Goal: Task Accomplishment & Management: Use online tool/utility

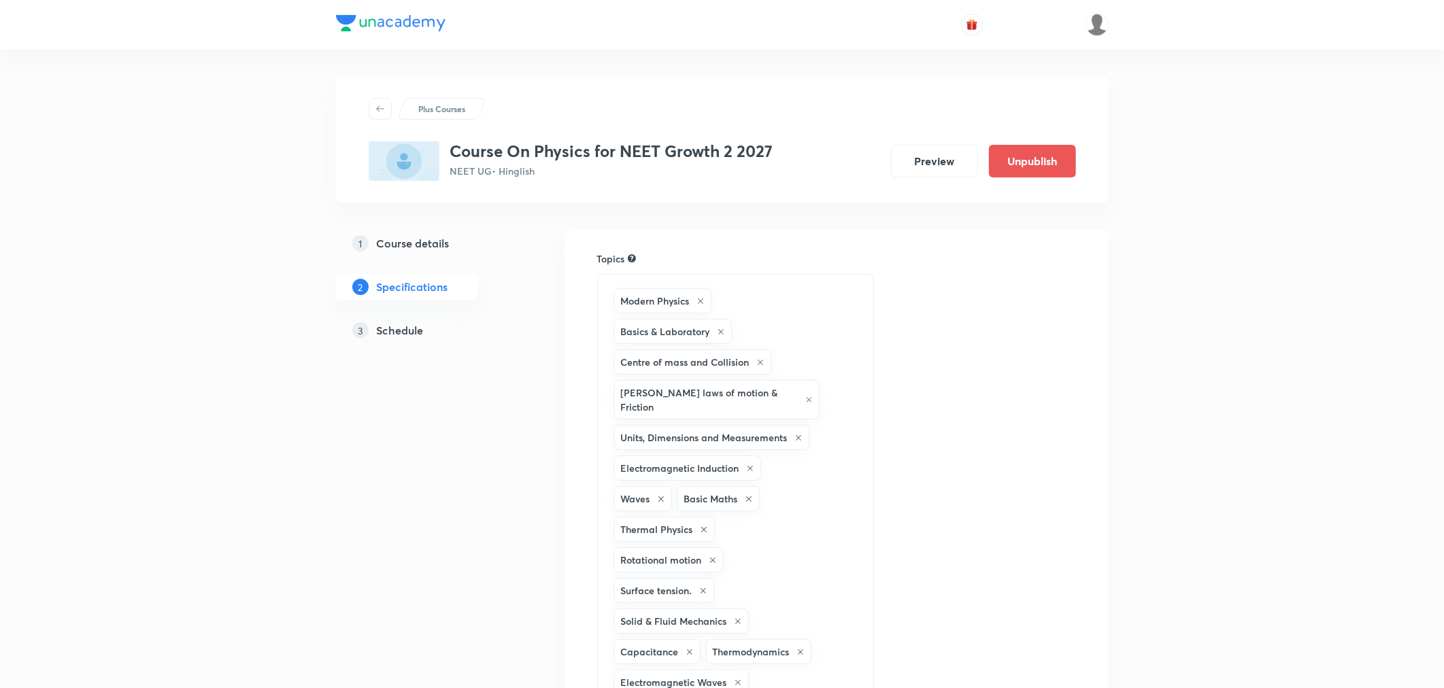
click at [403, 332] on h5 "Schedule" at bounding box center [400, 330] width 47 height 16
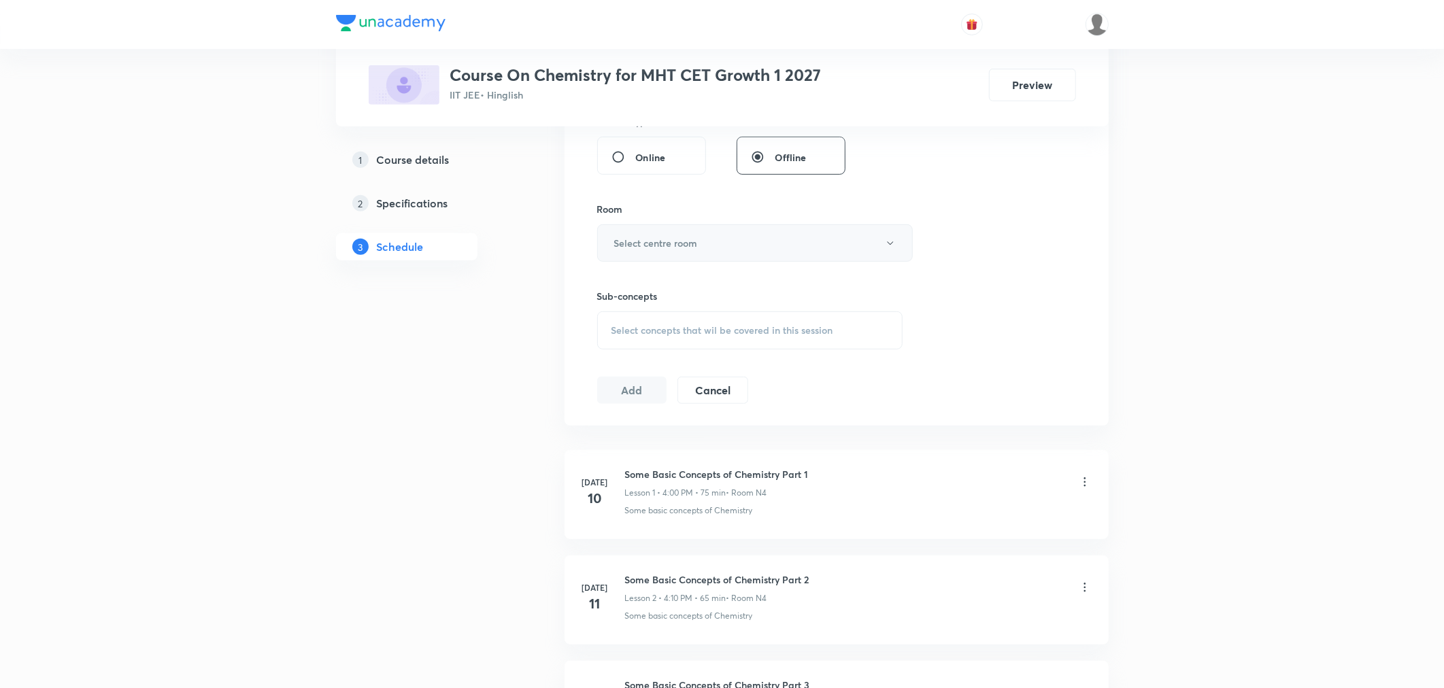
scroll to position [5362, 0]
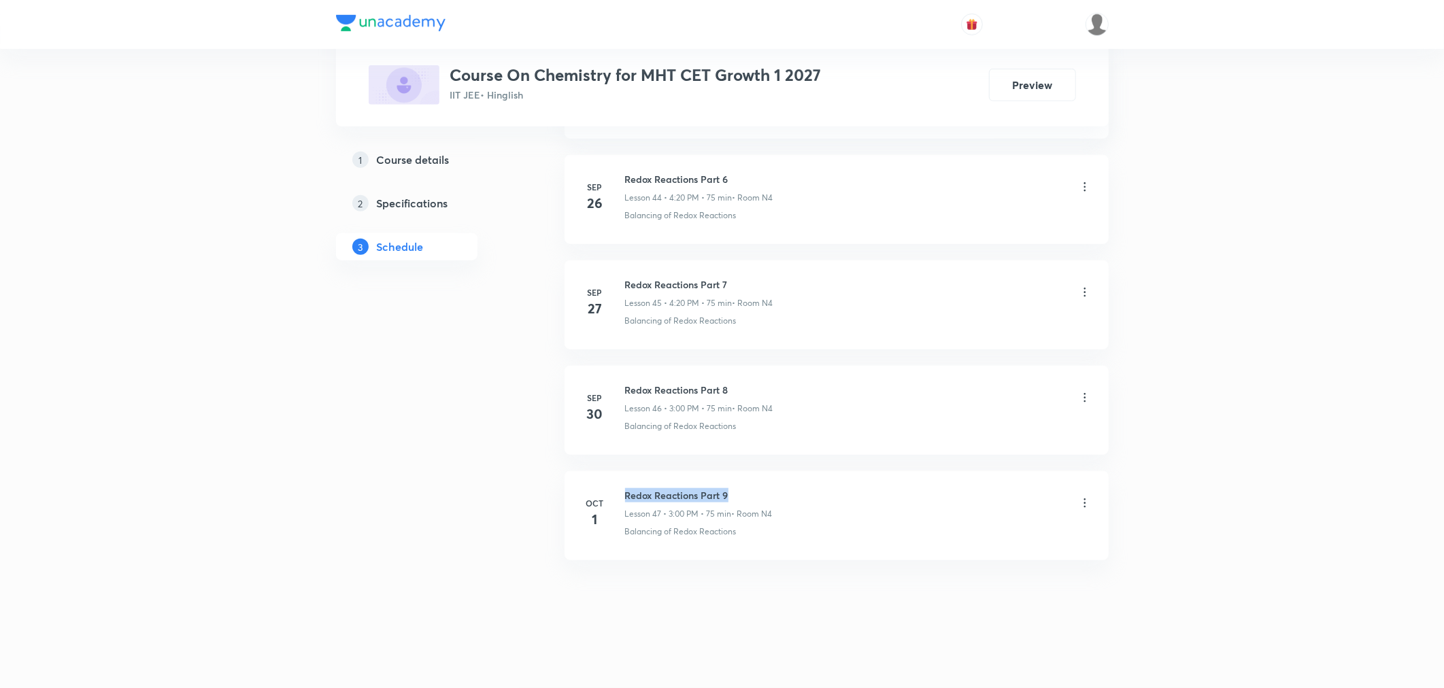
drag, startPoint x: 626, startPoint y: 492, endPoint x: 806, endPoint y: 480, distance: 179.9
click at [806, 480] on li "Oct 1 Redox Reactions Part 9 Lesson 47 • 3:00 PM • 75 min • Room N4 Balancing o…" at bounding box center [837, 515] width 544 height 89
copy h6 "Redox Reactions Part 9"
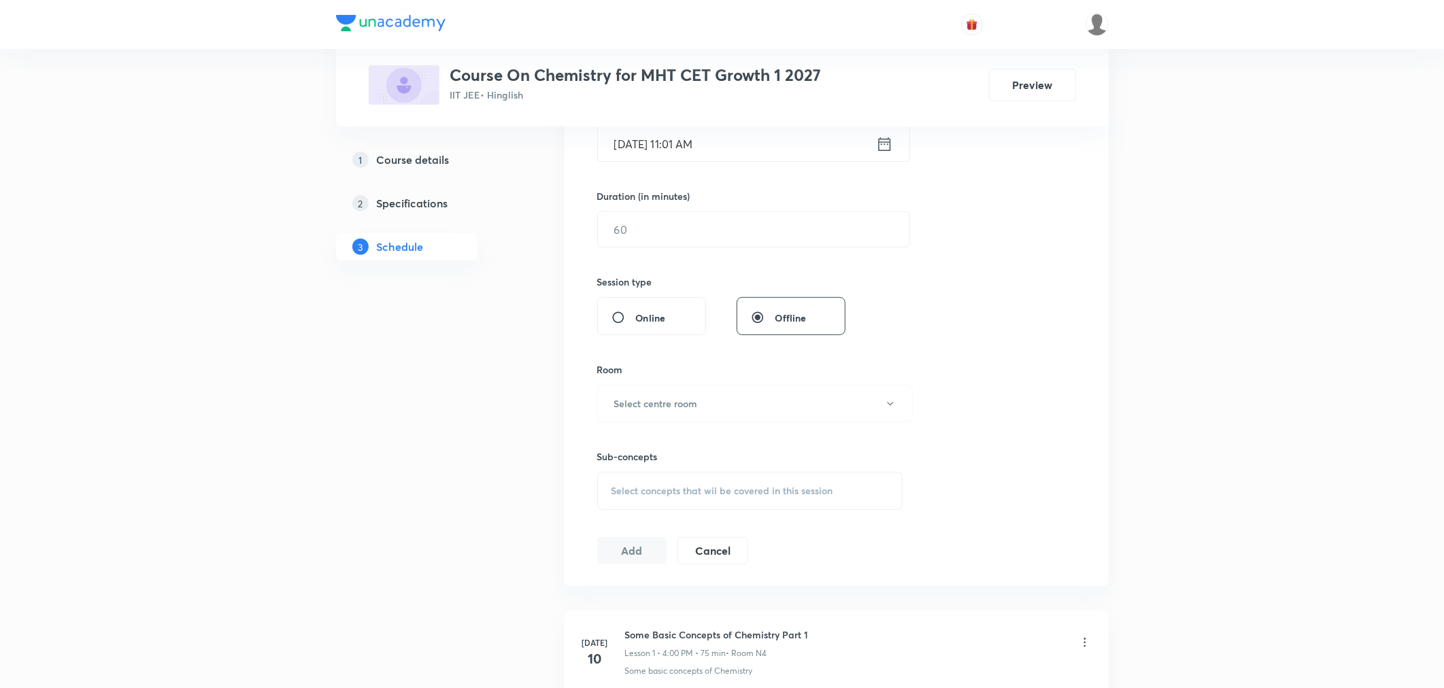
scroll to position [0, 0]
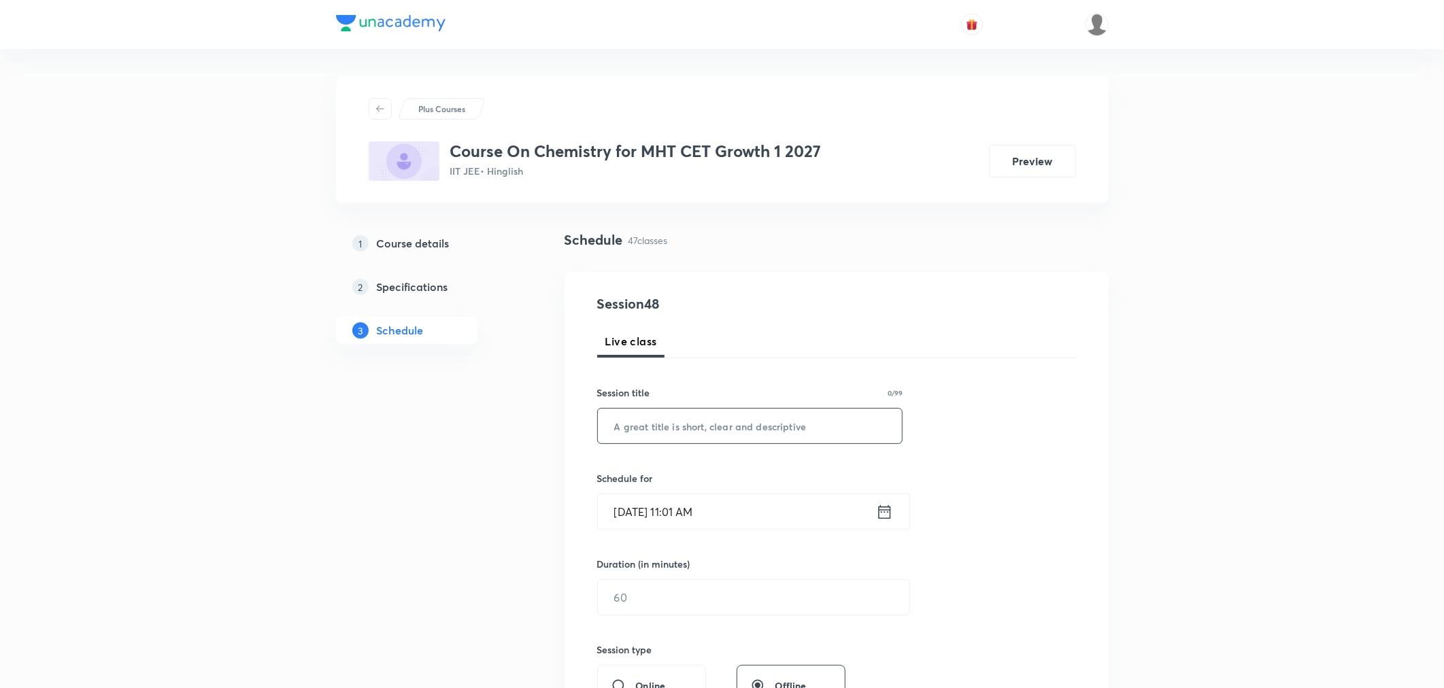
click at [662, 435] on input "text" at bounding box center [750, 426] width 305 height 35
paste input "Redox Reactions Part 9"
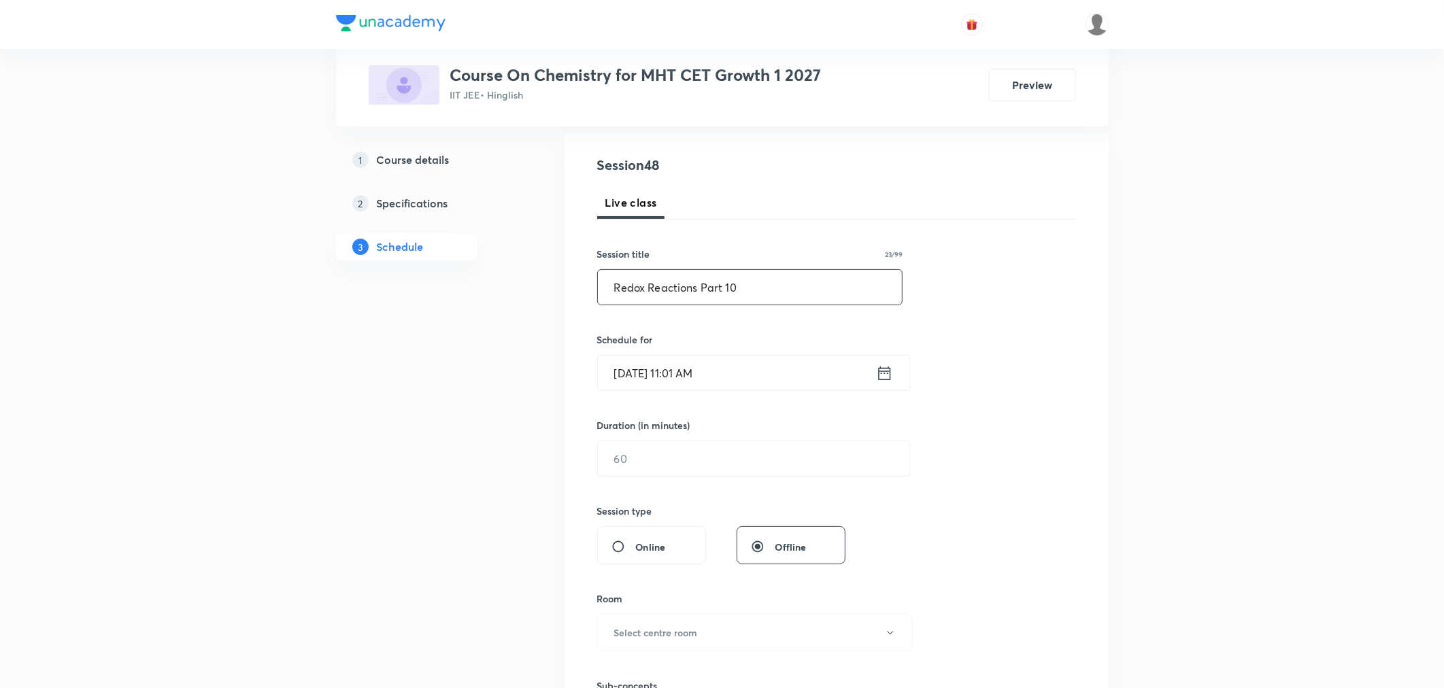
scroll to position [151, 0]
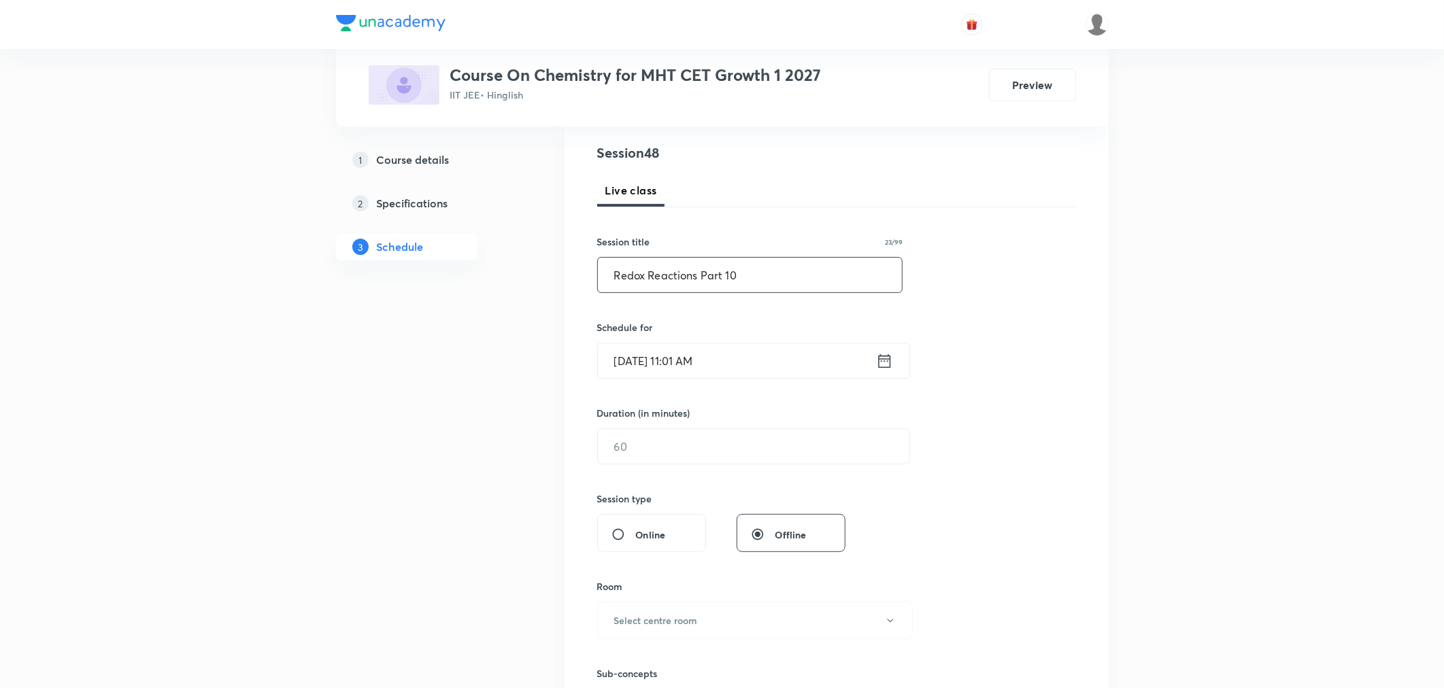
type input "Redox Reactions Part 10"
click at [759, 368] on input "Oct 3, 2025, 11:01 AM" at bounding box center [737, 360] width 278 height 35
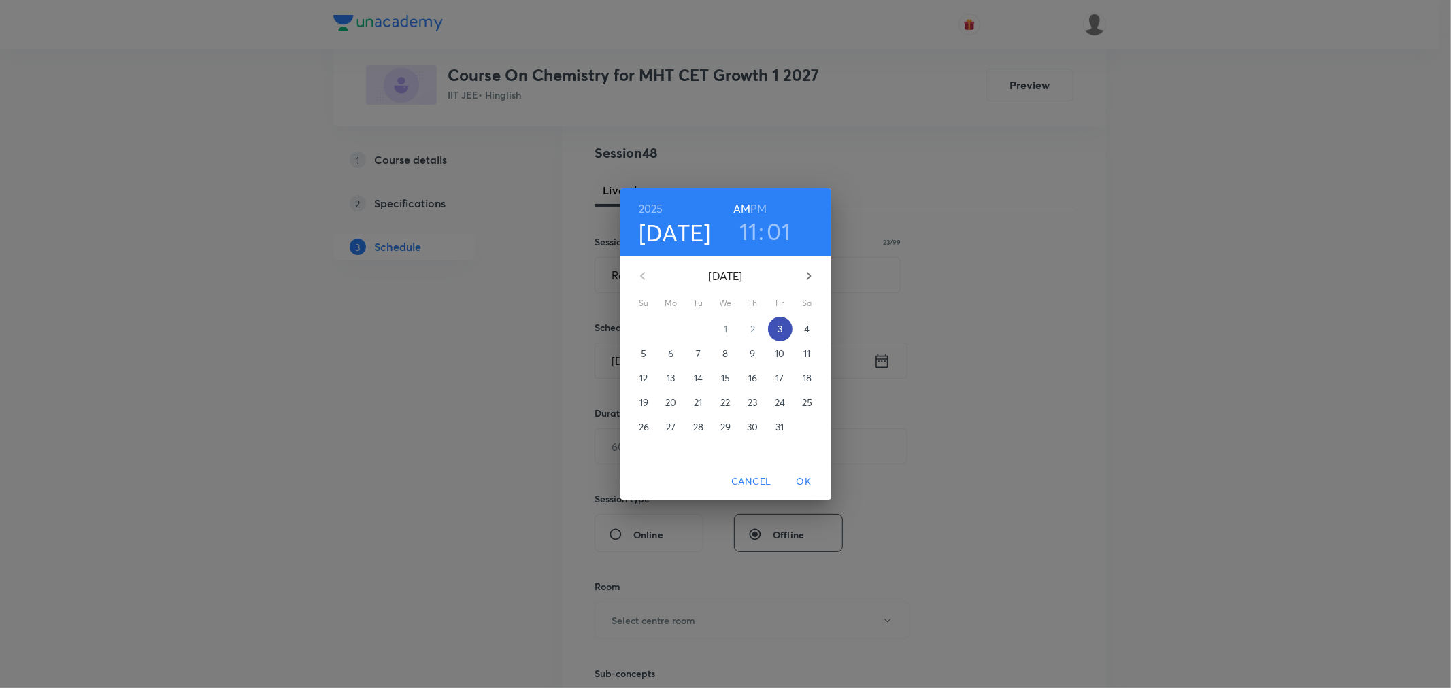
click at [777, 329] on p "3" at bounding box center [779, 329] width 5 height 14
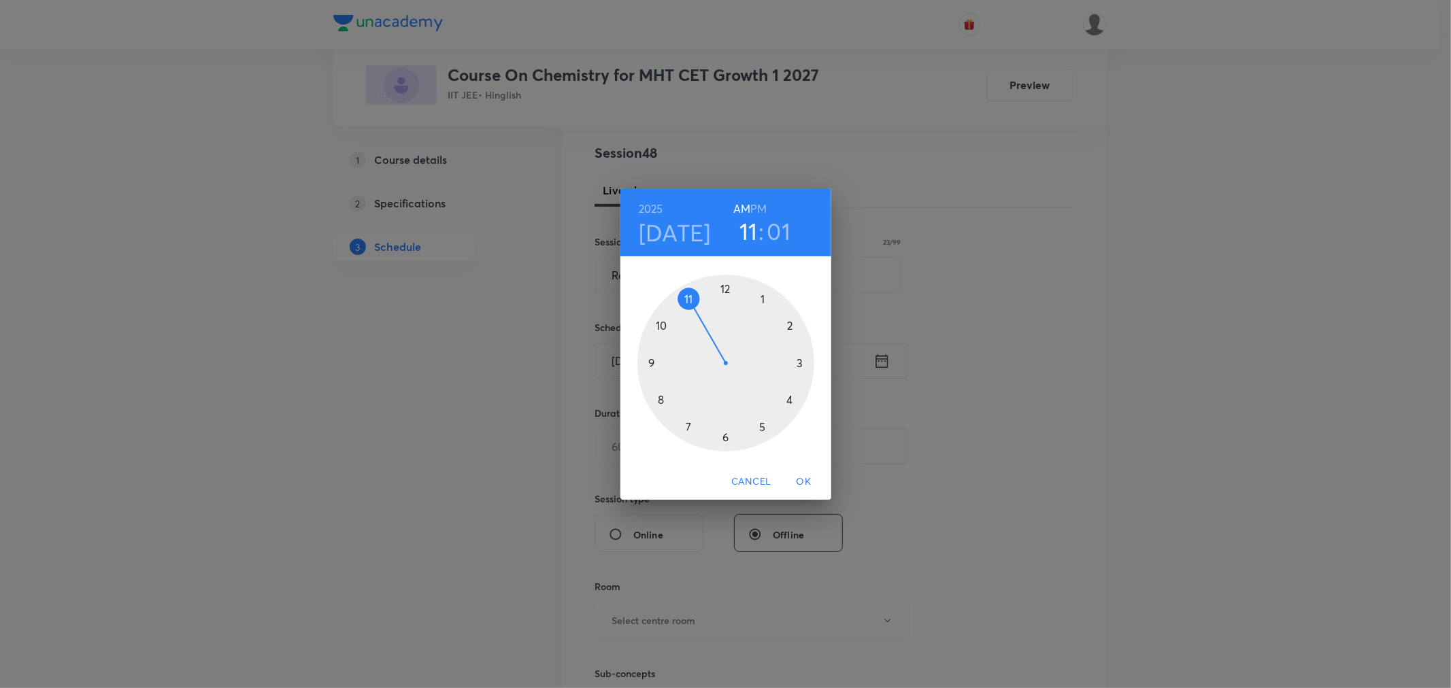
click at [759, 207] on h6 "PM" at bounding box center [758, 208] width 16 height 19
click at [790, 399] on div at bounding box center [725, 363] width 177 height 177
click at [789, 401] on div at bounding box center [725, 363] width 177 height 177
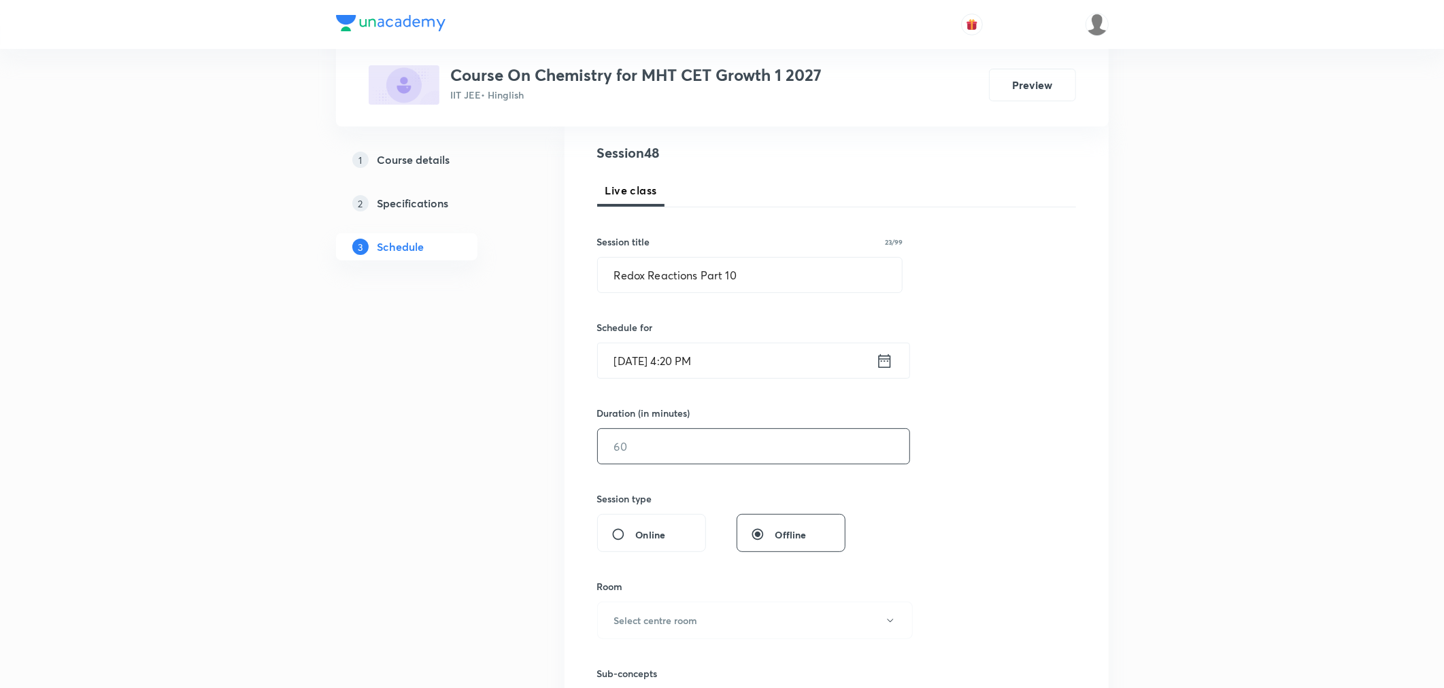
click at [701, 443] on input "text" at bounding box center [753, 446] width 311 height 35
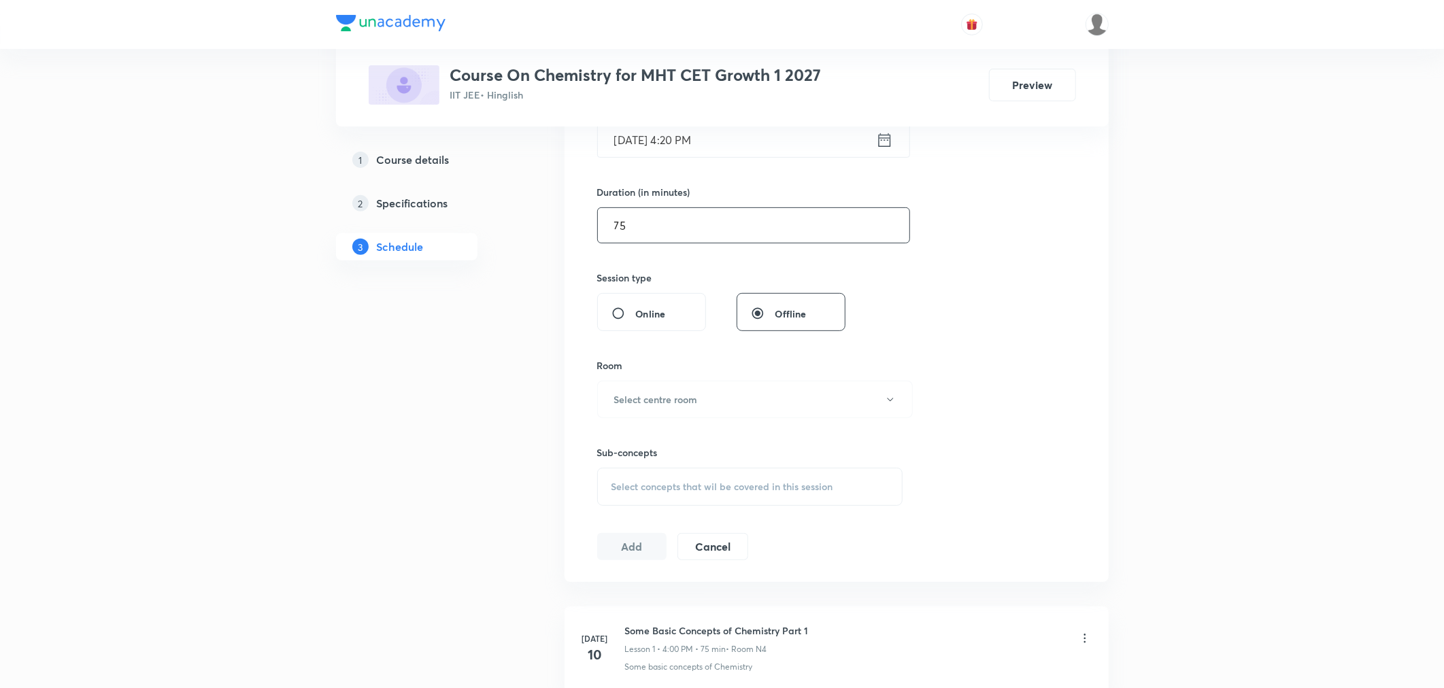
scroll to position [377, 0]
type input "75"
click at [664, 404] on button "Select centre room" at bounding box center [755, 393] width 316 height 37
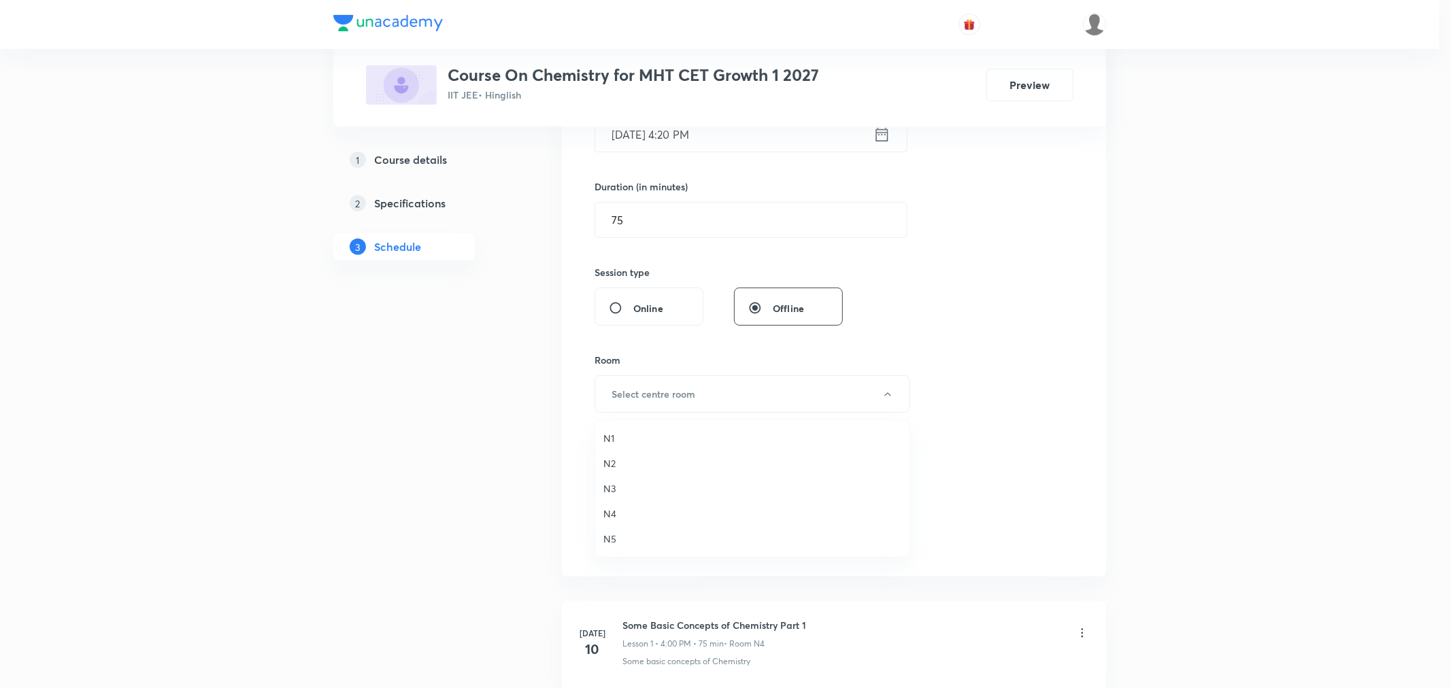
click at [611, 513] on span "N4" at bounding box center [752, 514] width 298 height 14
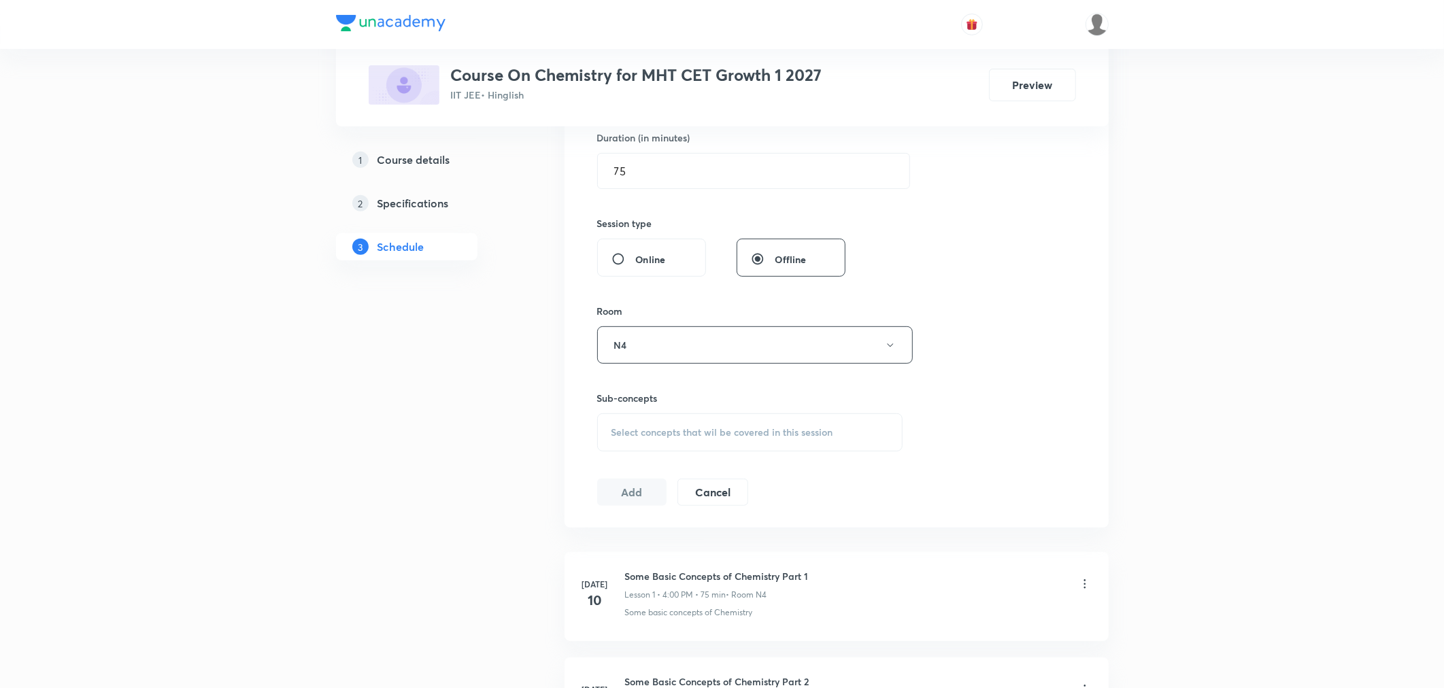
scroll to position [453, 0]
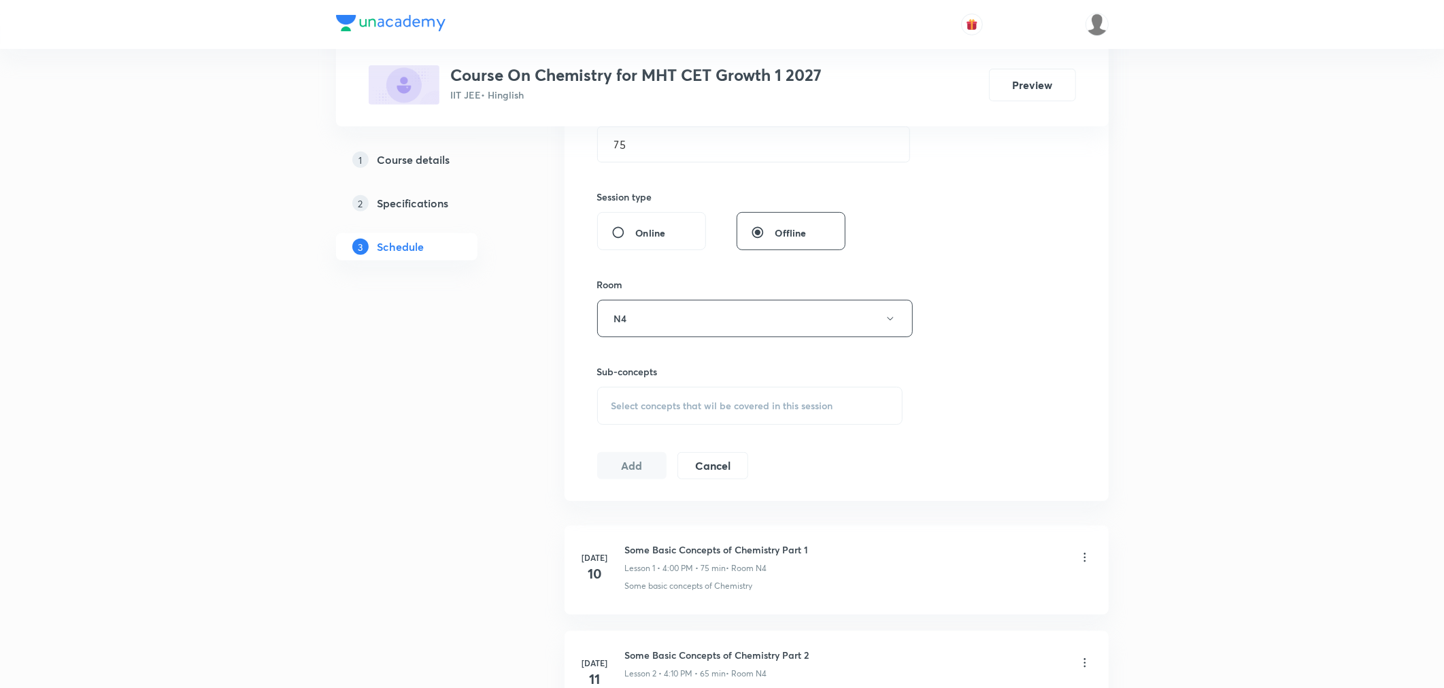
click at [653, 410] on span "Select concepts that wil be covered in this session" at bounding box center [722, 406] width 222 height 11
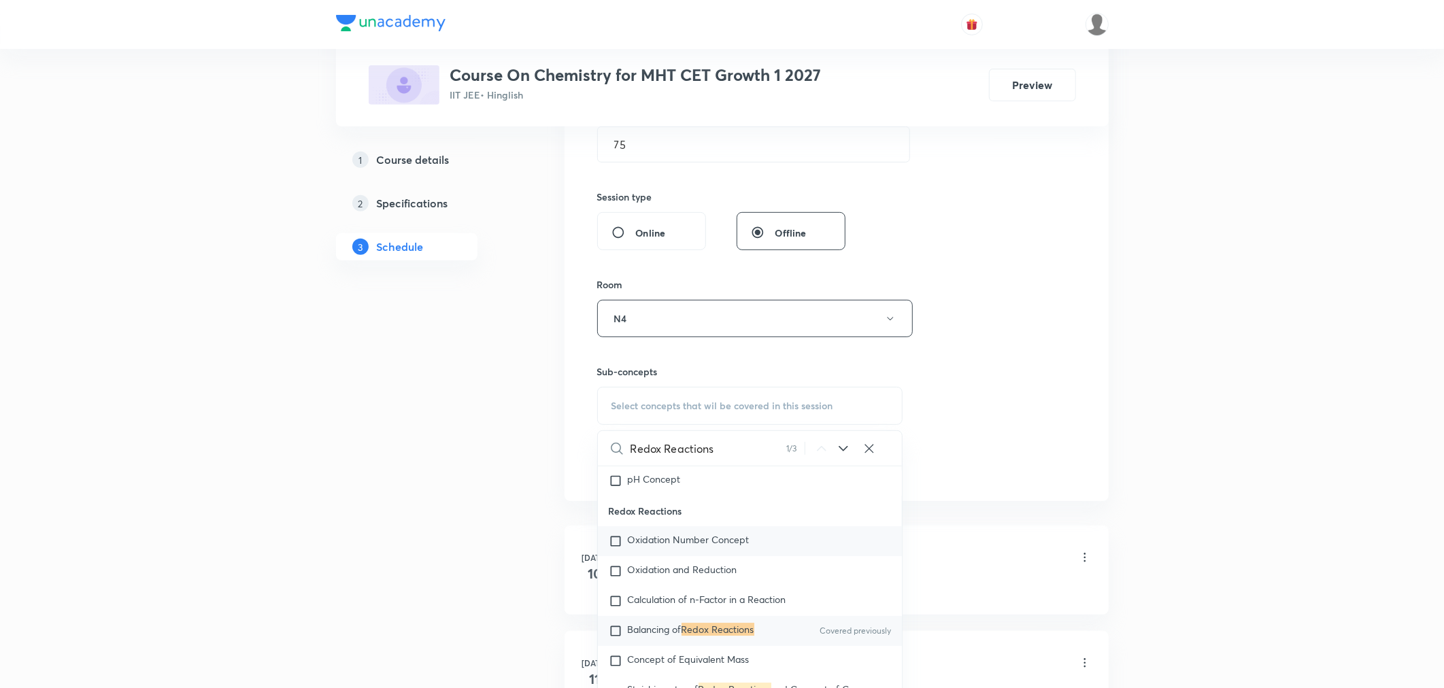
scroll to position [3737, 0]
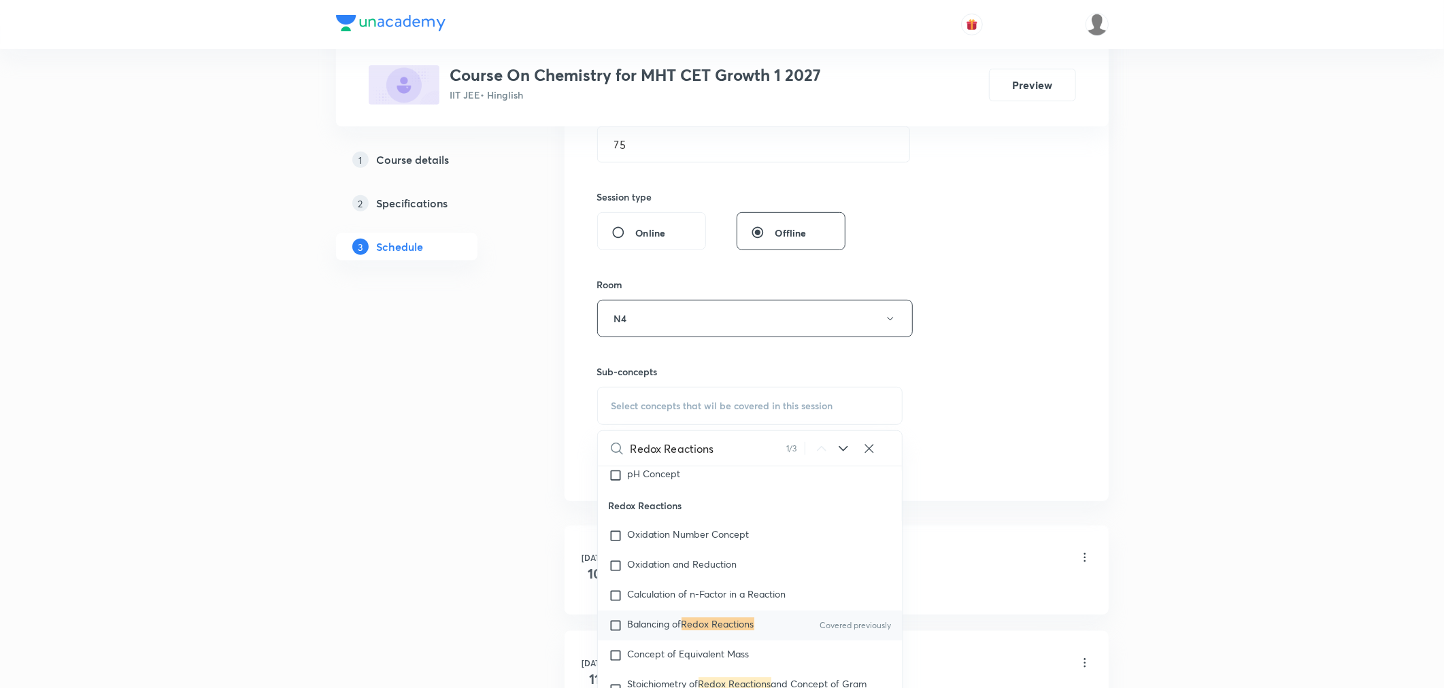
type input "Redox Reactions"
click at [737, 630] on mark "Redox Reactions" at bounding box center [717, 624] width 73 height 13
checkbox input "true"
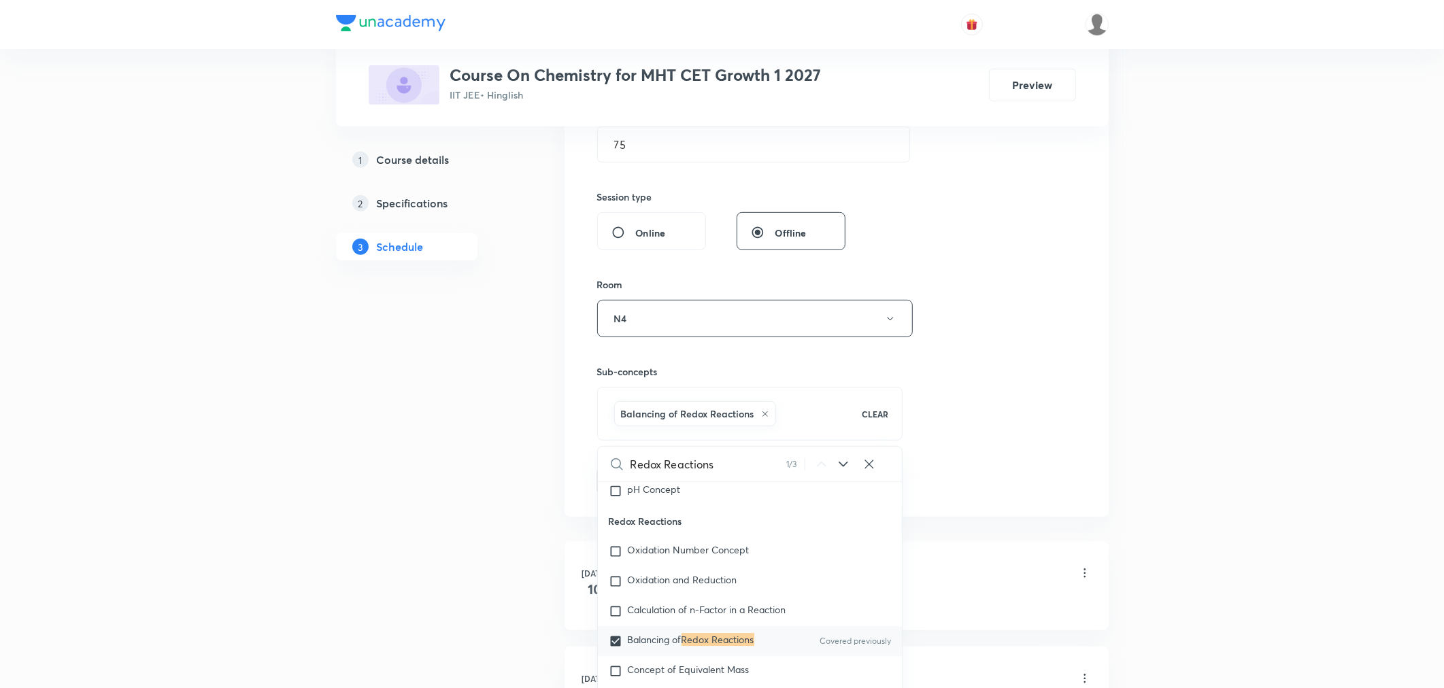
click at [954, 420] on div "Session 48 Live class Session title 23/99 Redox Reactions Part 10 ​ Schedule fo…" at bounding box center [836, 168] width 479 height 654
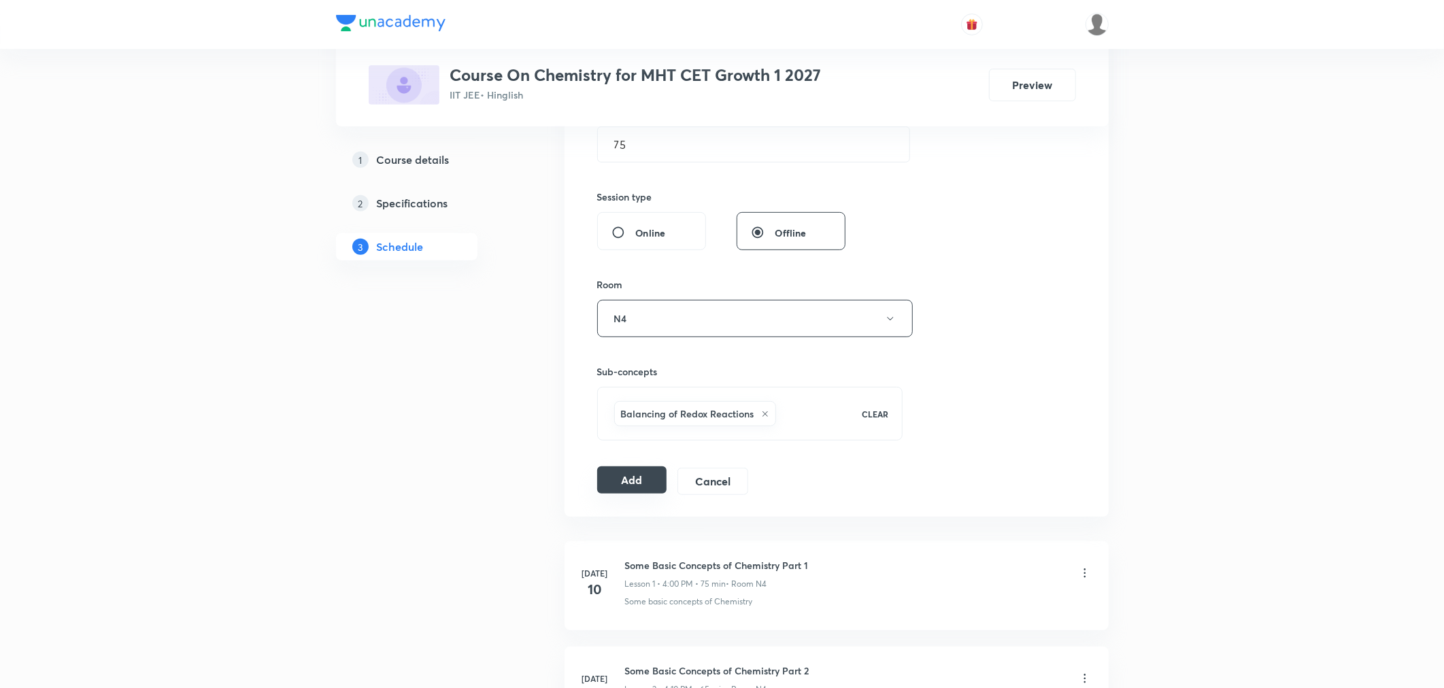
click at [647, 488] on button "Add" at bounding box center [632, 480] width 70 height 27
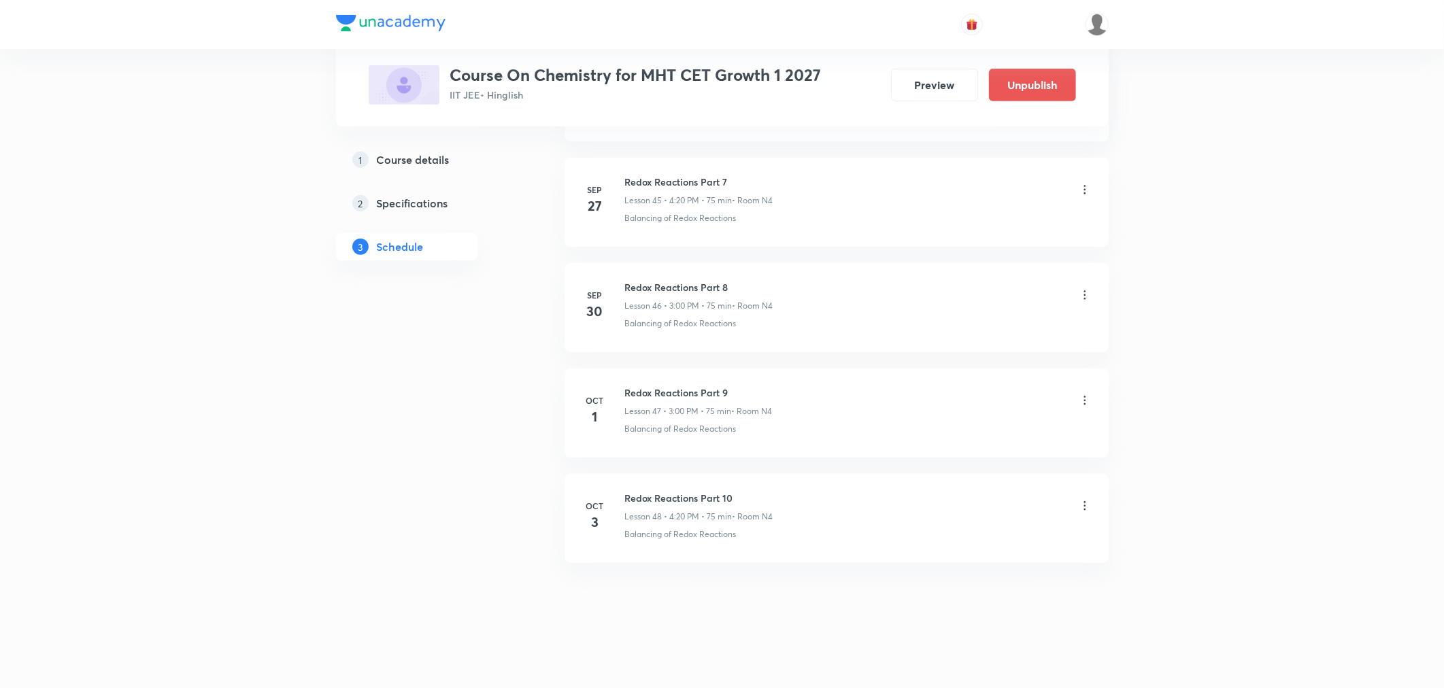
scroll to position [4842, 0]
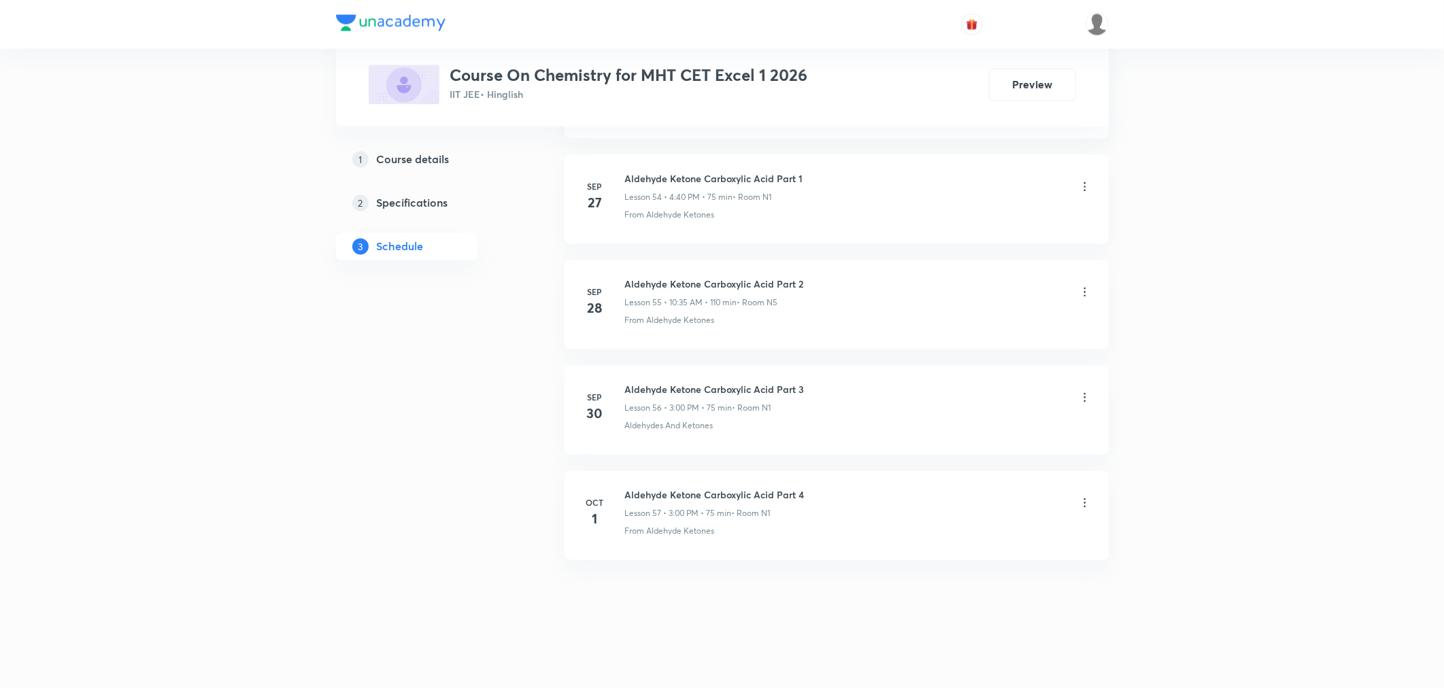
click at [813, 496] on div "Aldehyde Ketone Carboxylic Acid Part 4 Lesson 57 • 3:00 PM • 75 min • Room N1" at bounding box center [858, 504] width 467 height 32
drag, startPoint x: 800, startPoint y: 492, endPoint x: 621, endPoint y: 484, distance: 179.0
click at [621, 484] on li "Oct 1 Aldehyde Ketone Carboxylic Acid Part 4 Lesson 57 • 3:00 PM • 75 min • Roo…" at bounding box center [837, 515] width 544 height 89
copy h6 "Aldehyde Ketone Carboxylic Acid Part"
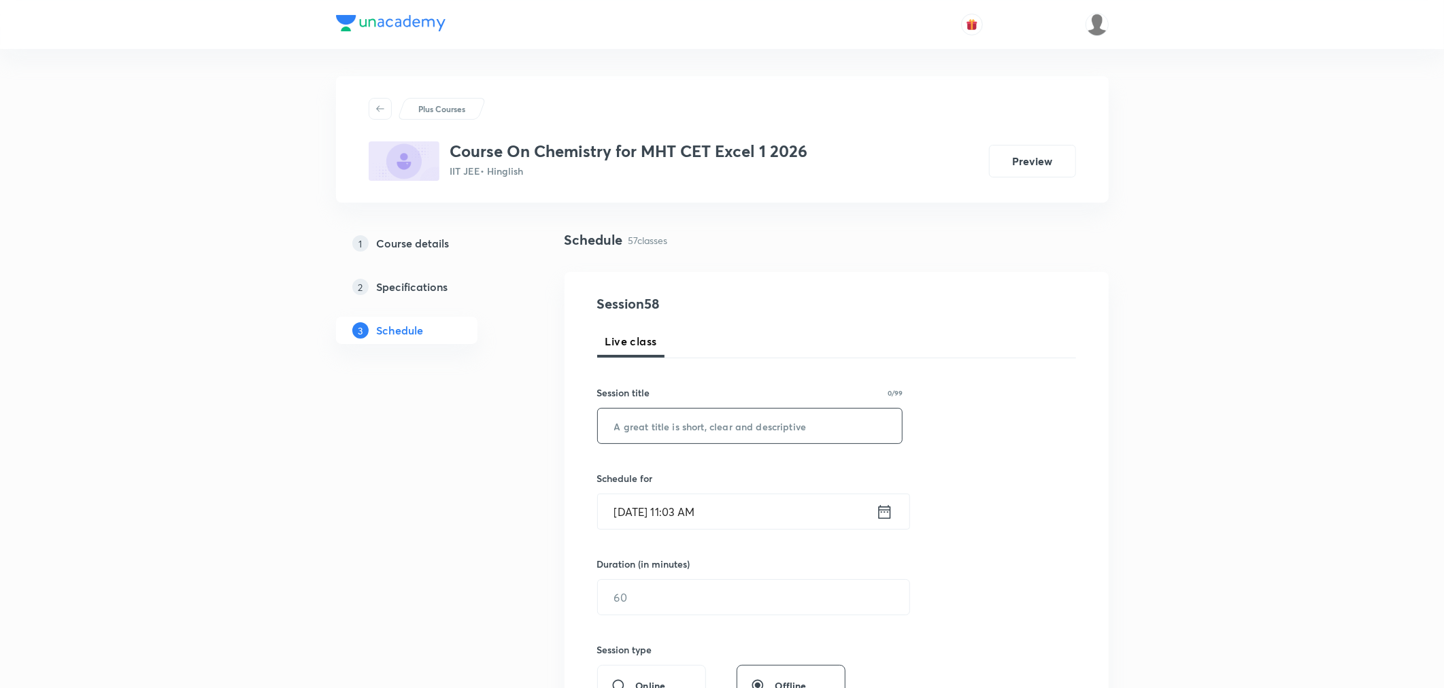
click at [745, 437] on input "text" at bounding box center [750, 426] width 305 height 35
paste input "Aldehyde Ketone Carboxylic Acid Part"
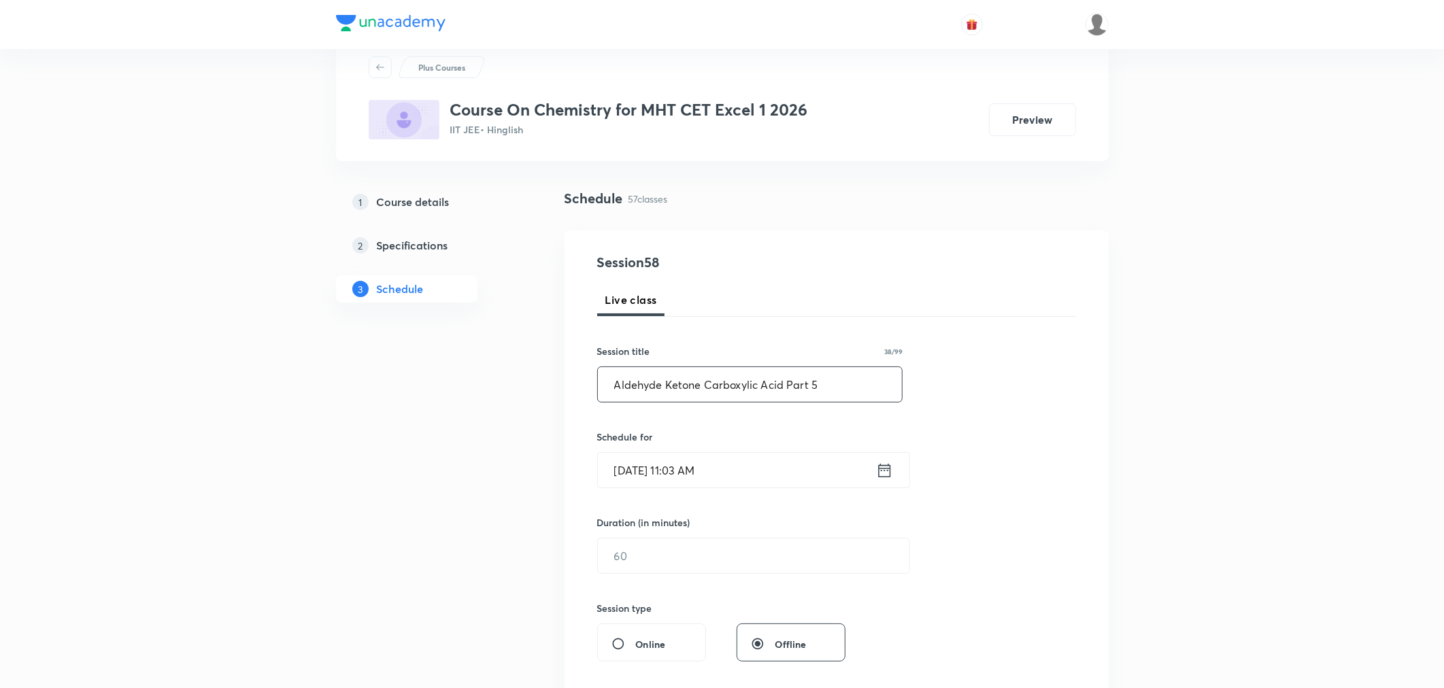
scroll to position [75, 0]
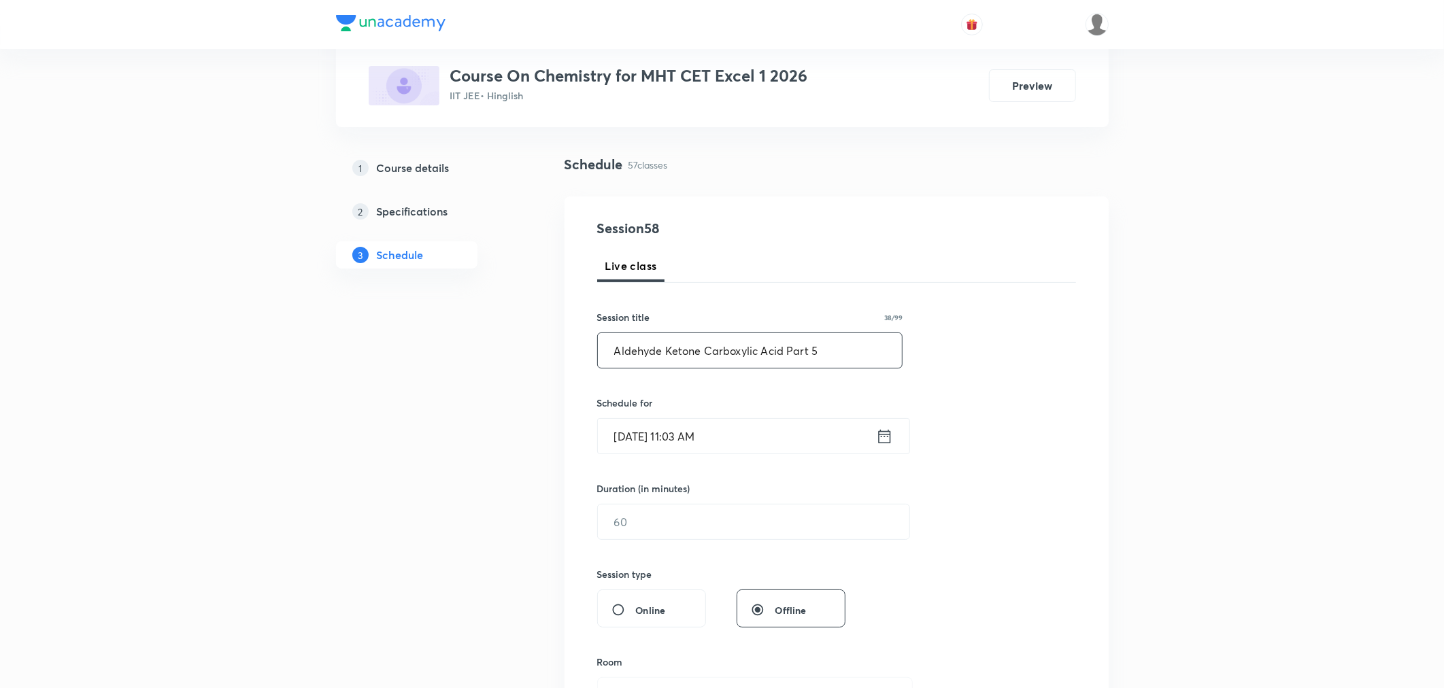
type input "Aldehyde Ketone Carboxylic Acid Part 5"
click at [748, 447] on input "Oct 3, 2025, 11:03 AM" at bounding box center [737, 436] width 278 height 35
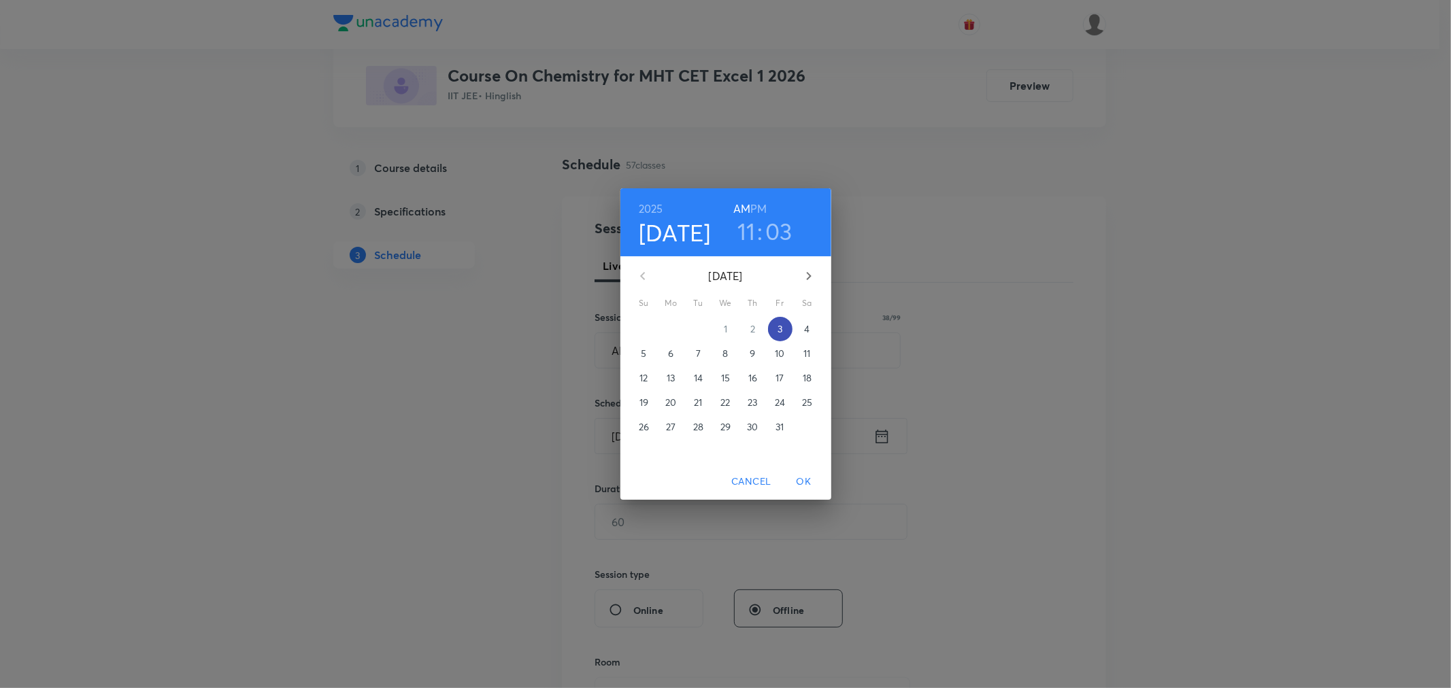
click at [783, 329] on span "3" at bounding box center [780, 329] width 24 height 14
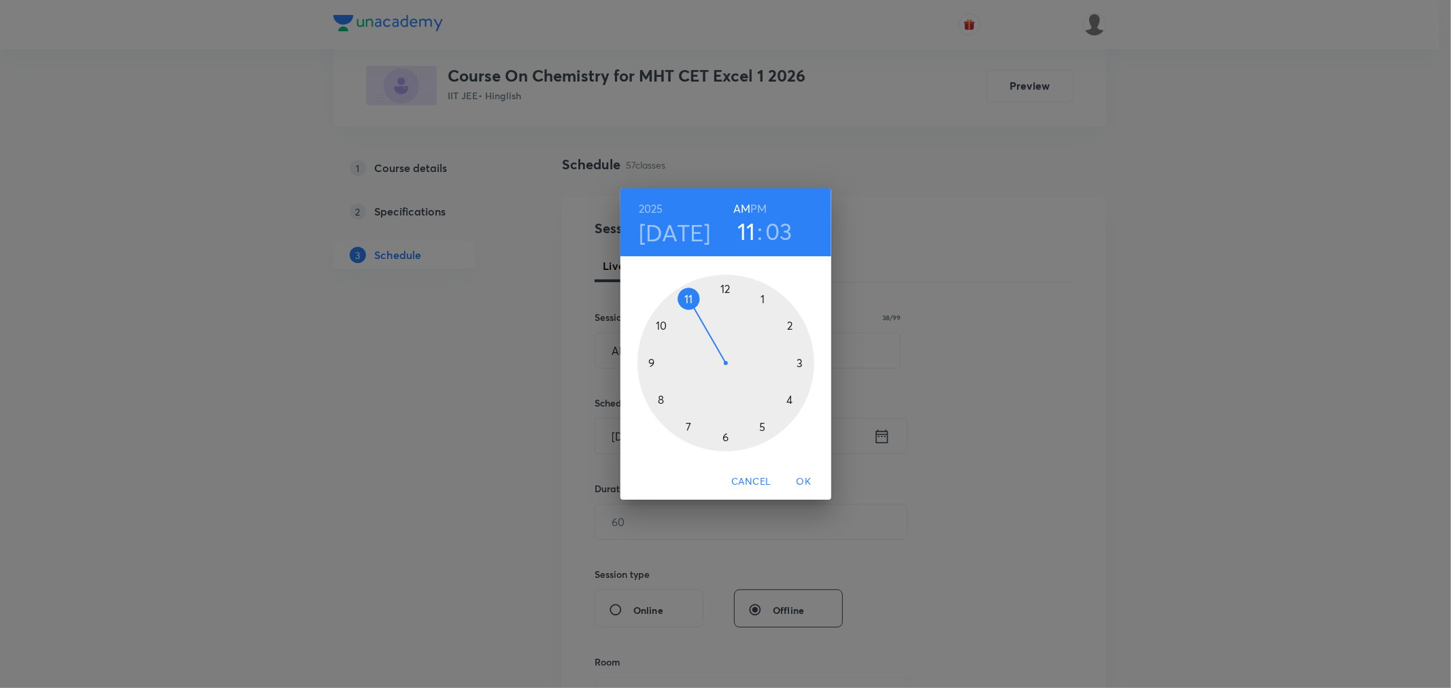
click at [756, 207] on h6 "PM" at bounding box center [758, 208] width 16 height 19
click at [762, 297] on div at bounding box center [725, 363] width 177 height 177
click at [688, 425] on div at bounding box center [725, 363] width 177 height 177
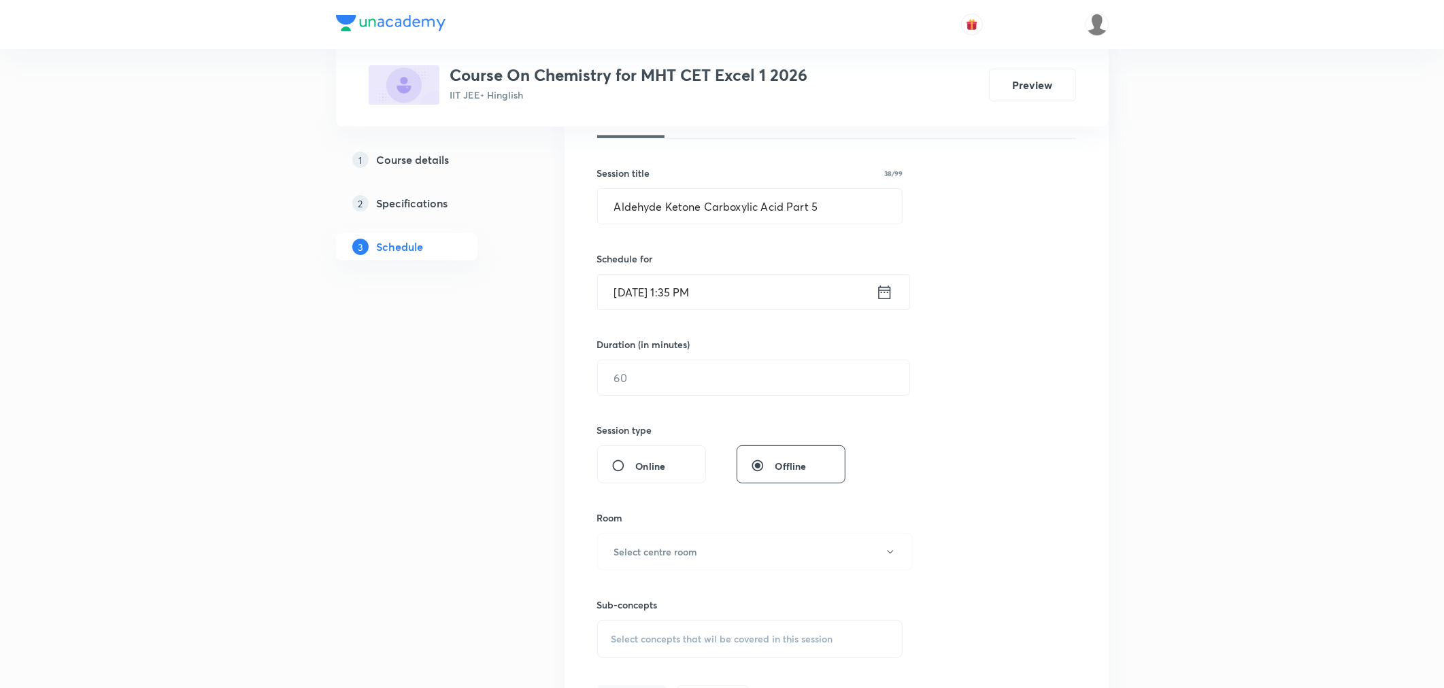
scroll to position [226, 0]
click at [682, 385] on input "text" at bounding box center [753, 371] width 311 height 35
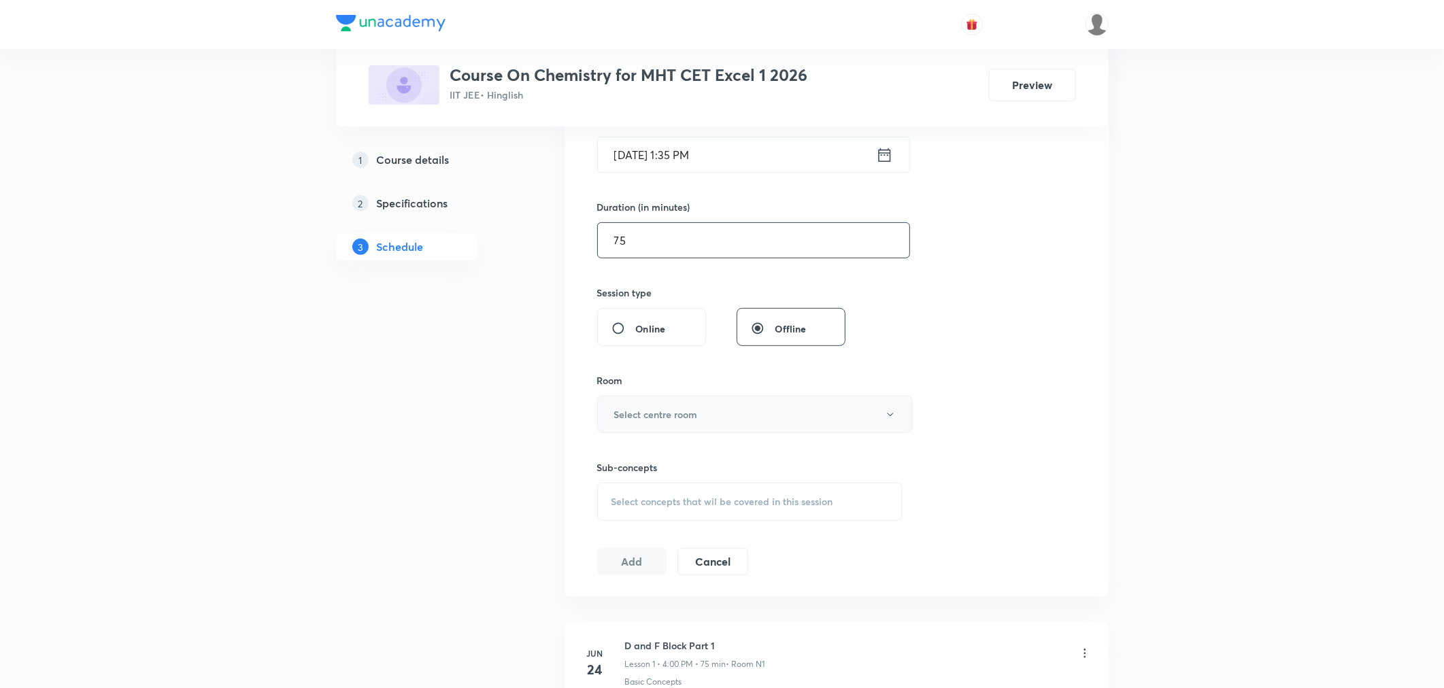
scroll to position [377, 0]
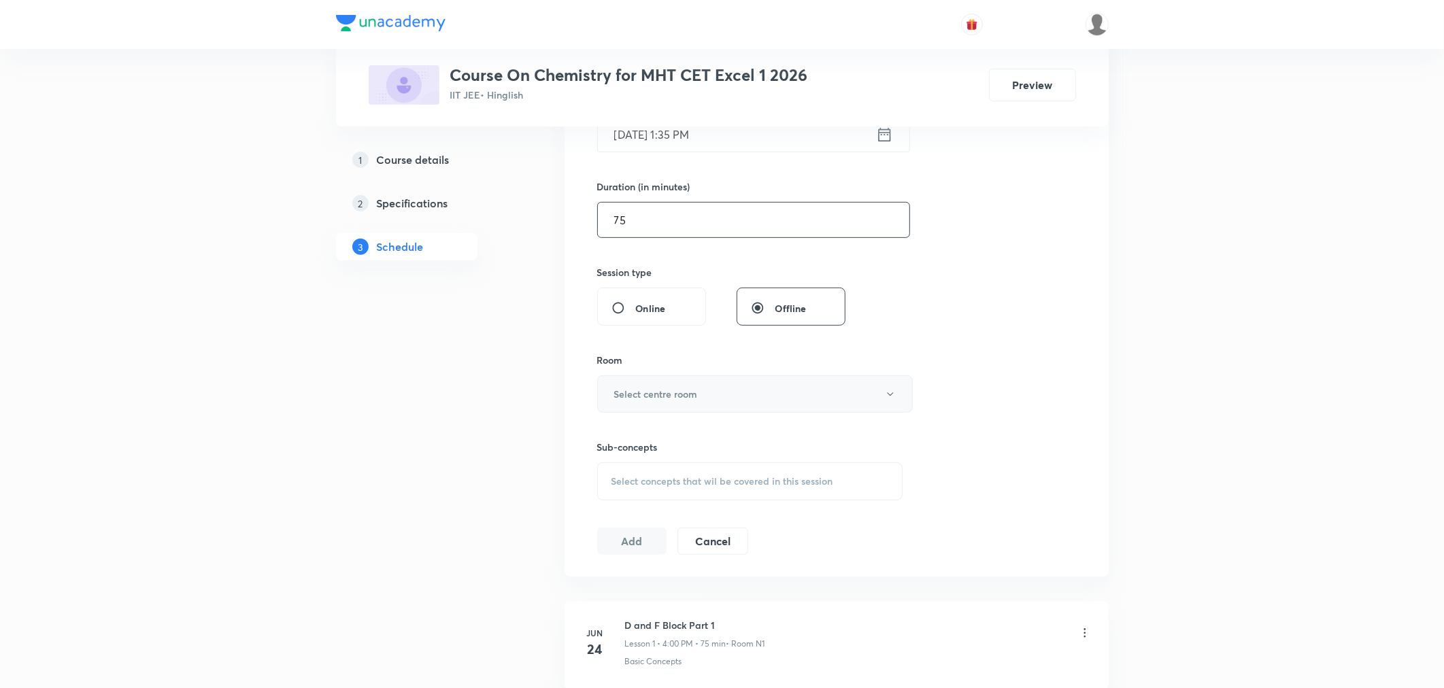
type input "75"
click at [685, 399] on h6 "Select centre room" at bounding box center [656, 394] width 84 height 14
click at [607, 519] on span "N4" at bounding box center [752, 514] width 298 height 14
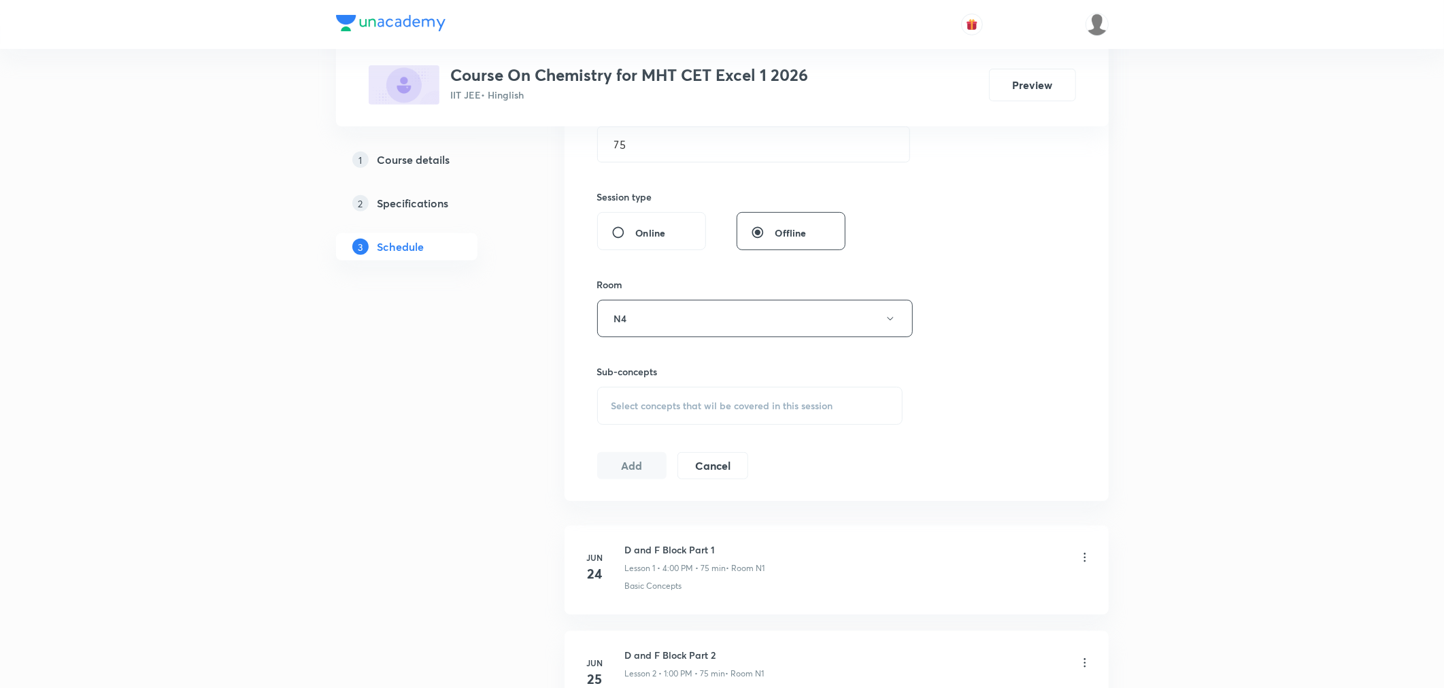
click at [677, 409] on span "Select concepts that wil be covered in this session" at bounding box center [722, 406] width 222 height 11
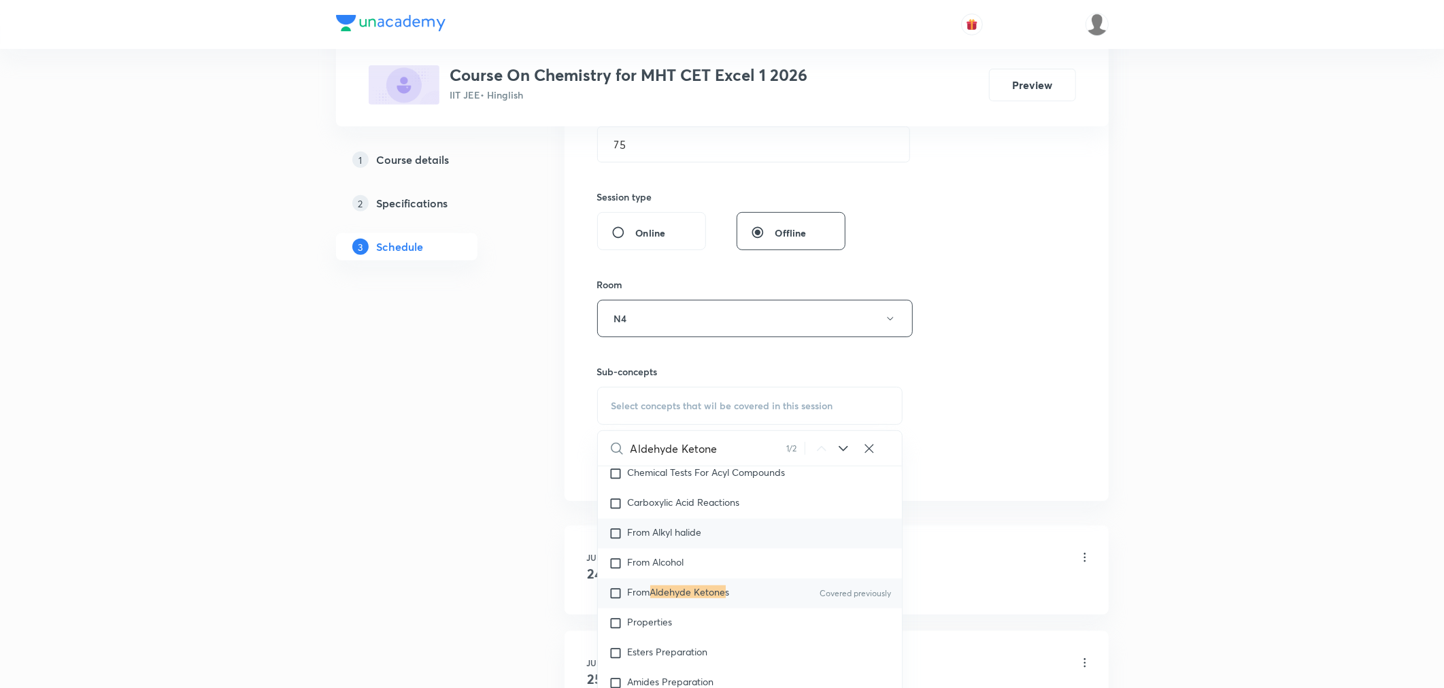
scroll to position [31284, 0]
type input "Aldehyde Ketone"
click at [688, 598] on mark "Aldehyde Ketone" at bounding box center [687, 591] width 75 height 13
checkbox input "true"
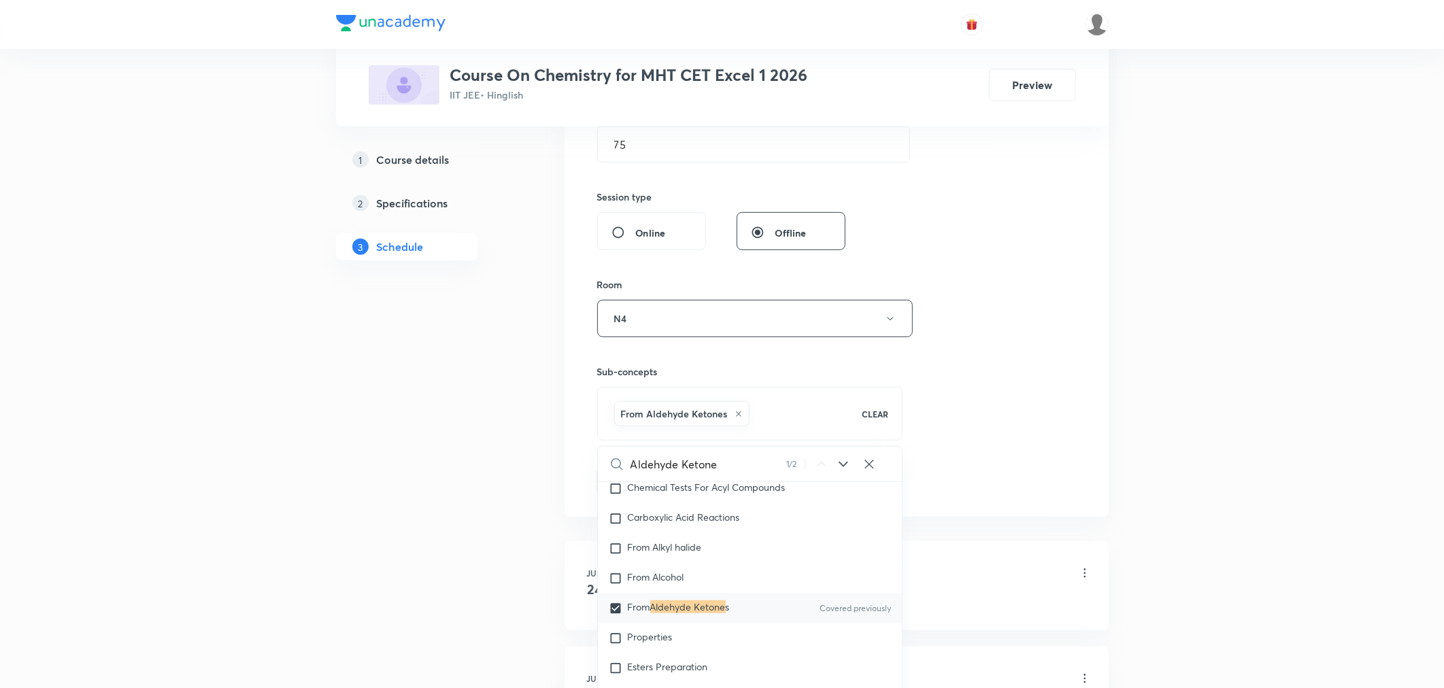
click at [947, 411] on div "Session 58 Live class Session title 38/99 Aldehyde Ketone Carboxylic Acid Part …" at bounding box center [836, 168] width 479 height 654
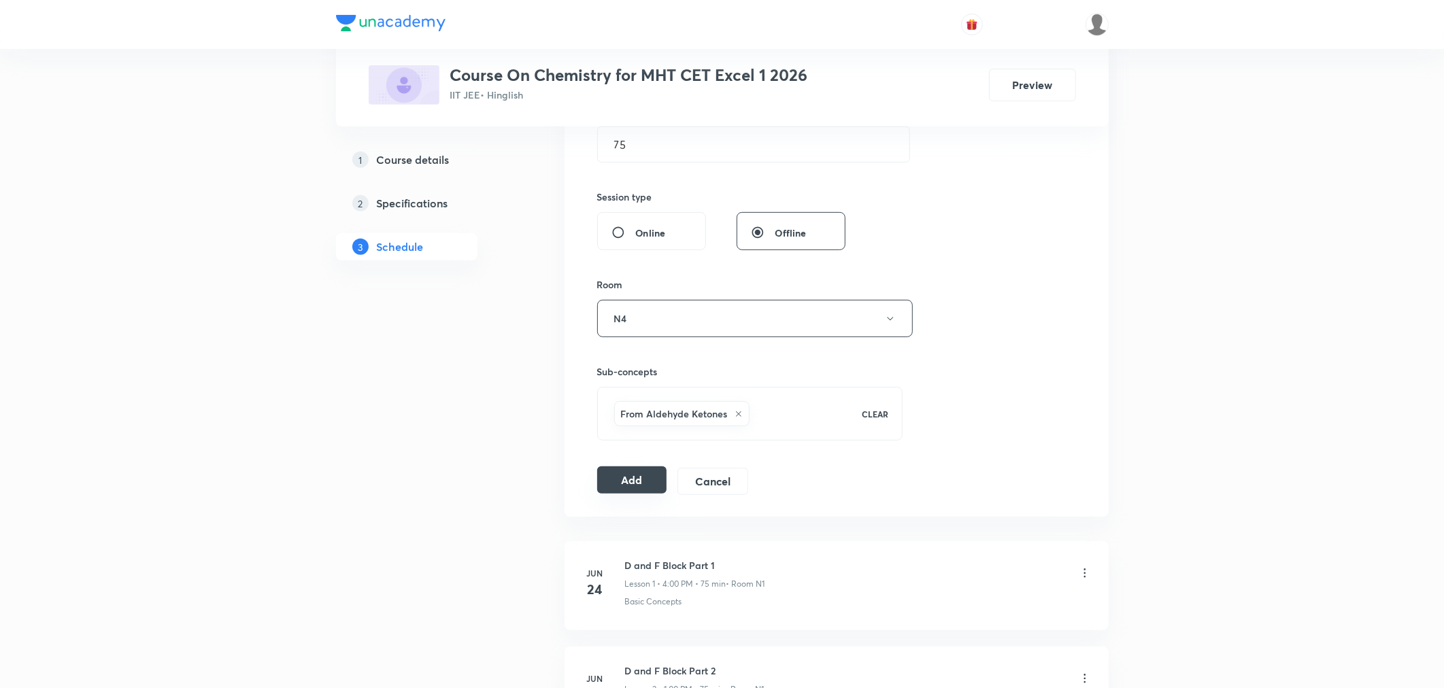
click at [643, 487] on button "Add" at bounding box center [632, 480] width 70 height 27
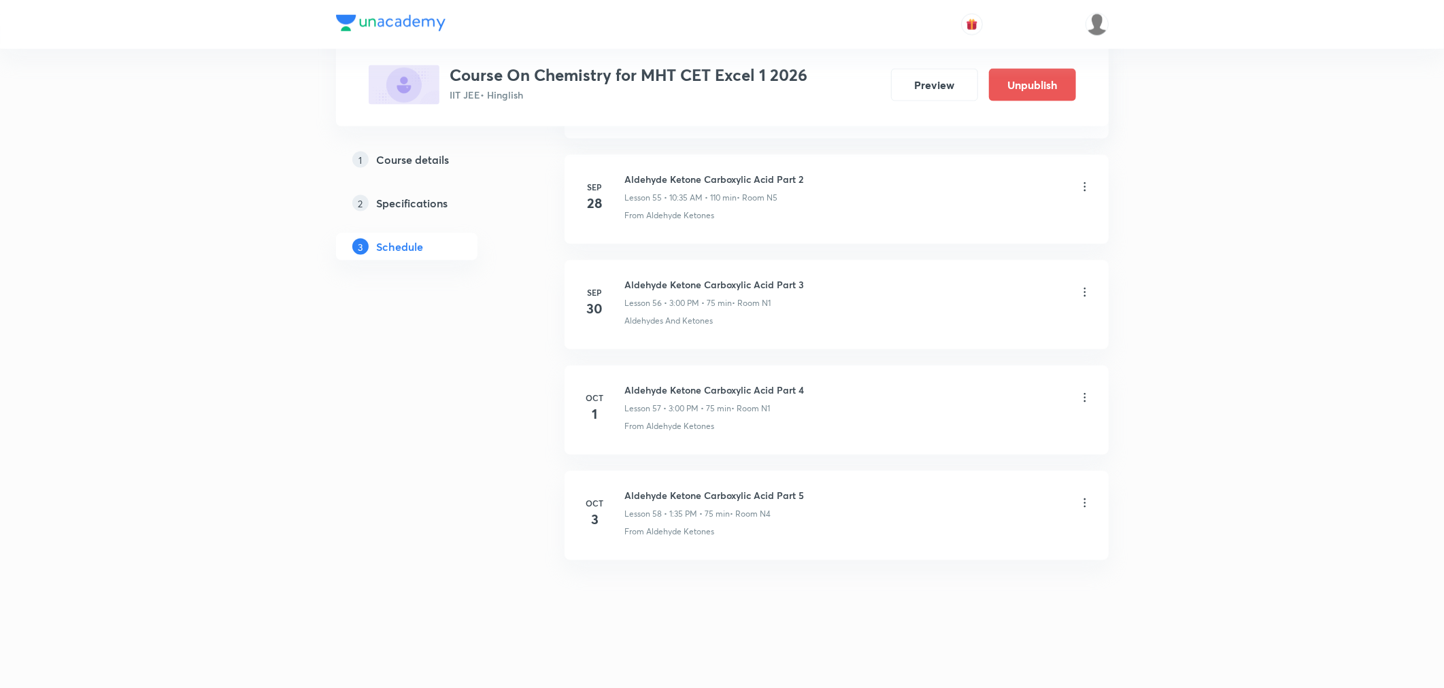
scroll to position [5899, 0]
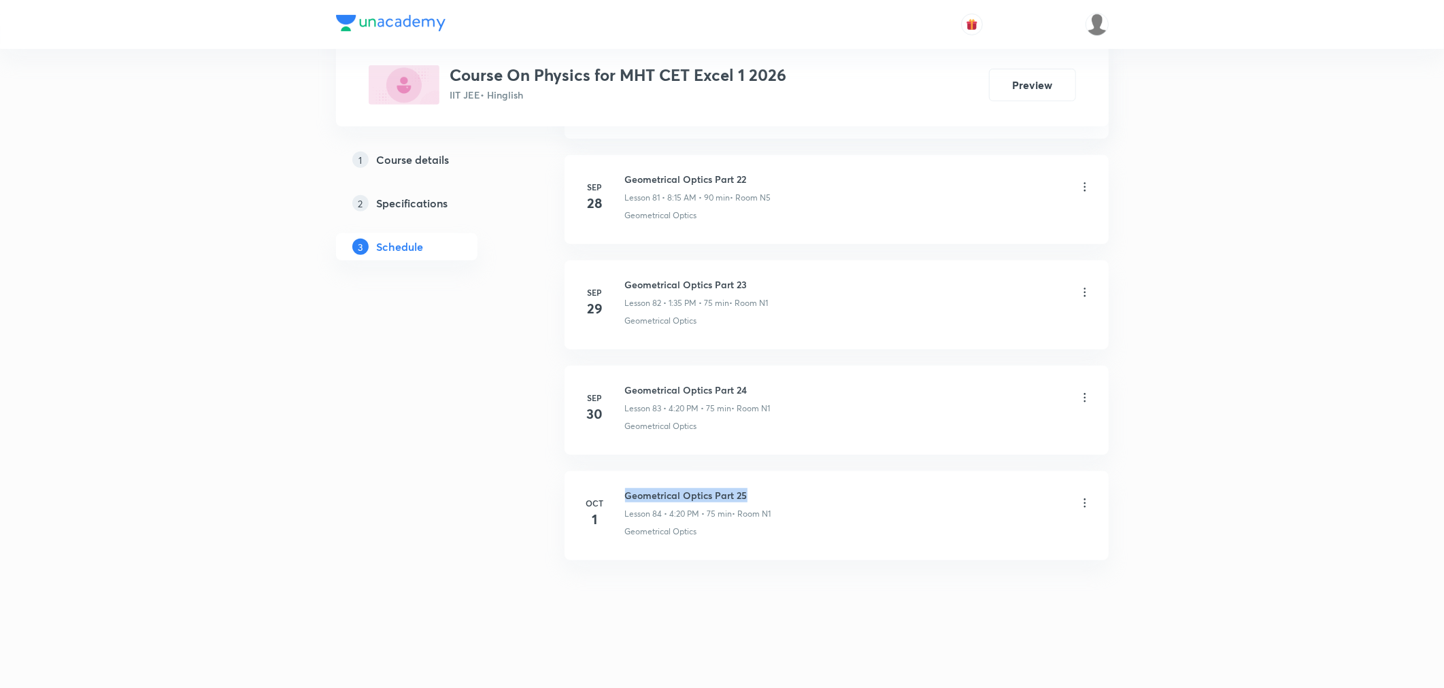
click at [759, 494] on div "Oct 1 Geometrical Optics Part 25 Lesson 84 • 4:20 PM • 75 min • Room N1 Geometr…" at bounding box center [837, 513] width 510 height 50
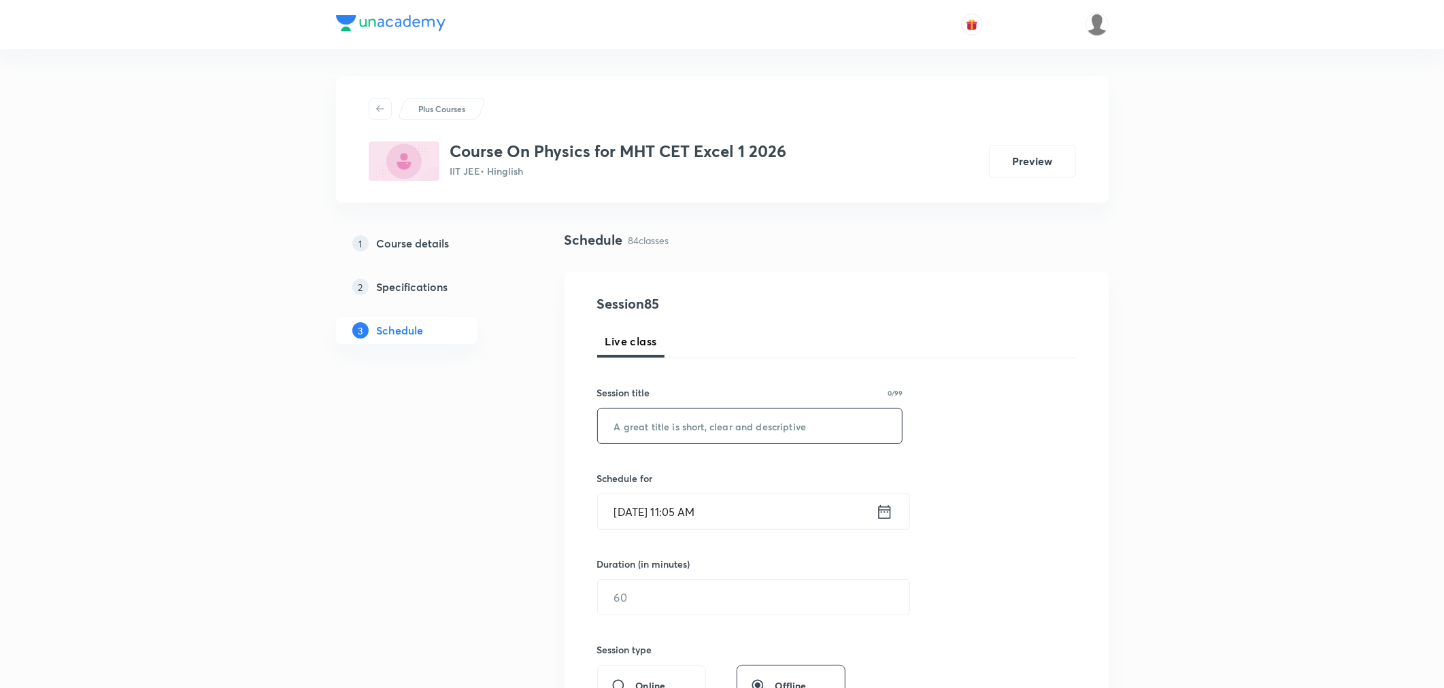
click at [702, 420] on input "text" at bounding box center [750, 426] width 305 height 35
paste input "Geometrical Optics Part 25"
type input "Geometrical Optics Part 26"
click at [771, 508] on input "Oct 3, 2025, 11:05 AM" at bounding box center [737, 511] width 278 height 35
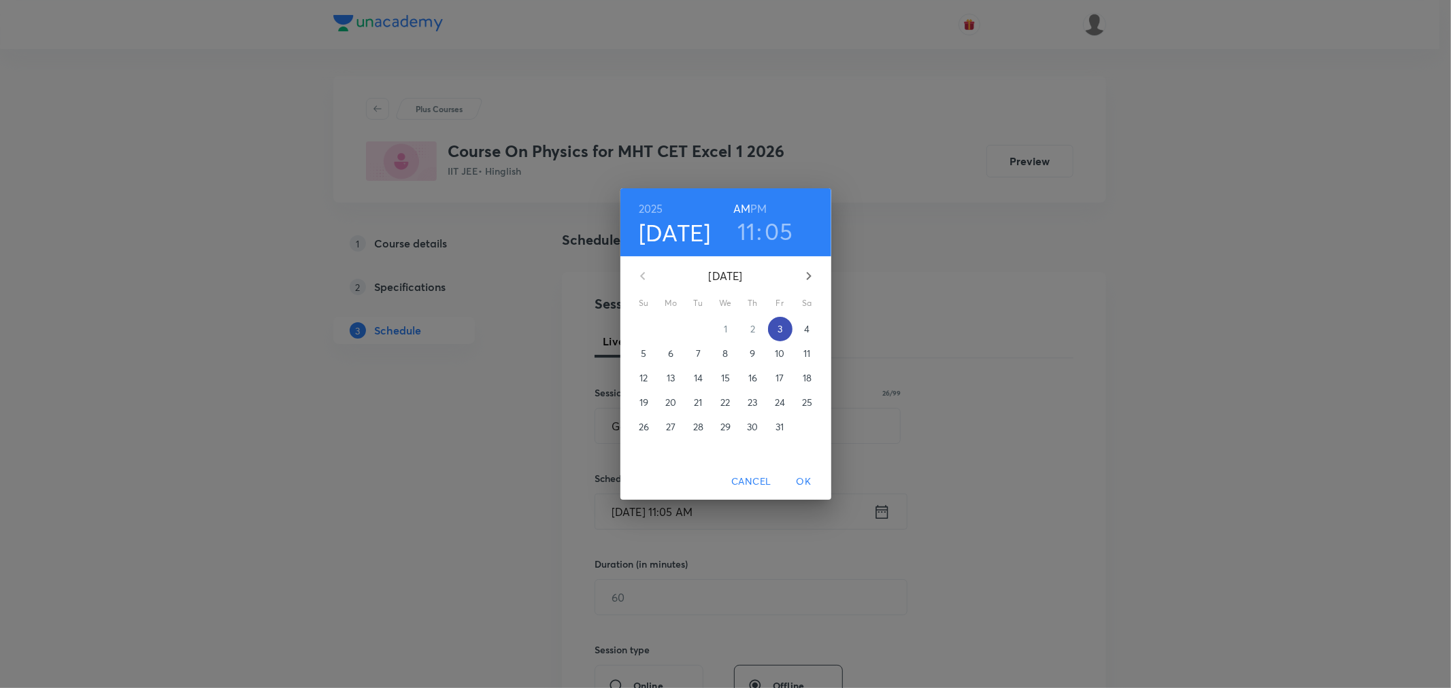
click at [777, 331] on p "3" at bounding box center [779, 329] width 5 height 14
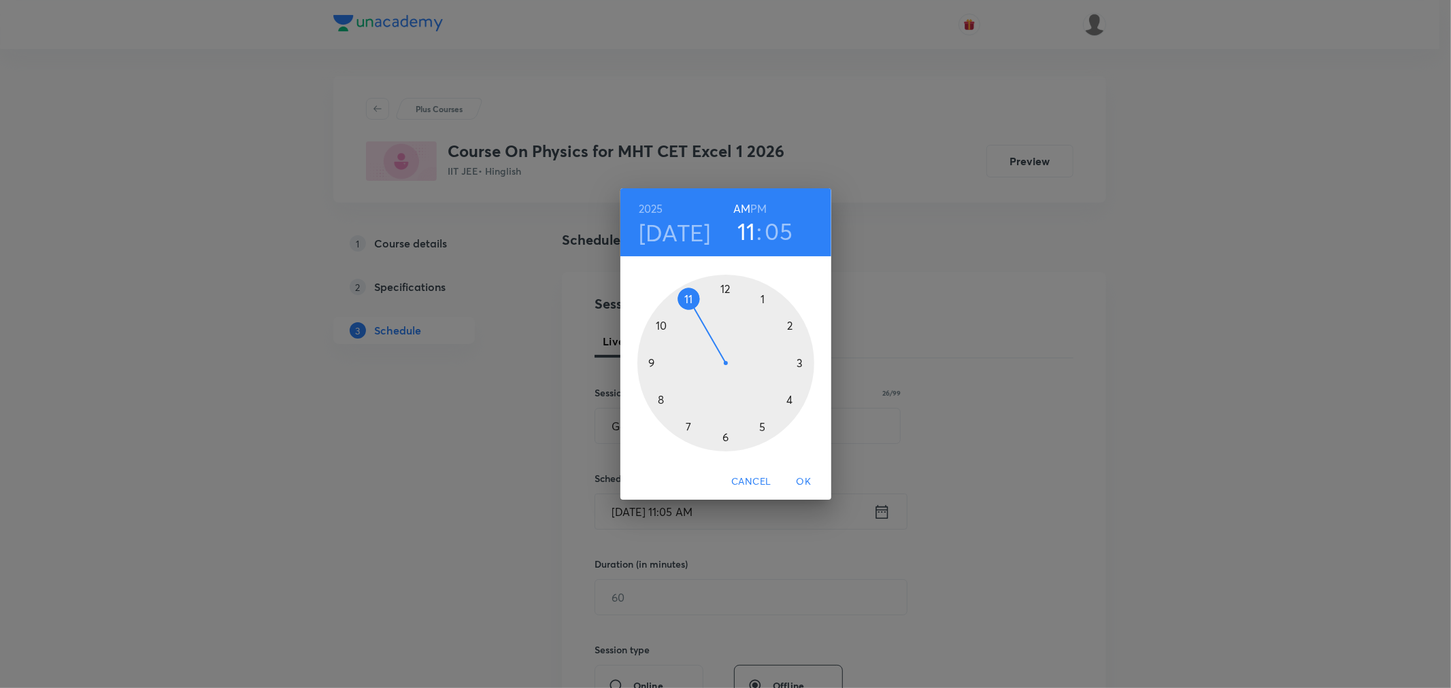
click at [799, 362] on div at bounding box center [725, 363] width 177 height 177
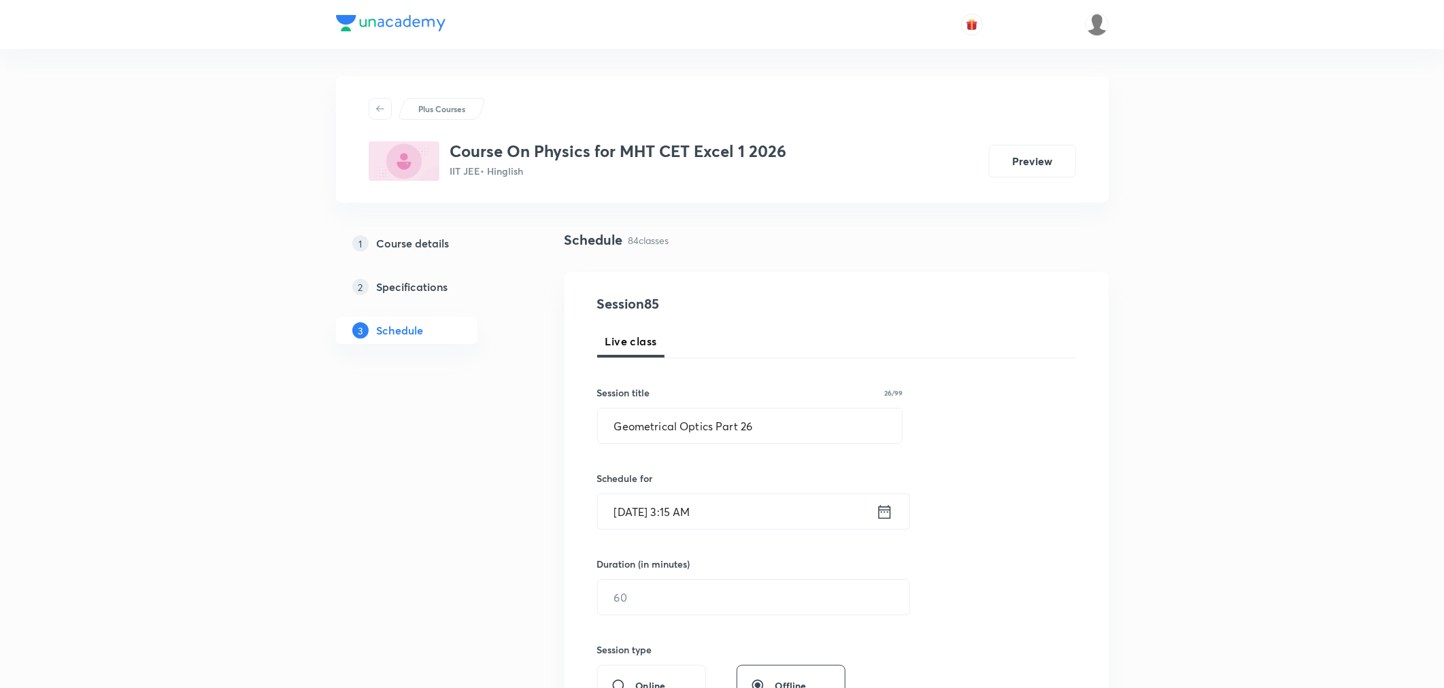
click at [758, 506] on input "Oct 3, 2025, 3:15 AM" at bounding box center [737, 511] width 278 height 35
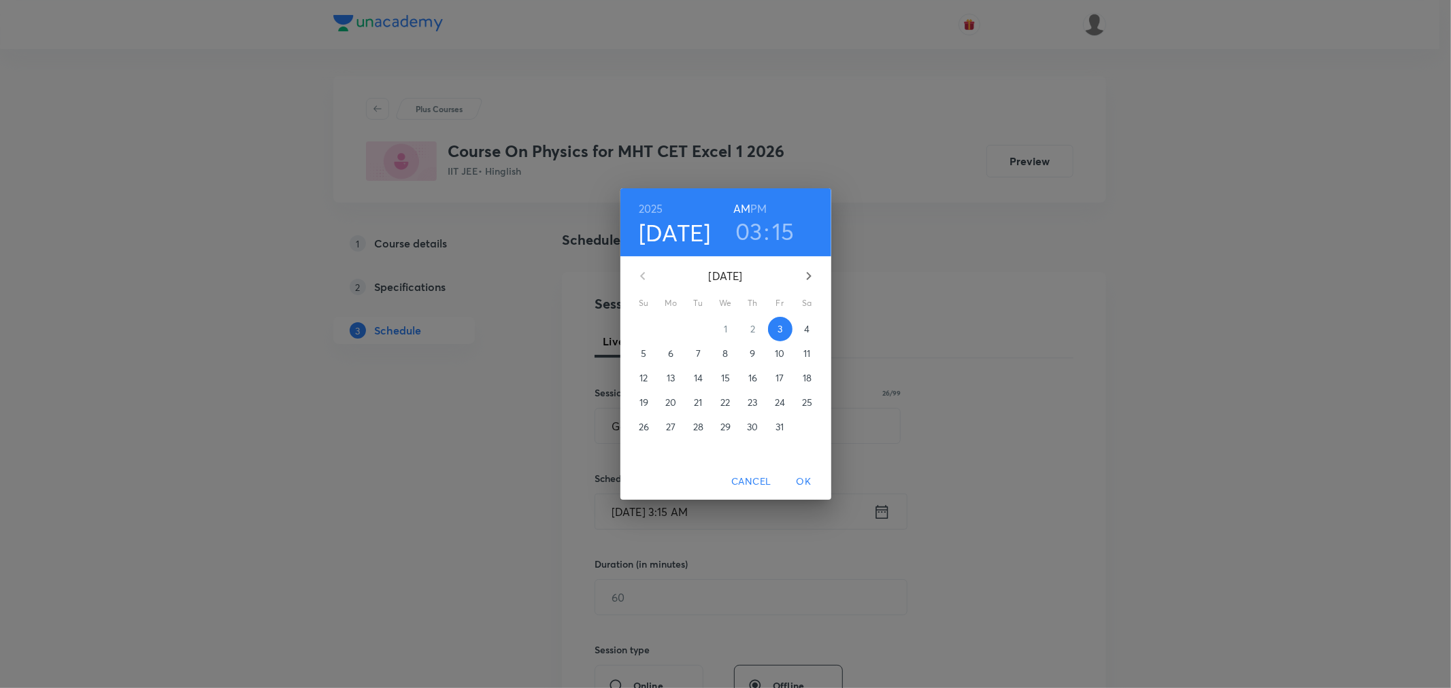
click at [757, 207] on h6 "PM" at bounding box center [758, 208] width 16 height 19
click at [777, 332] on p "3" at bounding box center [779, 329] width 5 height 14
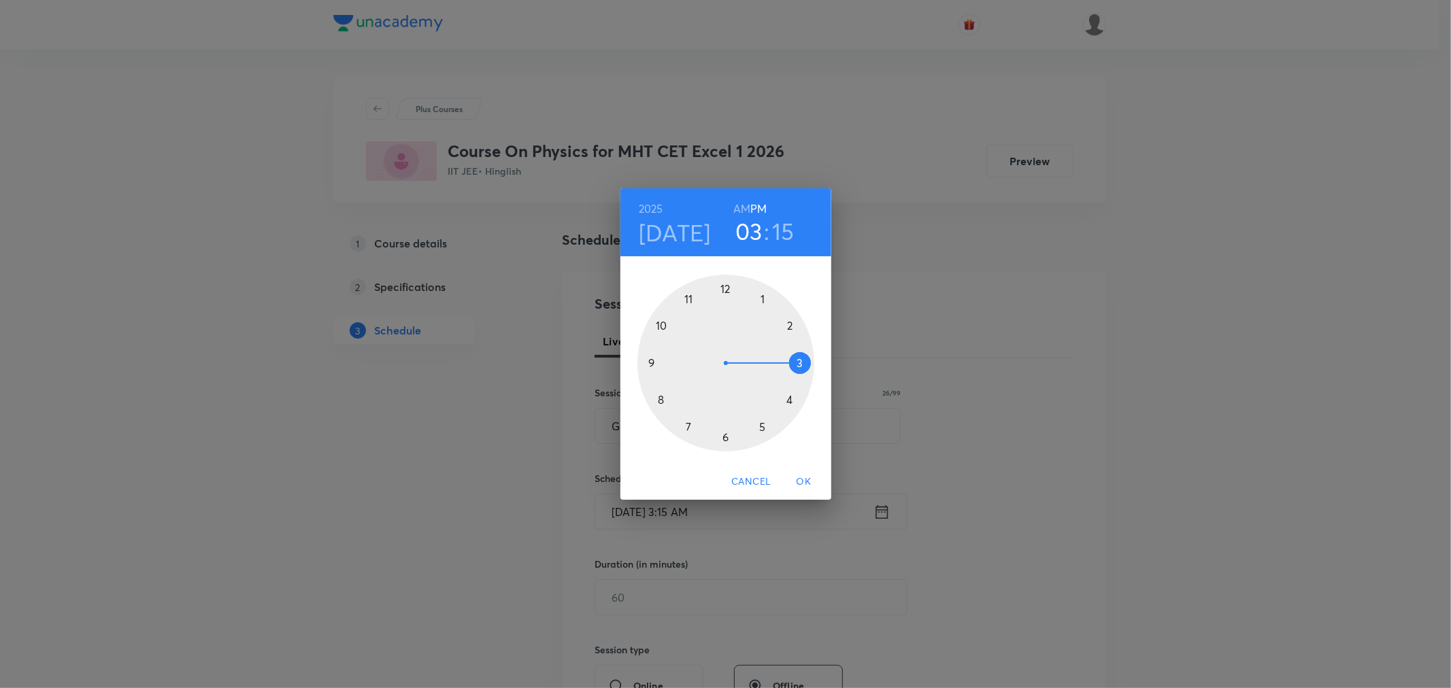
click at [801, 361] on div at bounding box center [725, 363] width 177 height 177
click at [726, 290] on div at bounding box center [725, 363] width 177 height 177
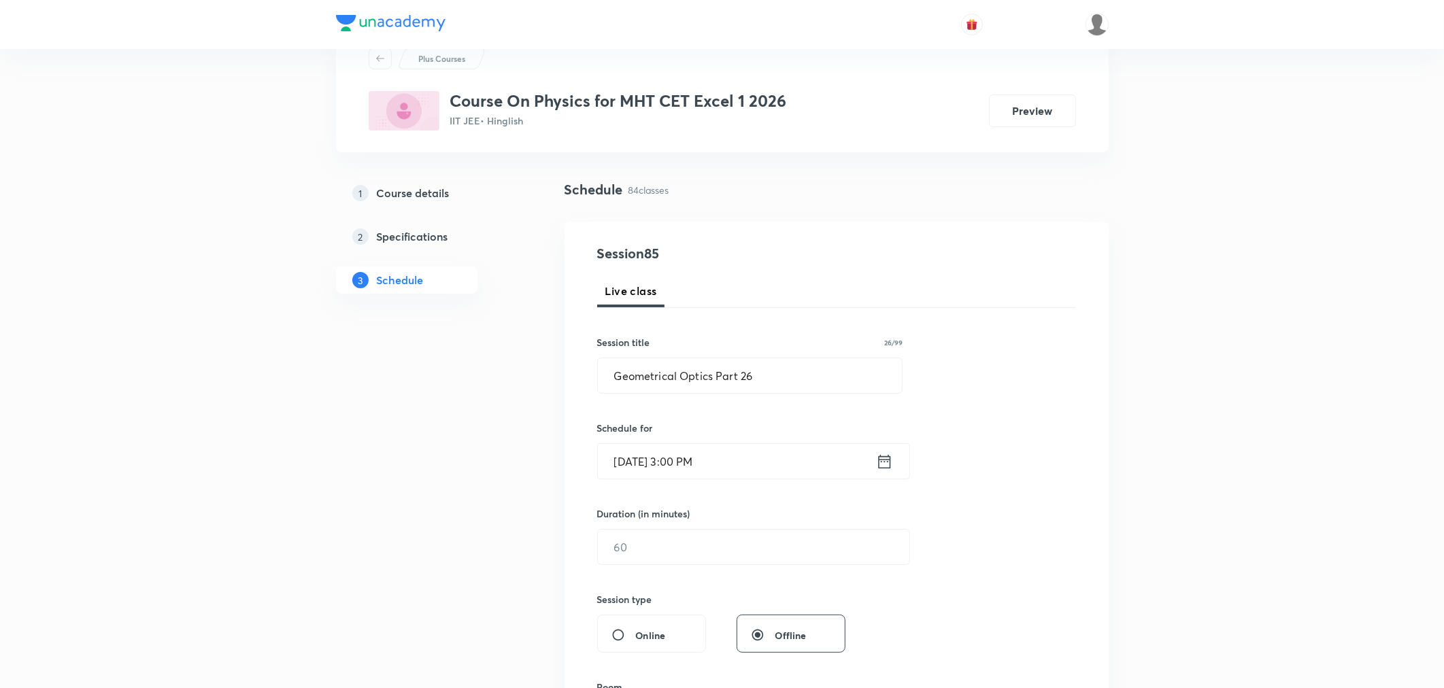
scroll to position [75, 0]
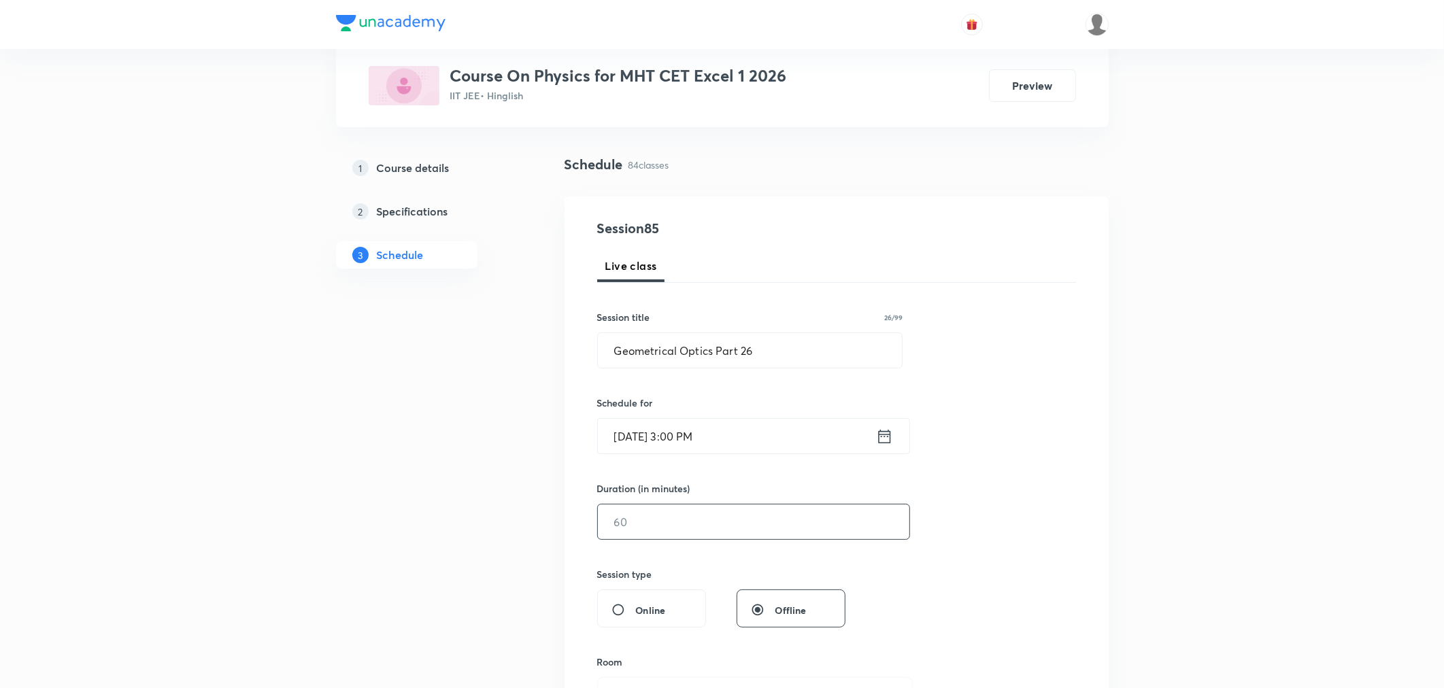
click at [692, 517] on input "text" at bounding box center [753, 522] width 311 height 35
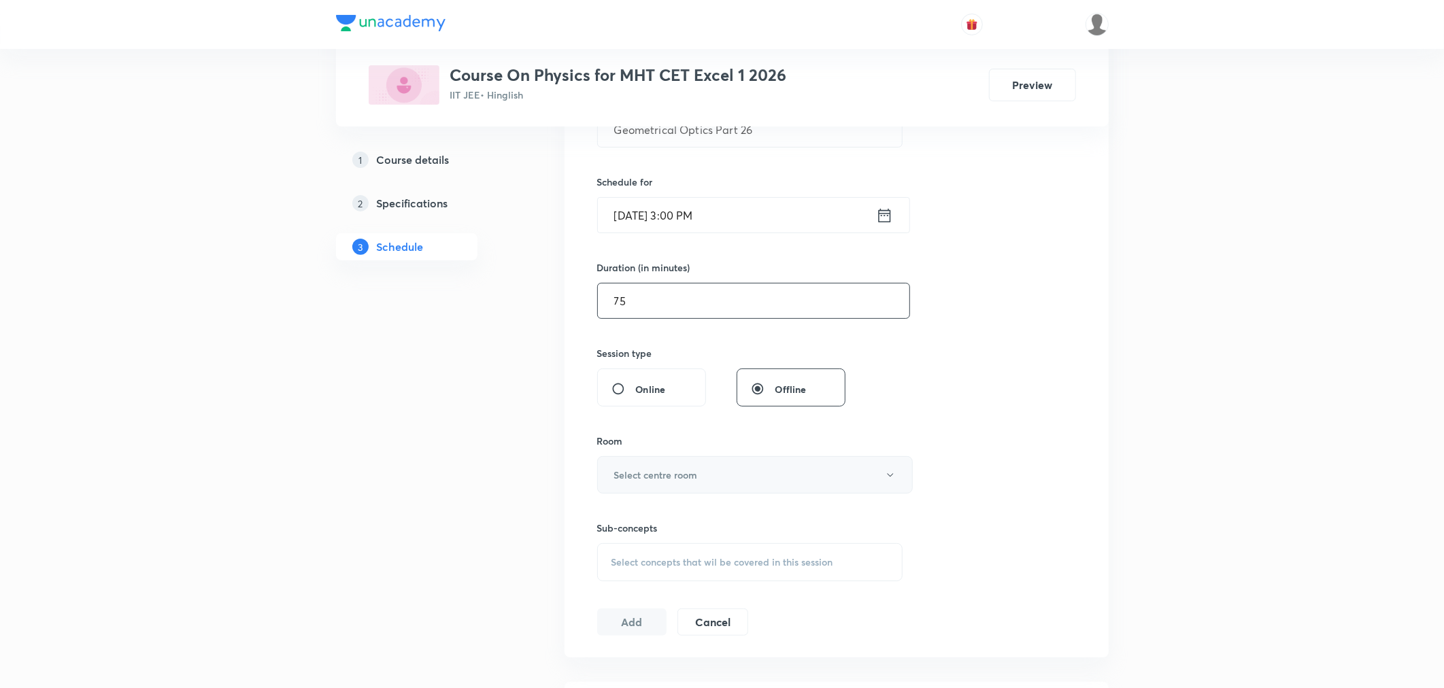
scroll to position [302, 0]
type input "75"
click at [673, 472] on h6 "Select centre room" at bounding box center [656, 469] width 84 height 14
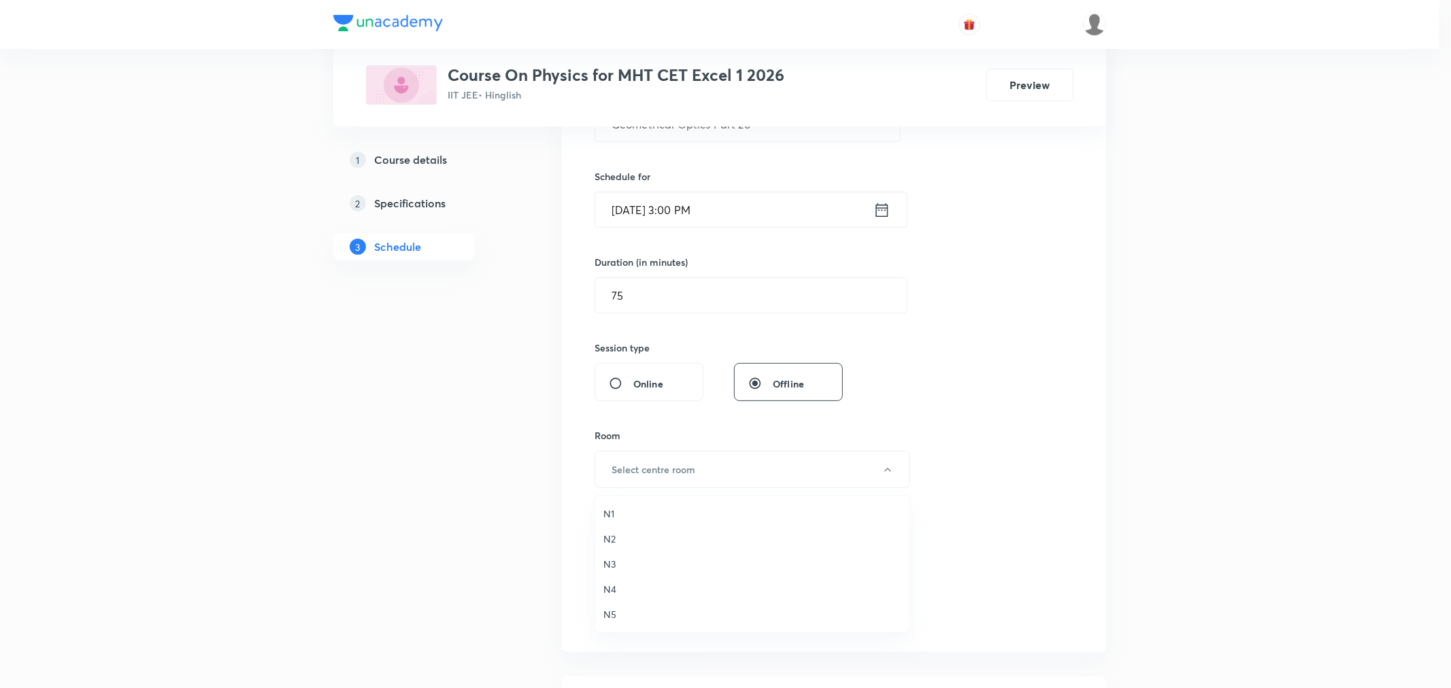
click at [612, 513] on span "N1" at bounding box center [752, 514] width 298 height 14
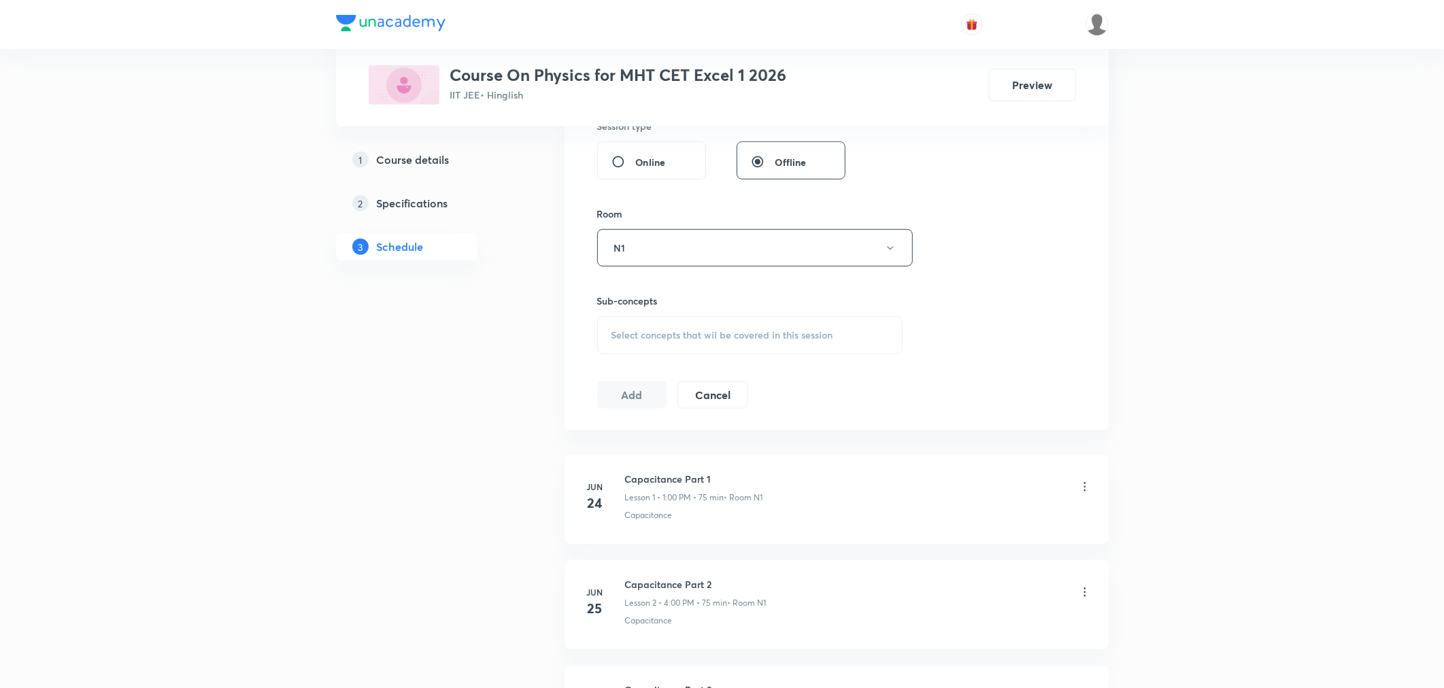
scroll to position [528, 0]
click at [647, 337] on div "Select concepts that wil be covered in this session" at bounding box center [750, 330] width 306 height 38
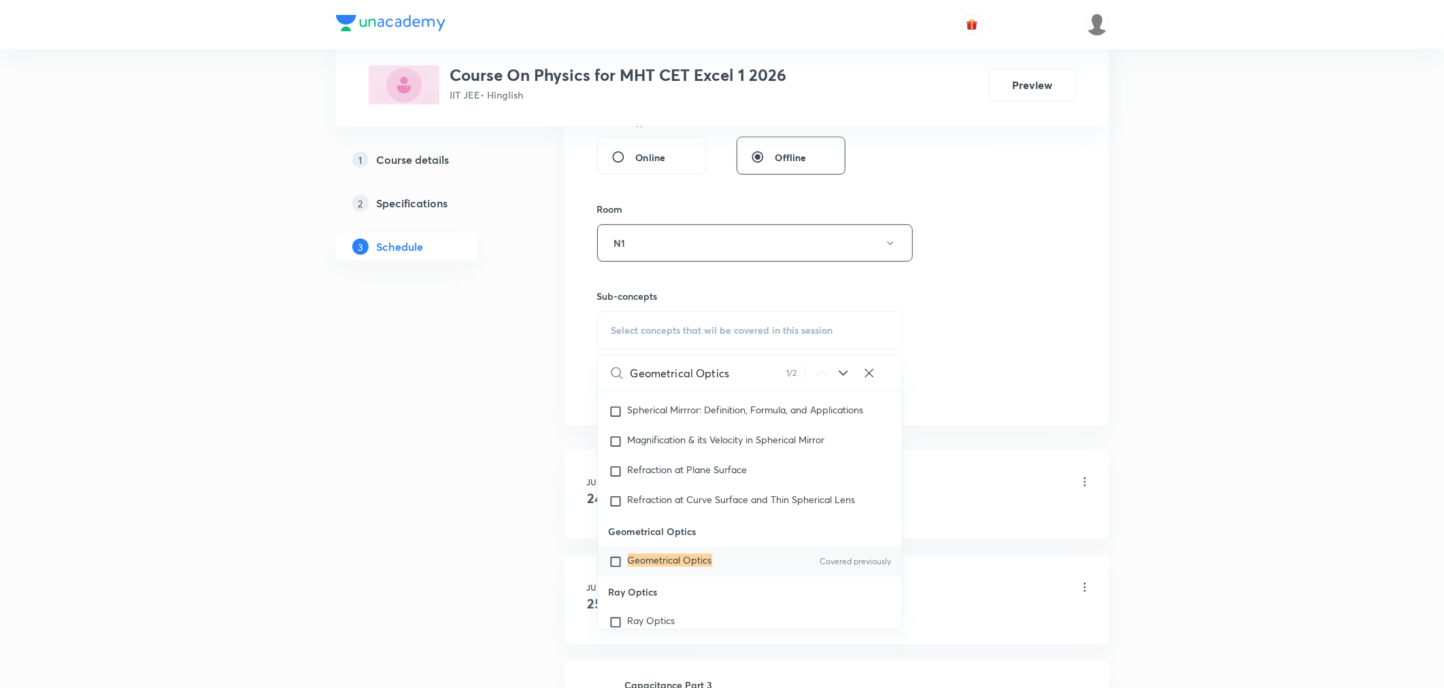
scroll to position [11240, 0]
type input "Geometrical Optics"
click at [667, 558] on div "Geometrical Optics Covered previously" at bounding box center [750, 561] width 305 height 30
checkbox input "true"
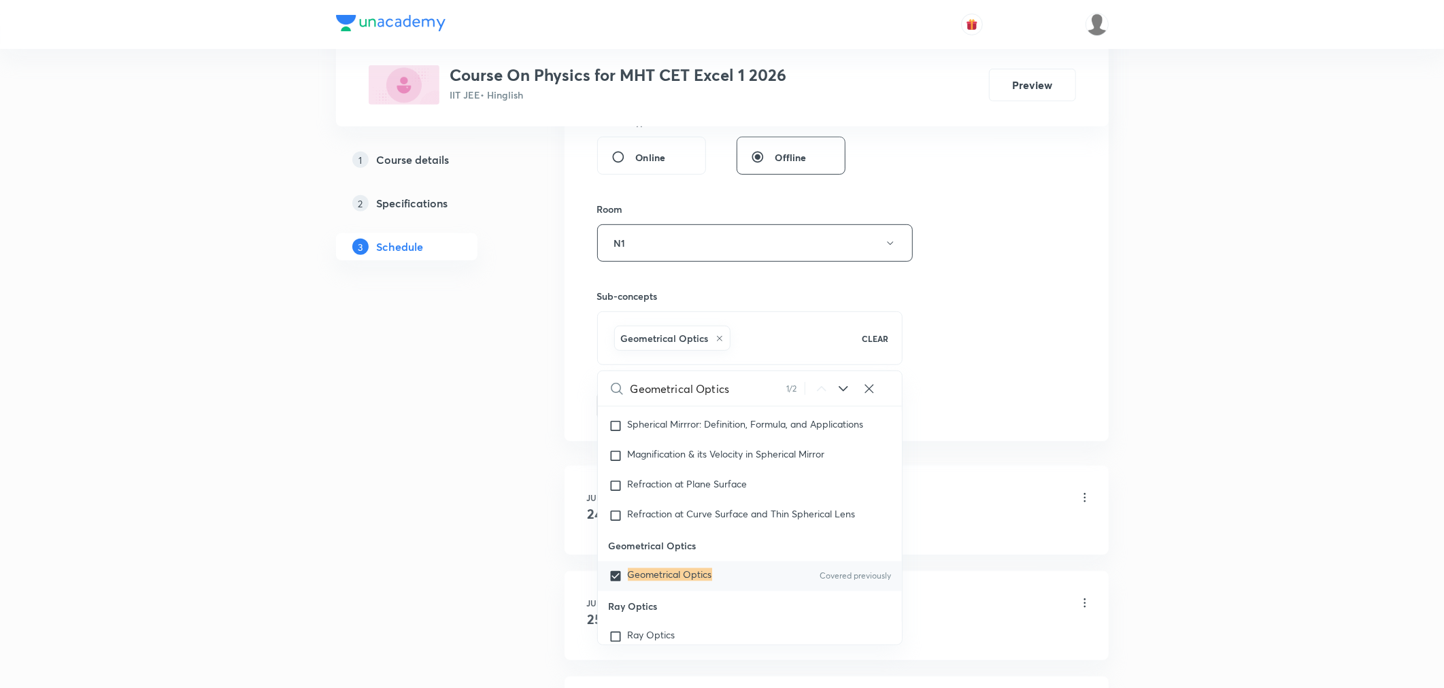
click at [960, 323] on div "Session 85 Live class Session title 26/99 Geometrical Optics Part 26 ​ Schedule…" at bounding box center [836, 92] width 479 height 654
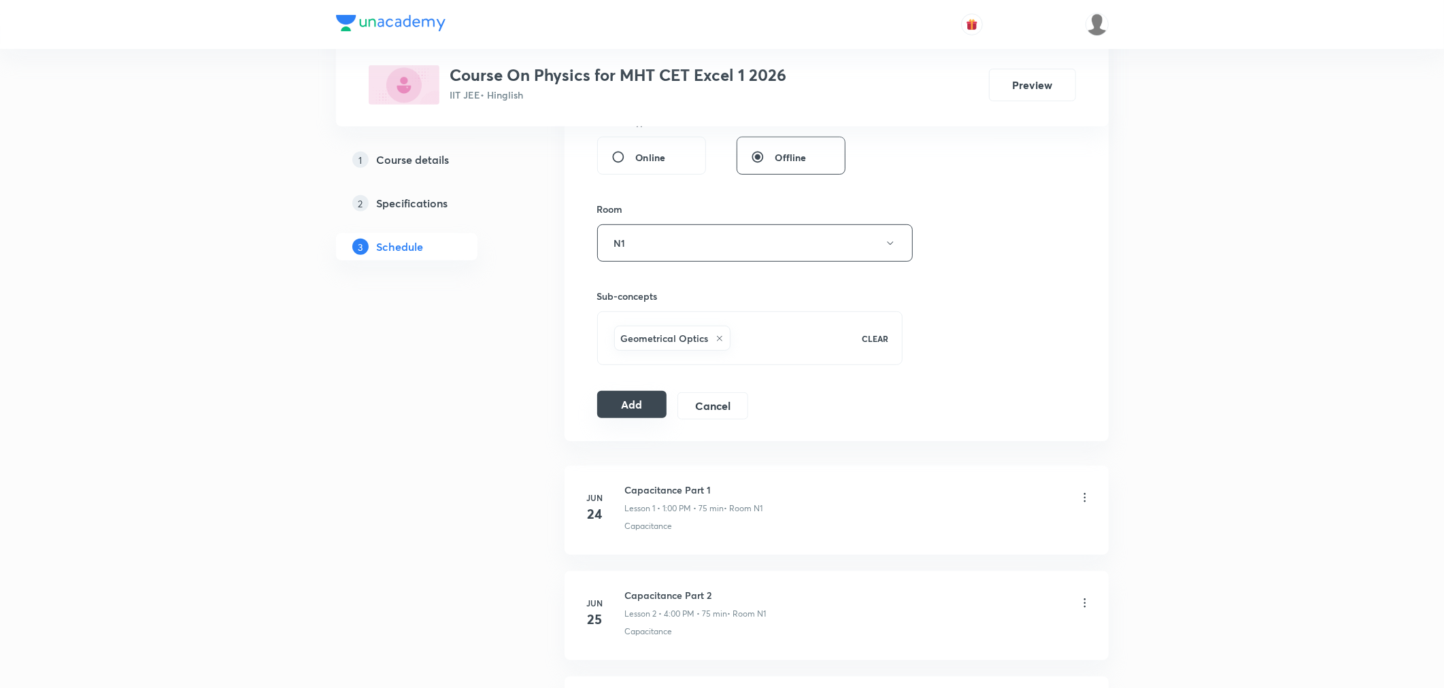
click at [621, 409] on button "Add" at bounding box center [632, 404] width 70 height 27
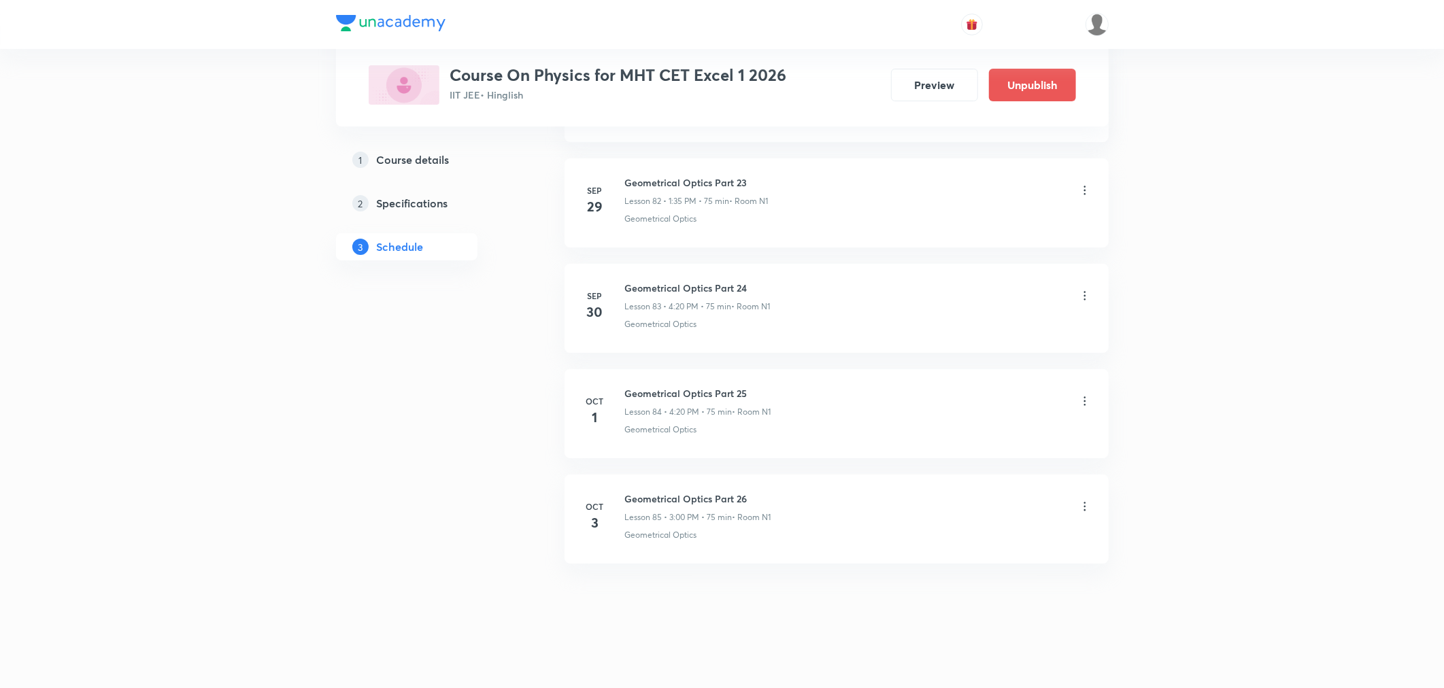
scroll to position [8747, 0]
click at [1083, 503] on icon at bounding box center [1084, 503] width 2 height 9
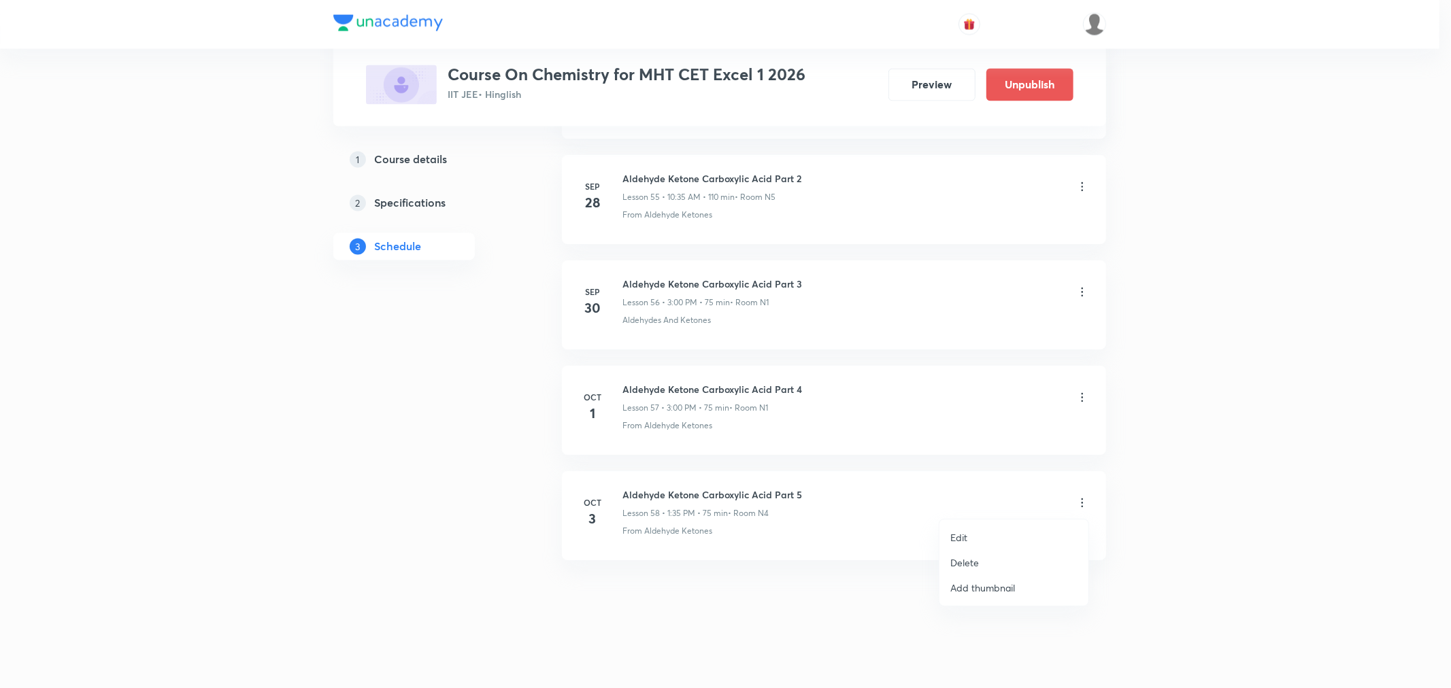
click at [962, 535] on p "Edit" at bounding box center [958, 537] width 17 height 14
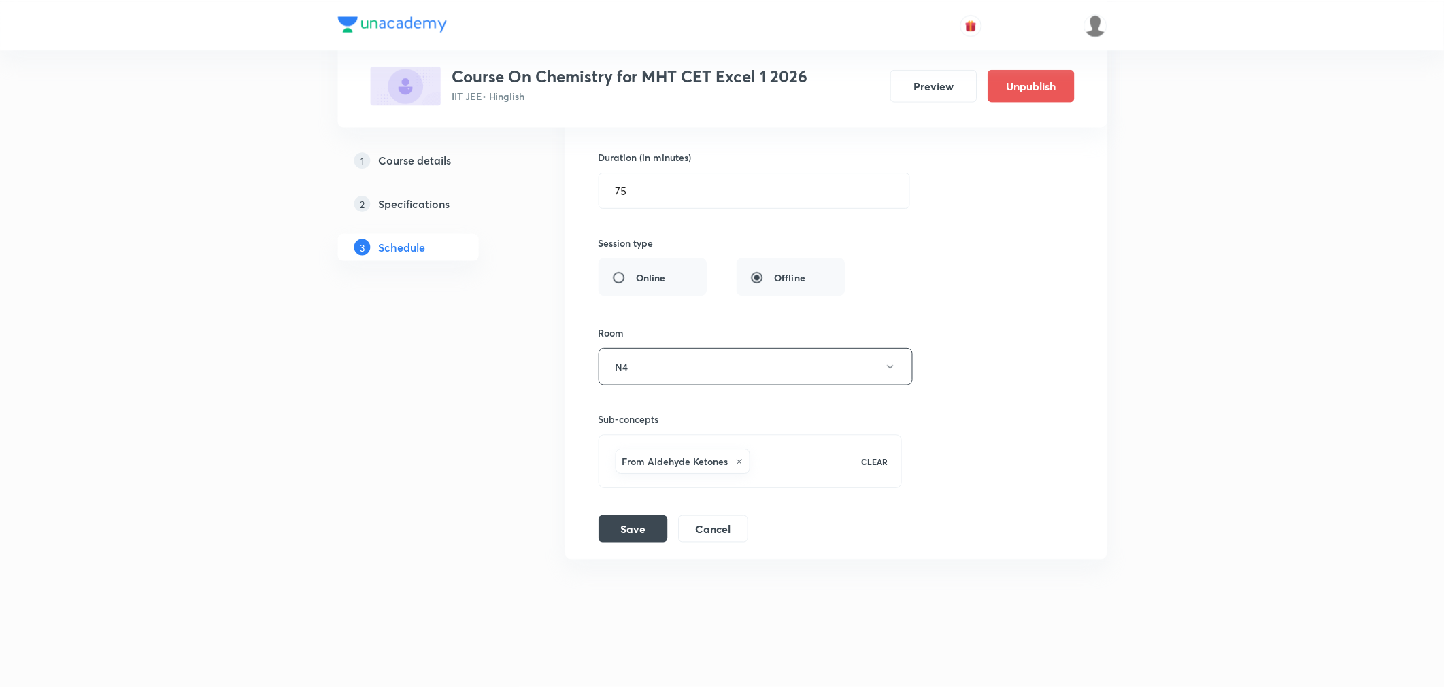
scroll to position [6422, 0]
click at [654, 376] on button "N4" at bounding box center [756, 366] width 316 height 37
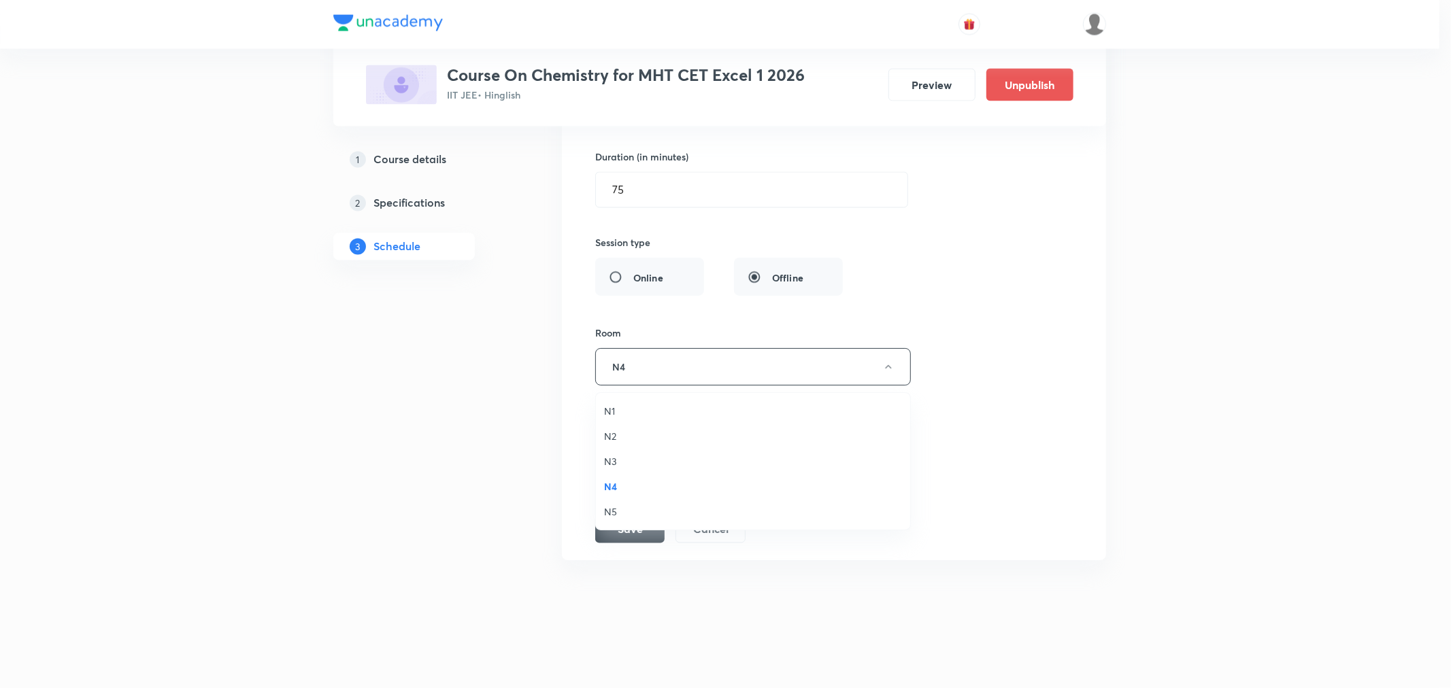
click at [618, 415] on span "N1" at bounding box center [753, 411] width 298 height 14
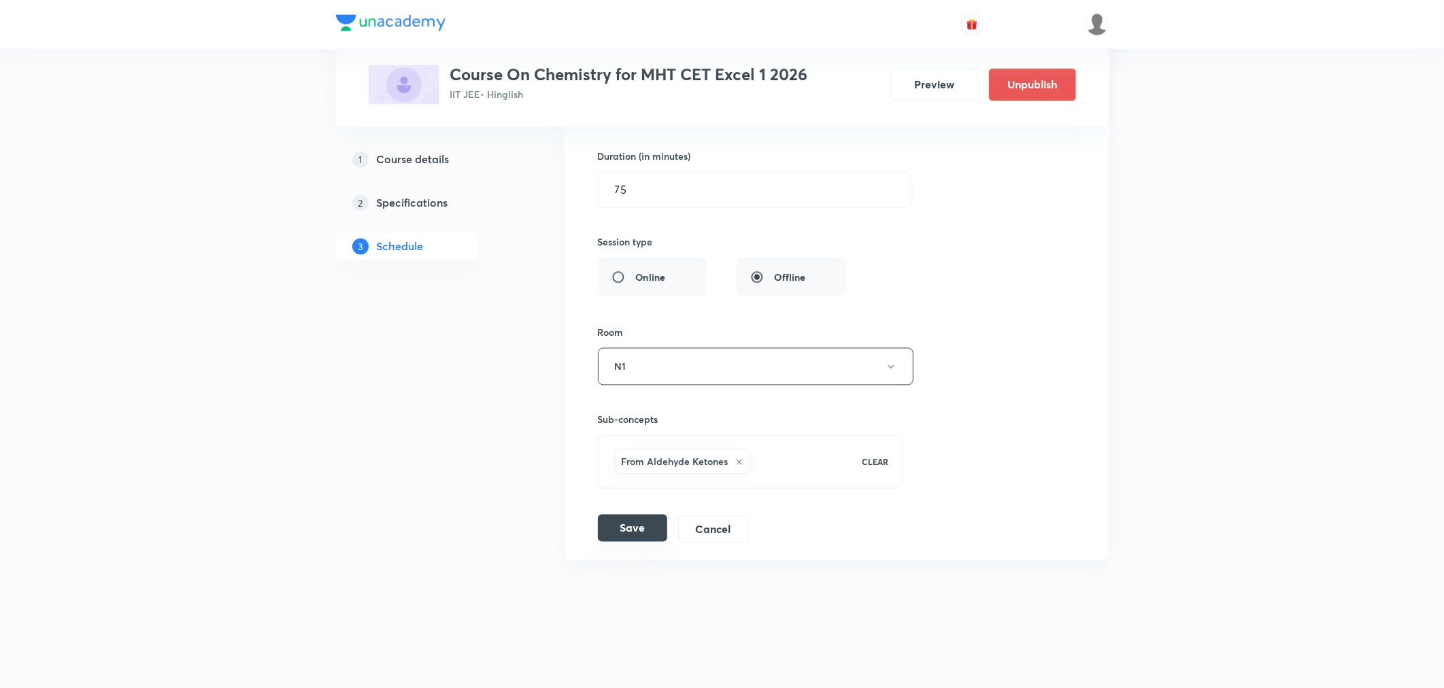
click at [627, 526] on button "Save" at bounding box center [632, 528] width 69 height 27
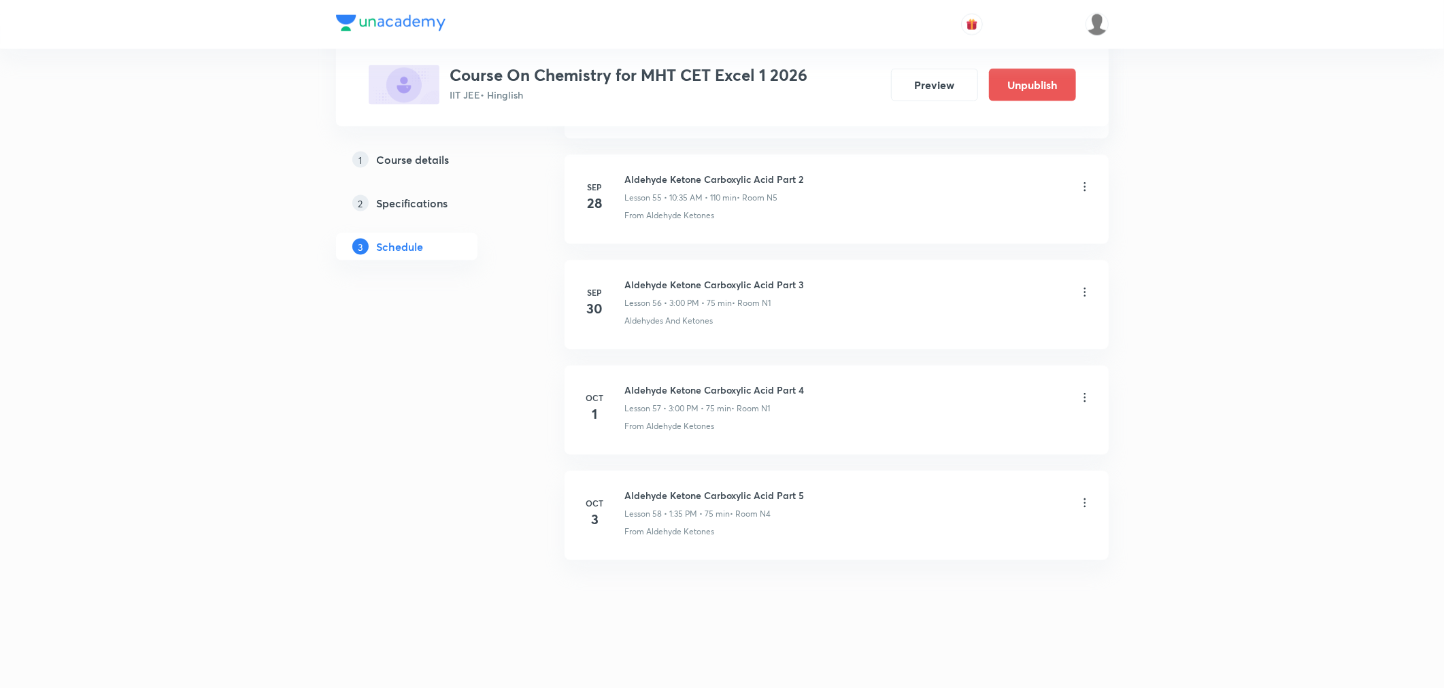
scroll to position [5899, 0]
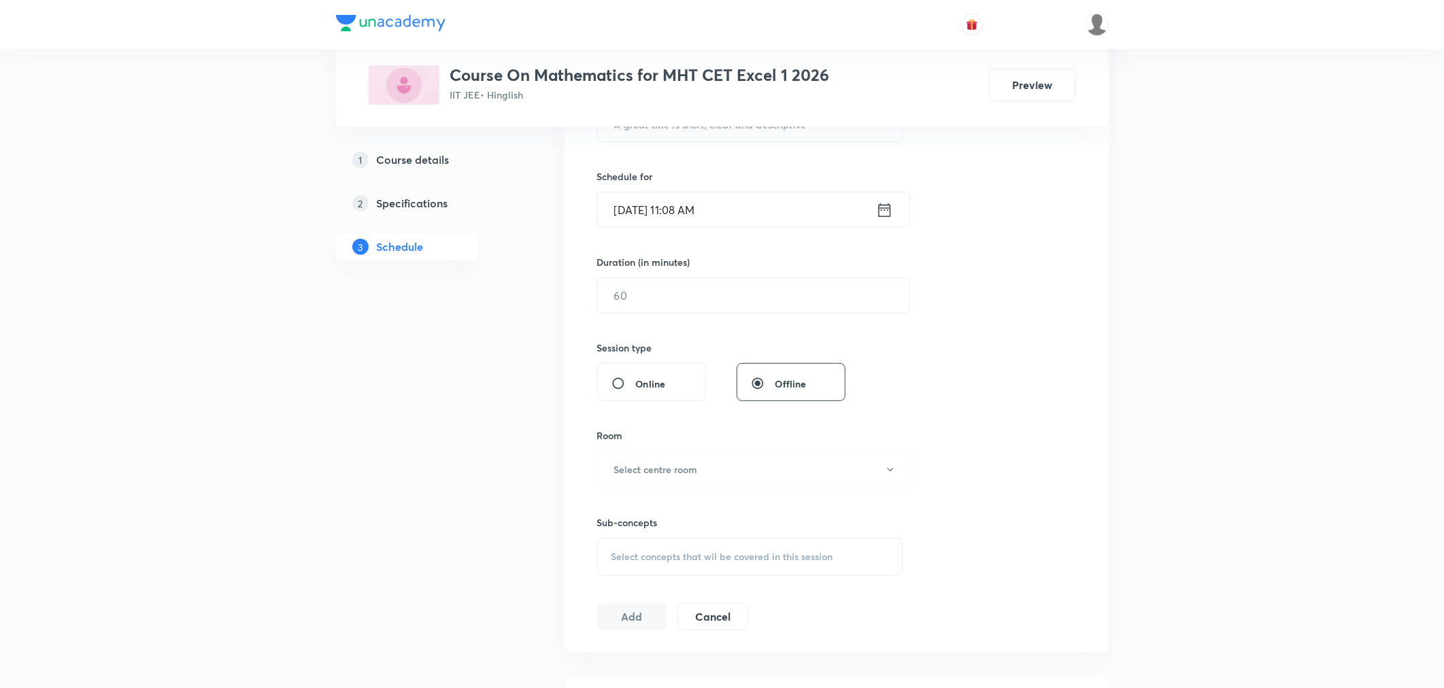
scroll to position [9585, 0]
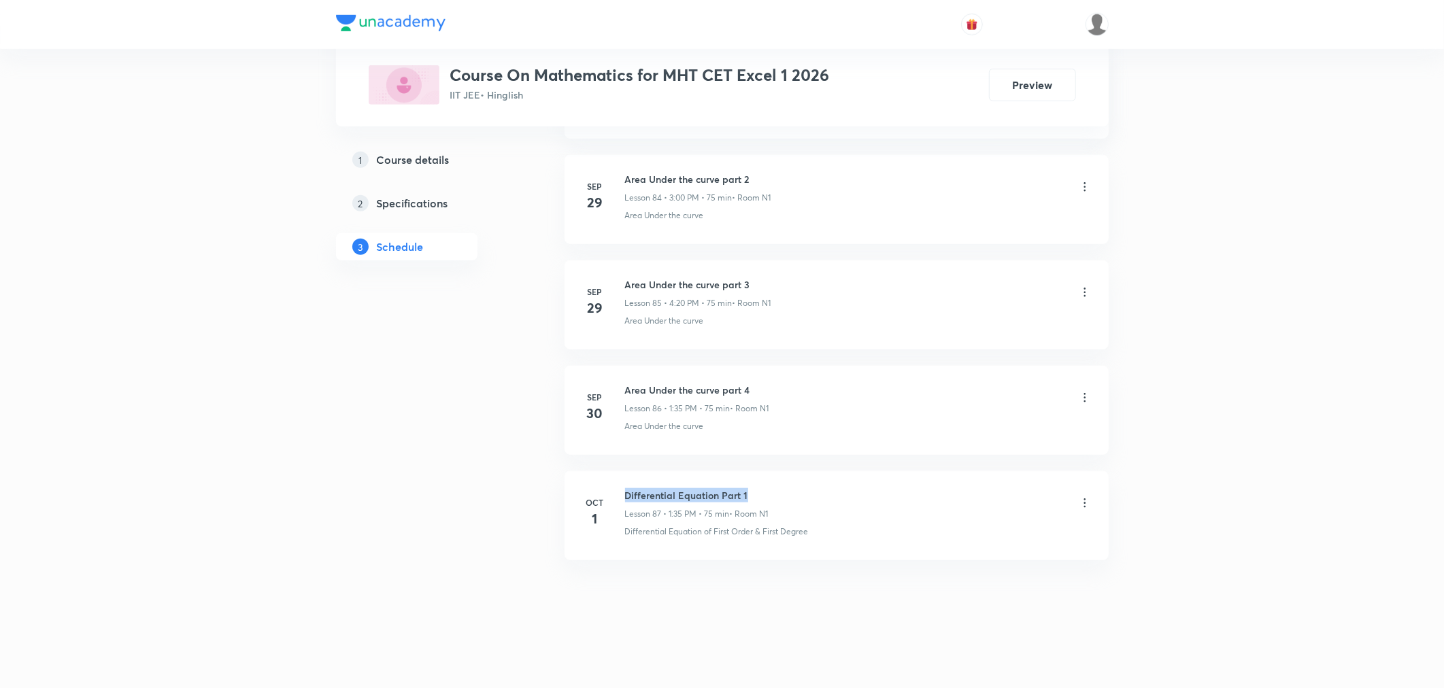
drag, startPoint x: 626, startPoint y: 495, endPoint x: 809, endPoint y: 491, distance: 183.7
click at [809, 491] on div "Differential Equation Part 1 Lesson 87 • 1:35 PM • 75 min • Room N1" at bounding box center [858, 504] width 467 height 32
copy h6 "Differential Equation Part 1"
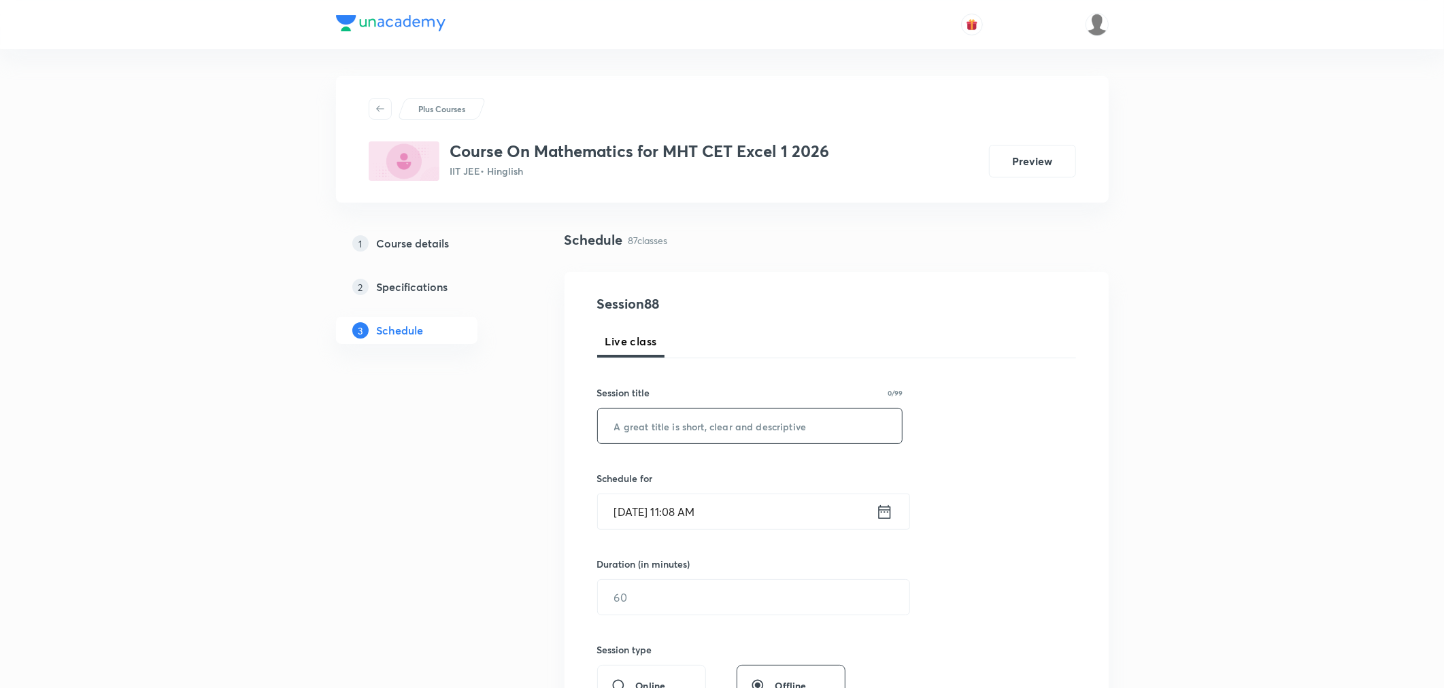
click at [788, 436] on input "text" at bounding box center [750, 426] width 305 height 35
paste input "Differential Equation Part 1"
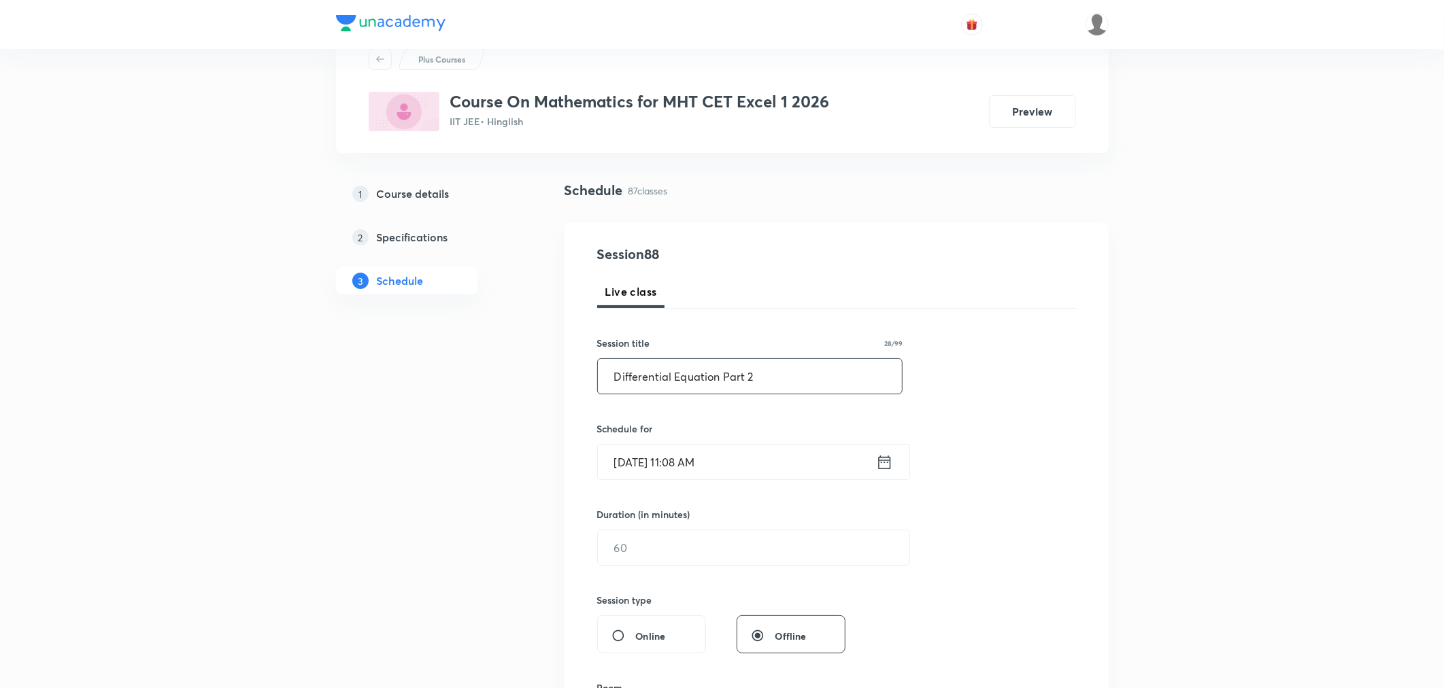
scroll to position [75, 0]
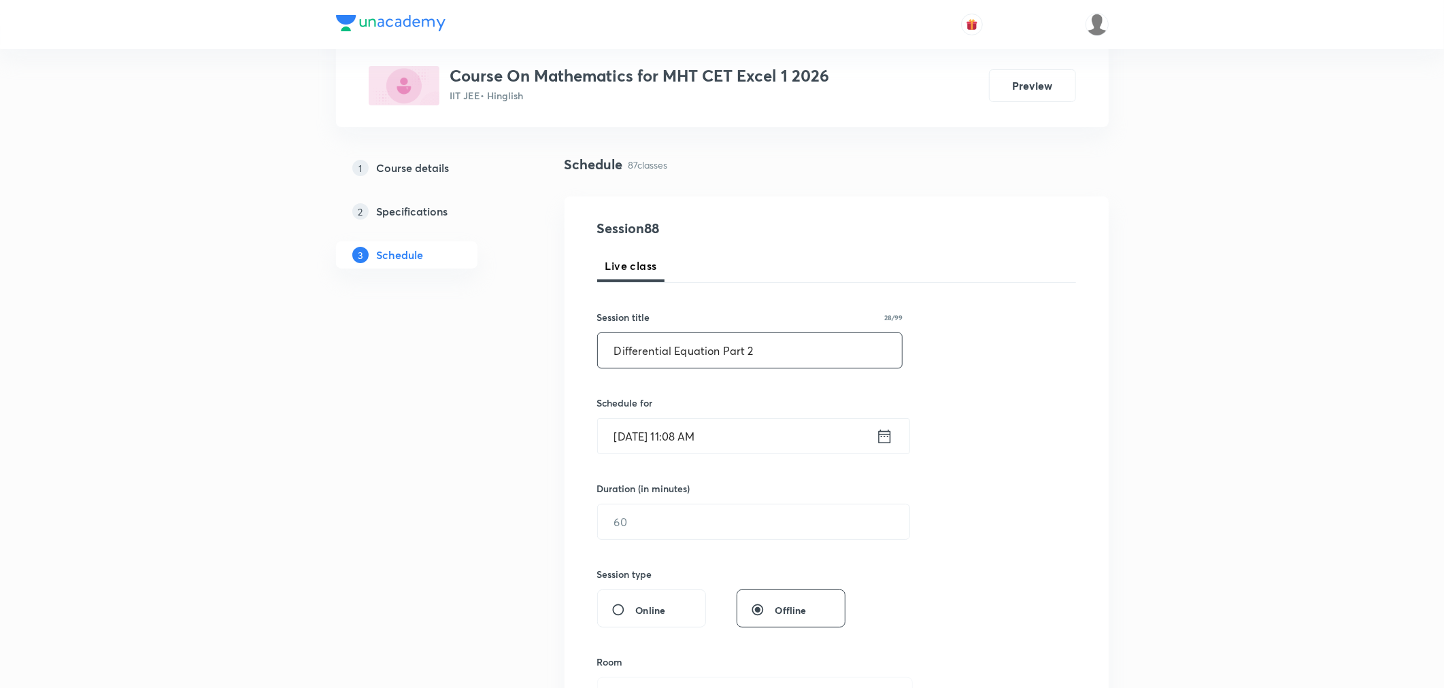
type input "Differential Equation Part 2"
click at [758, 427] on input "[DATE] 11:08 AM" at bounding box center [737, 436] width 278 height 35
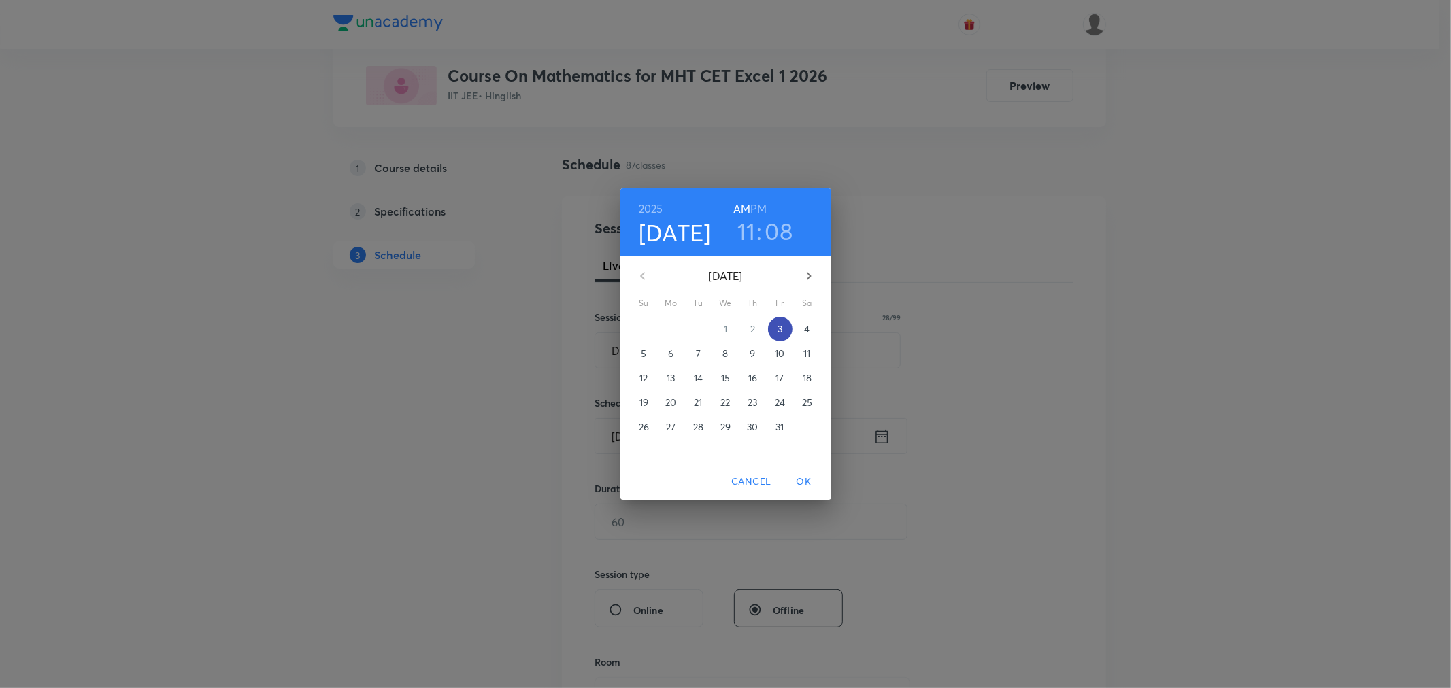
click at [775, 330] on span "3" at bounding box center [780, 329] width 24 height 14
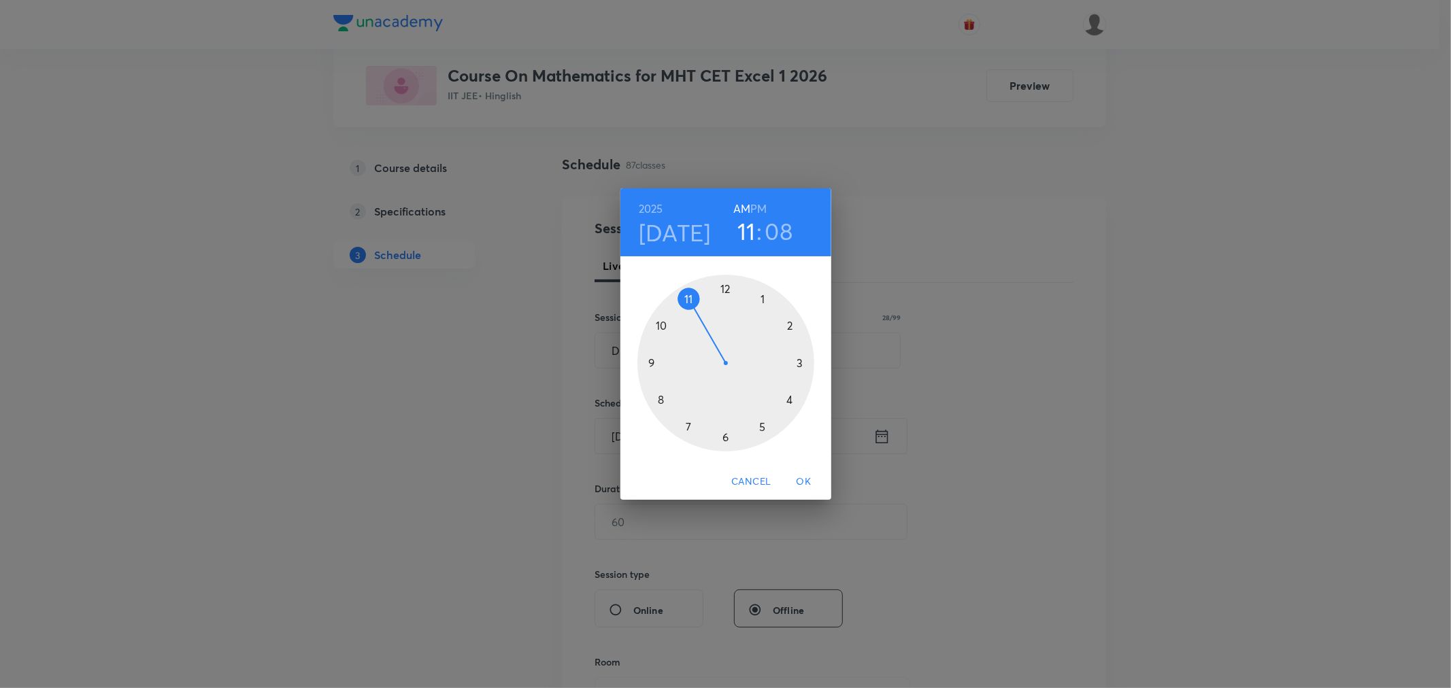
click at [758, 207] on h6 "PM" at bounding box center [758, 208] width 16 height 19
click at [788, 401] on div at bounding box center [725, 363] width 177 height 177
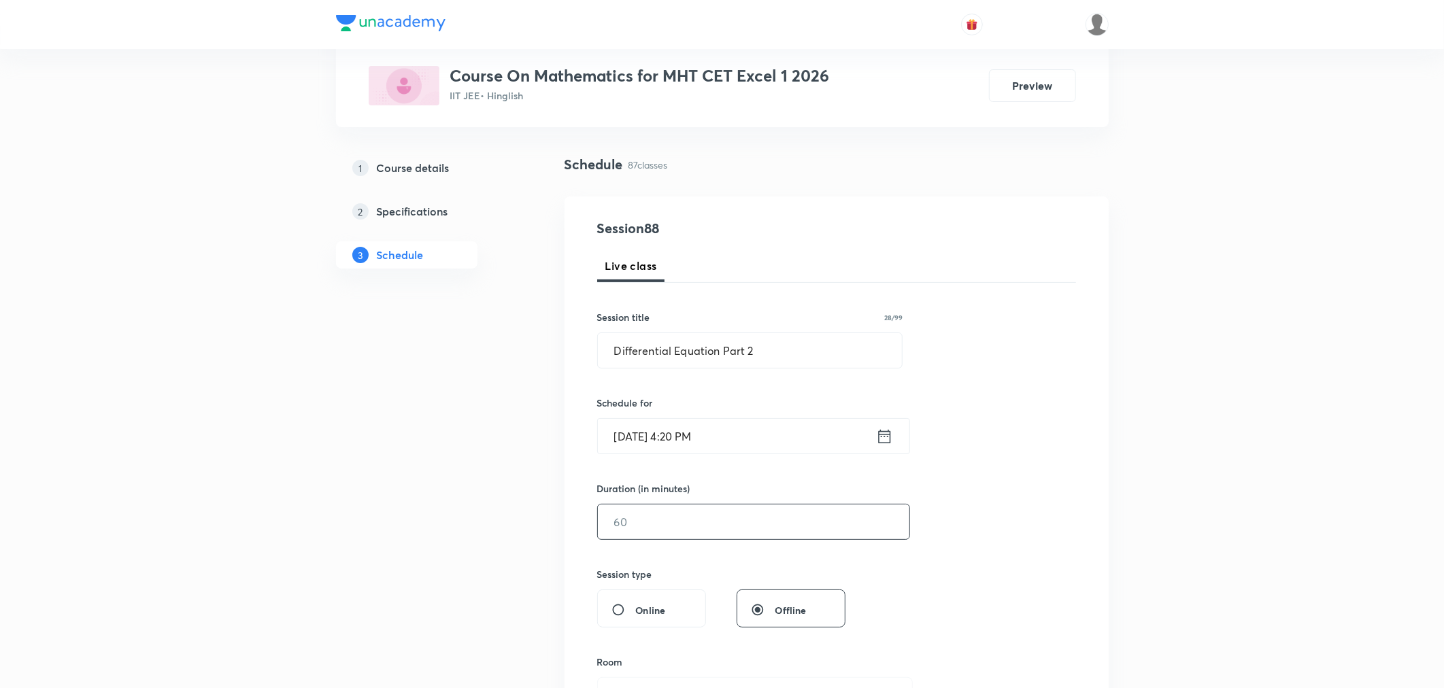
click at [690, 511] on input "text" at bounding box center [753, 522] width 311 height 35
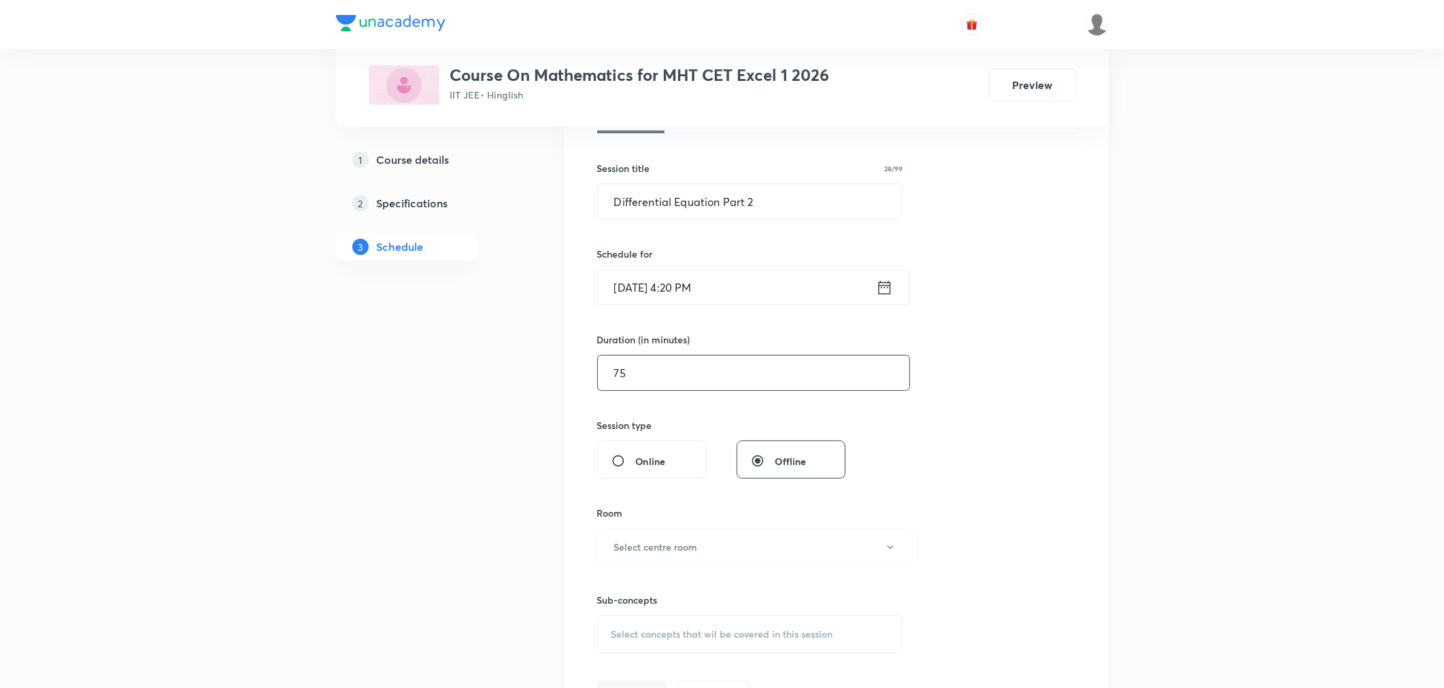
scroll to position [302, 0]
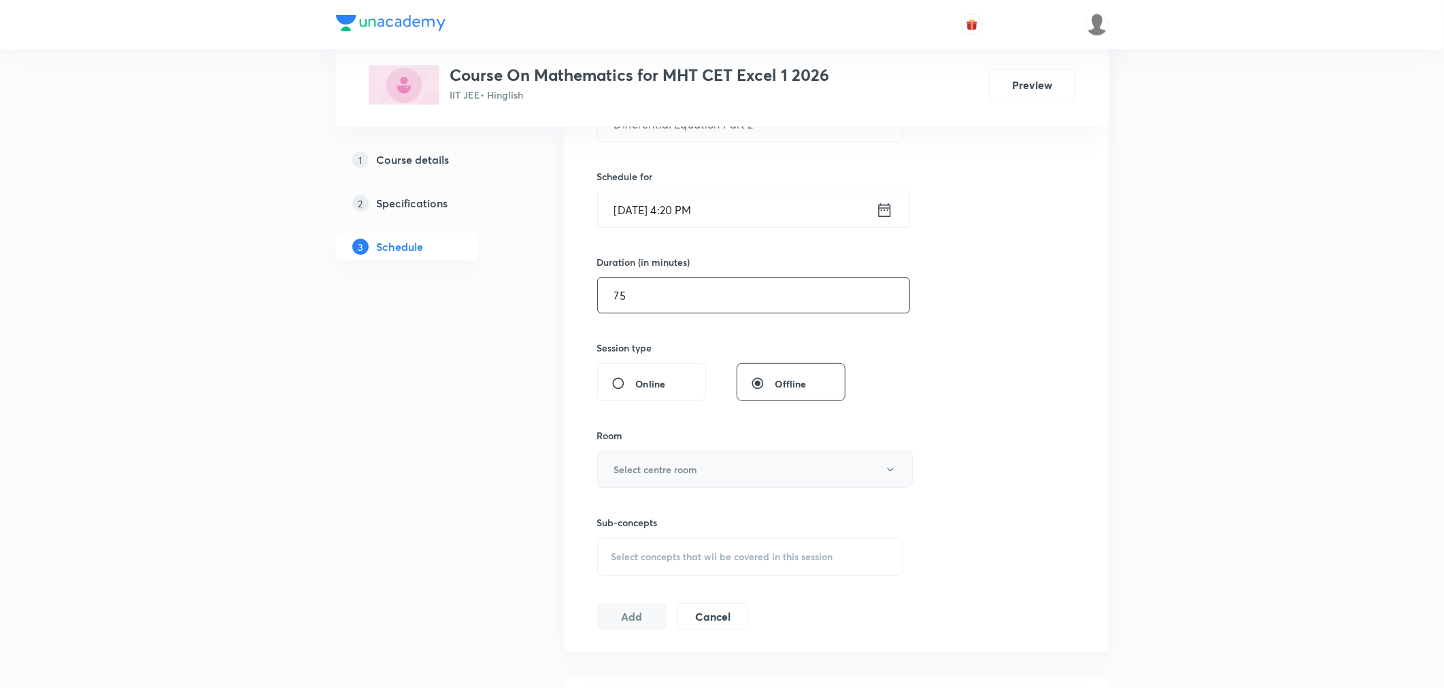
type input "75"
click at [684, 477] on button "Select centre room" at bounding box center [755, 469] width 316 height 37
click at [609, 518] on span "N1" at bounding box center [752, 514] width 298 height 14
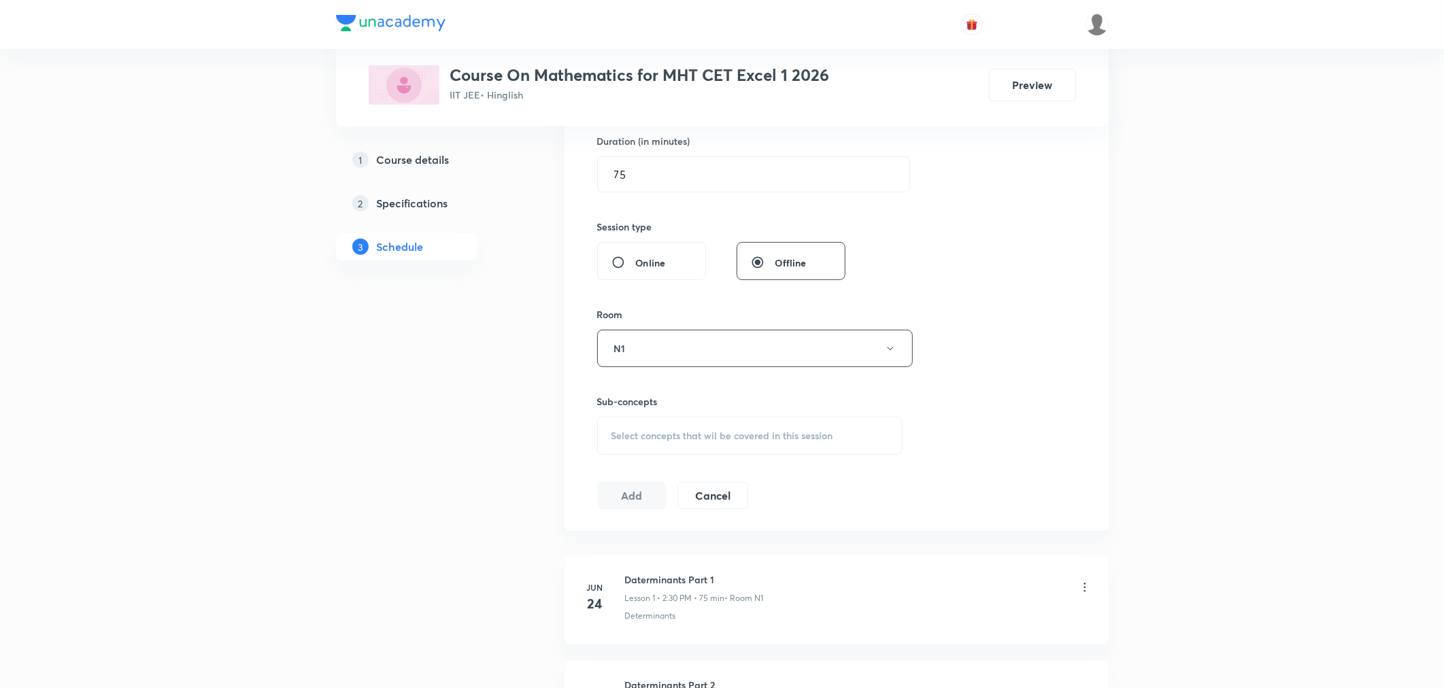
scroll to position [453, 0]
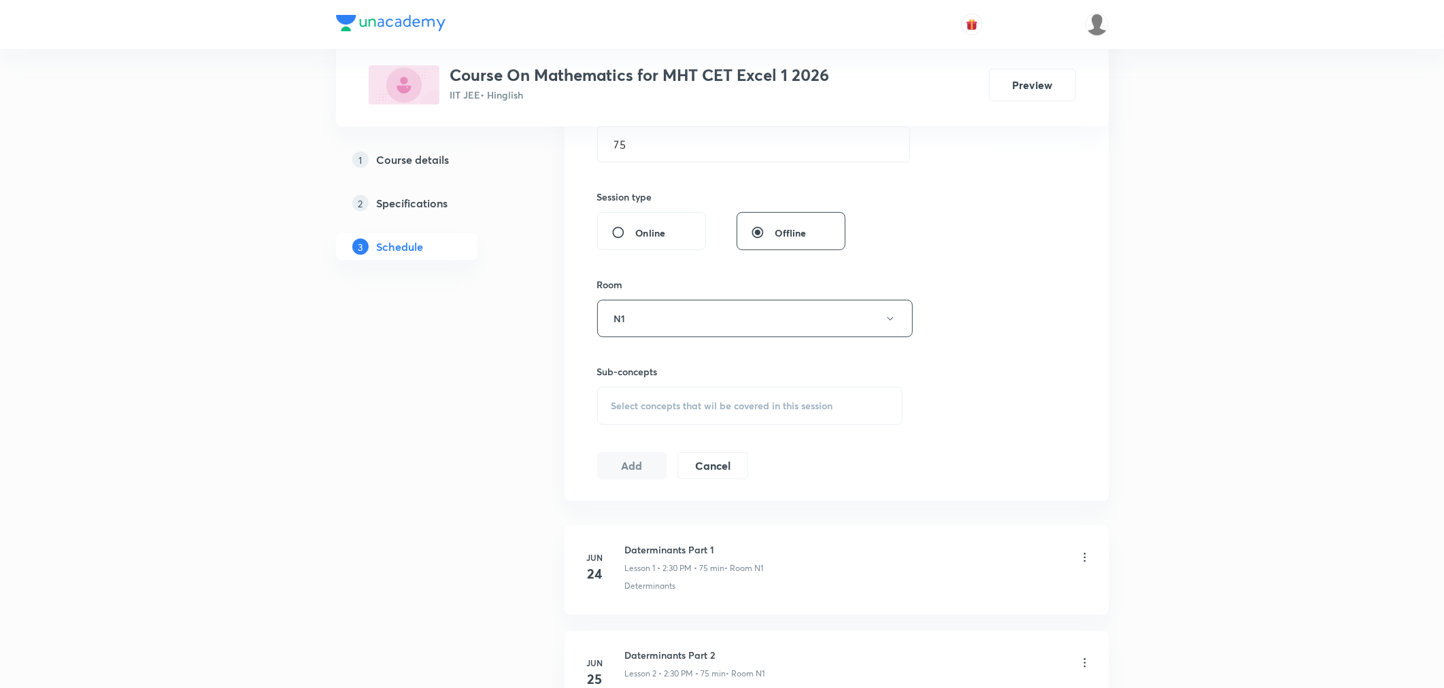
click at [706, 418] on div "Select concepts that wil be covered in this session" at bounding box center [750, 406] width 306 height 38
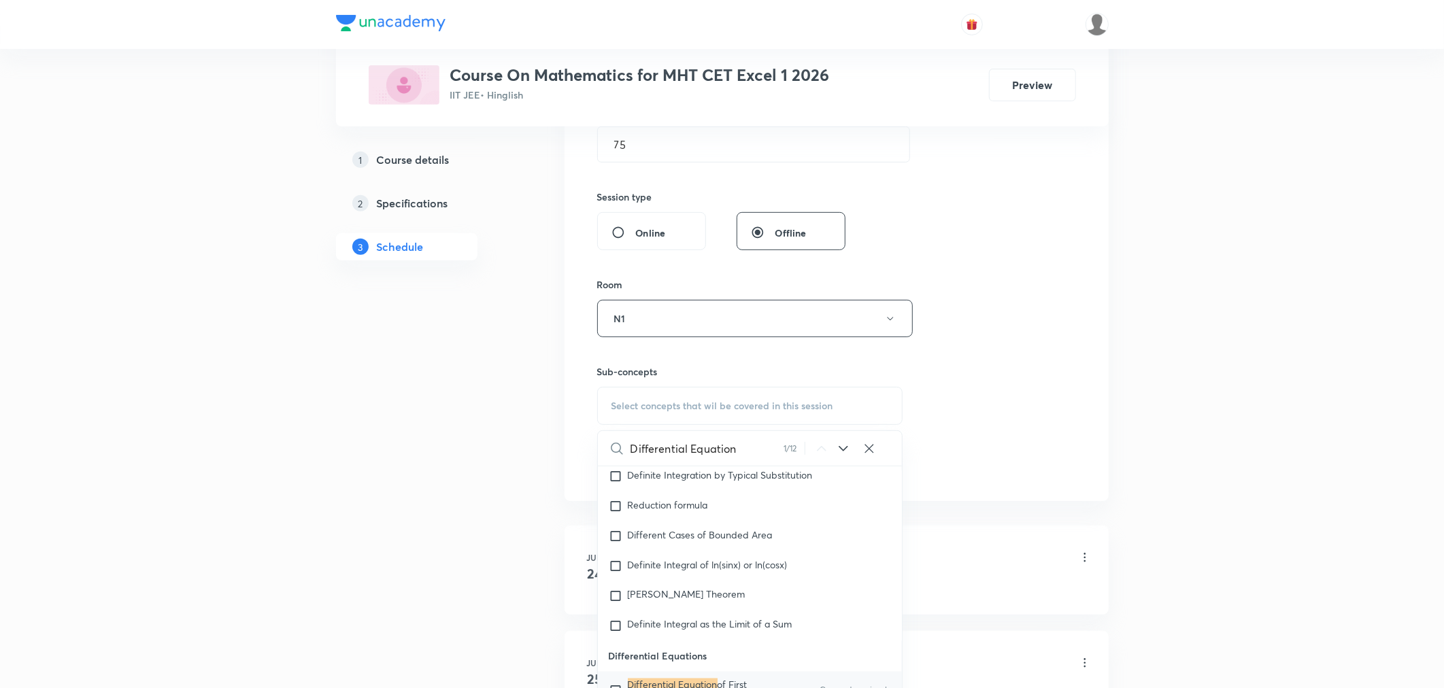
scroll to position [15128, 0]
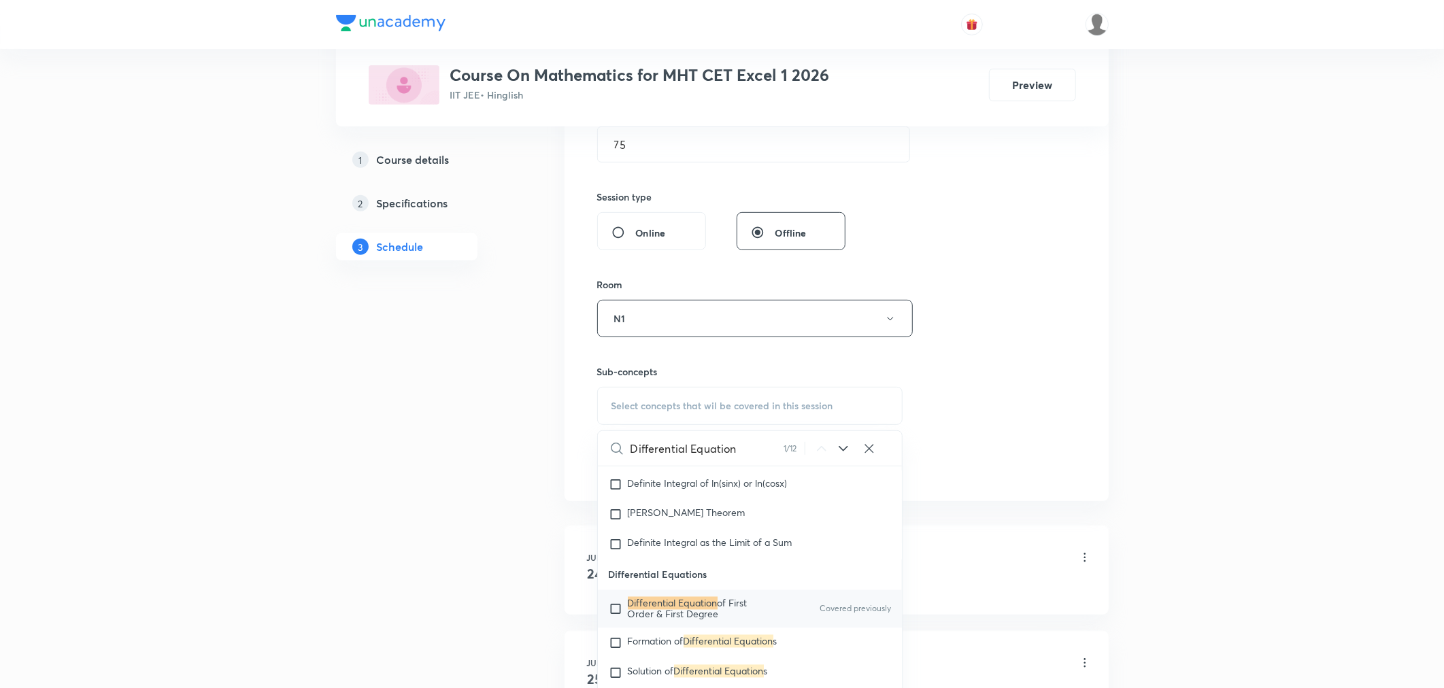
type input "Differential Equation"
click at [664, 621] on span "of First Order & First Degree" at bounding box center [688, 609] width 120 height 24
checkbox input "true"
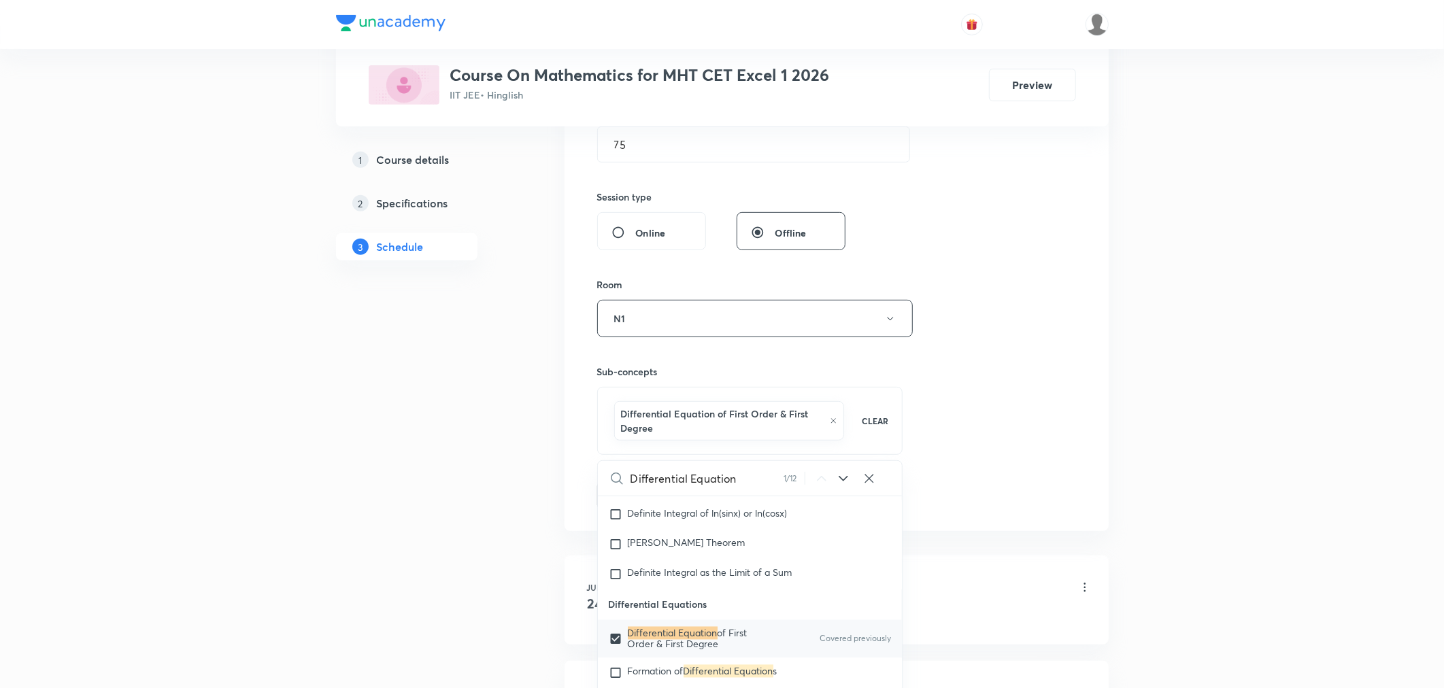
click at [1018, 432] on div "Session 88 Live class Session title 28/99 Differential Equation Part 2 ​ Schedu…" at bounding box center [836, 175] width 479 height 669
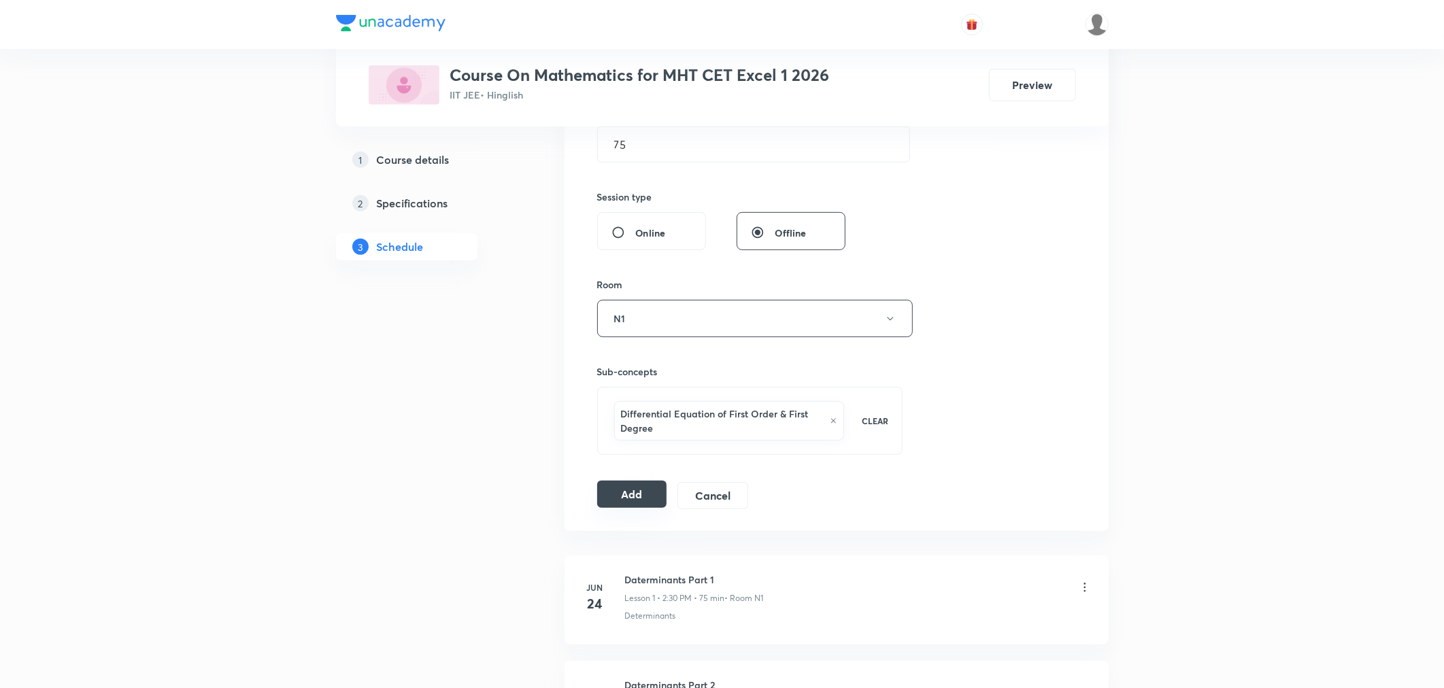
click at [620, 505] on button "Add" at bounding box center [632, 494] width 70 height 27
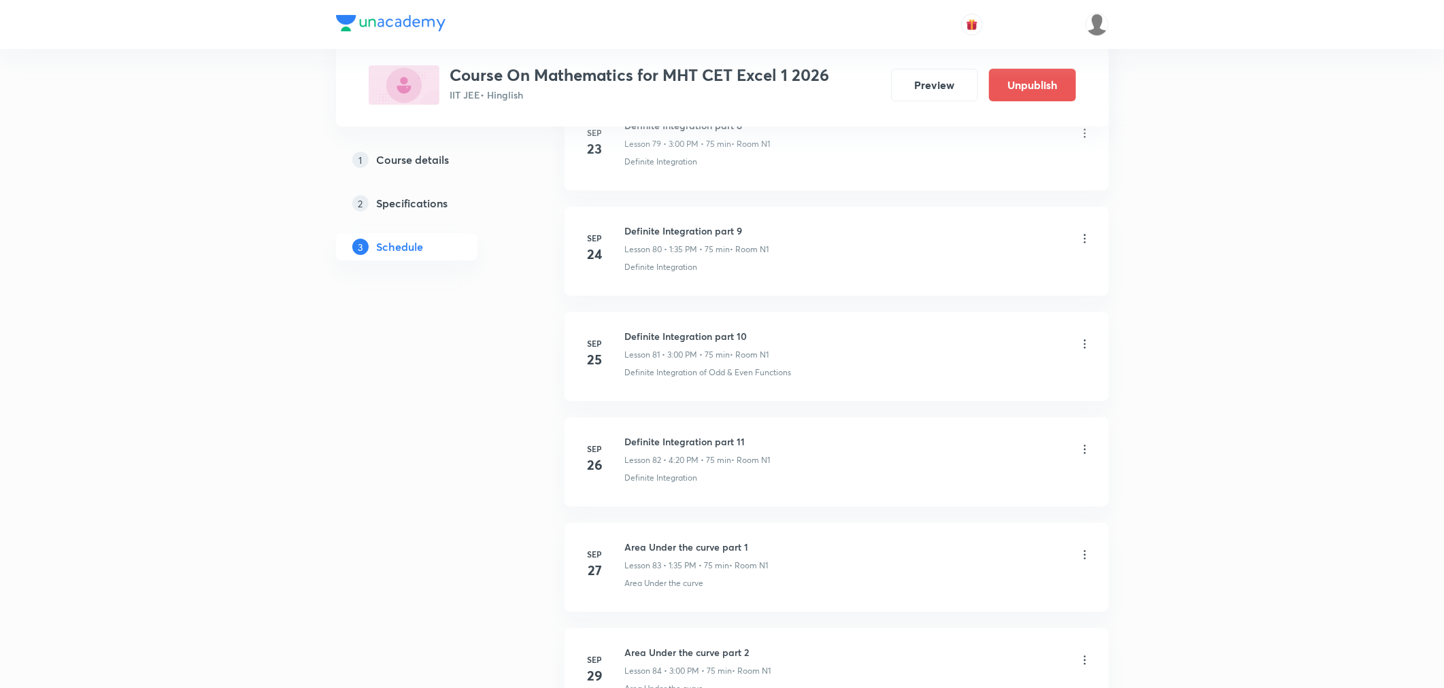
scroll to position [9065, 0]
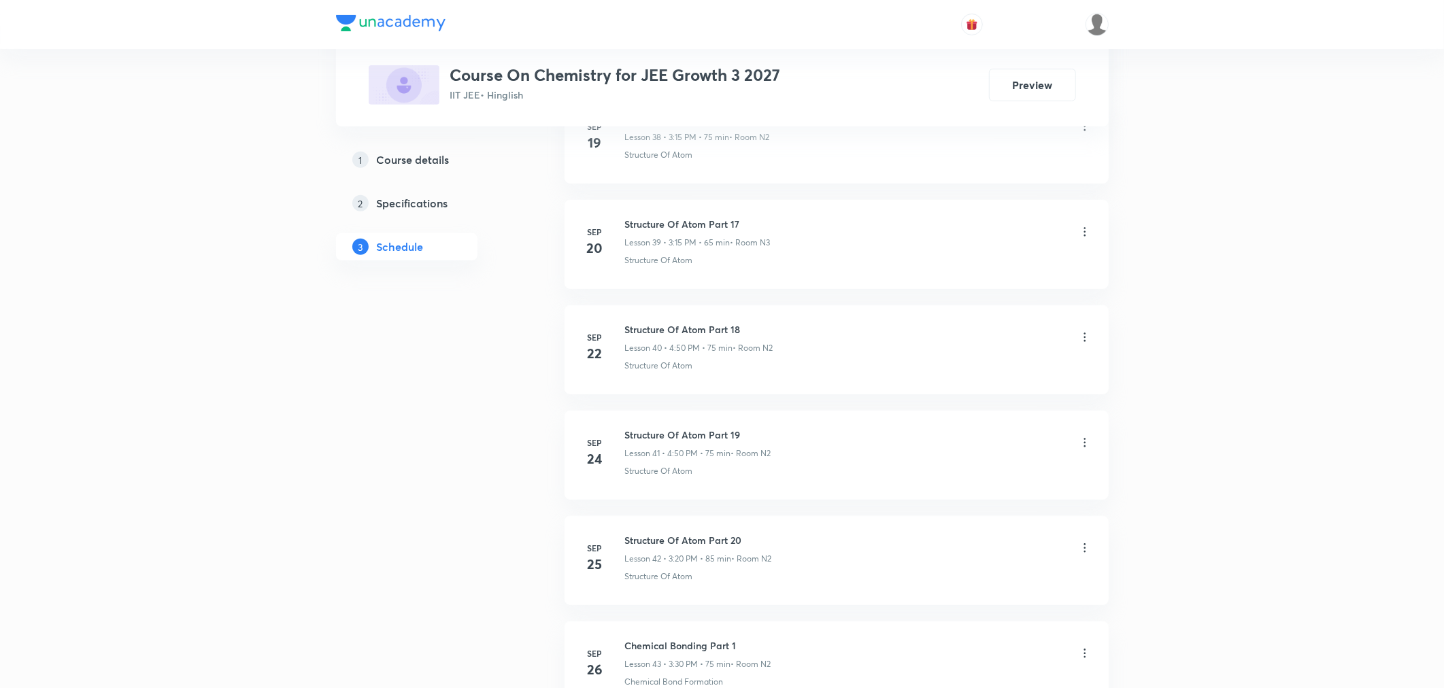
scroll to position [5151, 0]
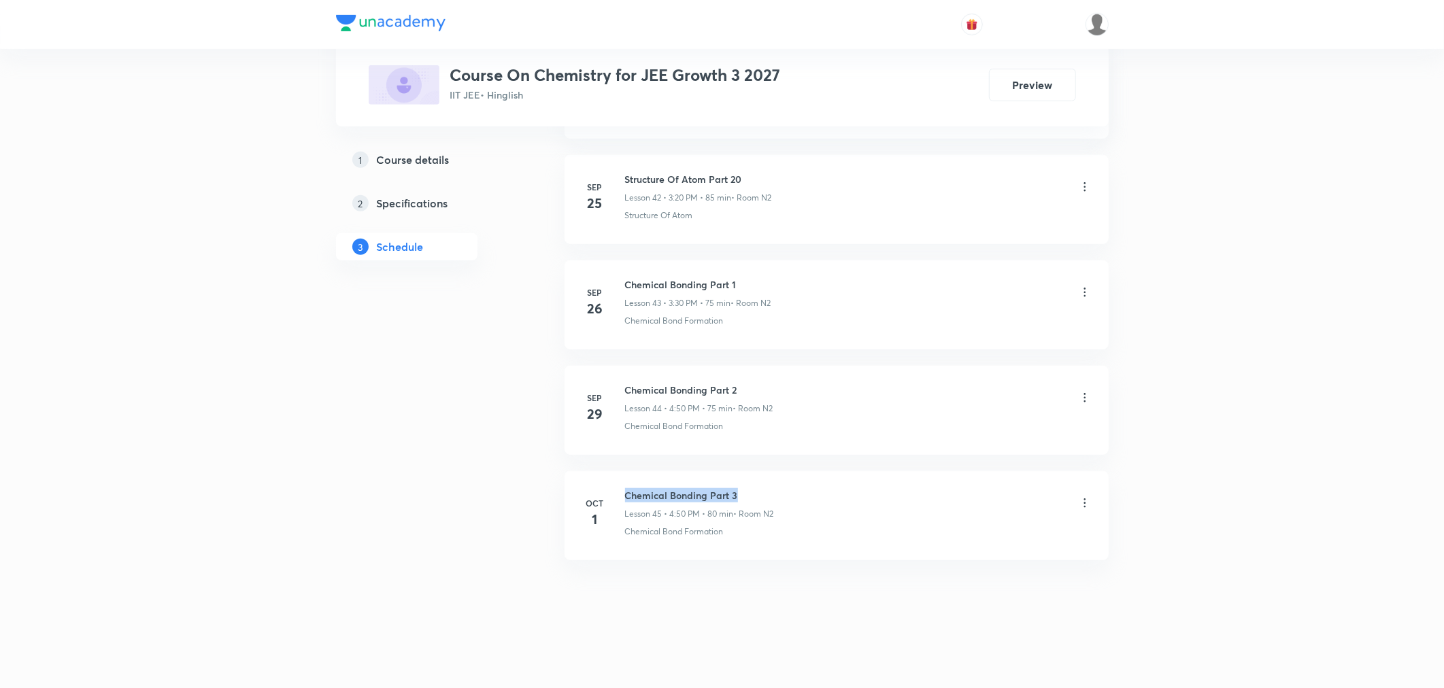
drag, startPoint x: 624, startPoint y: 491, endPoint x: 773, endPoint y: 492, distance: 148.3
click at [773, 492] on h6 "Chemical Bonding Part 3" at bounding box center [699, 495] width 149 height 14
copy h6 "Chemical Bonding Part 3"
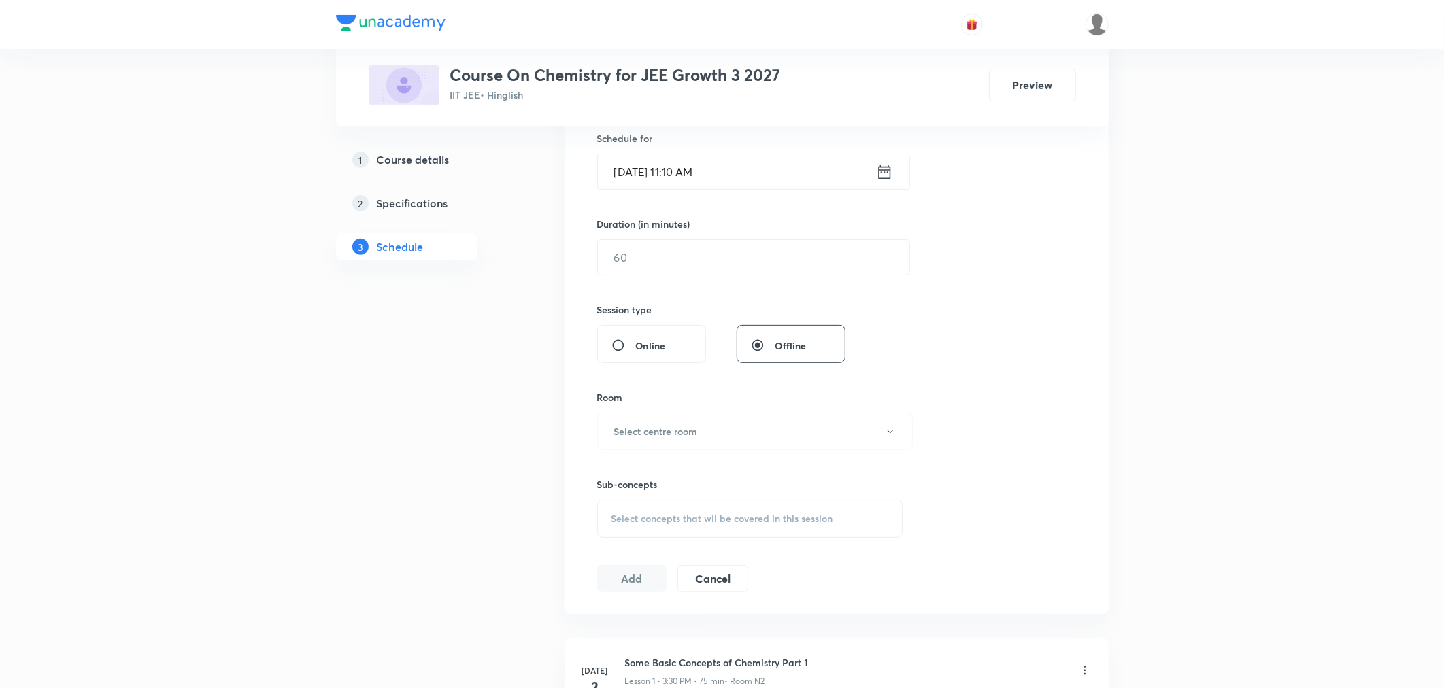
scroll to position [0, 0]
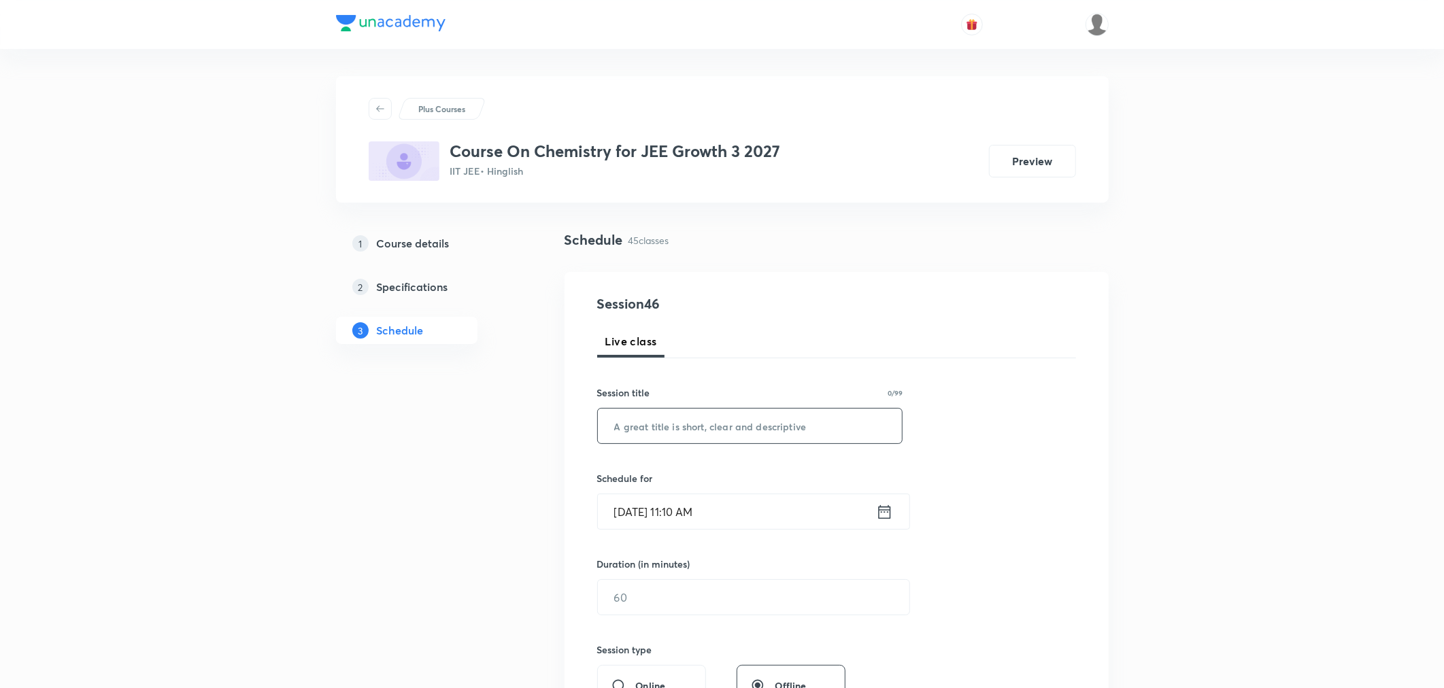
click at [756, 420] on input "text" at bounding box center [750, 426] width 305 height 35
paste input "Chemical Bonding Part 3"
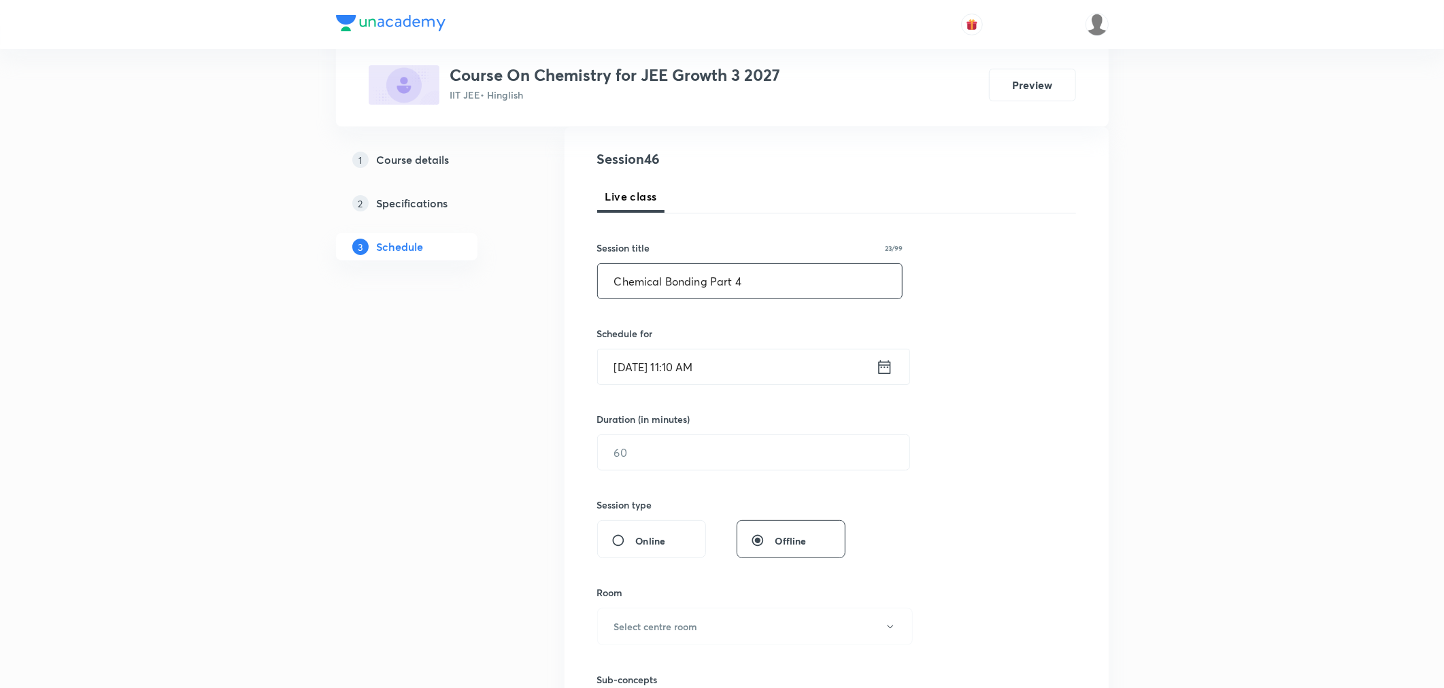
scroll to position [151, 0]
type input "Chemical Bonding Part 4"
click at [763, 362] on input "Oct 3, 2025, 11:10 AM" at bounding box center [737, 360] width 278 height 35
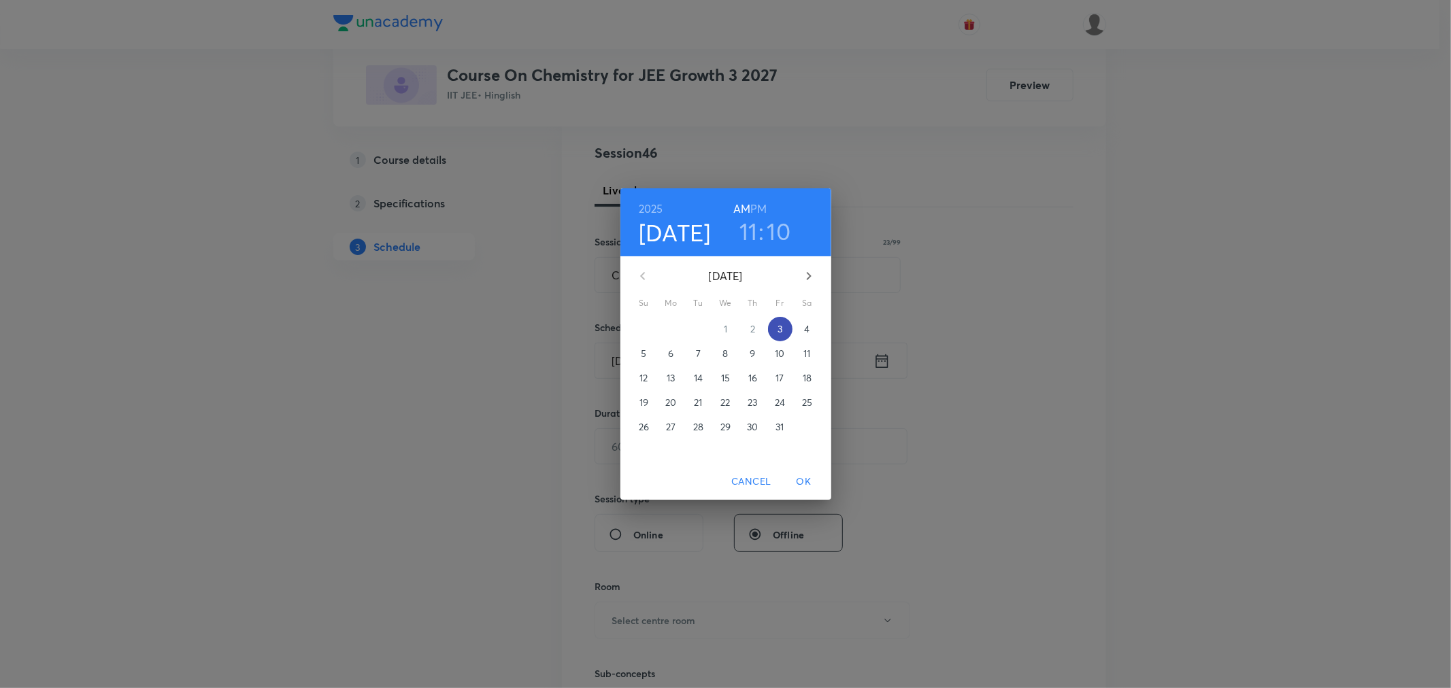
click at [780, 331] on p "3" at bounding box center [779, 329] width 5 height 14
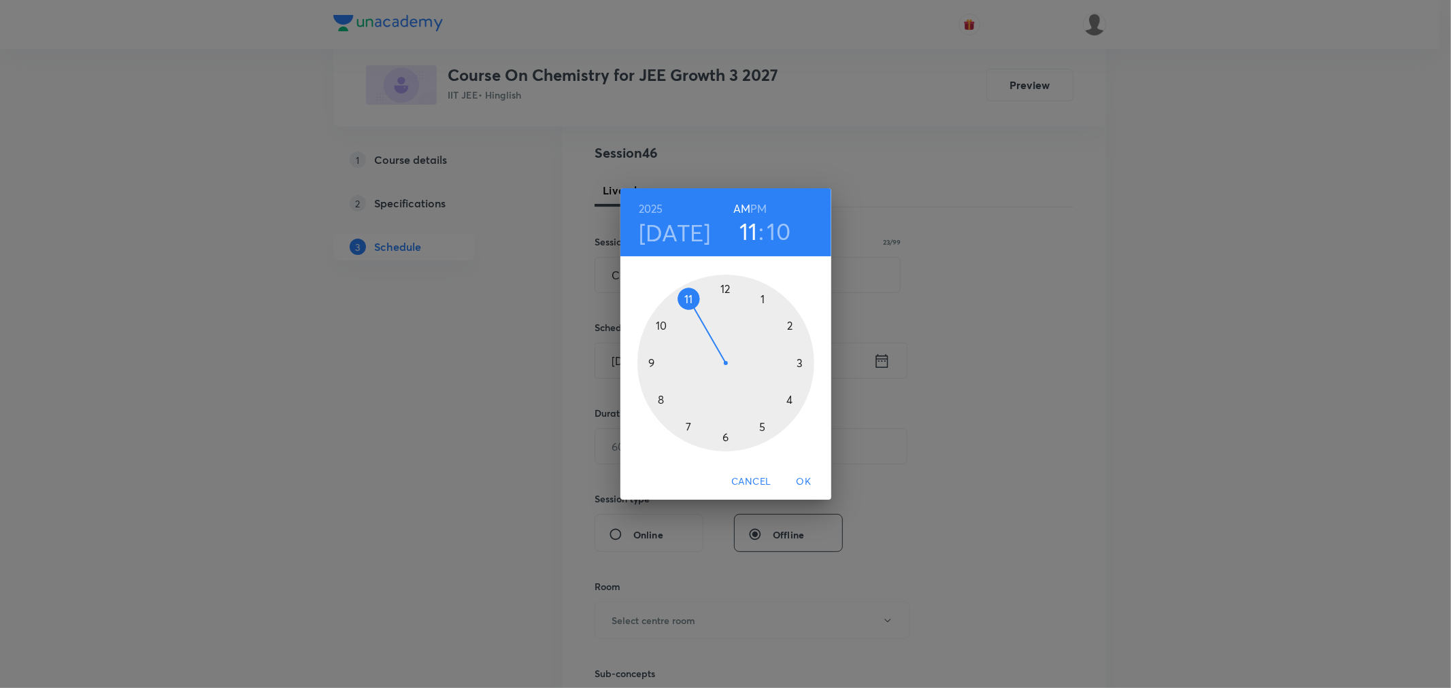
click at [760, 208] on h6 "PM" at bounding box center [758, 208] width 16 height 19
click at [798, 361] on div at bounding box center [725, 363] width 177 height 177
click at [788, 397] on div at bounding box center [725, 363] width 177 height 177
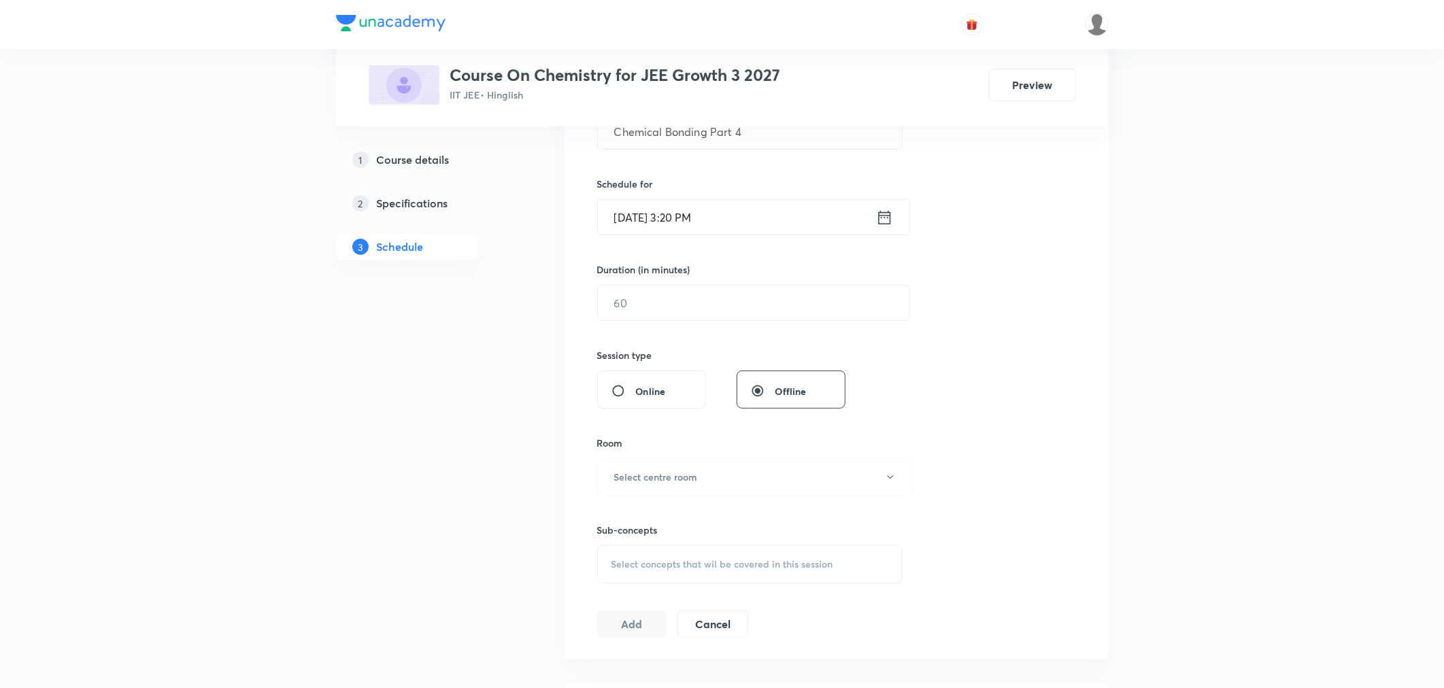
scroll to position [302, 0]
click at [644, 303] on input "text" at bounding box center [753, 295] width 311 height 35
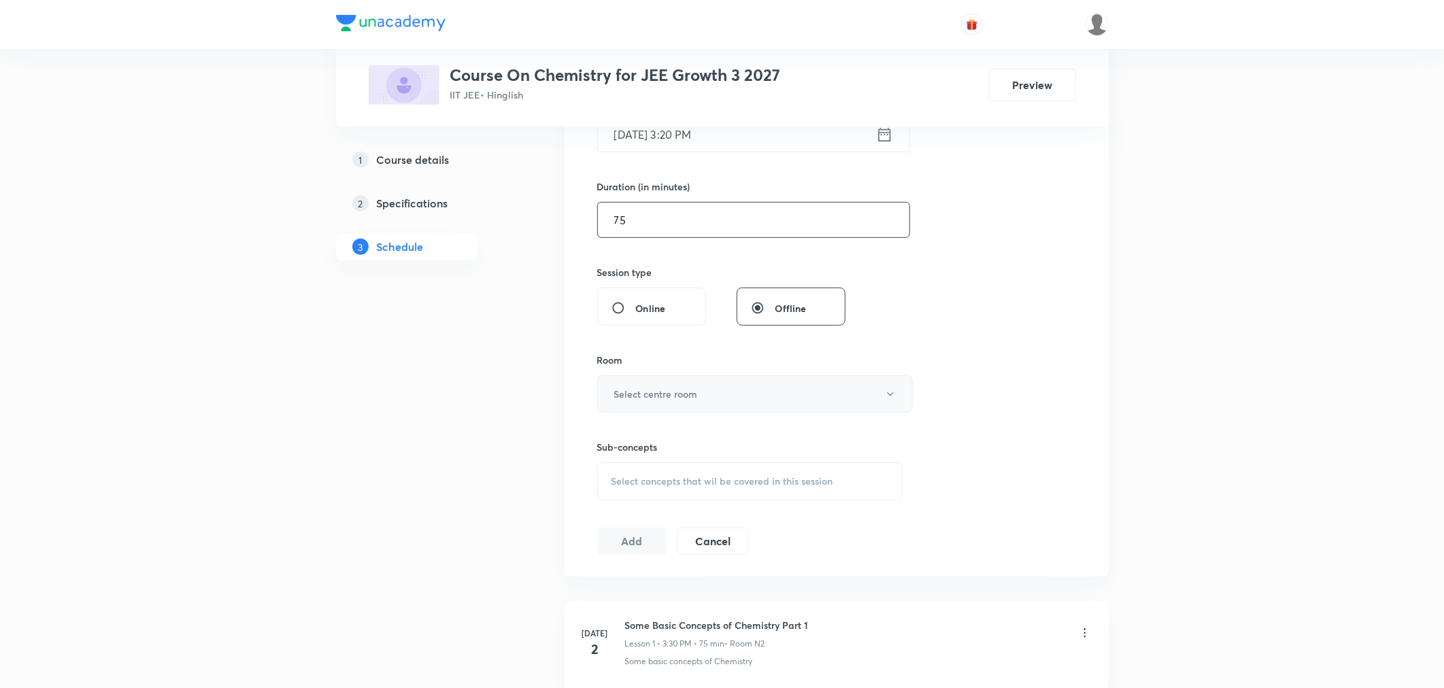
type input "75"
click at [660, 397] on h6 "Select centre room" at bounding box center [656, 394] width 84 height 14
click at [607, 460] on span "N2" at bounding box center [752, 463] width 298 height 14
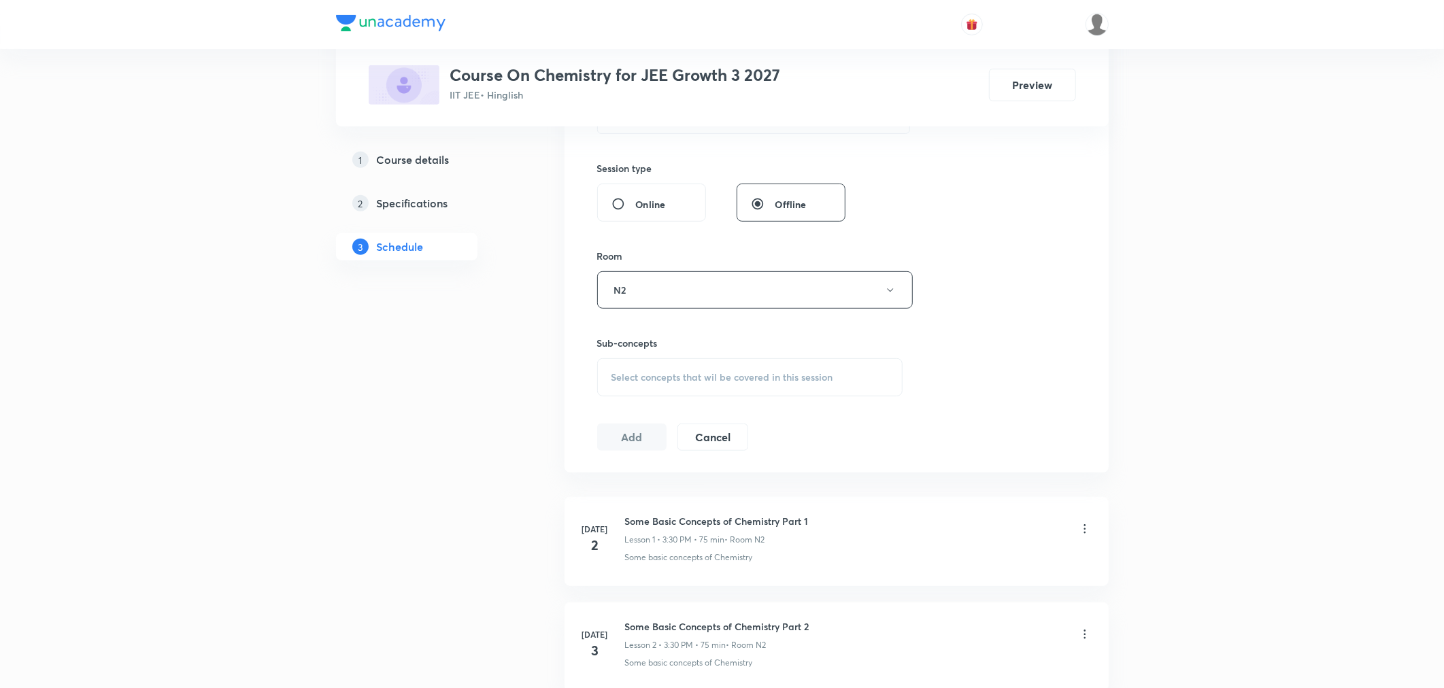
scroll to position [528, 0]
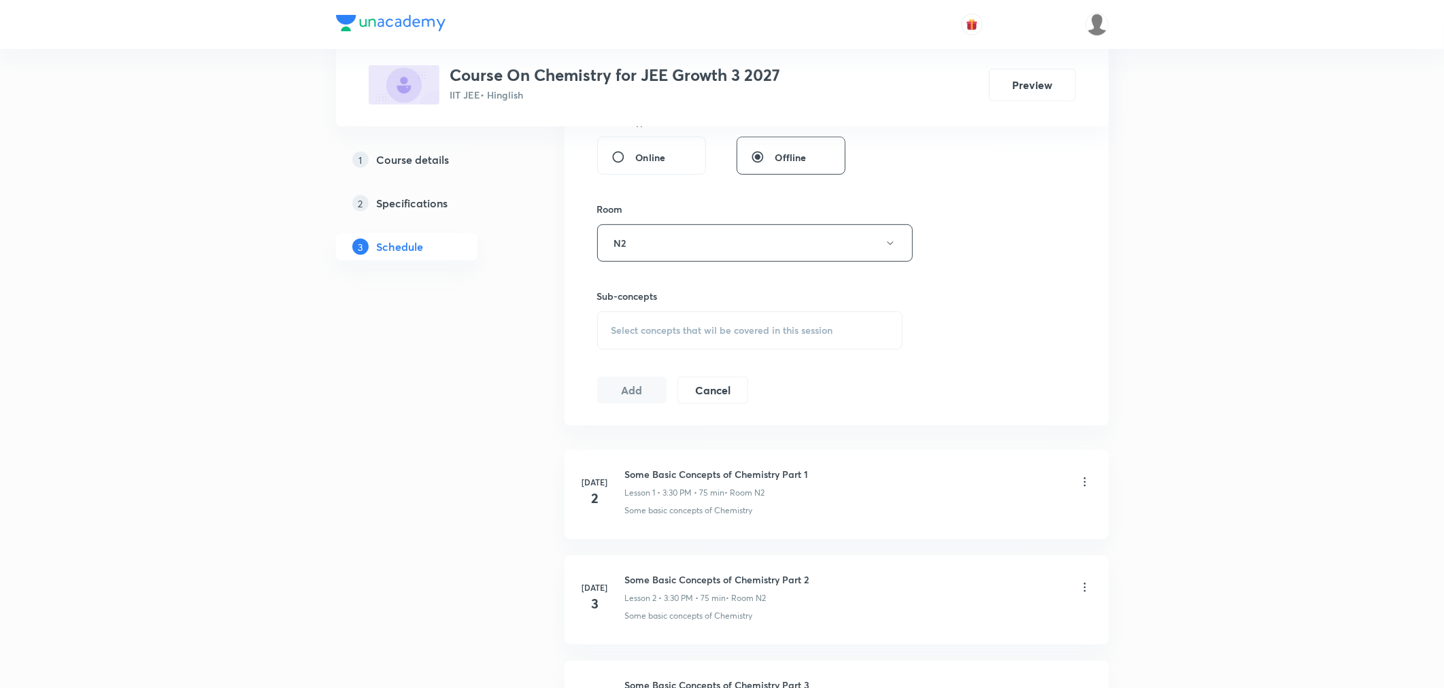
click at [668, 339] on div "Select concepts that wil be covered in this session" at bounding box center [750, 330] width 306 height 38
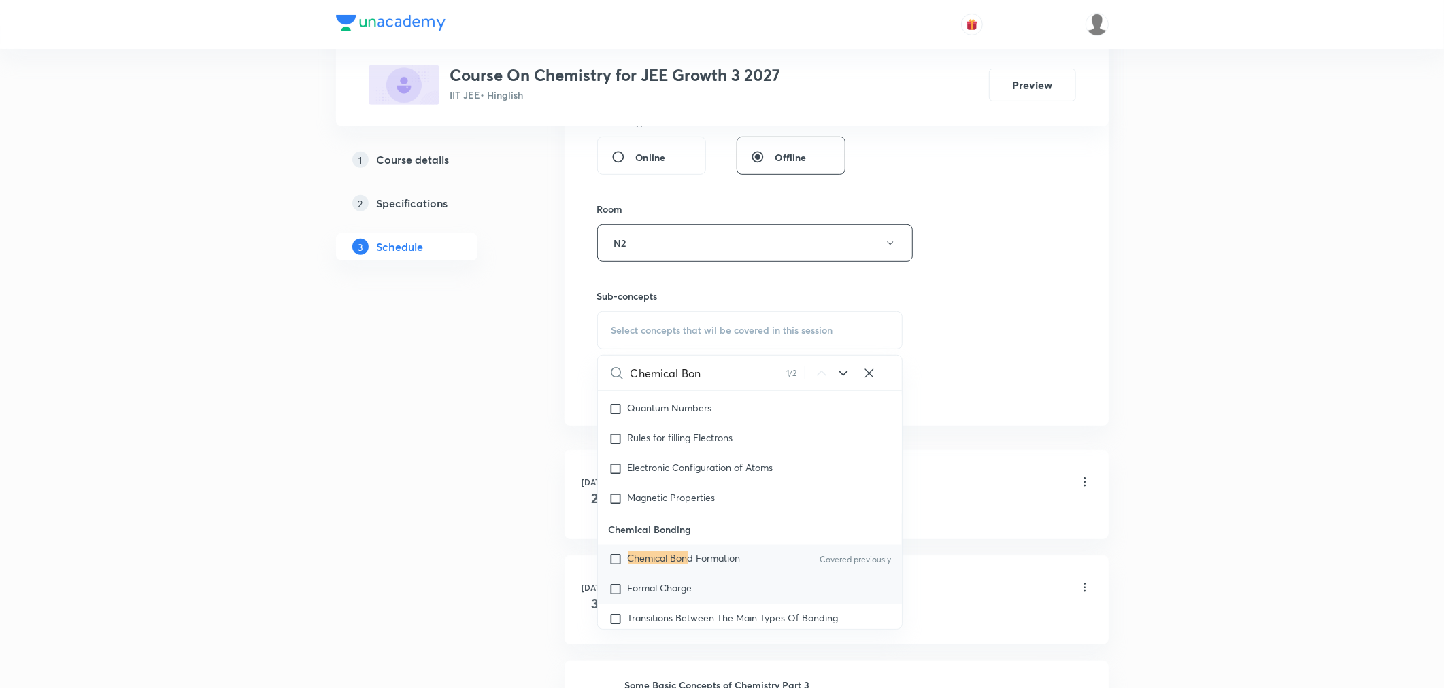
scroll to position [19099, 0]
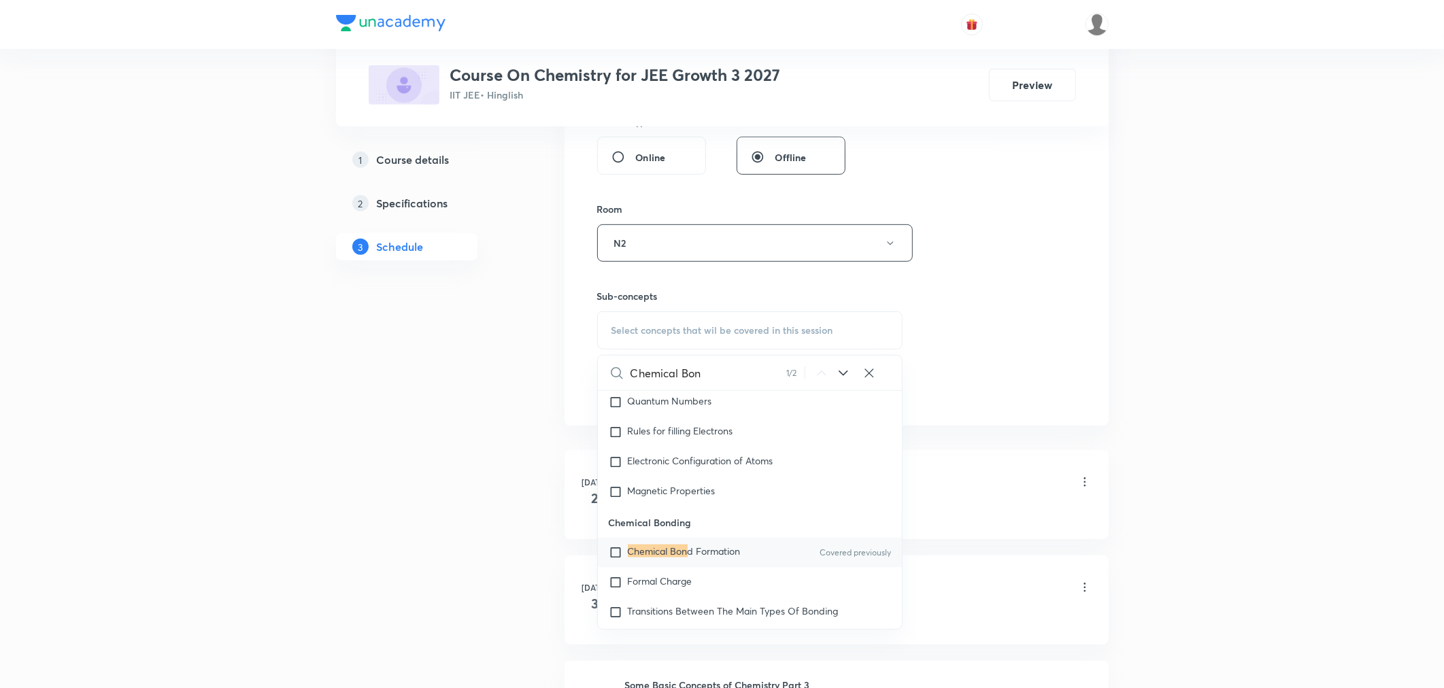
type input "Chemical Bon"
click at [688, 558] on span "d Formation" at bounding box center [714, 551] width 53 height 13
checkbox input "true"
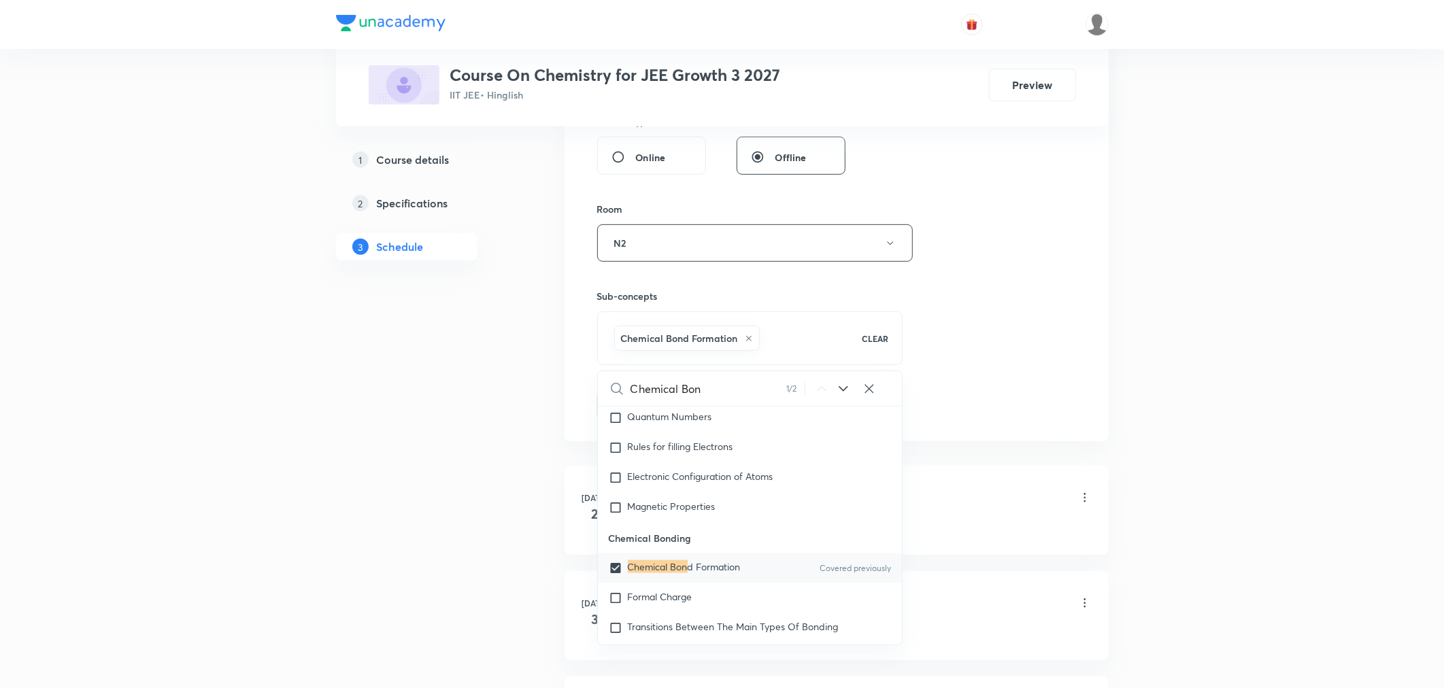
click at [970, 365] on div "Session 46 Live class Session title 23/99 Chemical Bonding Part 4 ​ Schedule fo…" at bounding box center [836, 92] width 479 height 654
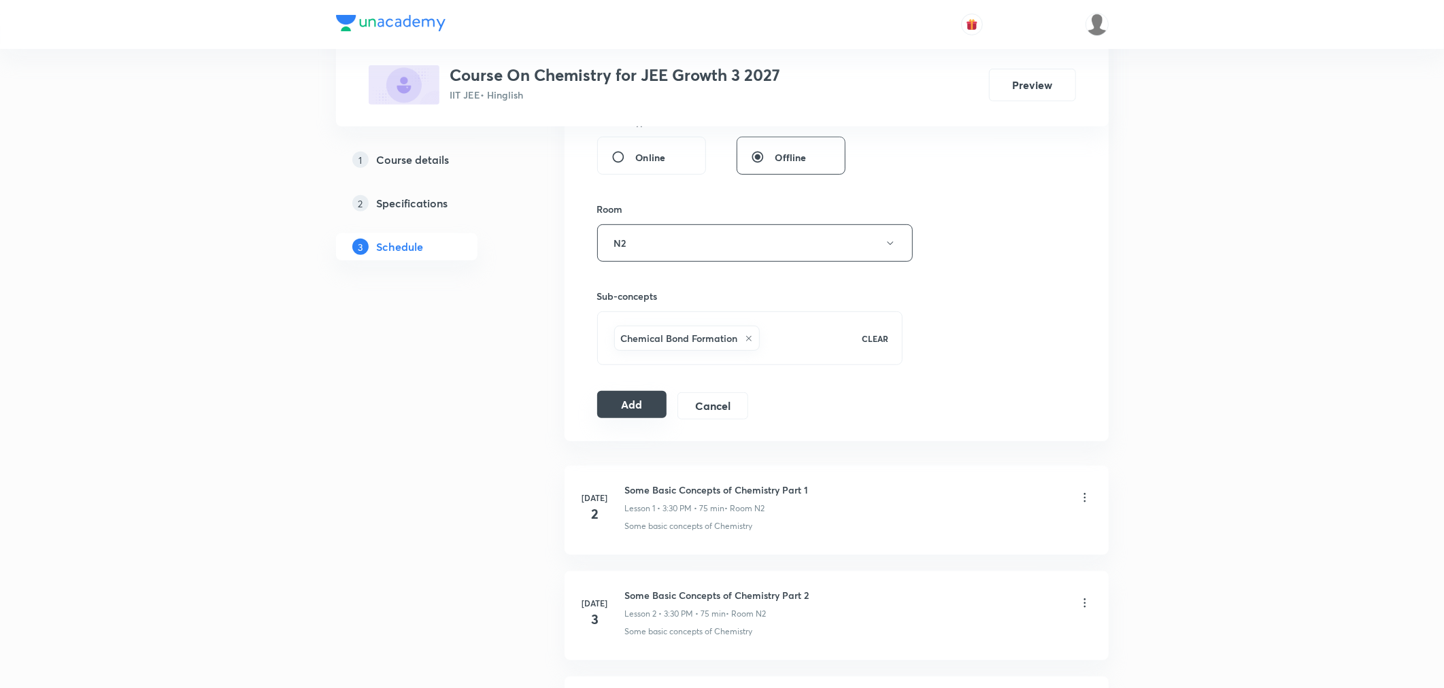
click at [634, 414] on button "Add" at bounding box center [632, 404] width 70 height 27
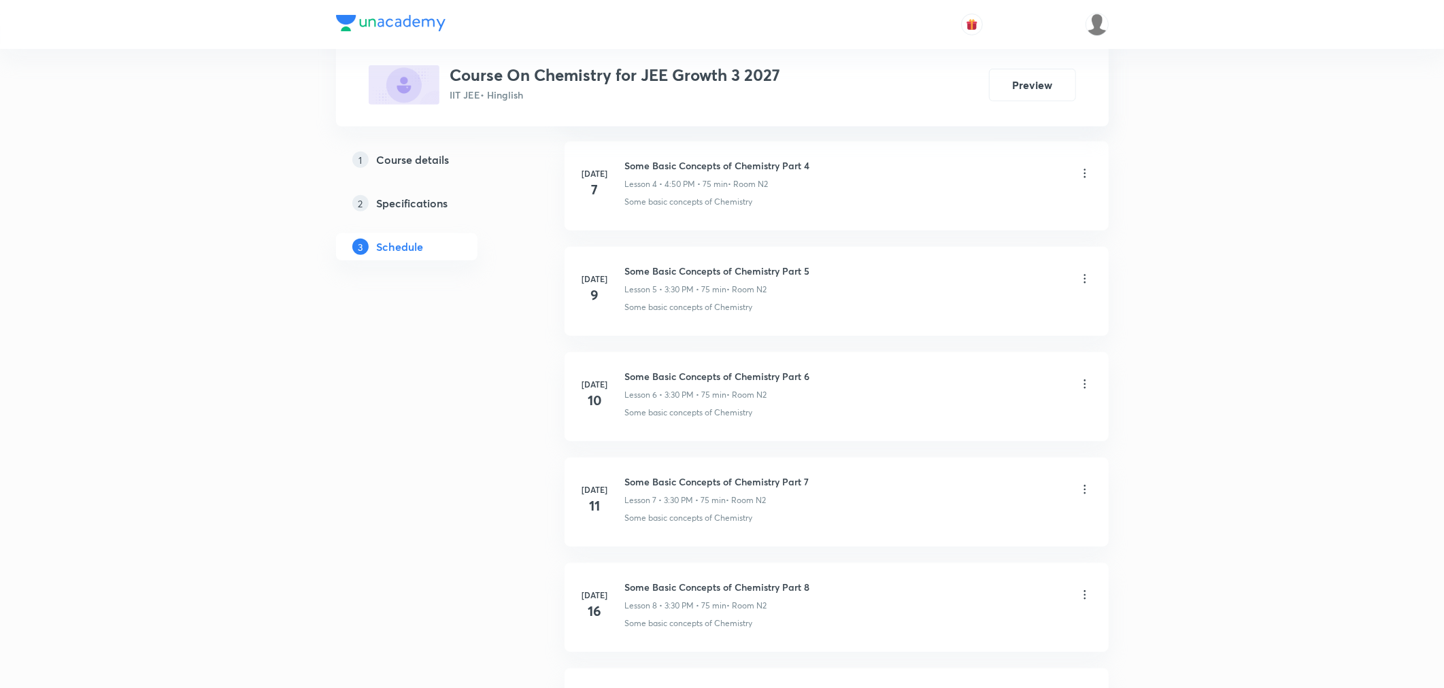
scroll to position [4526, 0]
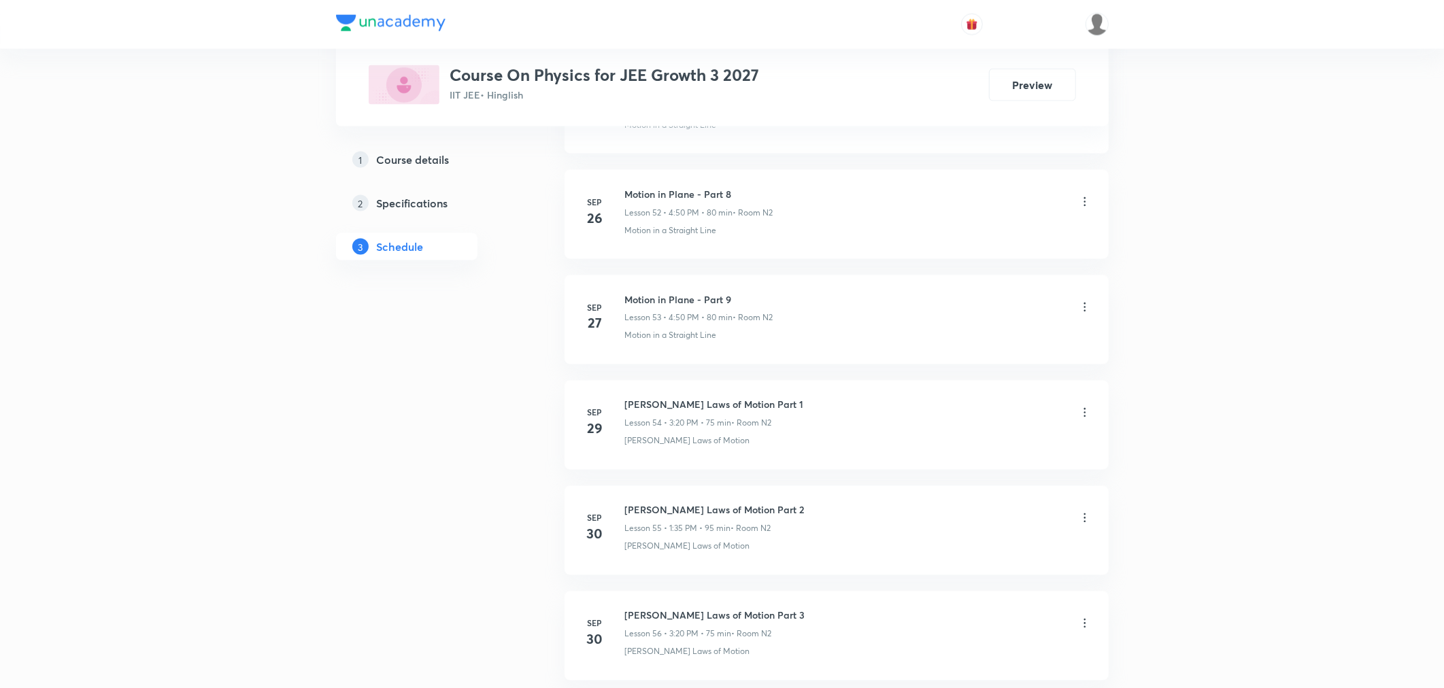
scroll to position [6313, 0]
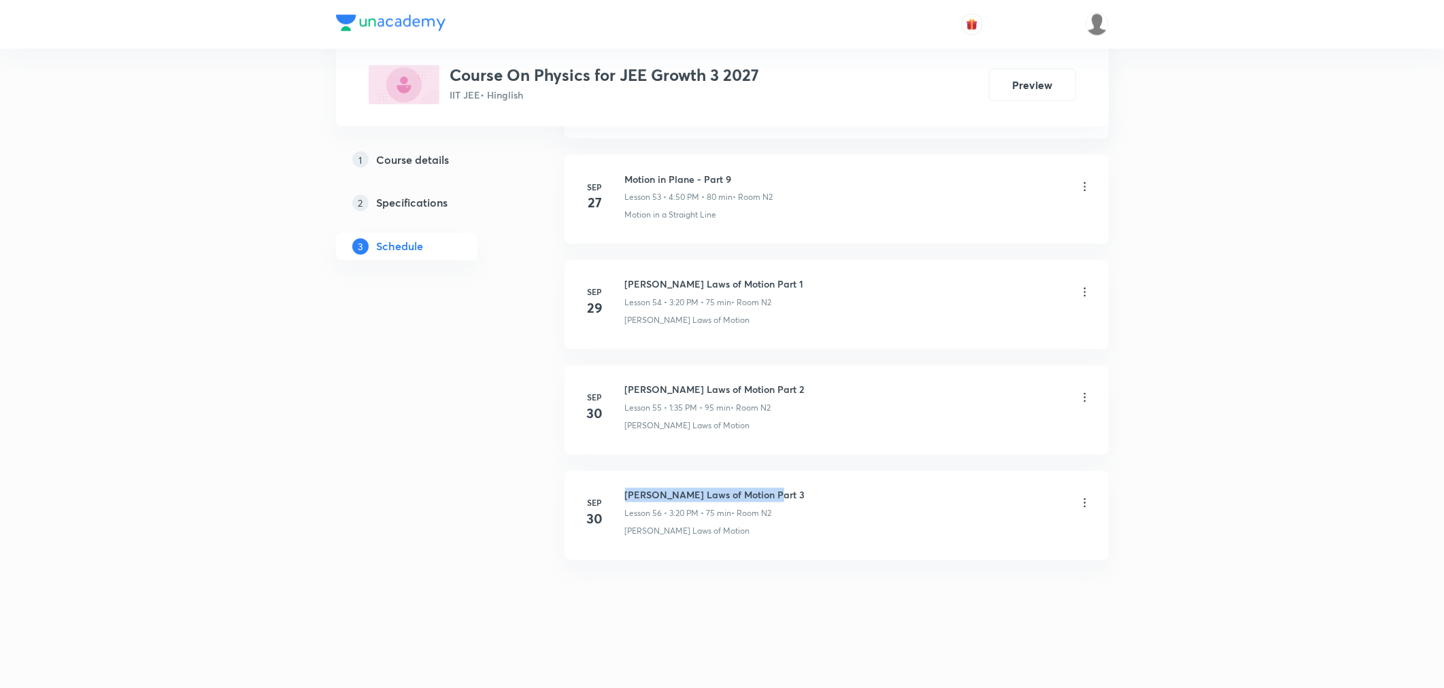
drag, startPoint x: 626, startPoint y: 490, endPoint x: 796, endPoint y: 491, distance: 170.0
click at [796, 491] on div "[PERSON_NAME] Laws of Motion Part 3 Lesson 56 • 3:20 PM • 75 min • Room N2" at bounding box center [858, 504] width 467 height 32
copy h6 "[PERSON_NAME] Laws of Motion Part 3"
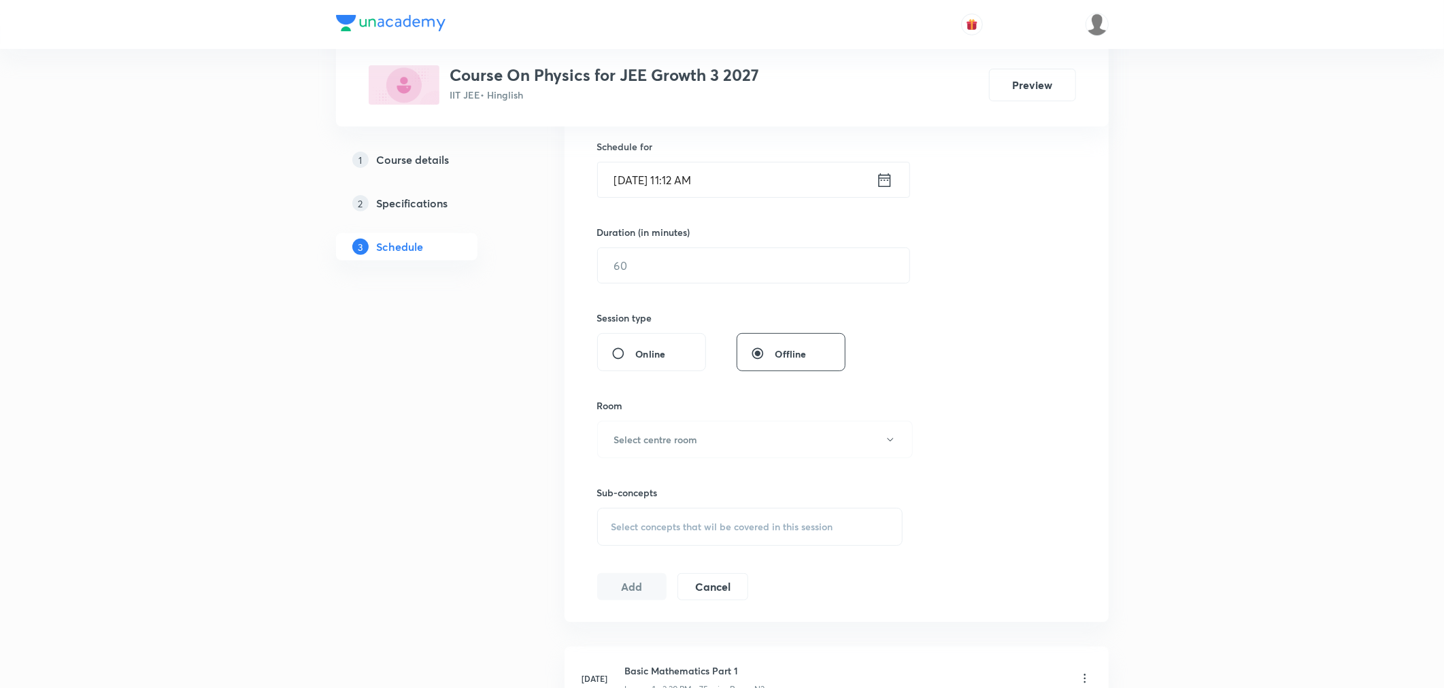
scroll to position [0, 0]
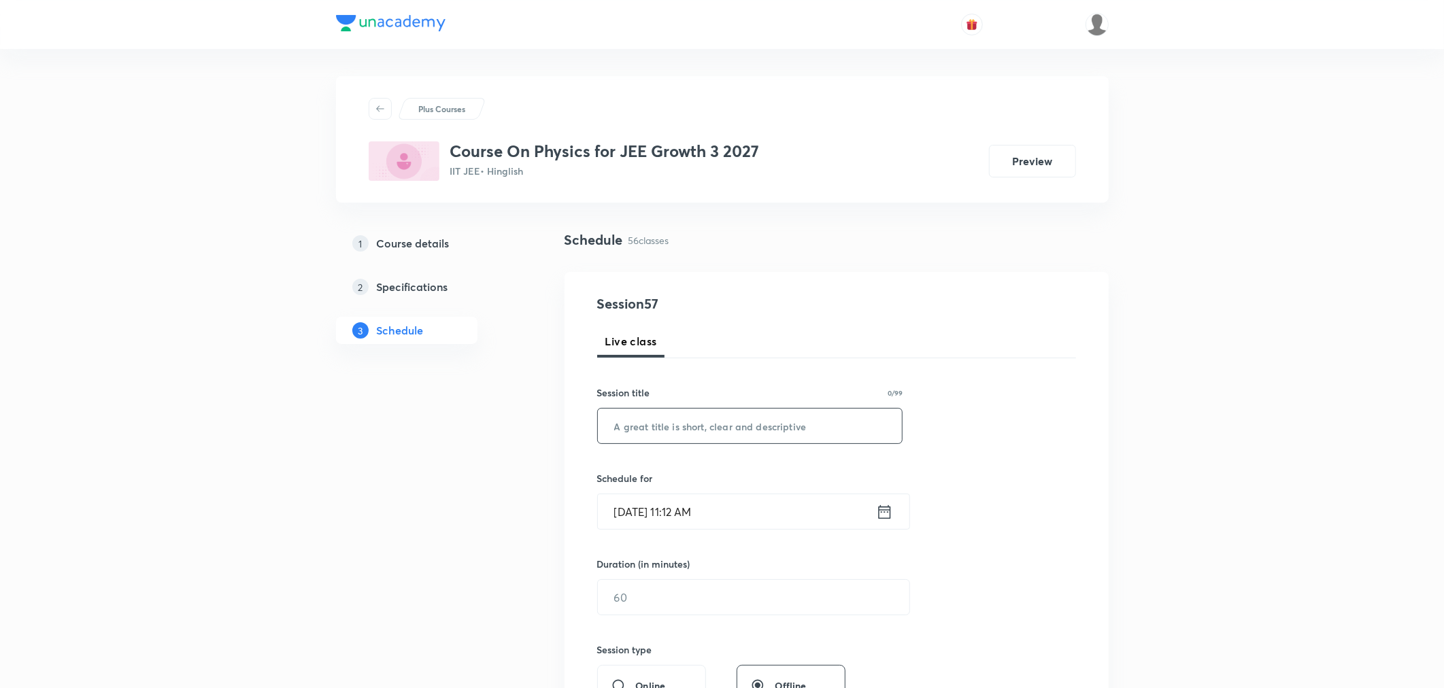
click at [680, 441] on input "text" at bounding box center [750, 426] width 305 height 35
paste input "Newton's Laws of Motion Part 3"
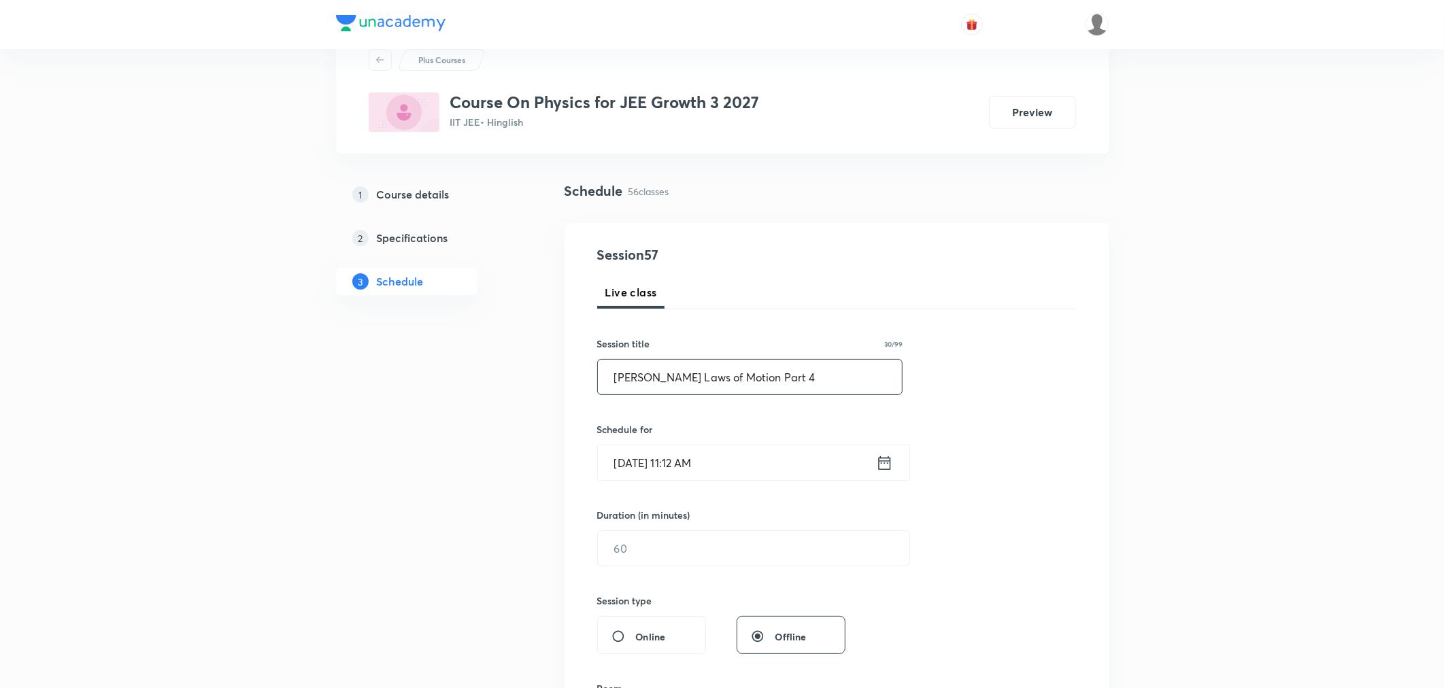
scroll to position [75, 0]
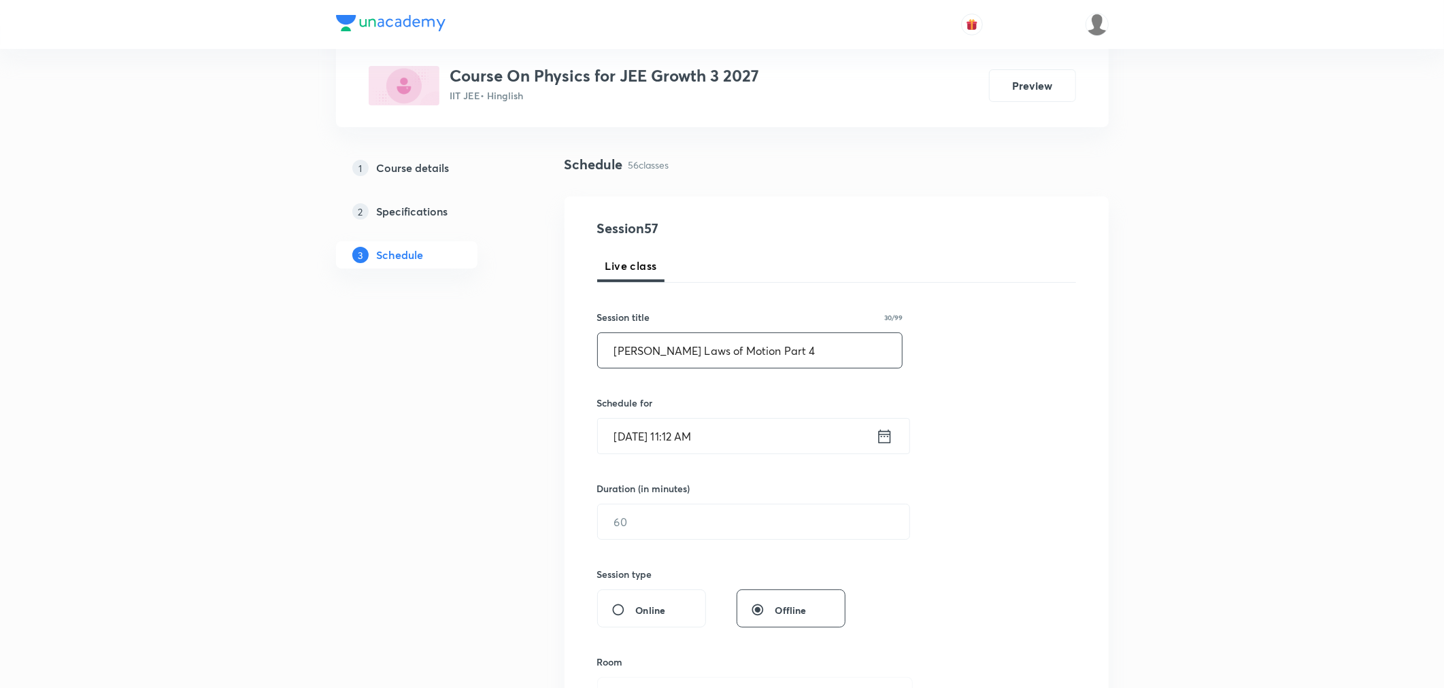
type input "Newton's Laws of Motion Part 4"
click at [771, 434] on input "Oct 3, 2025, 11:12 AM" at bounding box center [737, 436] width 278 height 35
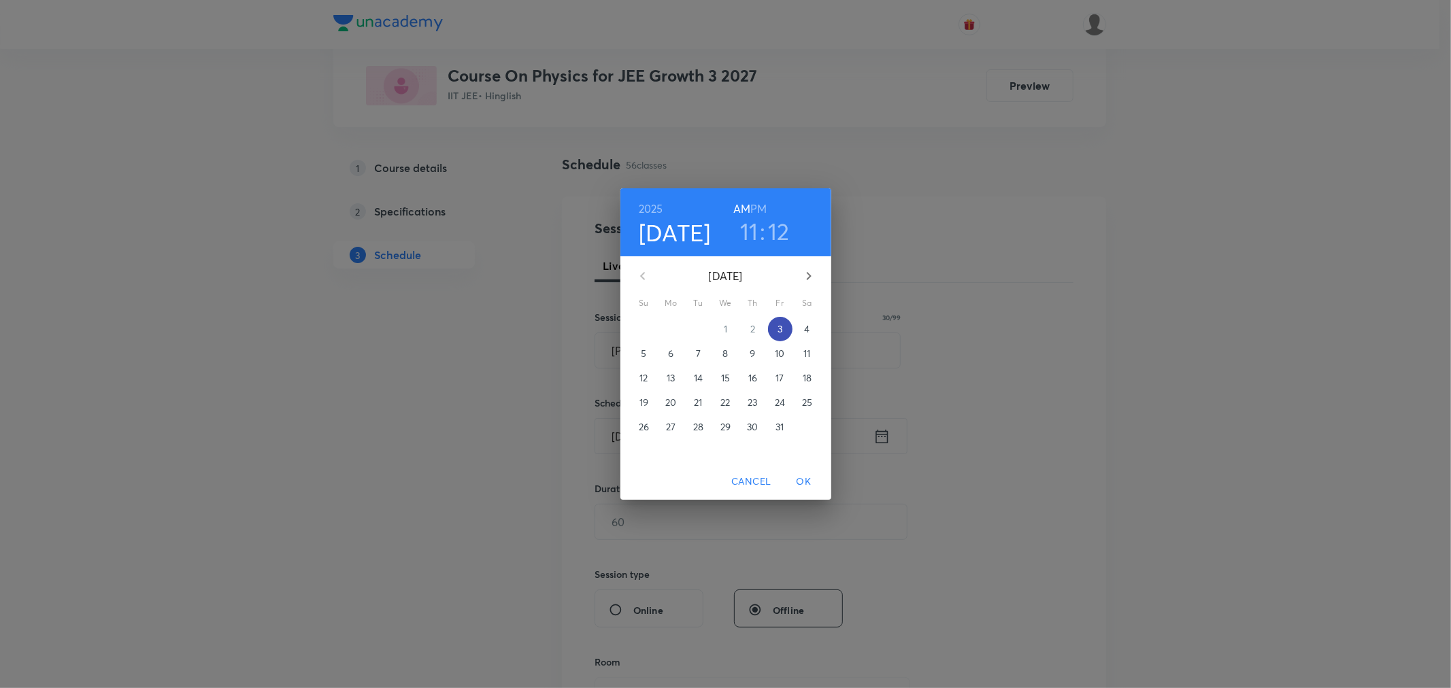
click at [776, 332] on span "3" at bounding box center [780, 329] width 24 height 14
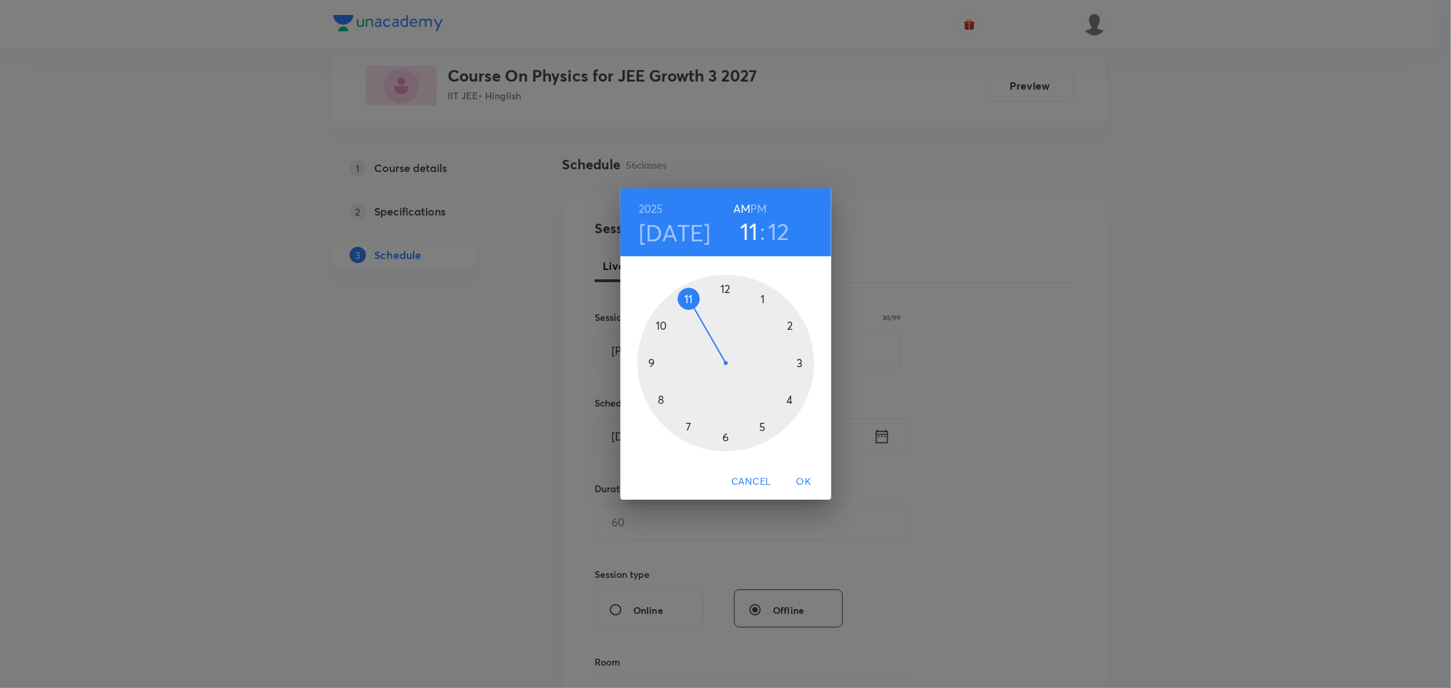
click at [762, 205] on h6 "PM" at bounding box center [758, 208] width 16 height 19
click at [790, 399] on div at bounding box center [725, 363] width 177 height 177
click at [662, 325] on div at bounding box center [725, 363] width 177 height 177
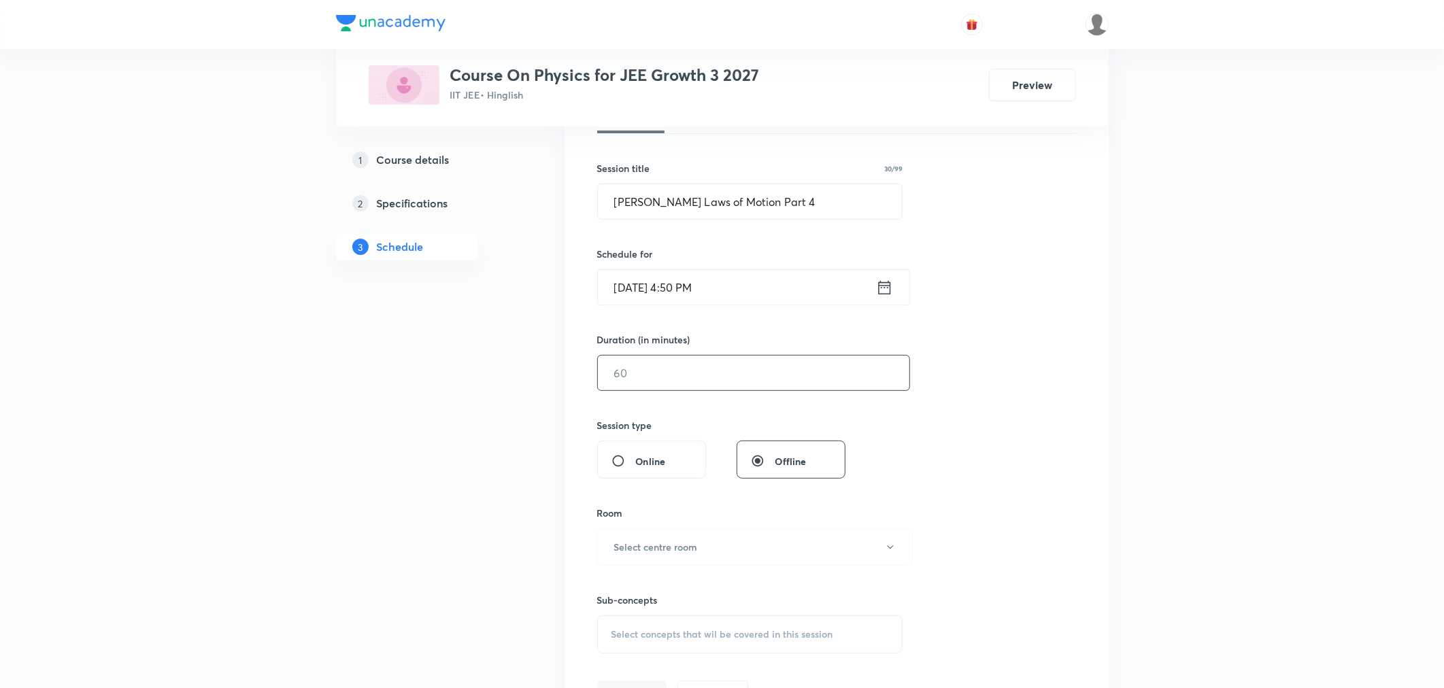
scroll to position [226, 0]
click at [717, 377] on input "text" at bounding box center [753, 371] width 311 height 35
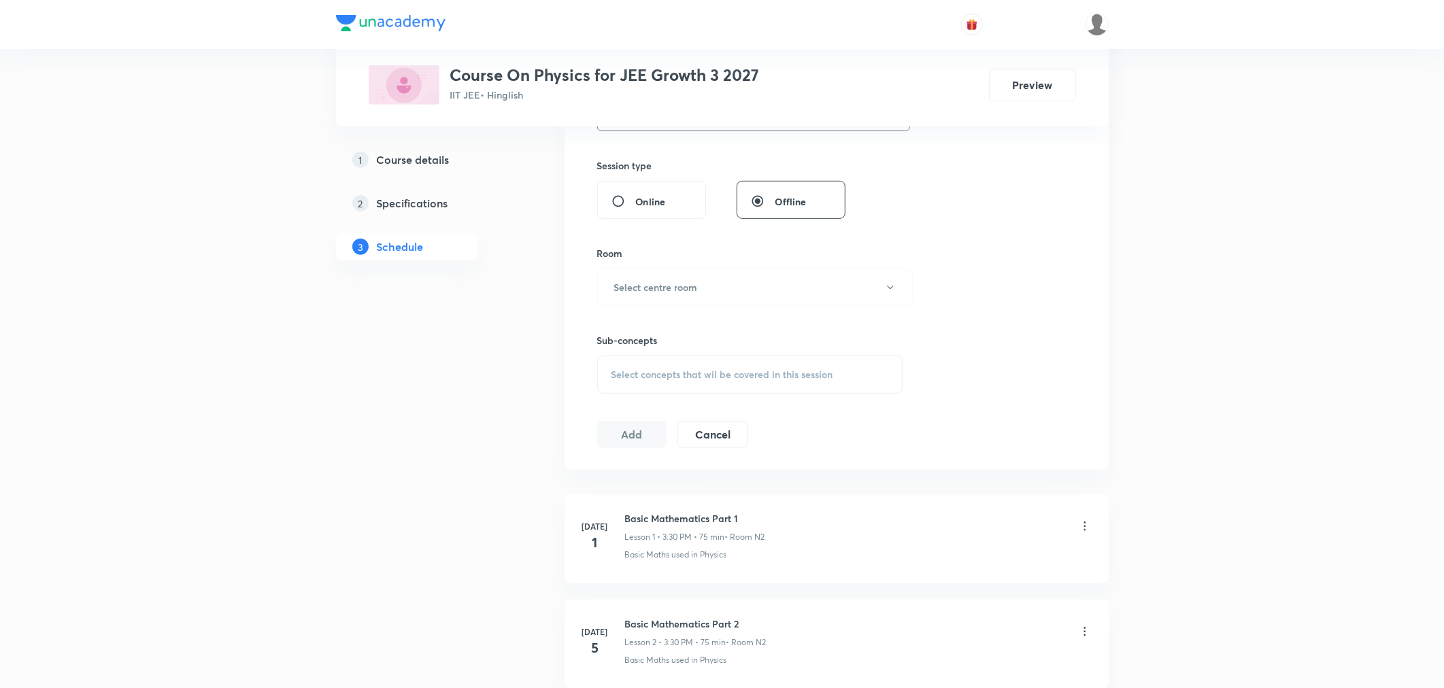
scroll to position [528, 0]
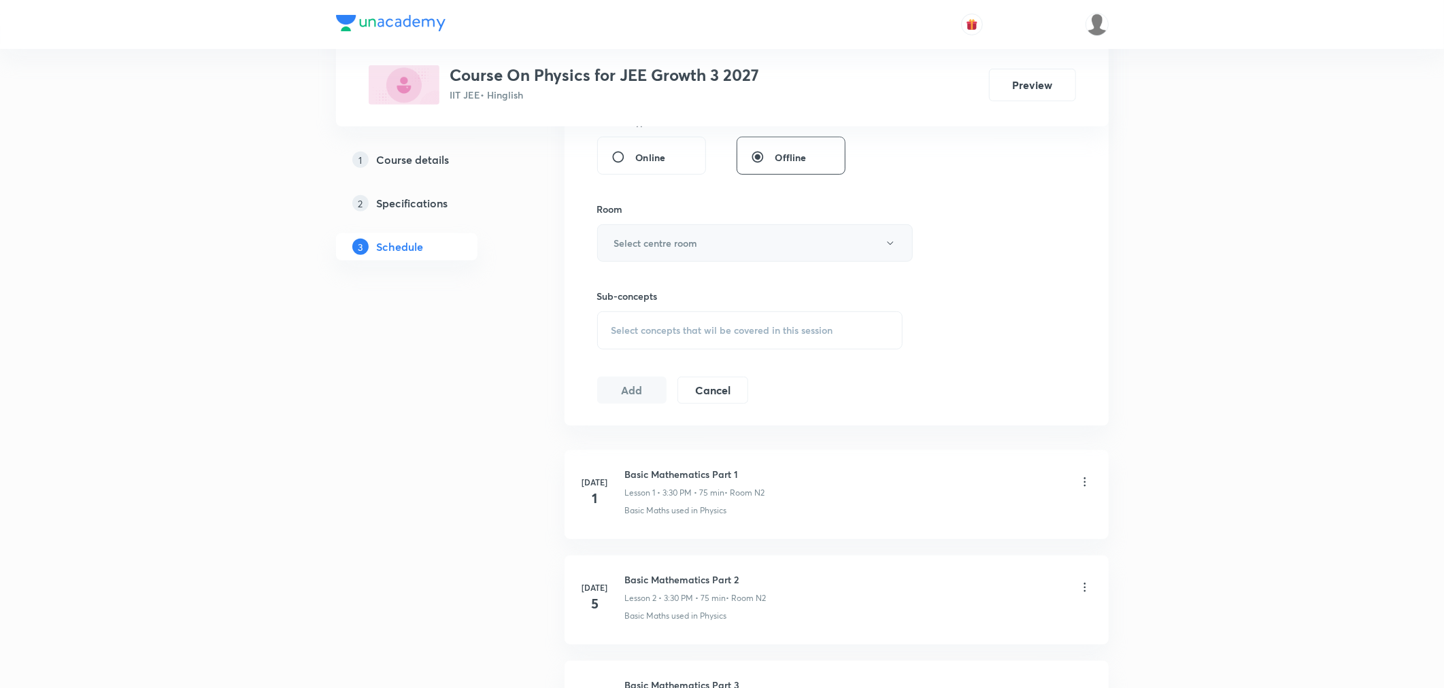
type input "75"
click at [691, 229] on button "Select centre room" at bounding box center [755, 242] width 316 height 37
click at [608, 309] on span "N2" at bounding box center [752, 312] width 298 height 14
click at [667, 332] on span "Select concepts that wil be covered in this session" at bounding box center [722, 330] width 222 height 11
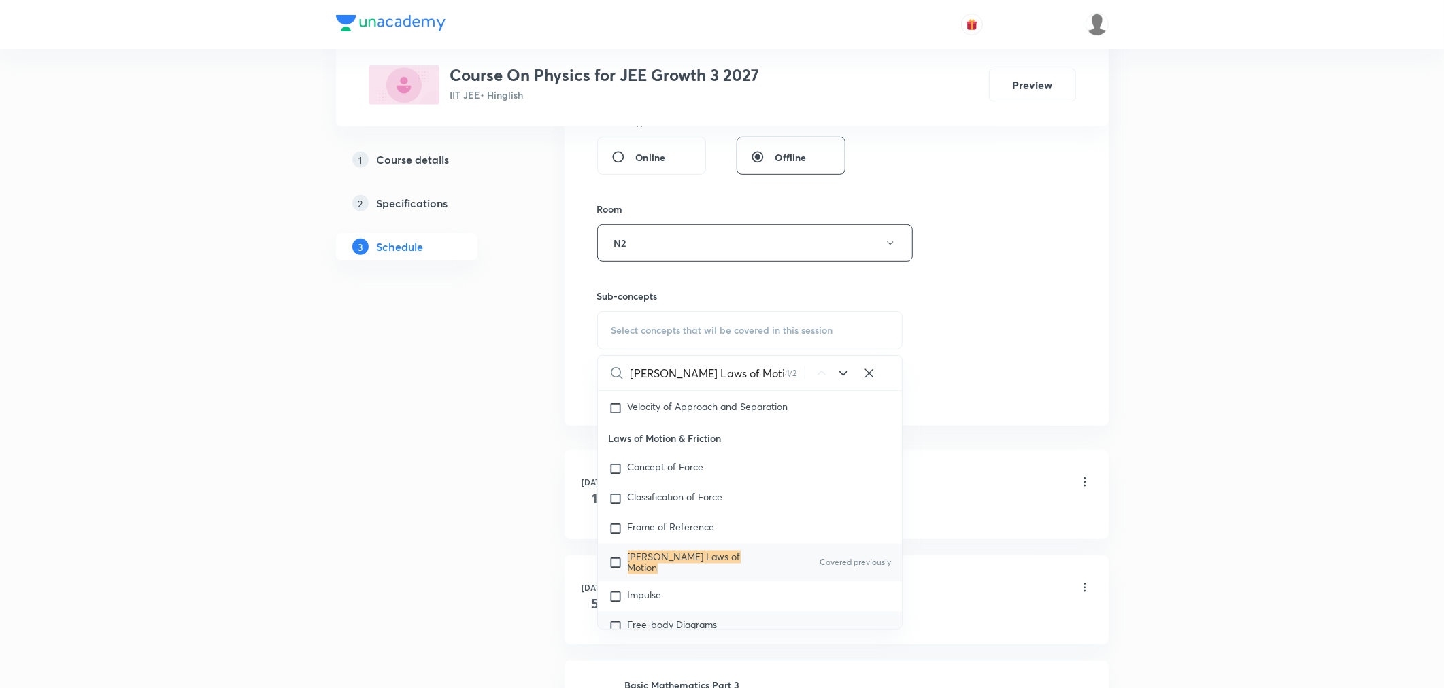
scroll to position [2163, 0]
type input "Newton's Laws of Motion"
click at [689, 567] on mark "Newton's Laws of Motion" at bounding box center [684, 562] width 113 height 24
checkbox input "true"
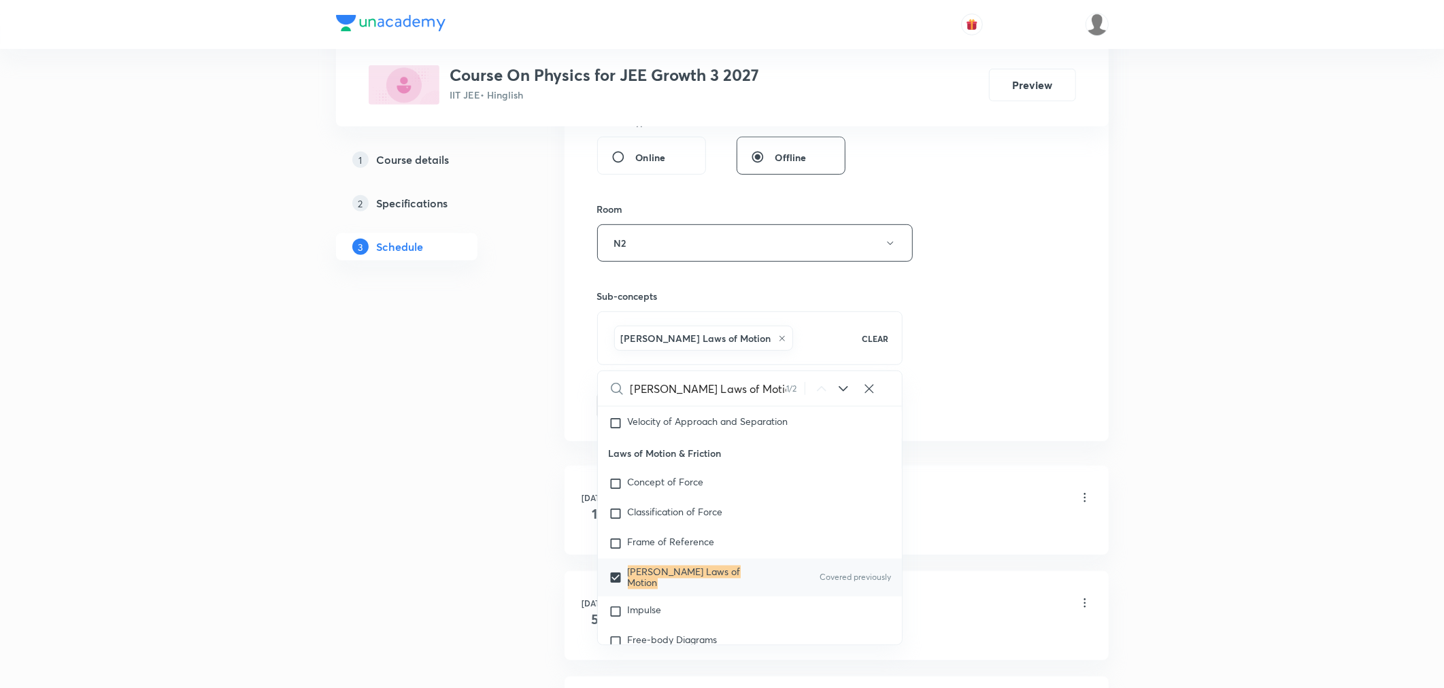
click at [983, 346] on div "Session 57 Live class Session title 30/99 Newton's Laws of Motion Part 4 ​ Sche…" at bounding box center [836, 92] width 479 height 654
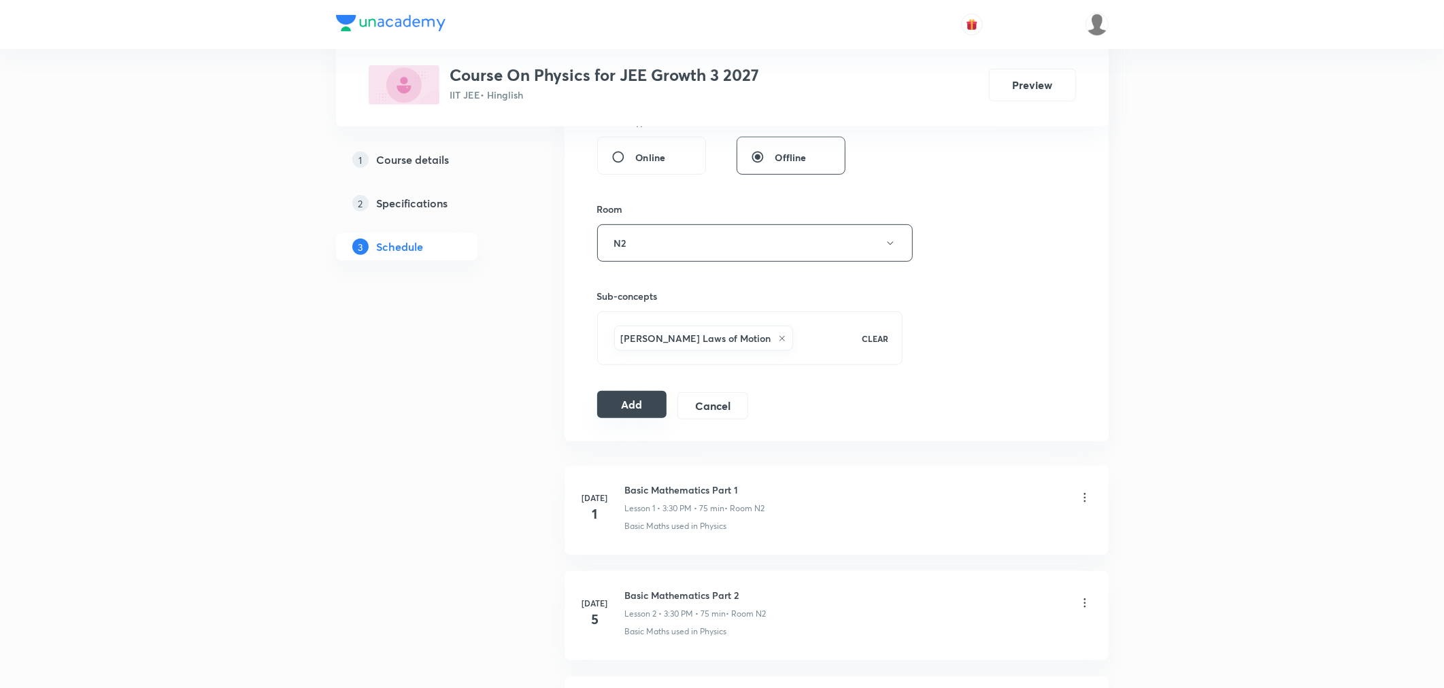
click at [624, 410] on button "Add" at bounding box center [632, 404] width 70 height 27
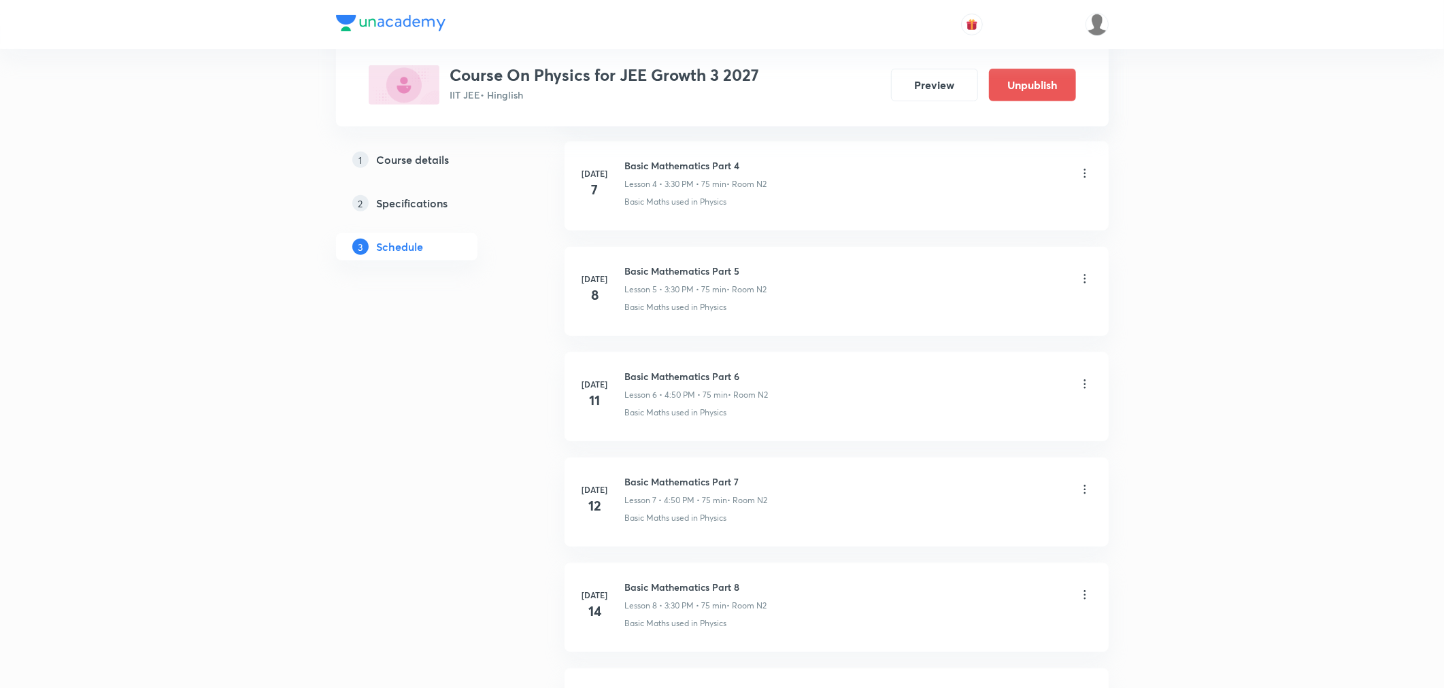
click at [570, 359] on li "Jul 11 Basic Mathematics Part 6 Lesson 6 • 4:50 PM • 75 min • Room N2 Basic Mat…" at bounding box center [837, 396] width 544 height 89
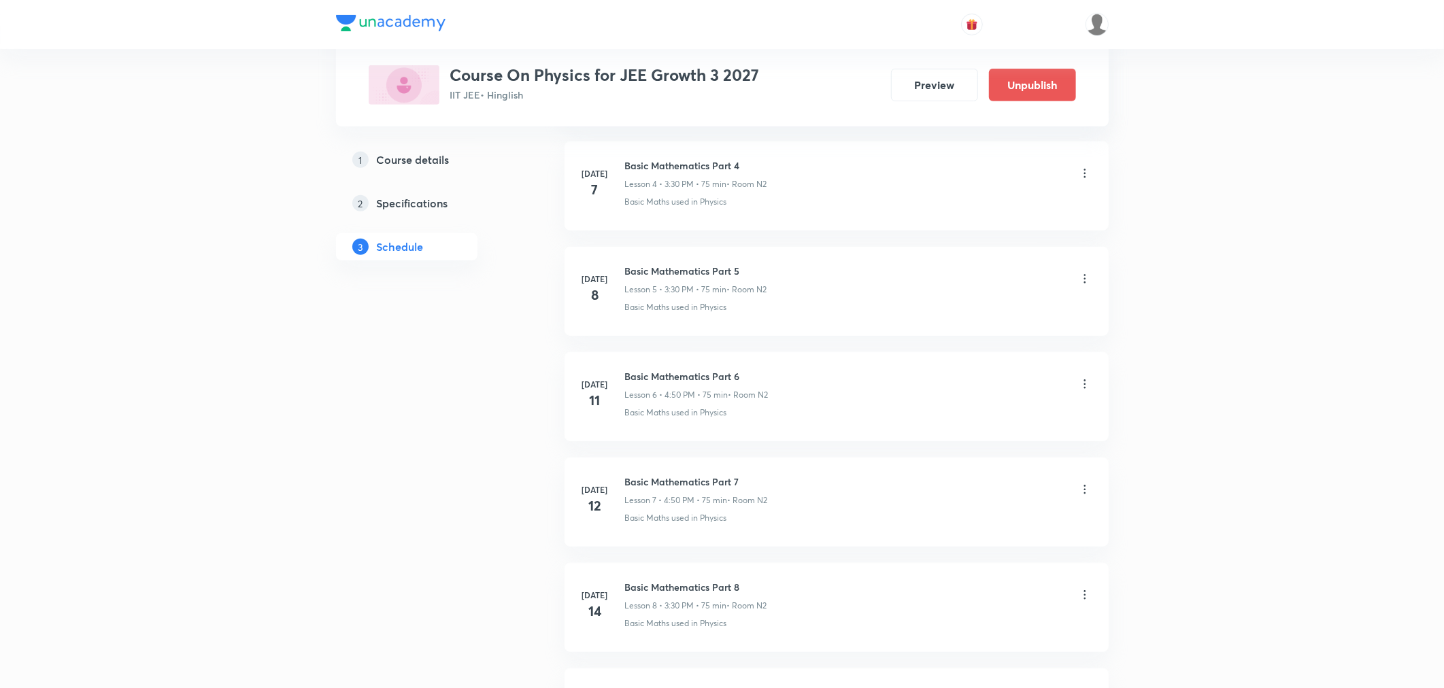
click at [573, 362] on li "Jul 11 Basic Mathematics Part 6 Lesson 6 • 4:50 PM • 75 min • Room N2 Basic Mat…" at bounding box center [837, 396] width 544 height 89
click at [575, 366] on li "Jul 11 Basic Mathematics Part 6 Lesson 6 • 4:50 PM • 75 min • Room N2 Basic Mat…" at bounding box center [837, 396] width 544 height 89
click at [582, 371] on div "Jul 11 Basic Mathematics Part 6 Lesson 6 • 4:50 PM • 75 min • Room N2 Basic Mat…" at bounding box center [837, 394] width 510 height 50
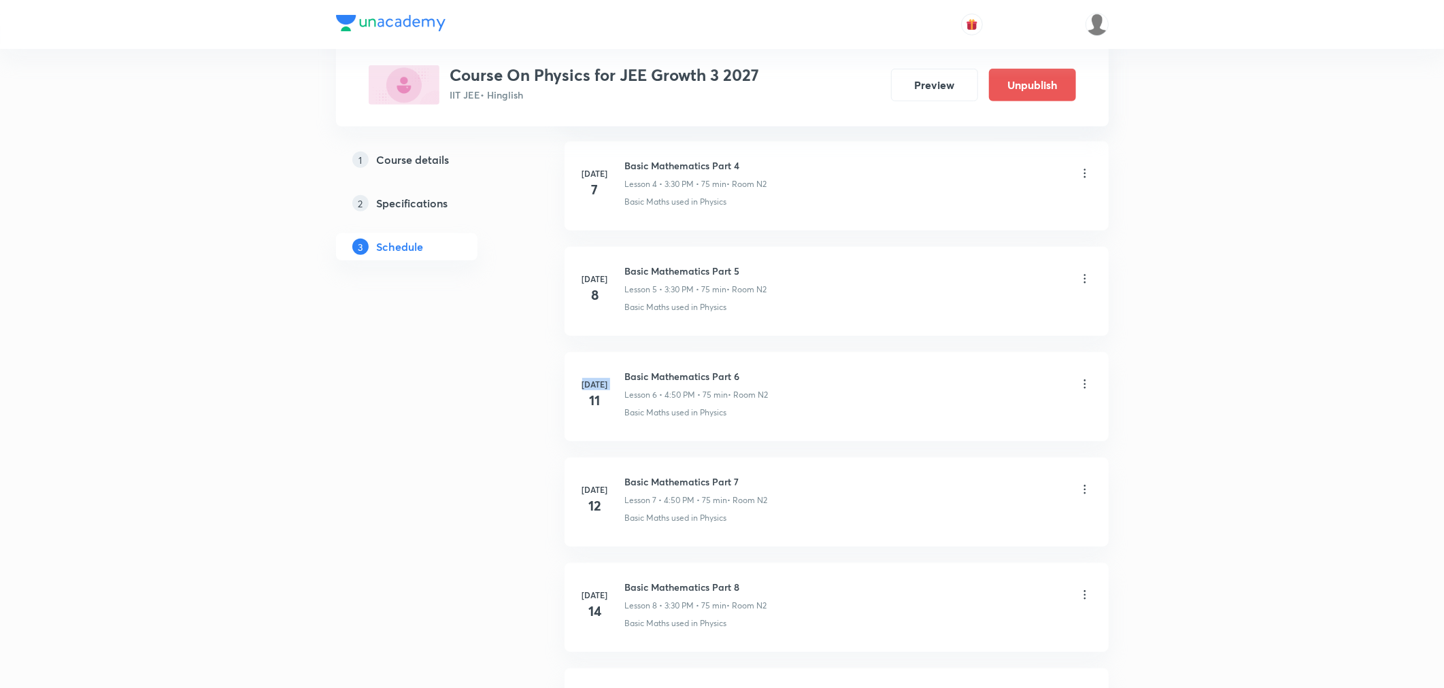
click at [582, 371] on div "Jul 11 Basic Mathematics Part 6 Lesson 6 • 4:50 PM • 75 min • Room N2 Basic Mat…" at bounding box center [837, 394] width 510 height 50
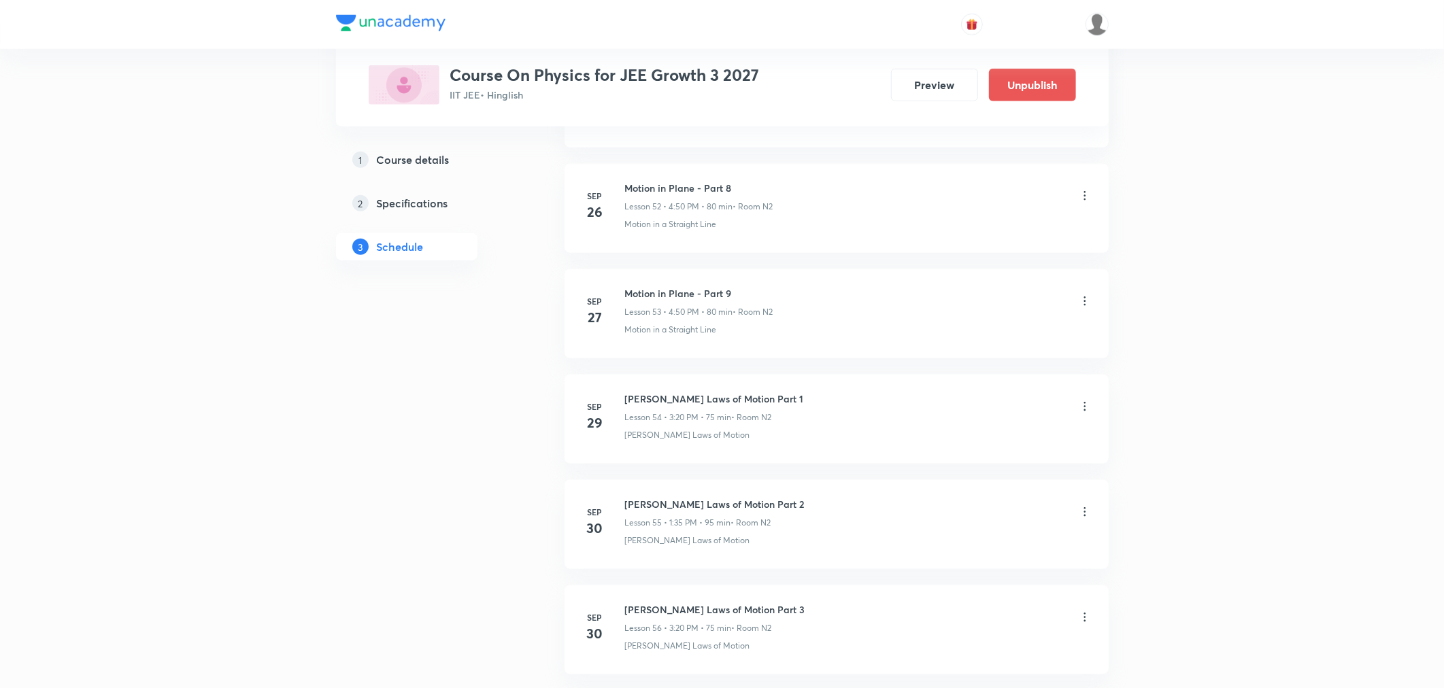
scroll to position [5793, 0]
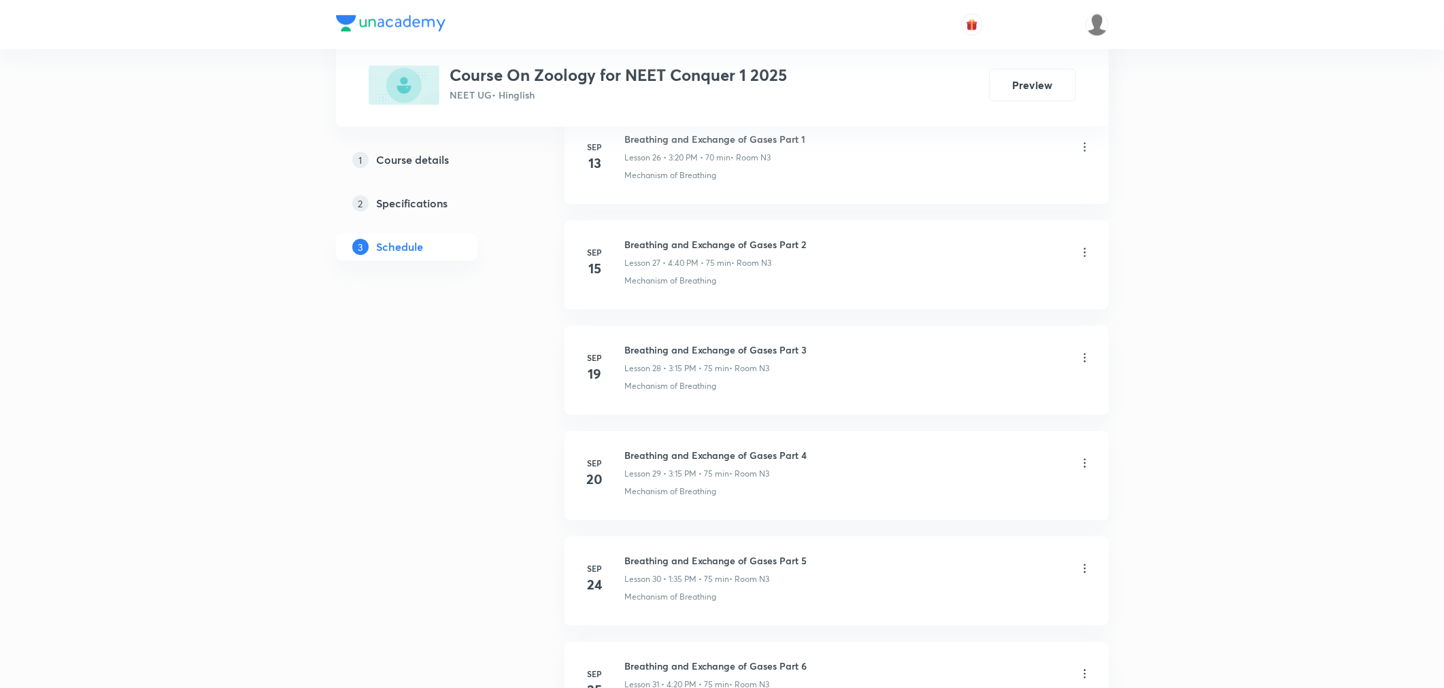
scroll to position [3990, 0]
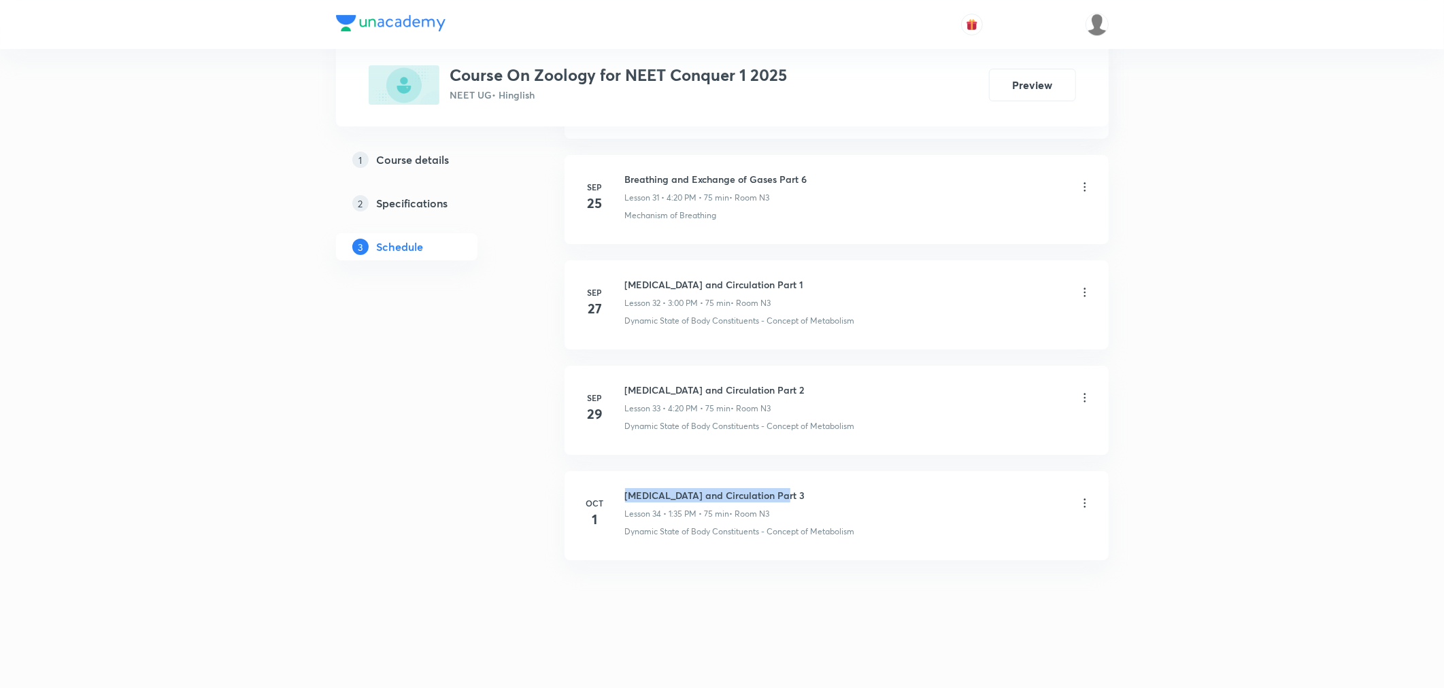
drag, startPoint x: 624, startPoint y: 493, endPoint x: 781, endPoint y: 500, distance: 156.6
click at [781, 500] on div "[MEDICAL_DATA] and Circulation Part 3 Lesson 34 • 1:35 PM • 75 min • Room N3" at bounding box center [858, 504] width 467 height 32
drag, startPoint x: 769, startPoint y: 492, endPoint x: 623, endPoint y: 479, distance: 146.8
click at [623, 479] on li "[DATE] [MEDICAL_DATA] and Circulation Part 3 Lesson 34 • 1:35 PM • 75 min • Roo…" at bounding box center [837, 515] width 544 height 89
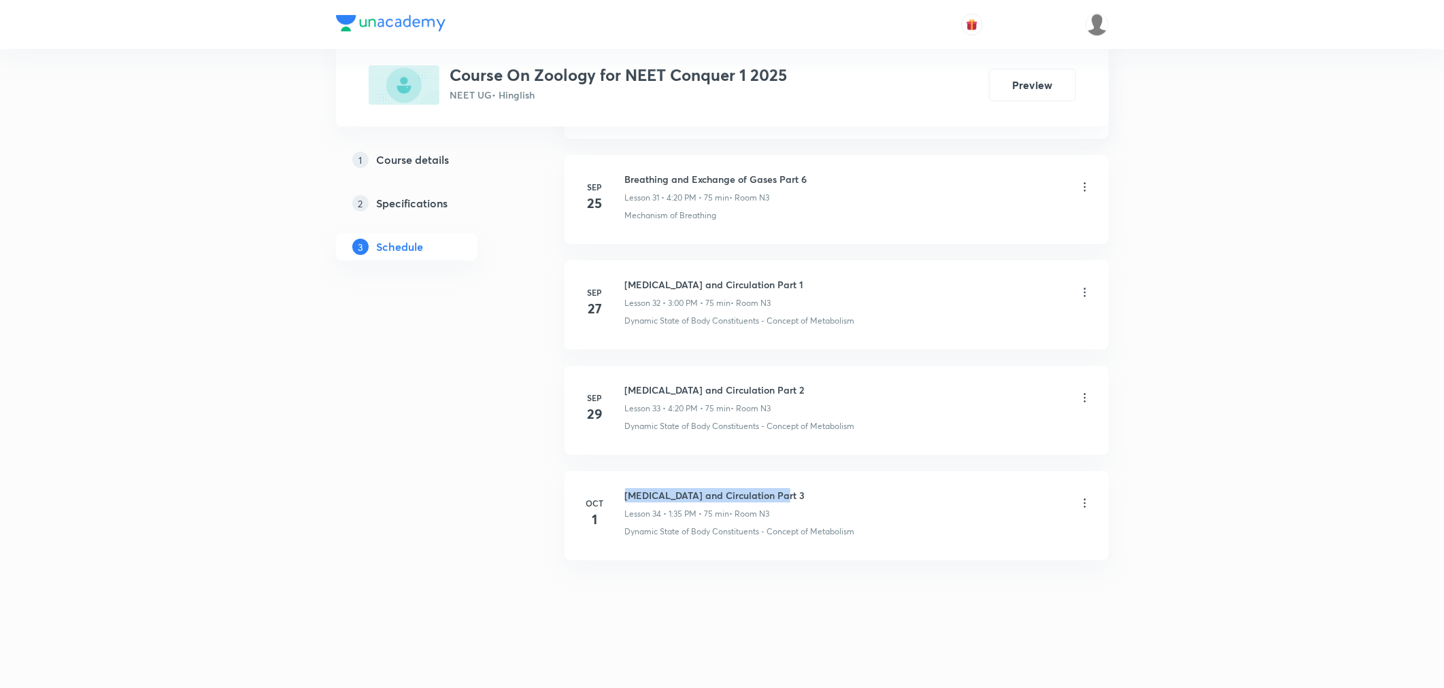
copy h6 "[MEDICAL_DATA] and Circulation Part 3"
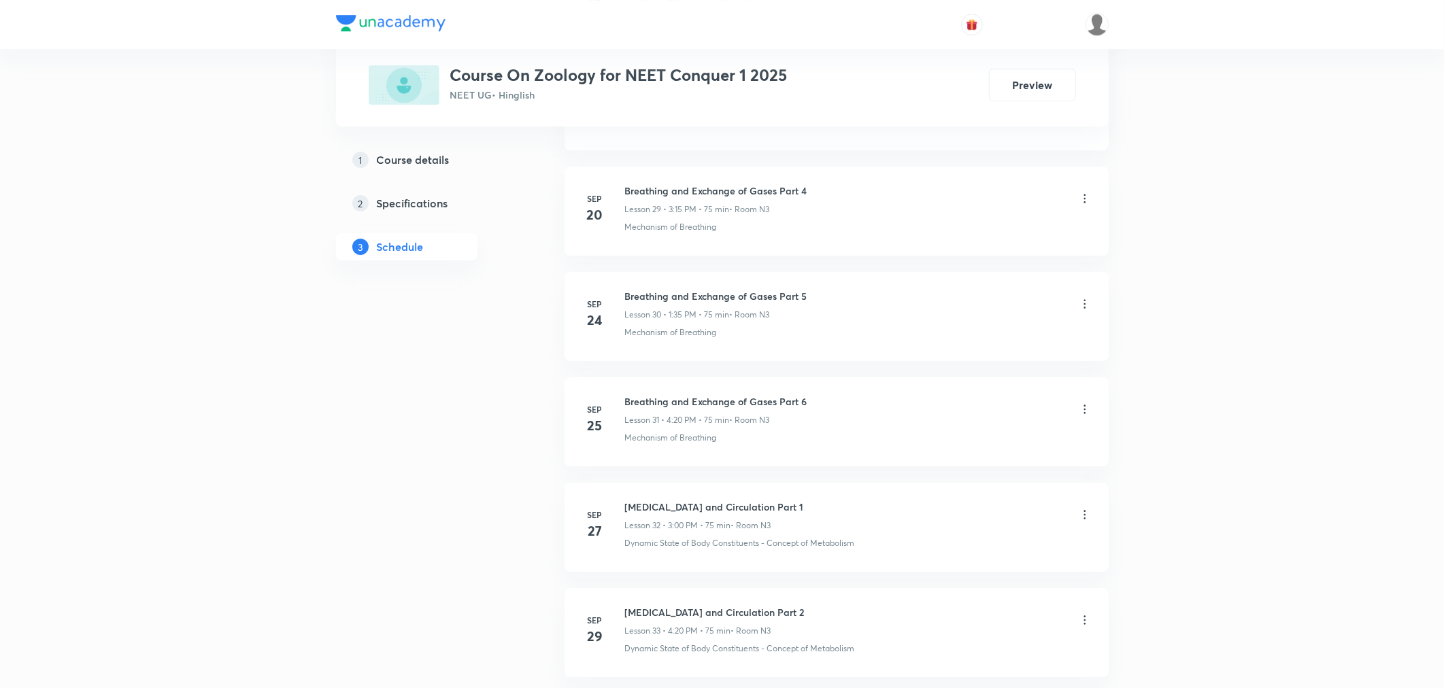
scroll to position [0, 0]
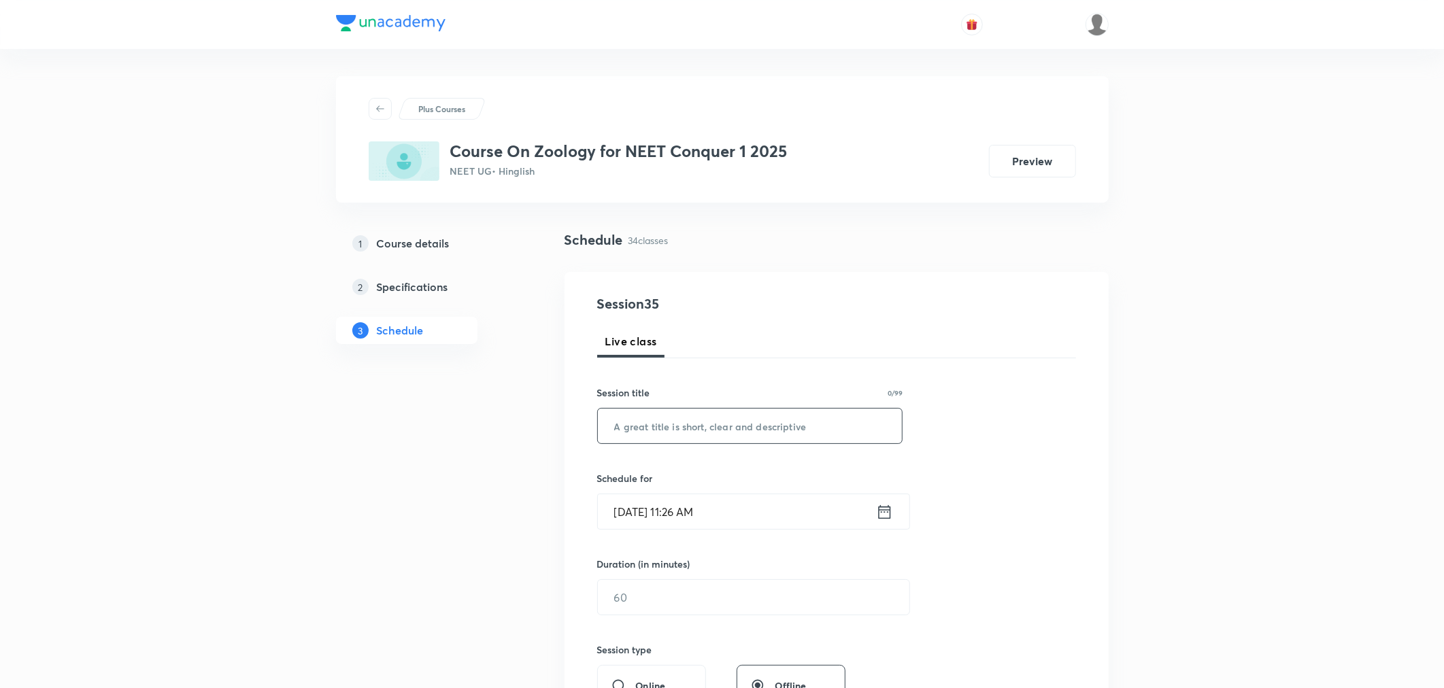
click at [703, 433] on input "text" at bounding box center [750, 426] width 305 height 35
paste input "[MEDICAL_DATA] and Circulation Part 3"
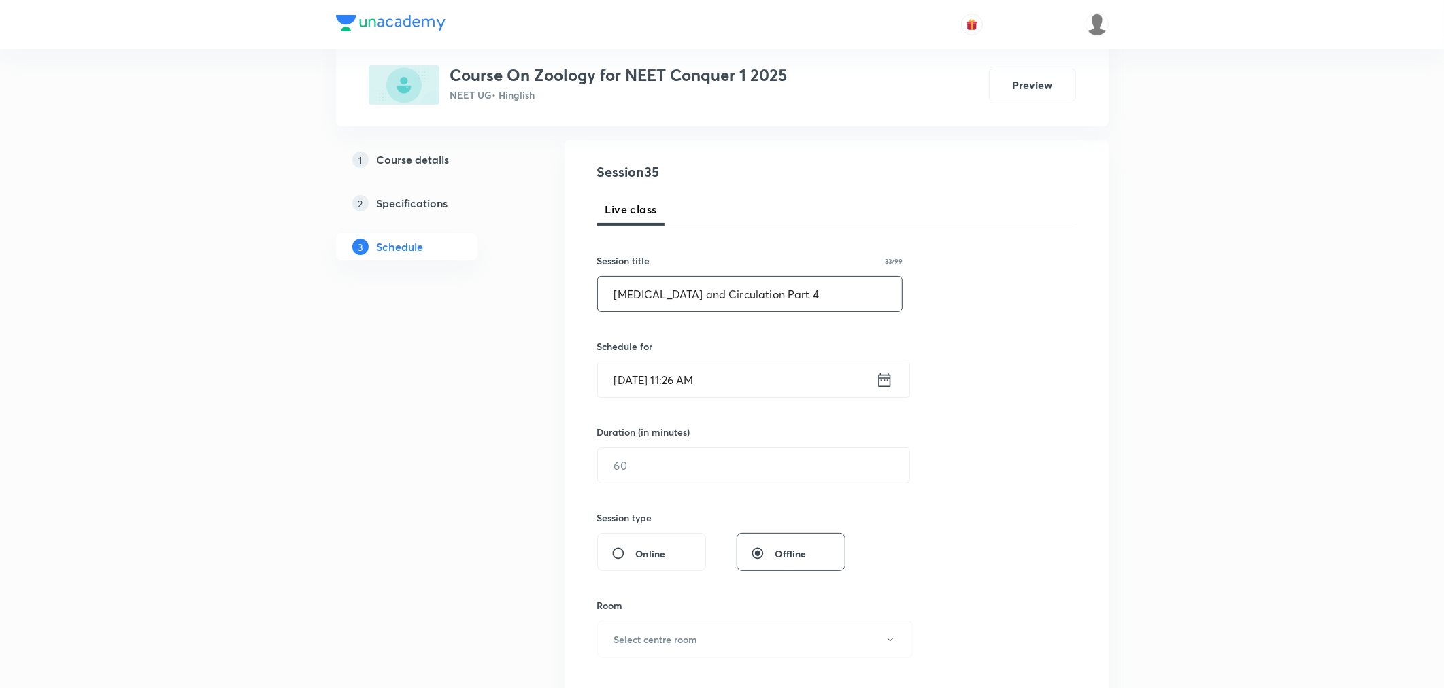
scroll to position [151, 0]
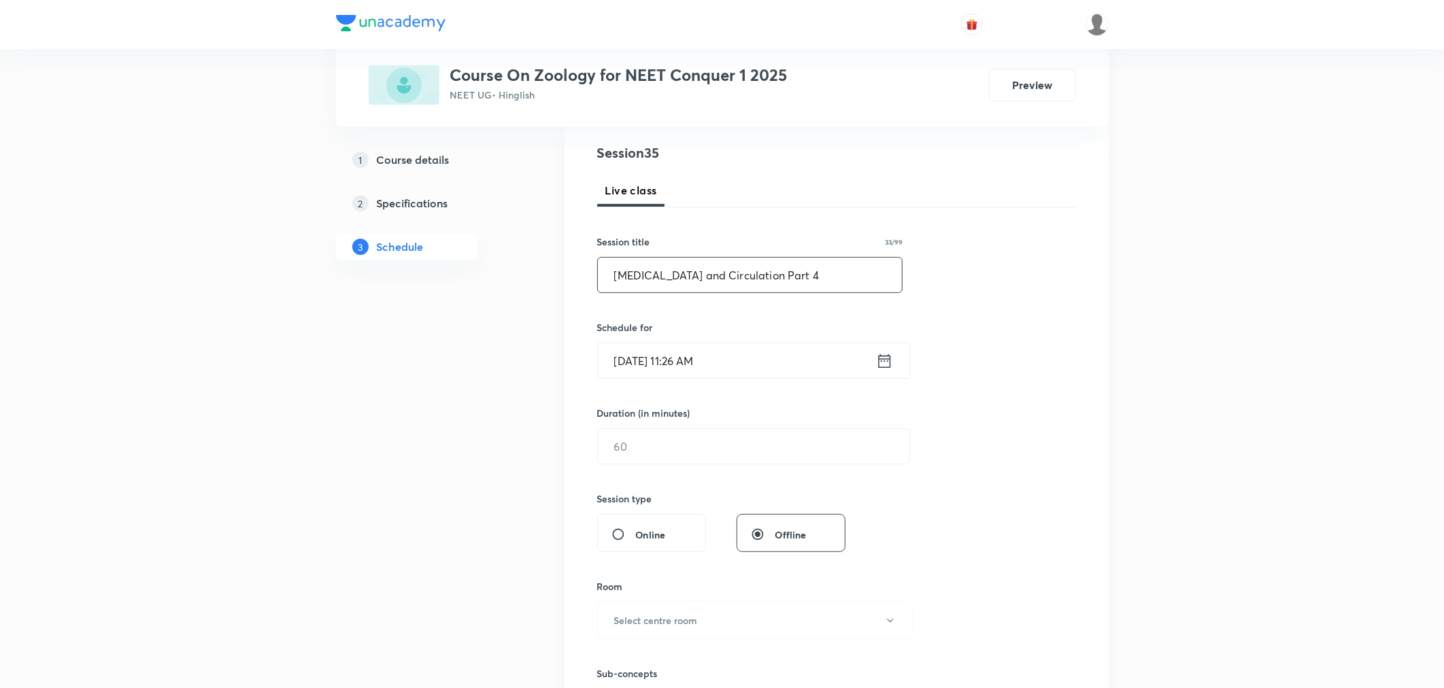
type input "[MEDICAL_DATA] and Circulation Part 4"
click at [764, 363] on input "[DATE] 11:26 AM" at bounding box center [737, 360] width 278 height 35
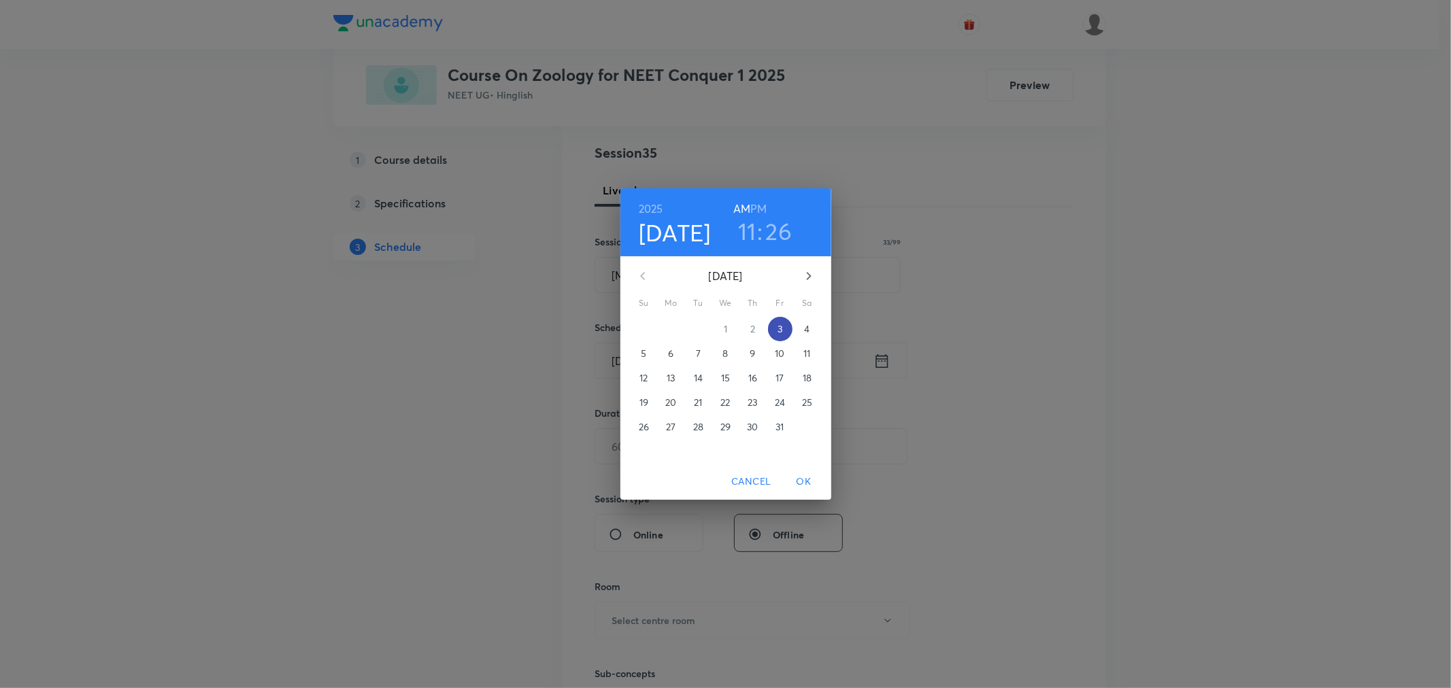
click at [773, 331] on span "3" at bounding box center [780, 329] width 24 height 14
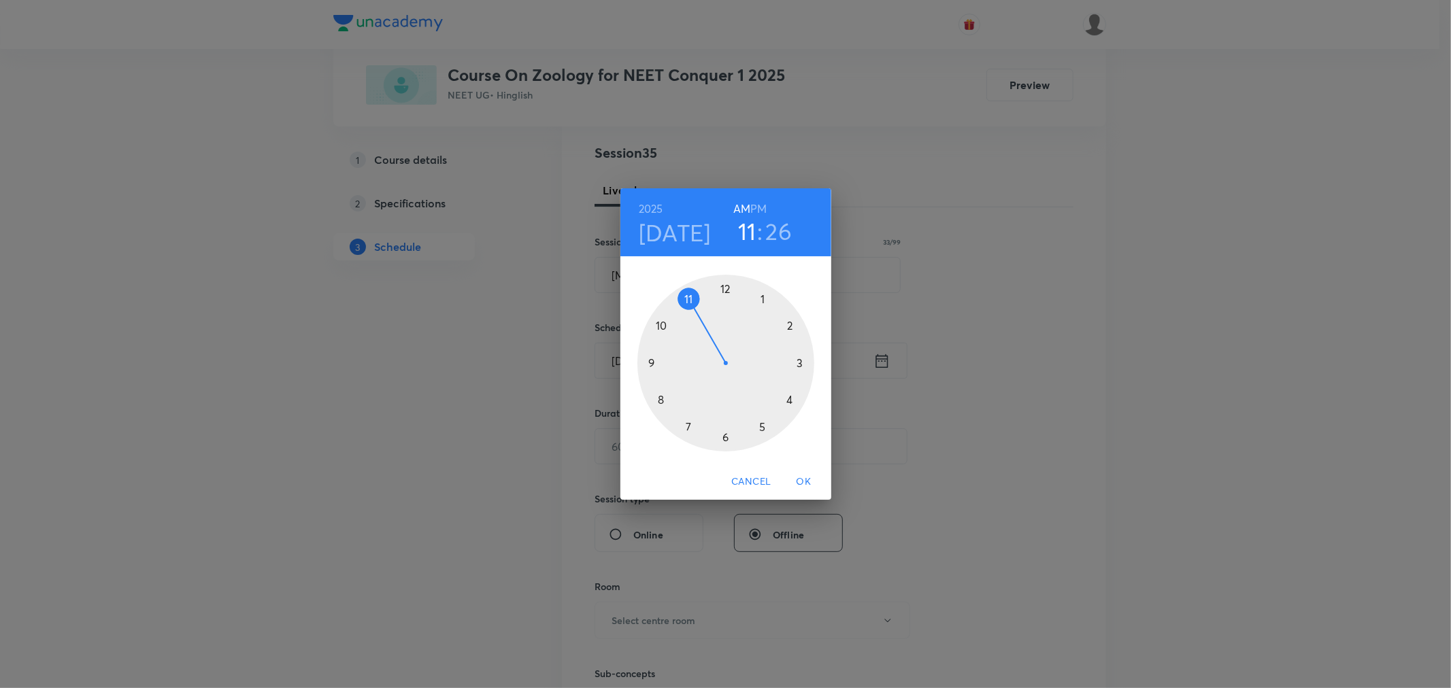
click at [752, 205] on h6 "PM" at bounding box center [758, 208] width 16 height 19
click at [762, 298] on div at bounding box center [725, 363] width 177 height 177
click at [689, 426] on div at bounding box center [725, 363] width 177 height 177
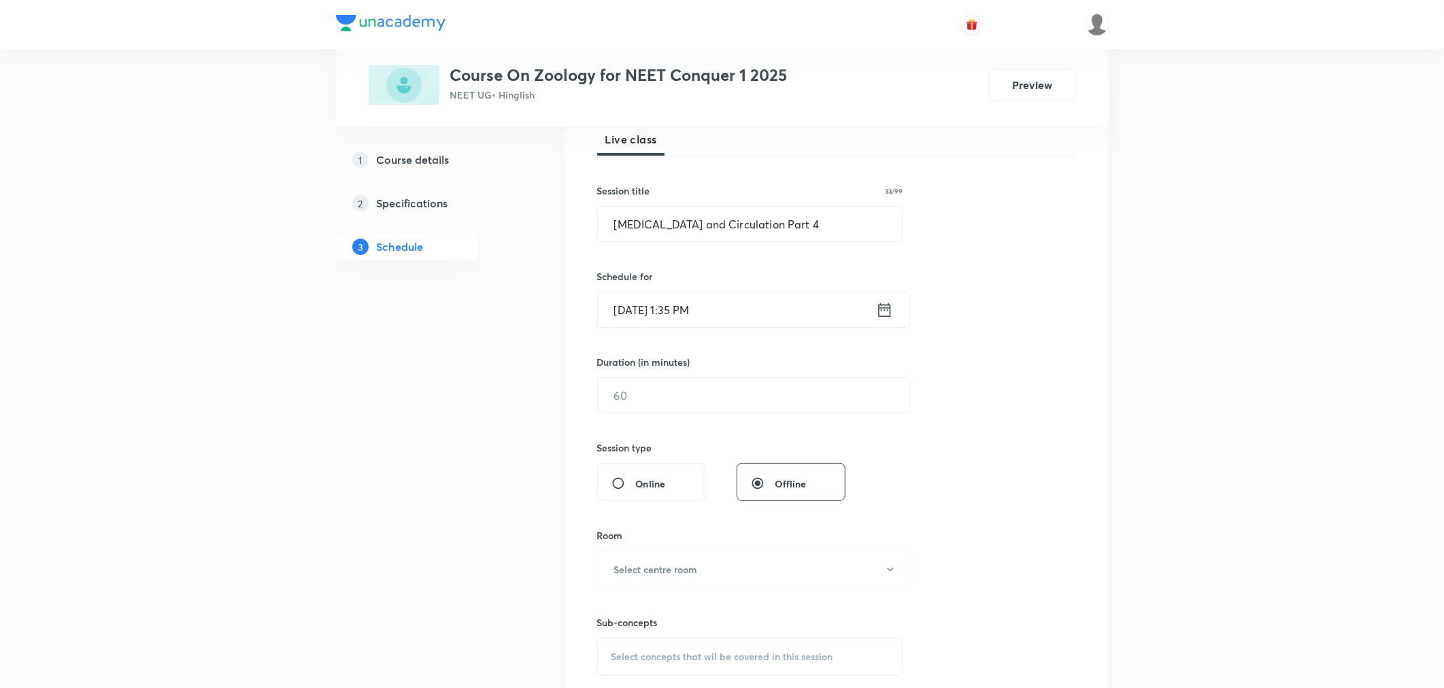
scroll to position [226, 0]
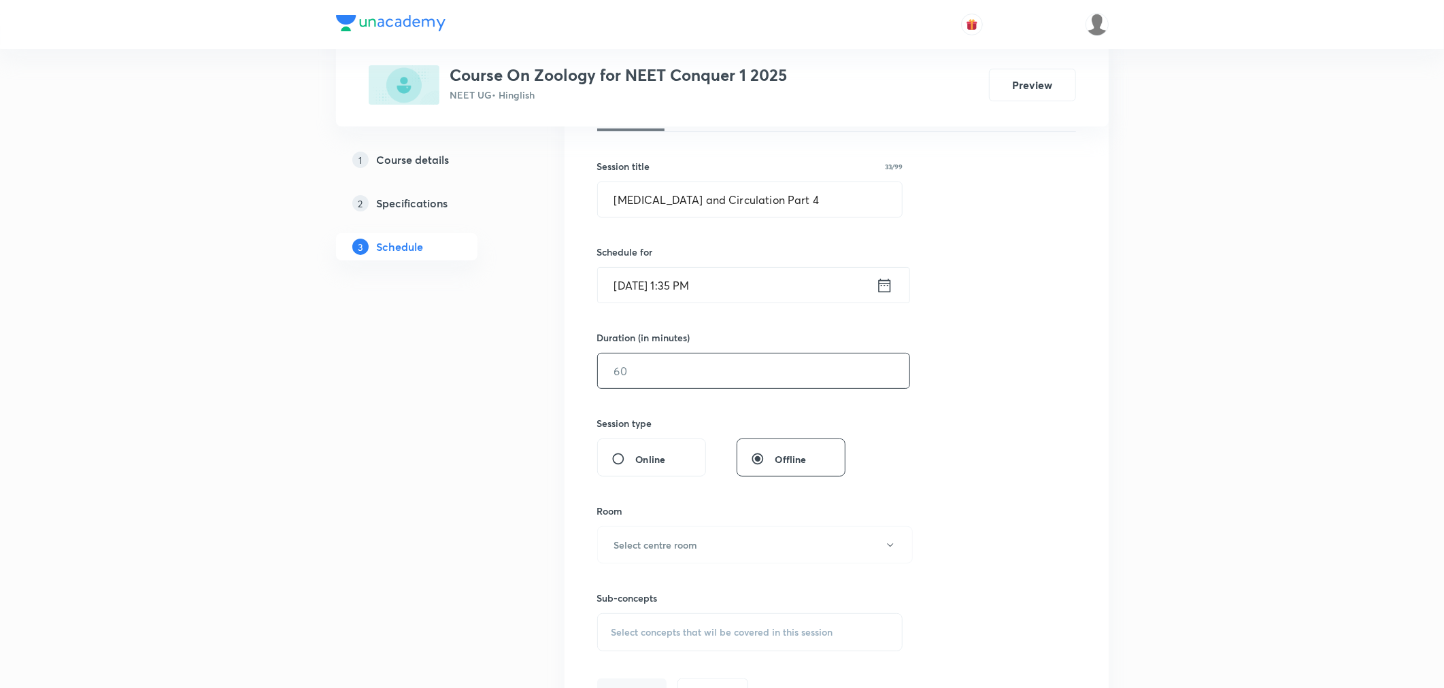
click at [744, 380] on input "text" at bounding box center [753, 371] width 311 height 35
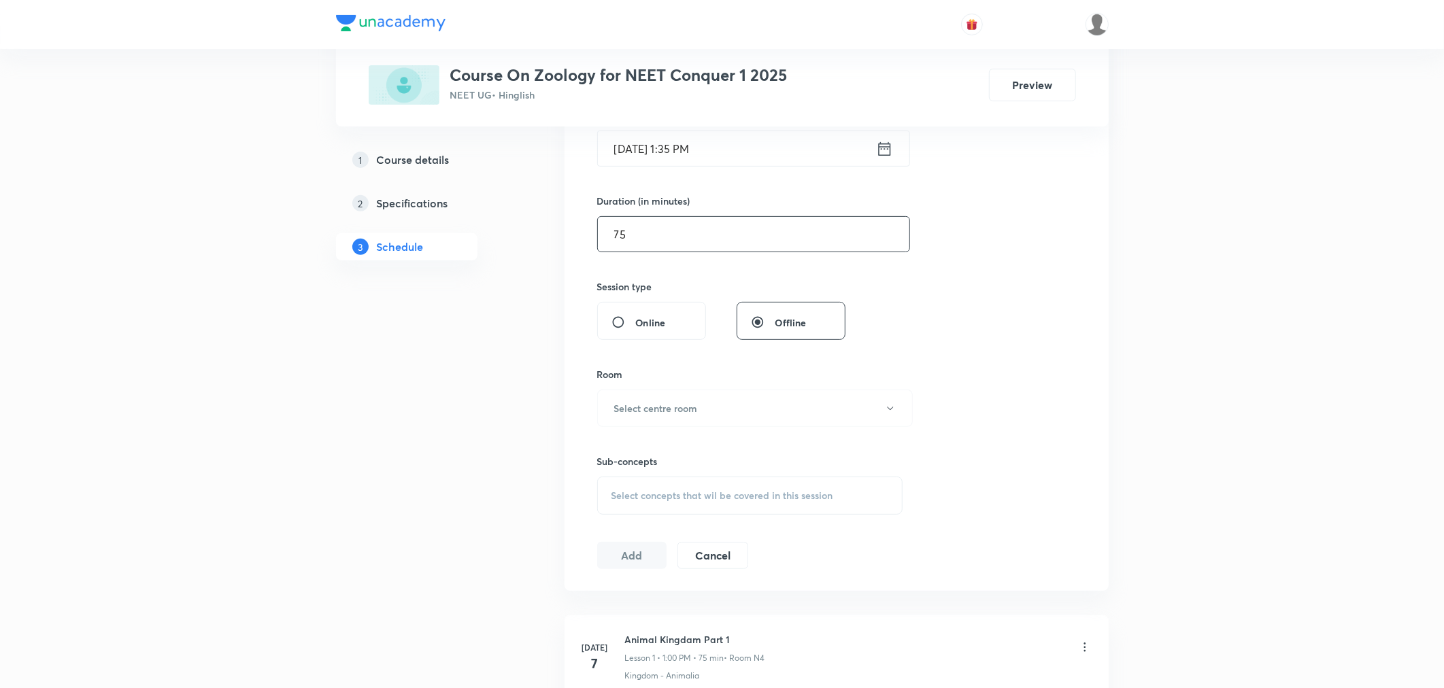
scroll to position [377, 0]
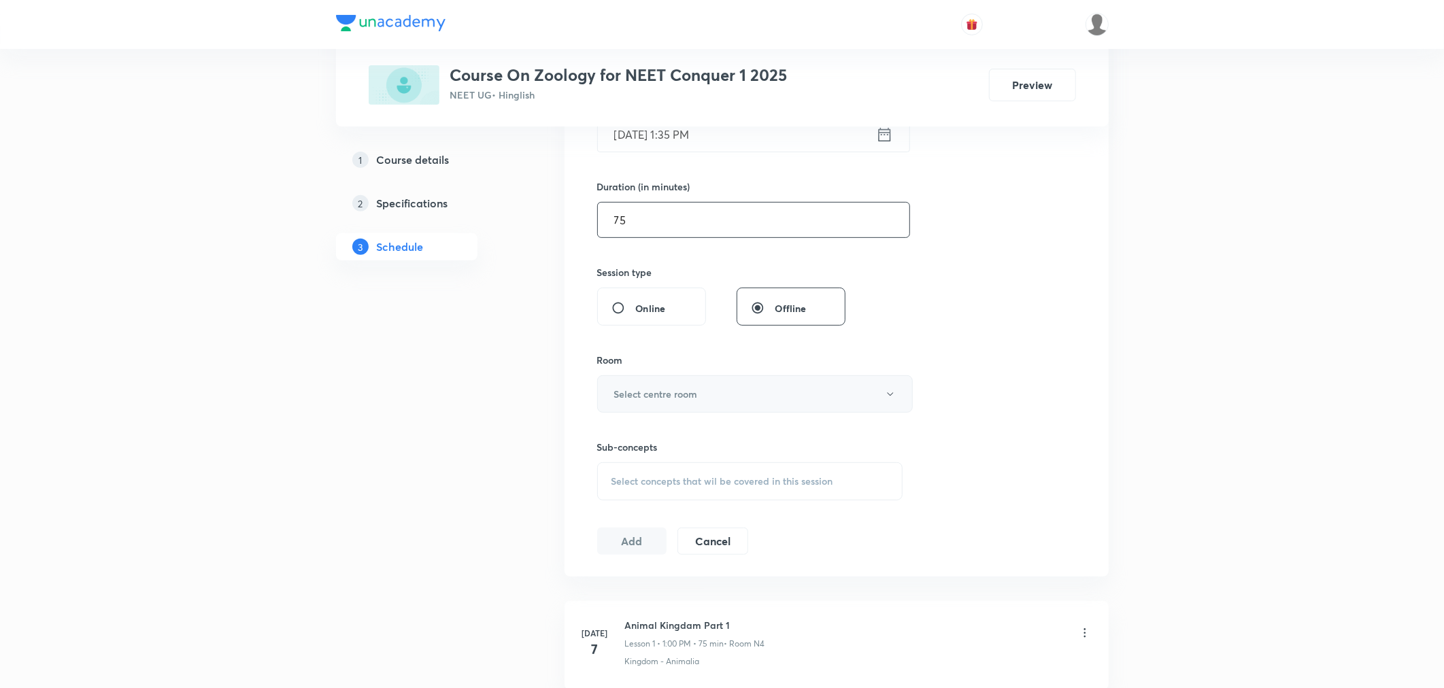
type input "75"
click at [697, 389] on h6 "Select centre room" at bounding box center [656, 394] width 84 height 14
click at [613, 486] on span "N3" at bounding box center [752, 489] width 298 height 14
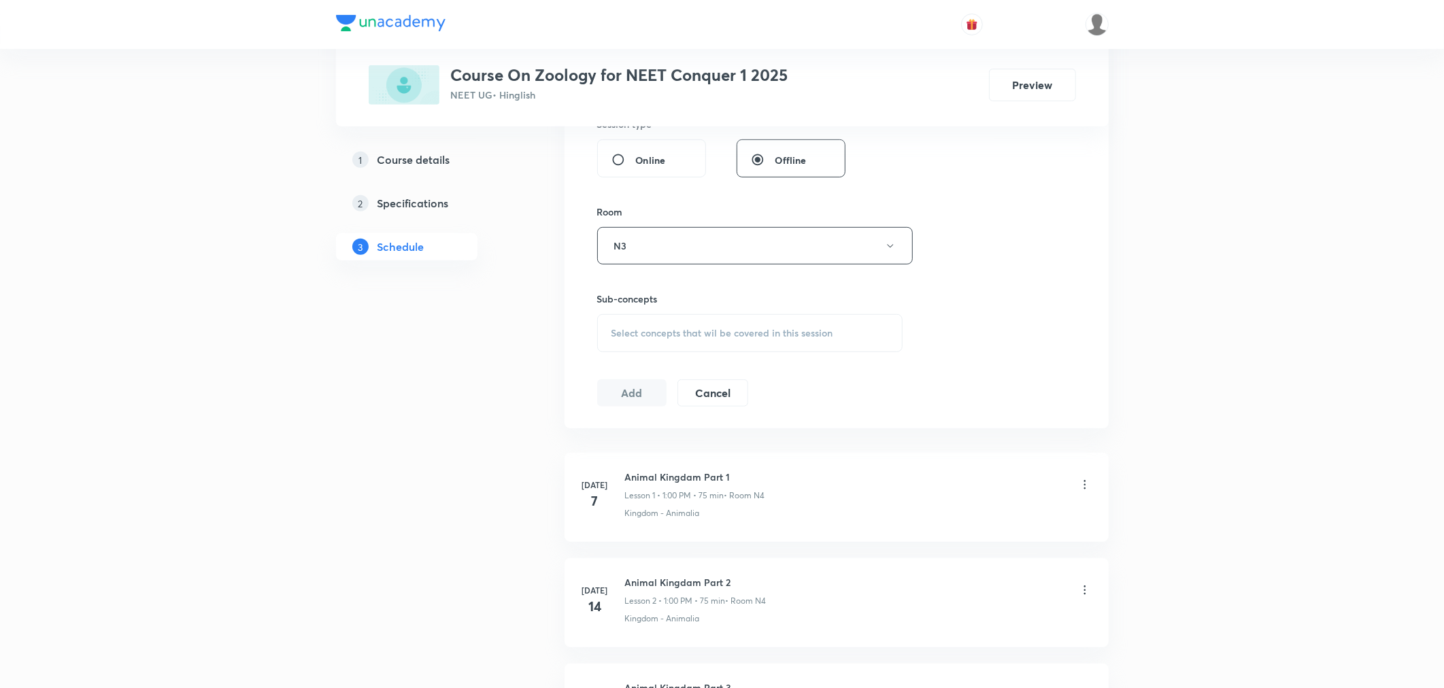
scroll to position [528, 0]
click at [719, 336] on div "Select concepts that wil be covered in this session" at bounding box center [750, 330] width 306 height 38
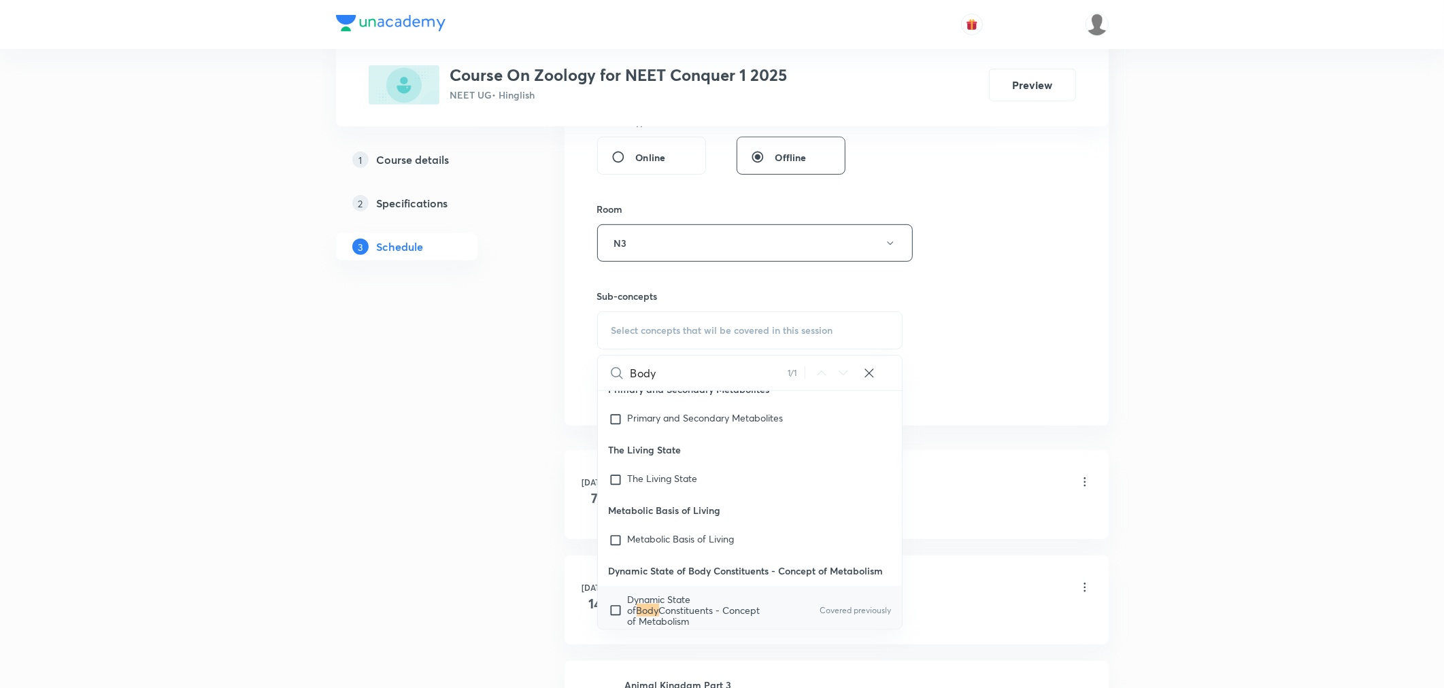
scroll to position [18483, 0]
type input "Body"
click at [720, 603] on span "Constituents - Concept of Metabolism" at bounding box center [694, 615] width 133 height 24
checkbox input "true"
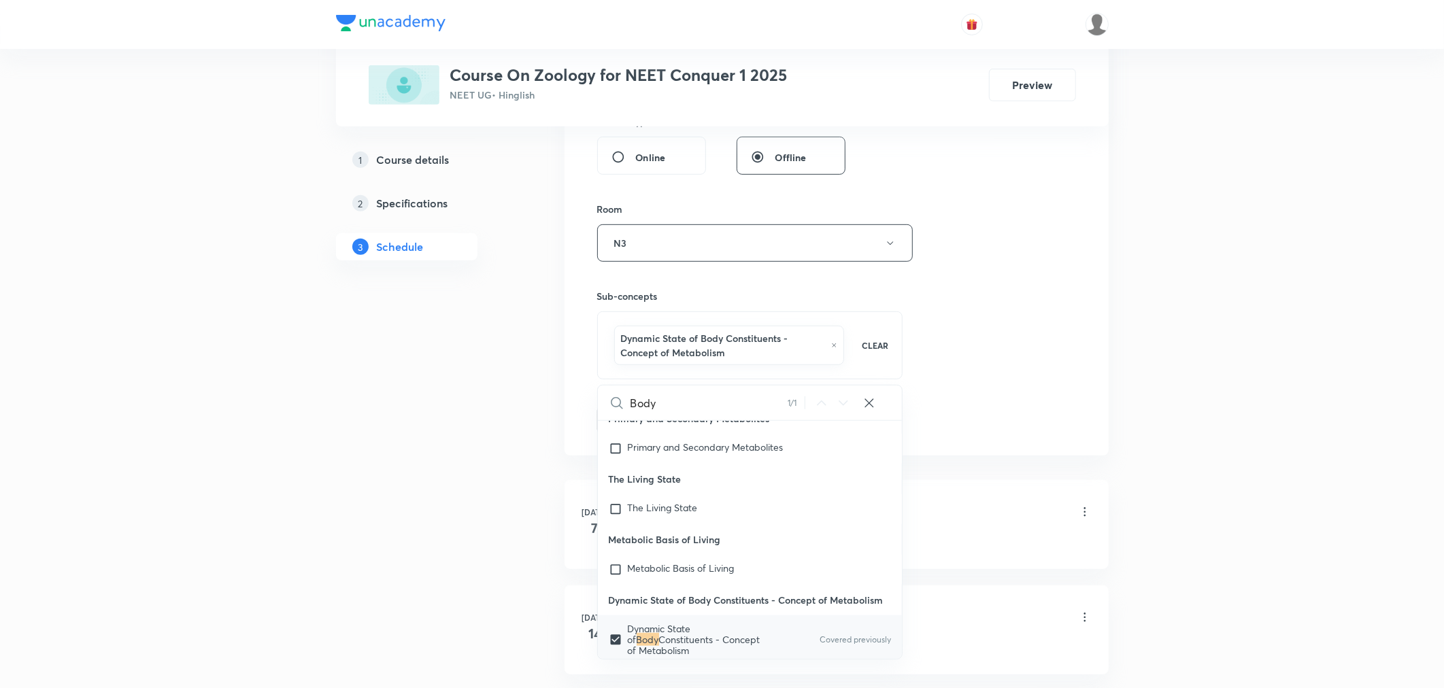
click at [968, 357] on div "Session 35 Live class Session title 33/99 [MEDICAL_DATA] and Circulation Part 4…" at bounding box center [836, 99] width 479 height 669
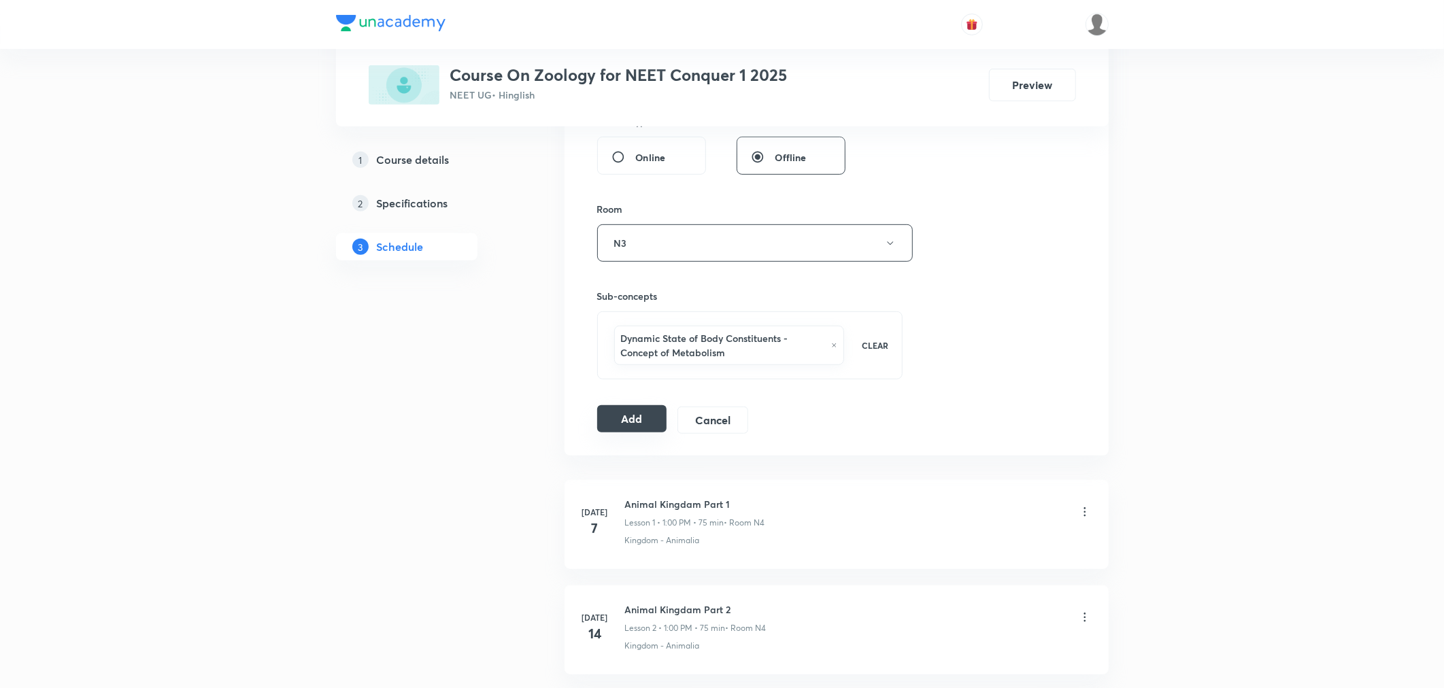
click at [637, 422] on button "Add" at bounding box center [632, 418] width 70 height 27
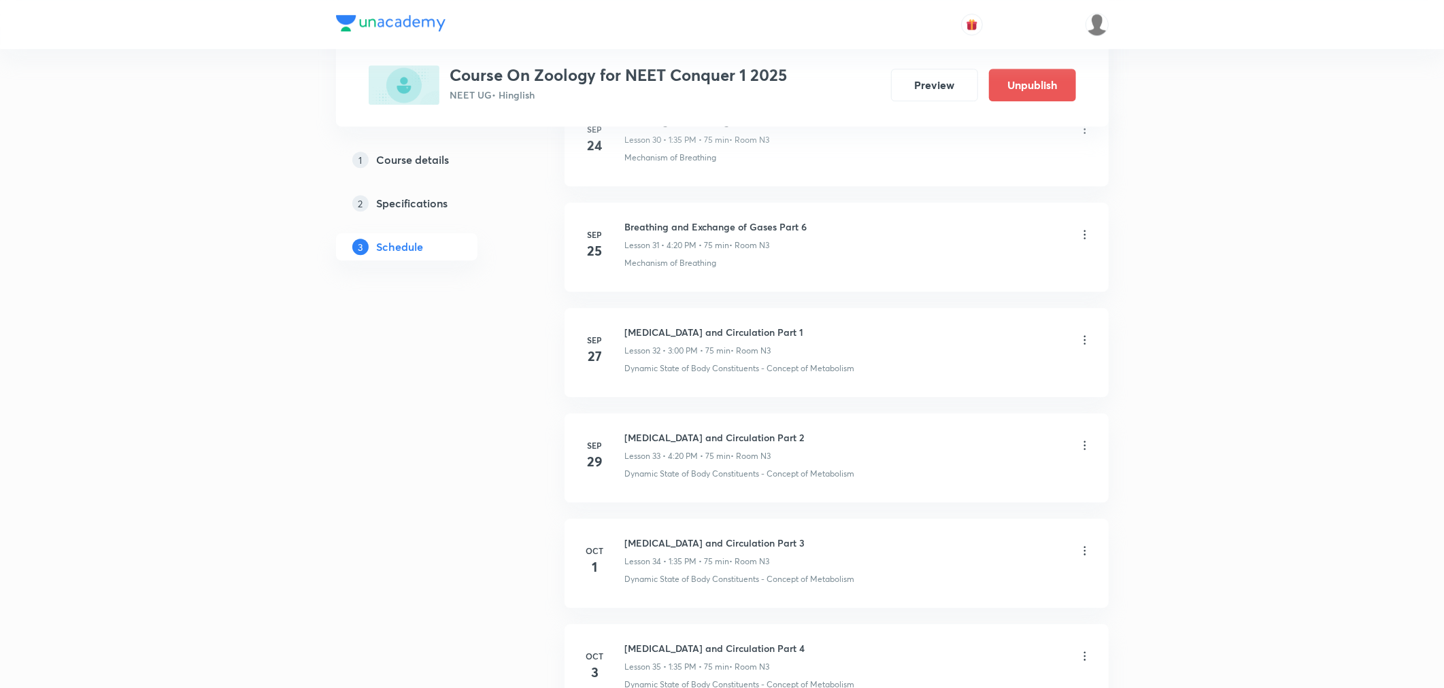
scroll to position [3470, 0]
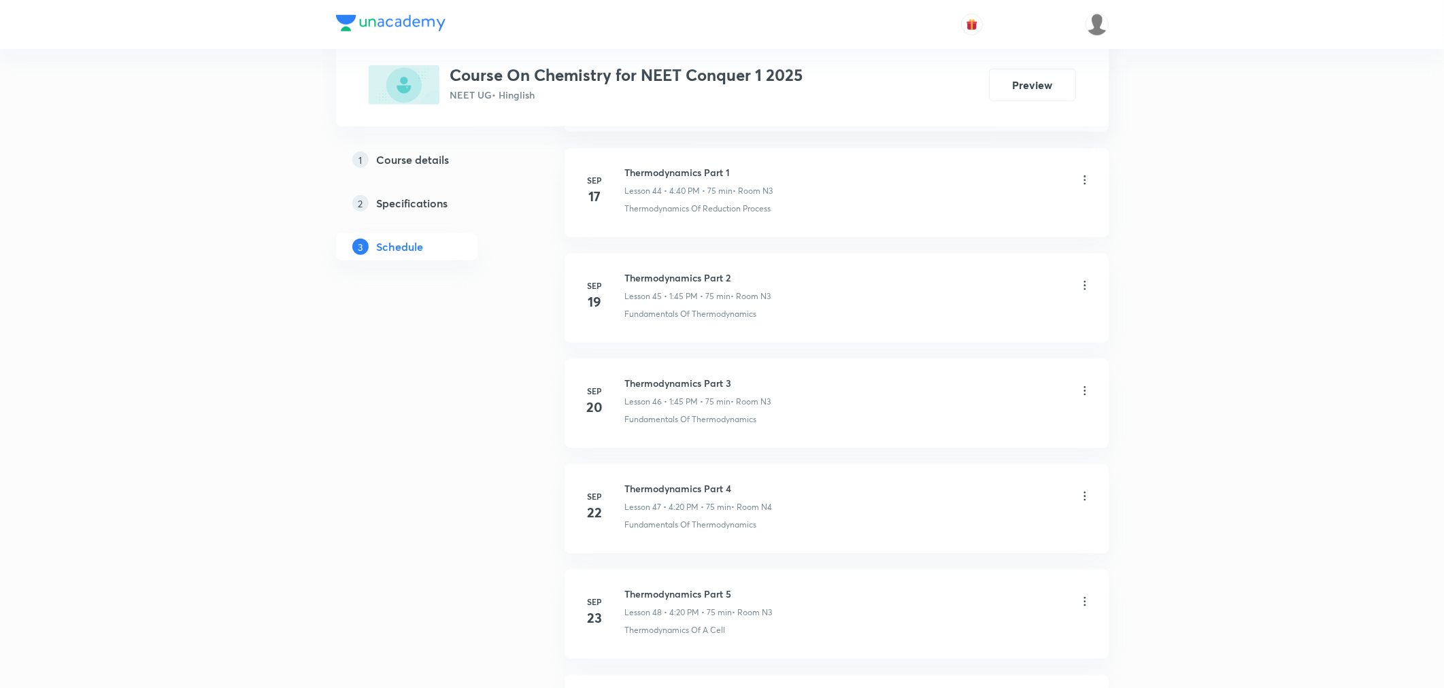
scroll to position [6101, 0]
drag, startPoint x: 622, startPoint y: 491, endPoint x: 745, endPoint y: 499, distance: 123.4
click at [745, 499] on div "[DATE] Thermodynamics Part 11 Lesson 54 • 4:20 PM • 75 min • Room N3 Fundamenta…" at bounding box center [837, 513] width 510 height 50
click at [745, 499] on h6 "Thermodynamics Part 11" at bounding box center [699, 495] width 148 height 14
drag, startPoint x: 735, startPoint y: 492, endPoint x: 624, endPoint y: 496, distance: 111.0
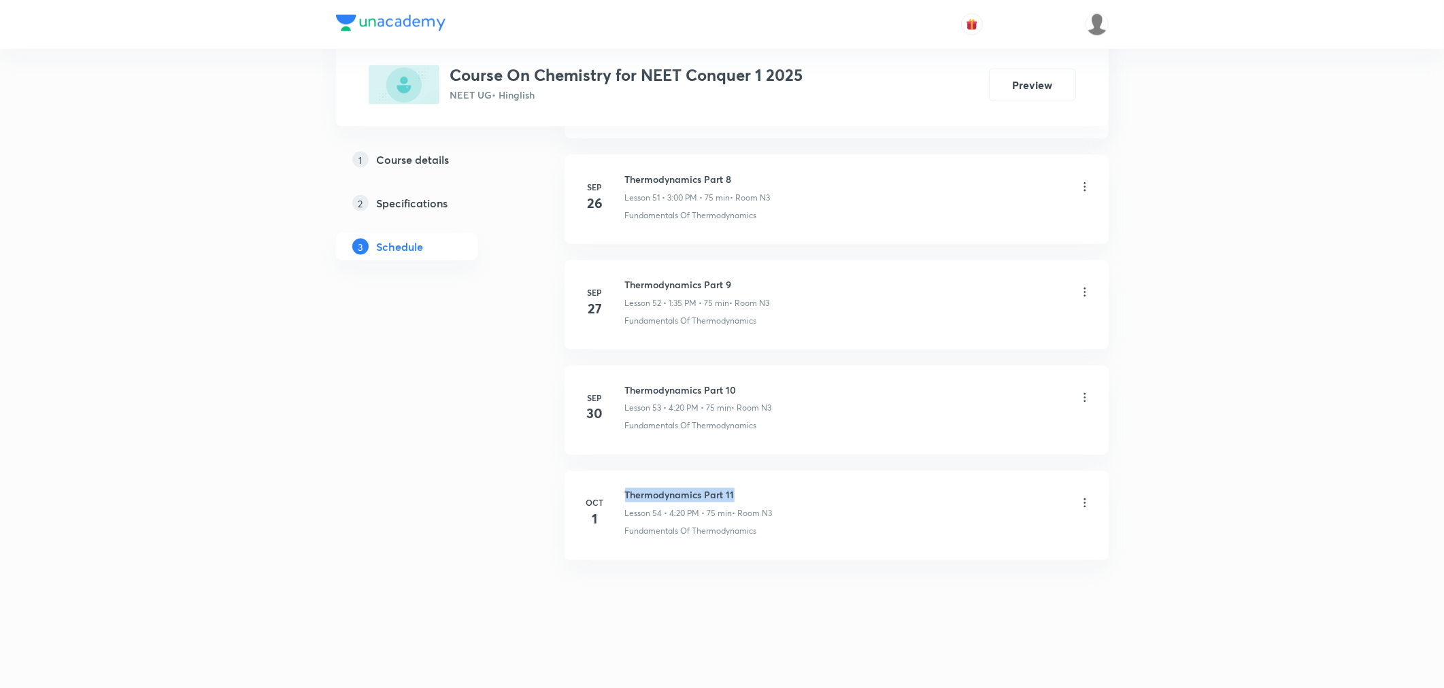
click at [625, 496] on h6 "Thermodynamics Part 11" at bounding box center [699, 495] width 148 height 14
copy h6 "Thermodynamics Part 11"
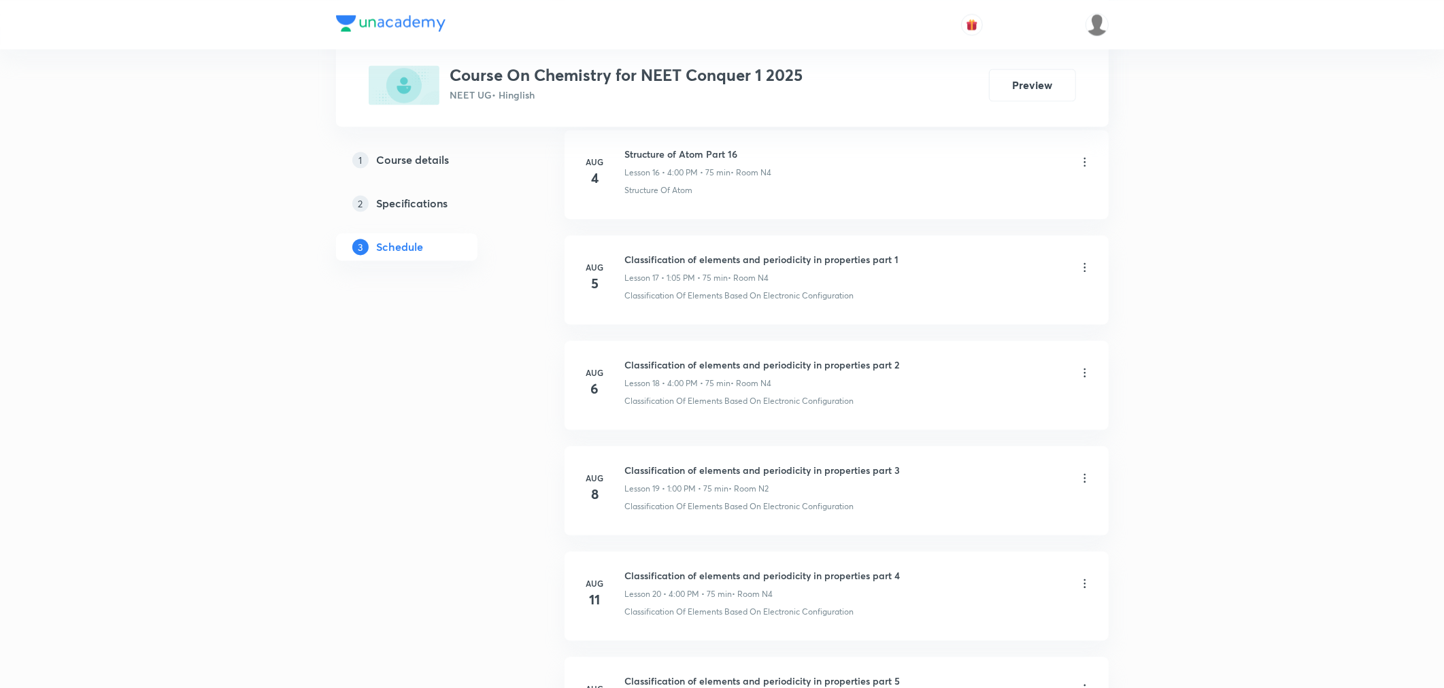
scroll to position [0, 0]
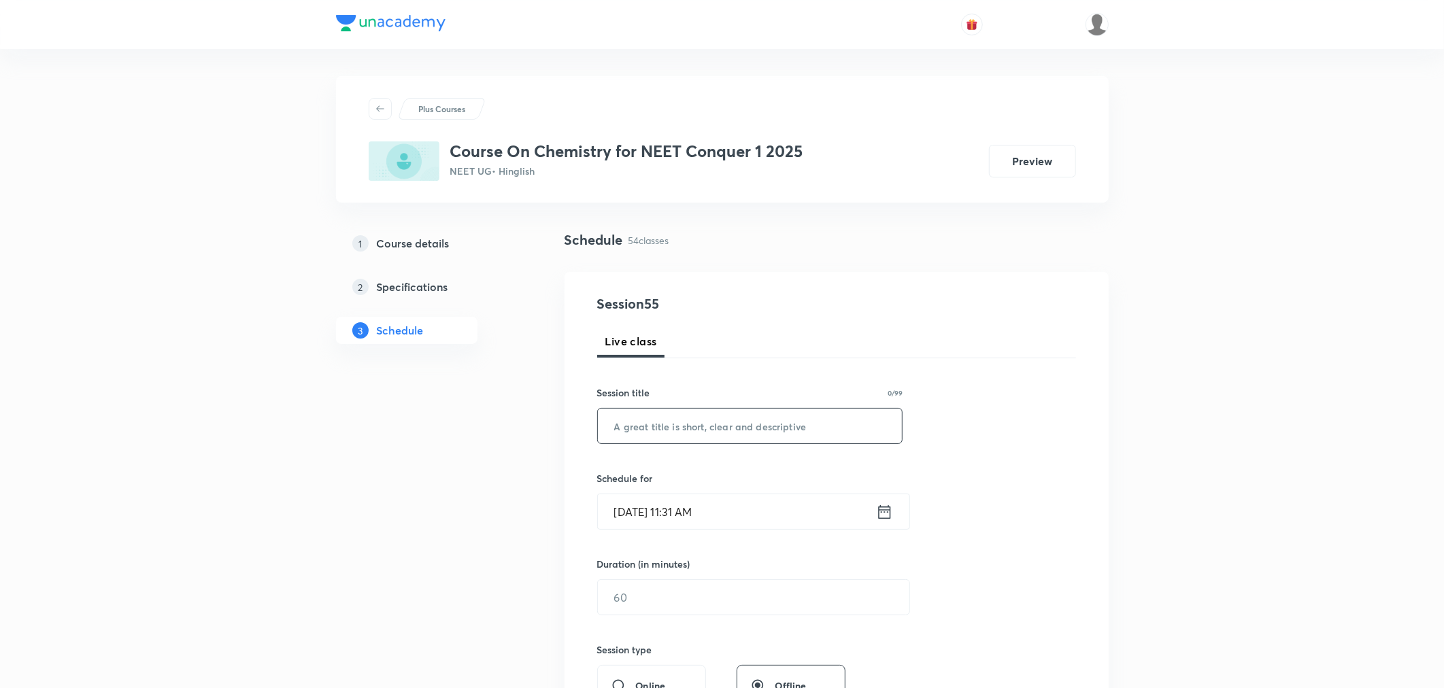
click at [675, 435] on input "text" at bounding box center [750, 426] width 305 height 35
paste input "Thermodynamics Part 11"
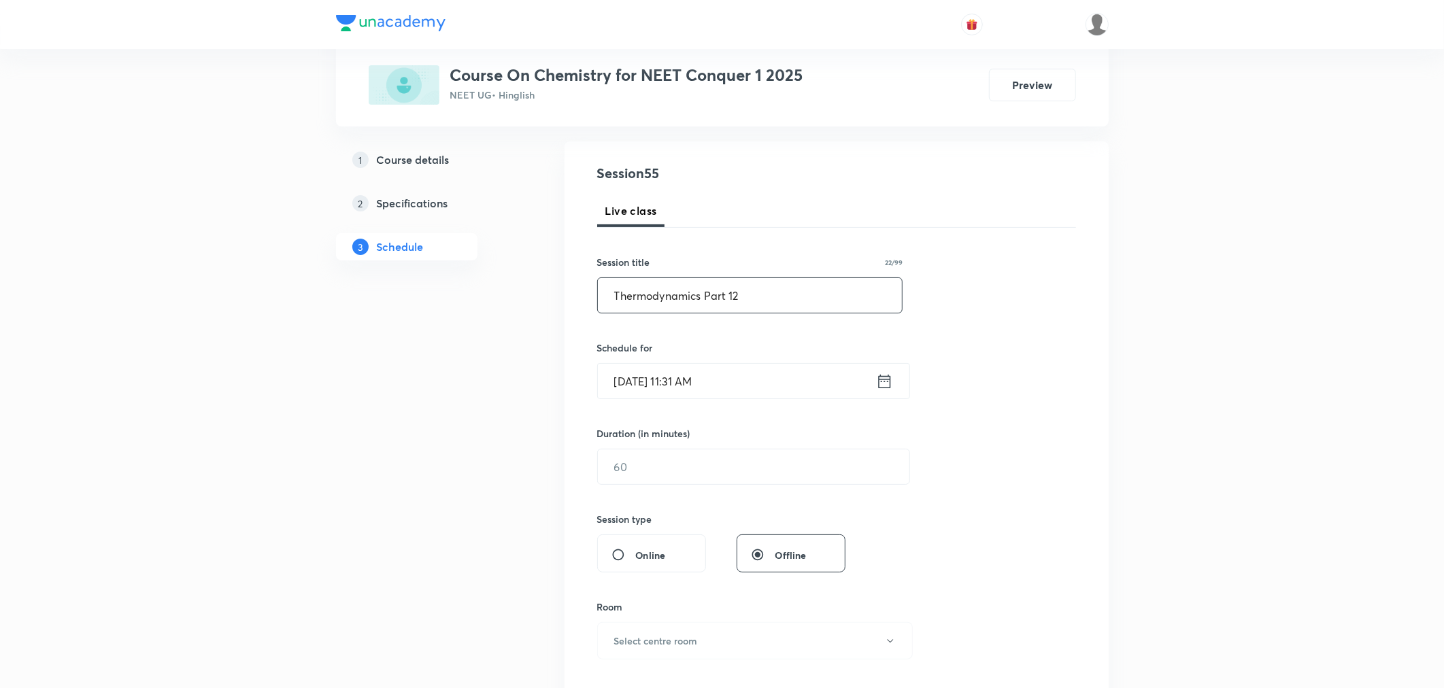
scroll to position [151, 0]
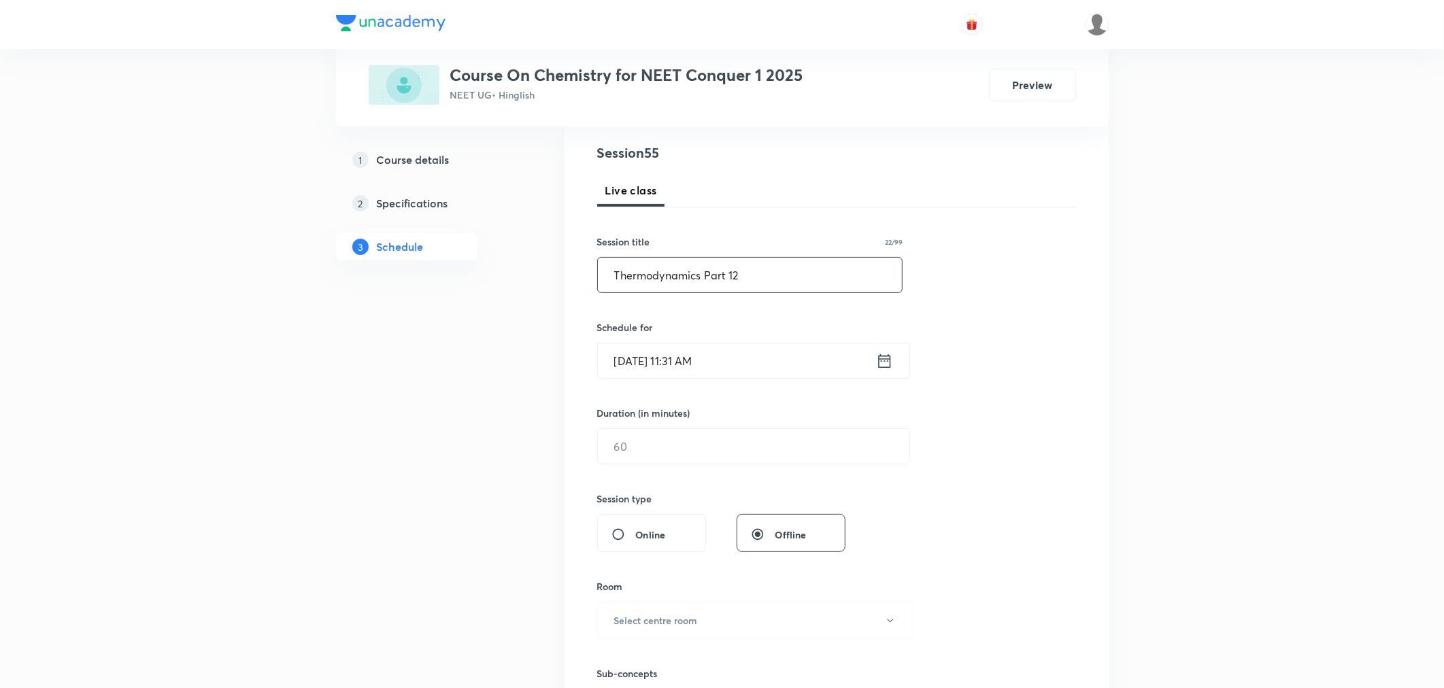
type input "Thermodynamics Part 12"
click at [747, 370] on input "Oct 3, 2025, 11:31 AM" at bounding box center [737, 360] width 278 height 35
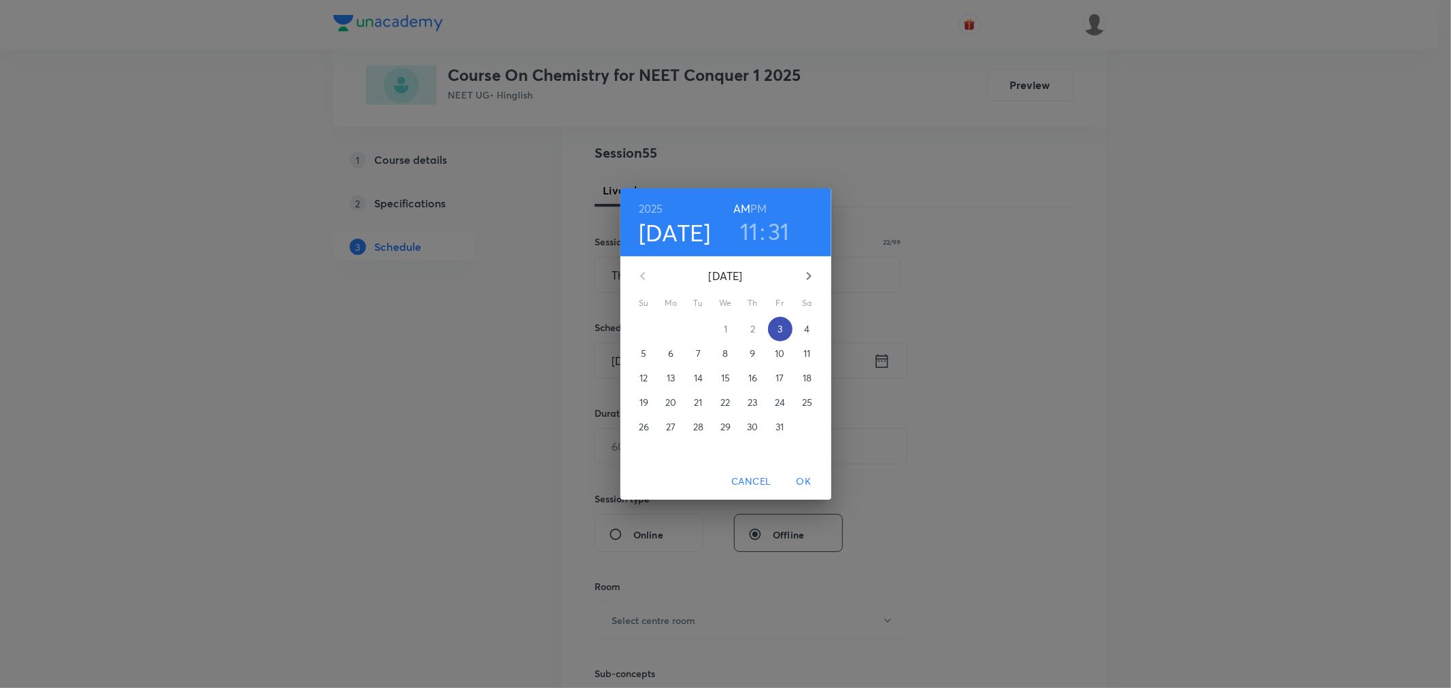
click at [779, 335] on p "3" at bounding box center [779, 329] width 5 height 14
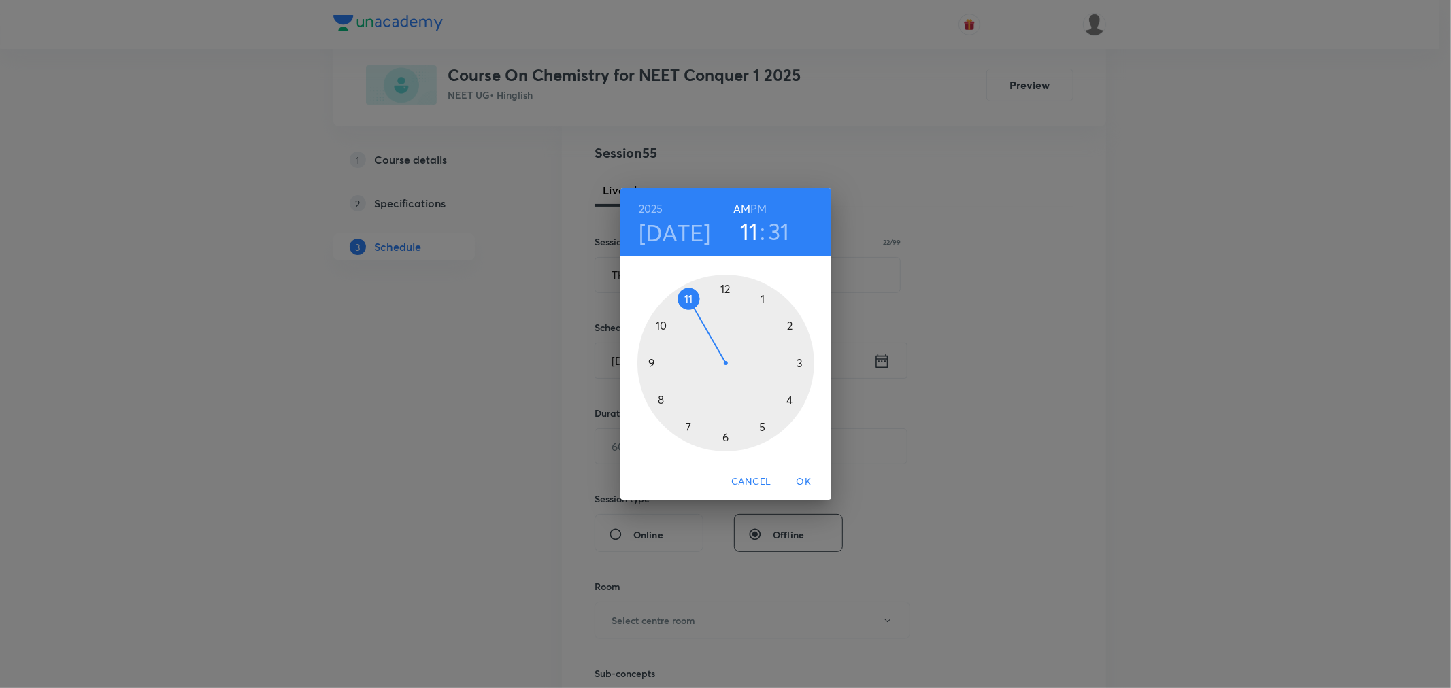
click at [752, 207] on h6 "PM" at bounding box center [758, 208] width 16 height 19
click at [801, 363] on div at bounding box center [725, 363] width 177 height 177
click at [724, 290] on div at bounding box center [725, 363] width 177 height 177
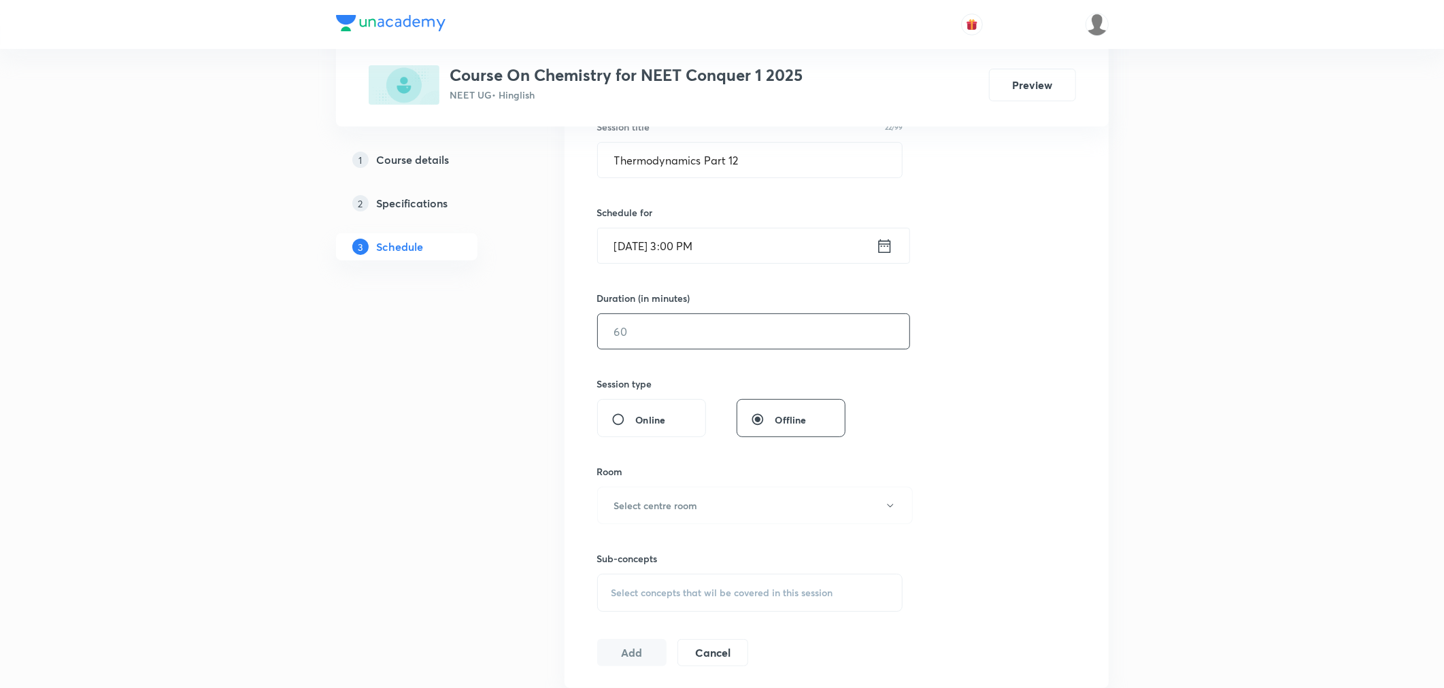
scroll to position [302, 0]
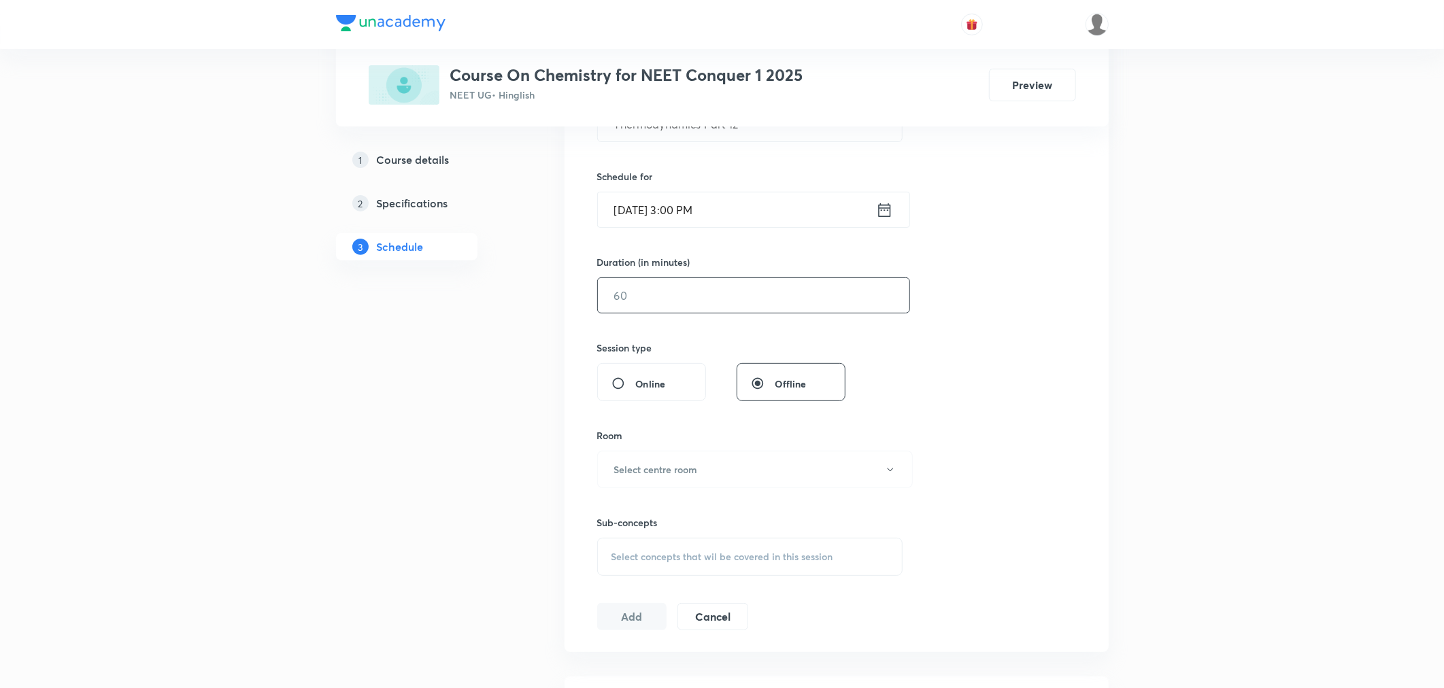
click at [715, 295] on input "text" at bounding box center [753, 295] width 311 height 35
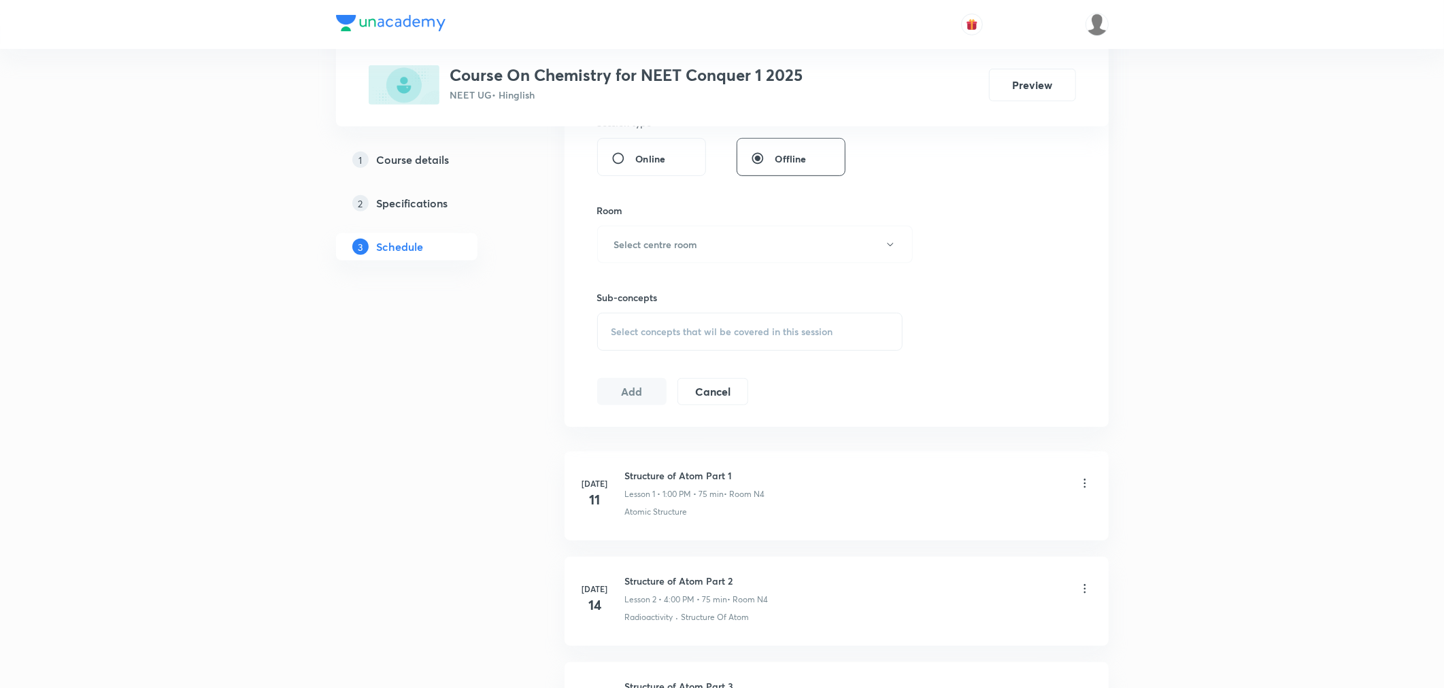
scroll to position [528, 0]
type input "75"
click at [694, 248] on h6 "Select centre room" at bounding box center [656, 243] width 84 height 14
click at [610, 335] on span "N3" at bounding box center [752, 338] width 298 height 14
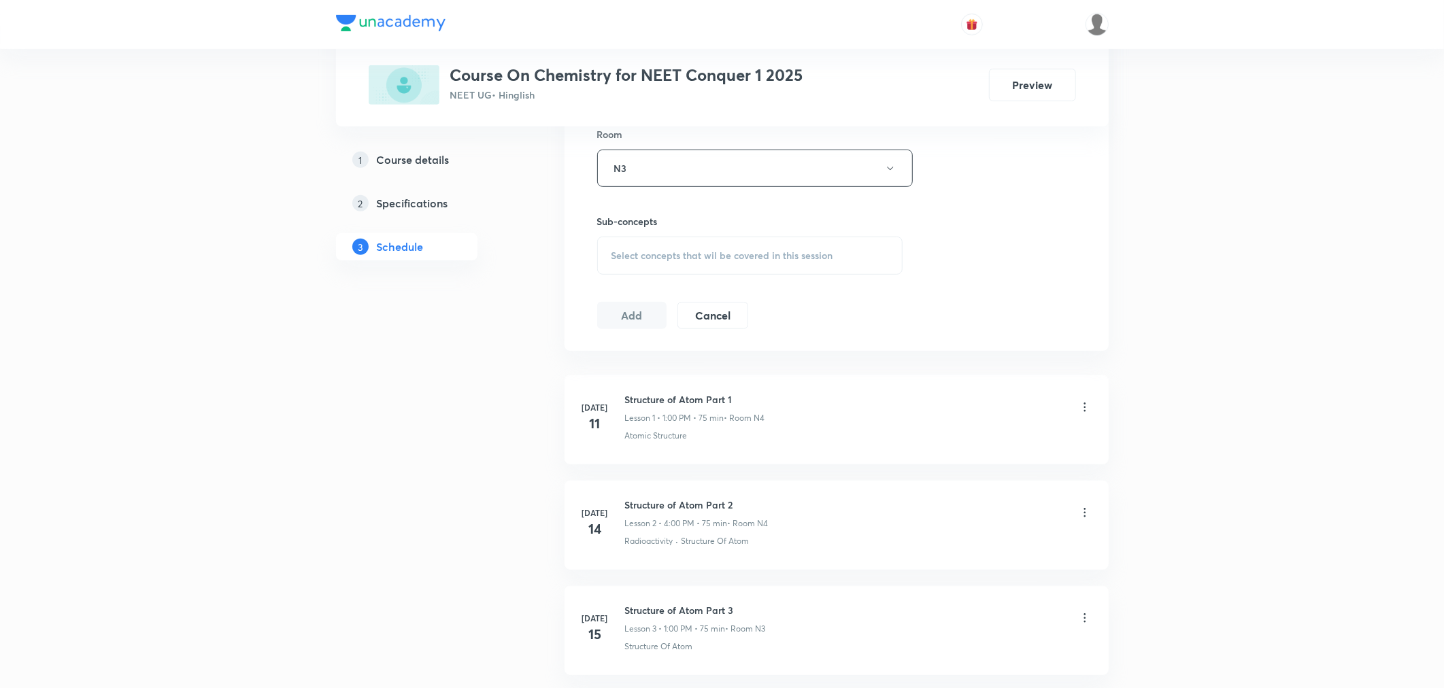
scroll to position [604, 0]
click at [690, 268] on div "Select concepts that wil be covered in this session" at bounding box center [750, 255] width 306 height 38
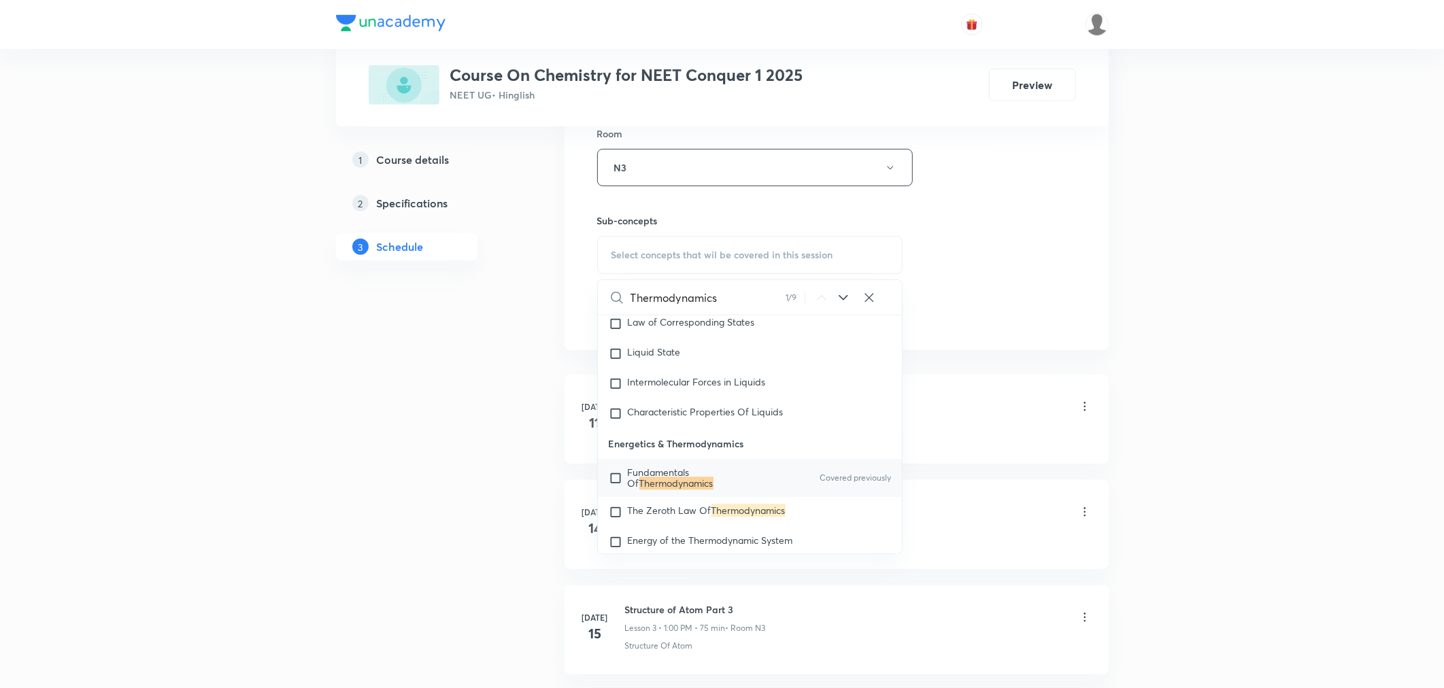
scroll to position [3191, 0]
type input "Thermodynamics"
click at [678, 490] on mark "Thermodynamics" at bounding box center [676, 483] width 74 height 13
checkbox input "true"
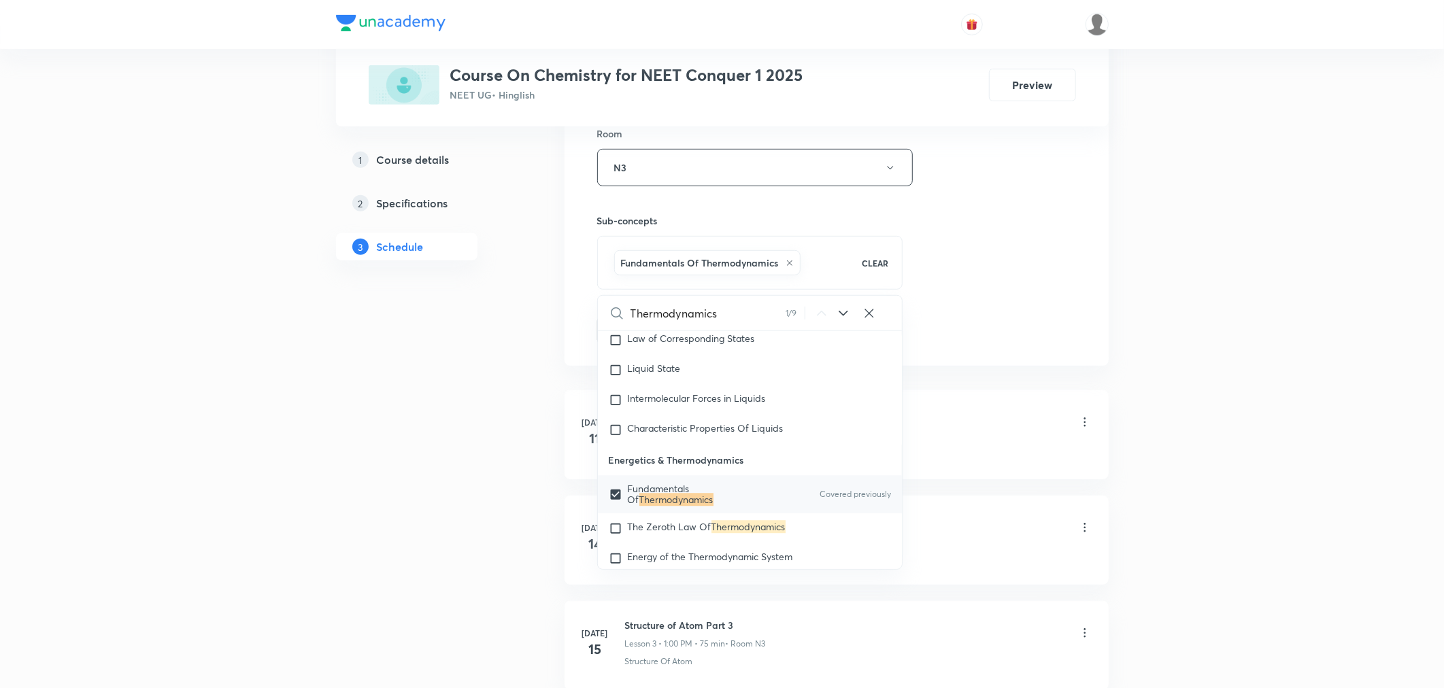
click at [997, 273] on div "Session 55 Live class Session title 22/99 Thermodynamics Part 12 ​ Schedule for…" at bounding box center [836, 17] width 479 height 654
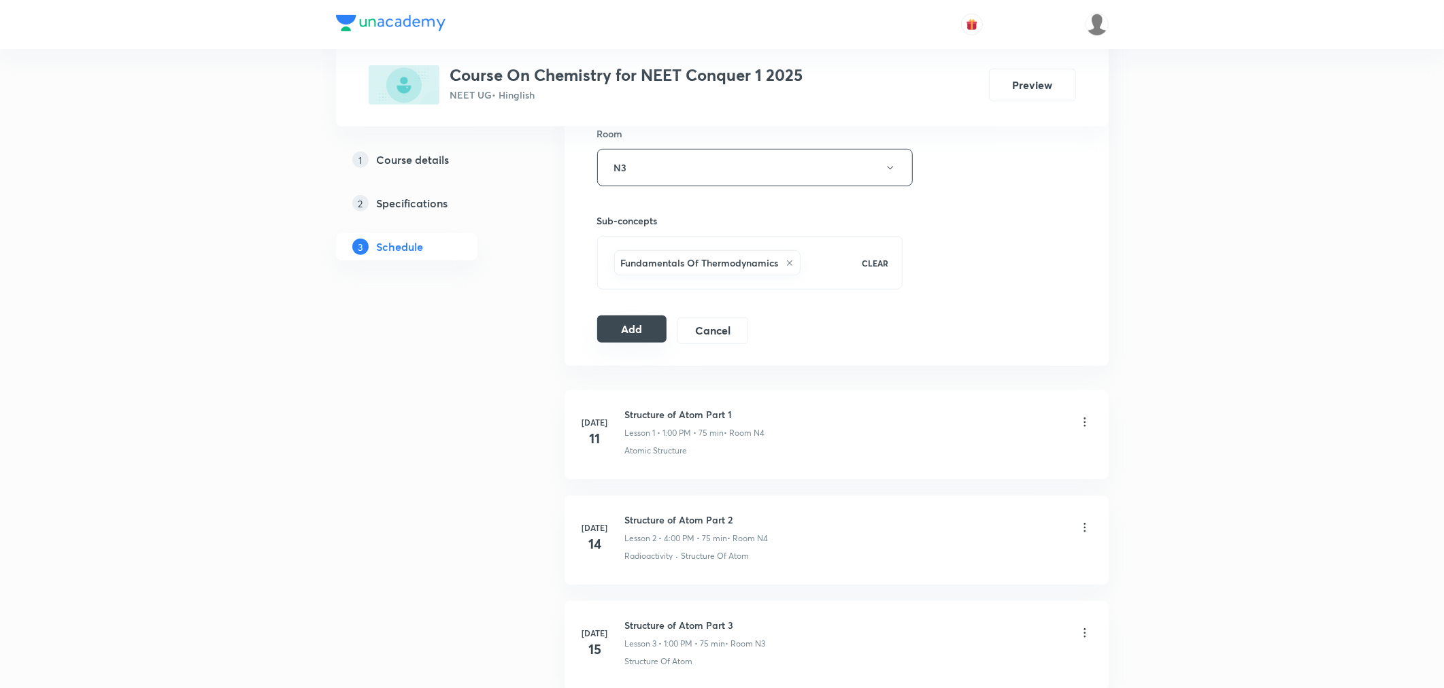
click at [646, 329] on button "Add" at bounding box center [632, 329] width 70 height 27
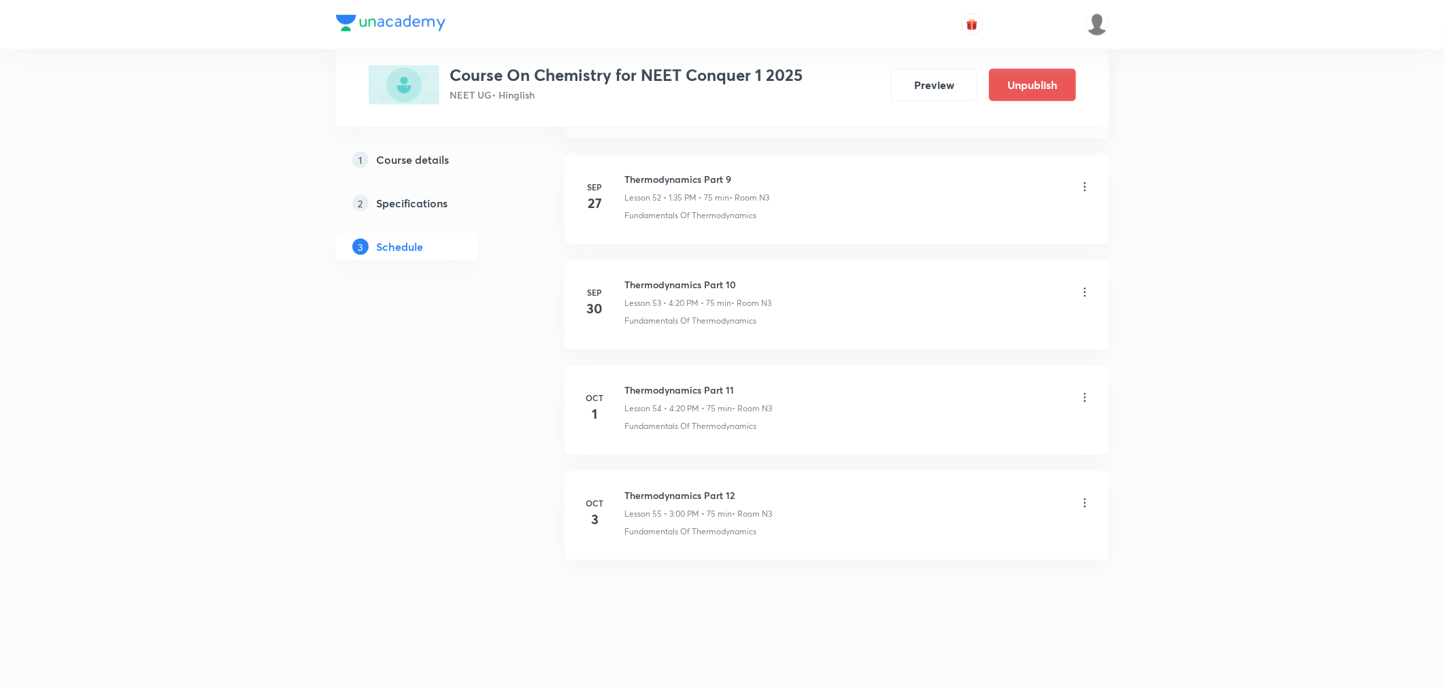
scroll to position [5581, 0]
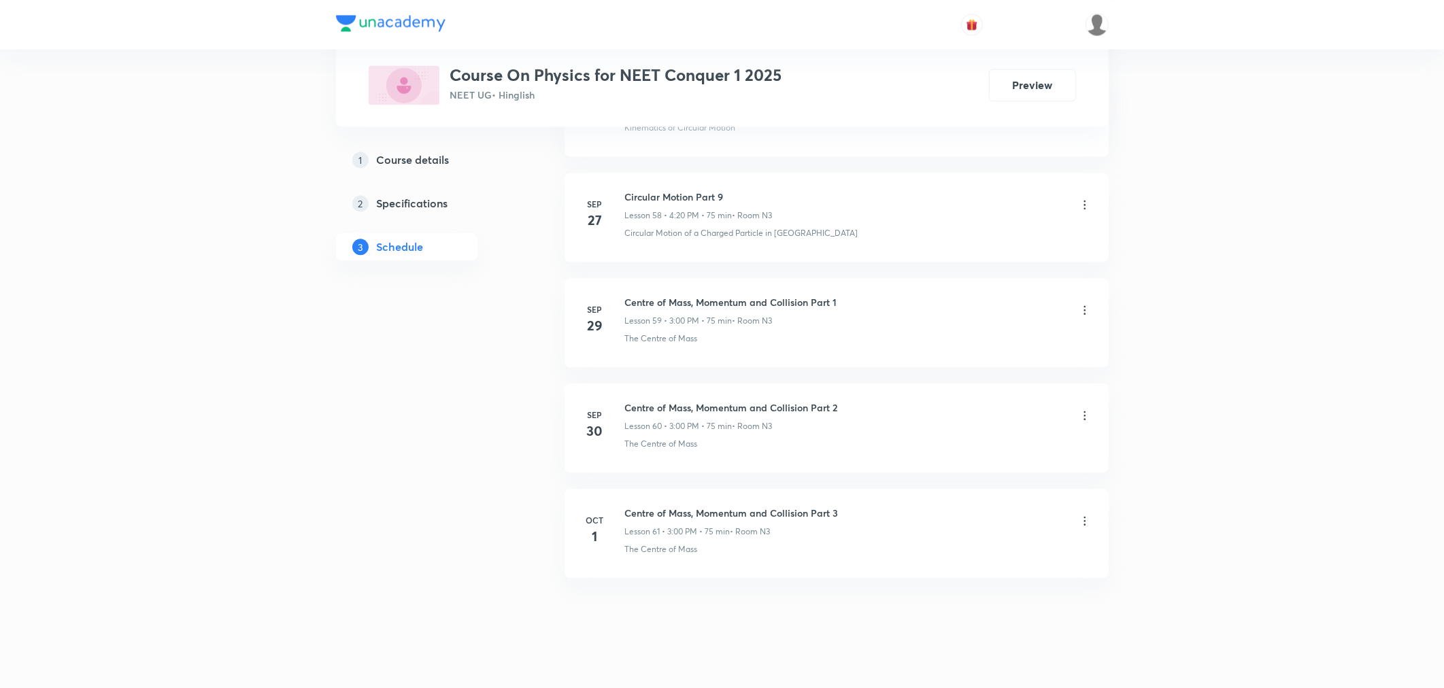
scroll to position [6840, 0]
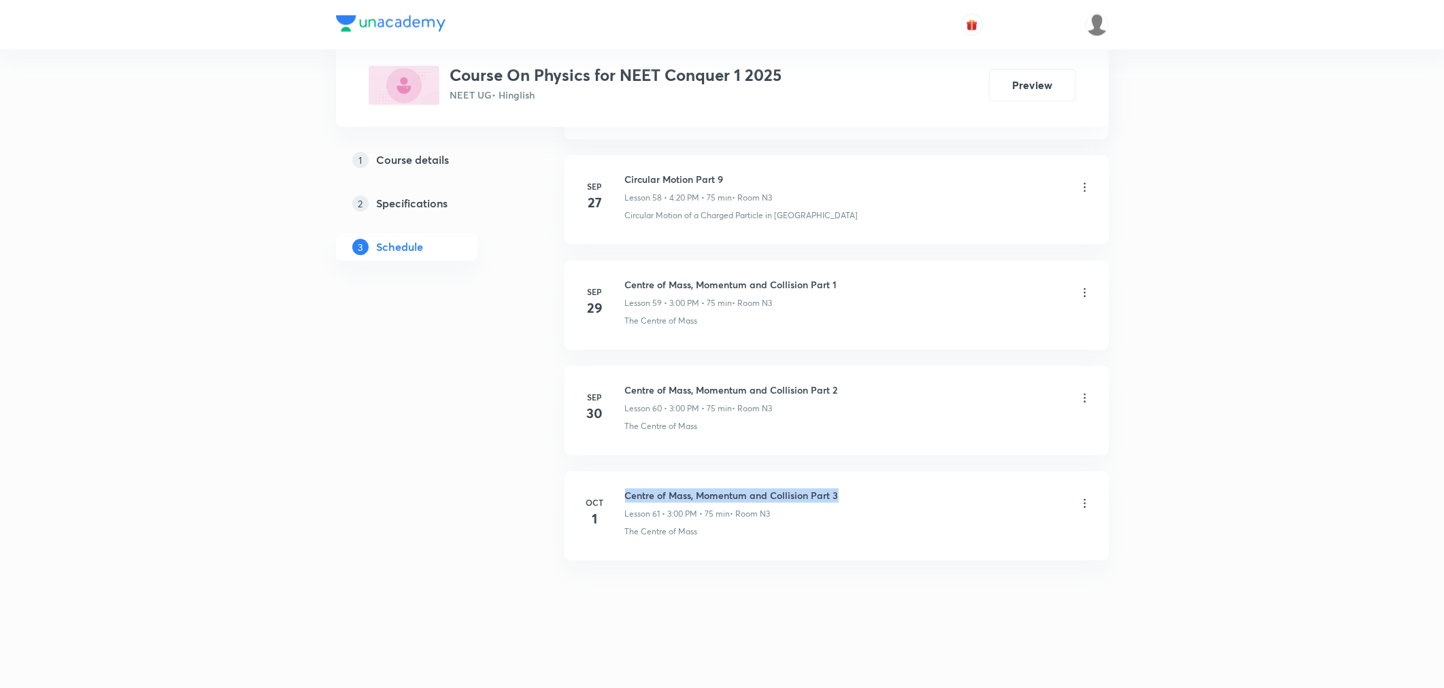
drag, startPoint x: 628, startPoint y: 492, endPoint x: 854, endPoint y: 490, distance: 226.5
click at [854, 490] on div "Centre of Mass, Momentum and Collision Part 3 Lesson 61 • 3:00 PM • 75 min • Ro…" at bounding box center [858, 504] width 467 height 32
drag, startPoint x: 837, startPoint y: 491, endPoint x: 622, endPoint y: 494, distance: 214.9
click at [622, 494] on div "Oct 1 Centre of Mass, Momentum and Collision Part 3 Lesson 61 • 3:00 PM • 75 mi…" at bounding box center [837, 513] width 510 height 50
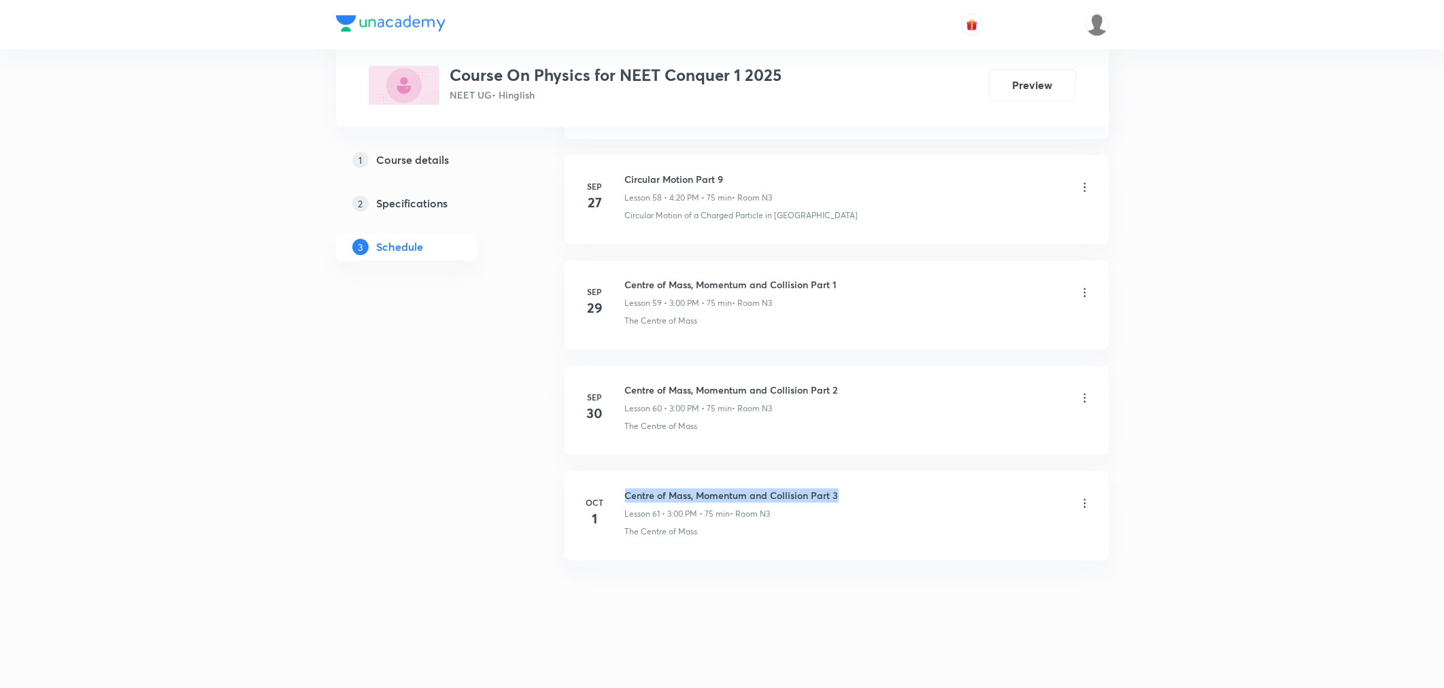
copy h6 "Centre of Mass, Momentum and Collision Part 3"
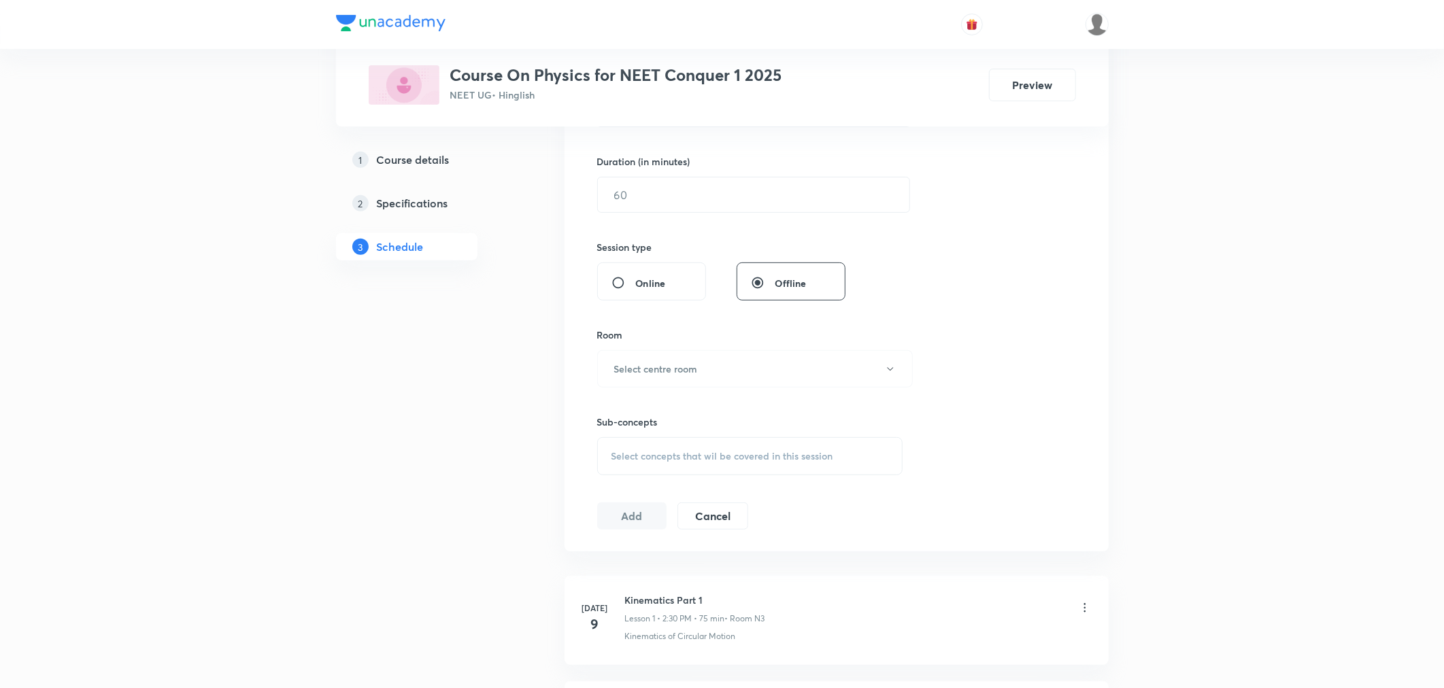
scroll to position [0, 0]
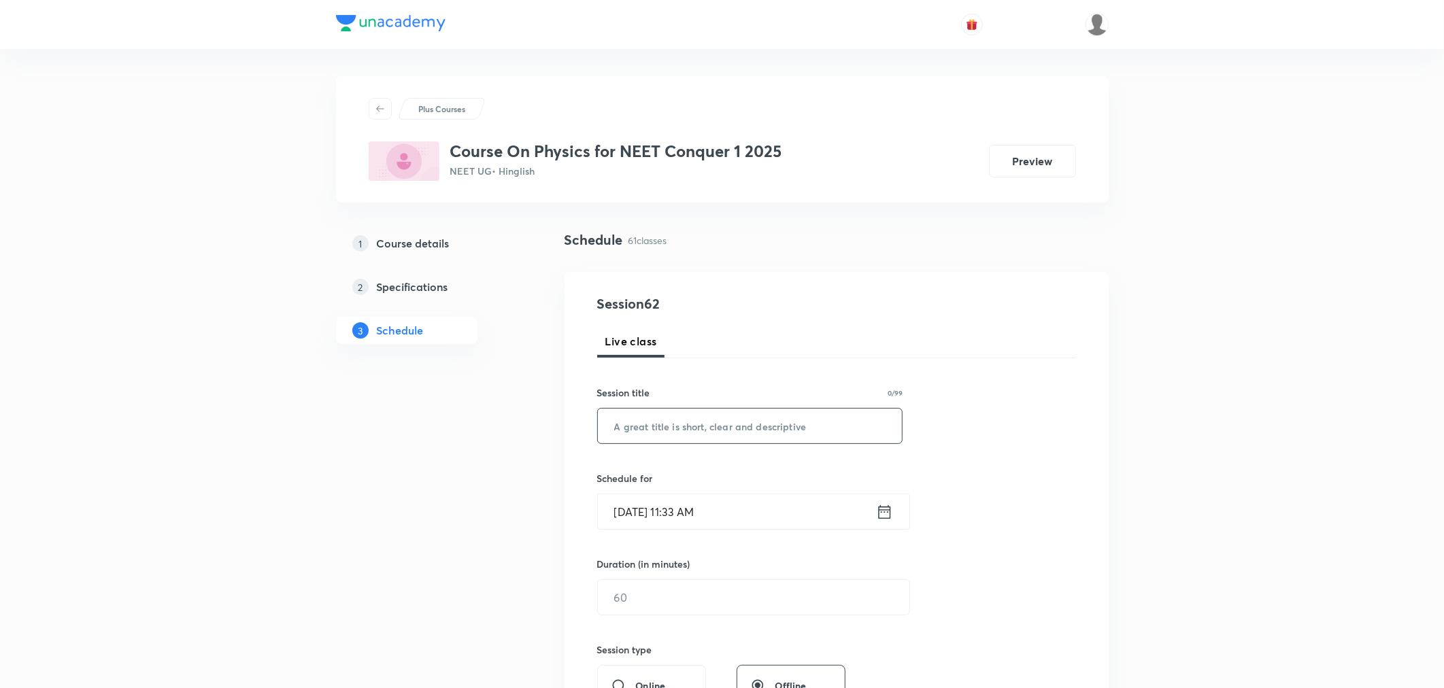
click at [670, 422] on input "text" at bounding box center [750, 426] width 305 height 35
paste input "Centre of Mass, Momentum and Collision Part 3"
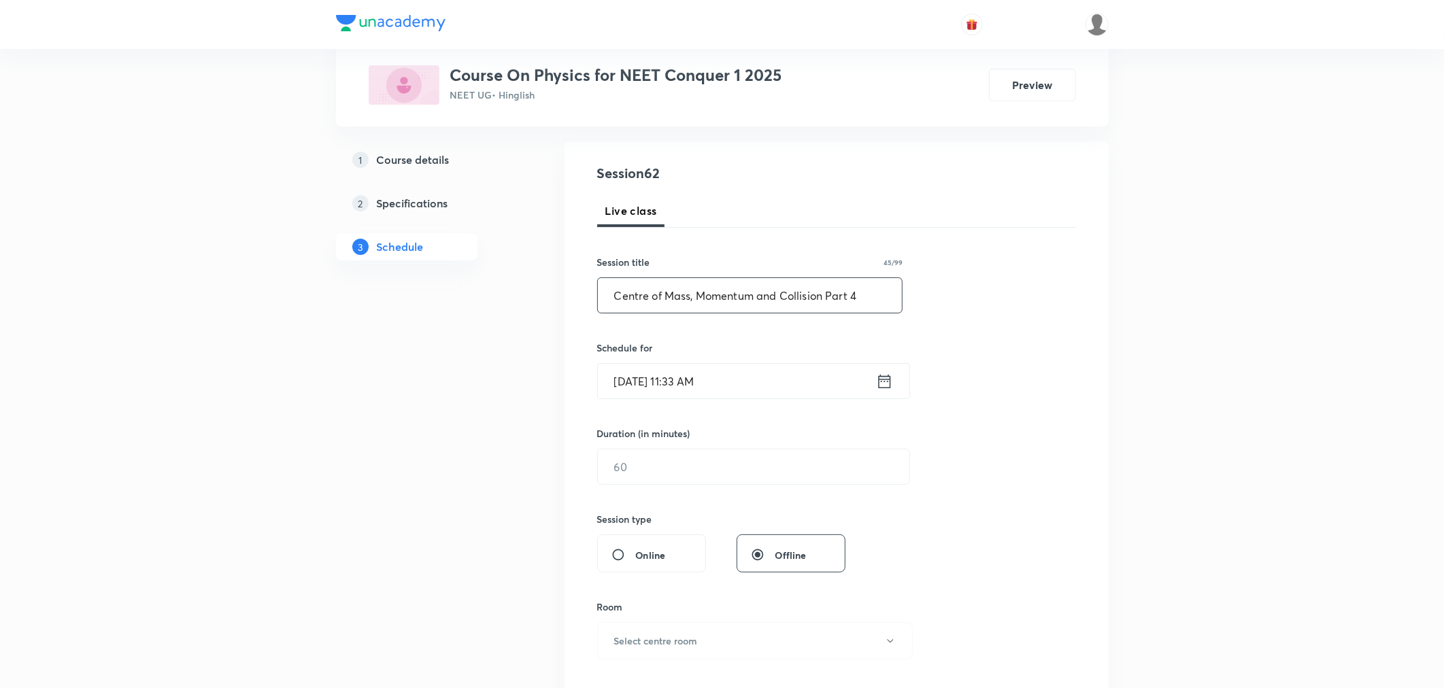
scroll to position [151, 0]
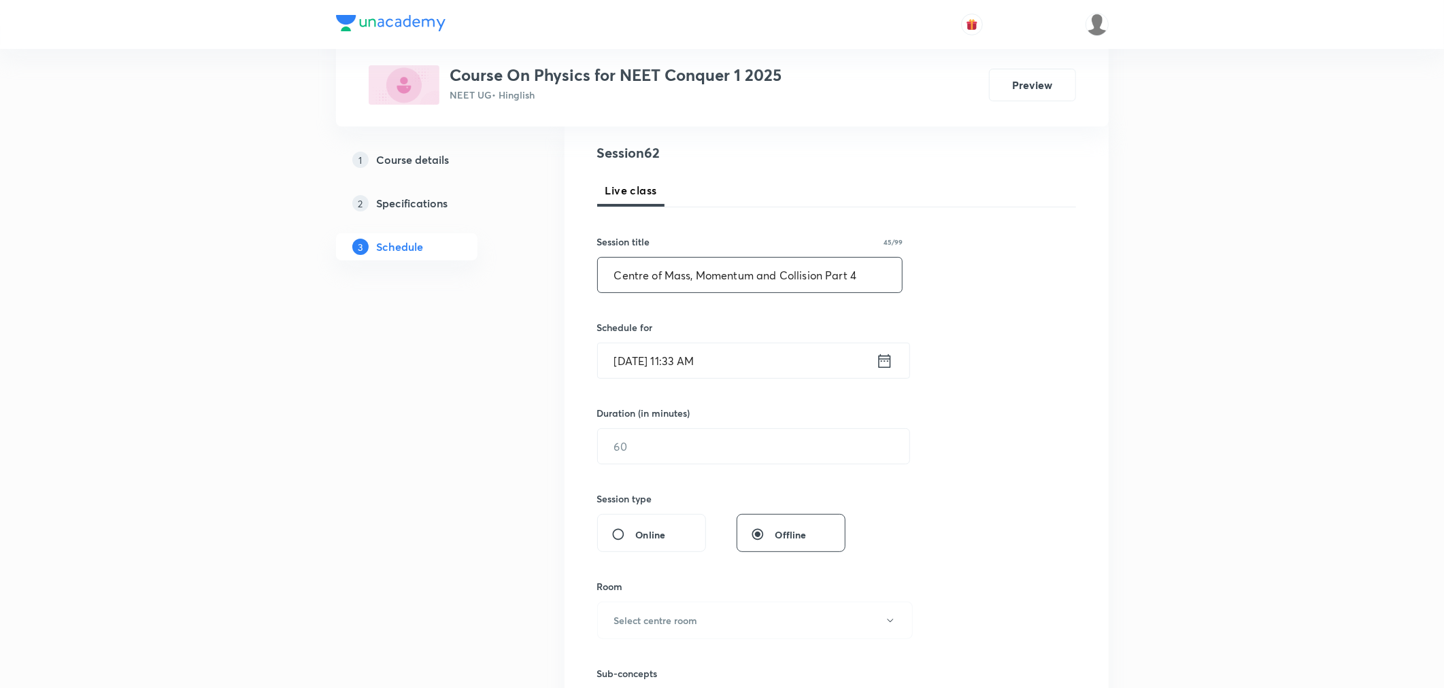
type input "Centre of Mass, Momentum and Collision Part 4"
click at [756, 359] on input "Oct 3, 2025, 11:33 AM" at bounding box center [737, 360] width 278 height 35
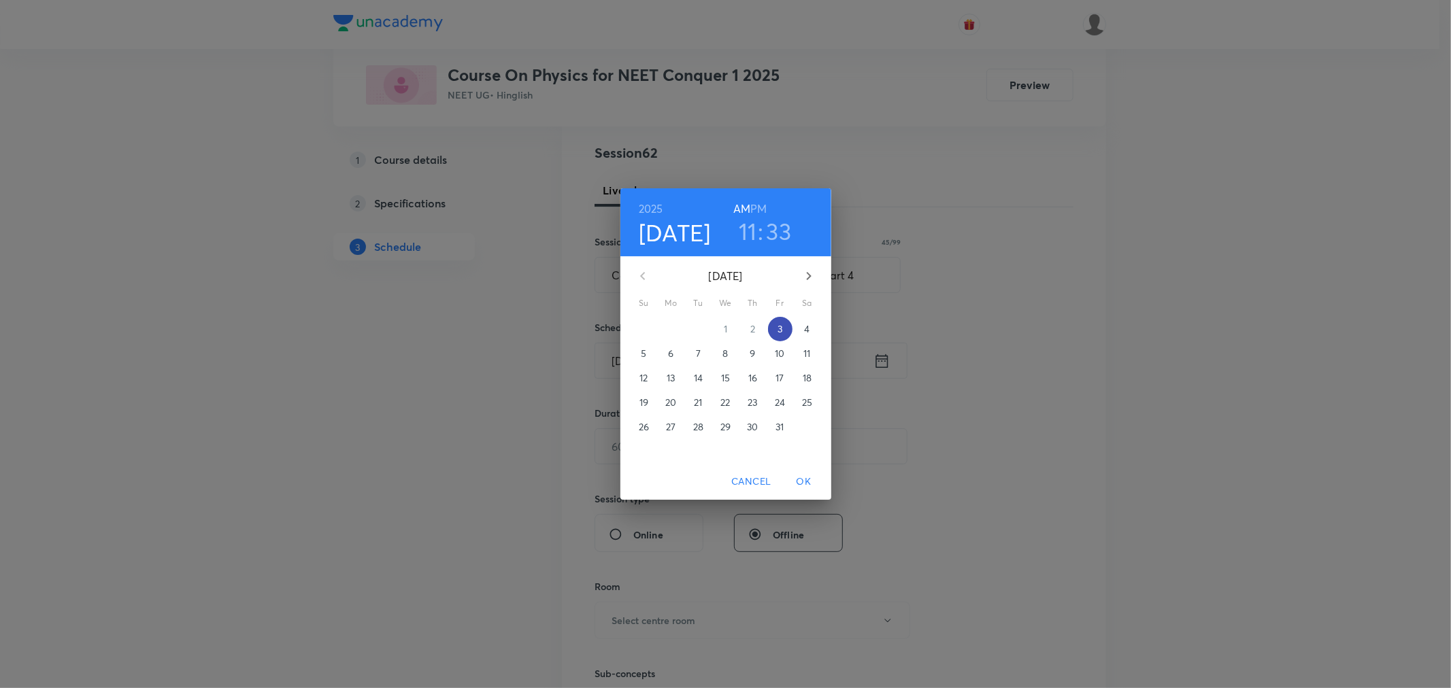
click at [778, 332] on p "3" at bounding box center [779, 329] width 5 height 14
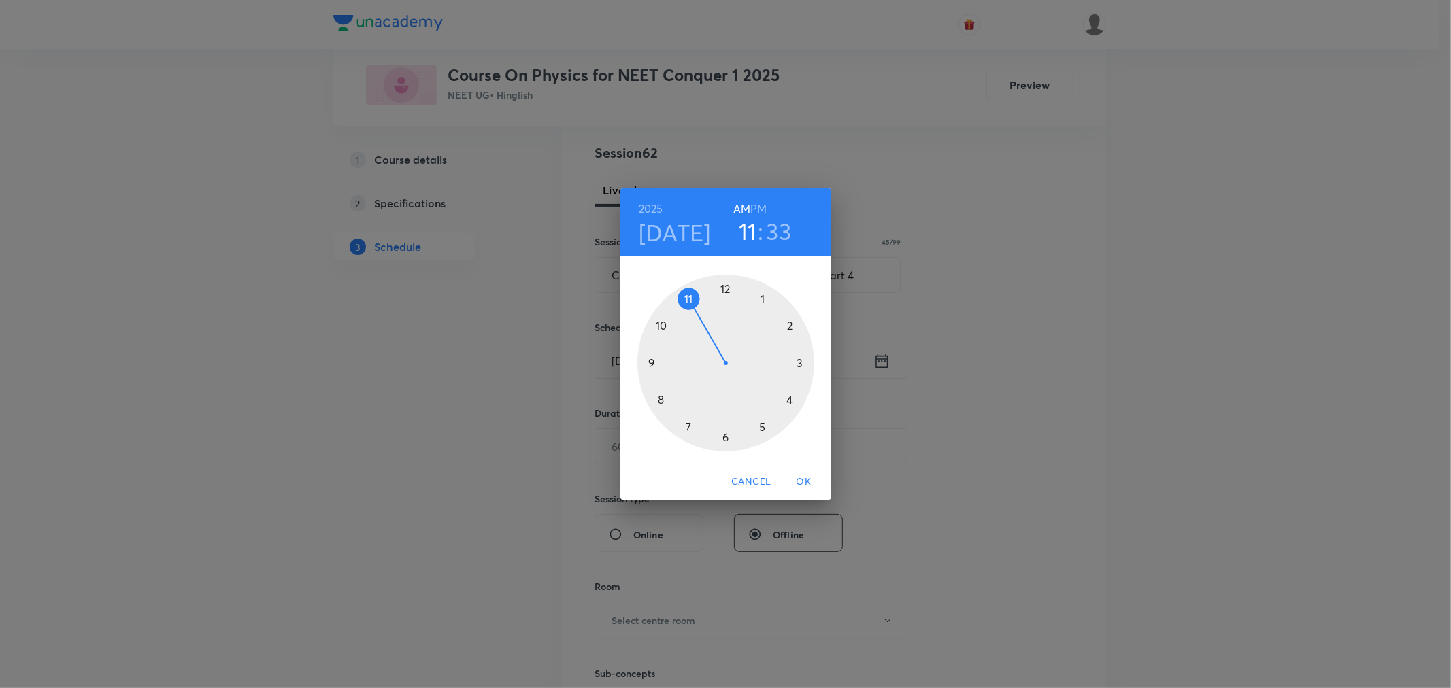
click at [755, 209] on h6 "PM" at bounding box center [758, 208] width 16 height 19
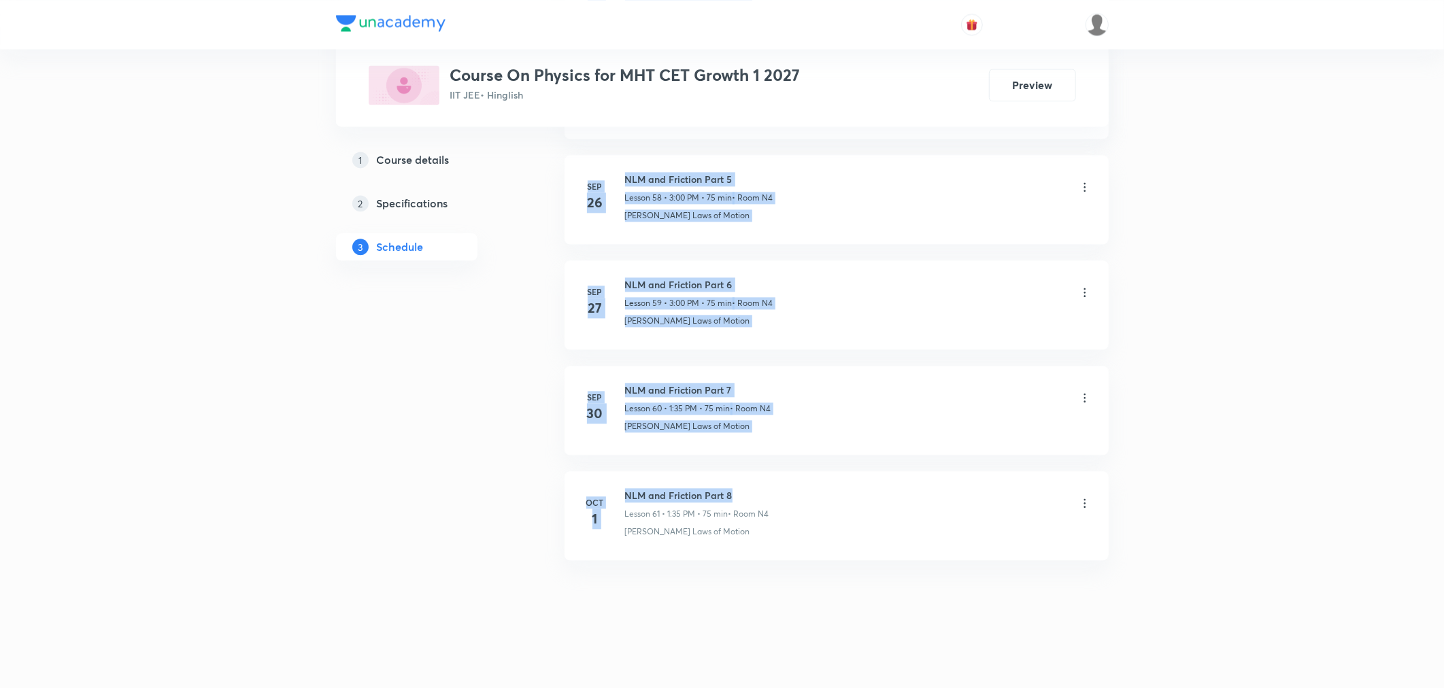
drag, startPoint x: 627, startPoint y: 491, endPoint x: 763, endPoint y: 491, distance: 136.0
click at [763, 491] on h6 "NLM and Friction Part 8" at bounding box center [697, 495] width 144 height 14
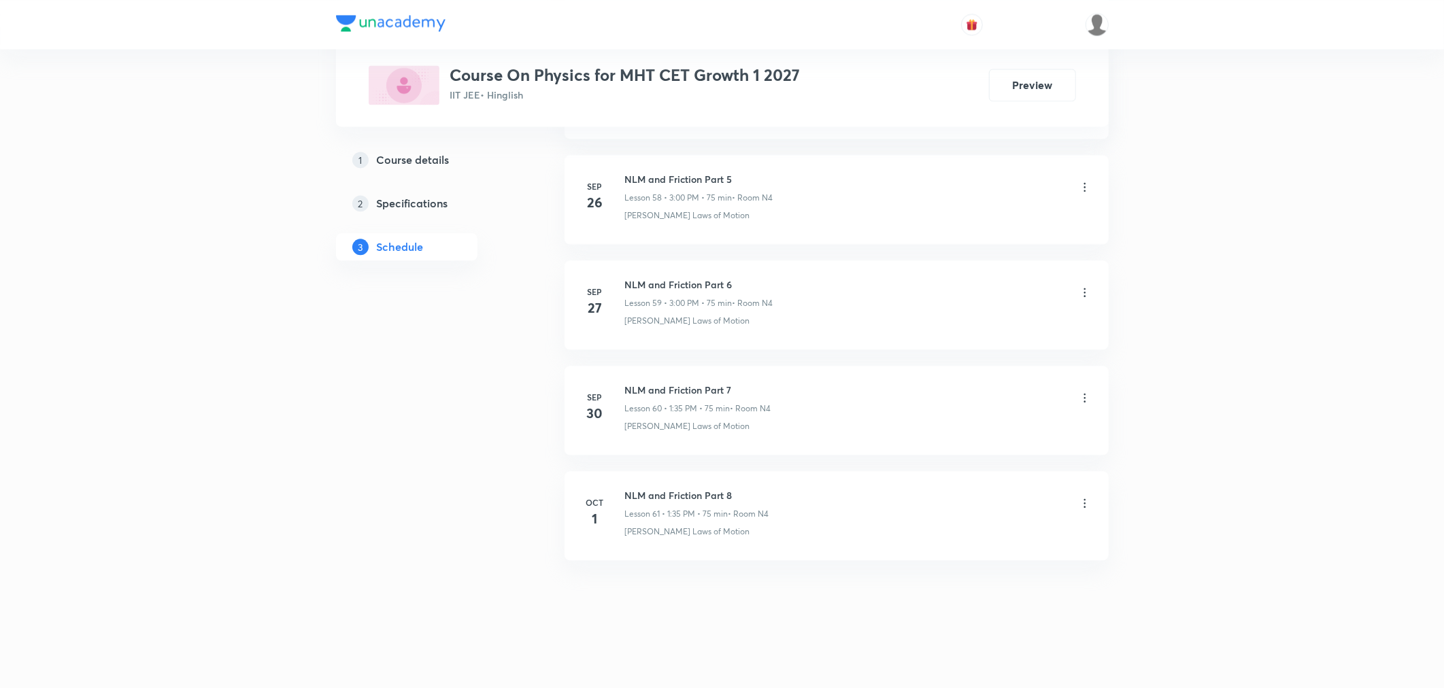
click at [730, 492] on h6 "NLM and Friction Part 8" at bounding box center [697, 495] width 144 height 14
drag, startPoint x: 730, startPoint y: 492, endPoint x: 633, endPoint y: 488, distance: 96.6
click at [633, 488] on h6 "NLM and Friction Part 8" at bounding box center [697, 495] width 144 height 14
drag, startPoint x: 626, startPoint y: 490, endPoint x: 730, endPoint y: 490, distance: 104.1
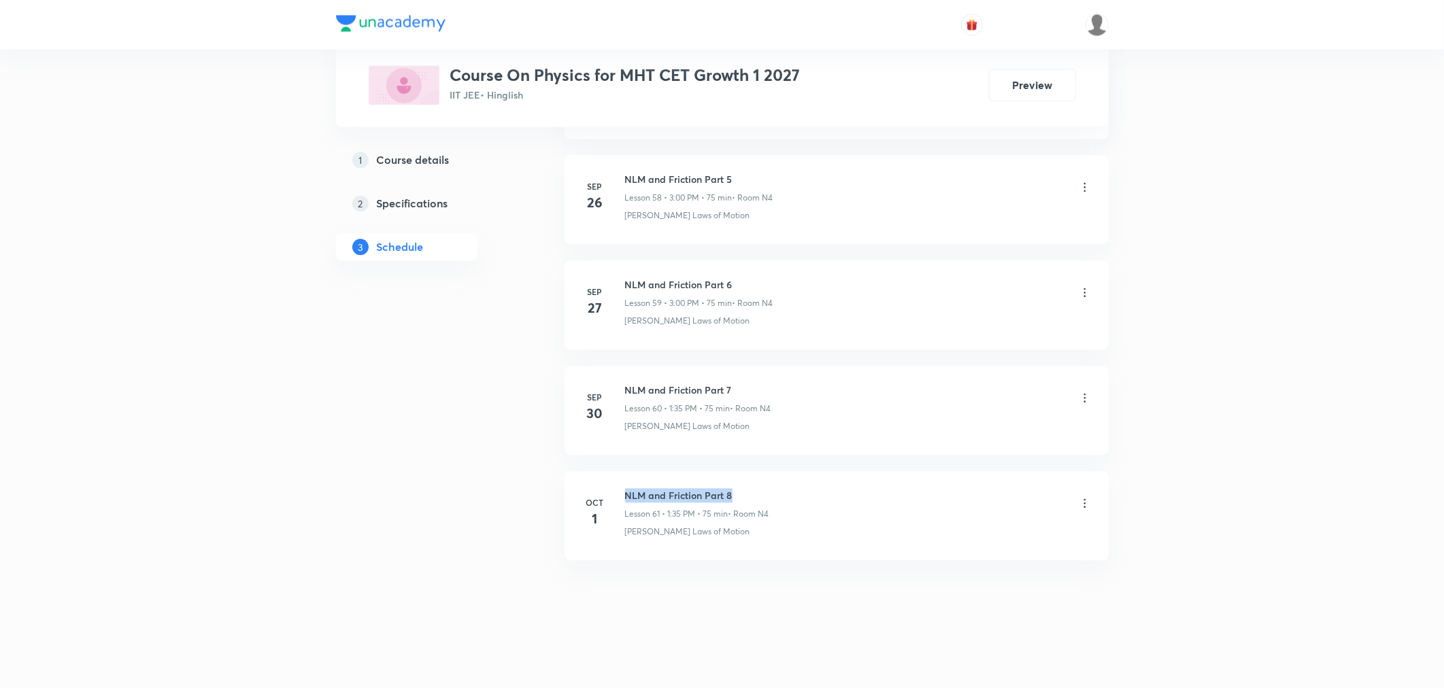
click at [730, 490] on h6 "NLM and Friction Part 8" at bounding box center [697, 495] width 144 height 14
copy h6 "NLM and Friction Part 8"
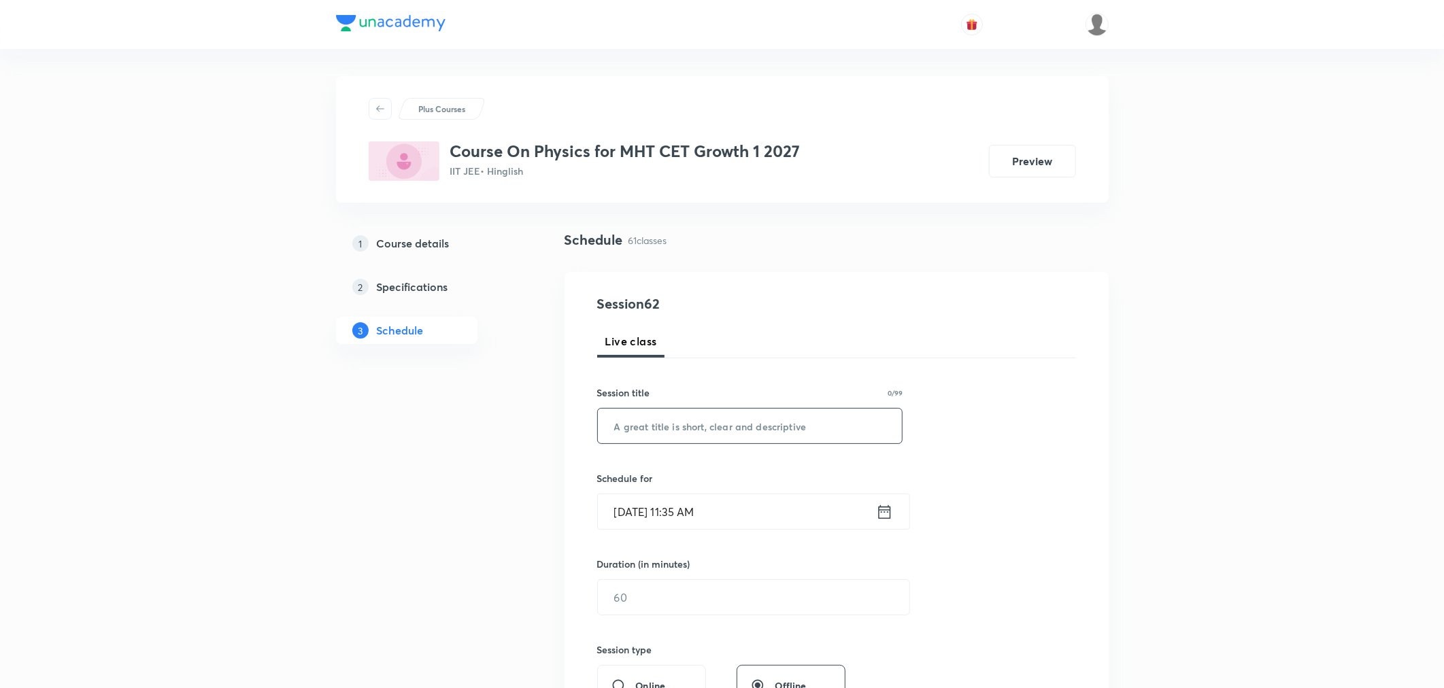
click at [681, 432] on input "text" at bounding box center [750, 426] width 305 height 35
paste input "NLM and Friction Part 8"
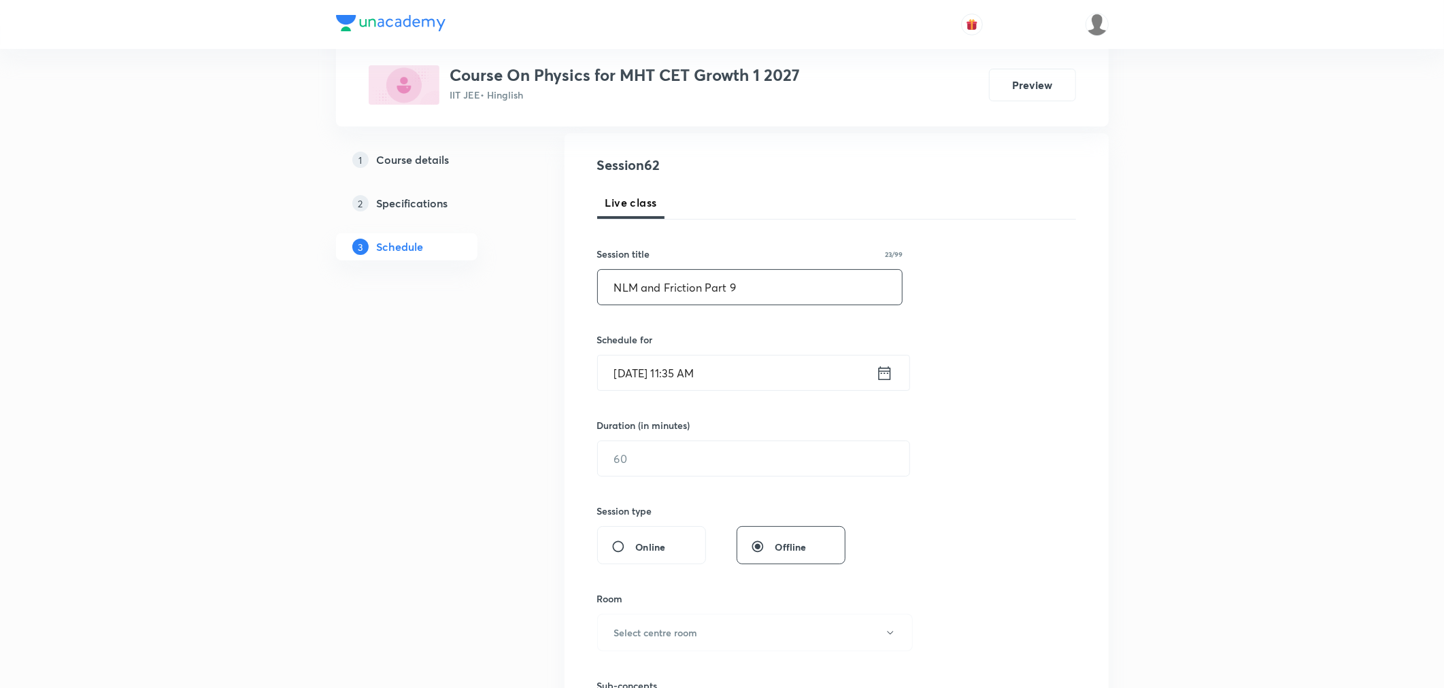
scroll to position [151, 0]
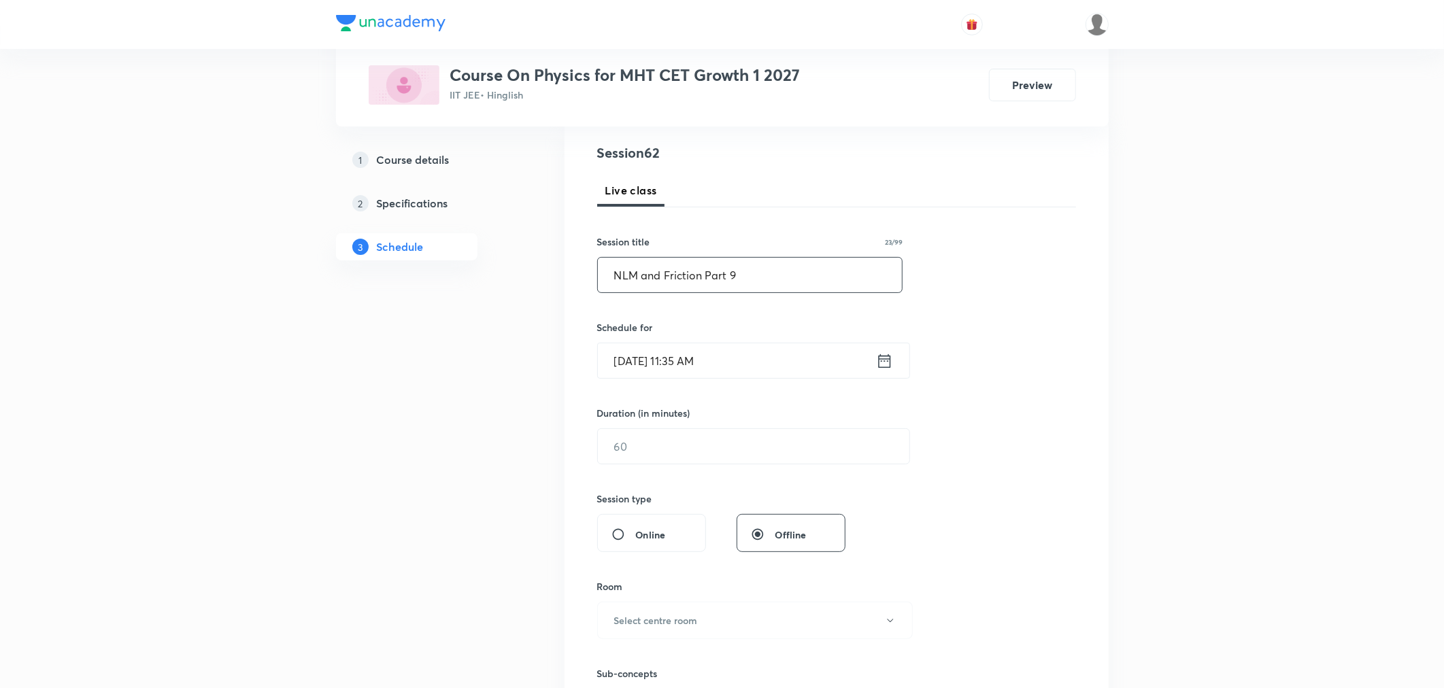
type input "NLM and Friction Part 9"
click at [743, 355] on input "[DATE] 11:35 AM" at bounding box center [737, 360] width 278 height 35
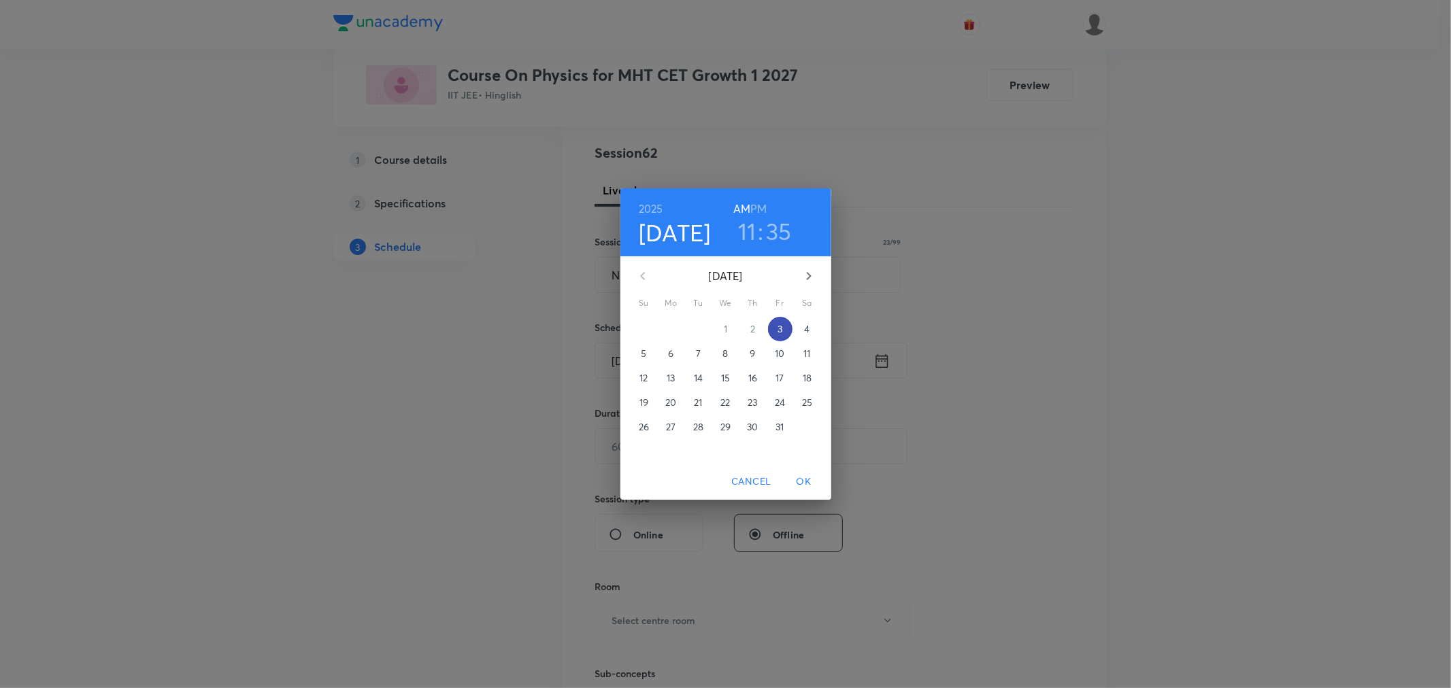
click at [776, 329] on span "3" at bounding box center [780, 329] width 24 height 14
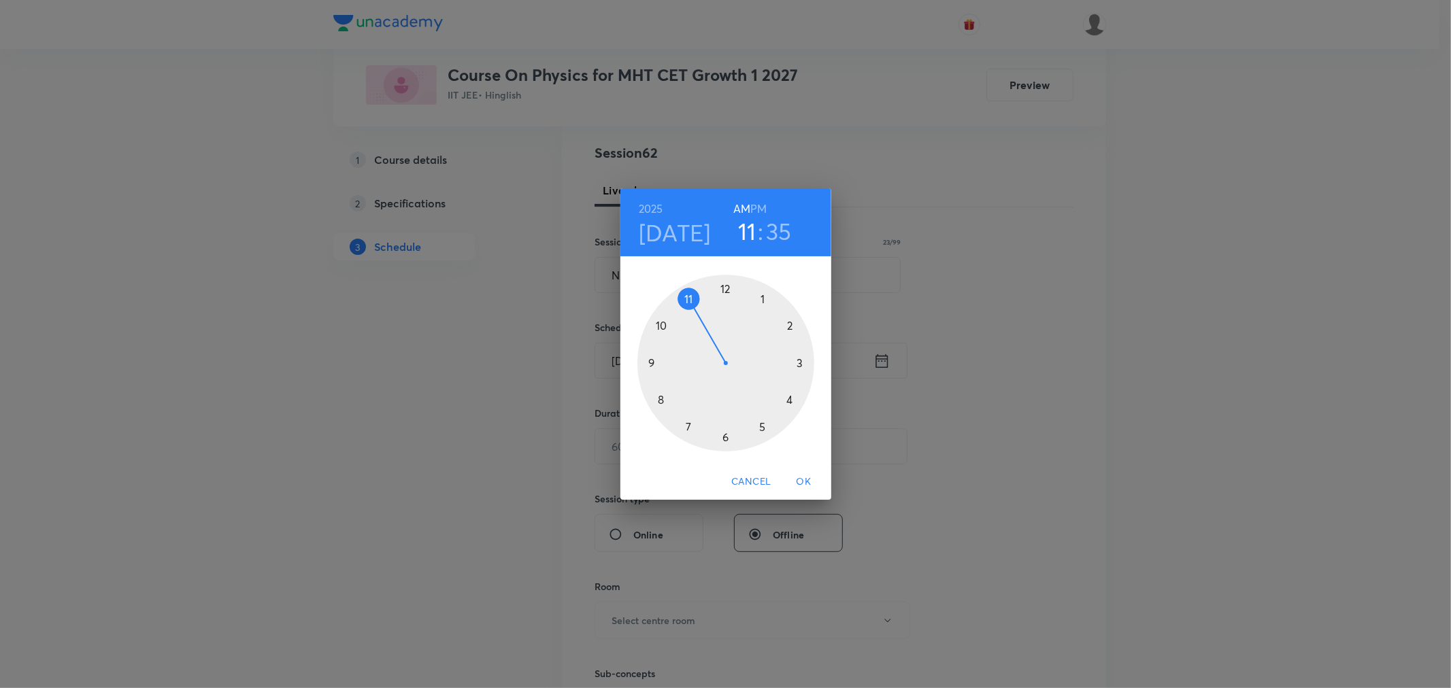
click at [762, 301] on div at bounding box center [725, 363] width 177 height 177
click at [686, 426] on div at bounding box center [725, 363] width 177 height 177
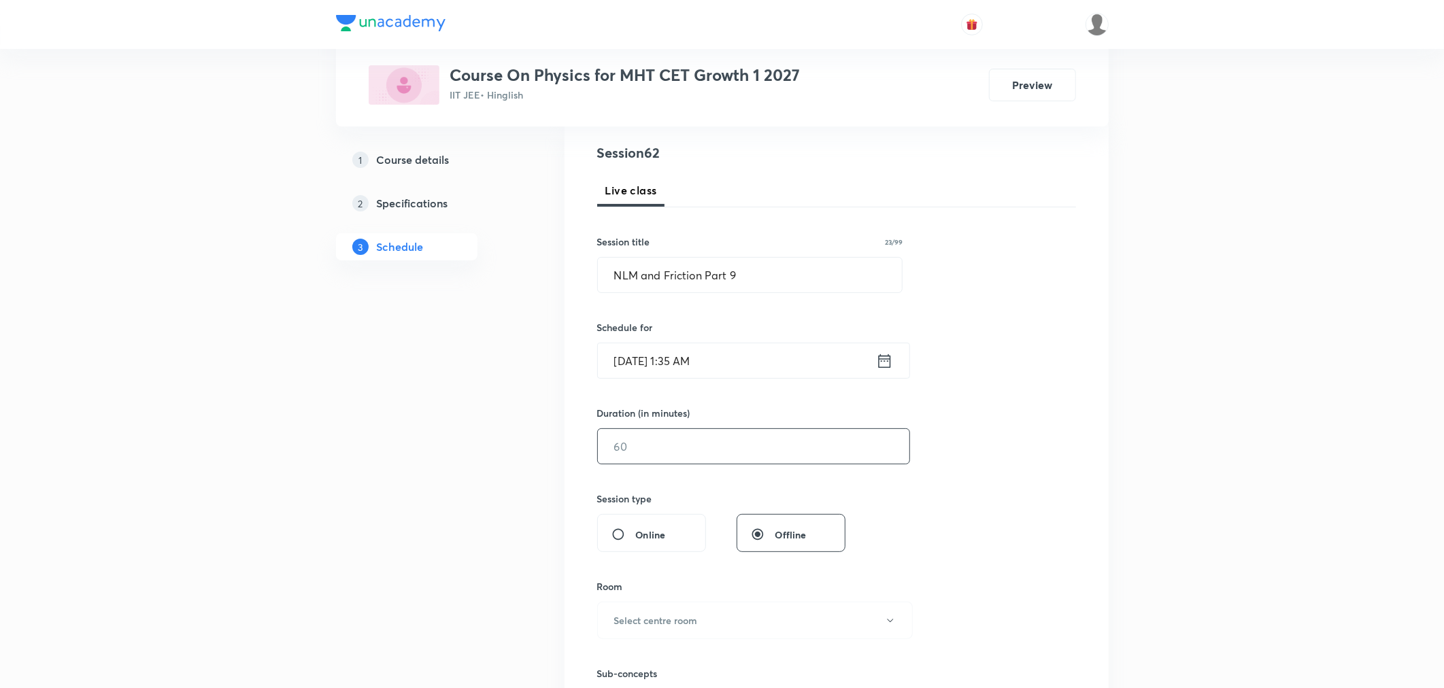
click at [688, 439] on input "text" at bounding box center [753, 446] width 311 height 35
click at [736, 361] on input "[DATE] 1:35 AM" at bounding box center [737, 360] width 278 height 35
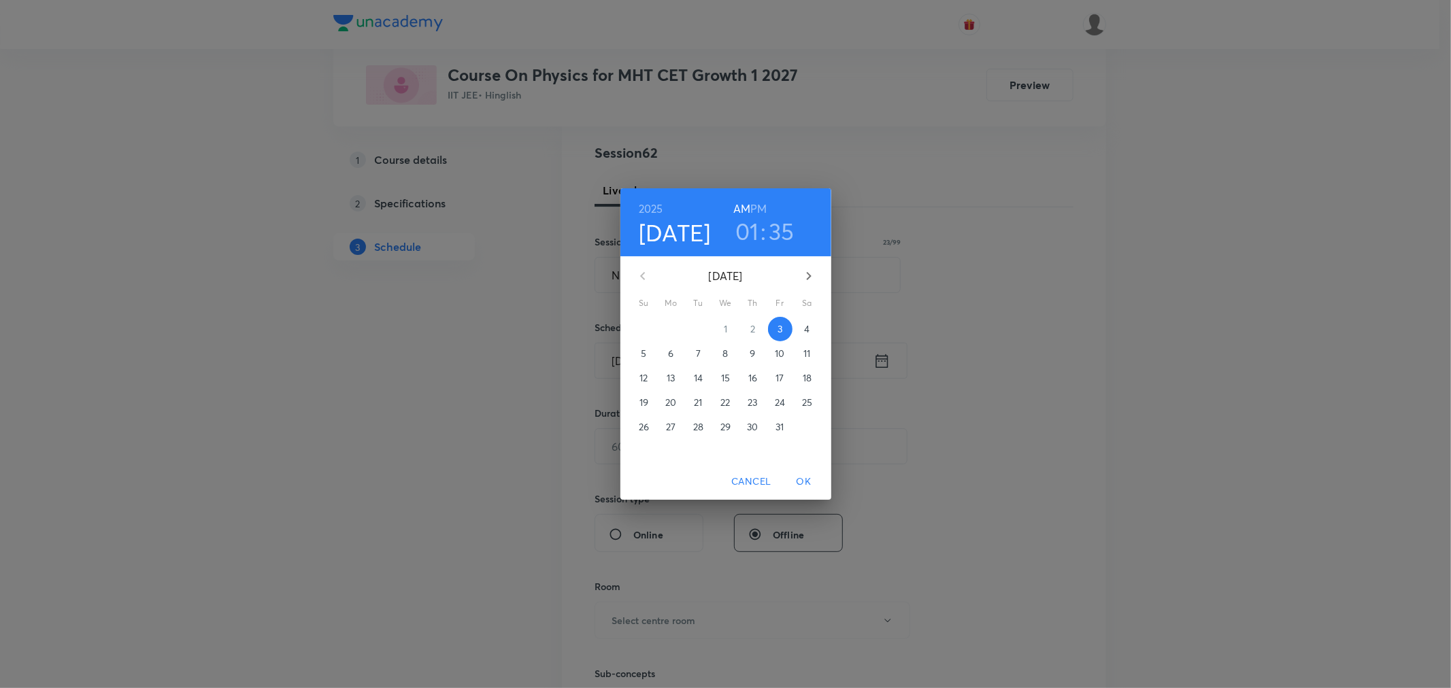
click at [763, 208] on h6 "PM" at bounding box center [758, 208] width 16 height 19
click at [806, 483] on span "OK" at bounding box center [804, 481] width 33 height 17
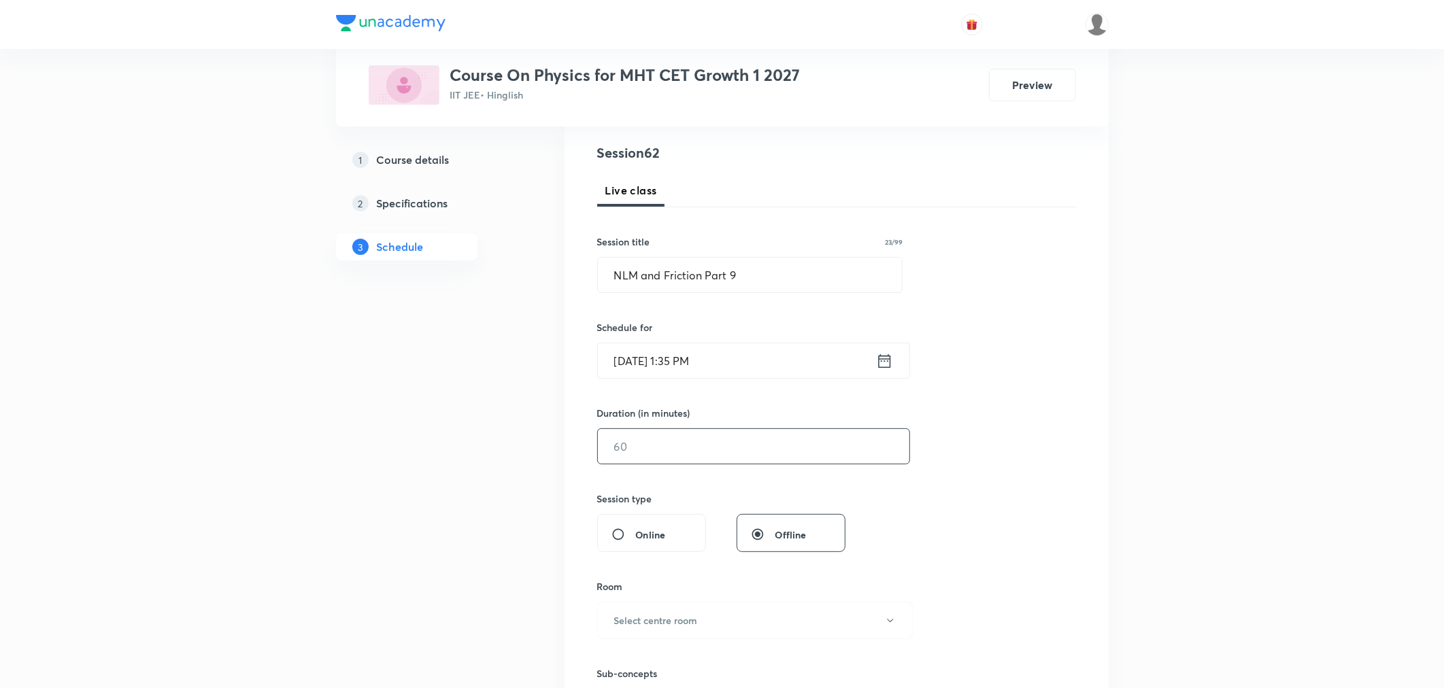
click at [684, 446] on input "text" at bounding box center [753, 446] width 311 height 35
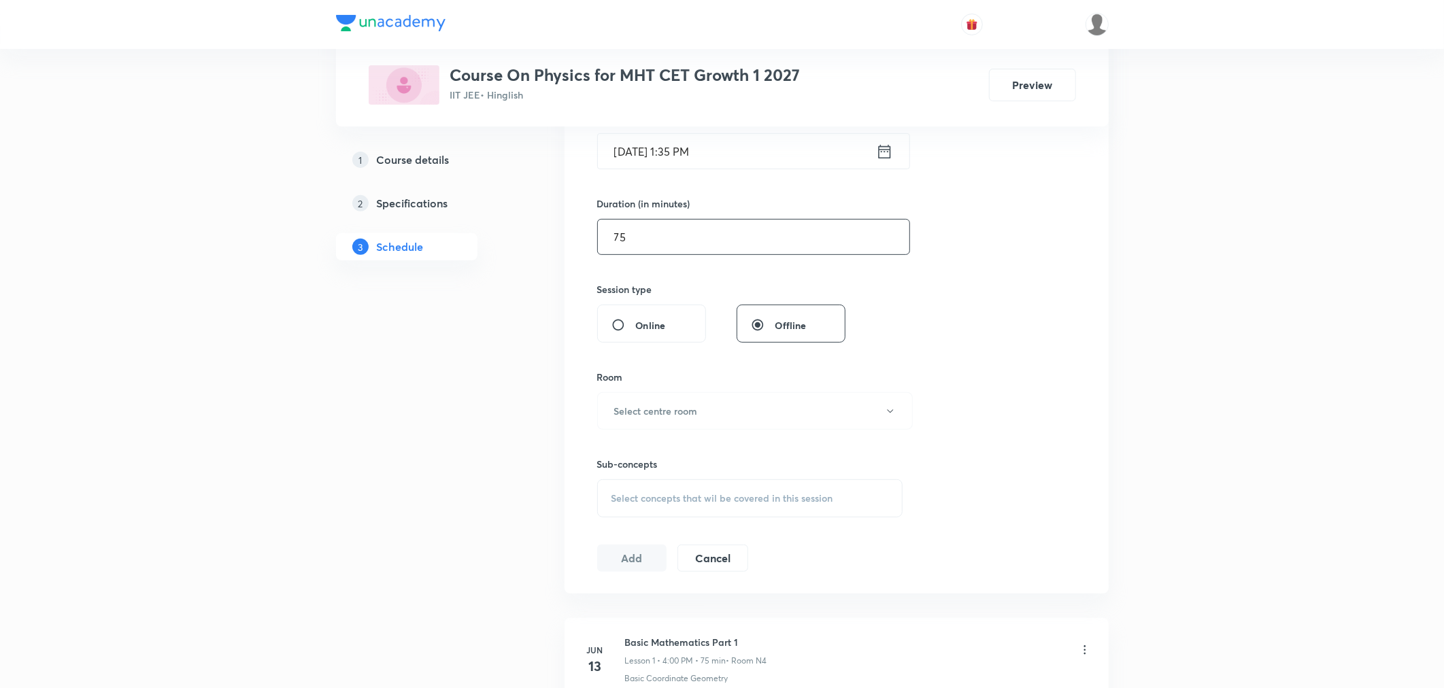
scroll to position [377, 0]
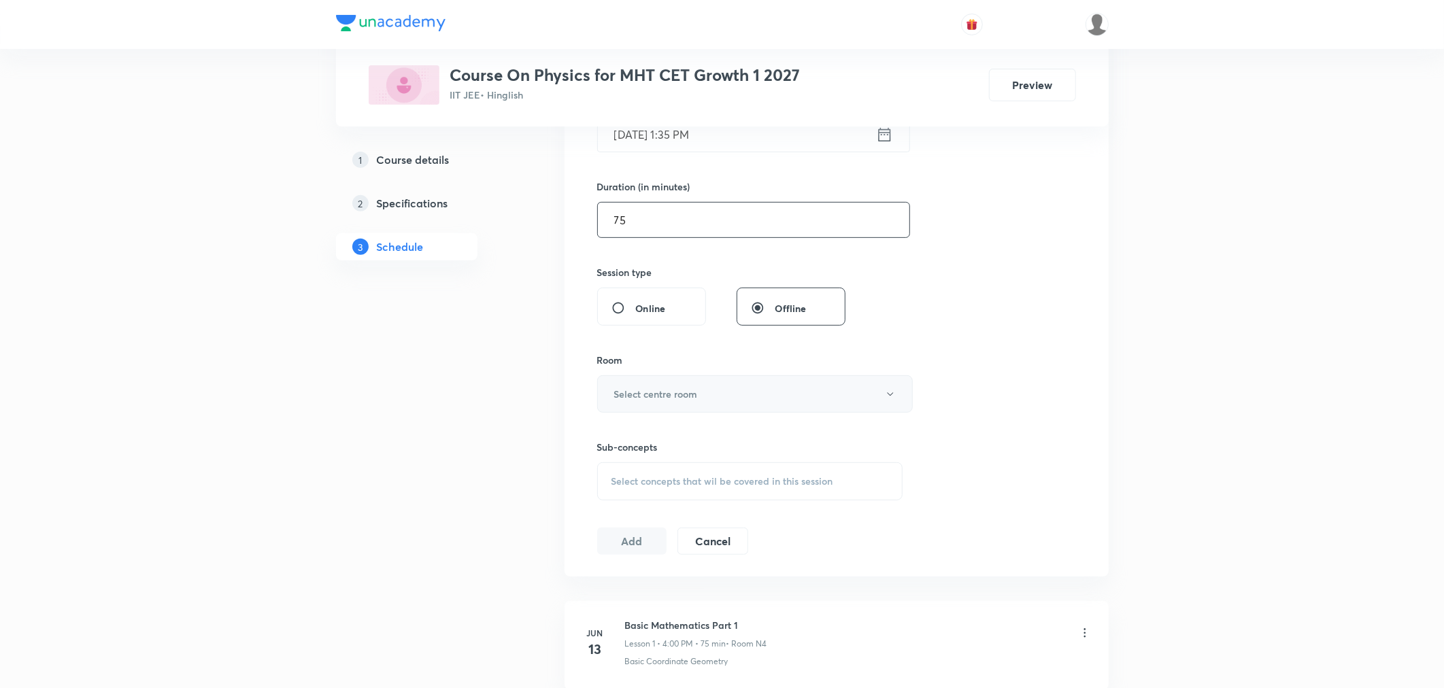
type input "75"
click at [695, 403] on button "Select centre room" at bounding box center [755, 393] width 316 height 37
click at [607, 516] on span "N4" at bounding box center [752, 514] width 298 height 14
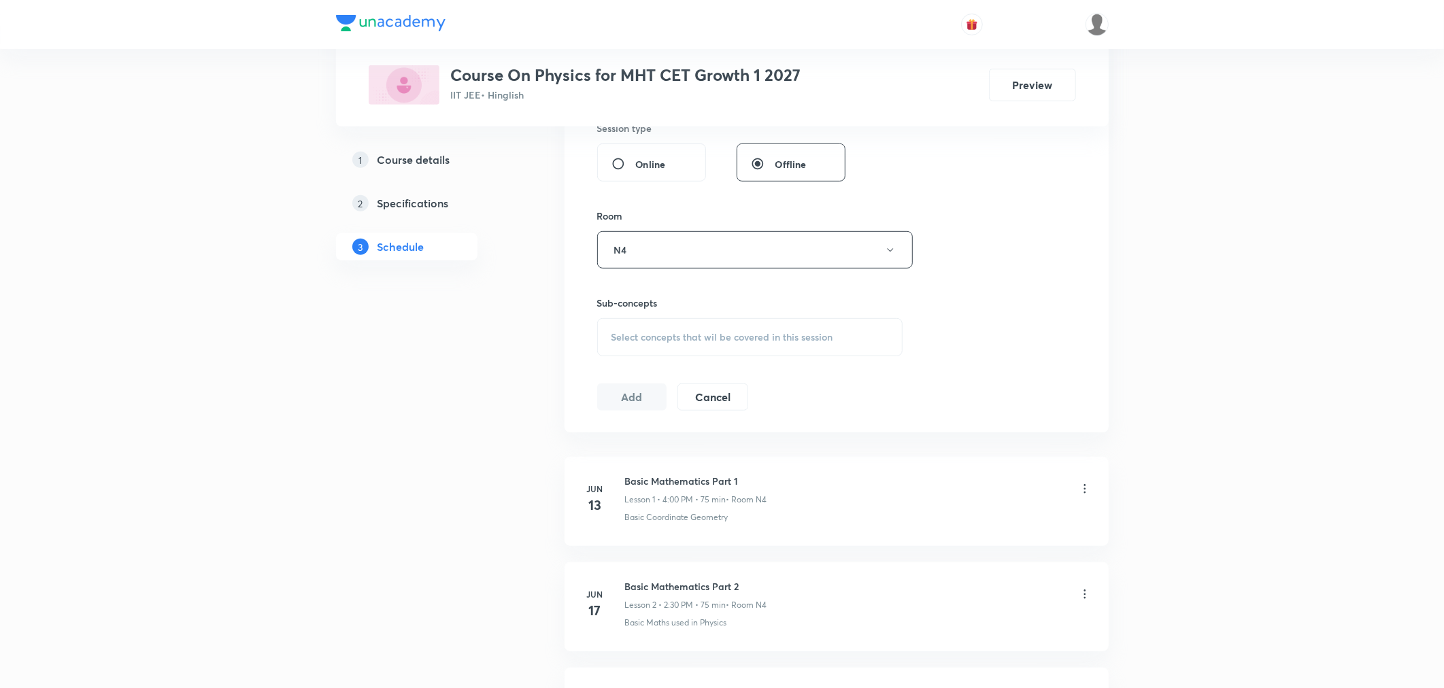
scroll to position [528, 0]
click at [656, 341] on div "Select concepts that wil be covered in this session" at bounding box center [750, 330] width 306 height 38
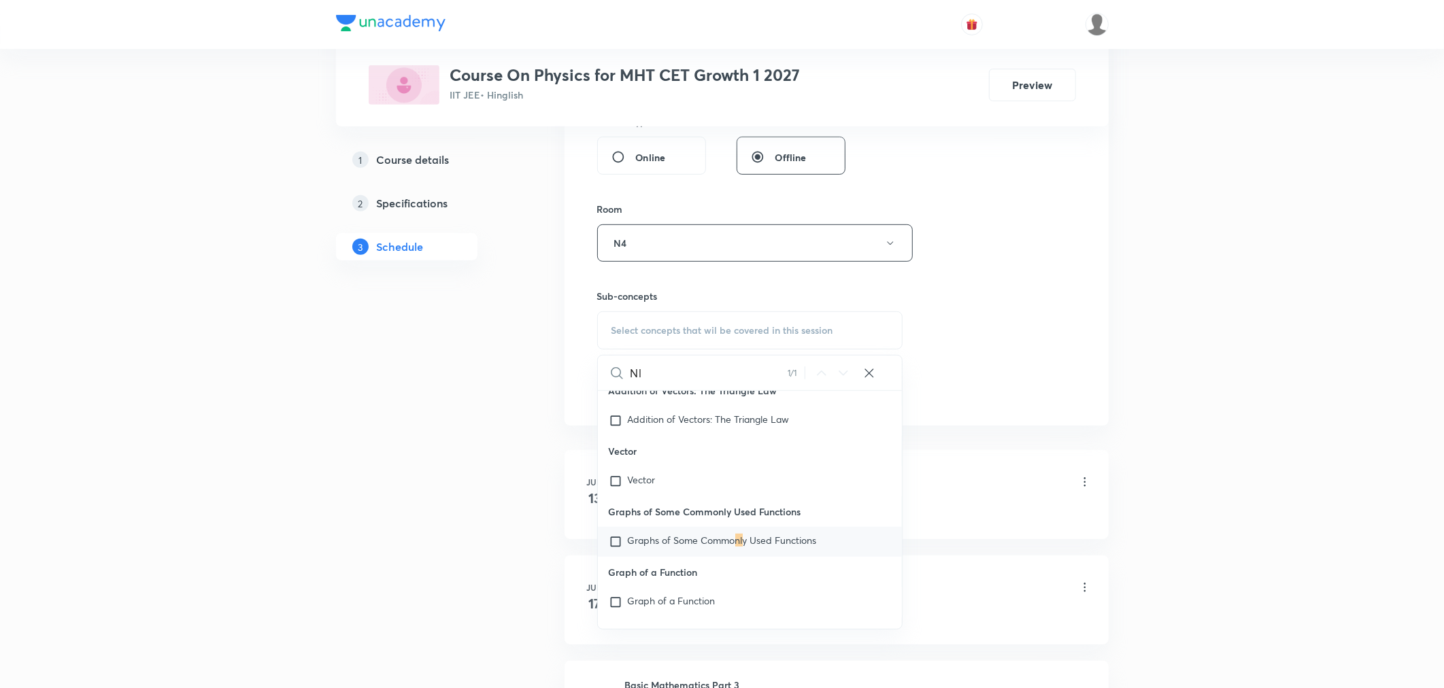
scroll to position [22560, 0]
type input "N"
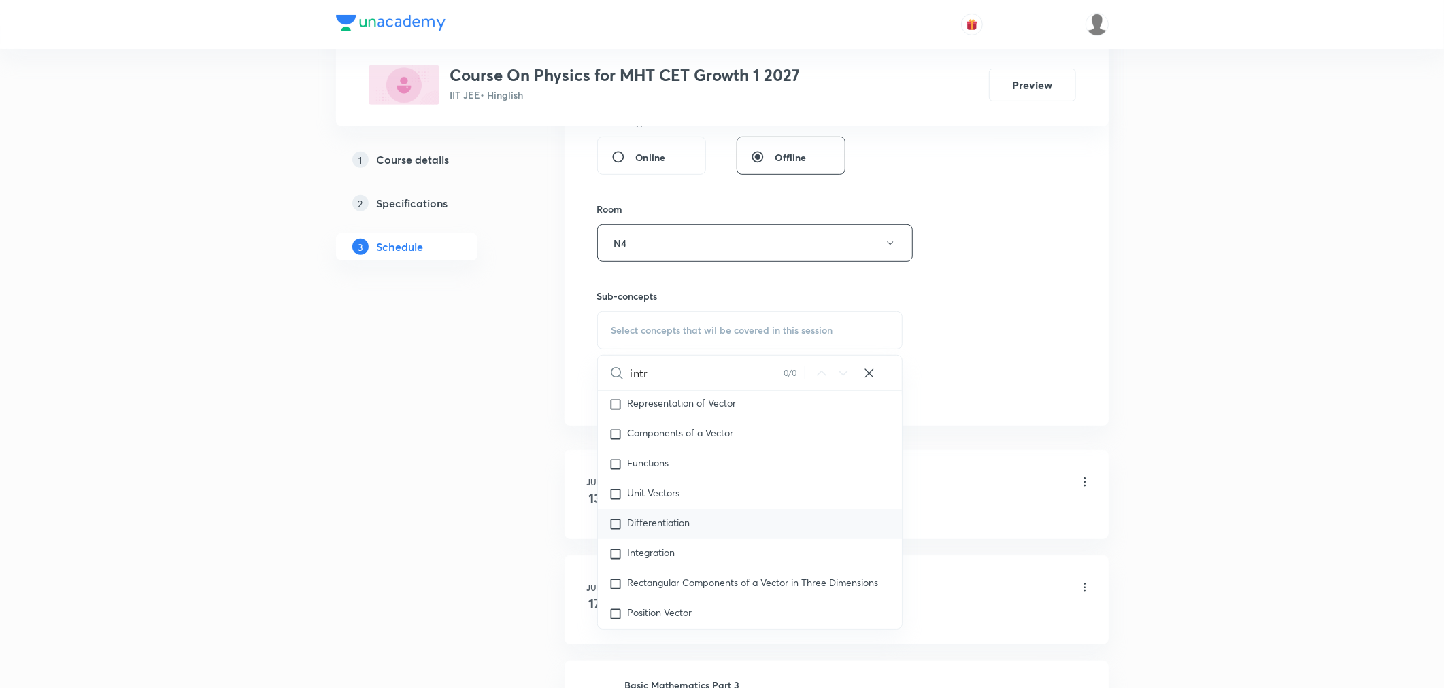
scroll to position [169, 0]
type input "i"
type input "basi"
click at [688, 499] on span "c Trigonometry" at bounding box center [677, 494] width 65 height 13
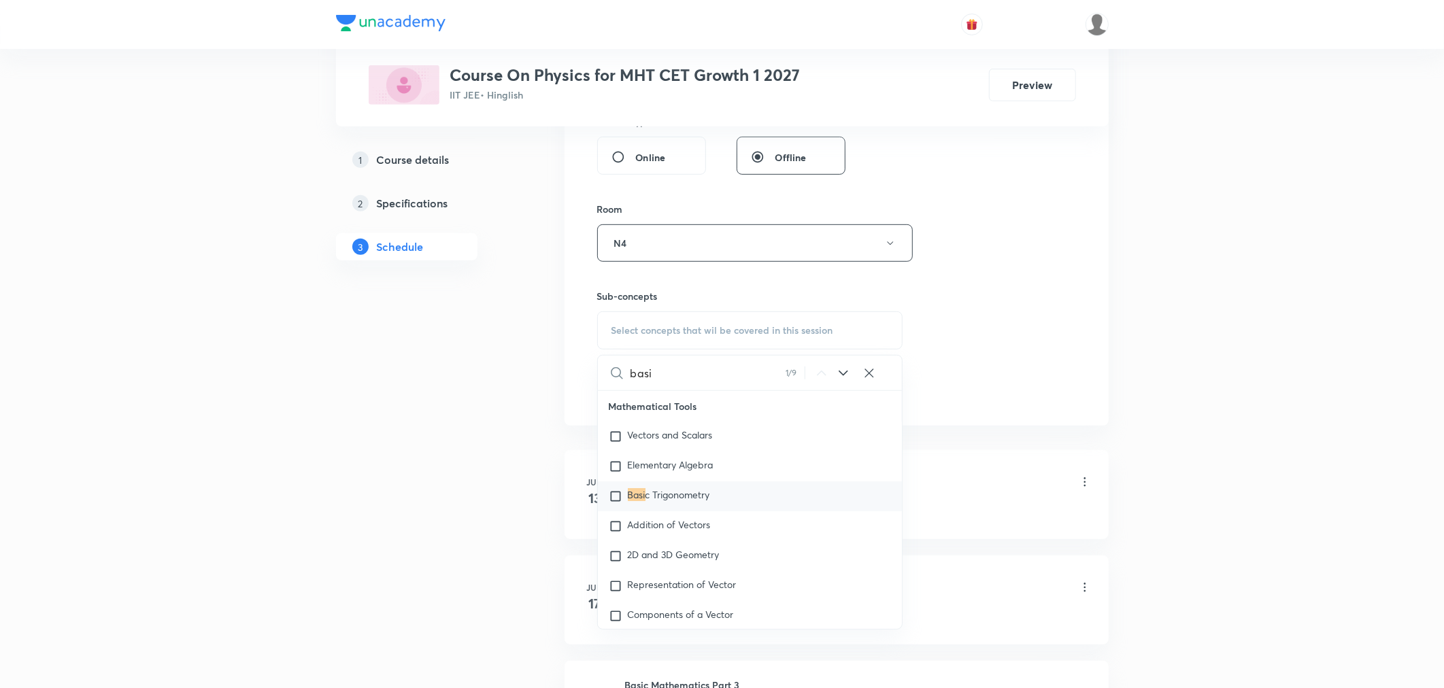
checkbox input "true"
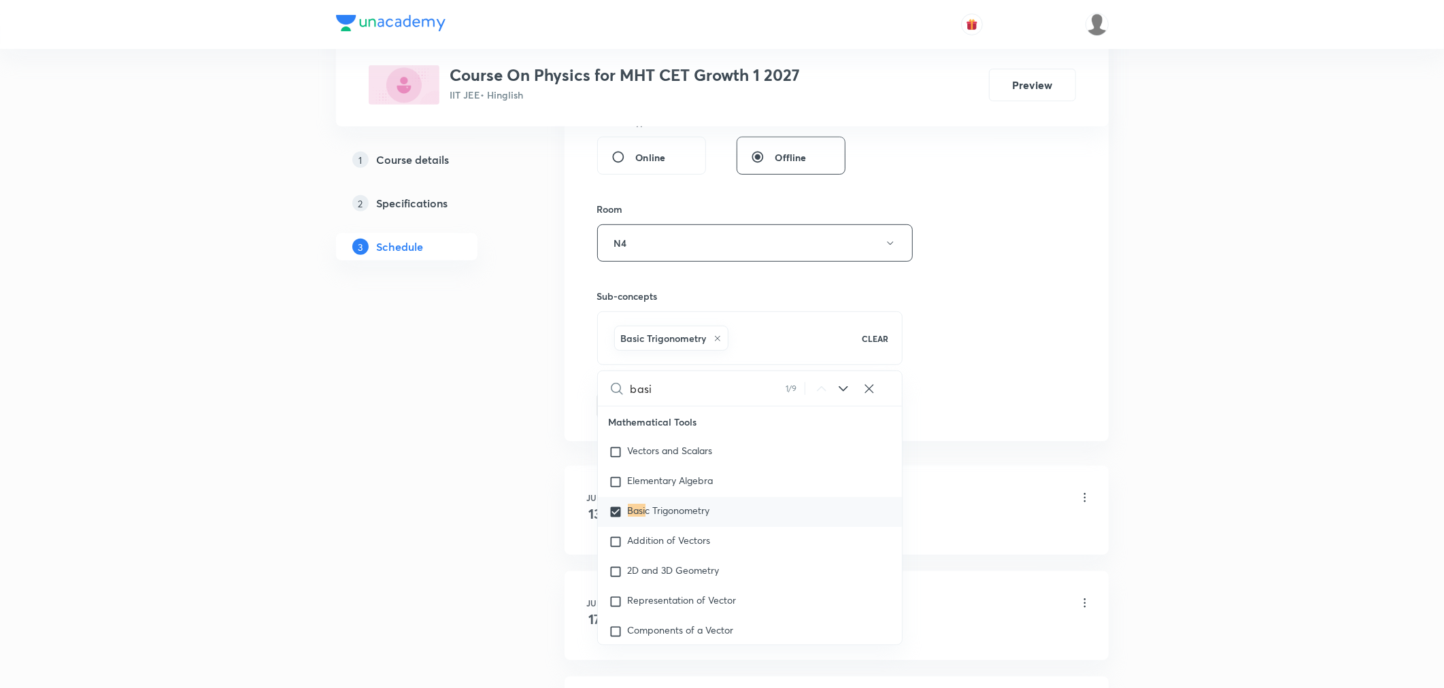
click at [1010, 369] on div "Session 62 Live class Session title 23/99 NLM and Friction Part 9 ​ Schedule fo…" at bounding box center [836, 92] width 479 height 654
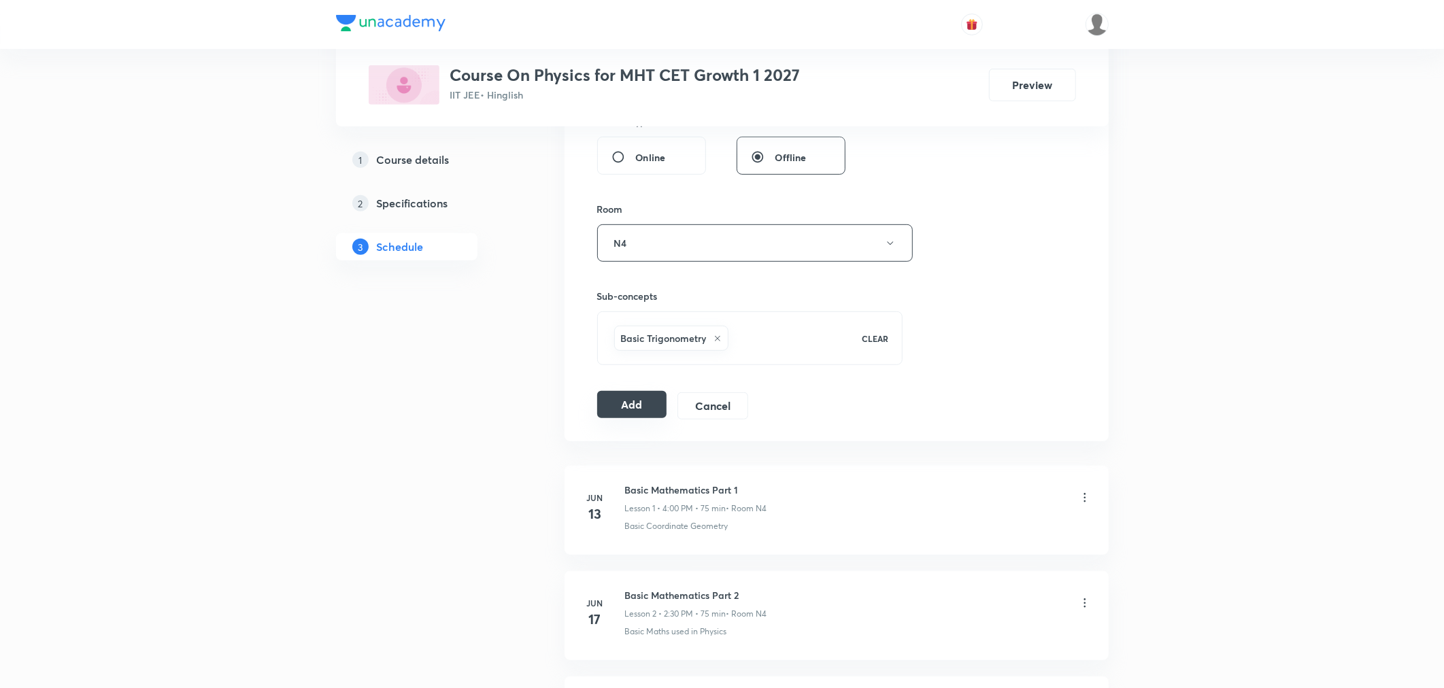
click at [626, 399] on button "Add" at bounding box center [632, 404] width 70 height 27
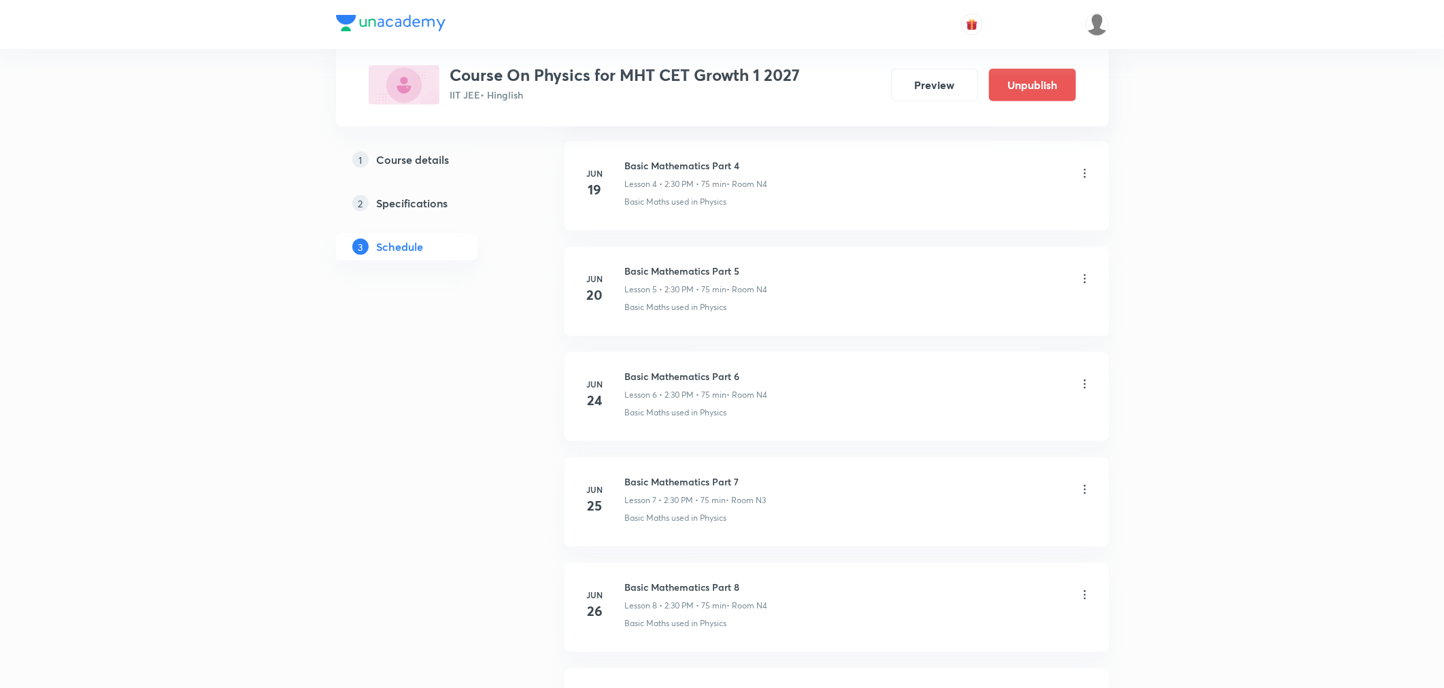
scroll to position [6322, 0]
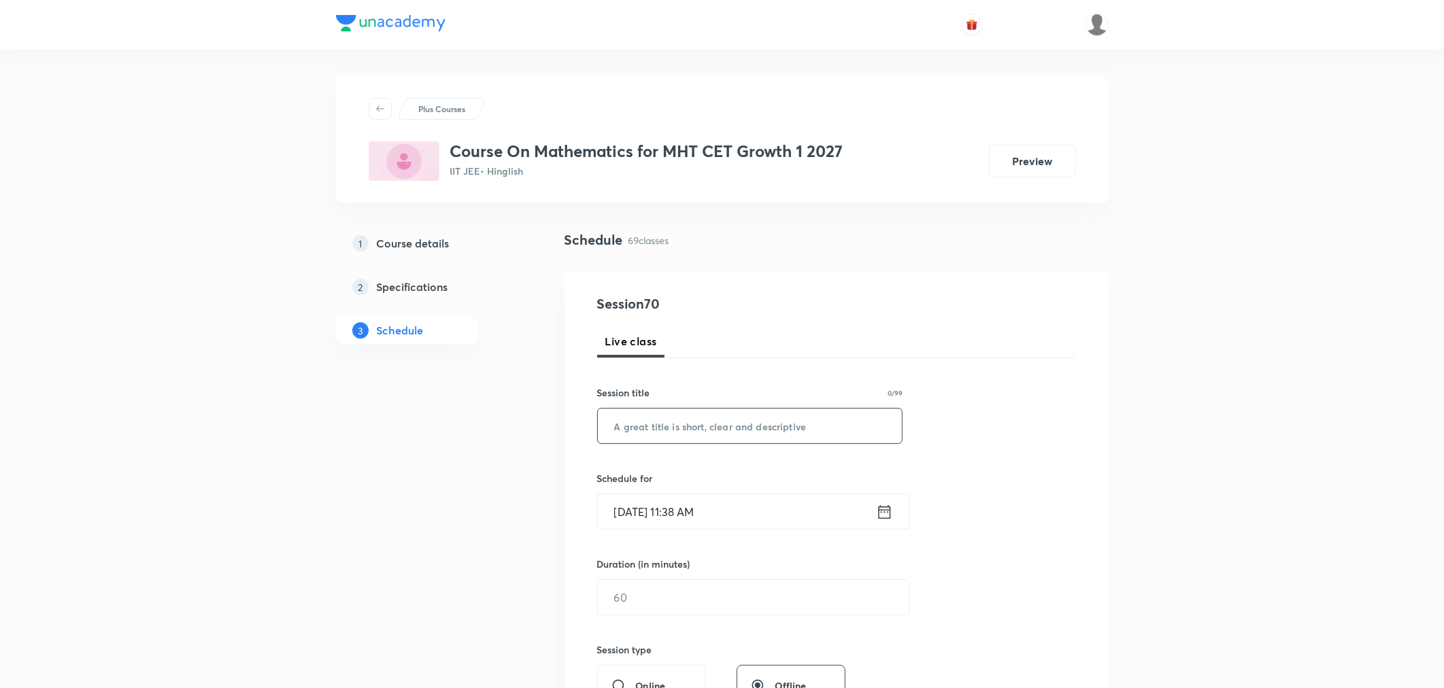
click at [661, 426] on input "text" at bounding box center [750, 426] width 305 height 35
paste input "Circle Part 10"
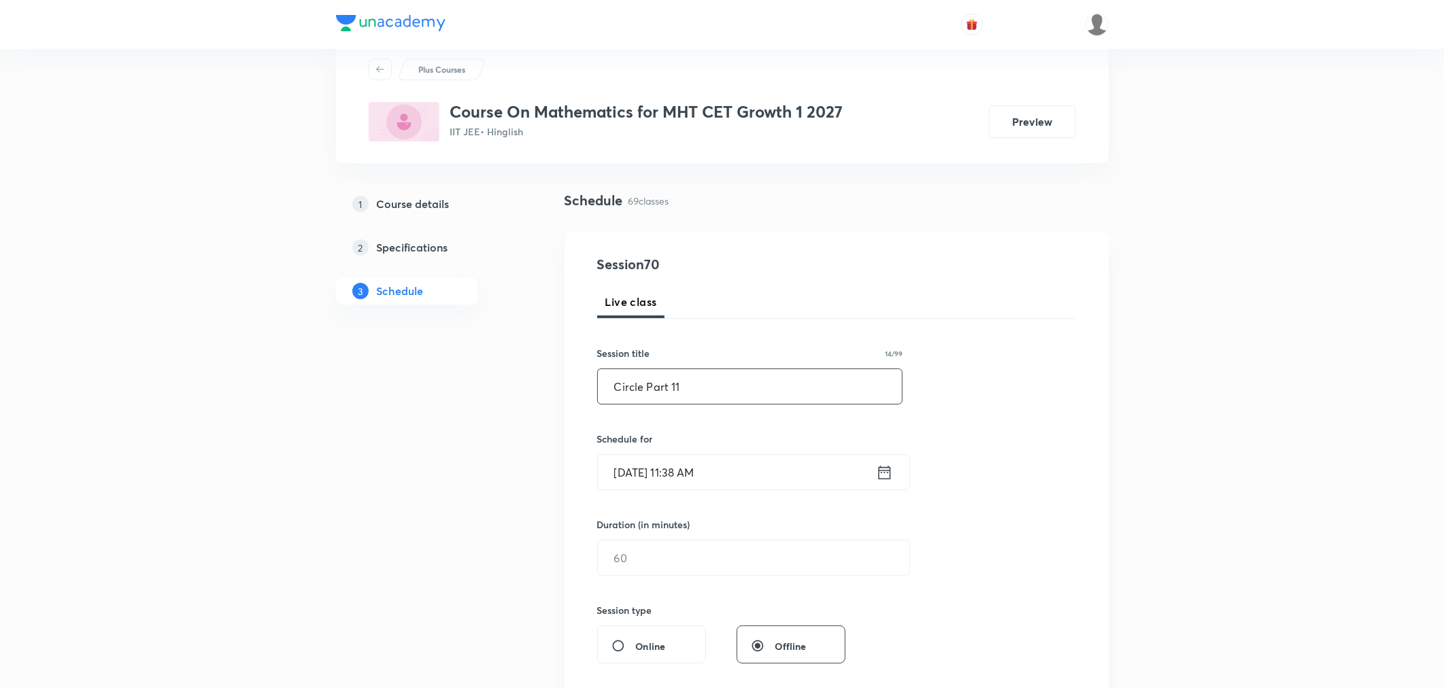
scroll to position [75, 0]
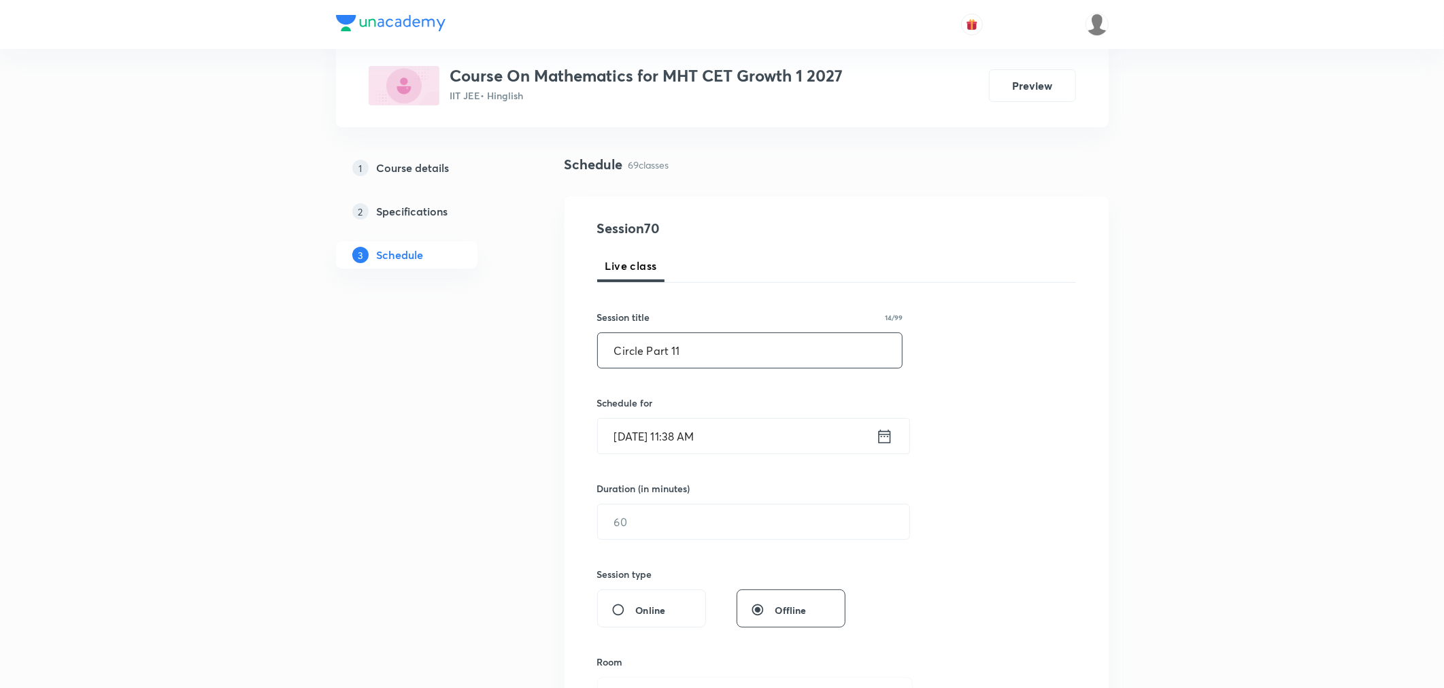
type input "Circle Part 11"
click at [766, 437] on input "[DATE] 11:38 AM" at bounding box center [737, 436] width 278 height 35
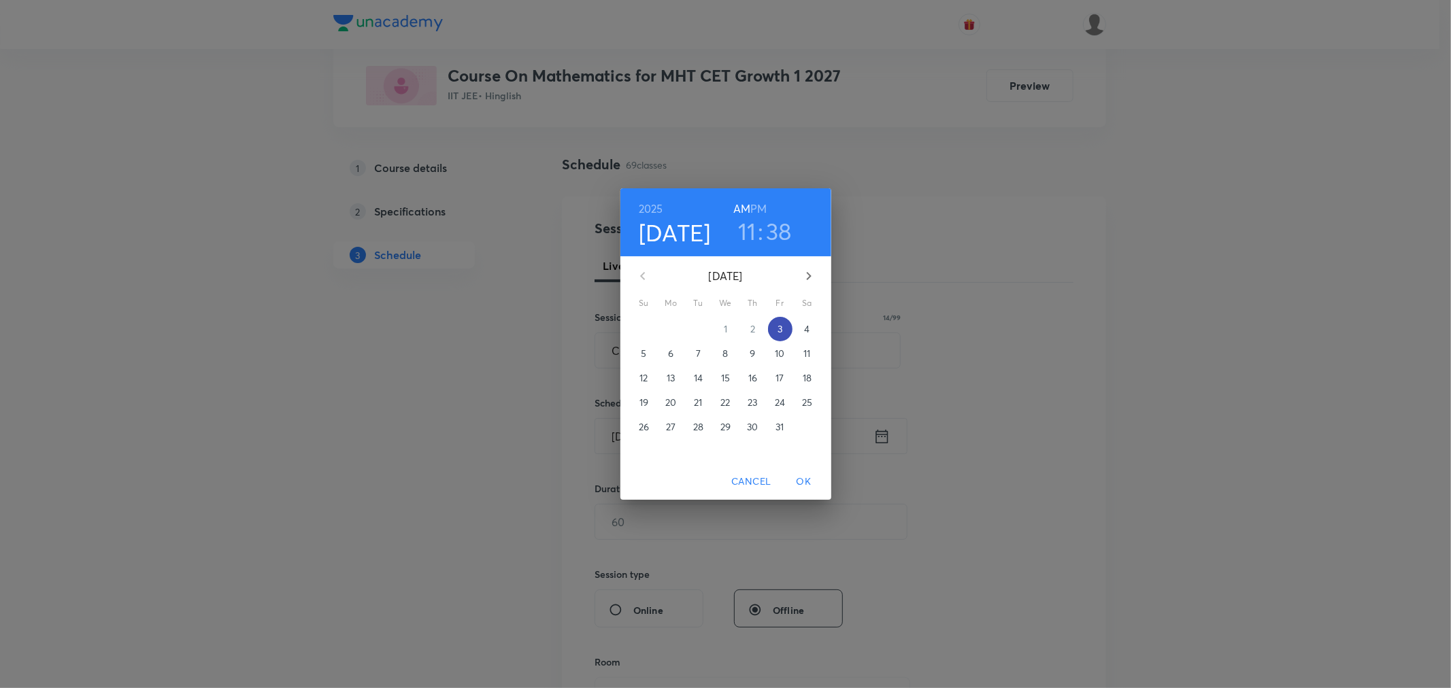
click at [776, 326] on span "3" at bounding box center [780, 329] width 24 height 14
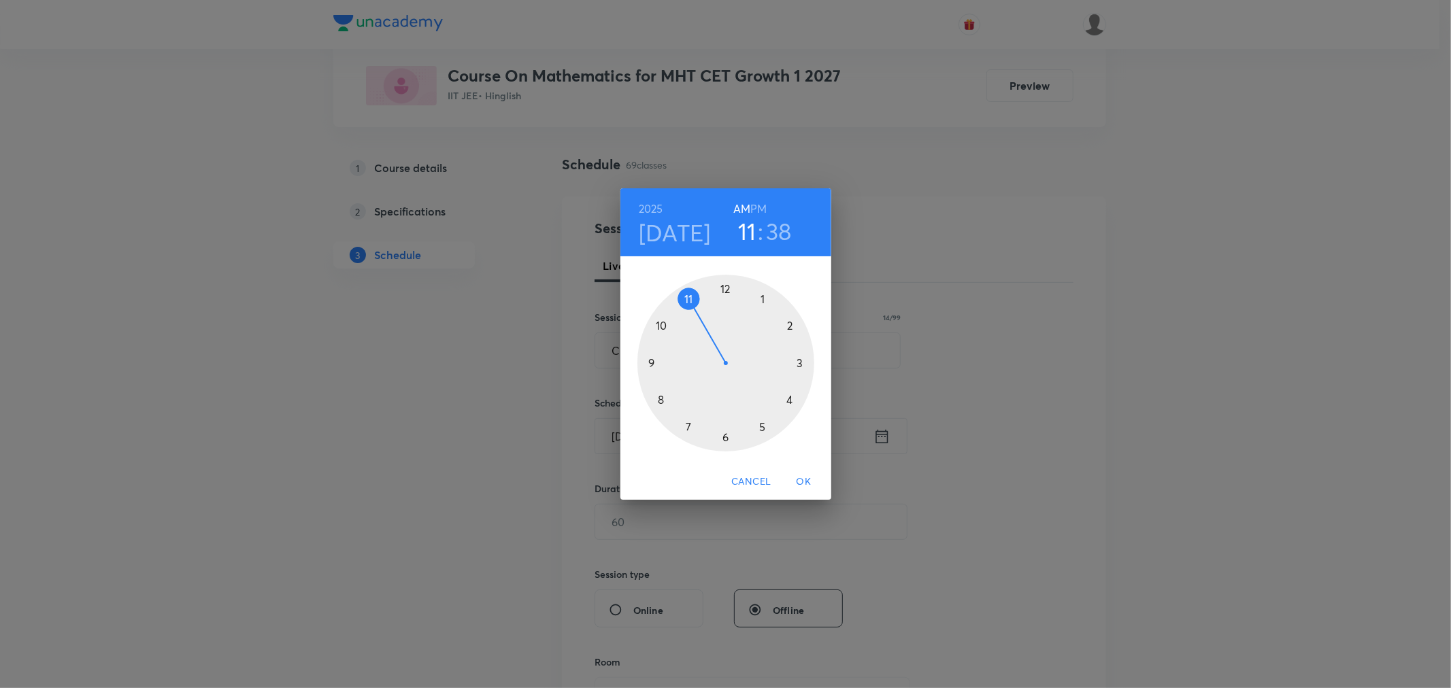
click at [756, 205] on h6 "PM" at bounding box center [758, 208] width 16 height 19
click at [799, 365] on div at bounding box center [725, 363] width 177 height 177
click at [724, 290] on div at bounding box center [725, 363] width 177 height 177
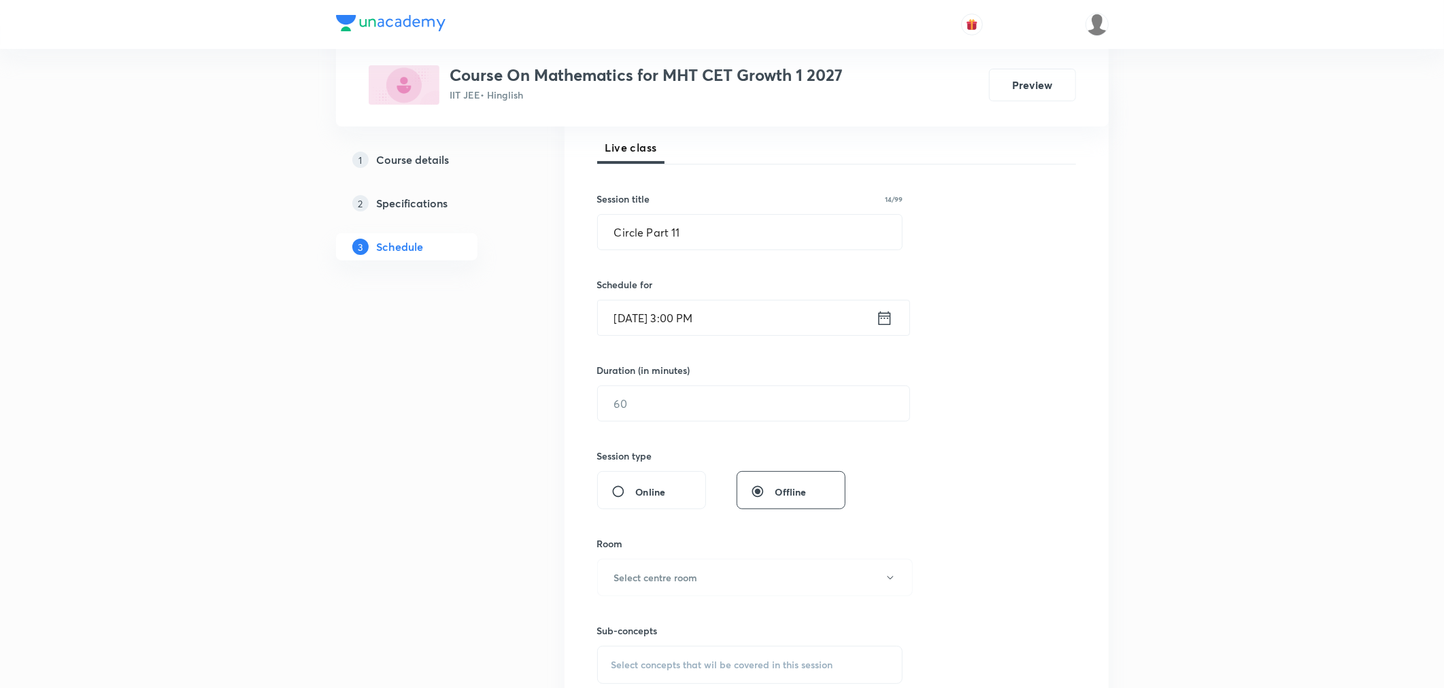
scroll to position [226, 0]
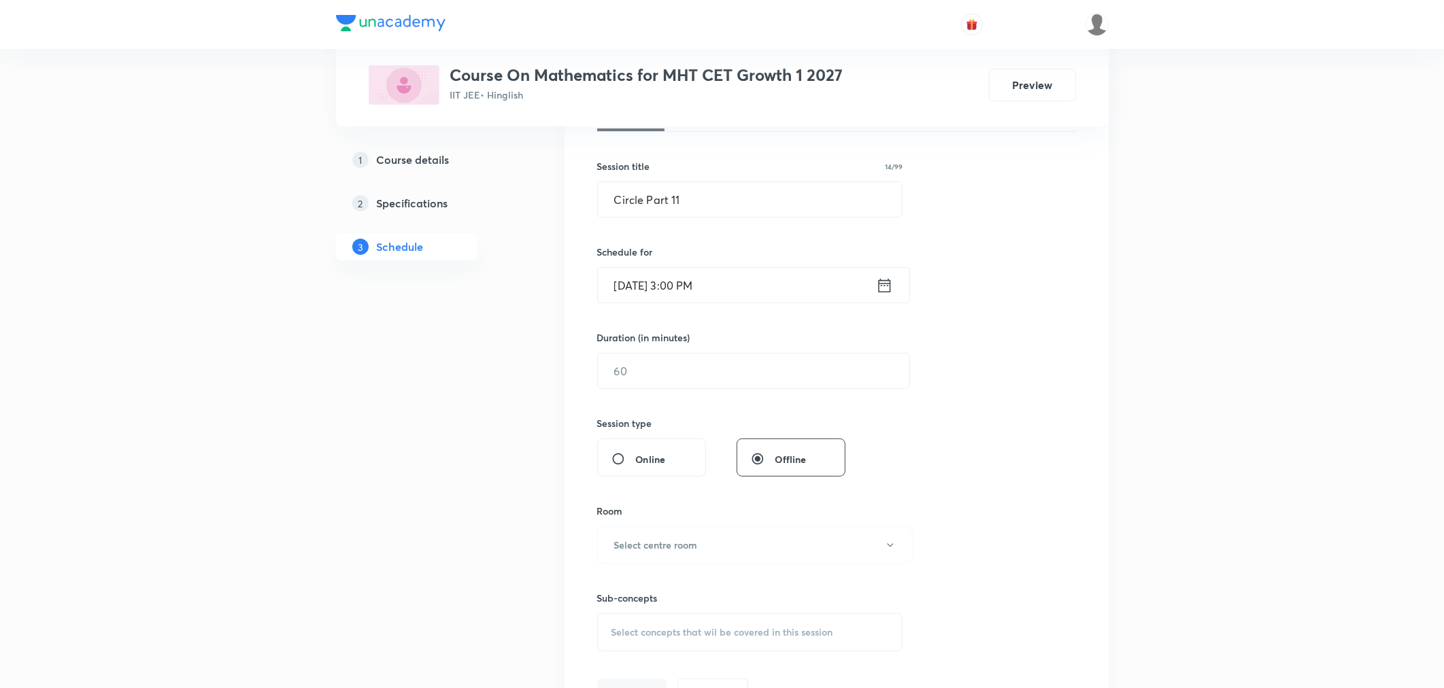
click at [675, 348] on div "Duration (in minutes) ​" at bounding box center [721, 360] width 248 height 58
click at [678, 364] on input "text" at bounding box center [753, 371] width 311 height 35
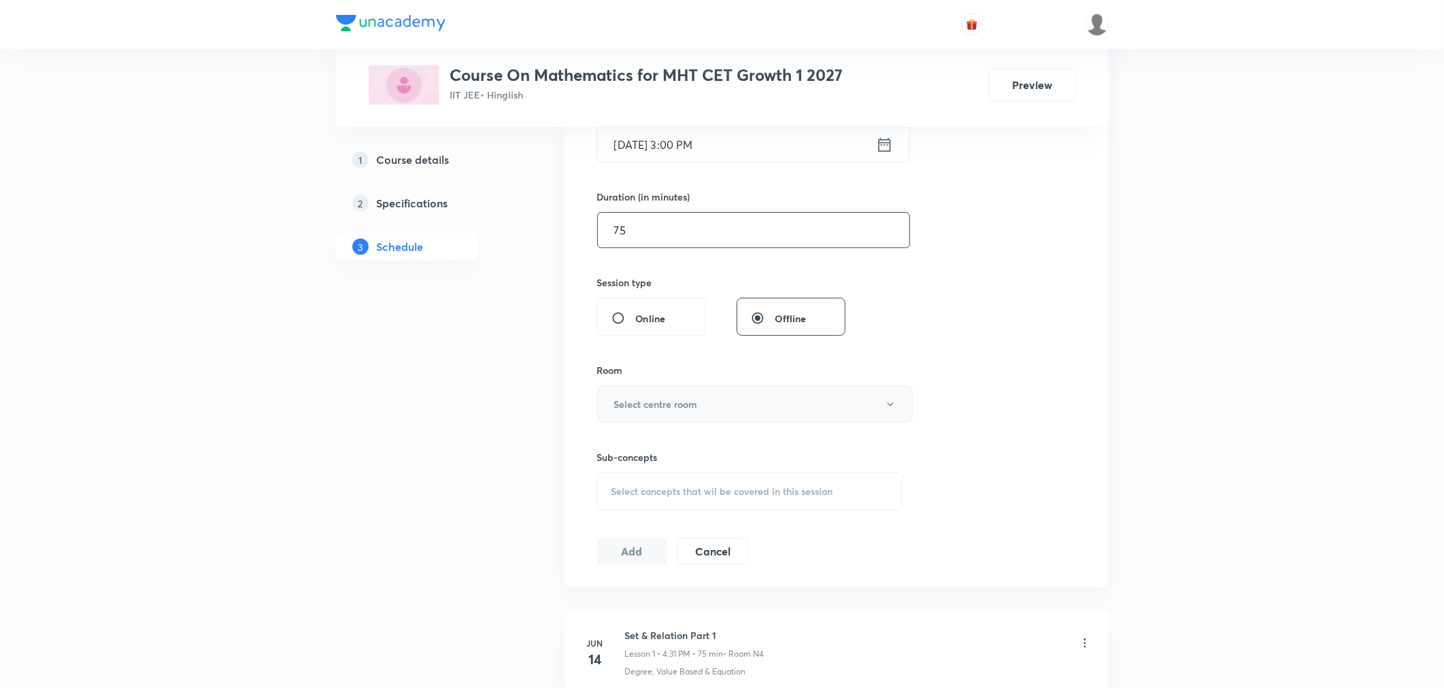
scroll to position [377, 0]
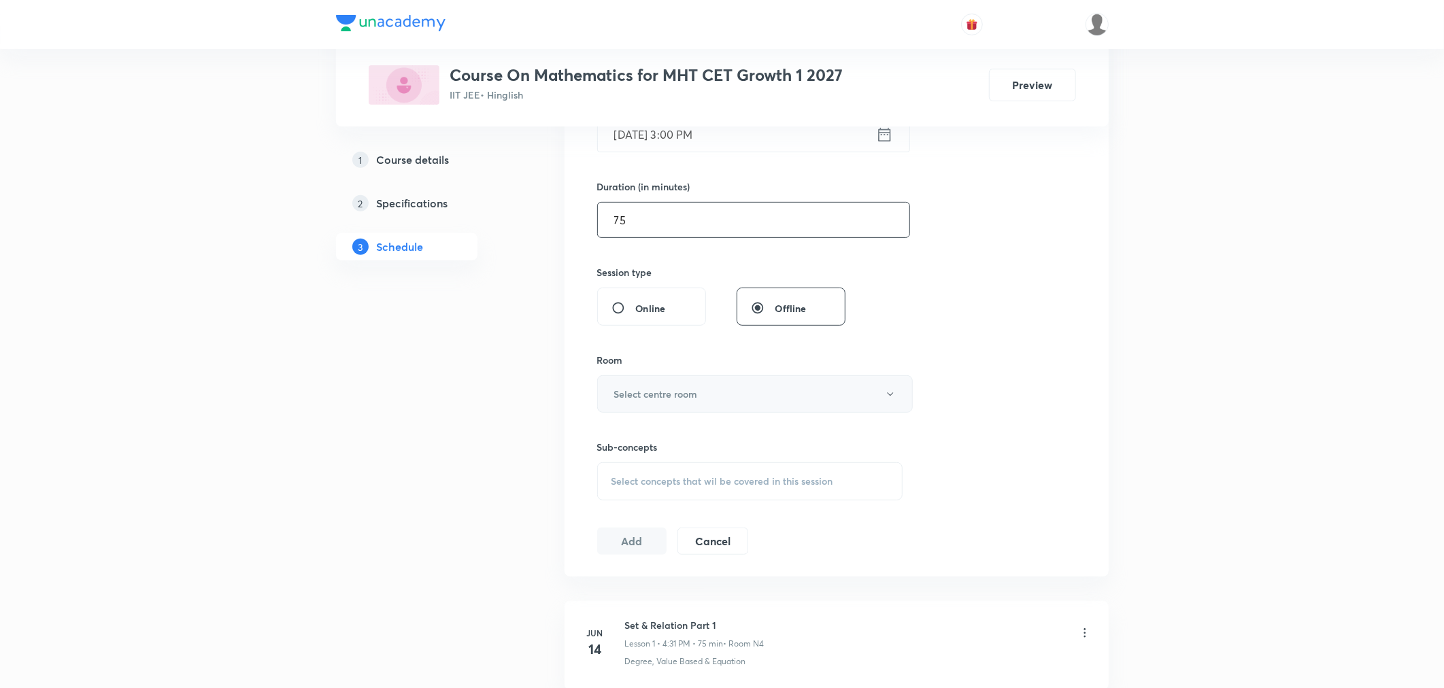
type input "75"
click at [698, 398] on button "Select centre room" at bounding box center [755, 393] width 316 height 37
click at [603, 516] on span "N4" at bounding box center [752, 514] width 298 height 14
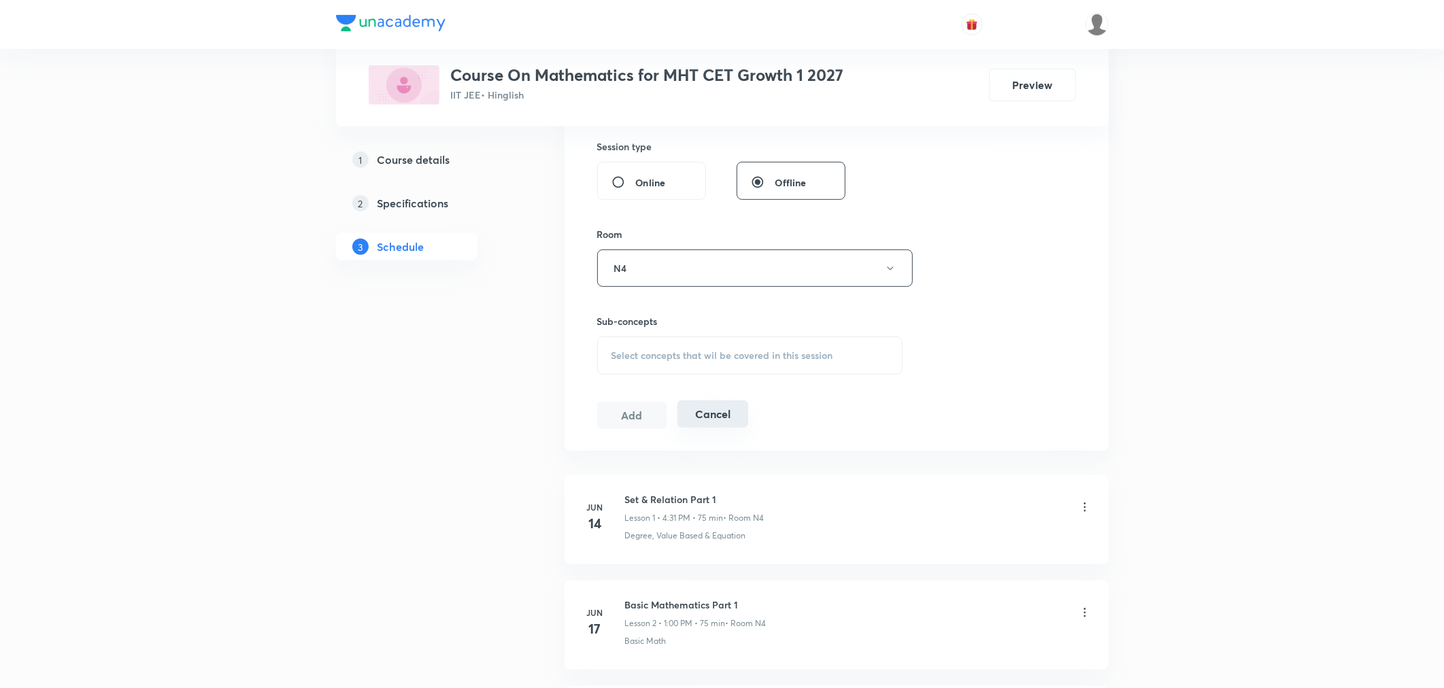
scroll to position [528, 0]
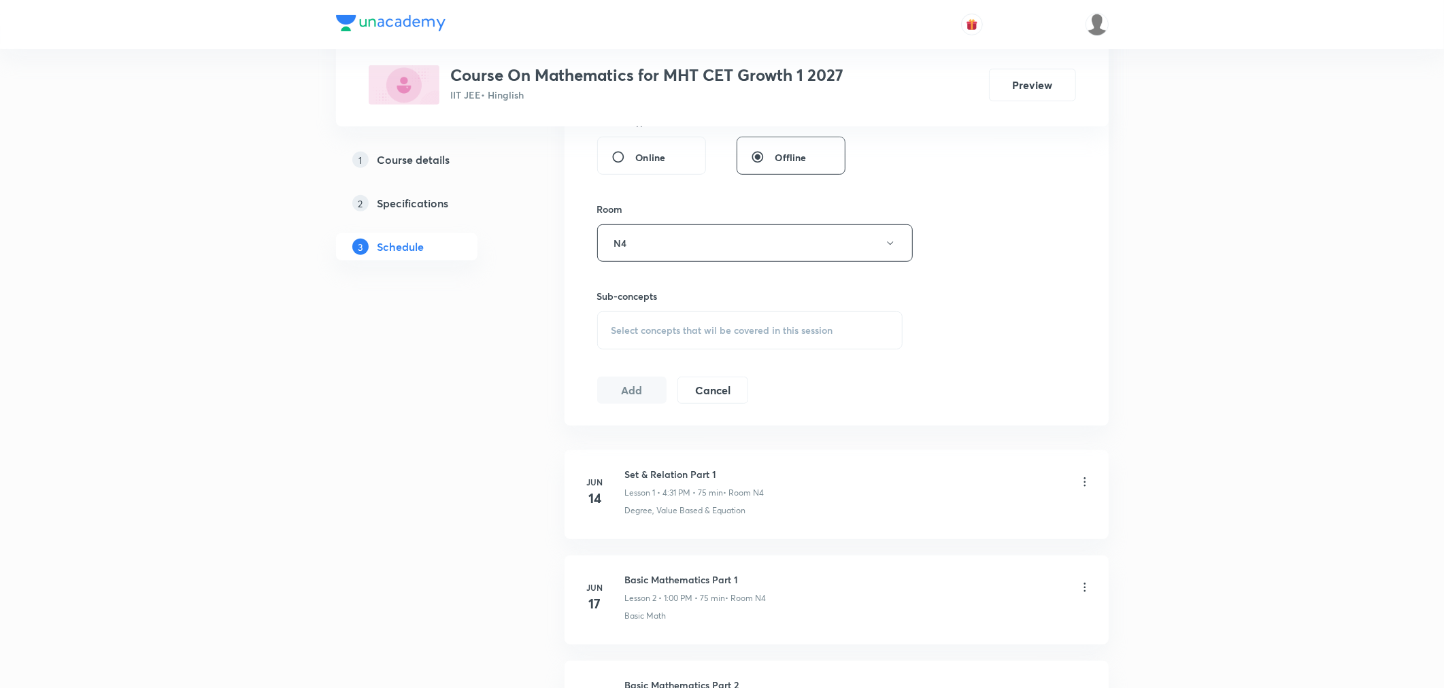
click at [672, 329] on span "Select concepts that wil be covered in this session" at bounding box center [722, 330] width 222 height 11
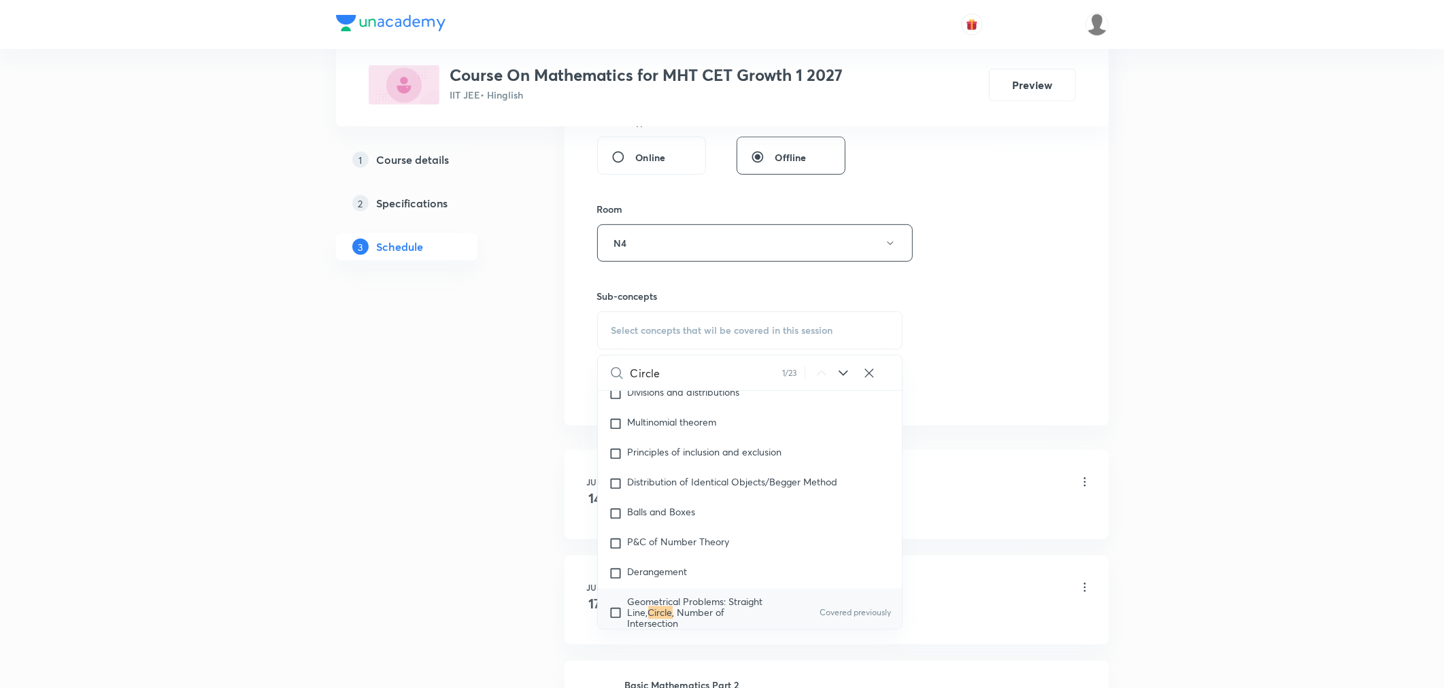
scroll to position [2757, 0]
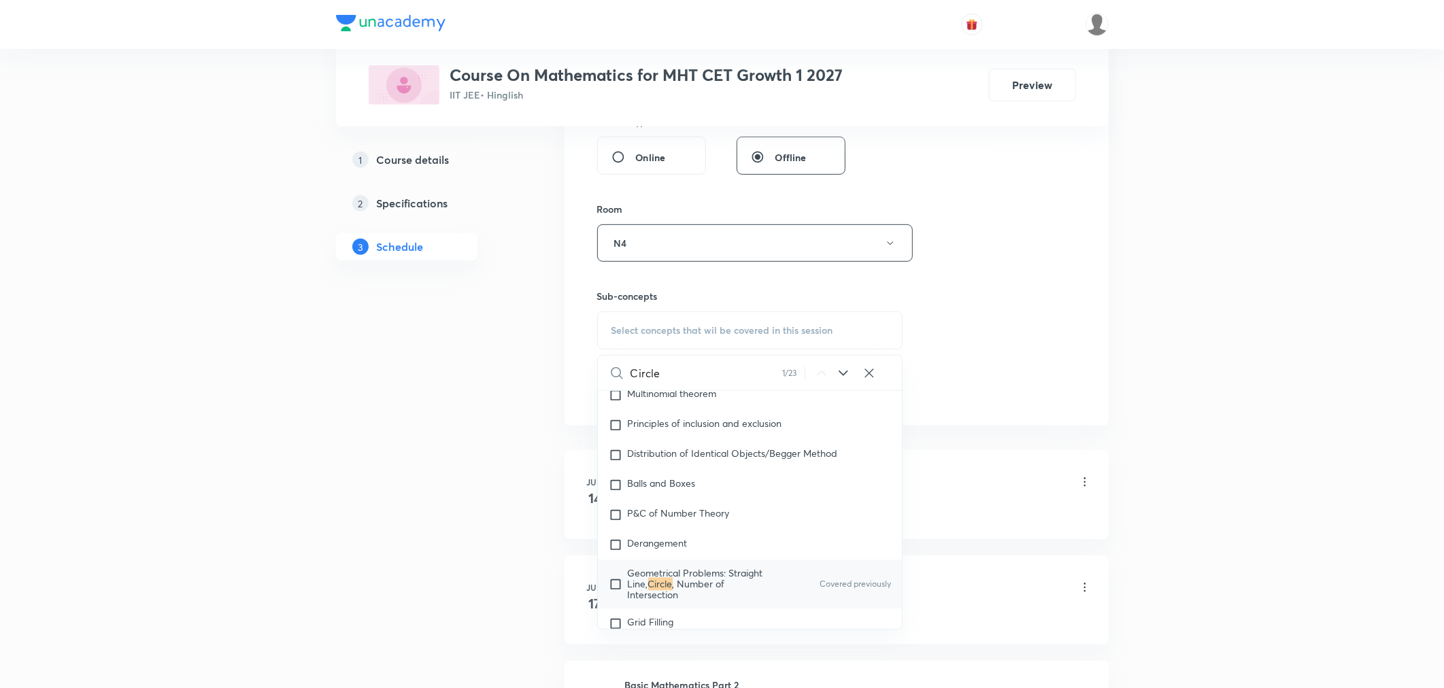
type input "Circle"
click at [701, 578] on span ", Number of Intersection" at bounding box center [676, 590] width 97 height 24
checkbox input "true"
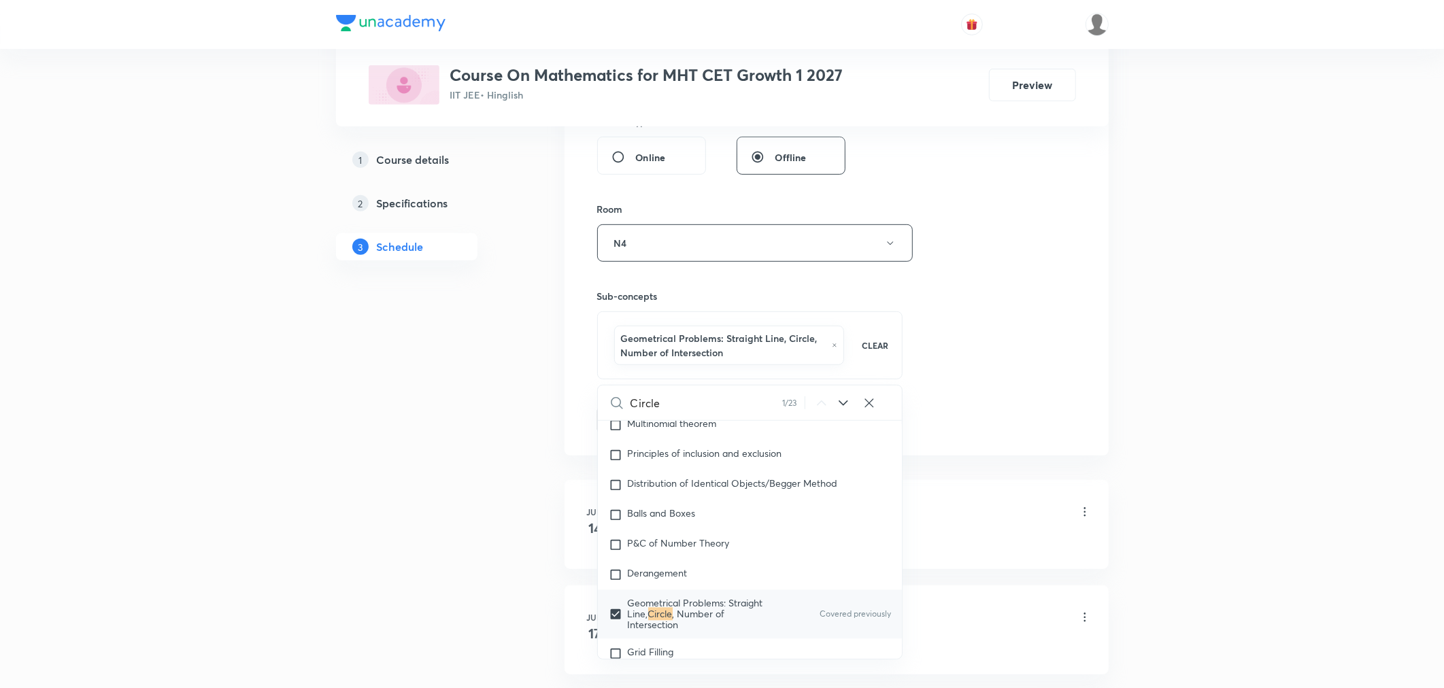
click at [1049, 359] on div "Session 70 Live class Session title 14/99 Circle Part 11 ​ Schedule for Oct 3, …" at bounding box center [836, 99] width 479 height 669
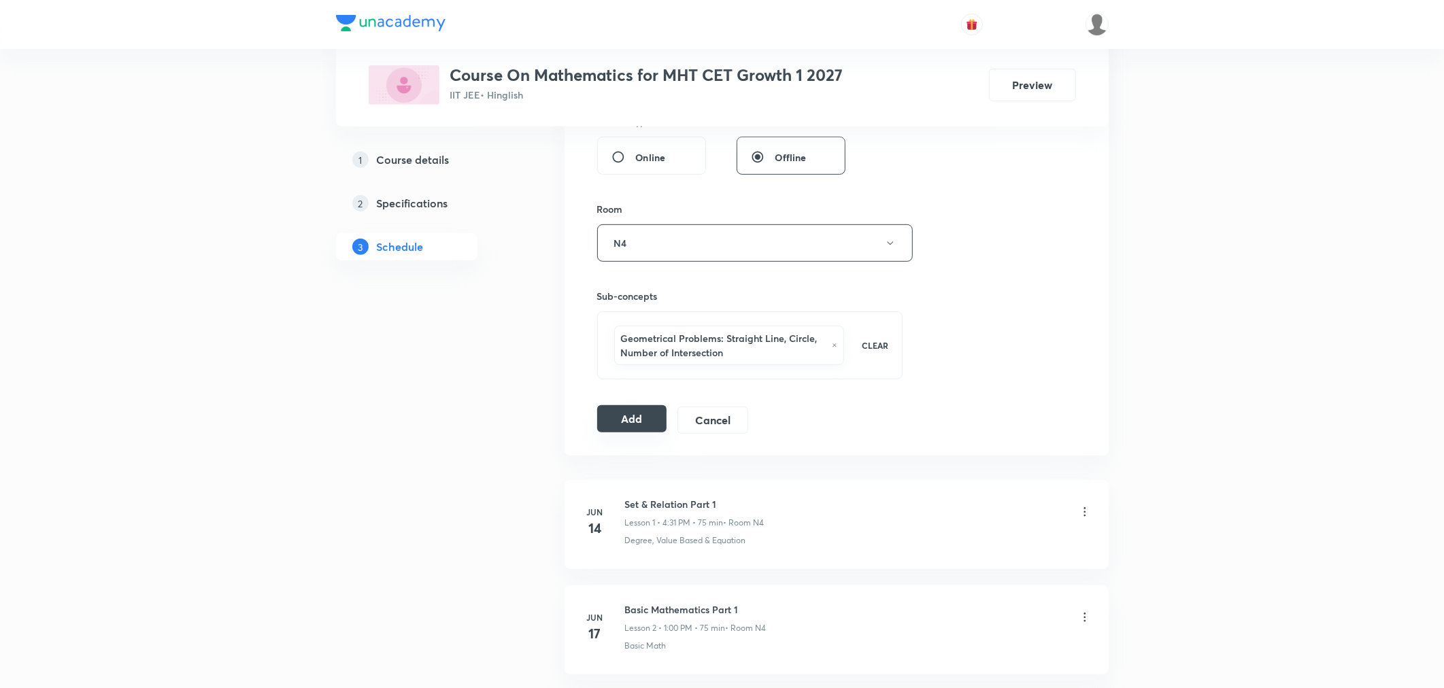
click at [634, 423] on button "Add" at bounding box center [632, 418] width 70 height 27
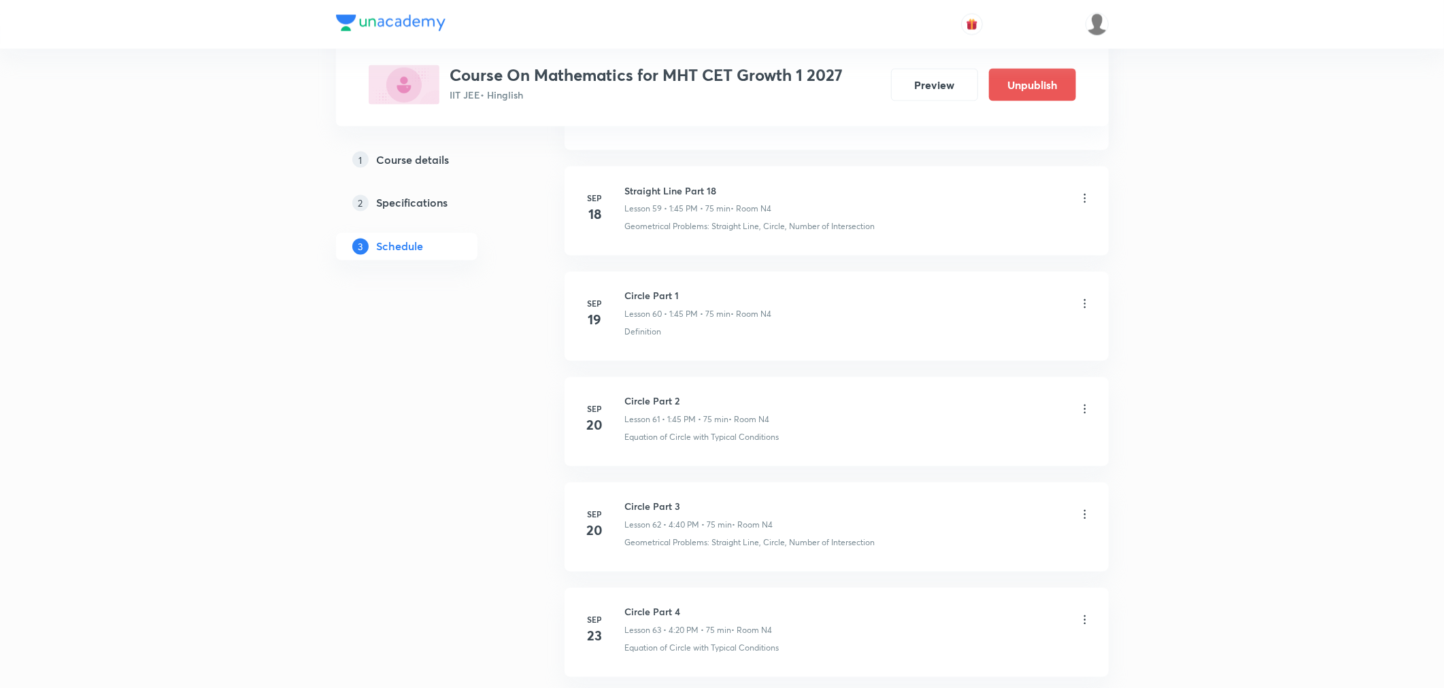
scroll to position [7166, 0]
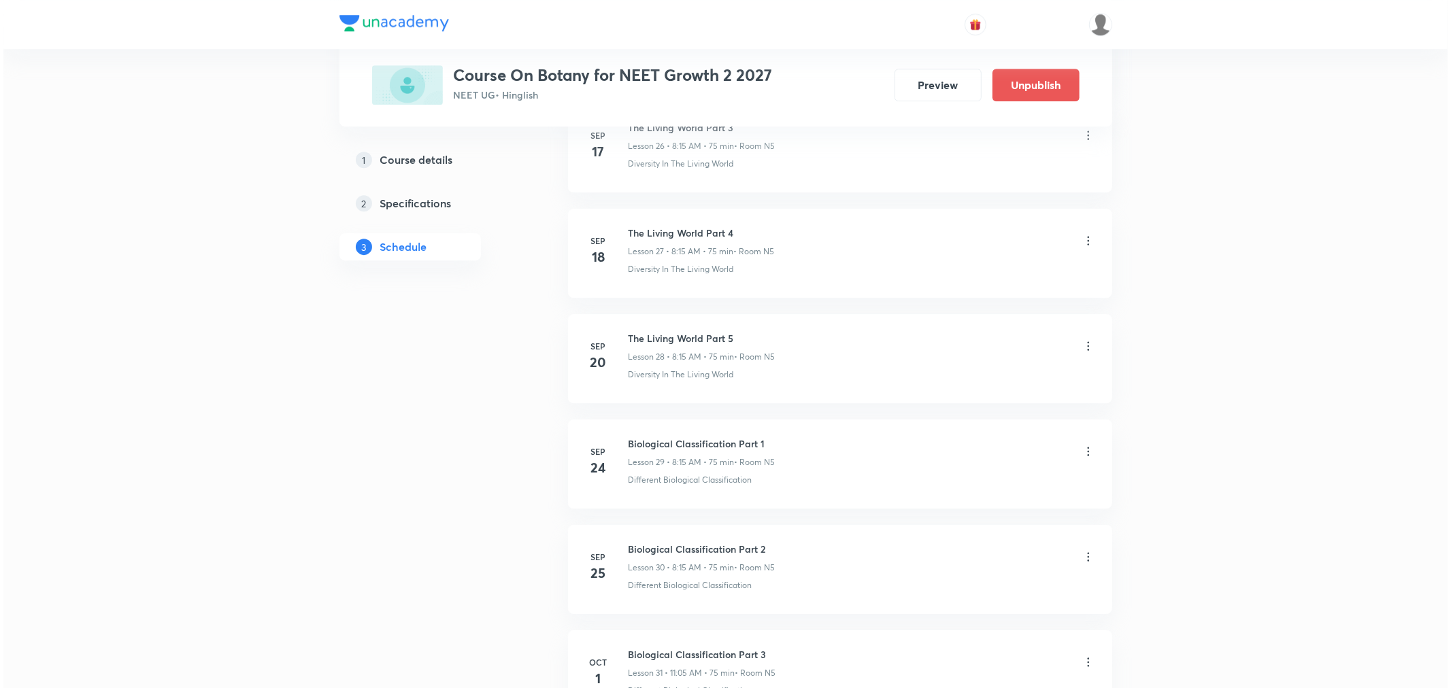
scroll to position [3779, 0]
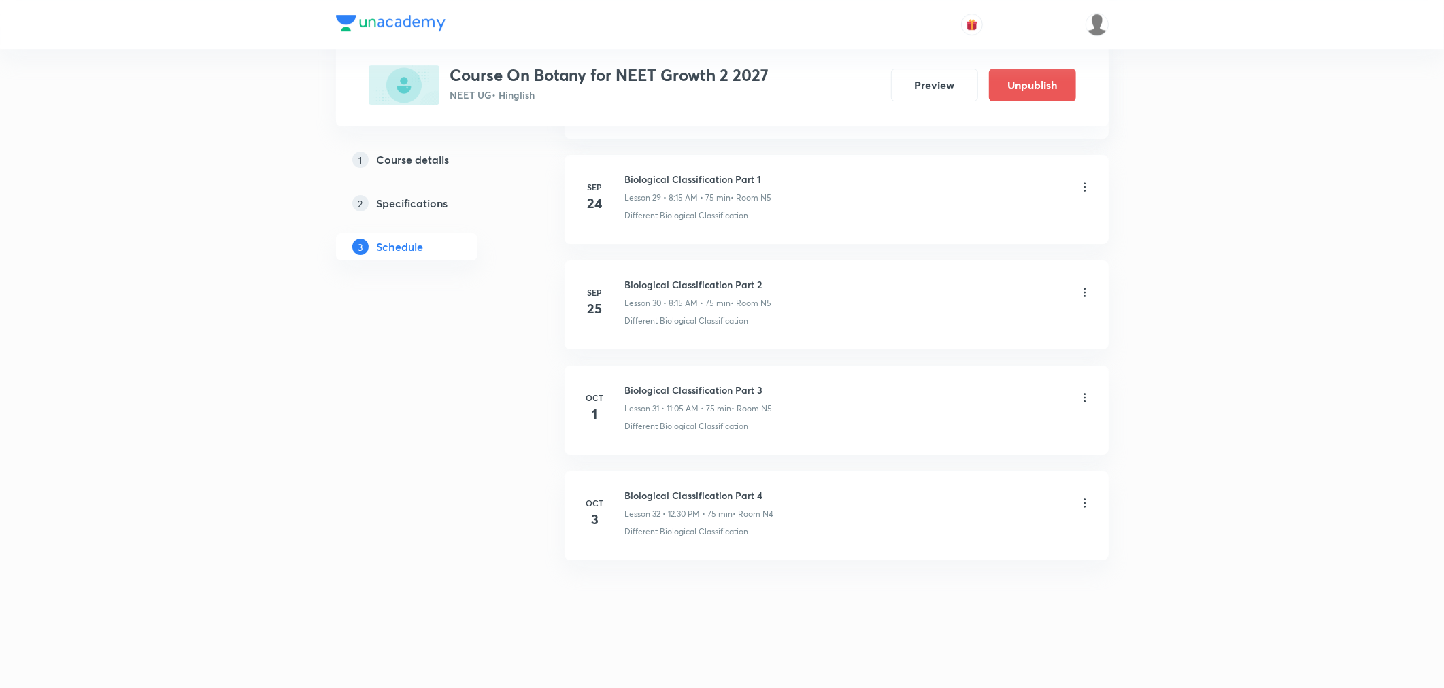
click at [1085, 501] on icon at bounding box center [1085, 503] width 14 height 14
click at [962, 535] on p "Edit" at bounding box center [958, 537] width 17 height 14
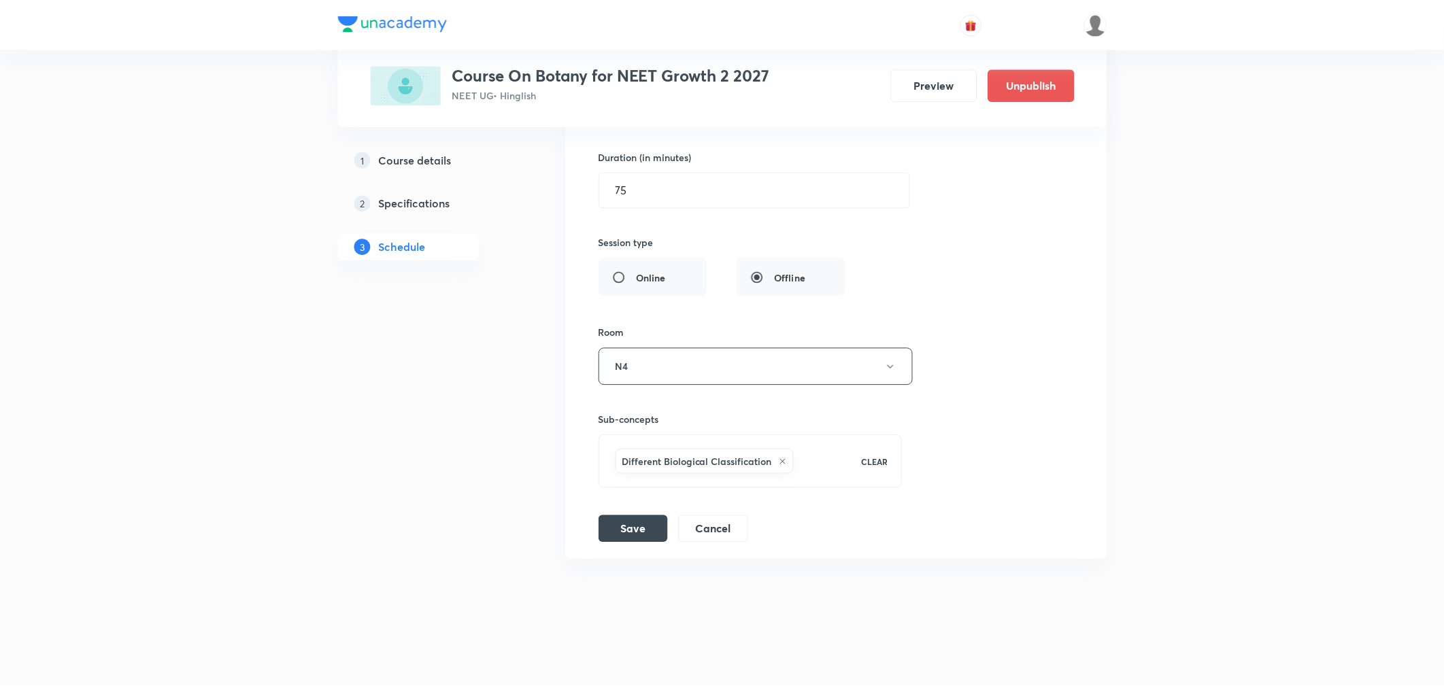
scroll to position [3677, 0]
click at [732, 377] on button "N4" at bounding box center [756, 366] width 316 height 37
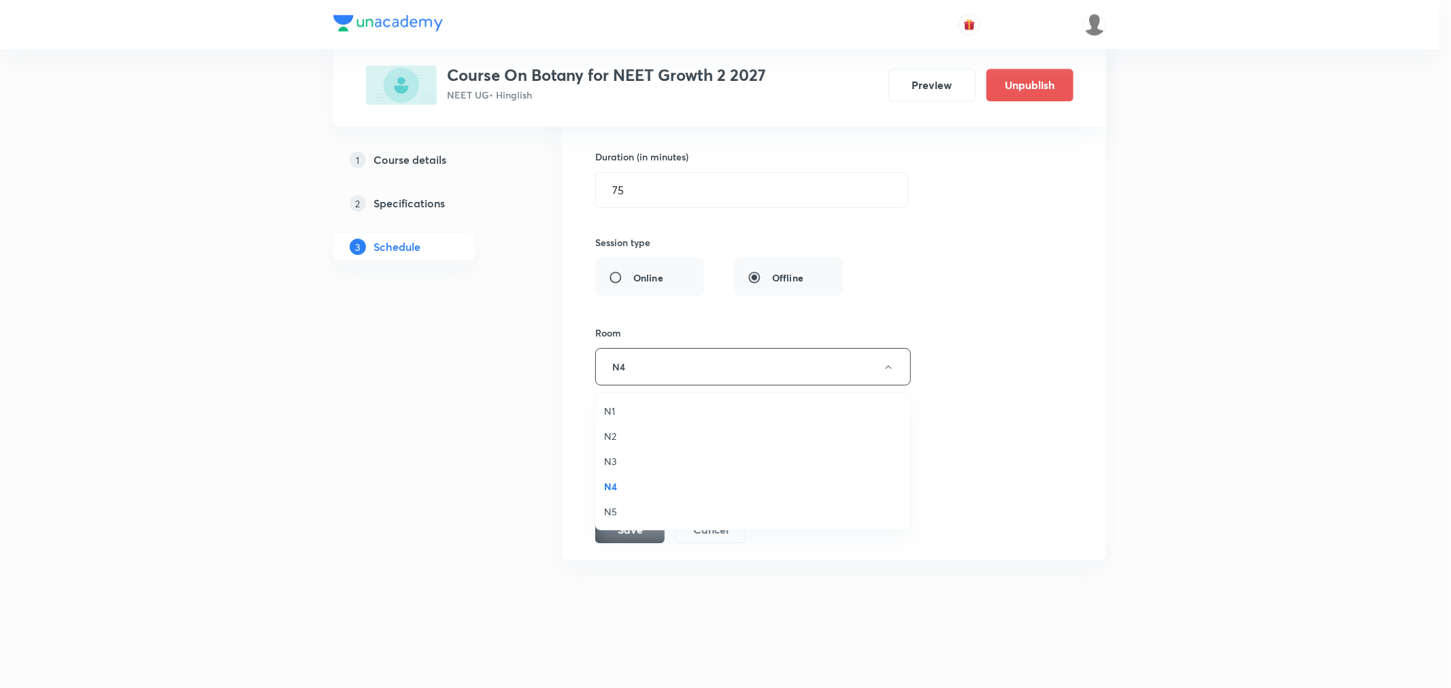
click at [613, 513] on span "N5" at bounding box center [753, 512] width 298 height 14
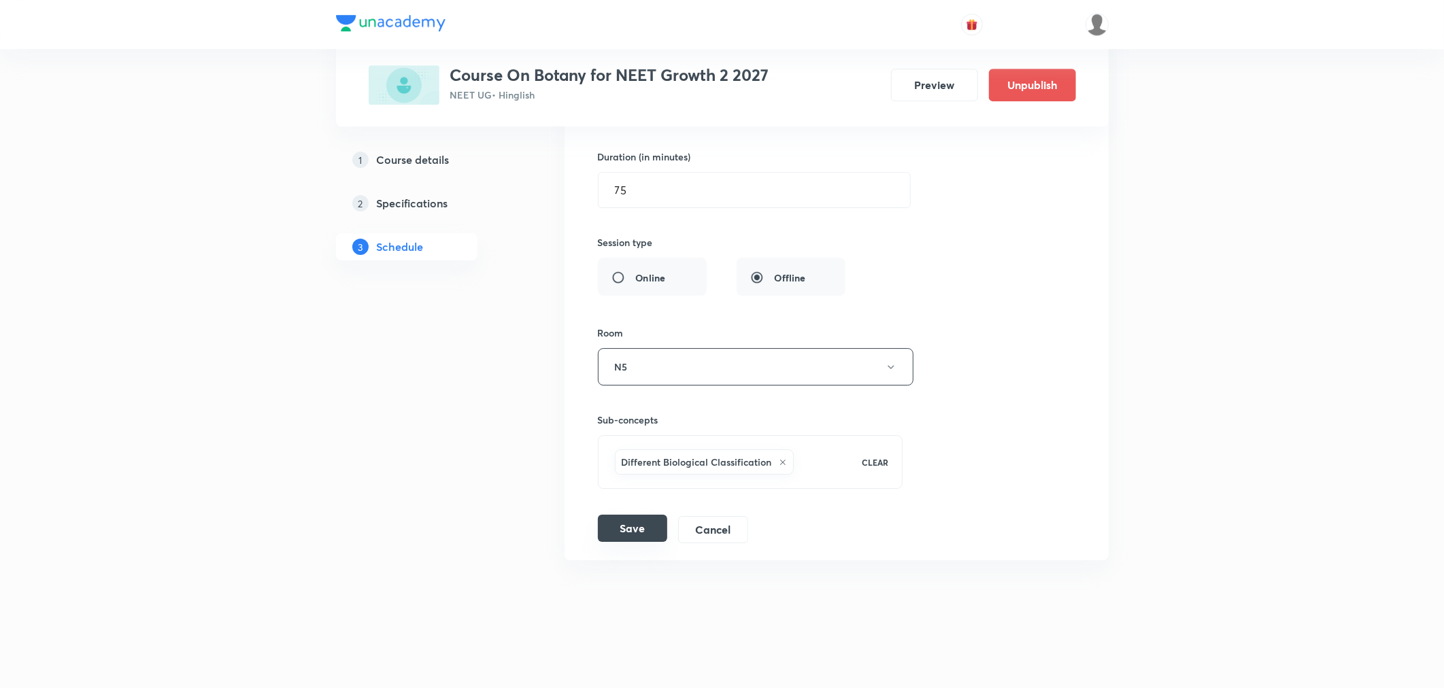
click at [629, 532] on button "Save" at bounding box center [632, 528] width 69 height 27
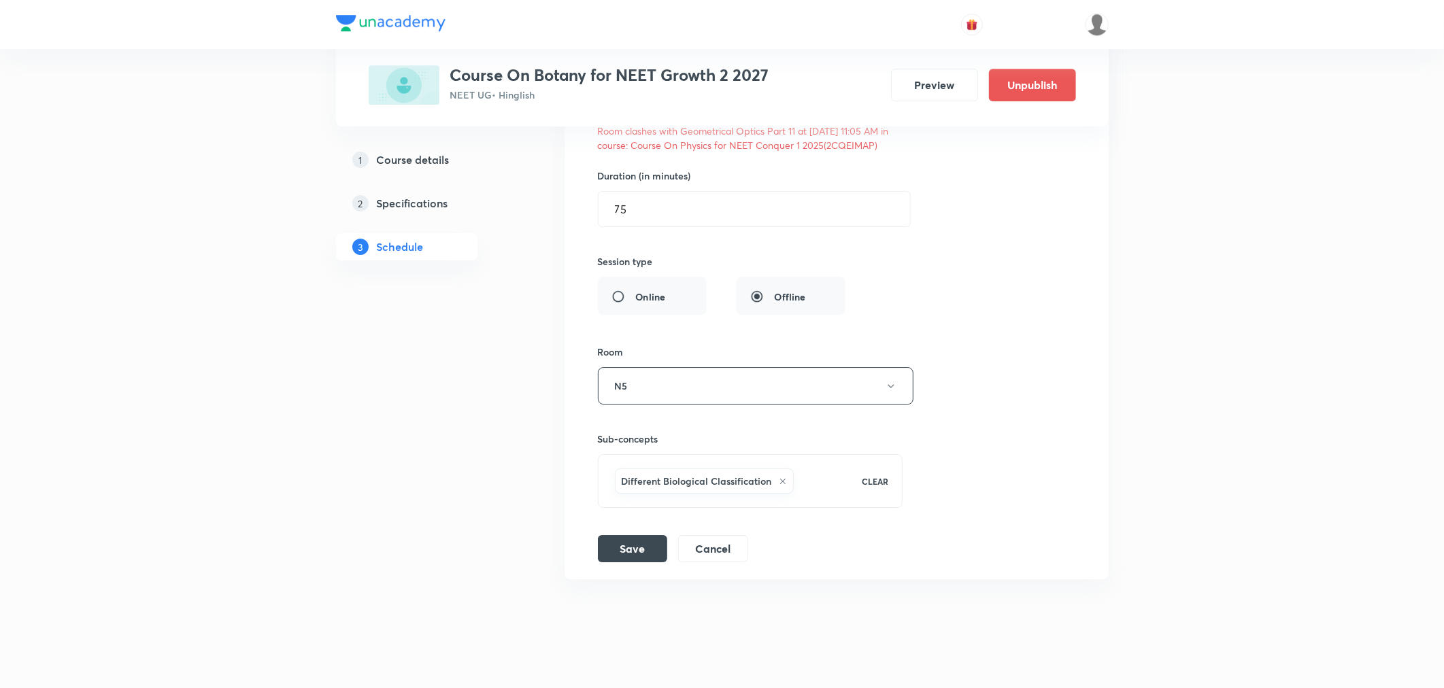
click at [981, 552] on div "Session title 32/99 Biological Classification Part 4 ​ Schedule for Oct 3, 2025…" at bounding box center [836, 255] width 477 height 616
click at [707, 561] on button "Cancel" at bounding box center [713, 547] width 70 height 27
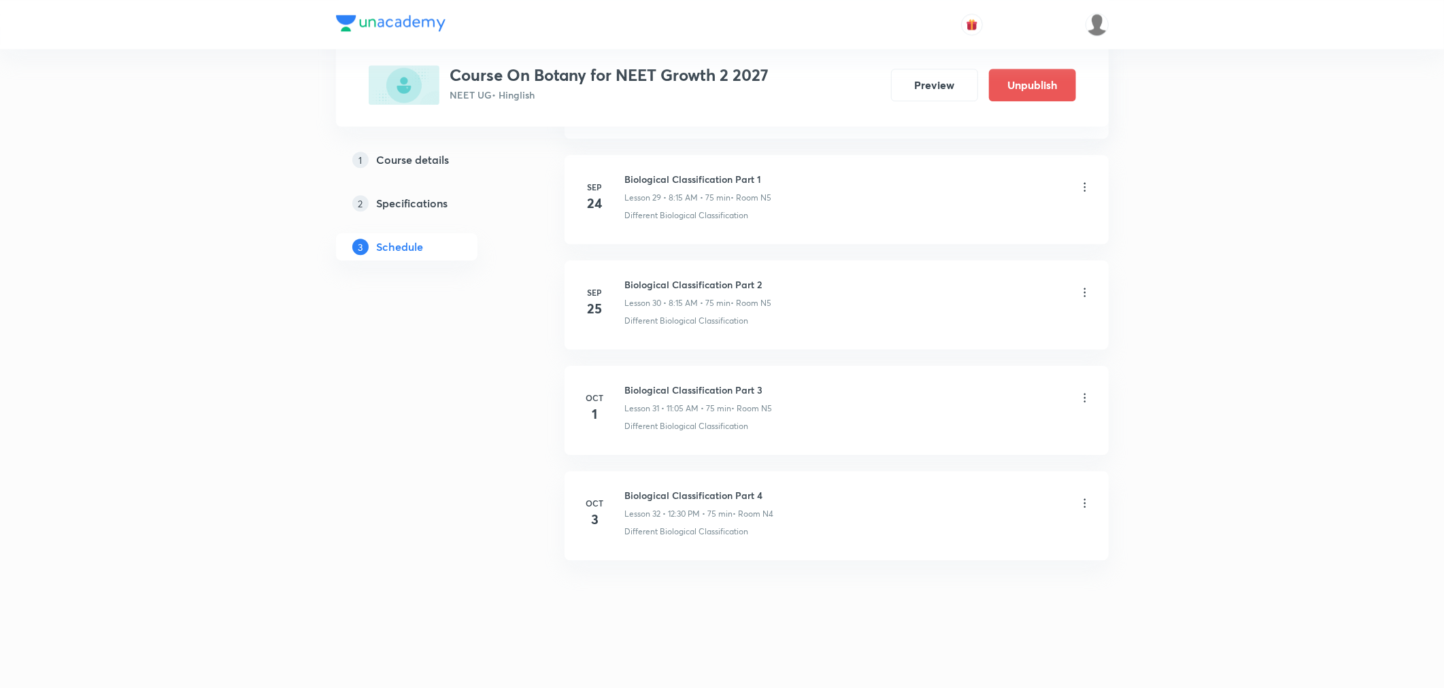
scroll to position [3154, 0]
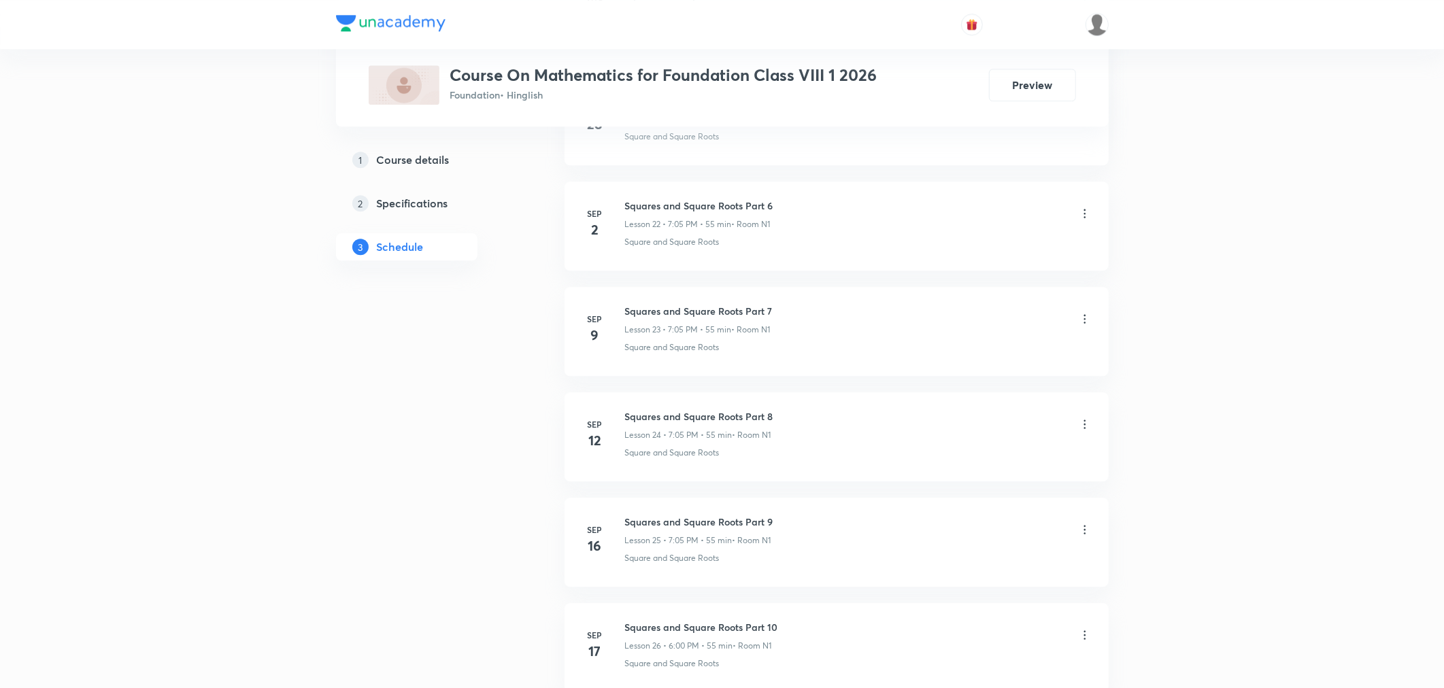
scroll to position [3674, 0]
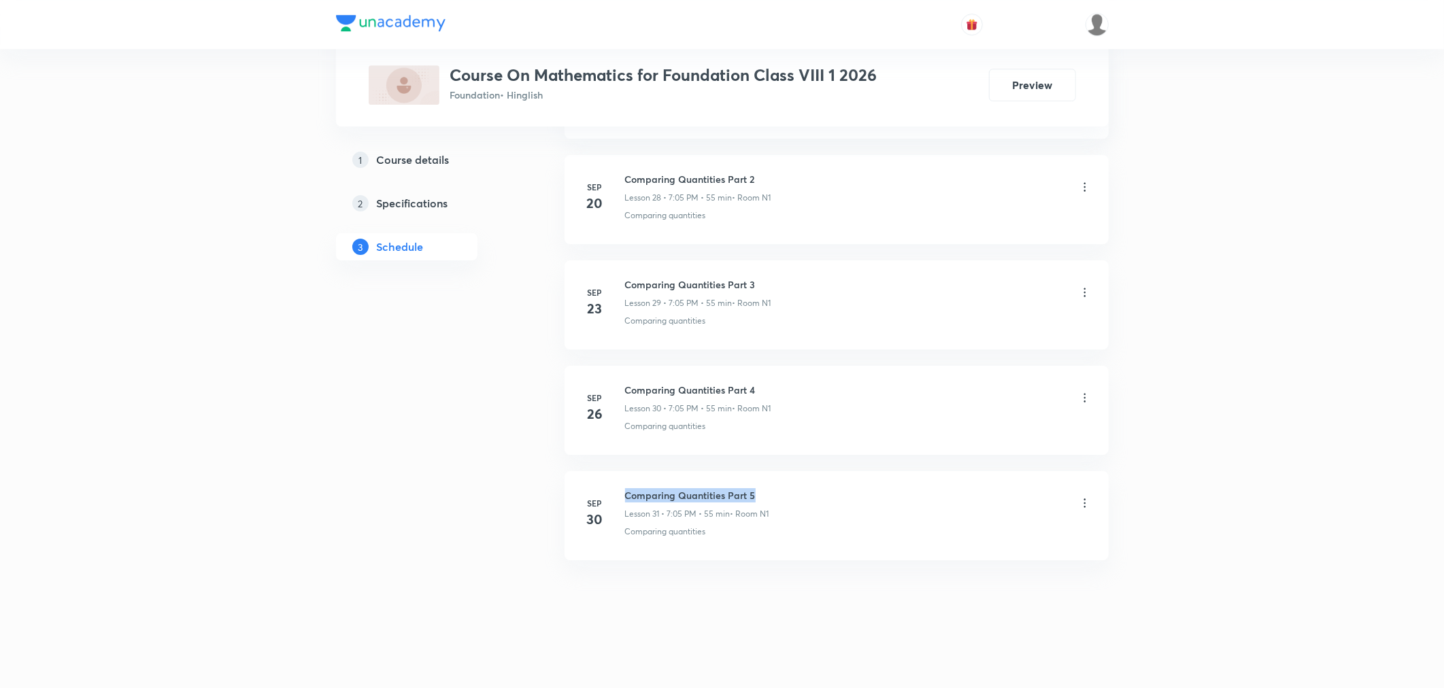
drag, startPoint x: 620, startPoint y: 488, endPoint x: 769, endPoint y: 501, distance: 150.2
click at [769, 501] on div "[DATE] Comparing Quantities Part 5 Lesson 31 • 7:05 PM • 55 min • Room N1 Compa…" at bounding box center [837, 513] width 510 height 50
click at [769, 501] on h6 "Comparing Quantities Part 5" at bounding box center [697, 495] width 144 height 14
drag, startPoint x: 752, startPoint y: 495, endPoint x: 622, endPoint y: 492, distance: 129.9
click at [622, 492] on div "[DATE] Comparing Quantities Part 5 Lesson 31 • 7:05 PM • 55 min • Room N1 Compa…" at bounding box center [837, 513] width 510 height 50
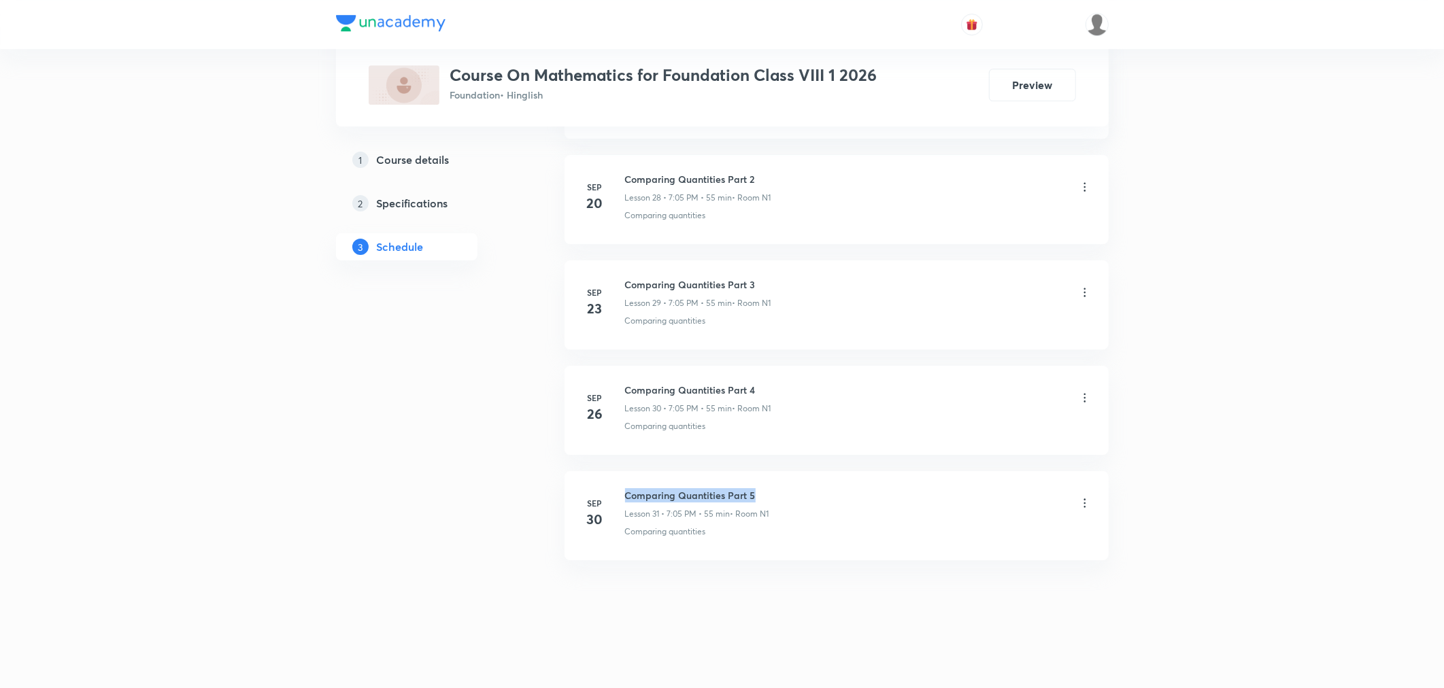
click at [622, 492] on div "[DATE] Comparing Quantities Part 5 Lesson 31 • 7:05 PM • 55 min • Room N1 Compa…" at bounding box center [837, 513] width 510 height 50
drag, startPoint x: 624, startPoint y: 493, endPoint x: 759, endPoint y: 478, distance: 135.5
click at [759, 478] on li "[DATE] Comparing Quantities Part 5 Lesson 31 • 7:05 PM • 55 min • Room N1 Compa…" at bounding box center [837, 515] width 544 height 89
copy h6 "Comparing Quantities Part 5"
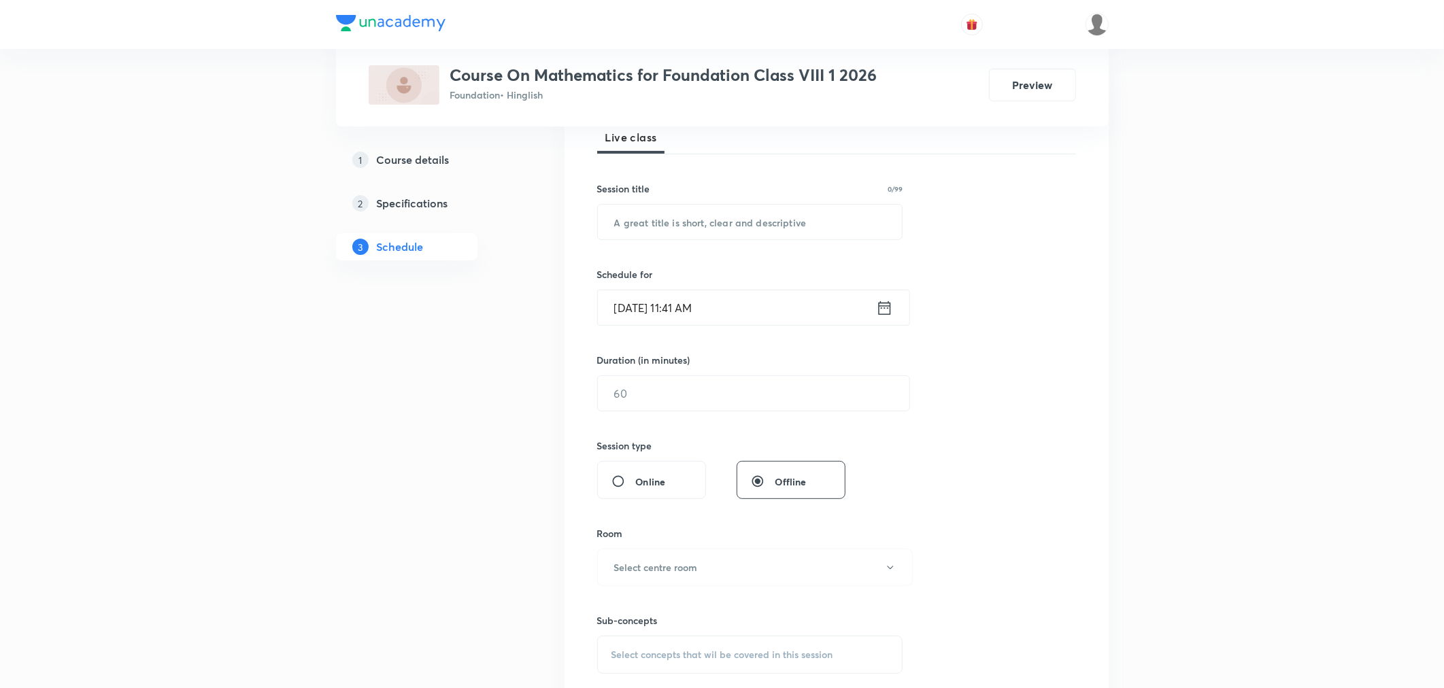
scroll to position [0, 0]
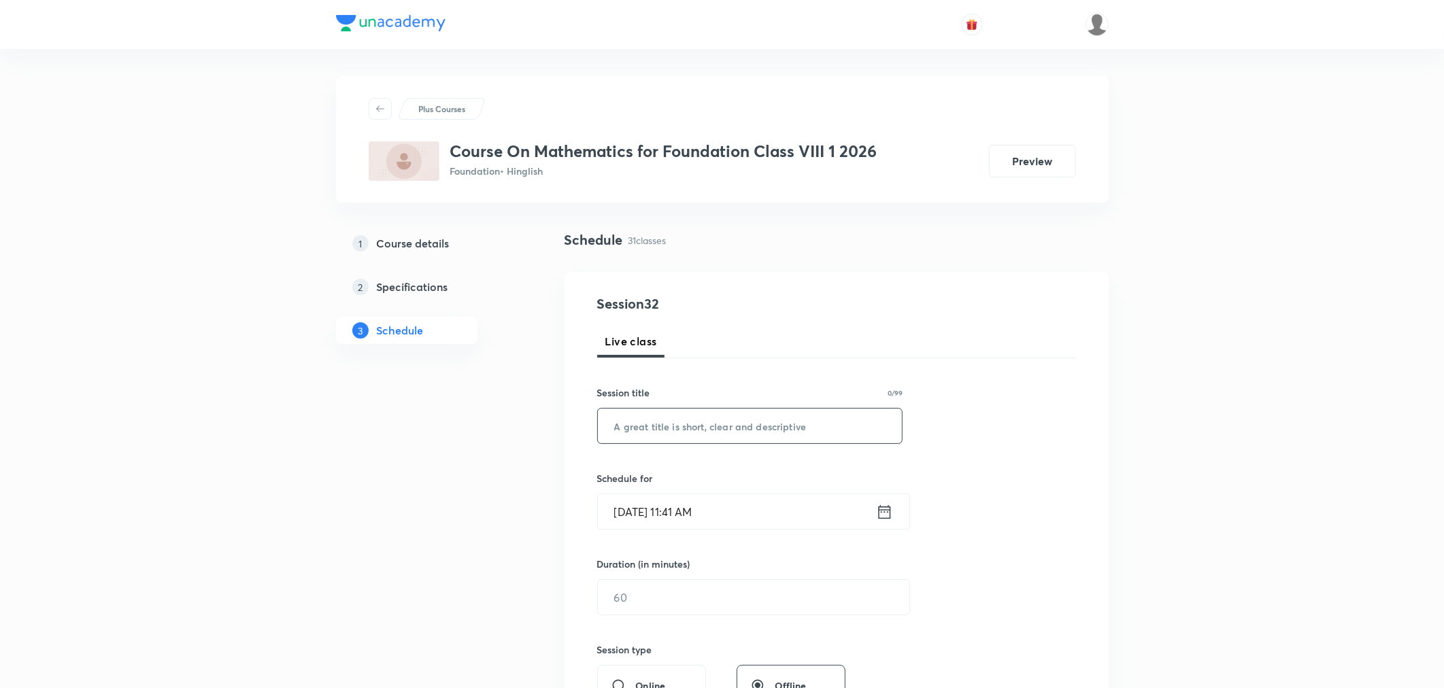
click at [688, 427] on input "text" at bounding box center [750, 426] width 305 height 35
paste input "Comparing Quantities Part 5"
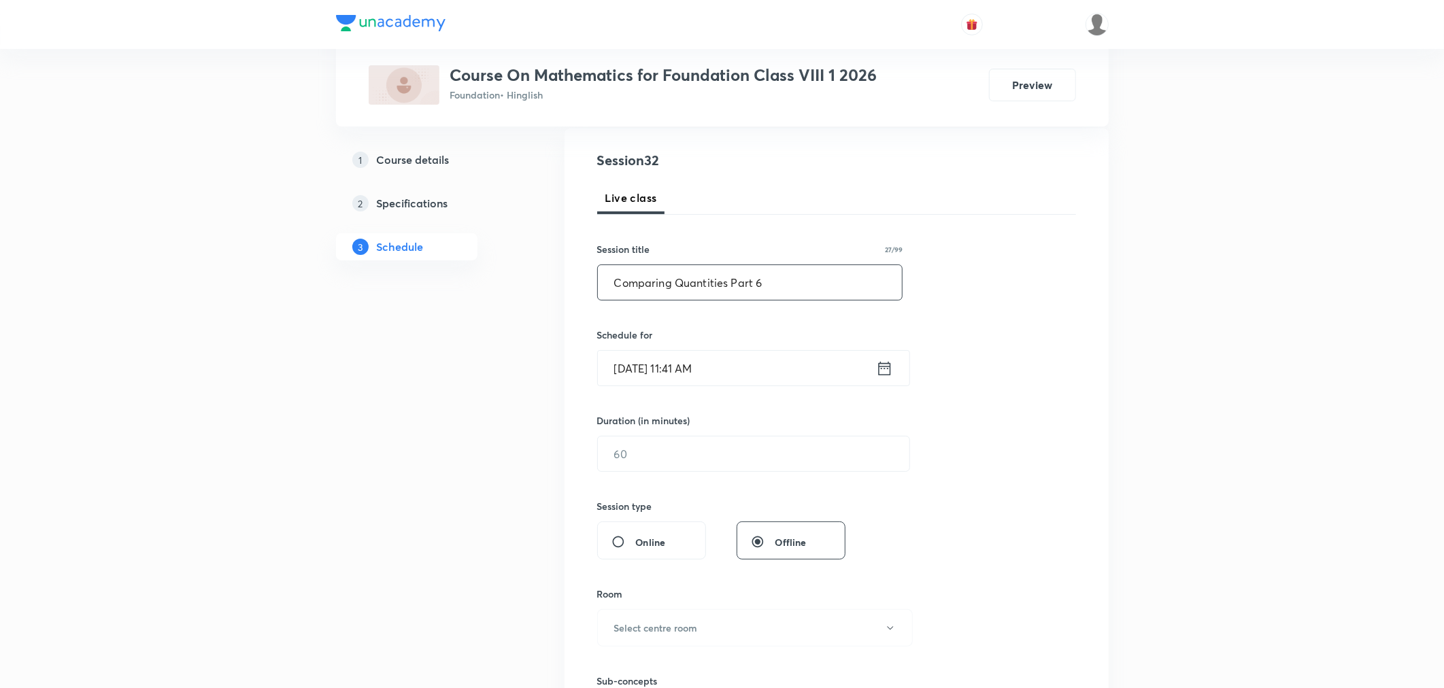
scroll to position [151, 0]
type input "Comparing Quantities Part 6"
click at [787, 355] on input "[DATE] 11:41 AM" at bounding box center [737, 360] width 278 height 35
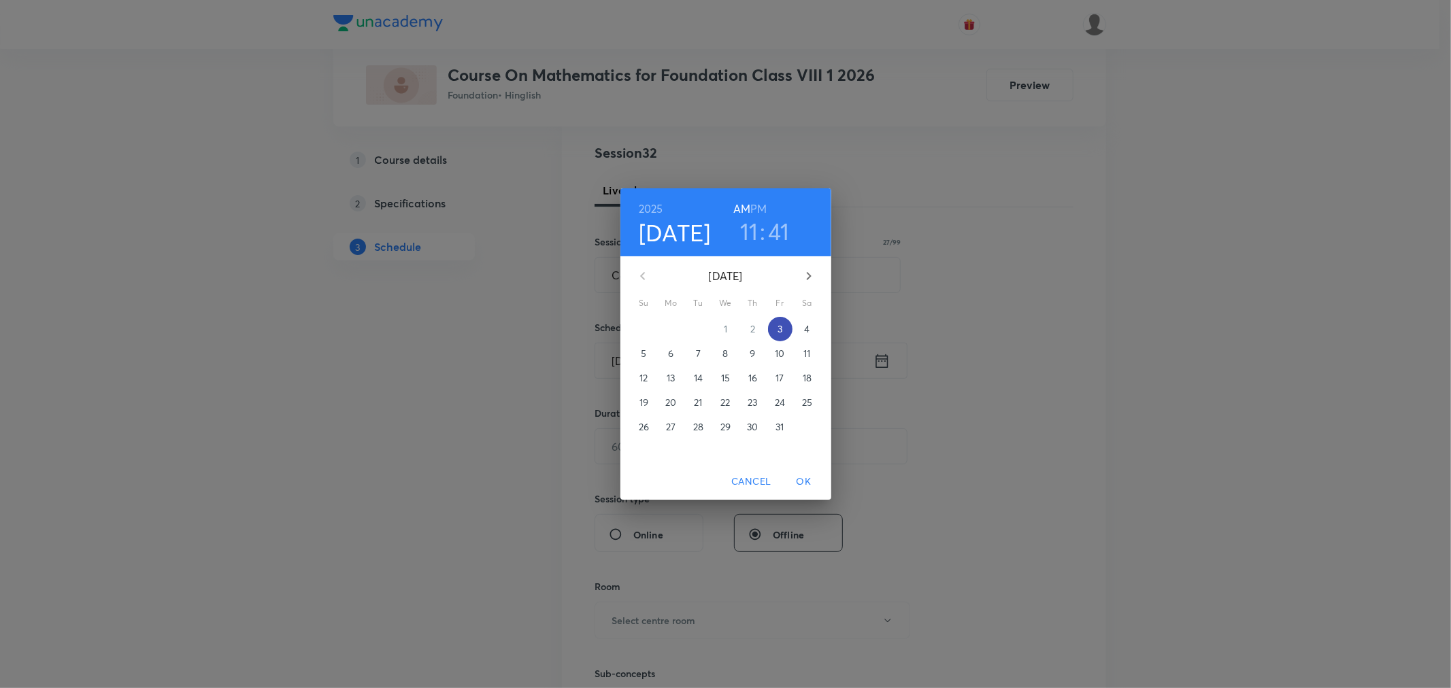
click at [782, 330] on p "3" at bounding box center [779, 329] width 5 height 14
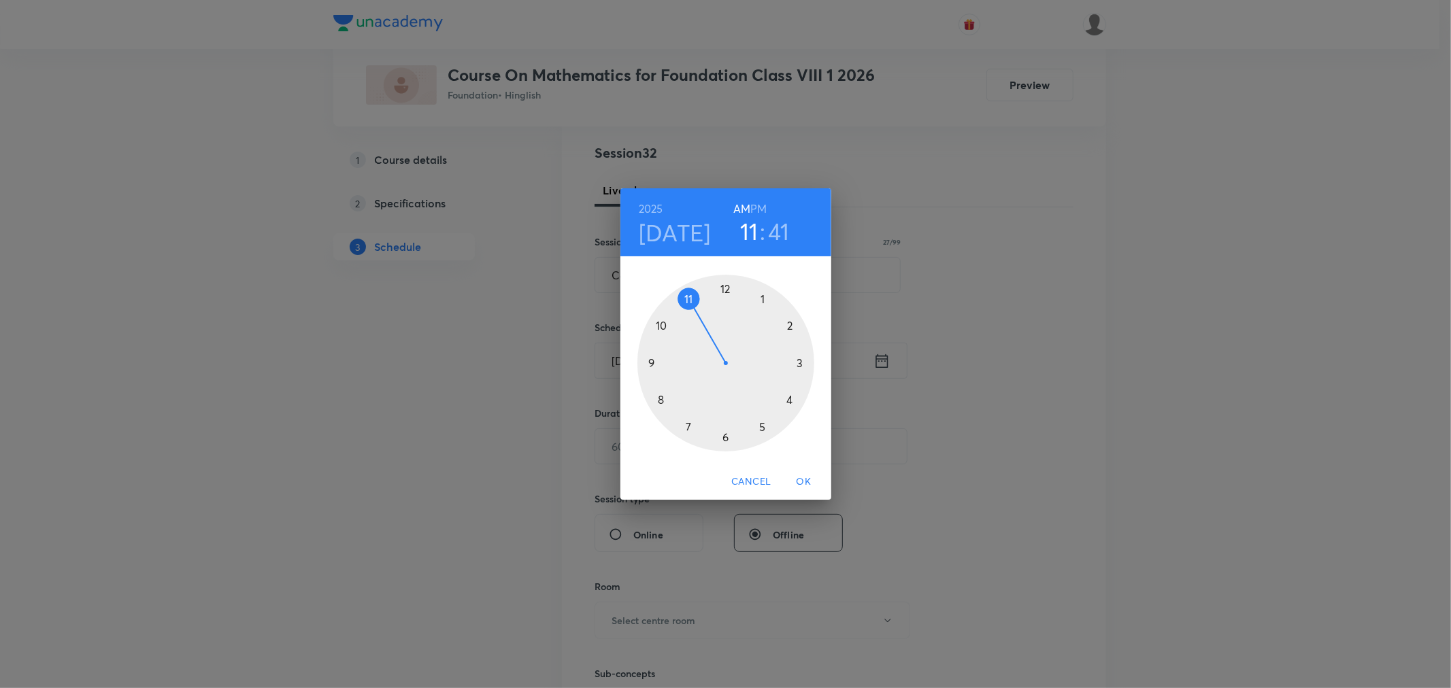
click at [753, 212] on h6 "PM" at bounding box center [758, 208] width 16 height 19
click at [688, 424] on div at bounding box center [725, 363] width 177 height 177
click at [760, 297] on div at bounding box center [725, 363] width 177 height 177
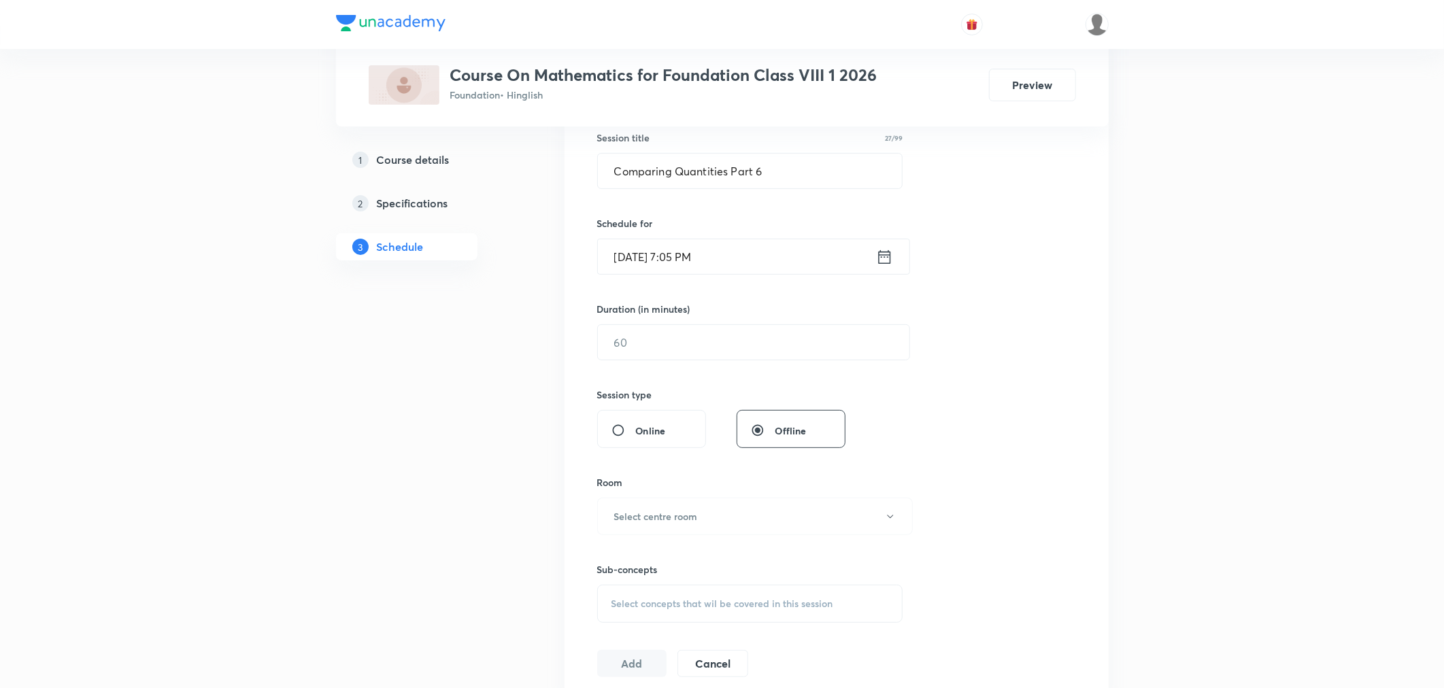
scroll to position [302, 0]
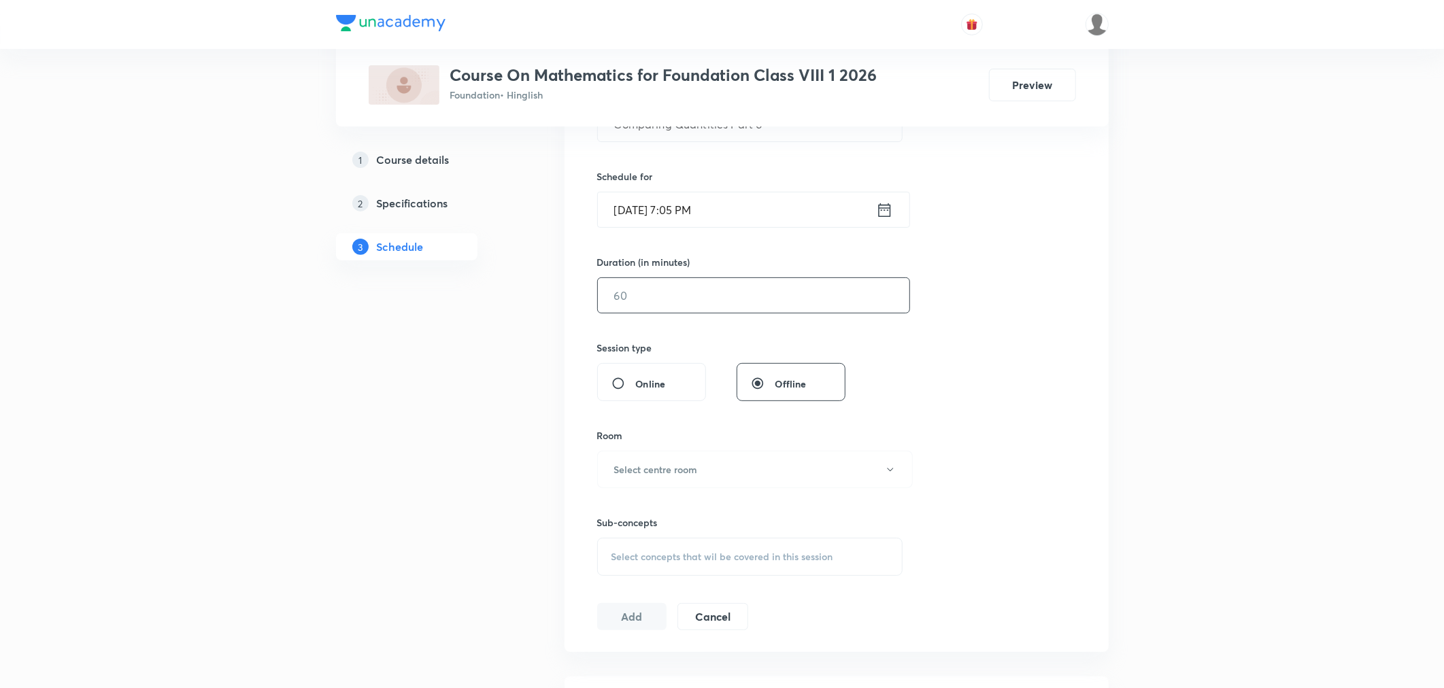
click at [673, 291] on input "text" at bounding box center [753, 295] width 311 height 35
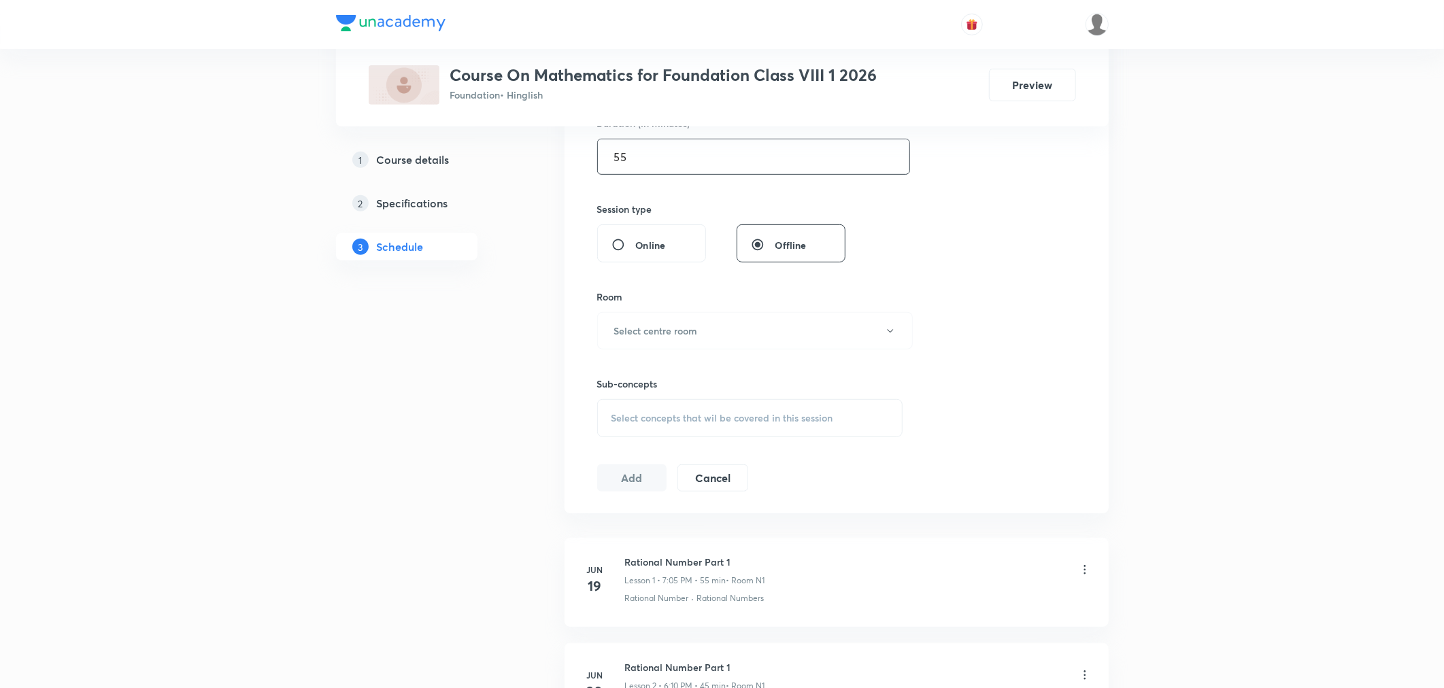
scroll to position [453, 0]
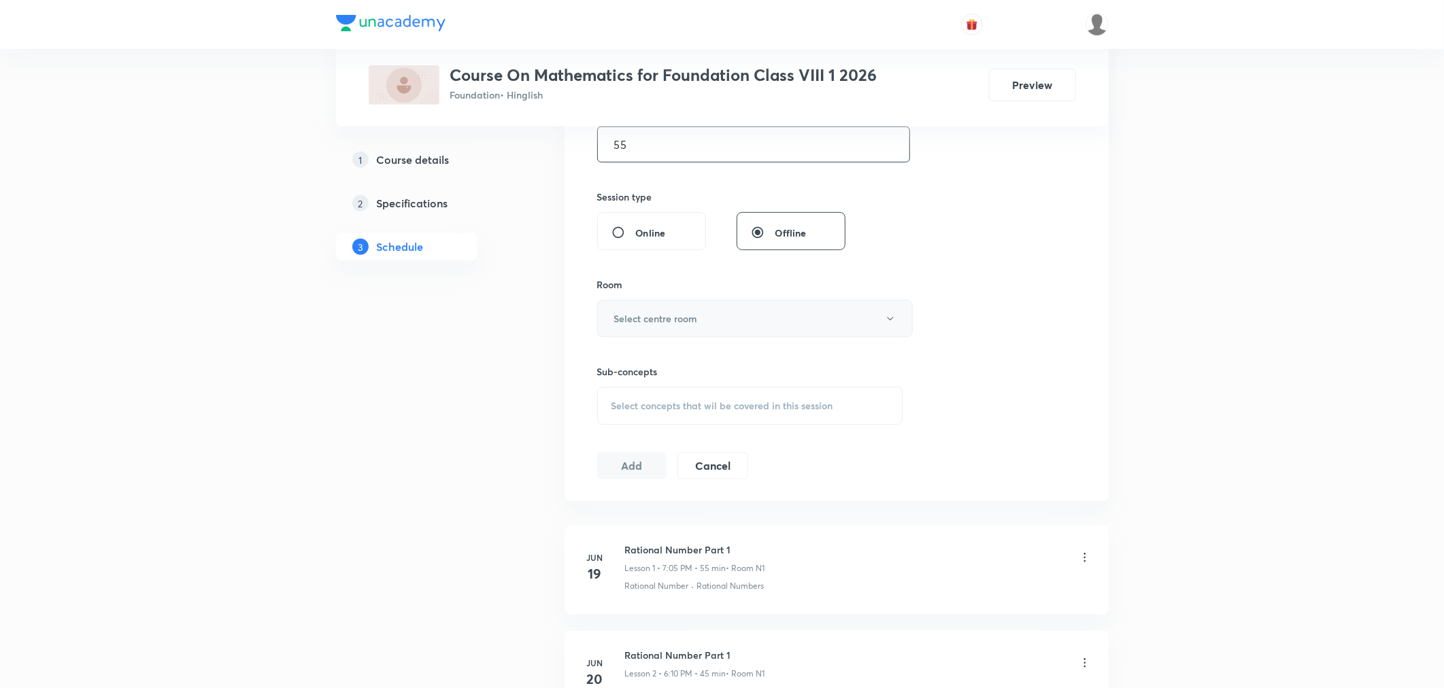
type input "55"
click at [656, 329] on button "Select centre room" at bounding box center [755, 318] width 316 height 37
click at [606, 359] on span "N1" at bounding box center [752, 363] width 298 height 14
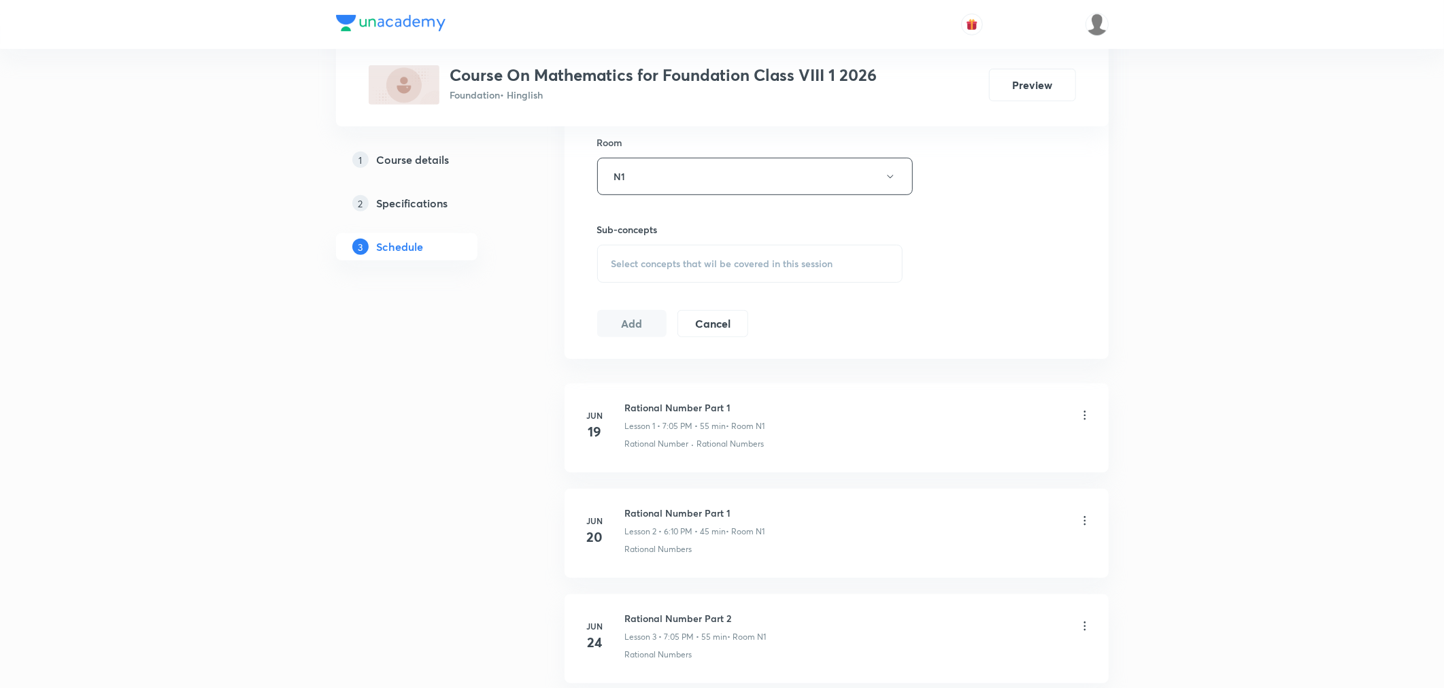
scroll to position [604, 0]
click at [674, 254] on span "Select concepts that wil be covered in this session" at bounding box center [722, 255] width 222 height 11
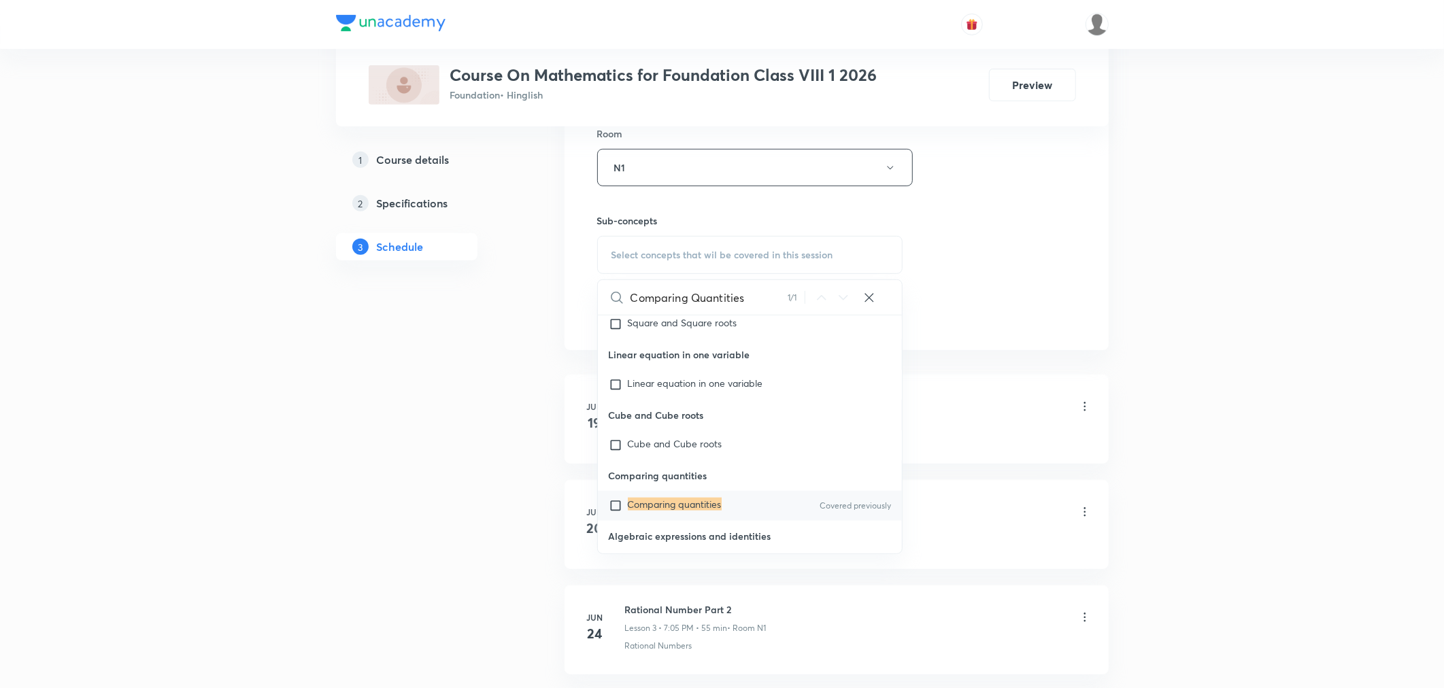
scroll to position [1344, 0]
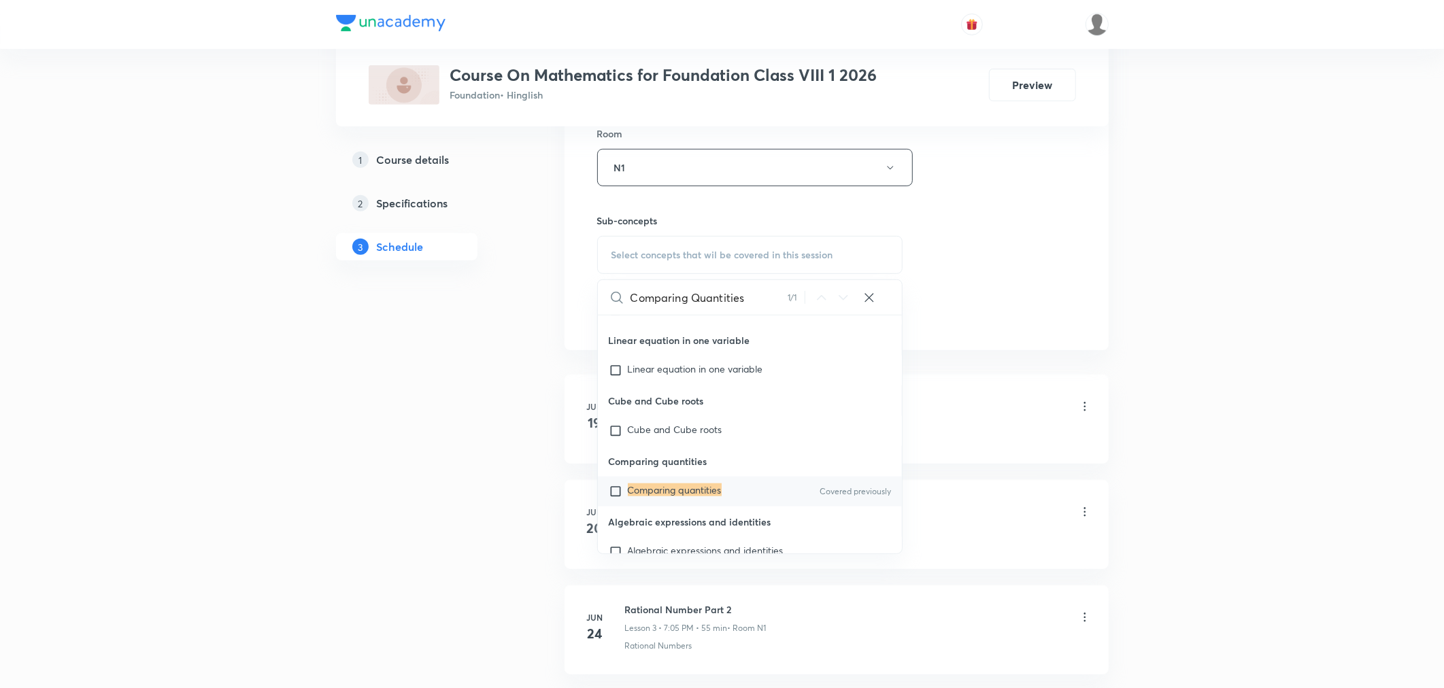
type input "Comparing Quantities"
click at [686, 491] on mark "Comparing quantities" at bounding box center [675, 490] width 94 height 13
checkbox input "true"
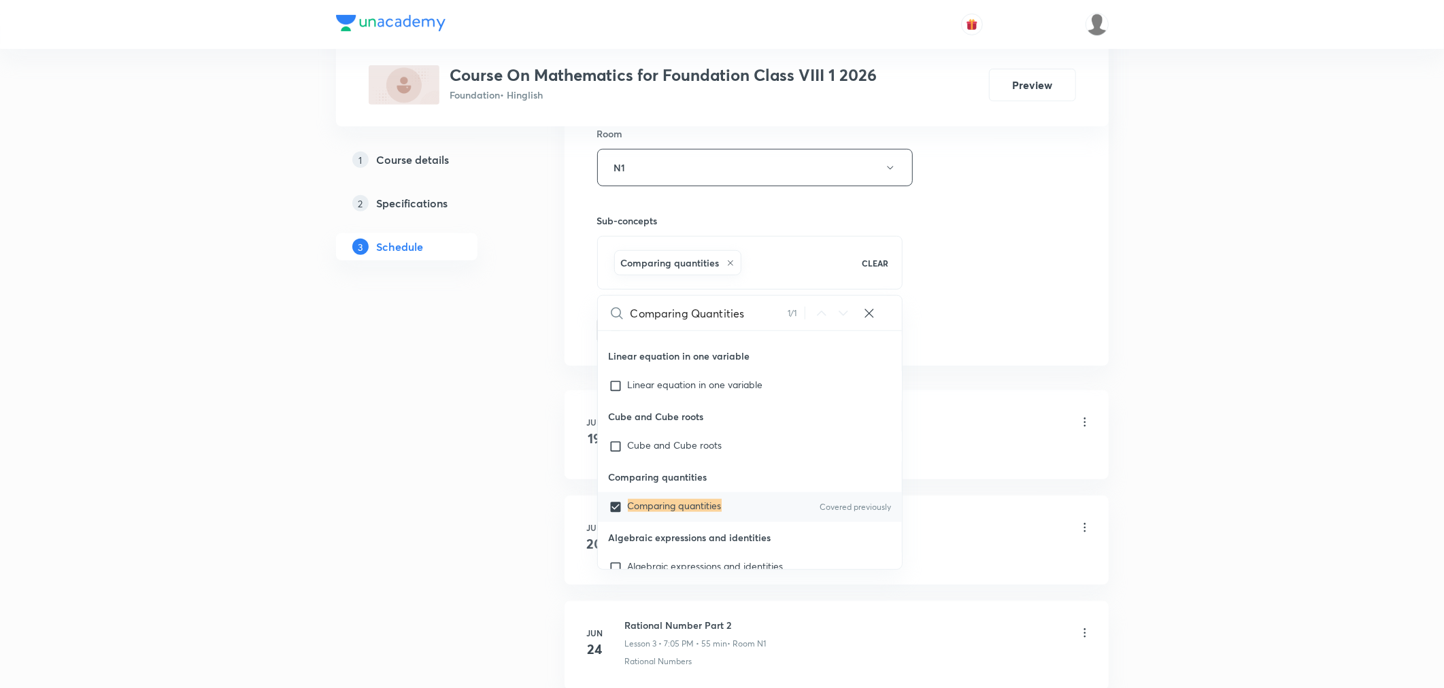
click at [977, 296] on div "Session 32 Live class Session title 27/99 Comparing Quantities Part 6 ​ Schedul…" at bounding box center [836, 17] width 479 height 654
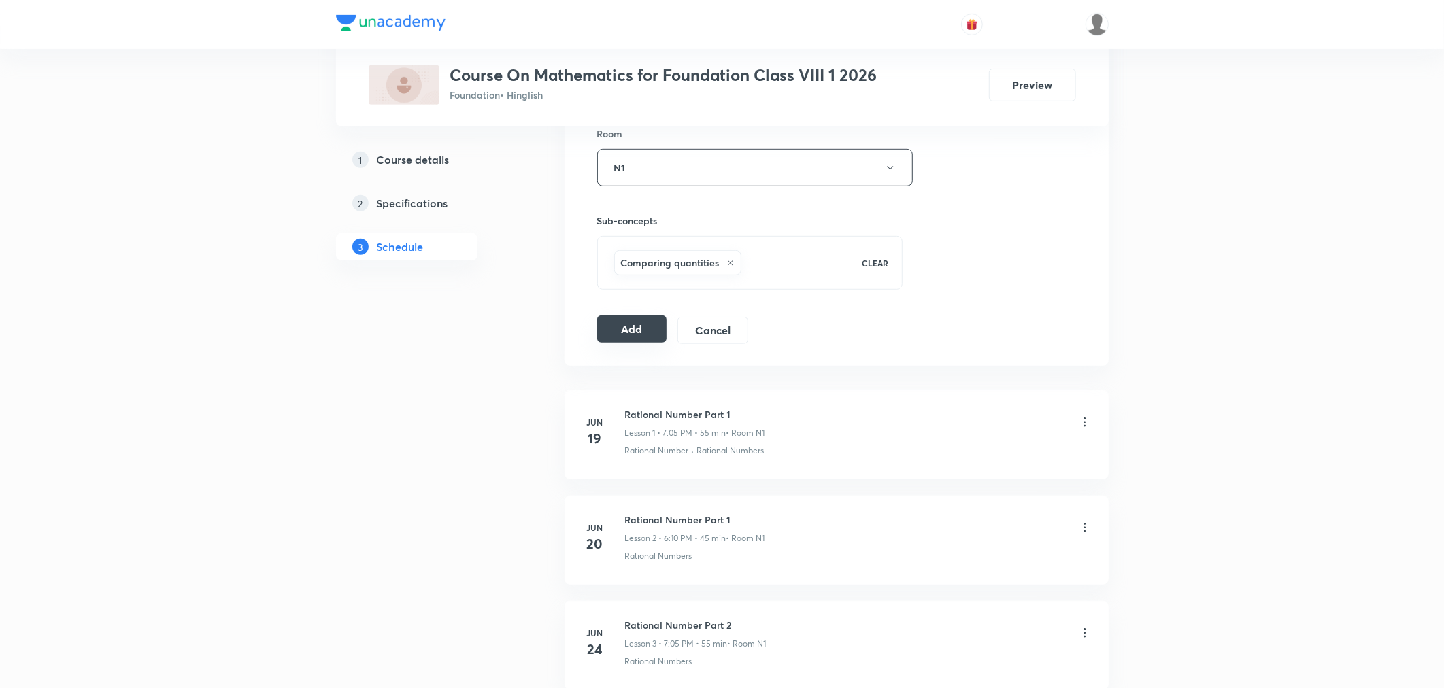
click at [624, 332] on button "Add" at bounding box center [632, 329] width 70 height 27
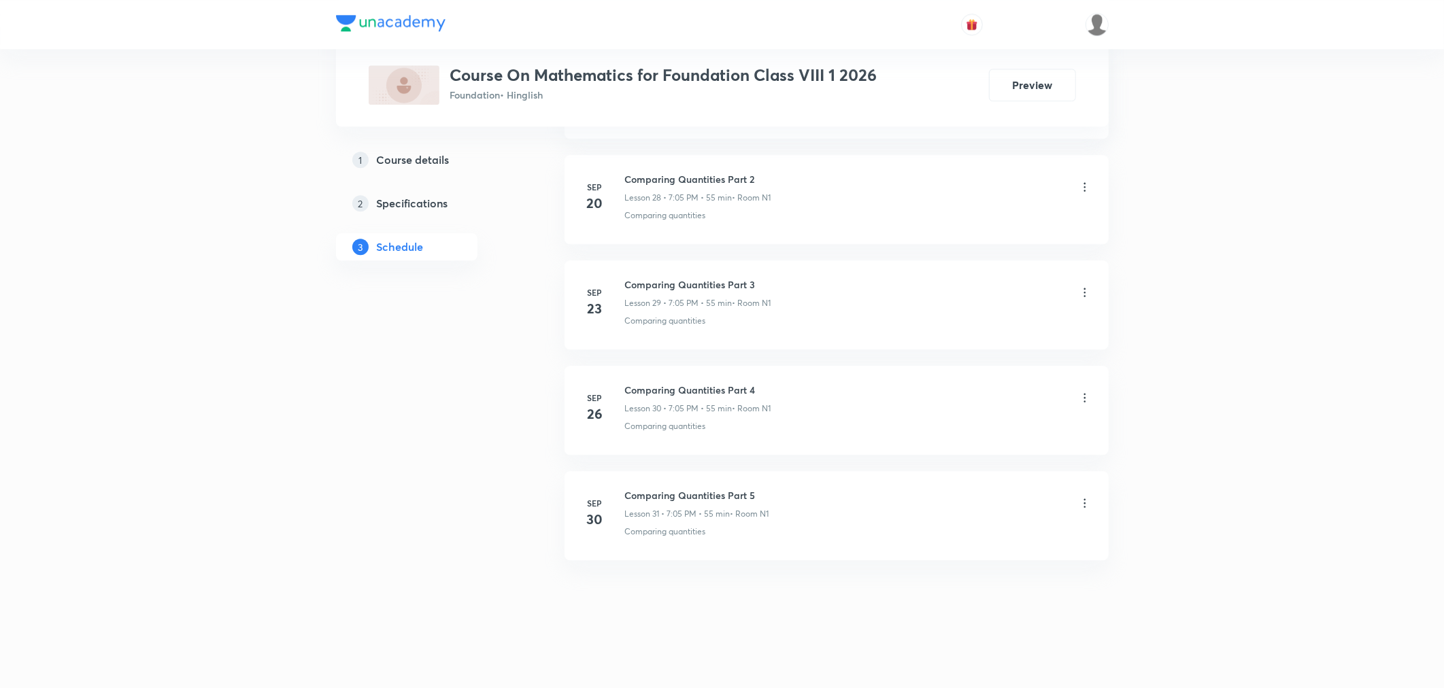
scroll to position [3048, 0]
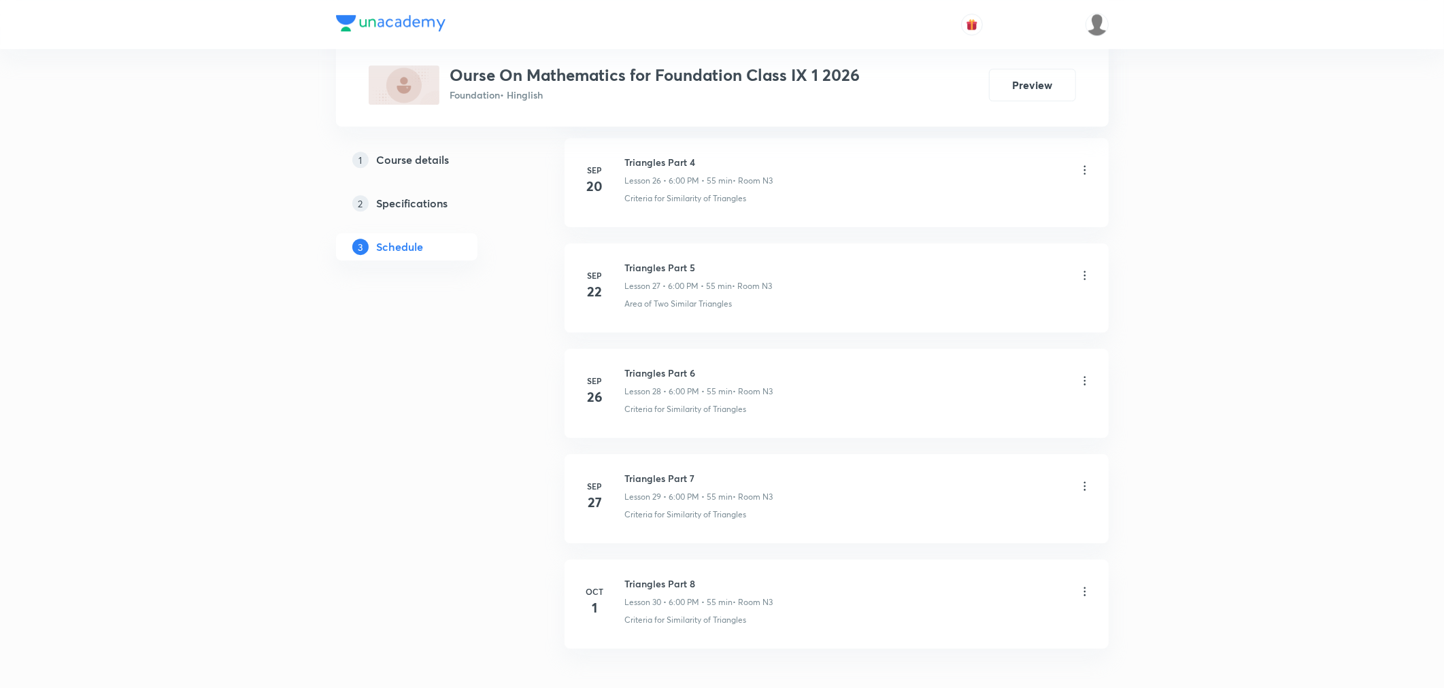
scroll to position [3568, 0]
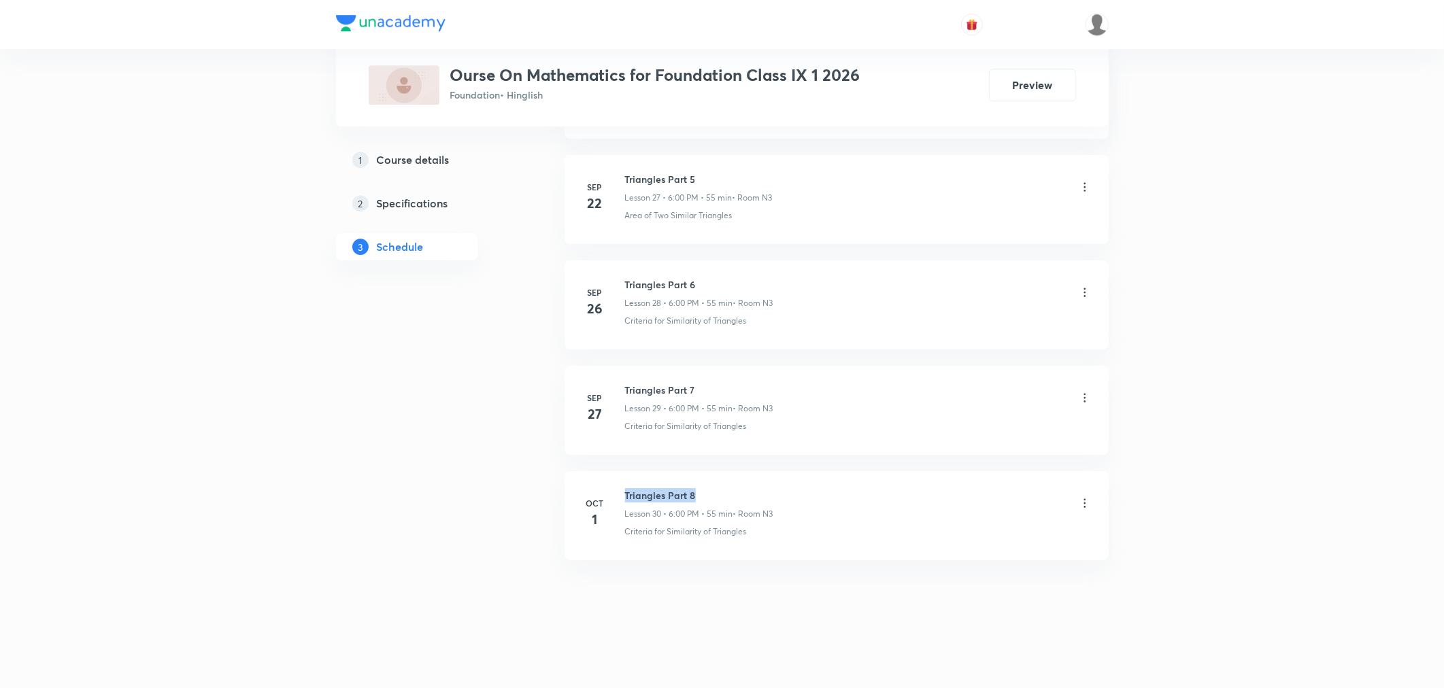
drag, startPoint x: 622, startPoint y: 491, endPoint x: 706, endPoint y: 486, distance: 83.8
click at [706, 486] on li "[DATE] Triangles Part 8 Lesson 30 • 6:00 PM • 55 min • Room N3 Criteria for Sim…" at bounding box center [837, 515] width 544 height 89
drag, startPoint x: 694, startPoint y: 493, endPoint x: 624, endPoint y: 494, distance: 70.7
click at [625, 494] on h6 "Triangles Part 8" at bounding box center [699, 495] width 148 height 14
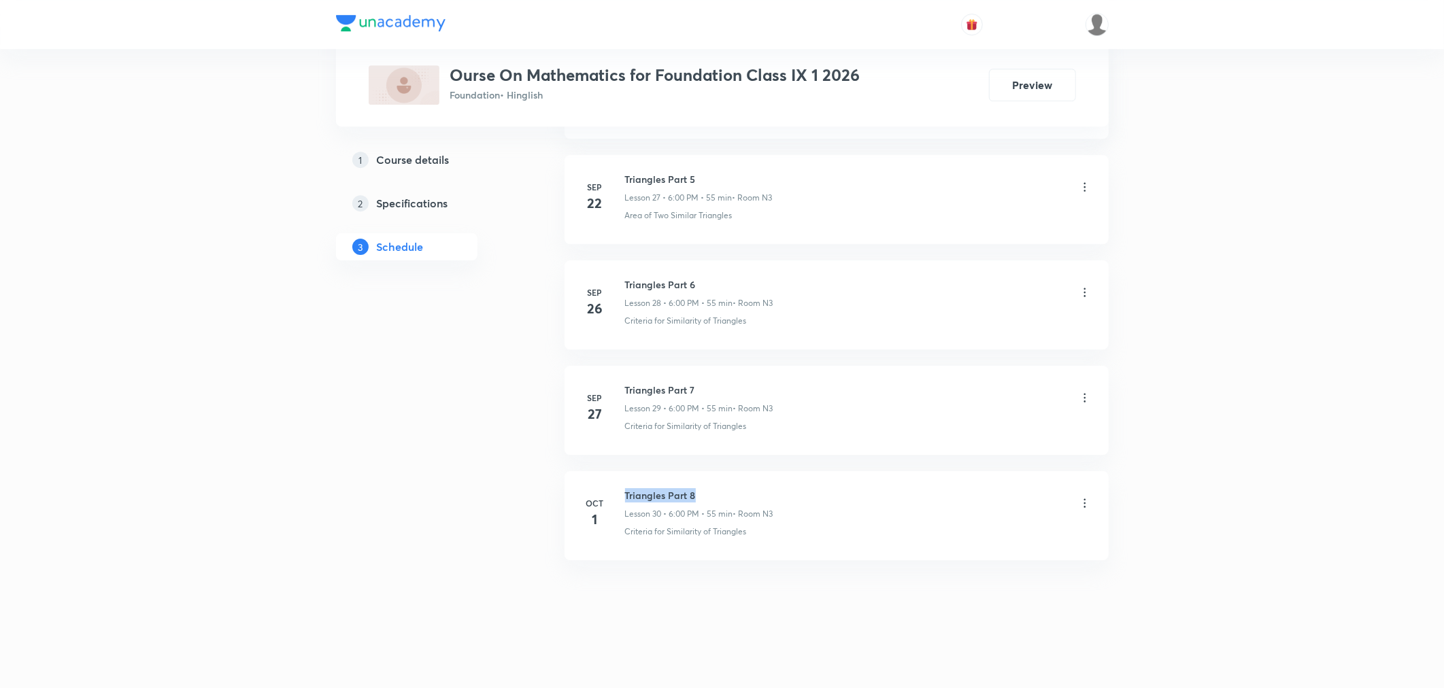
click at [625, 494] on h6 "Triangles Part 8" at bounding box center [699, 495] width 148 height 14
drag, startPoint x: 626, startPoint y: 495, endPoint x: 703, endPoint y: 492, distance: 76.9
click at [703, 492] on h6 "Triangles Part 8" at bounding box center [699, 495] width 148 height 14
copy h6 "Triangles Part 8"
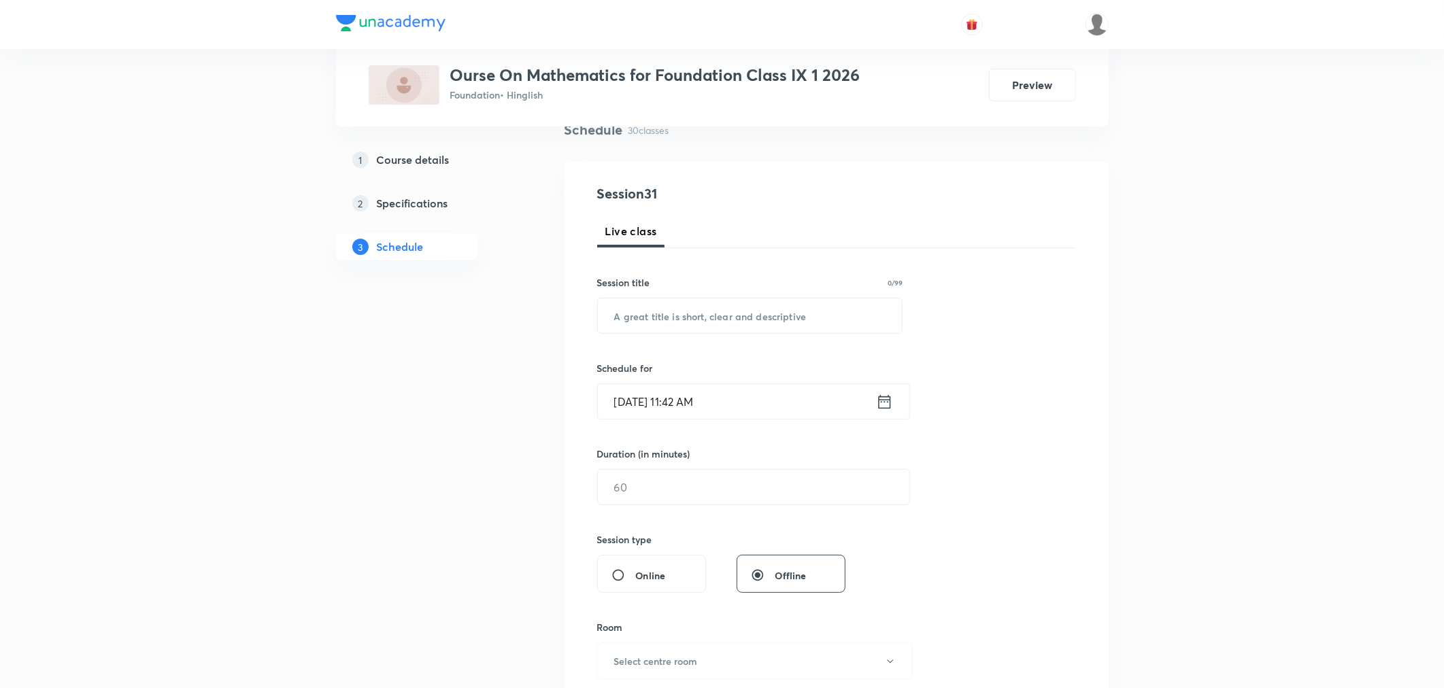
scroll to position [0, 0]
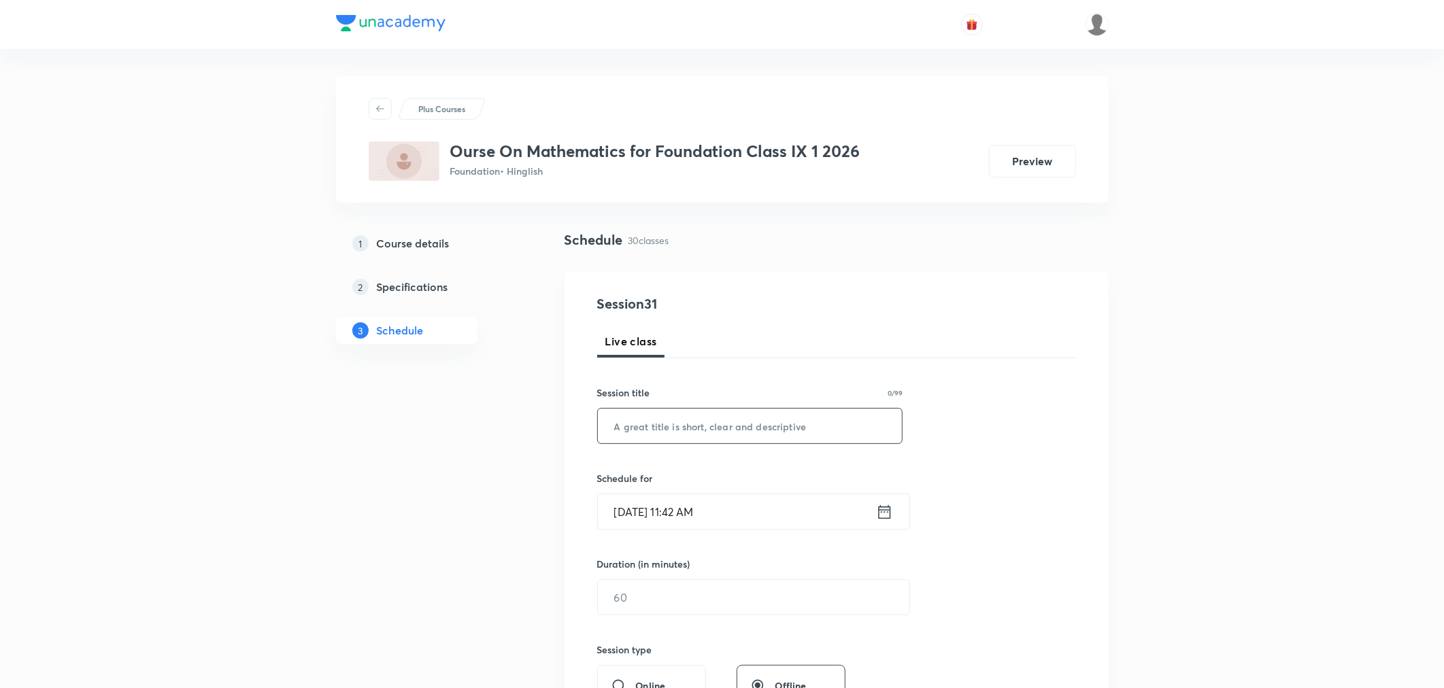
click at [695, 433] on input "text" at bounding box center [750, 426] width 305 height 35
paste input "Triangles Part 8"
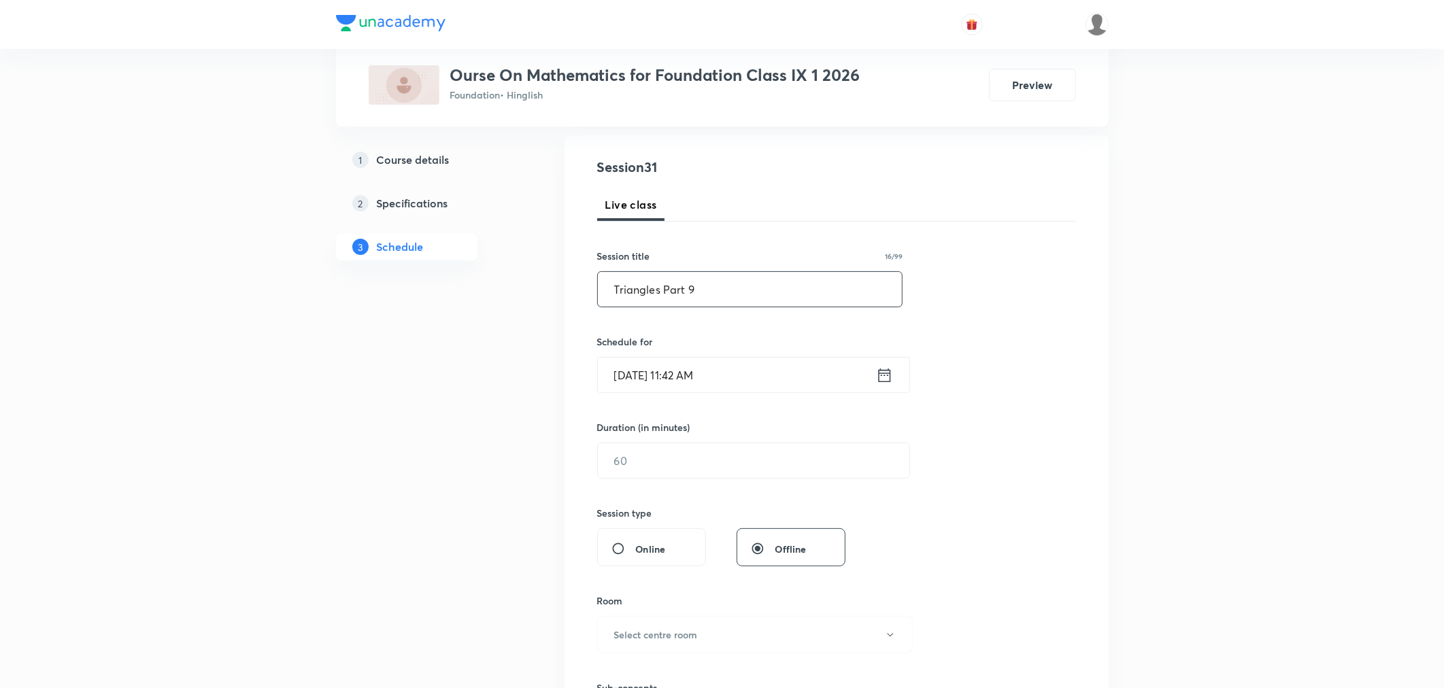
scroll to position [151, 0]
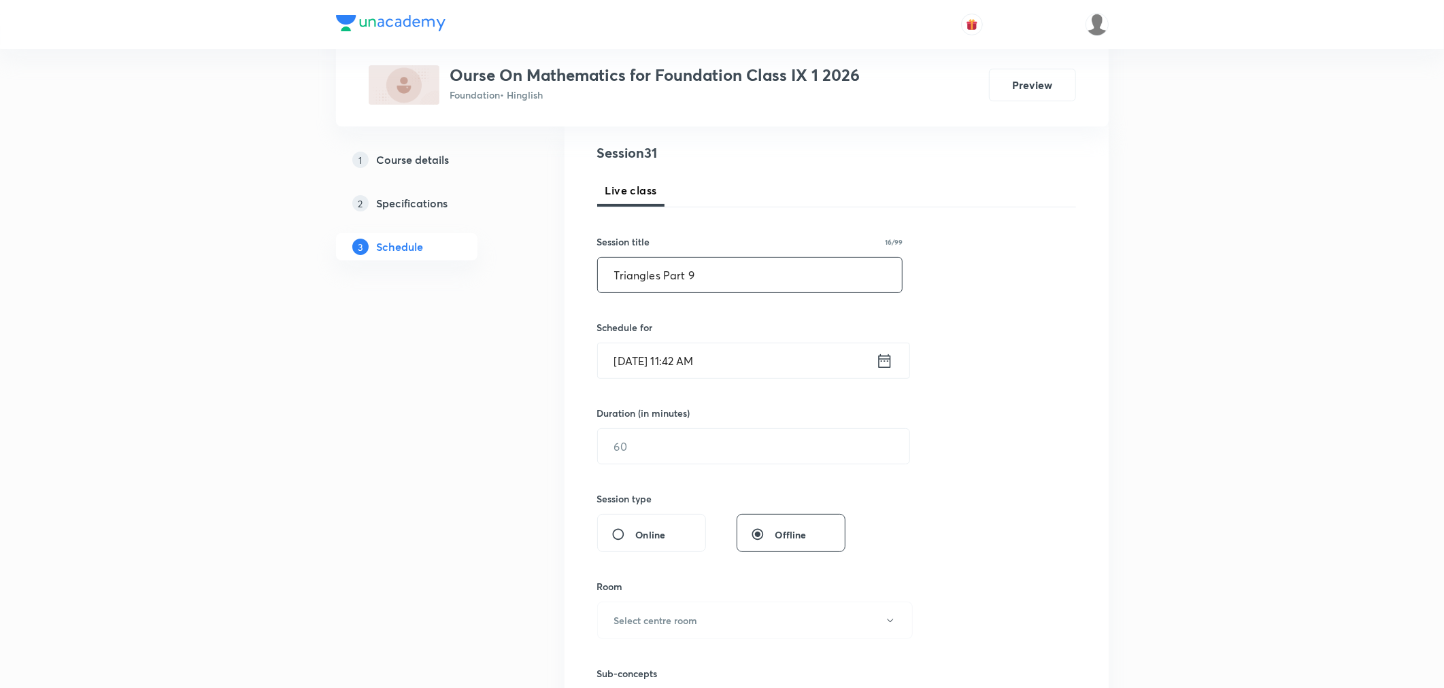
type input "Triangles Part 9"
click at [756, 365] on input "[DATE] 11:42 AM" at bounding box center [737, 360] width 278 height 35
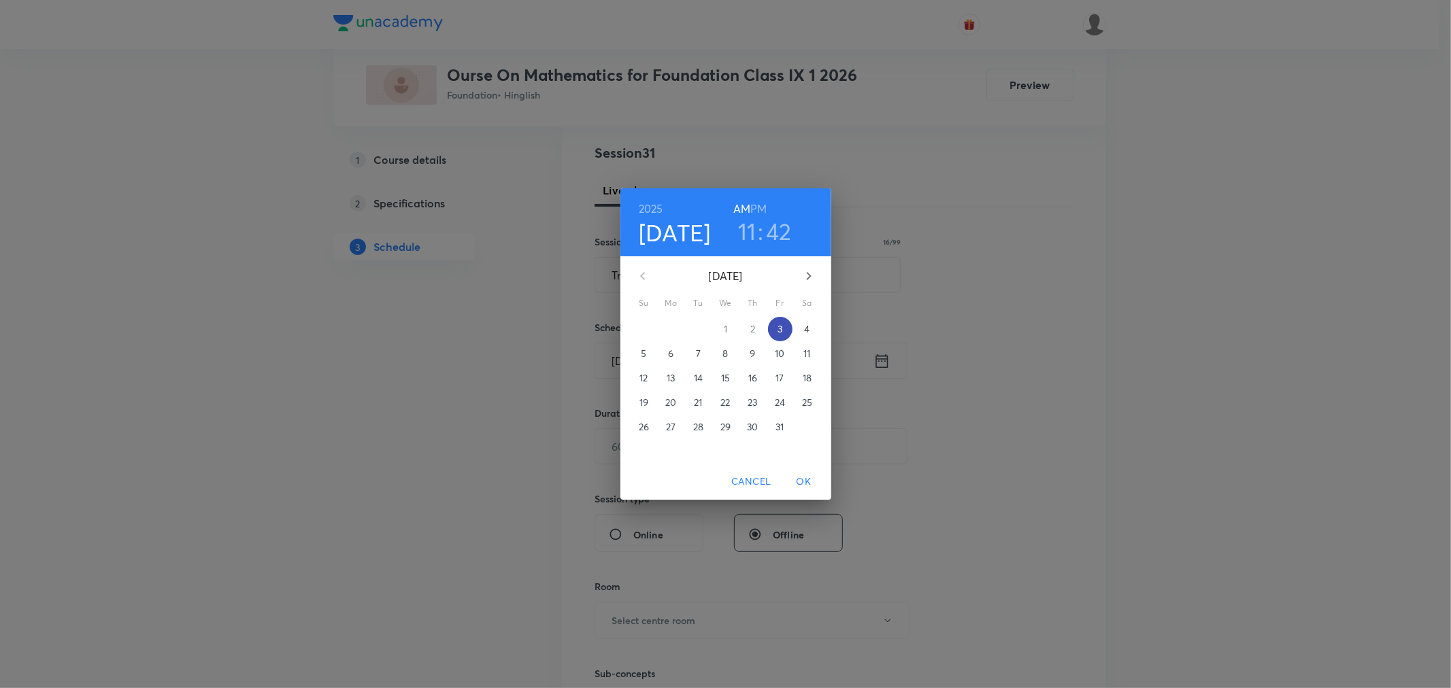
click at [781, 329] on p "3" at bounding box center [779, 329] width 5 height 14
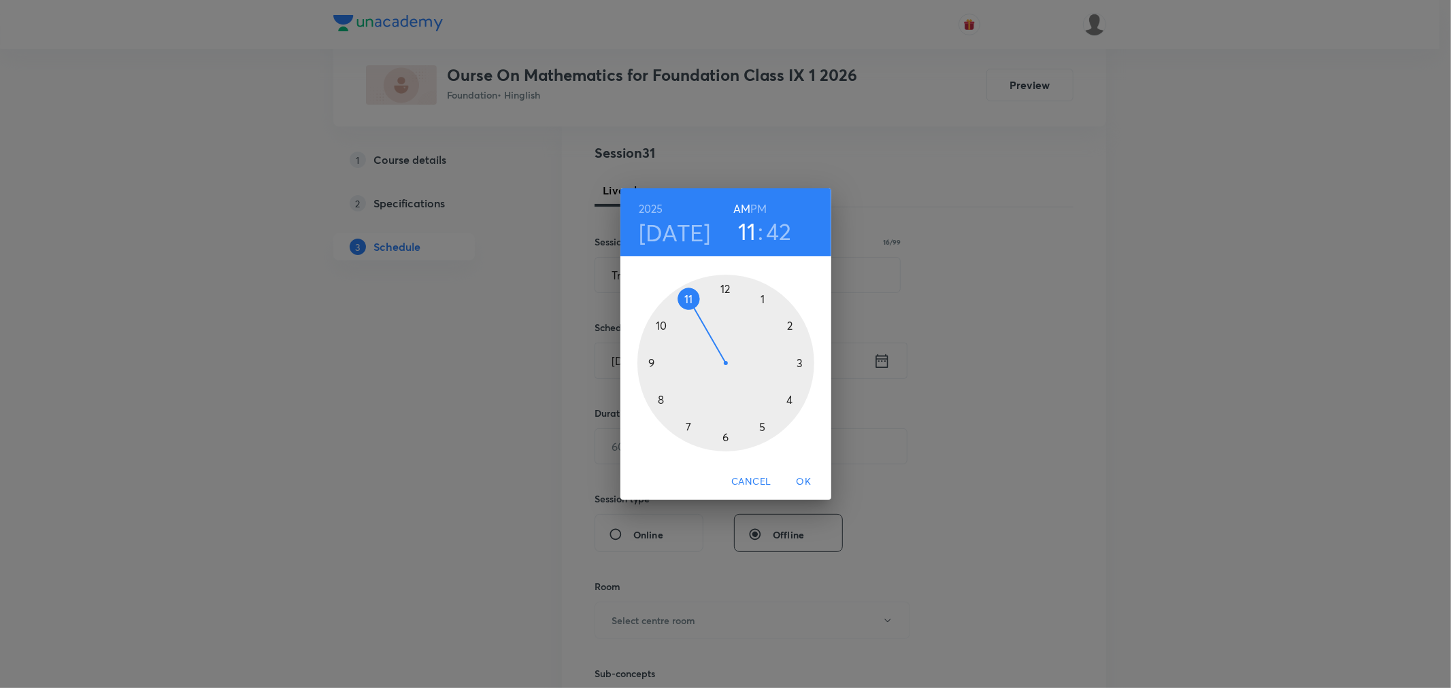
click at [756, 209] on h6 "PM" at bounding box center [758, 208] width 16 height 19
click at [724, 436] on div at bounding box center [725, 363] width 177 height 177
click at [725, 288] on div at bounding box center [725, 363] width 177 height 177
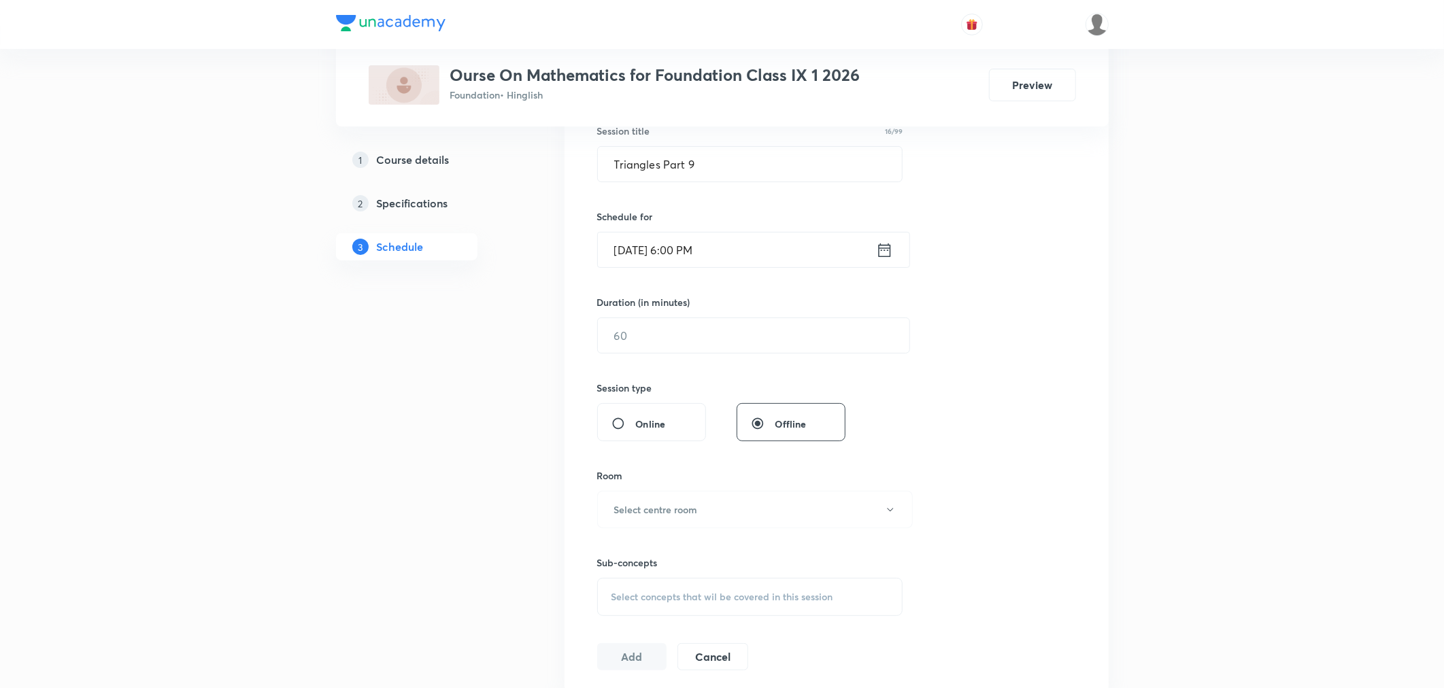
scroll to position [302, 0]
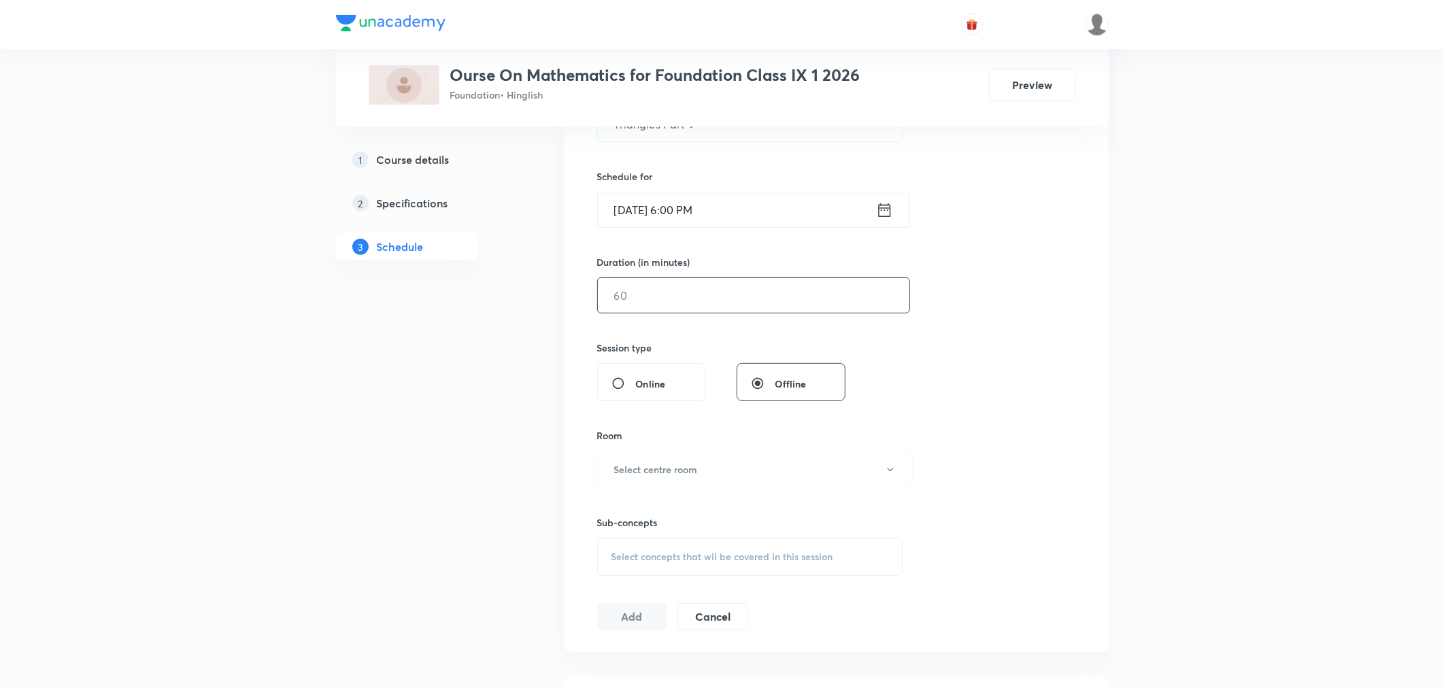
click at [673, 297] on input "text" at bounding box center [753, 295] width 311 height 35
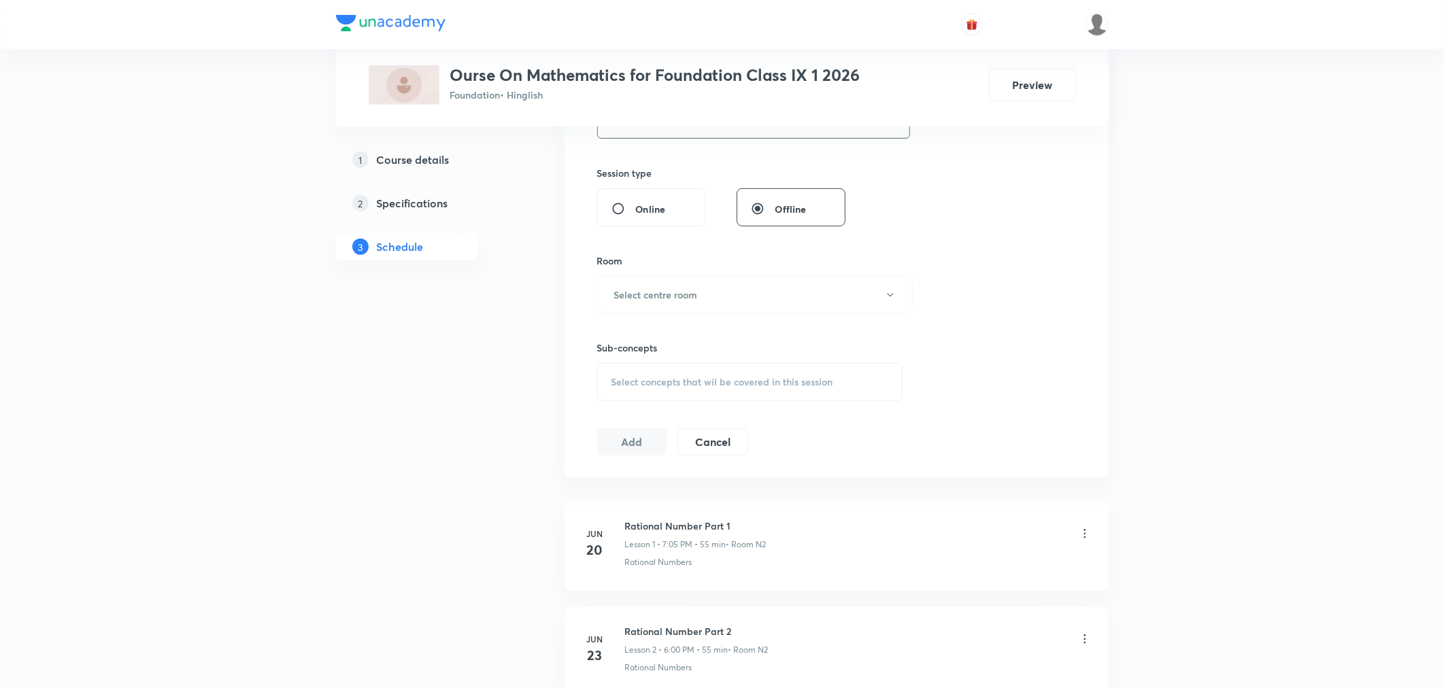
scroll to position [528, 0]
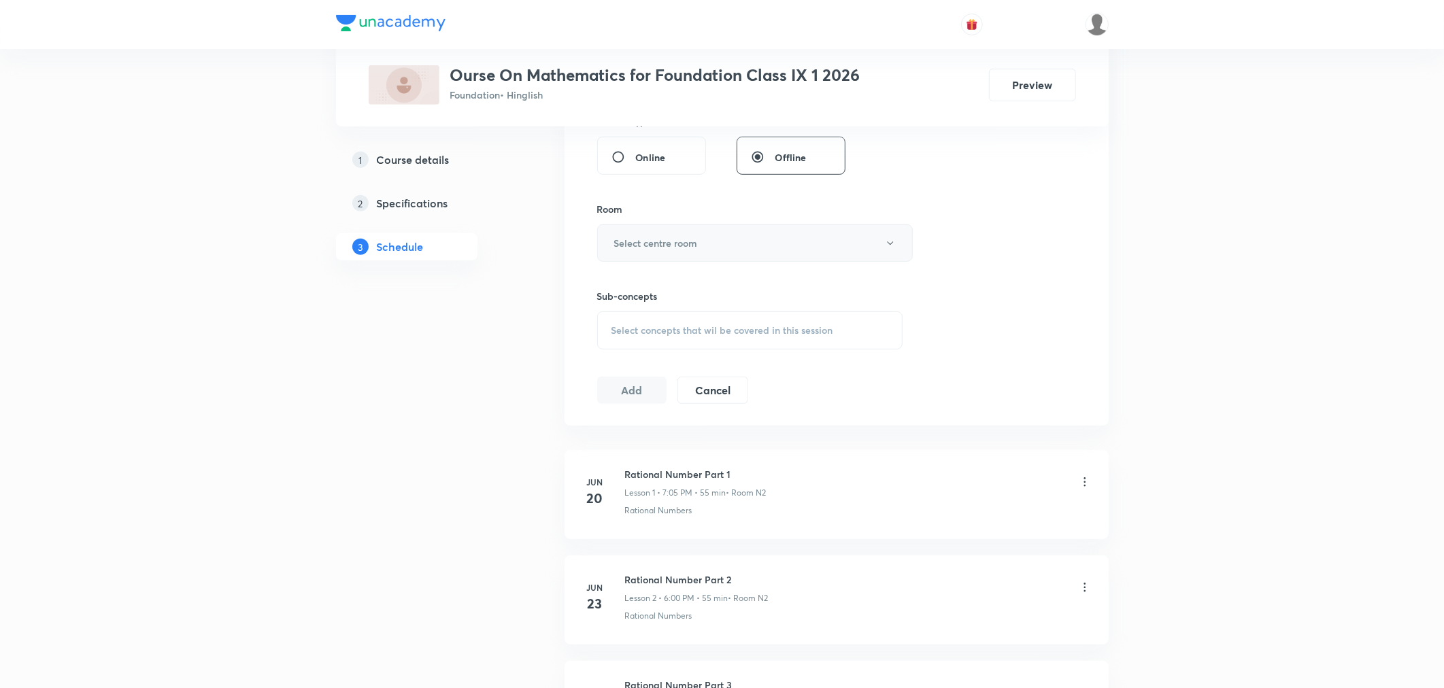
type input "55"
click at [636, 250] on h6 "Select centre room" at bounding box center [656, 243] width 84 height 14
click at [608, 338] on span "N3" at bounding box center [752, 338] width 298 height 14
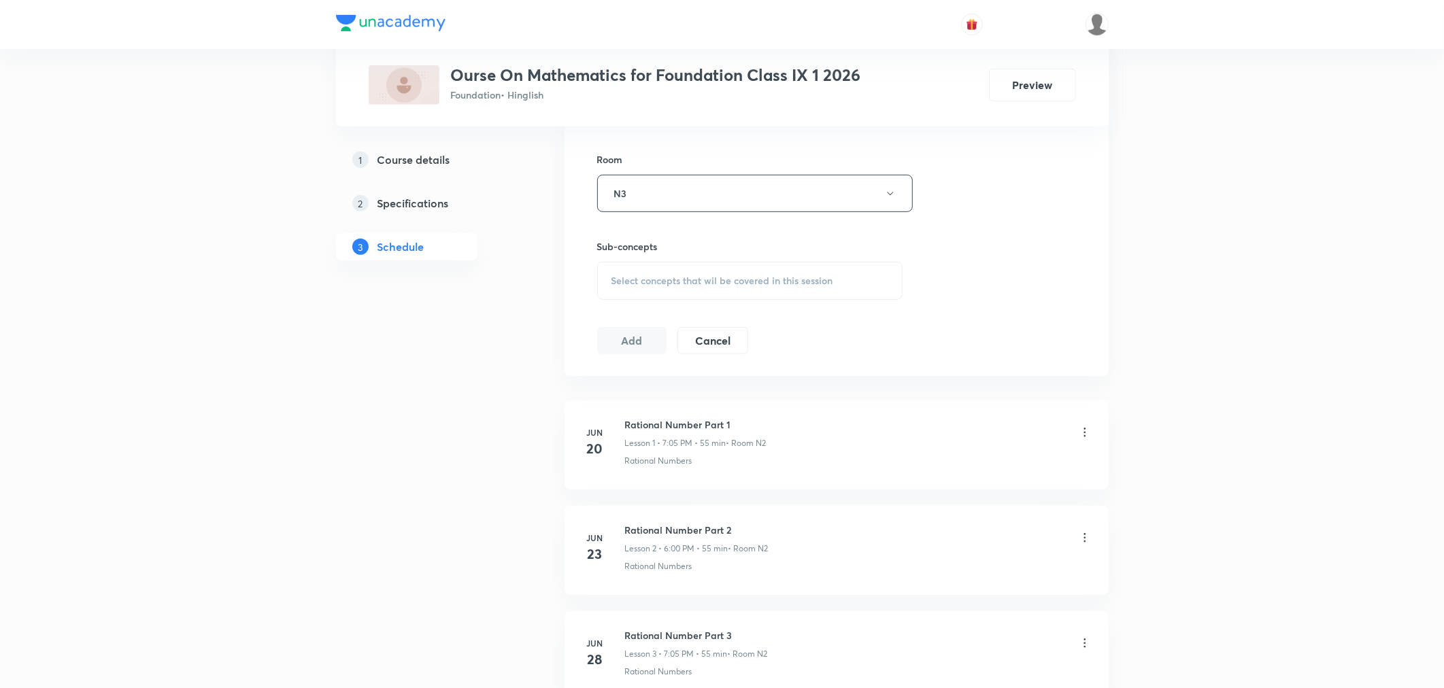
scroll to position [604, 0]
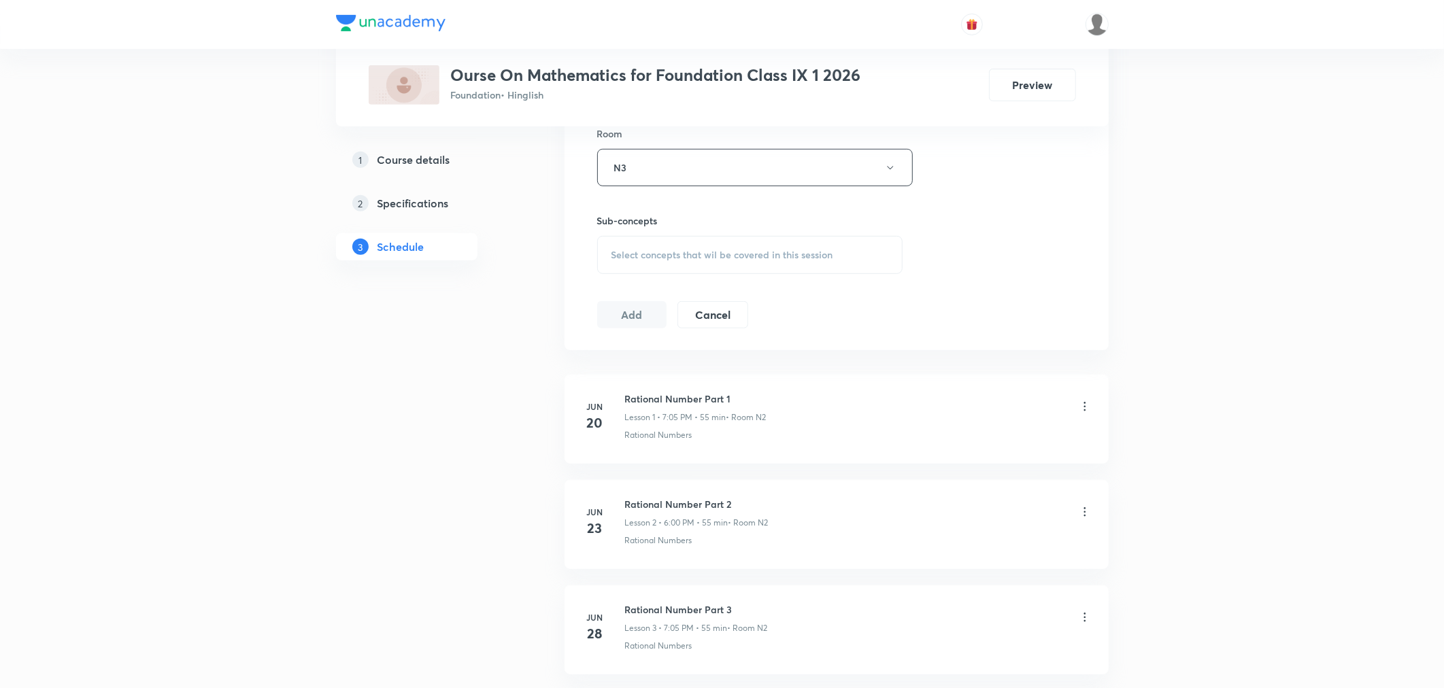
click at [654, 256] on span "Select concepts that wil be covered in this session" at bounding box center [722, 255] width 222 height 11
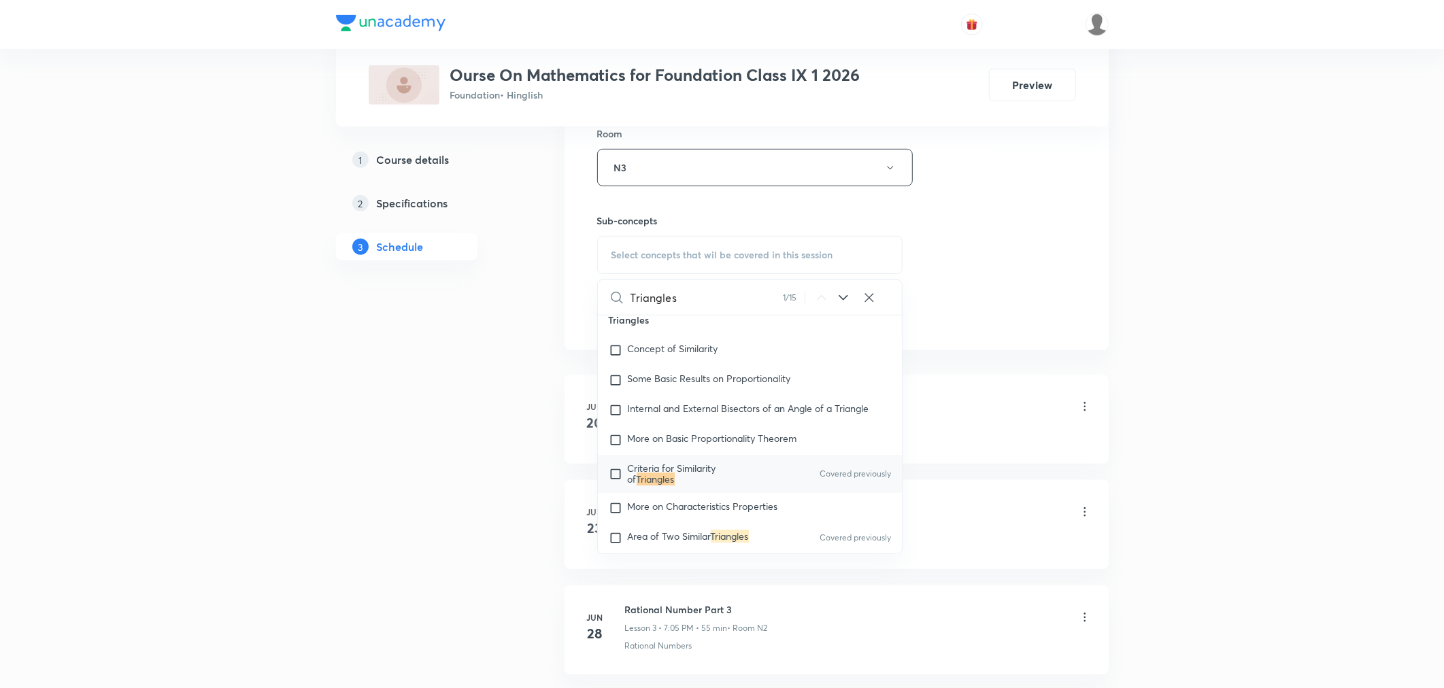
scroll to position [3450, 0]
type input "Triangles"
click at [651, 490] on mark "Triangles" at bounding box center [656, 483] width 38 height 13
checkbox input "true"
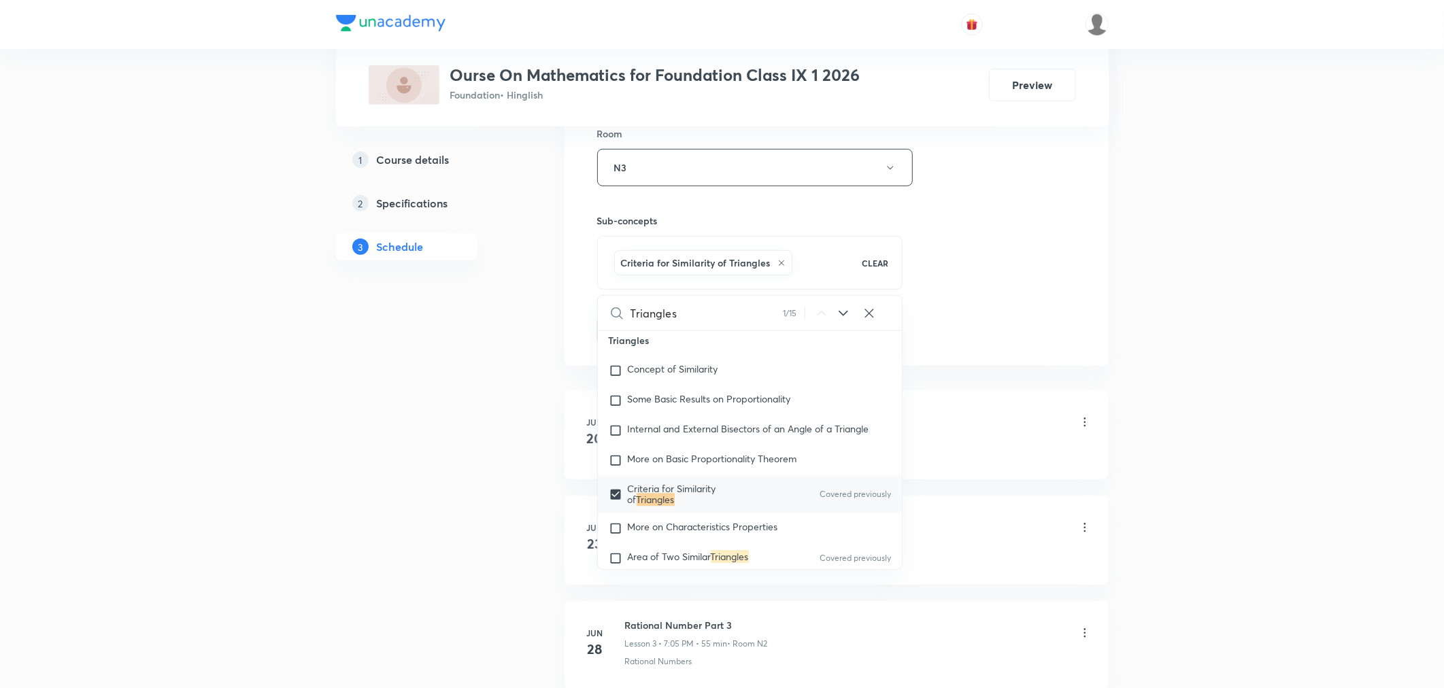
click at [985, 290] on div "Session 31 Live class Session title 16/99 Triangles Part 9 ​ Schedule for [DATE…" at bounding box center [836, 17] width 479 height 654
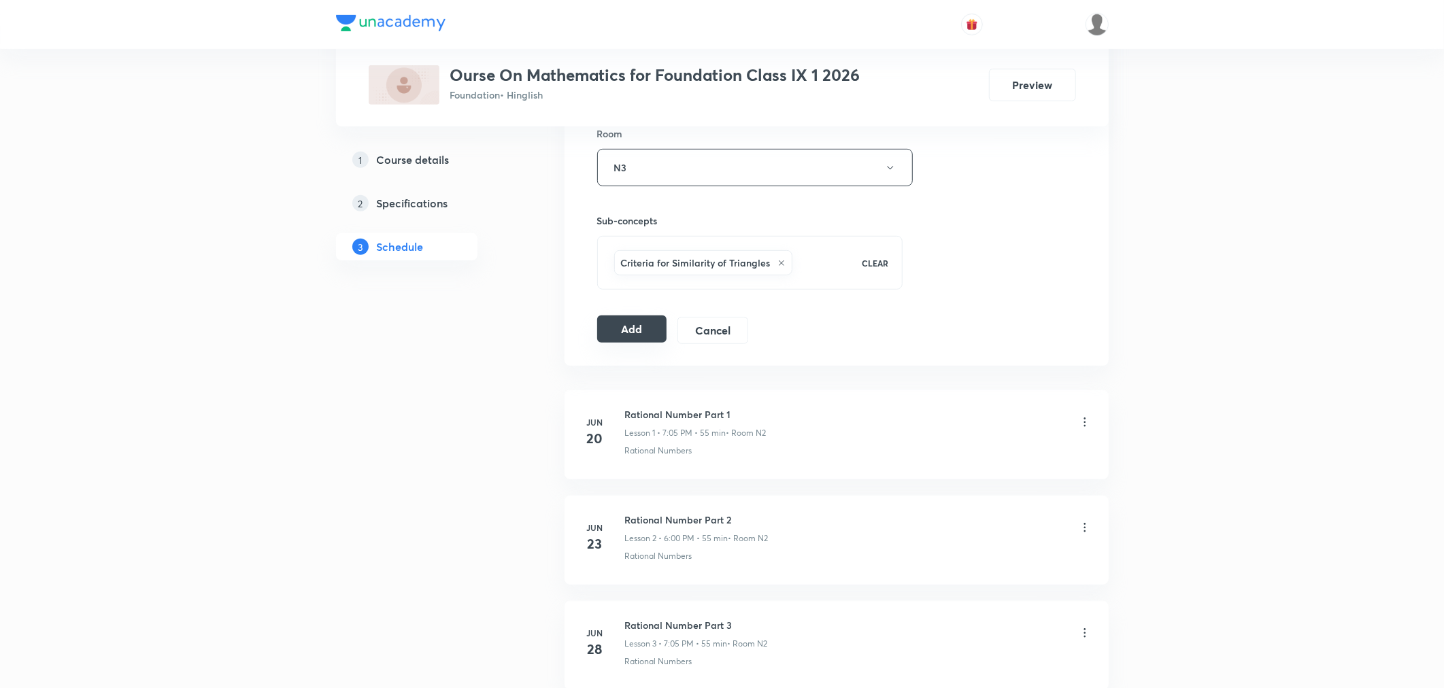
click at [630, 331] on button "Add" at bounding box center [632, 329] width 70 height 27
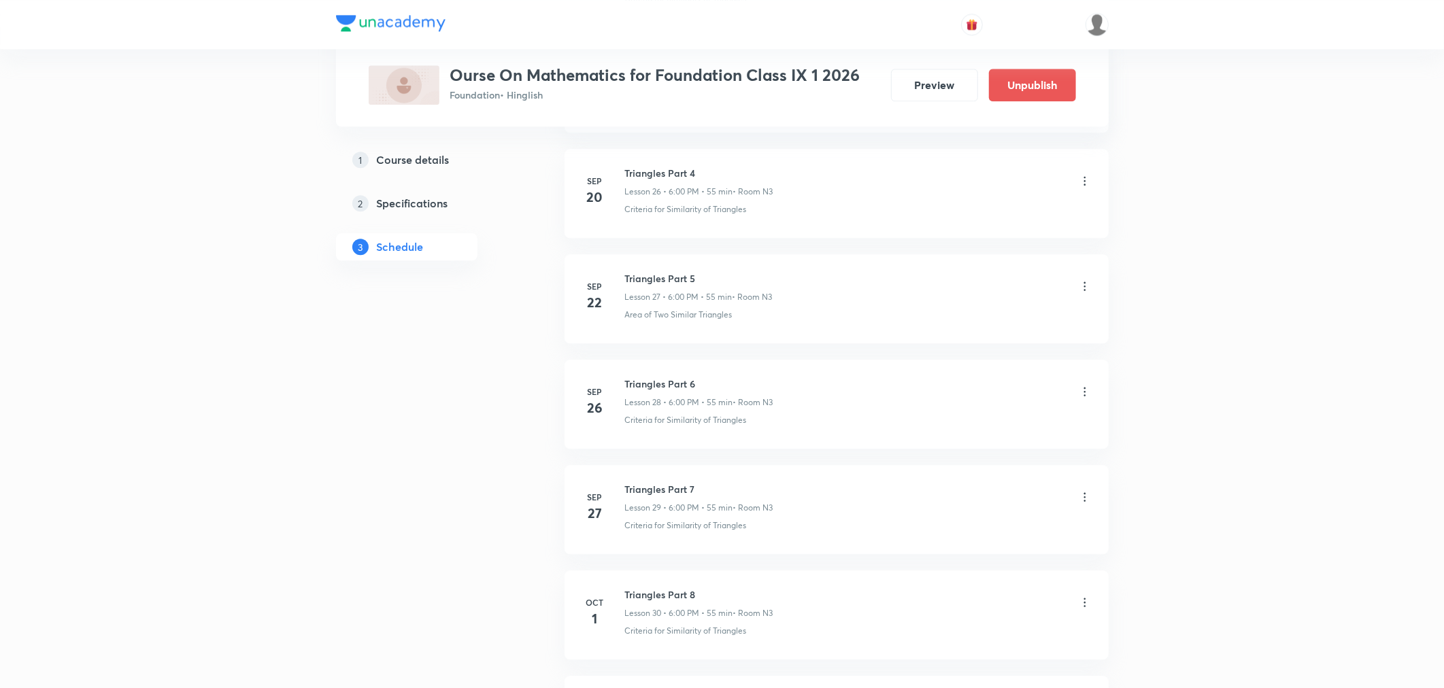
scroll to position [3048, 0]
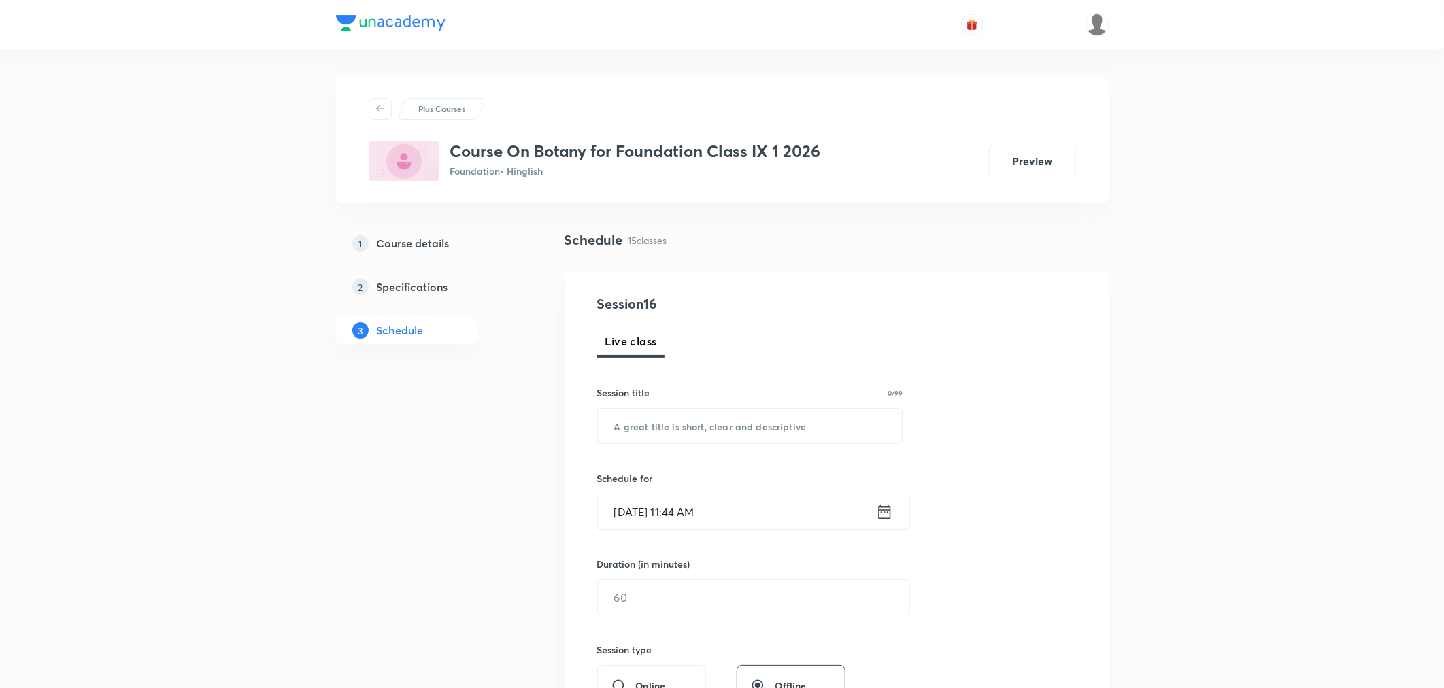
scroll to position [1985, 0]
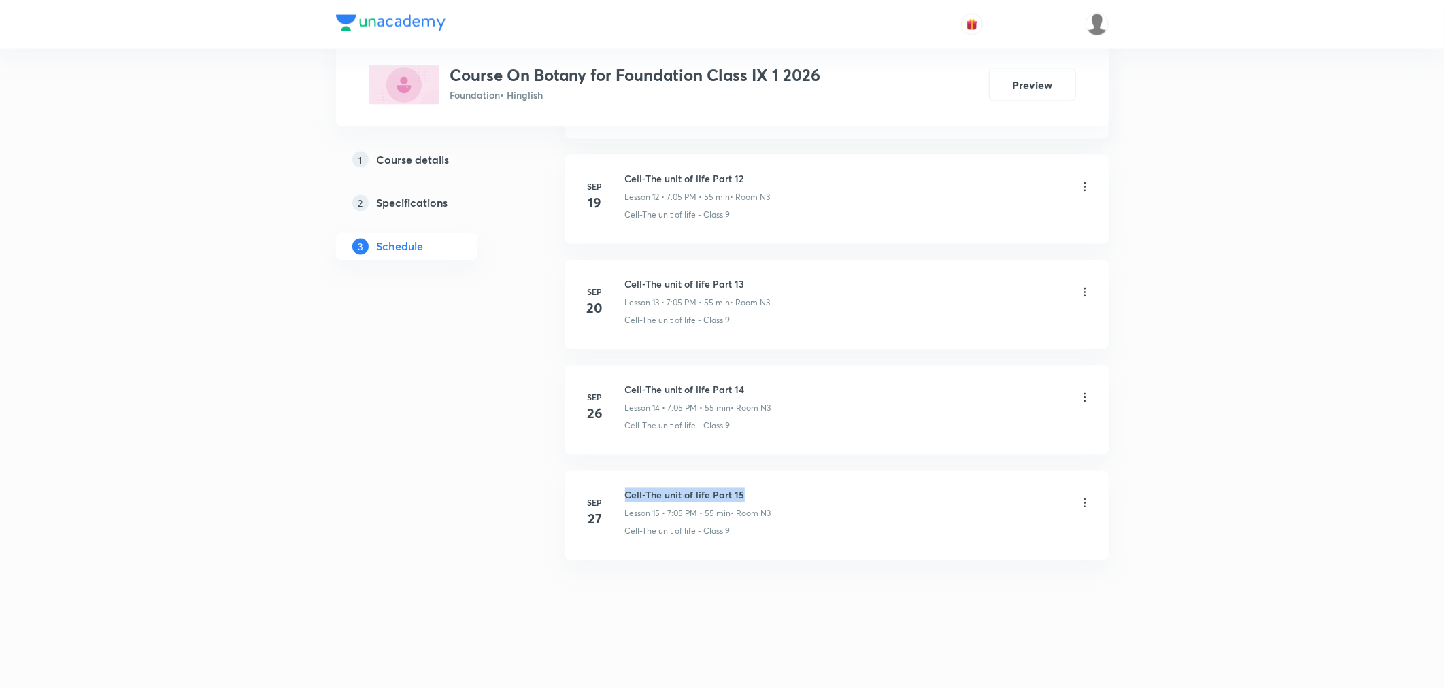
drag, startPoint x: 627, startPoint y: 493, endPoint x: 790, endPoint y: 493, distance: 163.2
click at [790, 493] on div "Cell-The unit of life Part 15 Lesson 15 • 7:05 PM • 55 min • Room N3" at bounding box center [858, 504] width 467 height 32
drag, startPoint x: 741, startPoint y: 492, endPoint x: 620, endPoint y: 488, distance: 121.8
click at [620, 488] on div "[DATE] Cell-The unit of life Part 15 Lesson 15 • 7:05 PM • 55 min • Room N3 Cel…" at bounding box center [837, 513] width 510 height 50
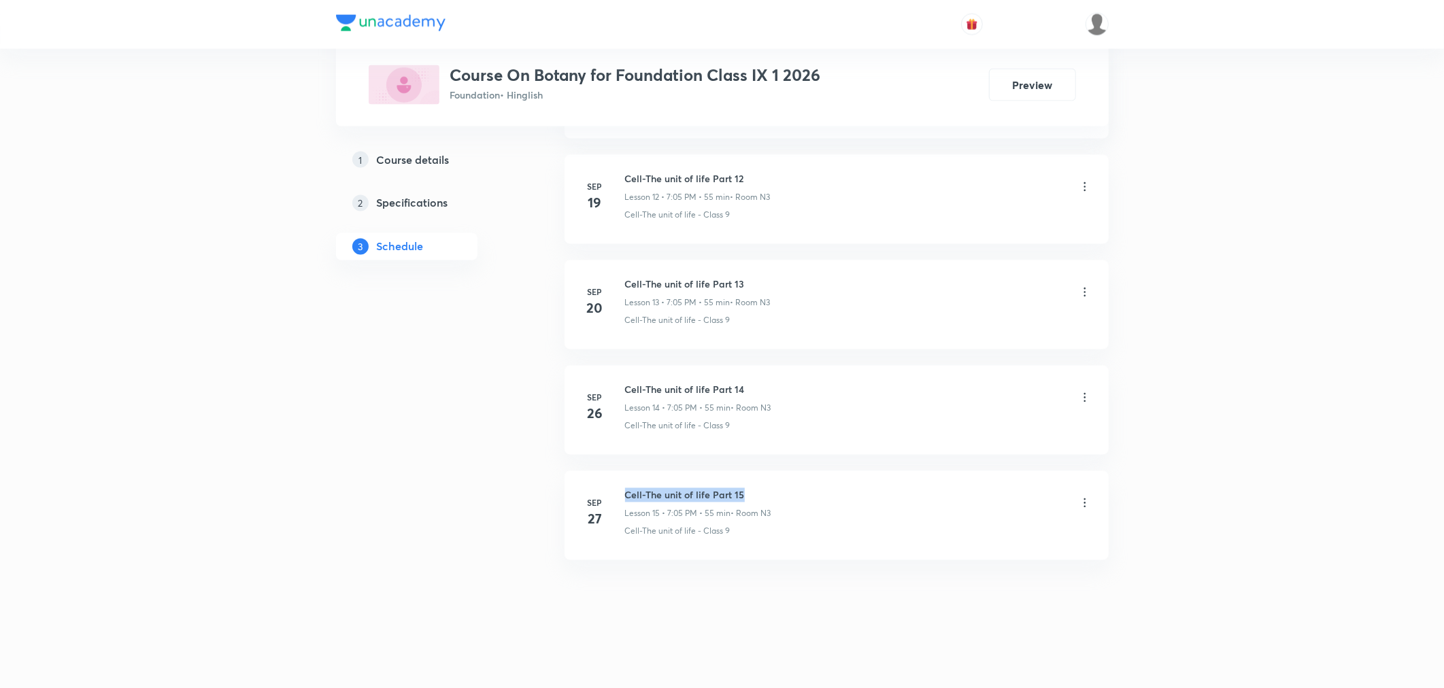
copy h6 "Cell-The unit of life Part 15"
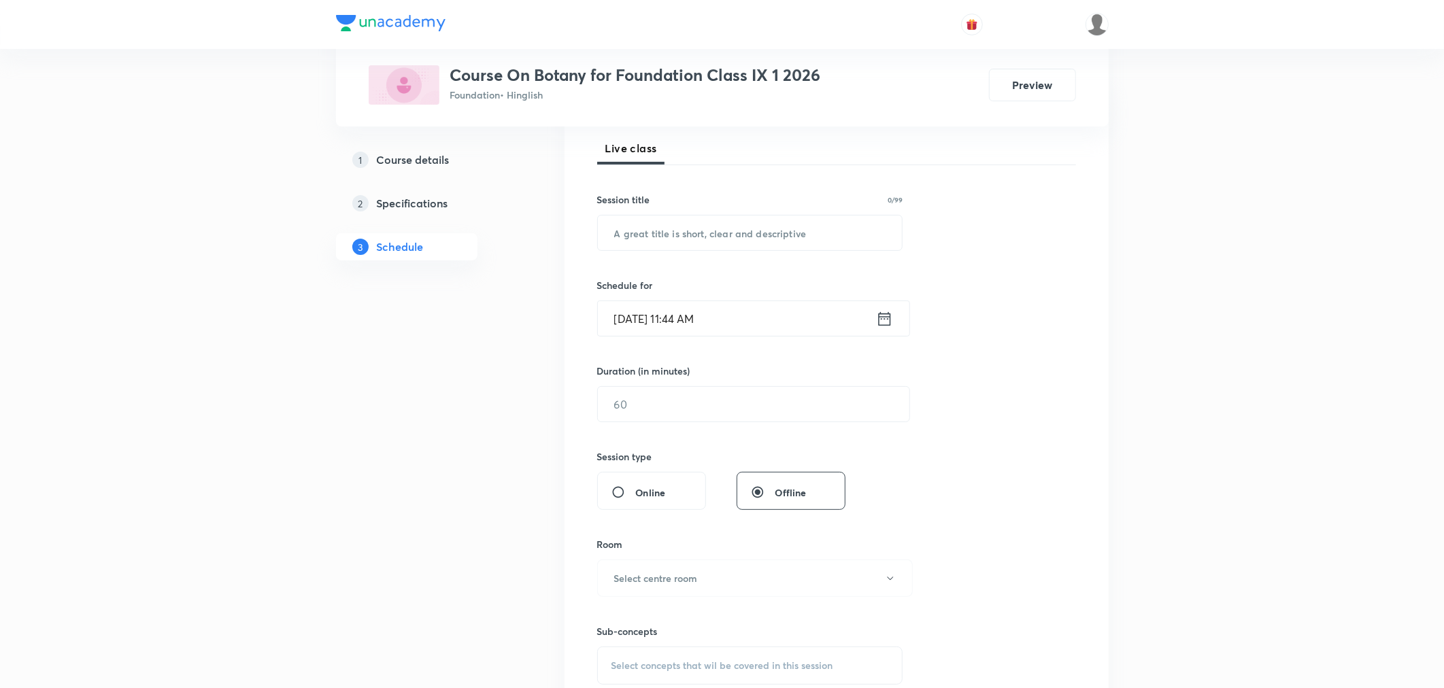
scroll to position [0, 0]
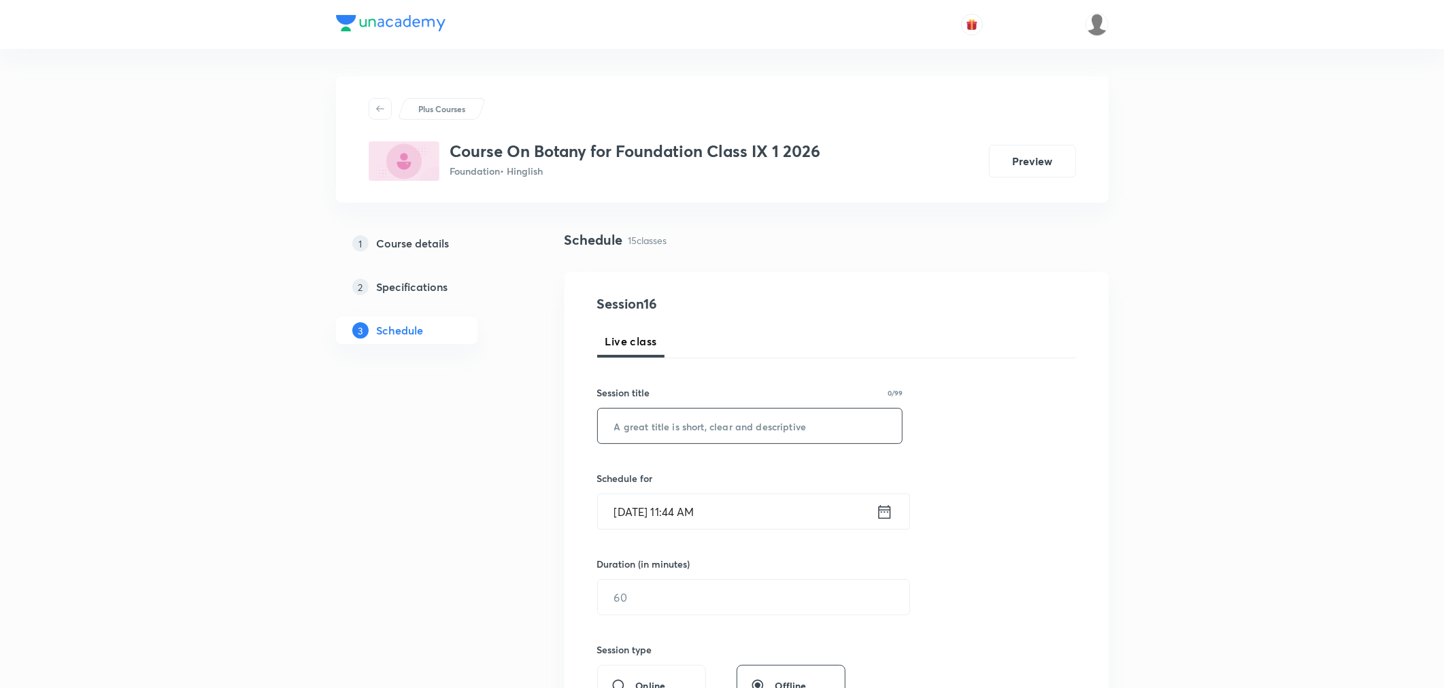
click at [680, 427] on input "text" at bounding box center [750, 426] width 305 height 35
paste input "Cell-The unit of life Part 15"
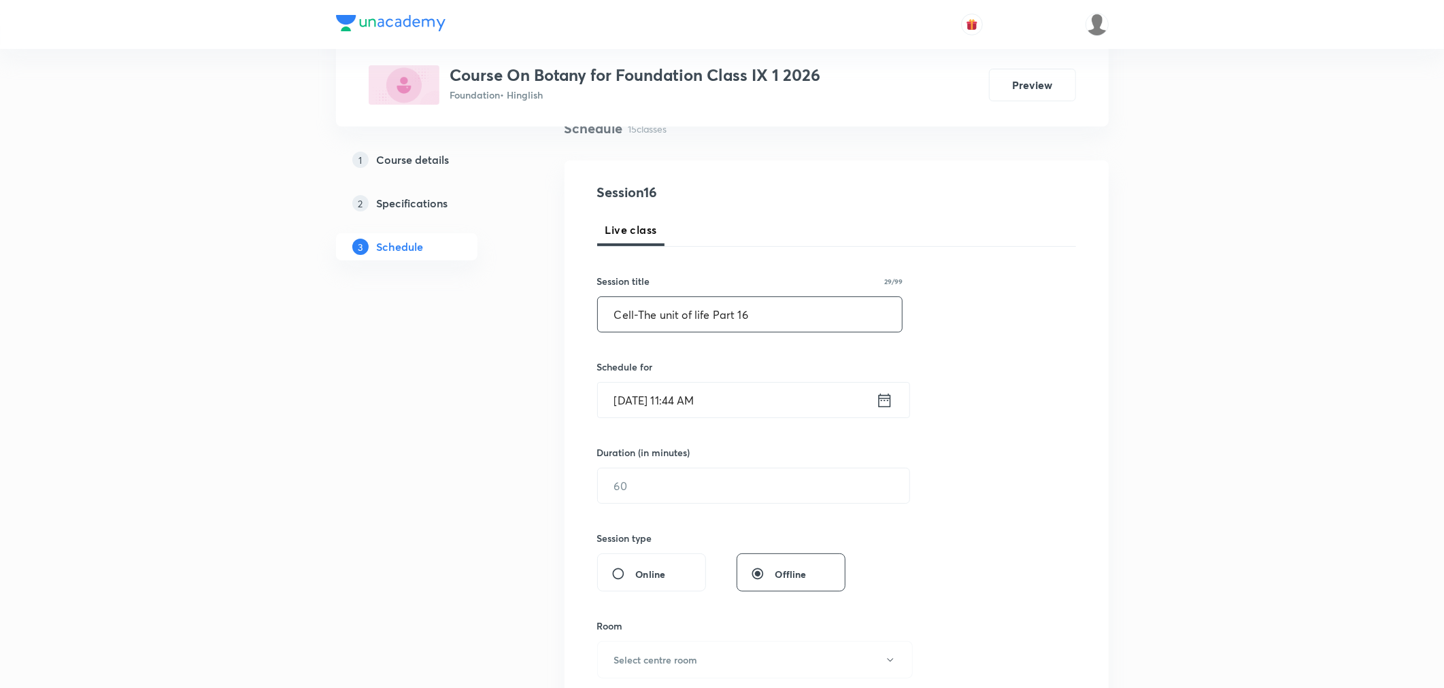
scroll to position [151, 0]
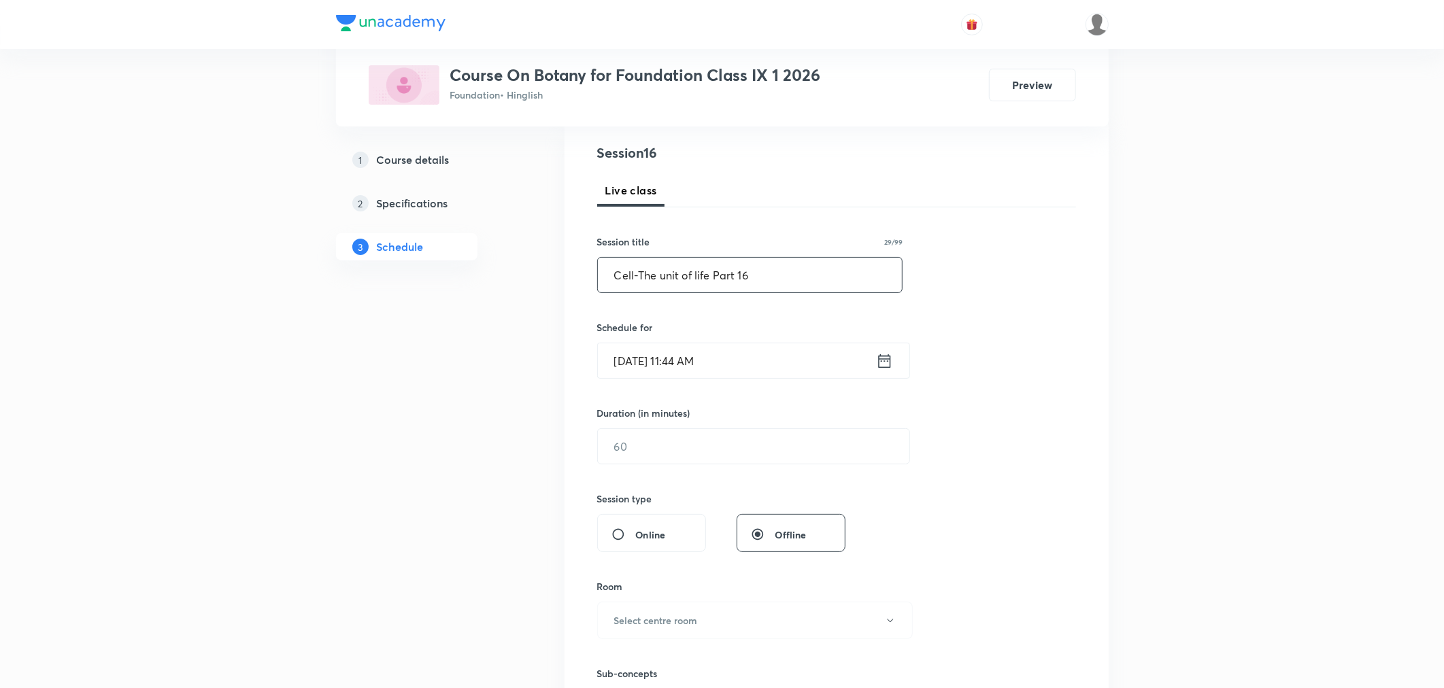
type input "Cell-The unit of life Part 16"
click at [753, 358] on input "Oct 3, 2025, 11:44 AM" at bounding box center [737, 360] width 278 height 35
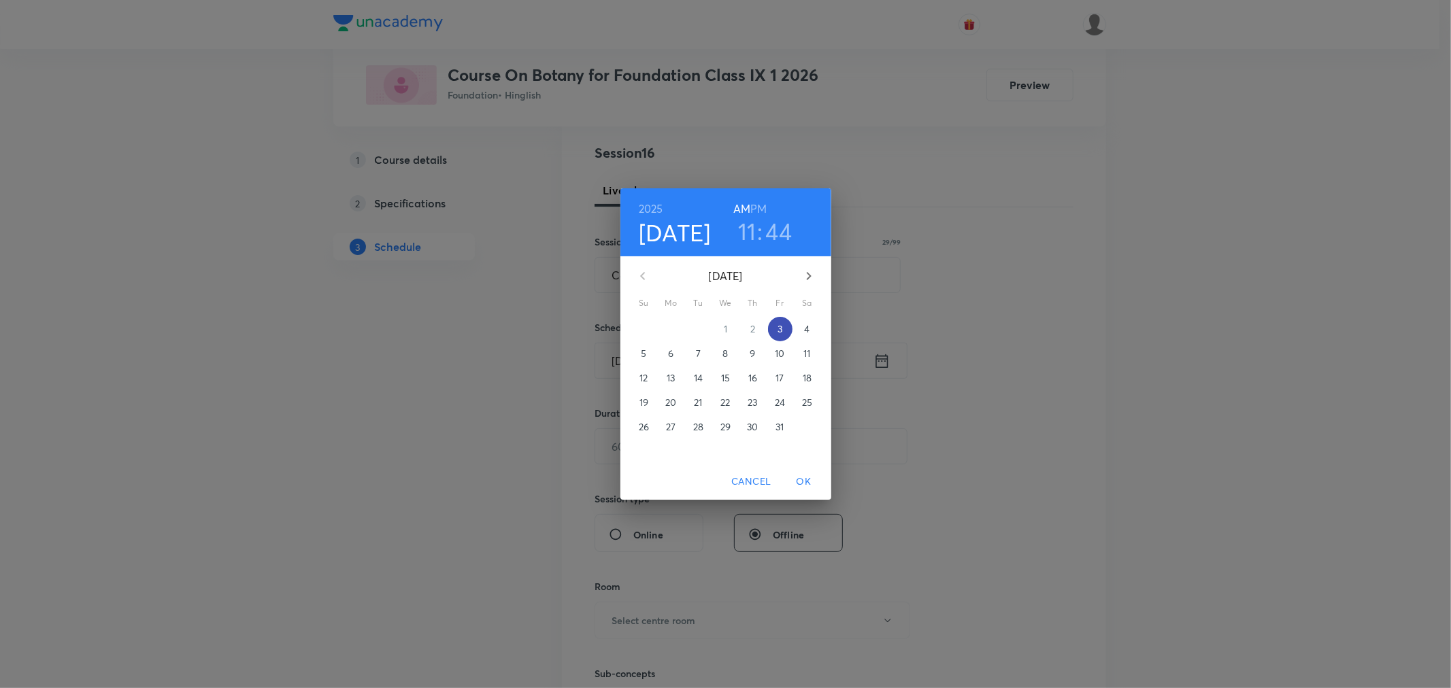
click at [779, 328] on p "3" at bounding box center [779, 329] width 5 height 14
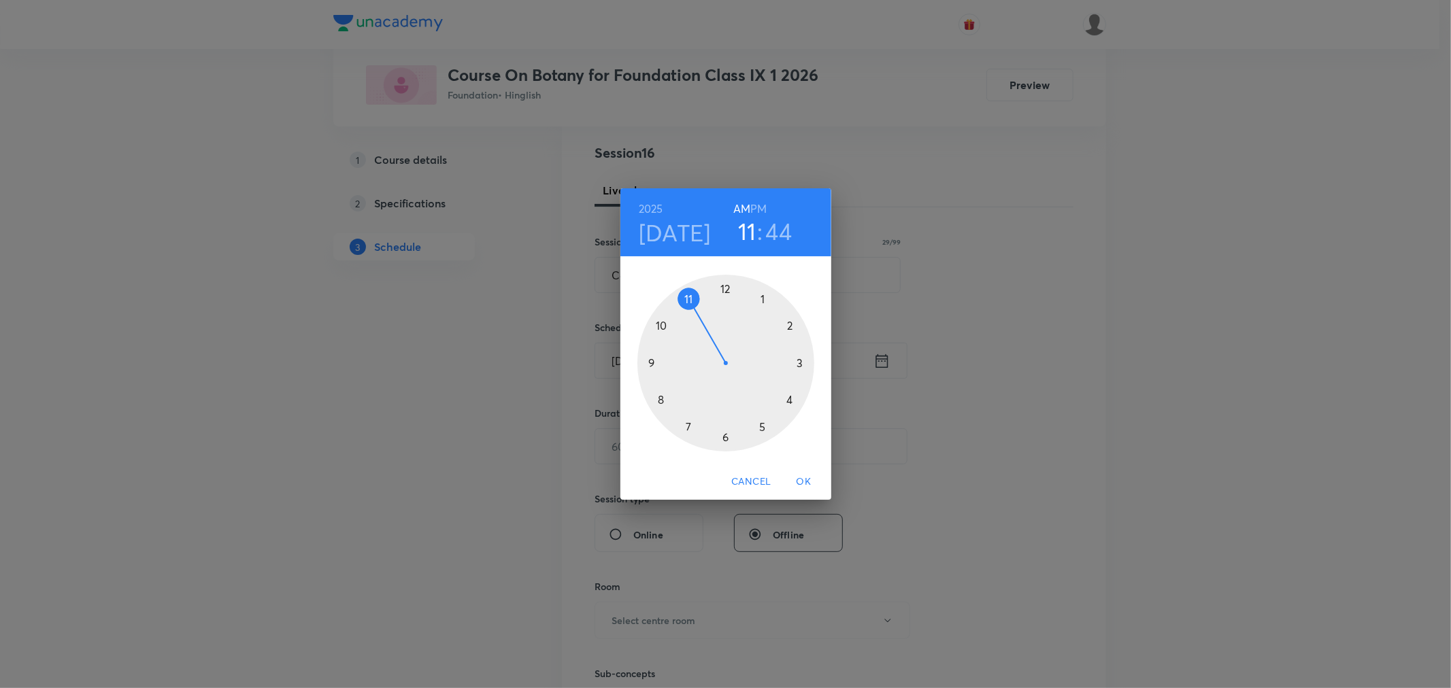
click at [752, 209] on h6 "PM" at bounding box center [758, 208] width 16 height 19
click at [688, 426] on div at bounding box center [725, 363] width 177 height 177
click at [762, 299] on div at bounding box center [725, 363] width 177 height 177
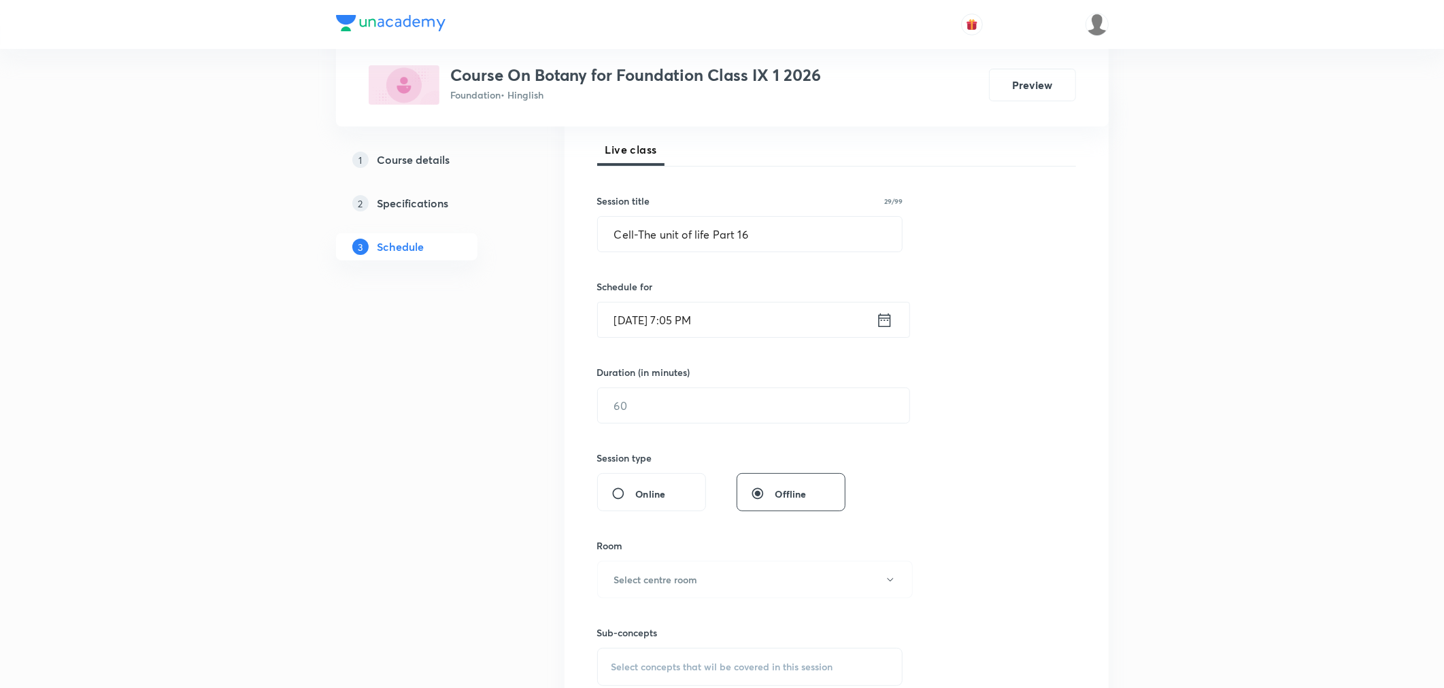
scroll to position [226, 0]
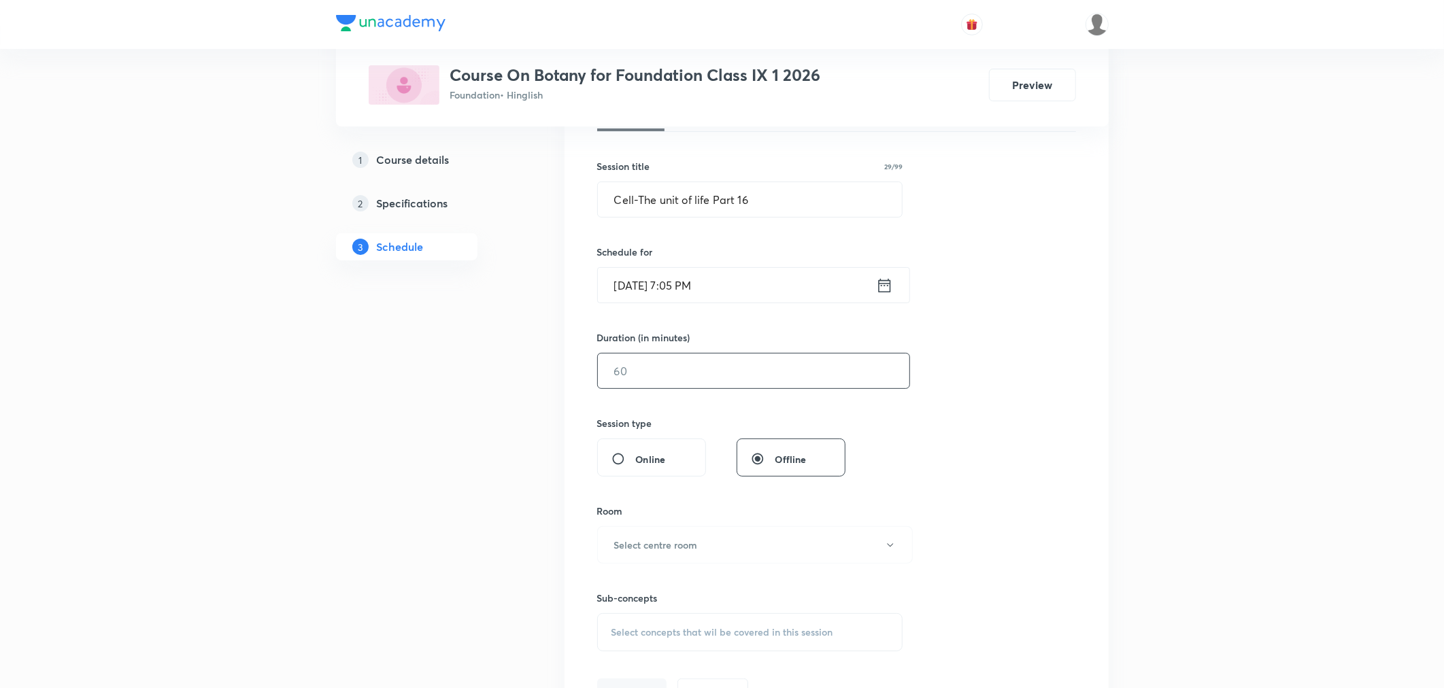
click at [701, 380] on input "text" at bounding box center [753, 371] width 311 height 35
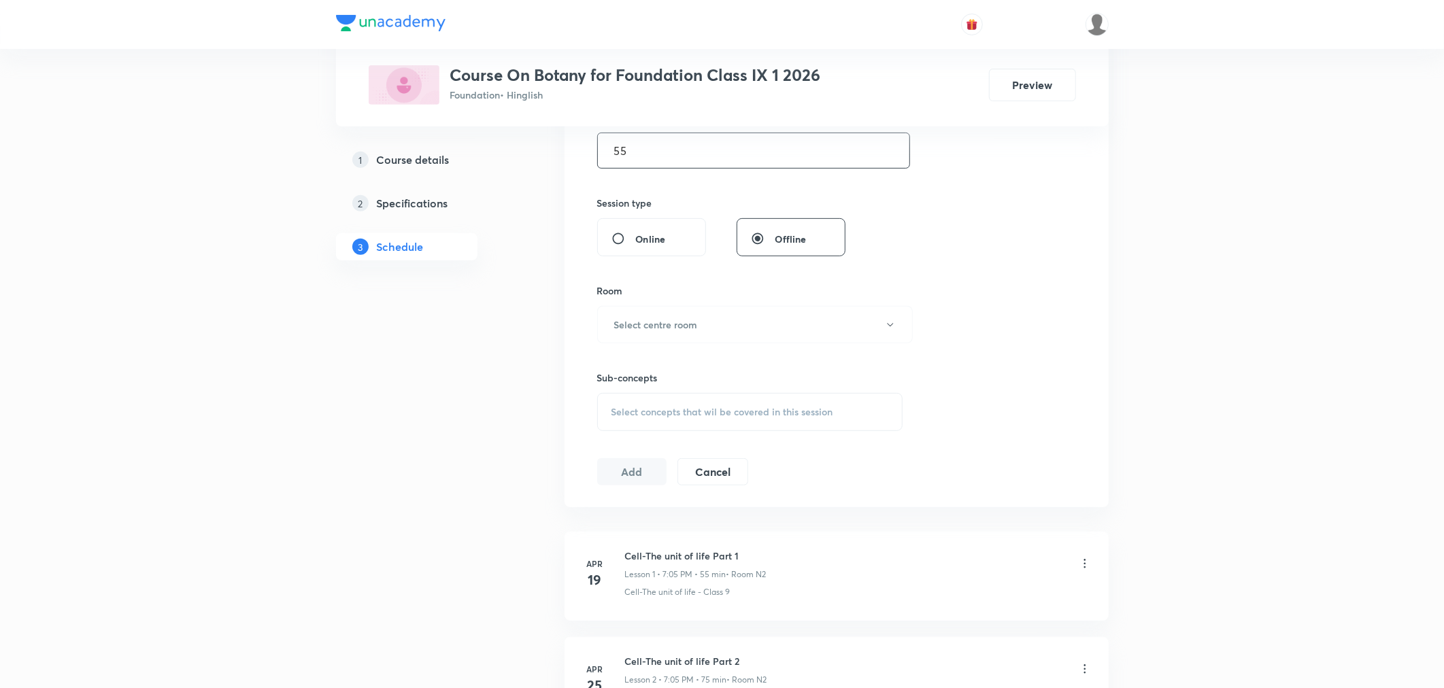
scroll to position [453, 0]
type input "55"
click at [660, 317] on h6 "Select centre room" at bounding box center [656, 318] width 84 height 14
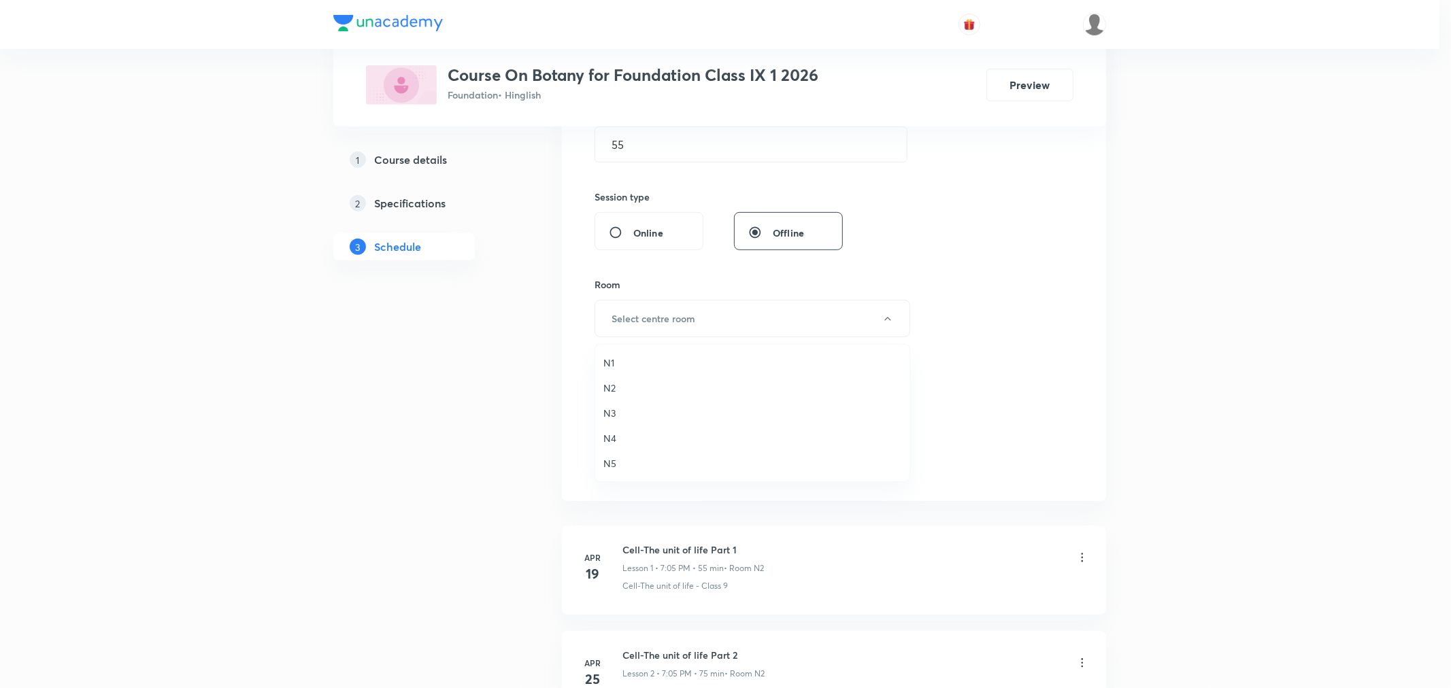
click at [606, 409] on span "N3" at bounding box center [752, 413] width 298 height 14
click at [653, 398] on div "Select concepts that wil be covered in this session" at bounding box center [750, 406] width 306 height 38
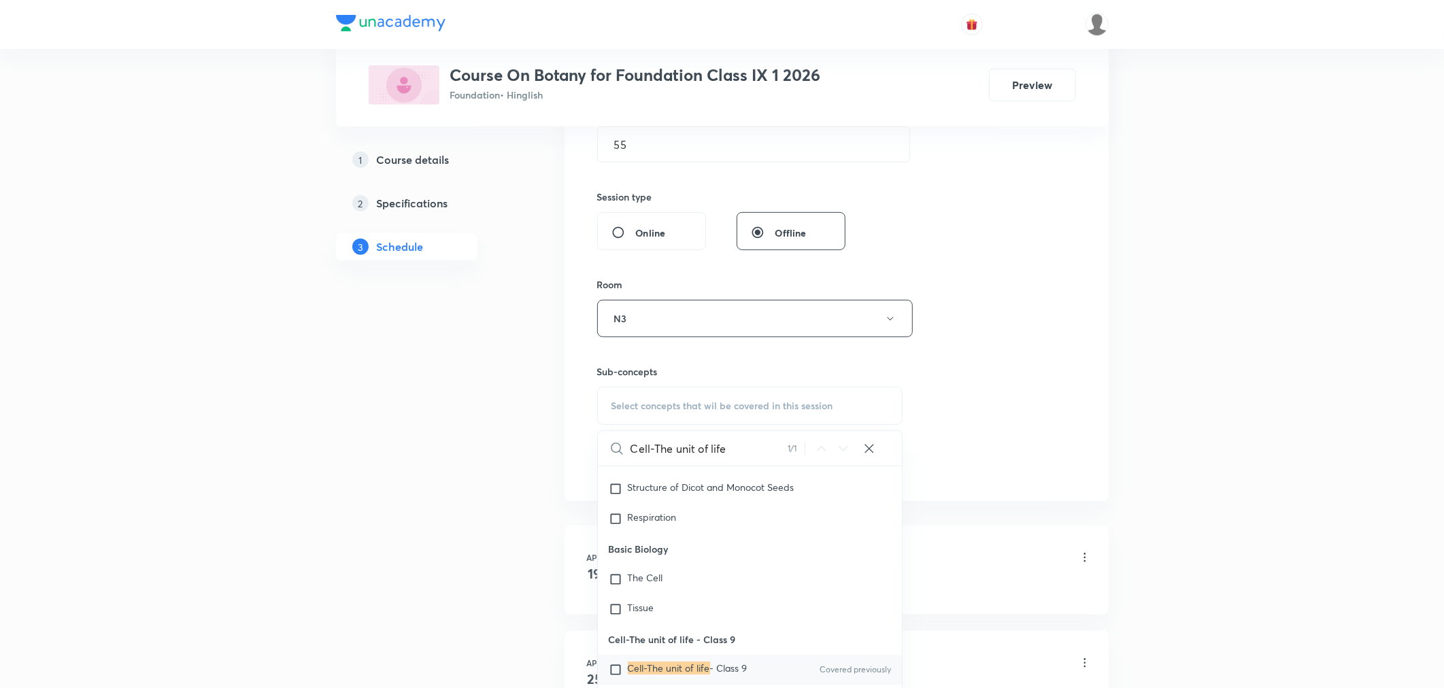
scroll to position [12471, 0]
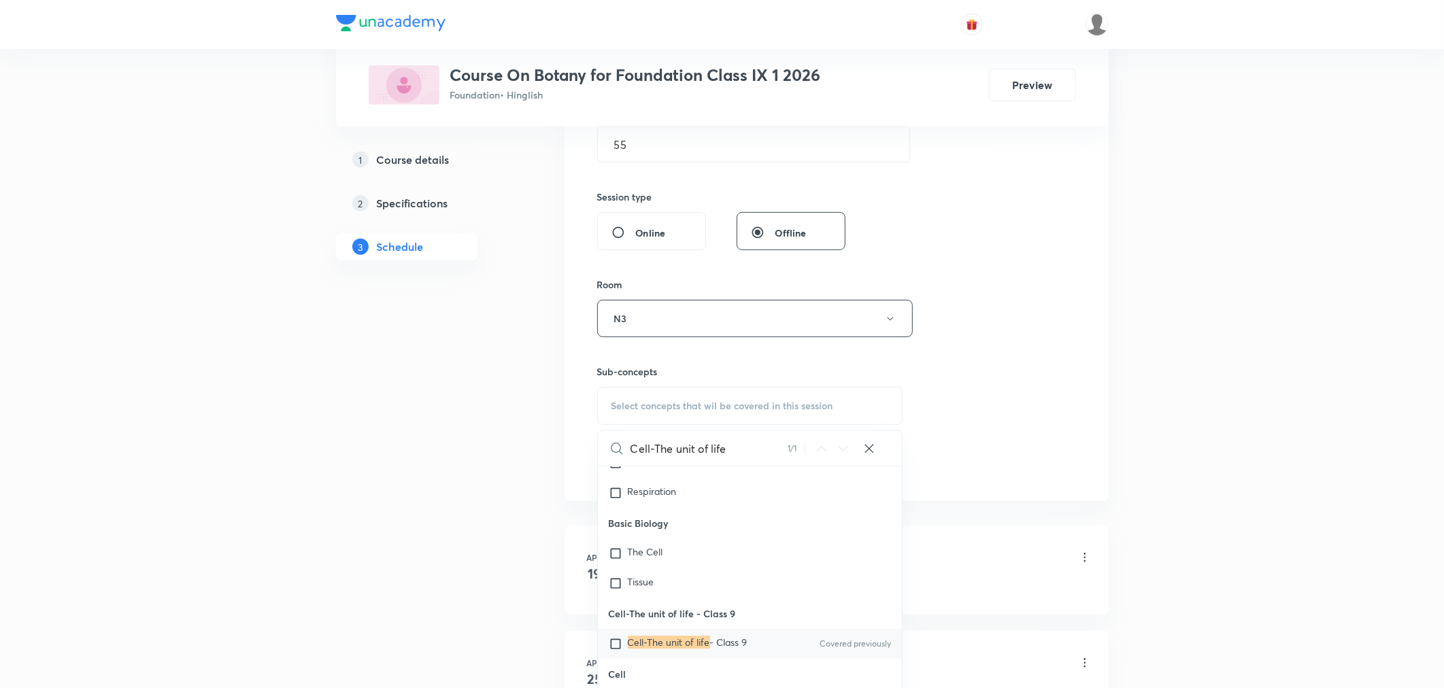
type input "Cell-The unit of life"
click at [698, 638] on mark "Cell-The unit of life" at bounding box center [669, 642] width 82 height 13
checkbox input "true"
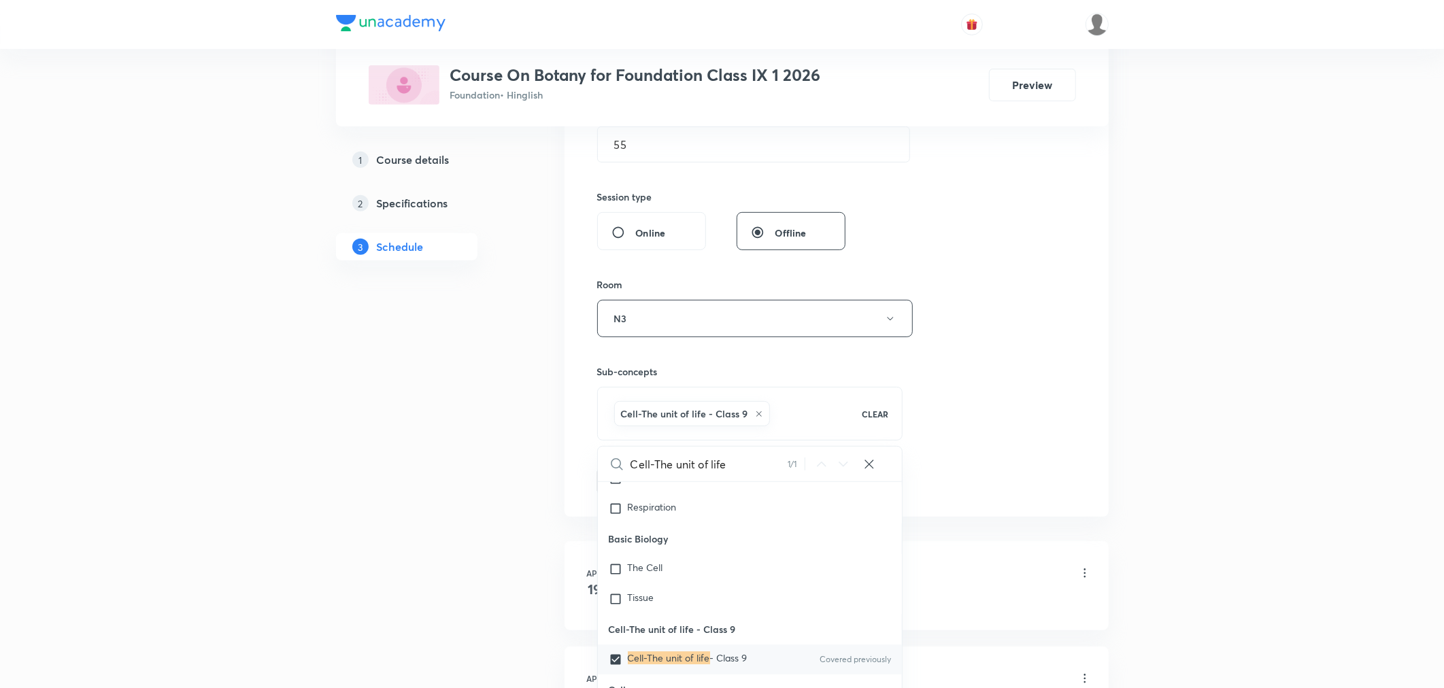
click at [959, 453] on div "Session 16 Live class Session title 29/99 Cell-The unit of life Part 16 ​ Sched…" at bounding box center [836, 168] width 479 height 654
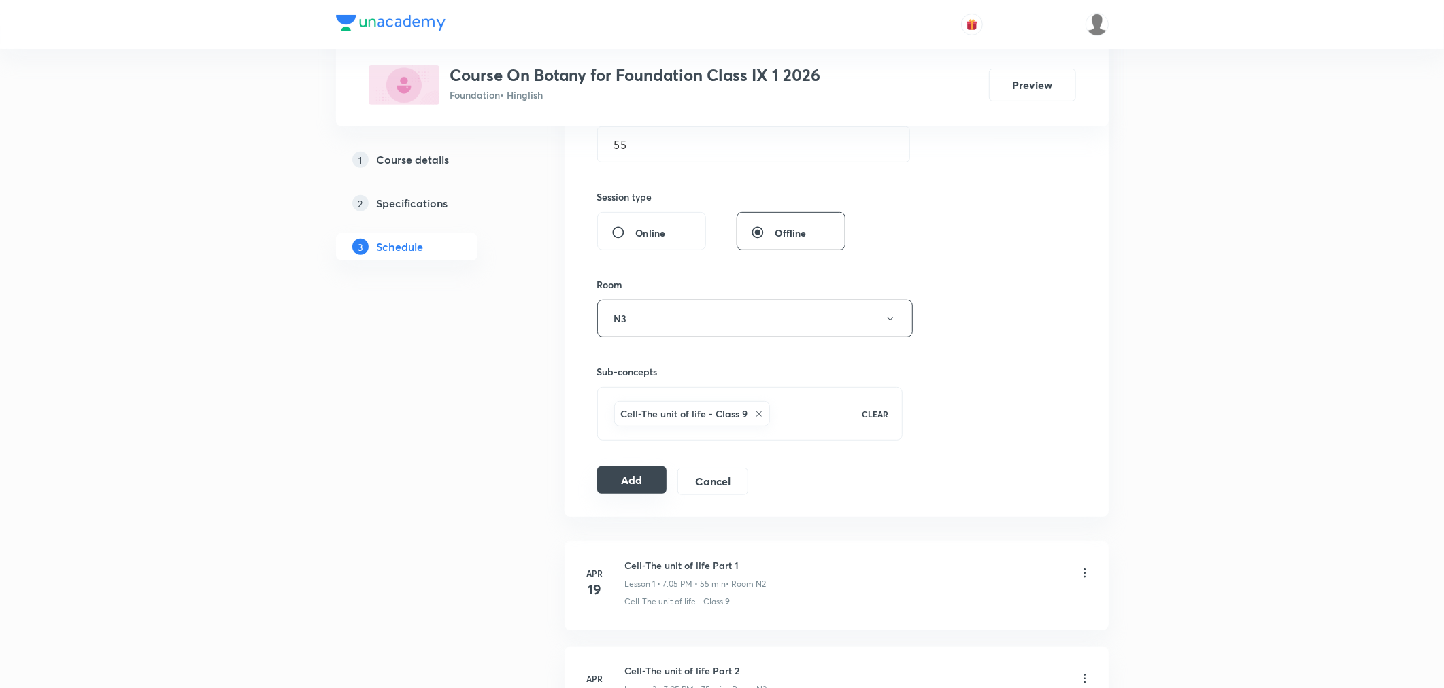
click at [629, 485] on button "Add" at bounding box center [632, 480] width 70 height 27
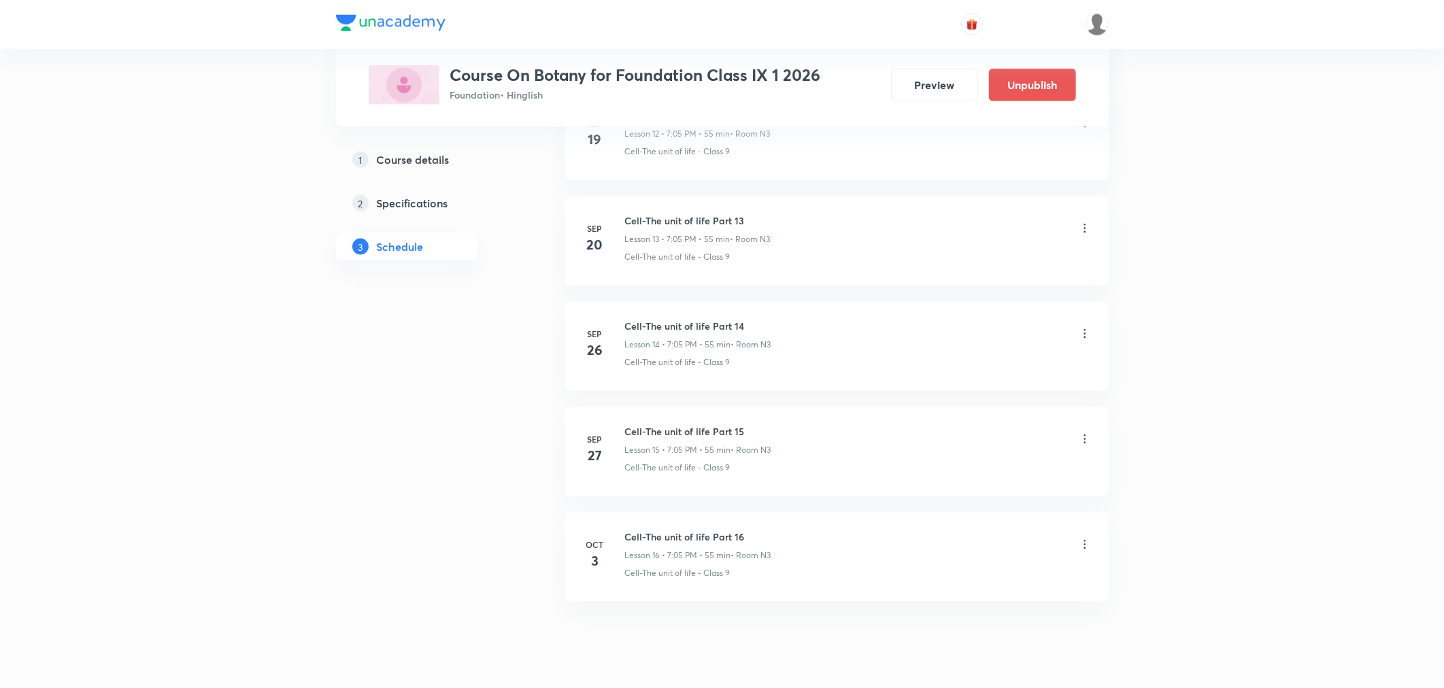
scroll to position [1465, 0]
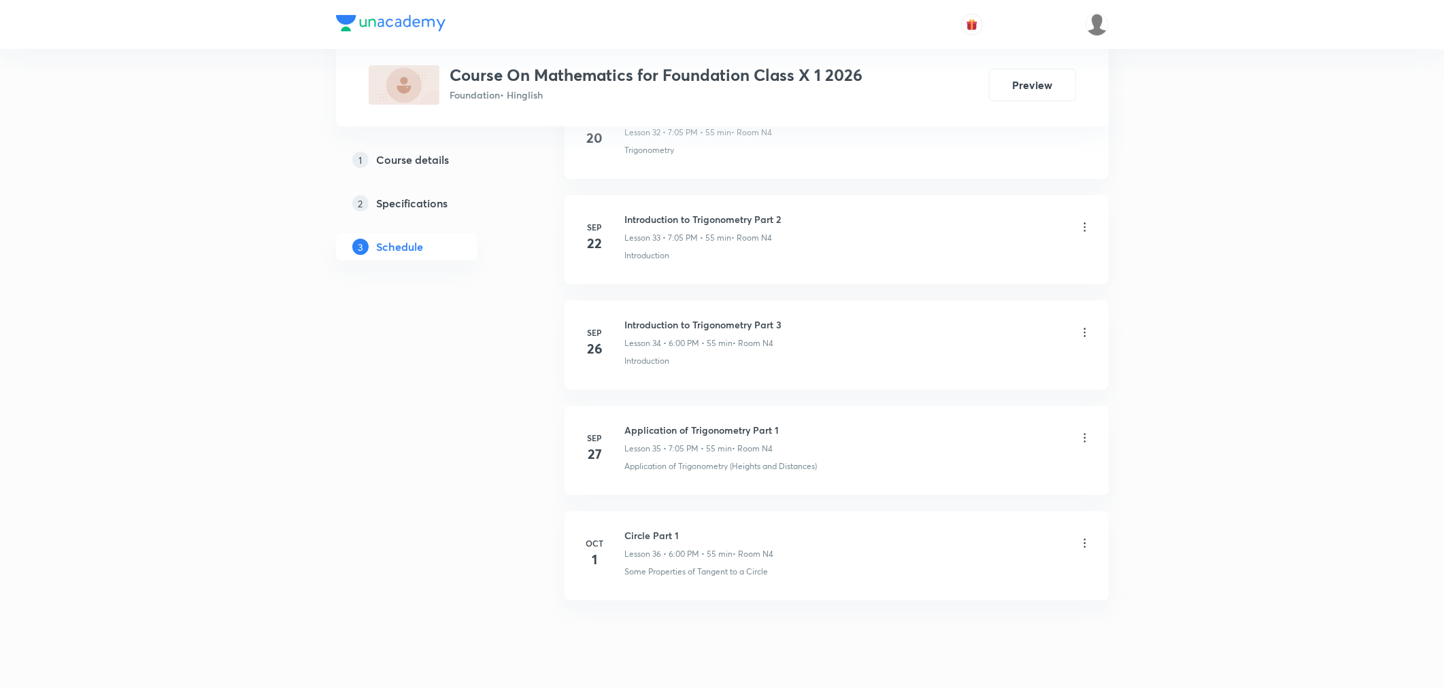
scroll to position [4201, 0]
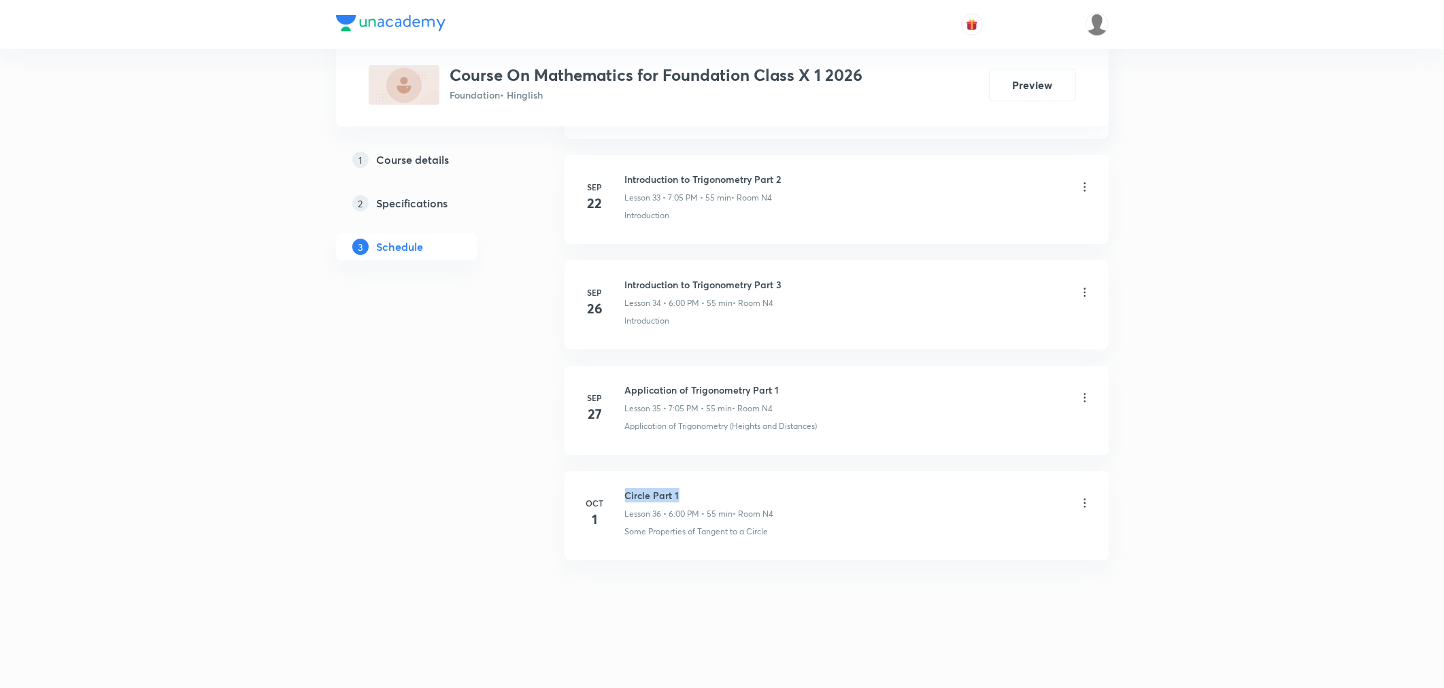
drag, startPoint x: 621, startPoint y: 491, endPoint x: 692, endPoint y: 492, distance: 71.4
click at [692, 492] on div "[DATE] Circle Part 1 Lesson 36 • 6:00 PM • 55 min • Room N4 Some Properties of …" at bounding box center [837, 513] width 510 height 50
click at [692, 492] on h6 "Circle Part 1" at bounding box center [699, 495] width 149 height 14
drag, startPoint x: 679, startPoint y: 492, endPoint x: 621, endPoint y: 487, distance: 58.0
click at [621, 487] on li "[DATE] Circle Part 1 Lesson 36 • 6:00 PM • 55 min • Room N4 Some Properties of …" at bounding box center [837, 515] width 544 height 89
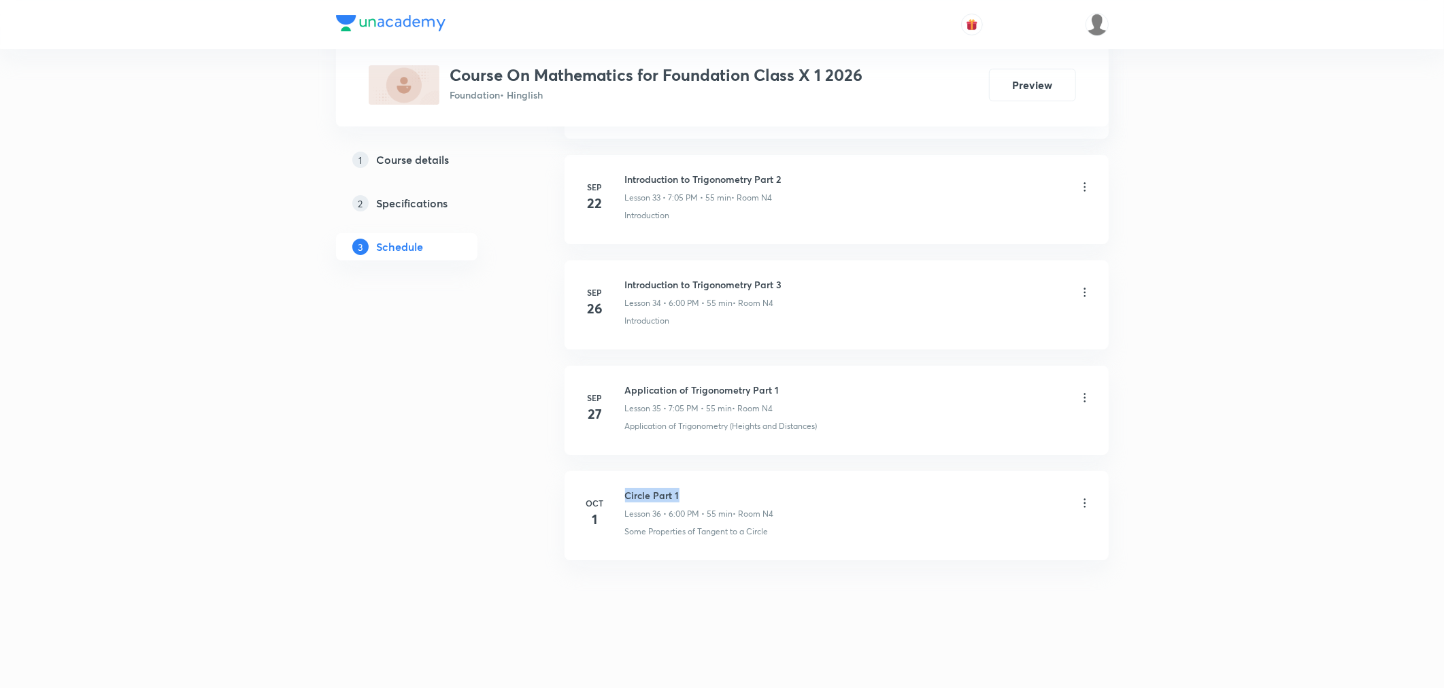
drag, startPoint x: 624, startPoint y: 492, endPoint x: 692, endPoint y: 495, distance: 68.1
click at [692, 495] on h6 "Circle Part 1" at bounding box center [699, 495] width 149 height 14
copy h6 "Circle Part 1"
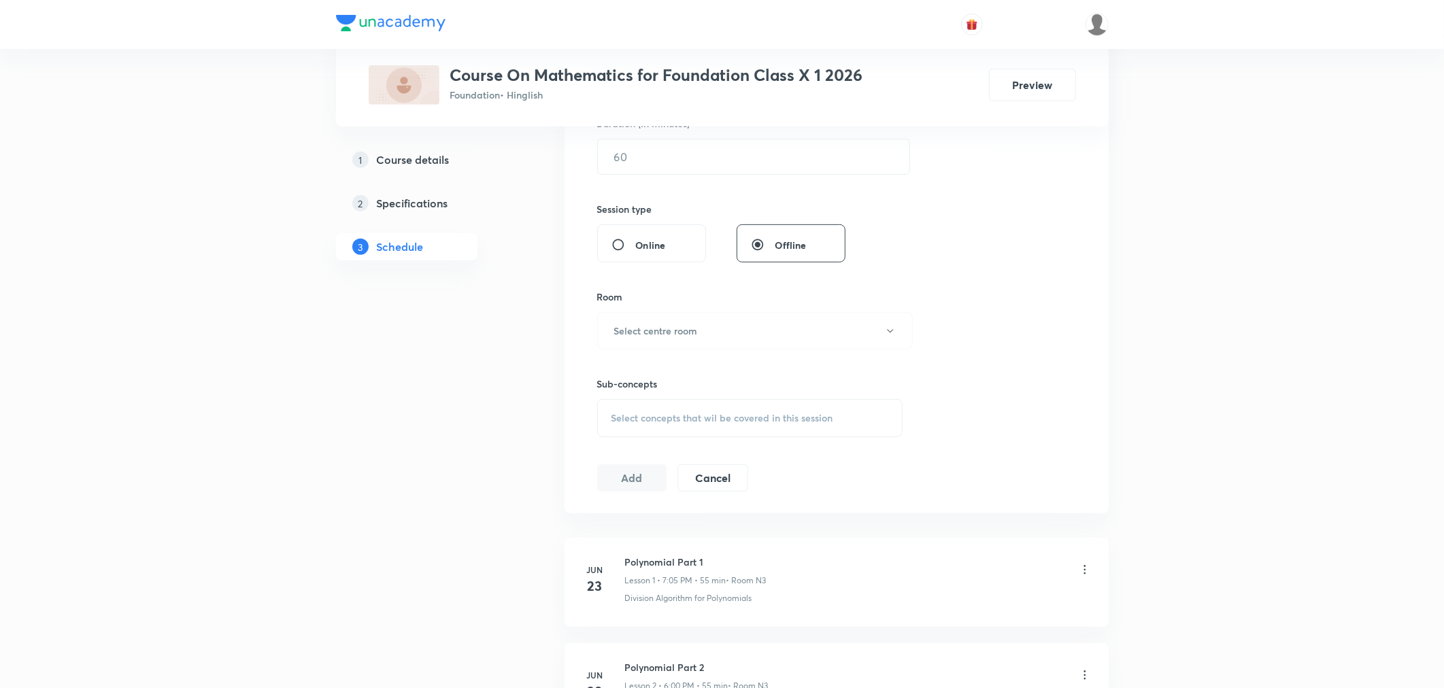
scroll to position [0, 0]
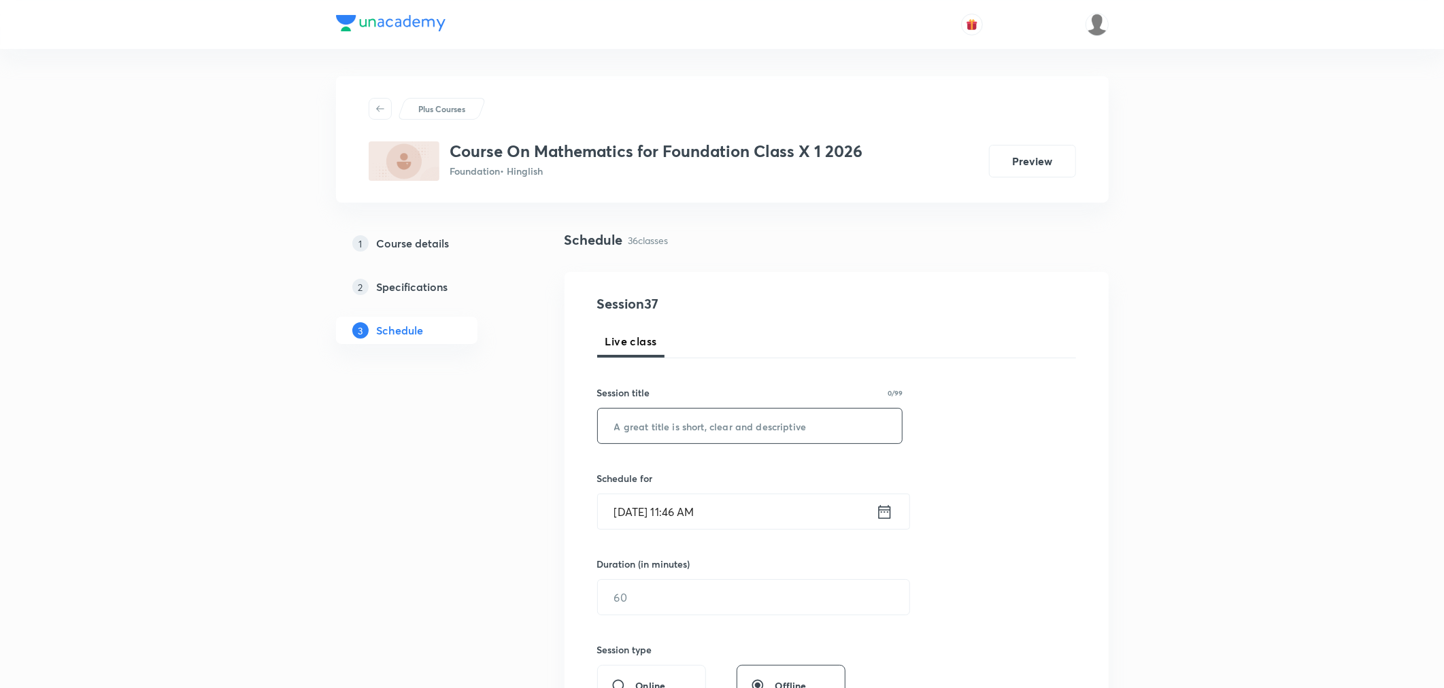
click at [749, 425] on input "text" at bounding box center [750, 426] width 305 height 35
paste input "Circle Part 1"
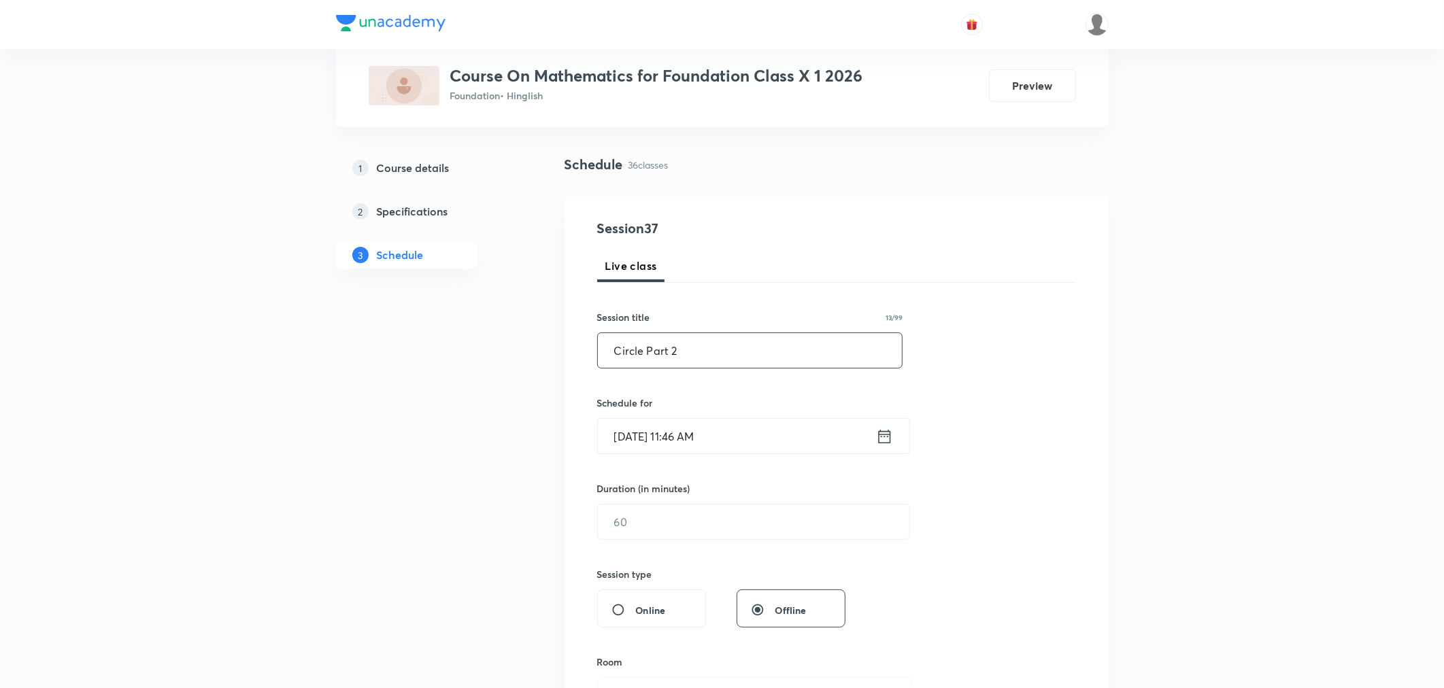
type input "Circle Part 2"
click at [769, 432] on input "Oct 3, 2025, 11:46 AM" at bounding box center [737, 436] width 278 height 35
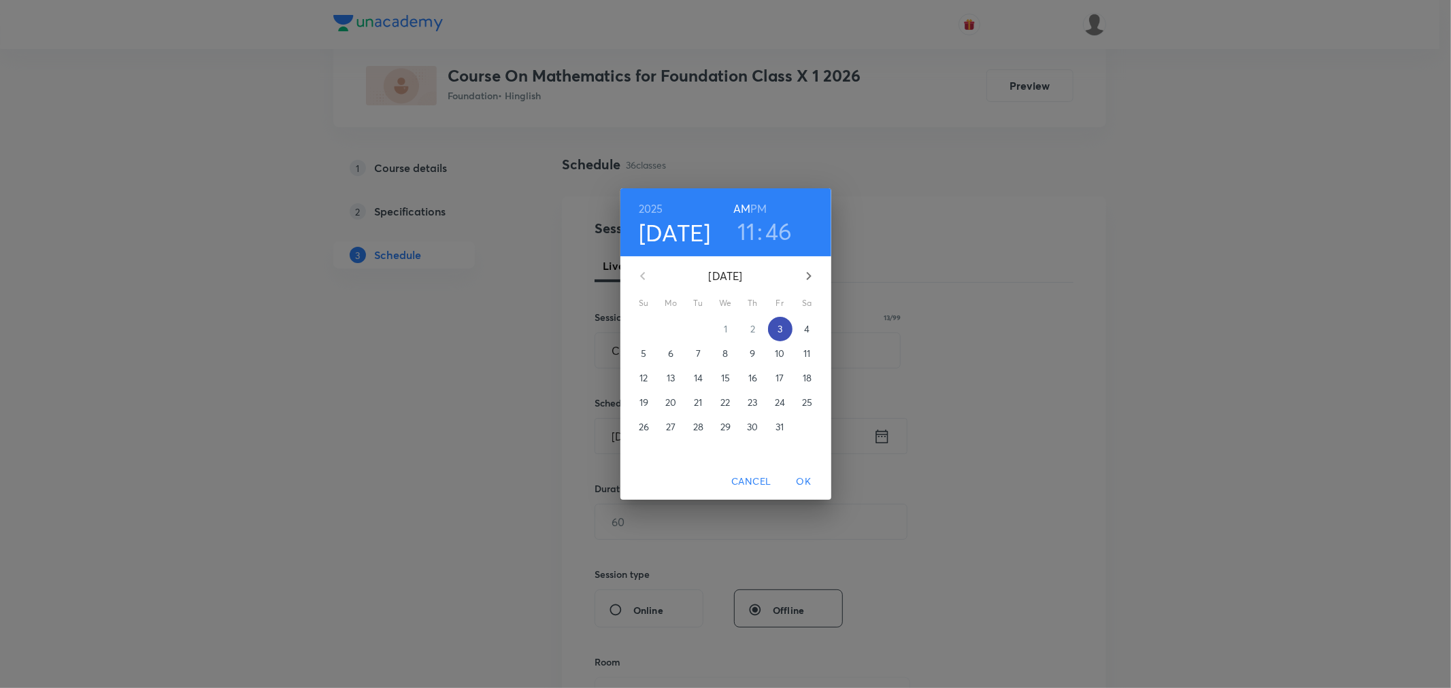
click at [778, 326] on p "3" at bounding box center [779, 329] width 5 height 14
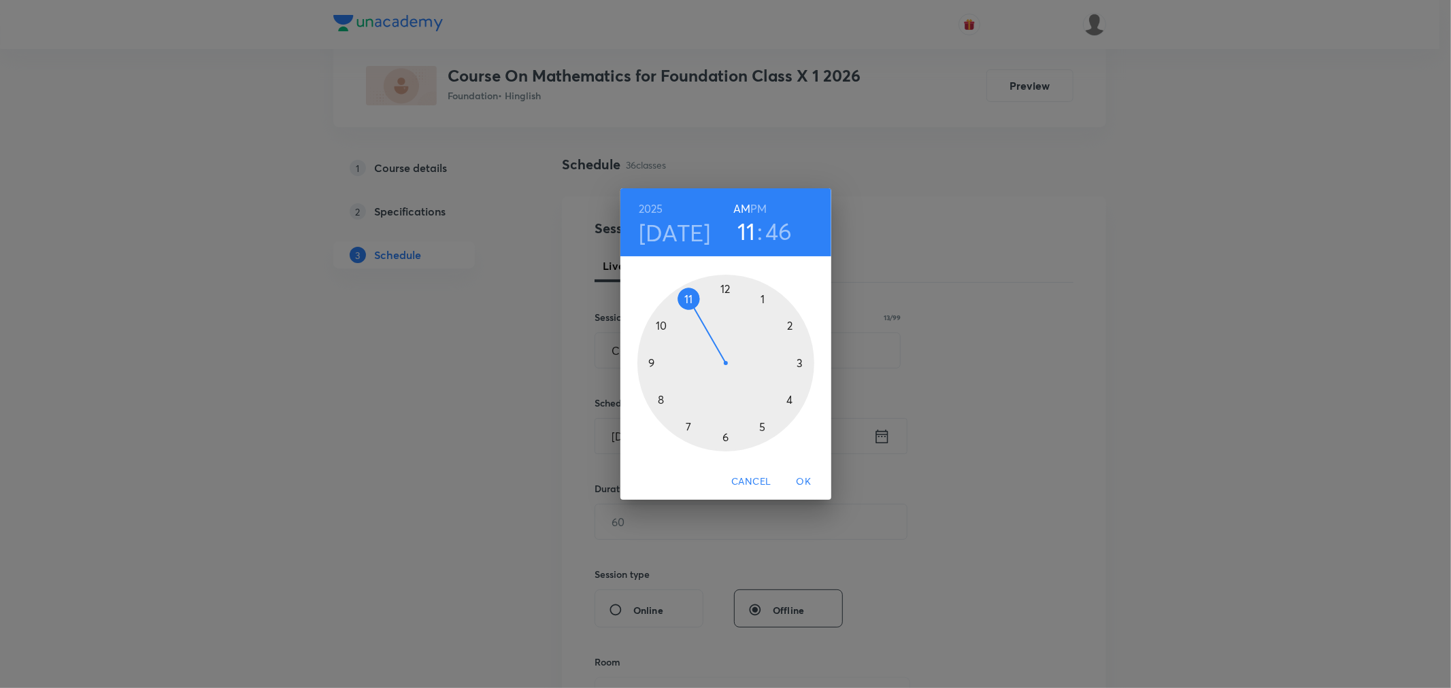
click at [764, 209] on h6 "PM" at bounding box center [758, 208] width 16 height 19
click at [724, 440] on div at bounding box center [725, 363] width 177 height 177
click at [724, 287] on div at bounding box center [725, 363] width 177 height 177
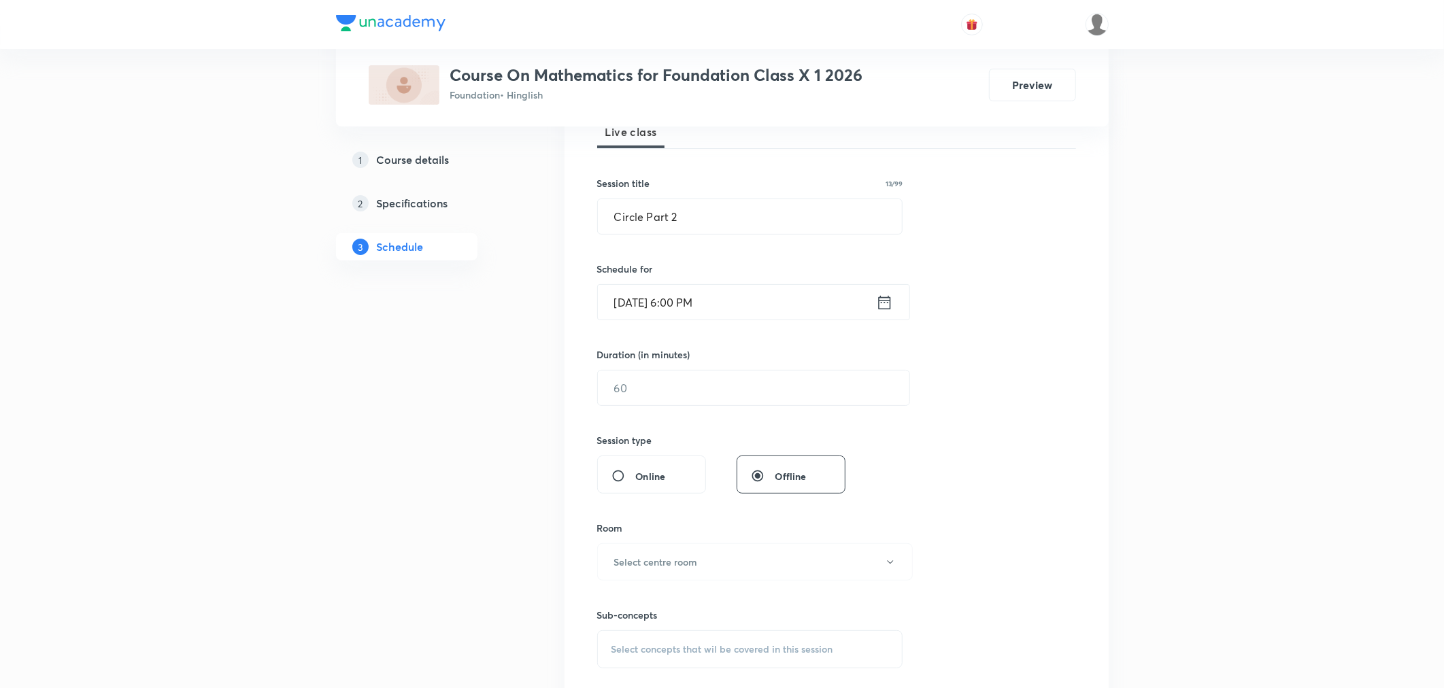
scroll to position [226, 0]
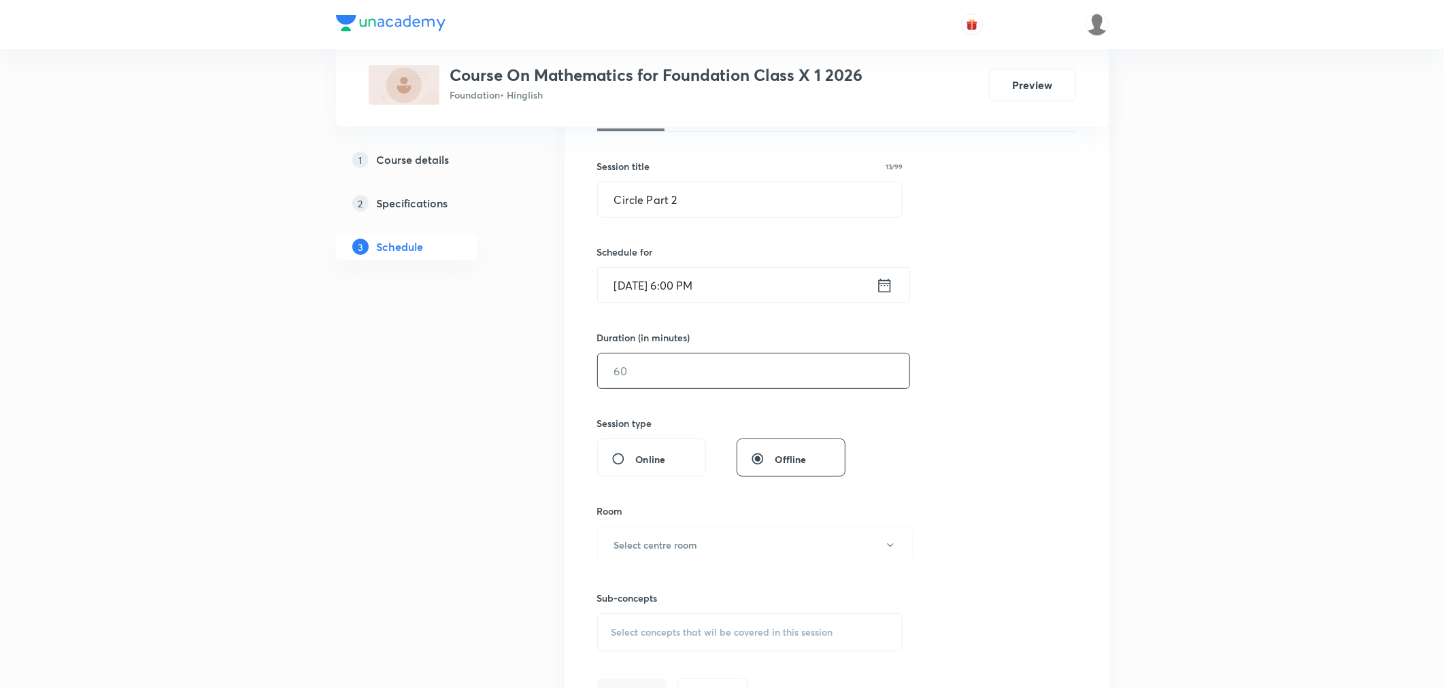
click at [720, 375] on input "text" at bounding box center [753, 371] width 311 height 35
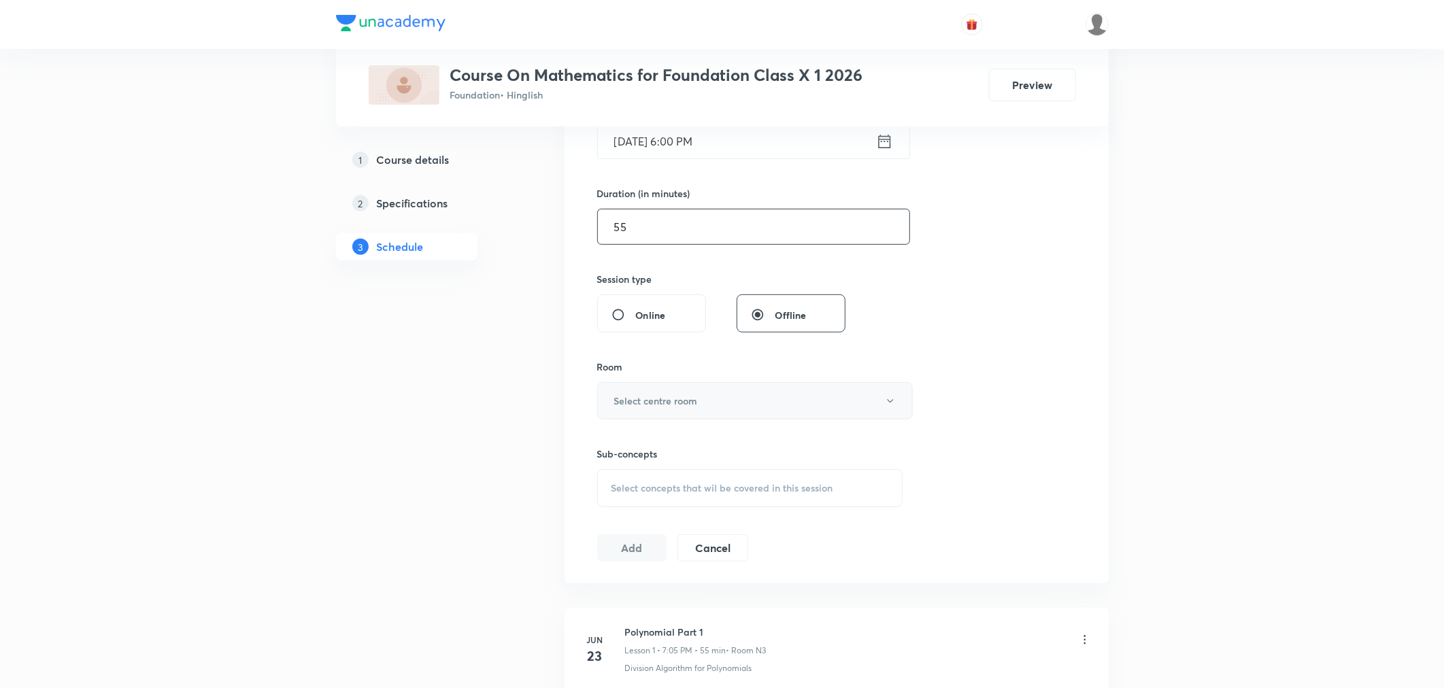
scroll to position [377, 0]
type input "55"
click at [711, 386] on button "Select centre room" at bounding box center [755, 393] width 316 height 37
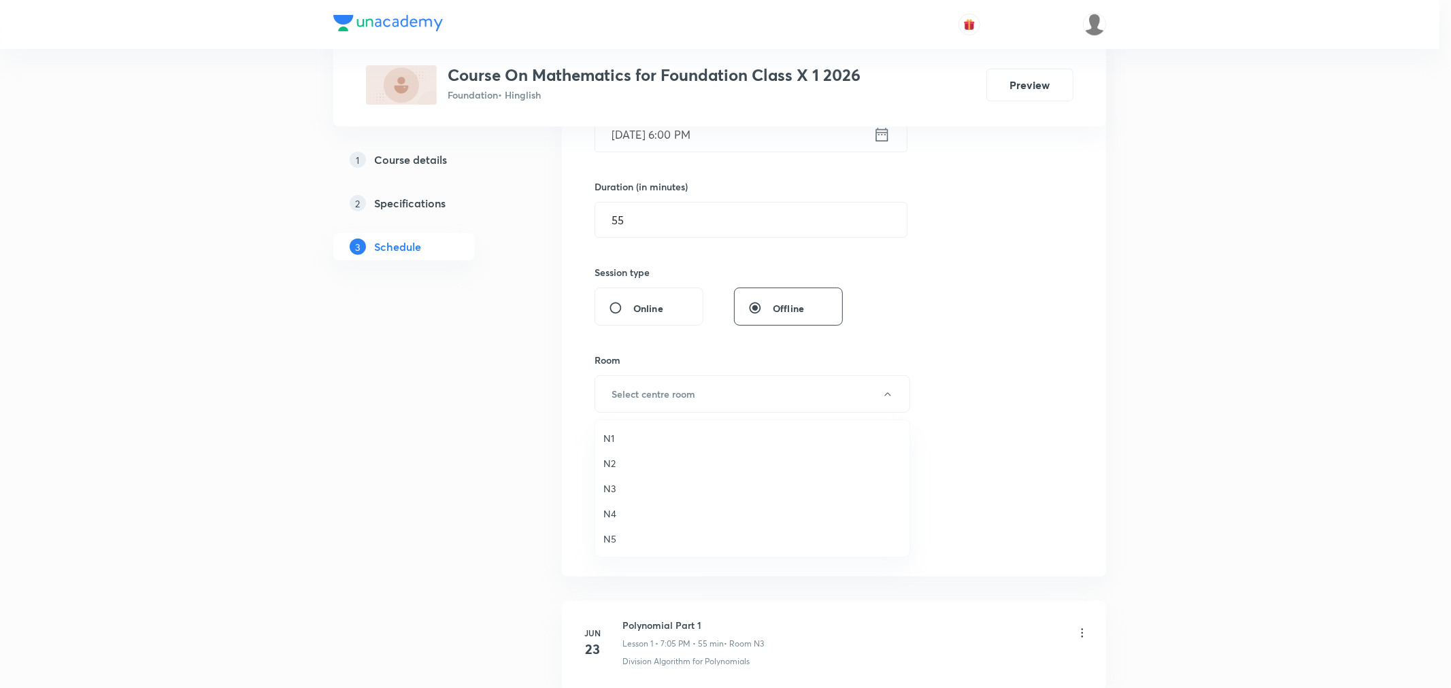
click at [609, 513] on span "N4" at bounding box center [752, 514] width 298 height 14
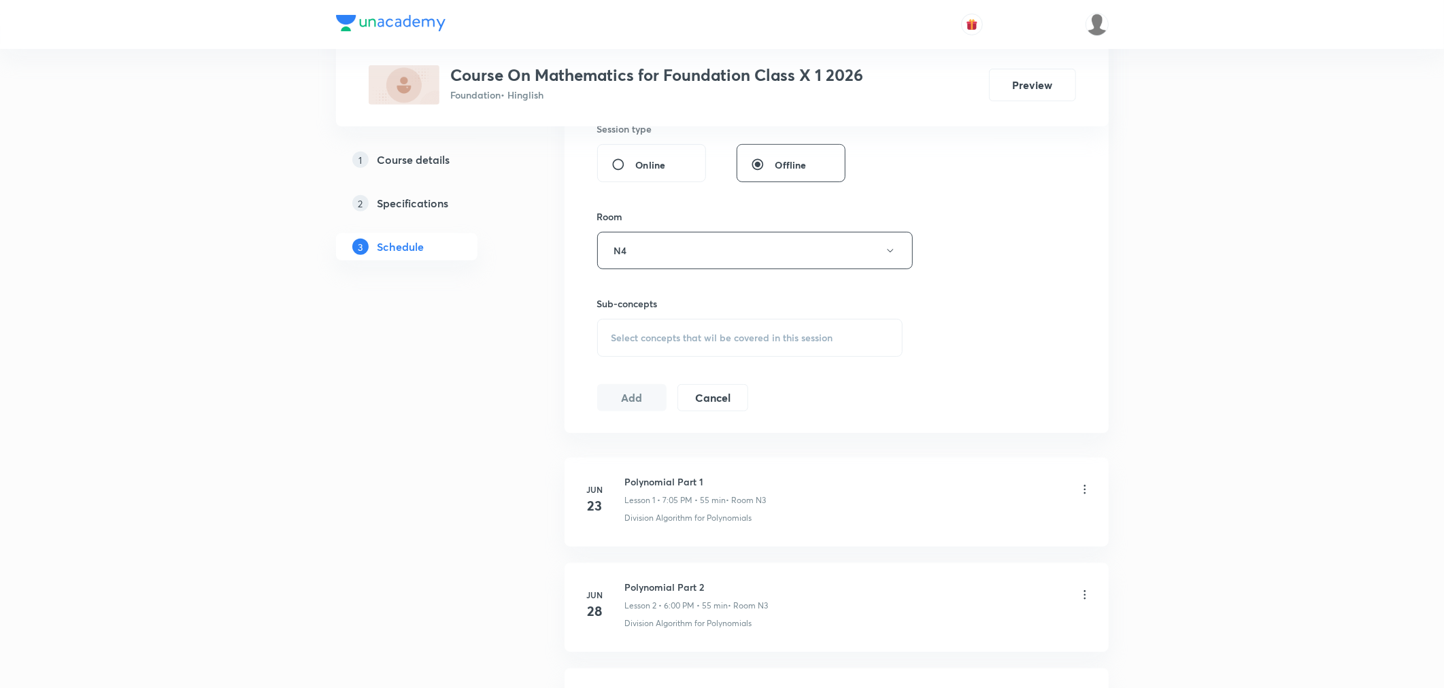
scroll to position [528, 0]
click at [675, 344] on div "Select concepts that wil be covered in this session" at bounding box center [750, 330] width 306 height 38
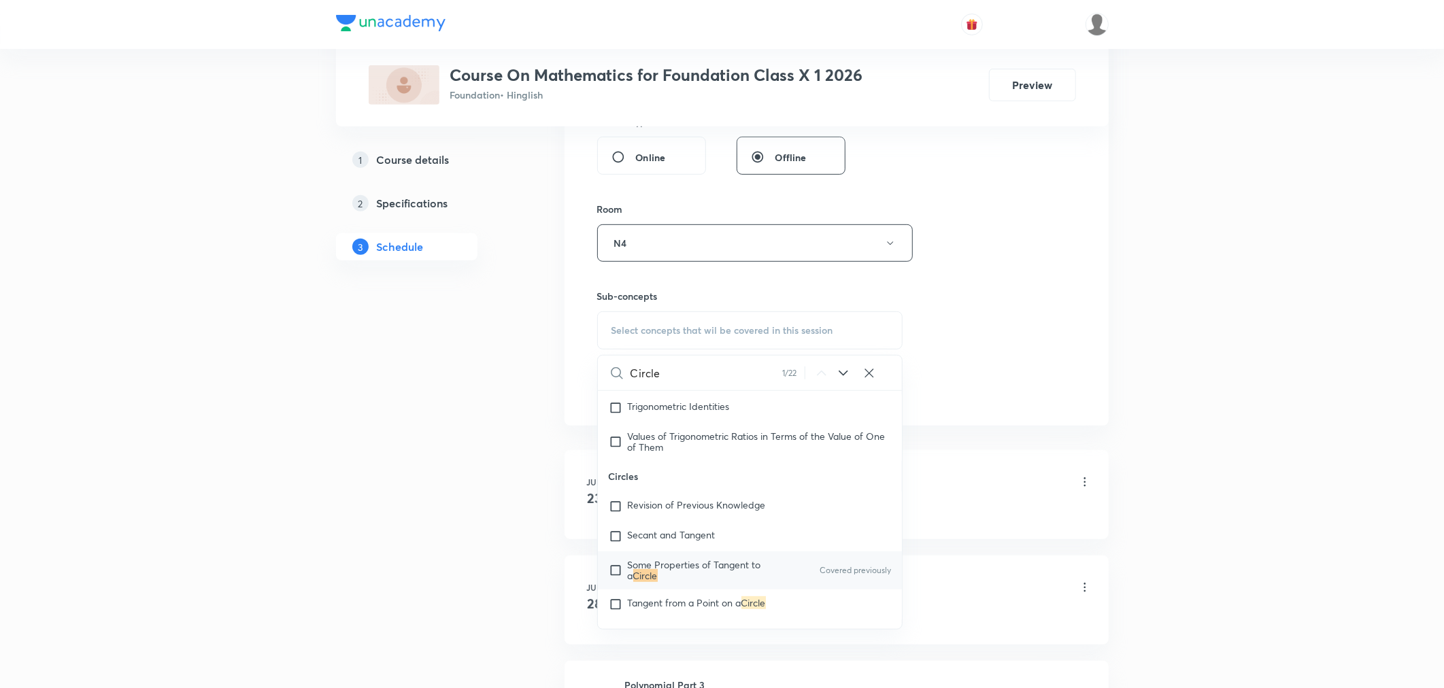
scroll to position [4941, 0]
type input "Circle"
click at [673, 602] on span "Tangent from a Point on a" at bounding box center [685, 595] width 114 height 13
checkbox input "true"
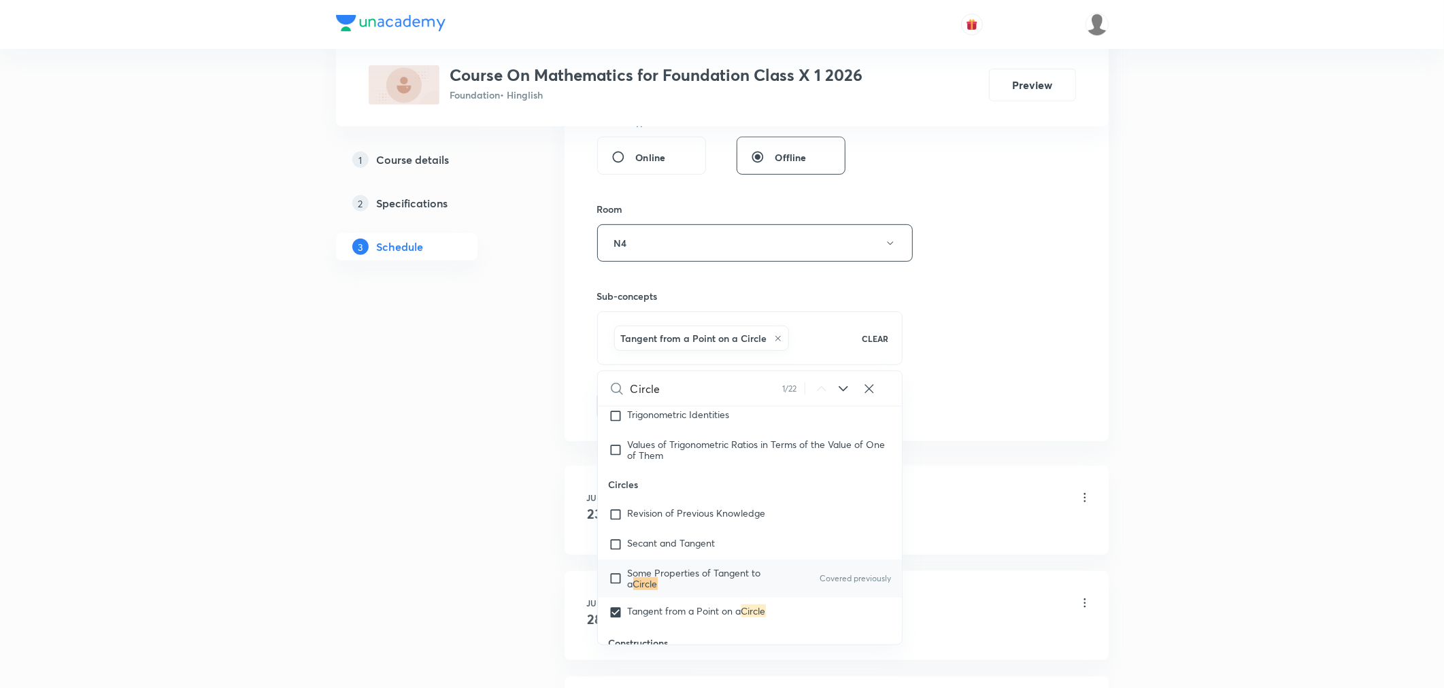
click at [1028, 407] on div "Session 37 Live class Session title 13/99 Circle Part 2 ​ Schedule for Oct 3, 2…" at bounding box center [836, 92] width 479 height 654
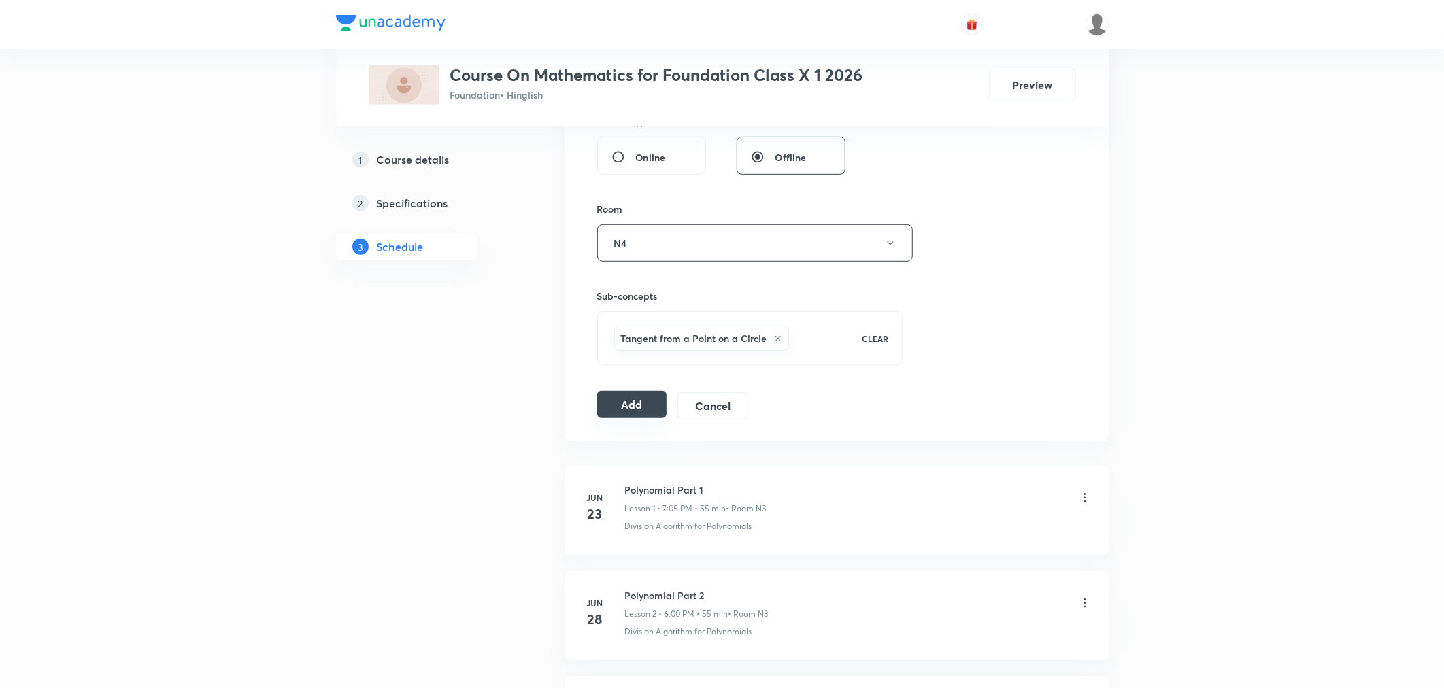
click at [641, 407] on button "Add" at bounding box center [632, 404] width 70 height 27
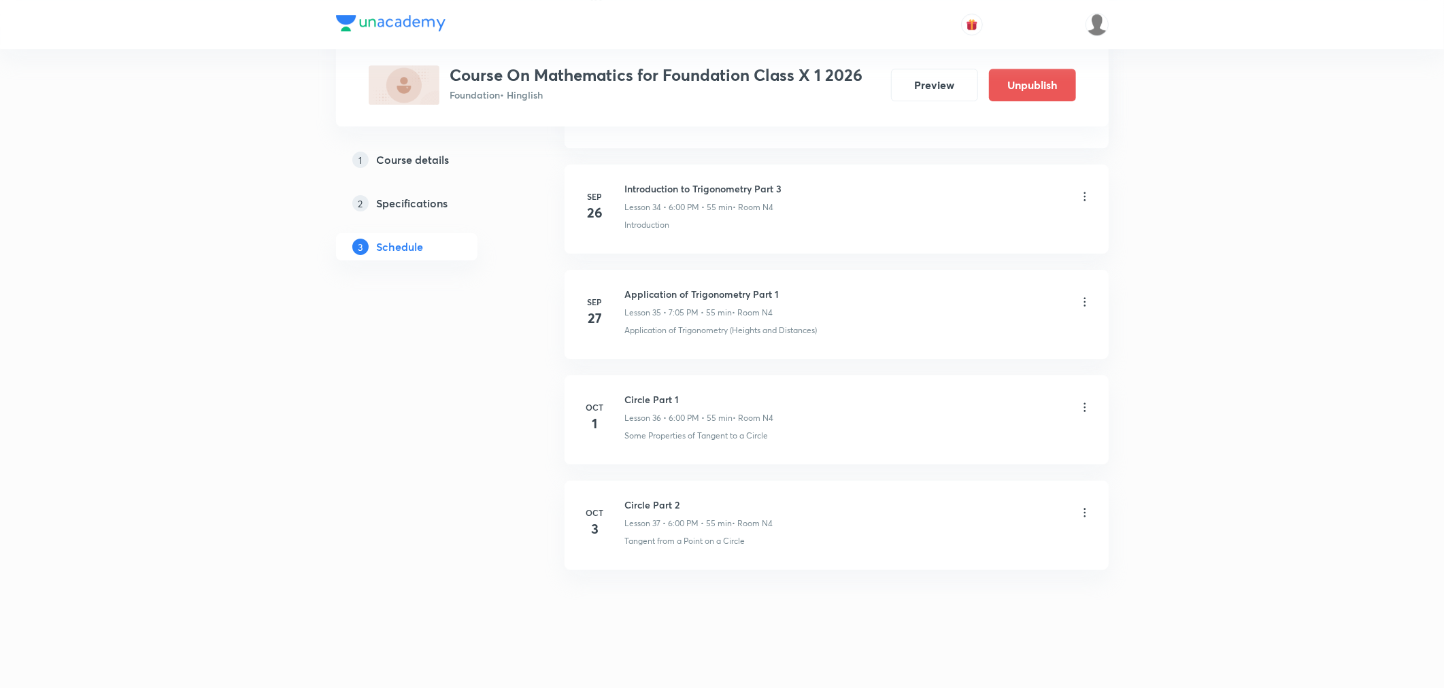
scroll to position [3682, 0]
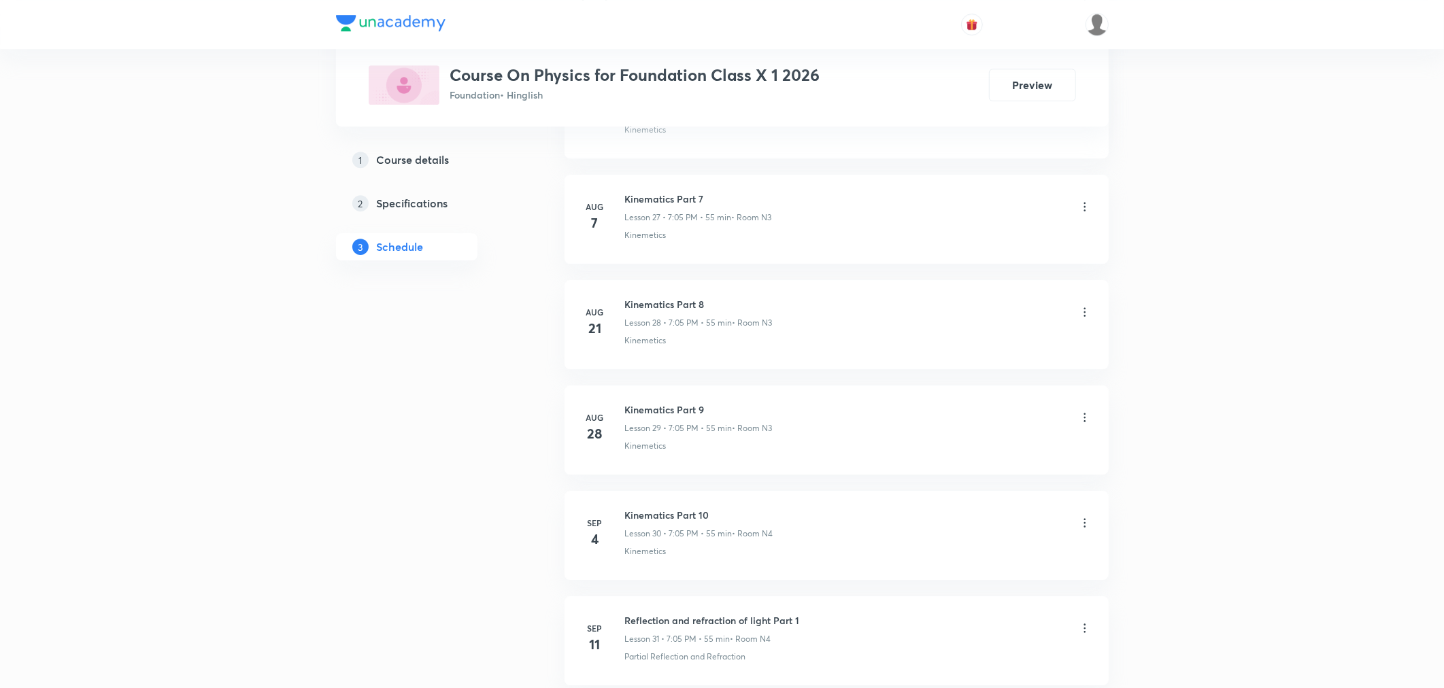
scroll to position [3885, 0]
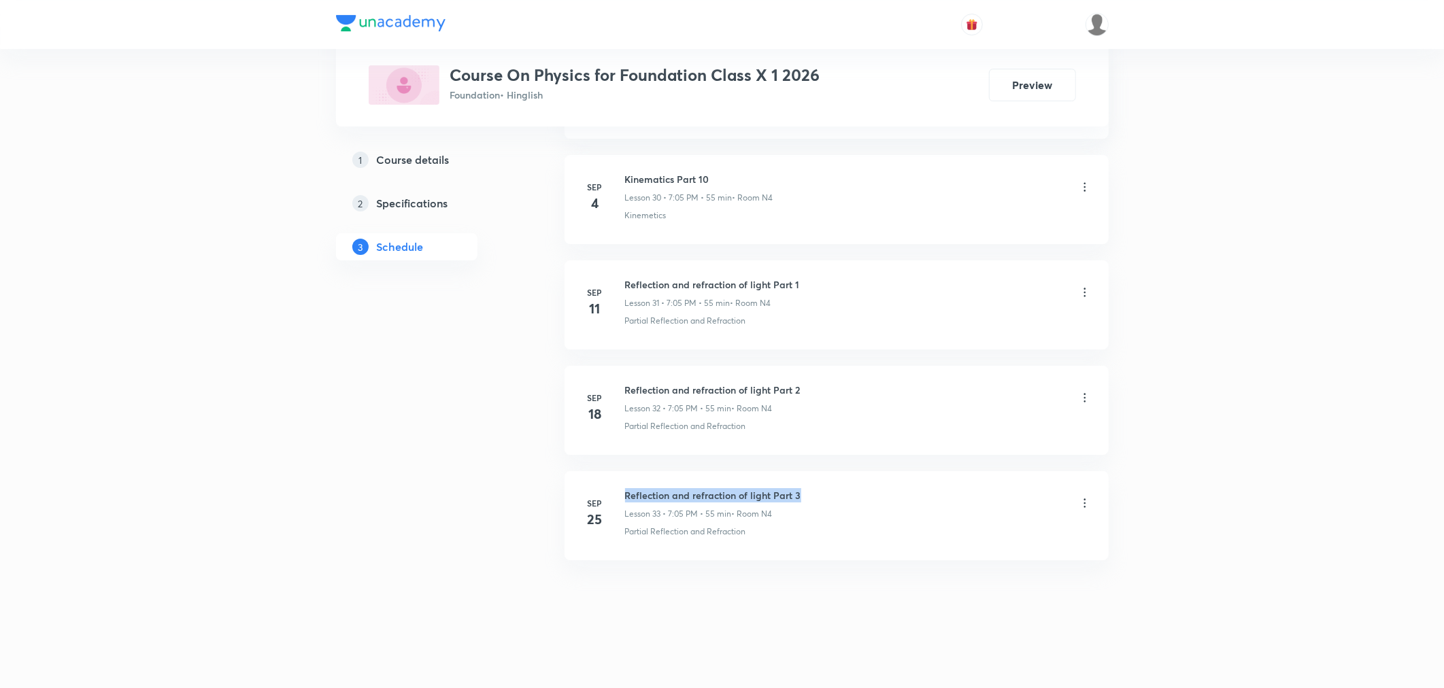
drag, startPoint x: 626, startPoint y: 490, endPoint x: 814, endPoint y: 488, distance: 187.7
click at [814, 488] on div "Reflection and refraction of light Part 3 Lesson 33 • 7:05 PM • 55 min • Room N4" at bounding box center [858, 504] width 467 height 32
drag, startPoint x: 624, startPoint y: 491, endPoint x: 810, endPoint y: 490, distance: 186.4
click at [810, 490] on div "Reflection and refraction of light Part 3 Lesson 33 • 7:05 PM • 55 min • Room N4" at bounding box center [858, 504] width 467 height 32
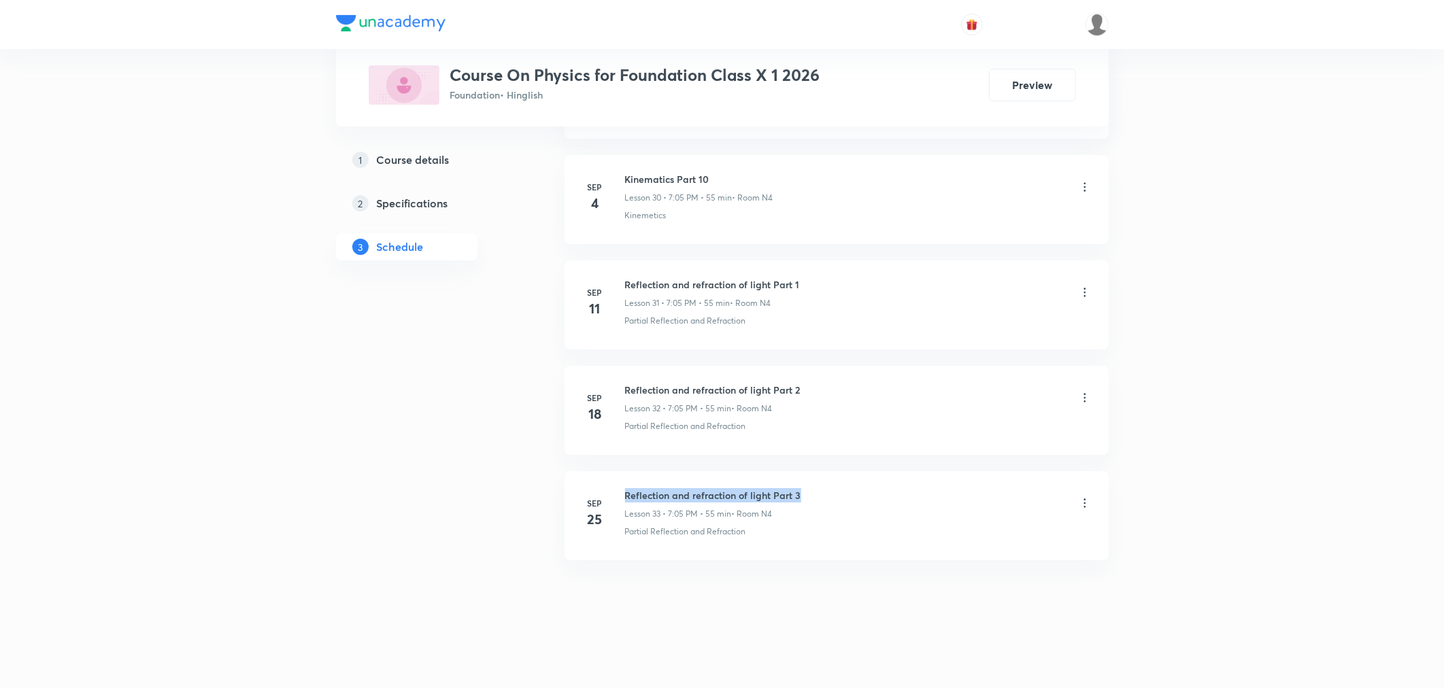
copy h6 "Reflection and refraction of light Part 3"
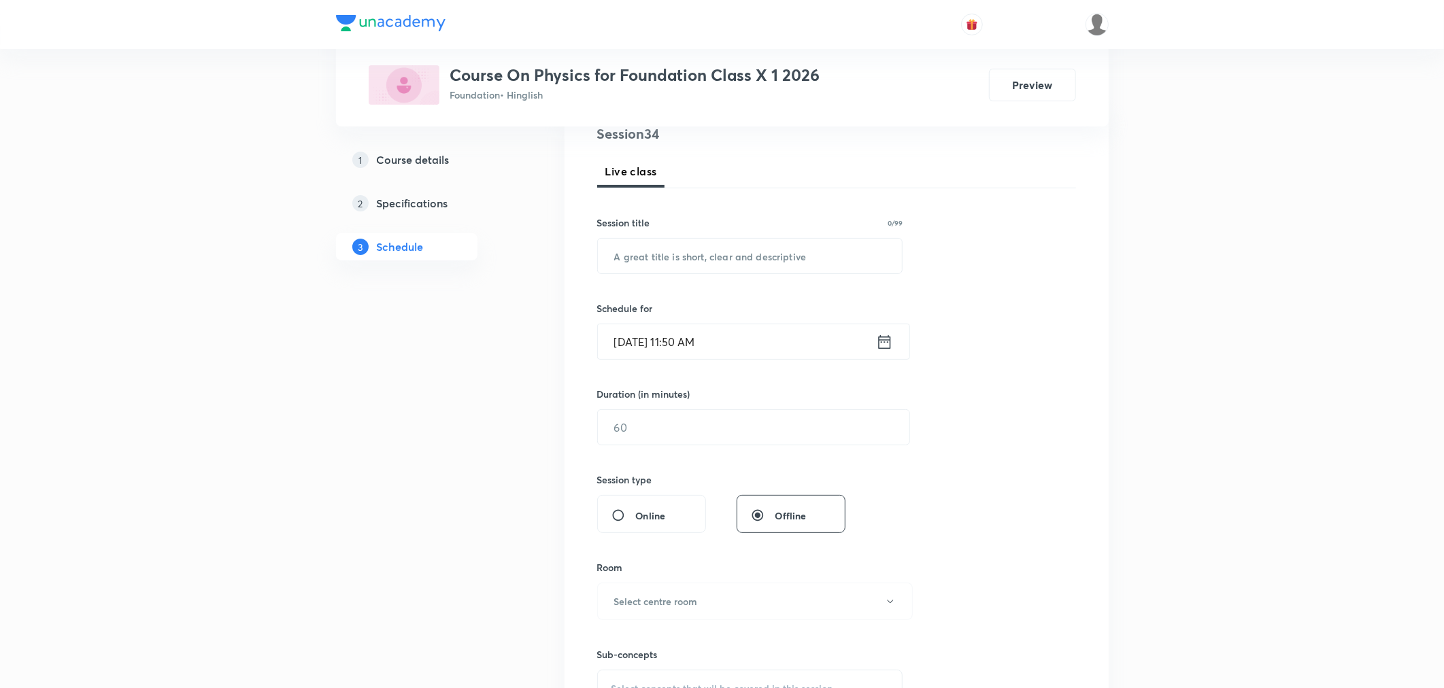
scroll to position [0, 0]
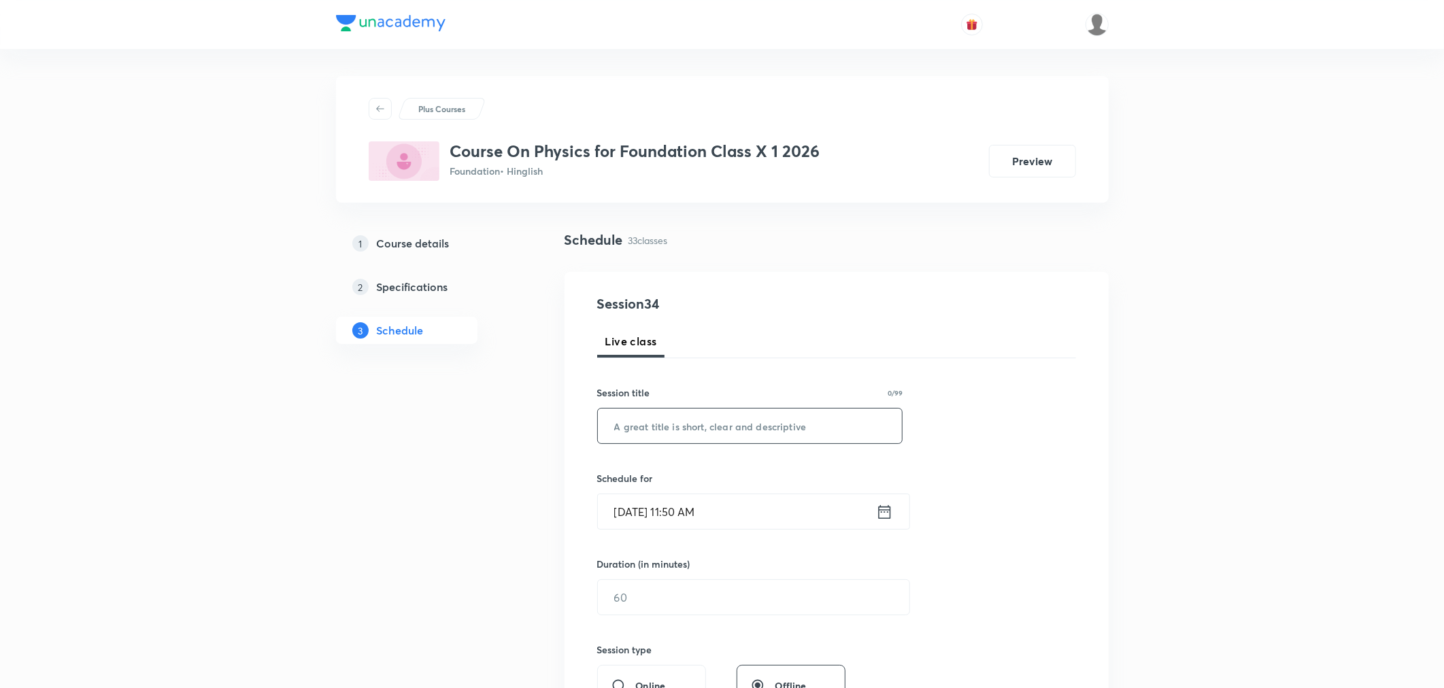
click at [641, 431] on input "text" at bounding box center [750, 426] width 305 height 35
paste input "Reflection and refraction of light Part 3"
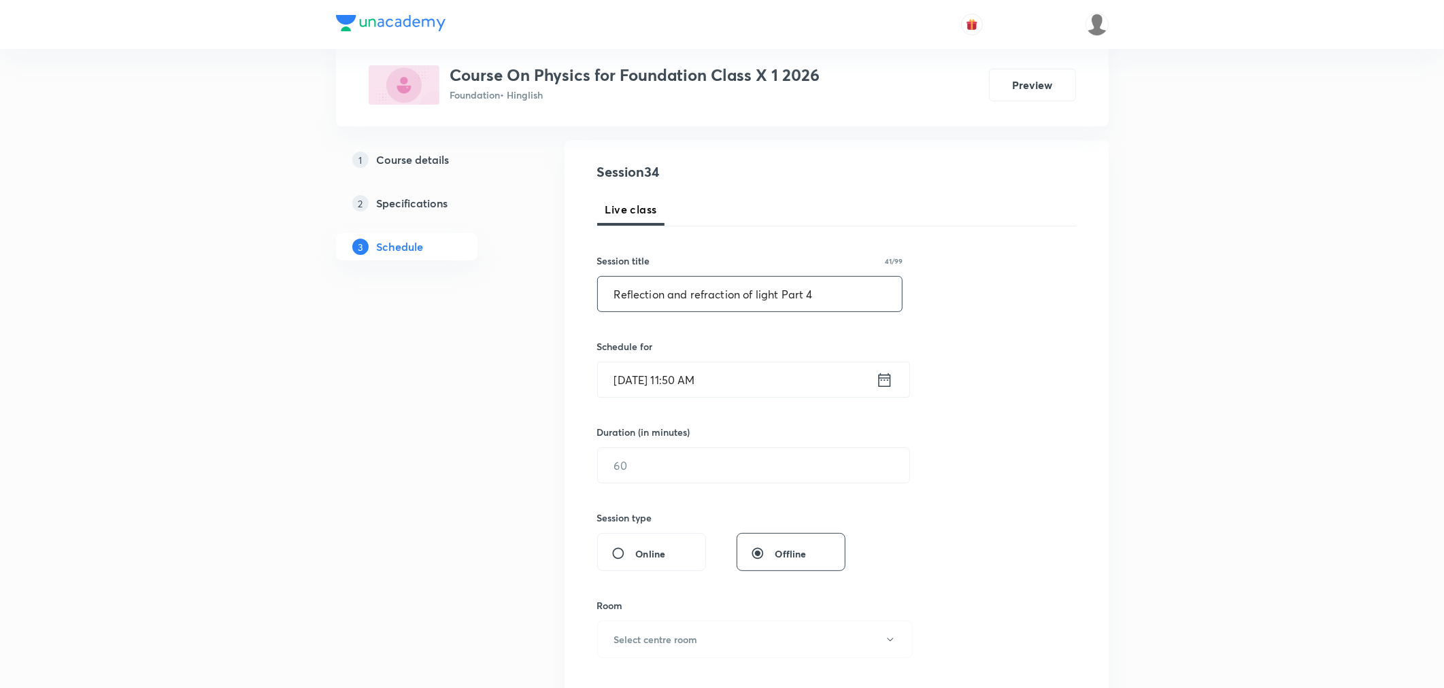
scroll to position [151, 0]
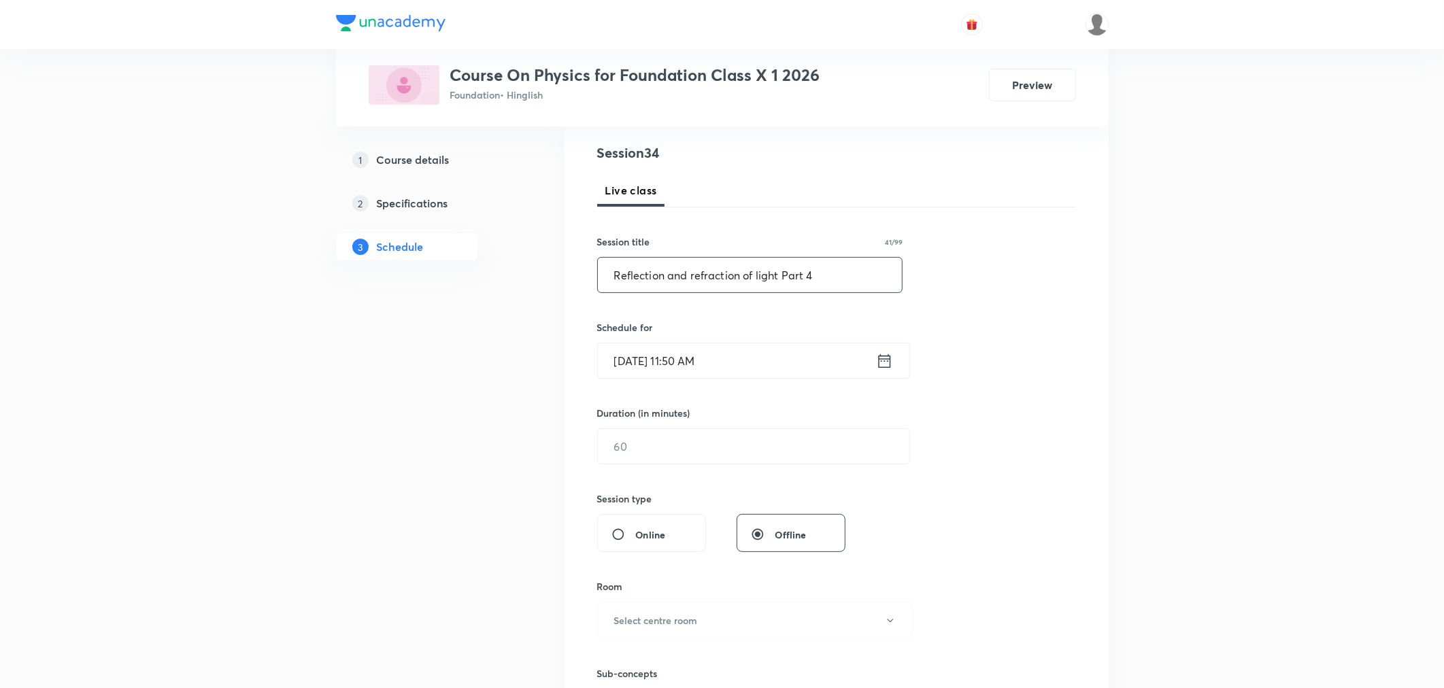
type input "Reflection and refraction of light Part 4"
click at [758, 370] on input "[DATE] 11:50 AM" at bounding box center [737, 360] width 278 height 35
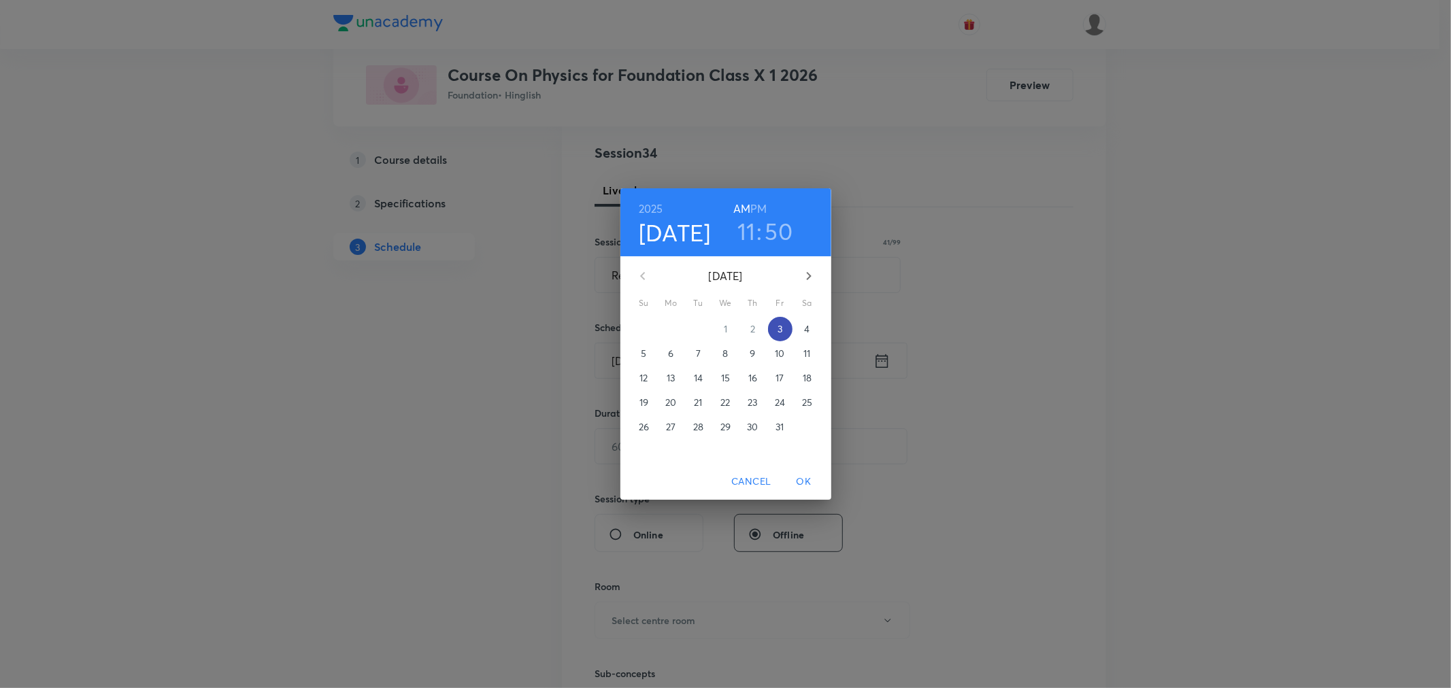
click at [781, 329] on p "3" at bounding box center [779, 329] width 5 height 14
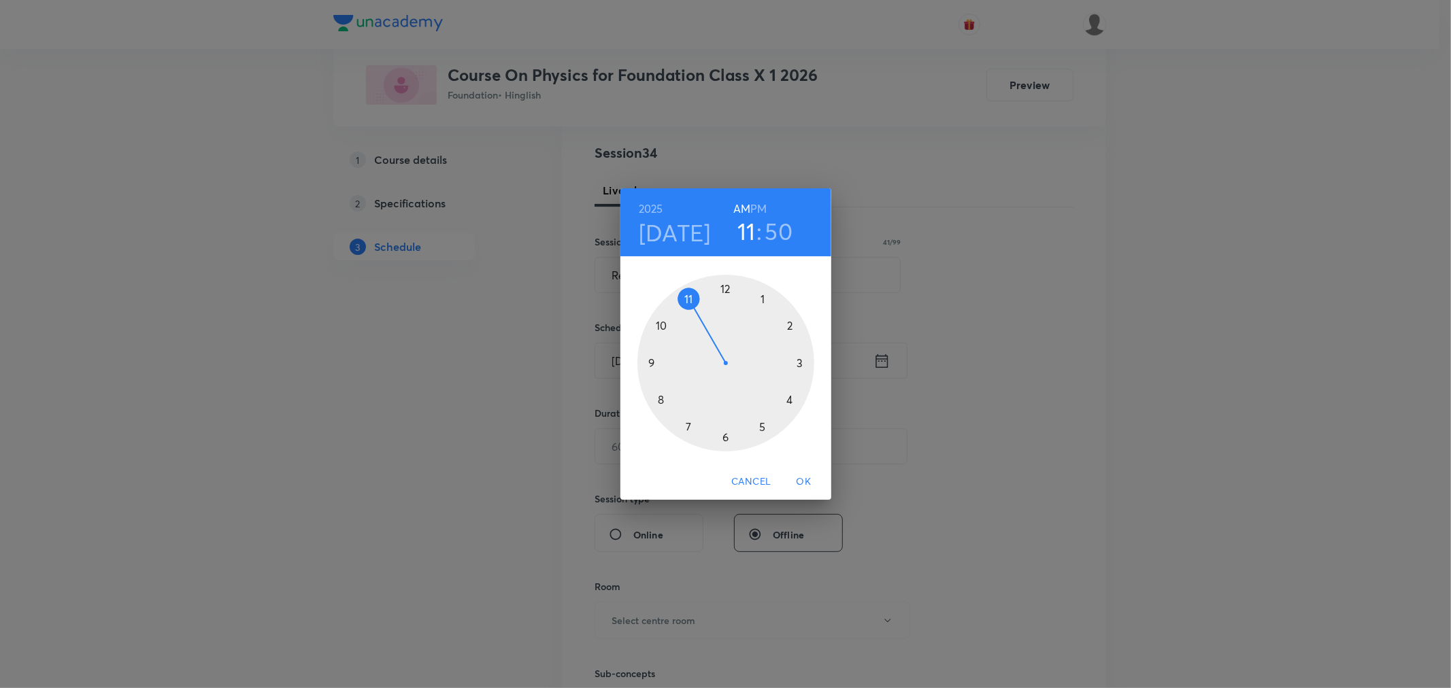
click at [756, 208] on h6 "PM" at bounding box center [758, 208] width 16 height 19
click at [687, 427] on div at bounding box center [725, 363] width 177 height 177
click at [763, 297] on div at bounding box center [725, 363] width 177 height 177
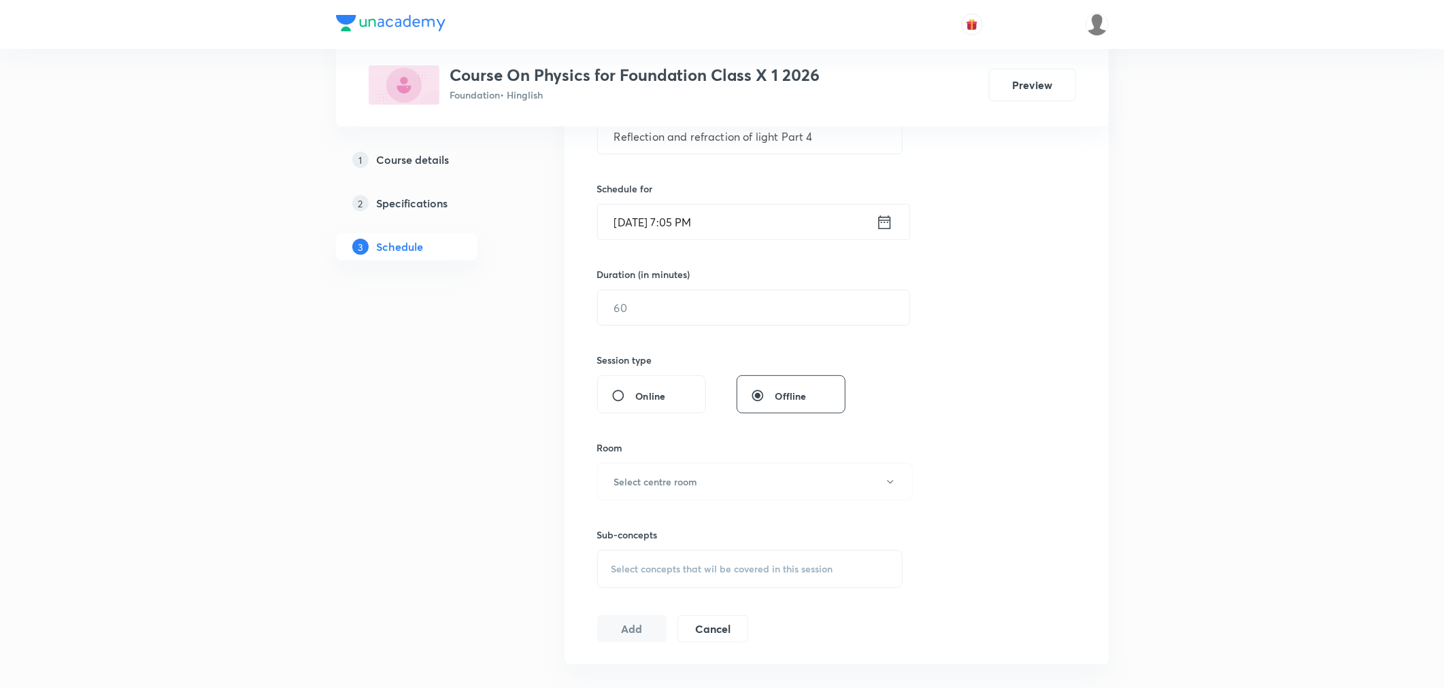
scroll to position [302, 0]
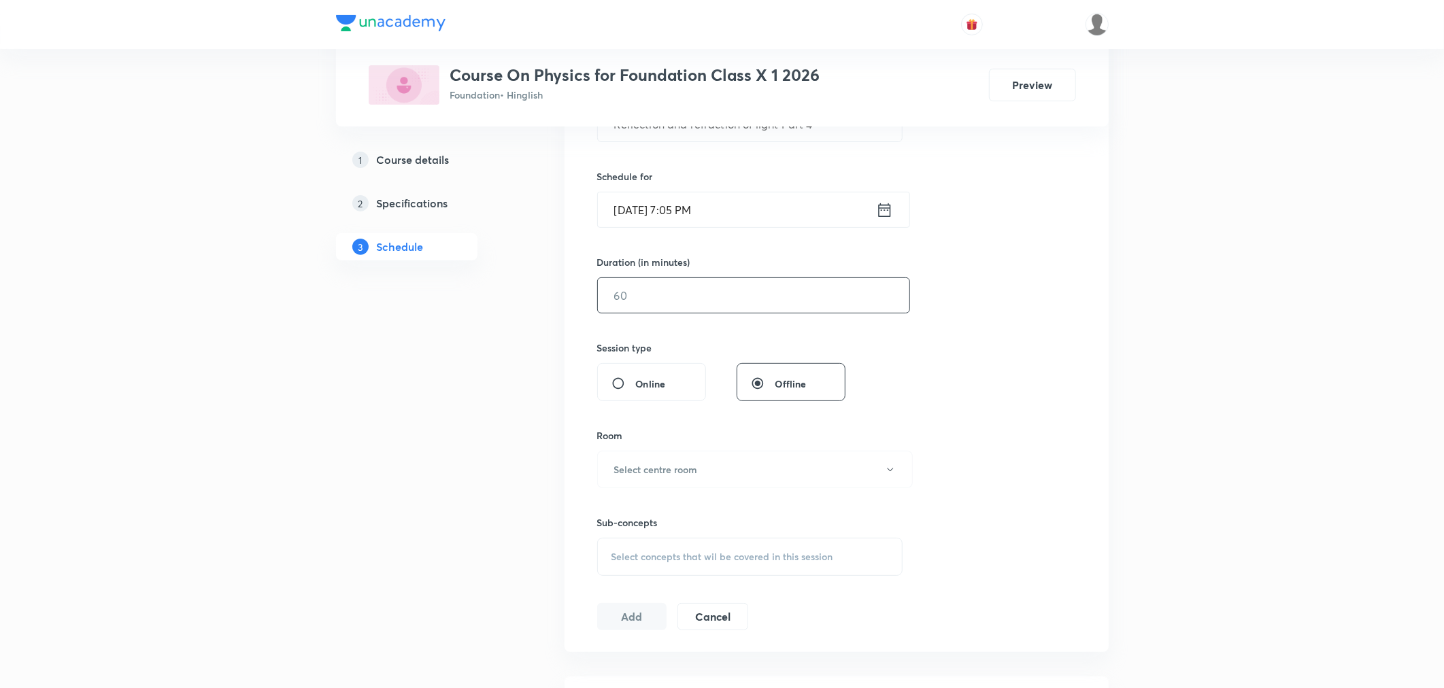
click at [688, 303] on input "text" at bounding box center [753, 295] width 311 height 35
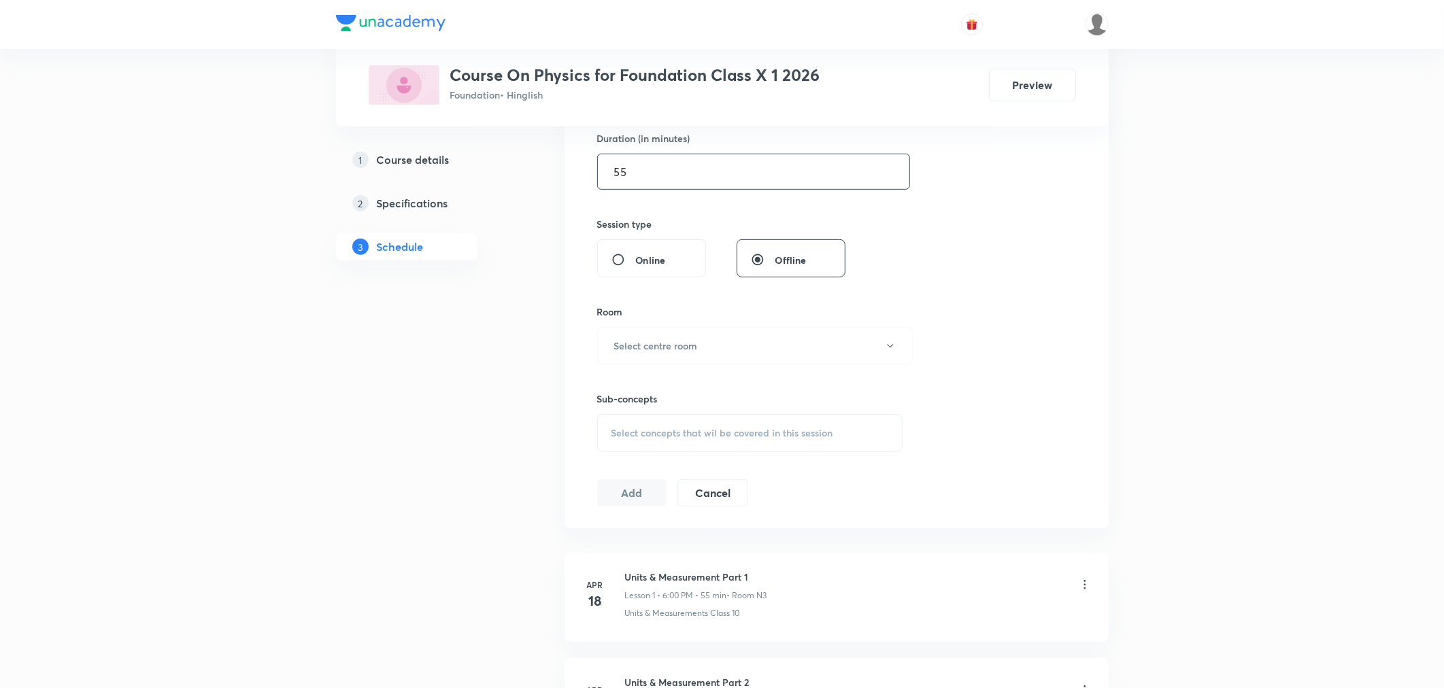
scroll to position [453, 0]
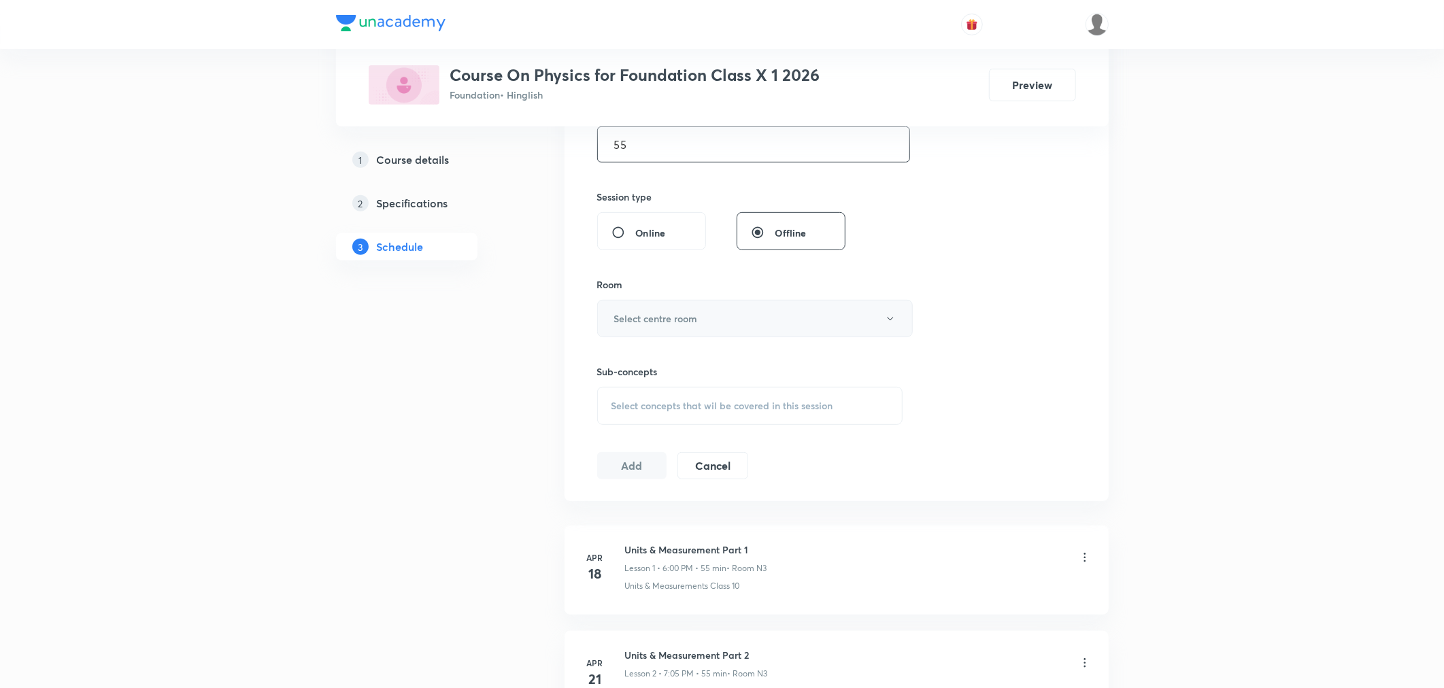
type input "55"
click at [662, 321] on h6 "Select centre room" at bounding box center [656, 318] width 84 height 14
click at [608, 437] on span "N4" at bounding box center [752, 438] width 298 height 14
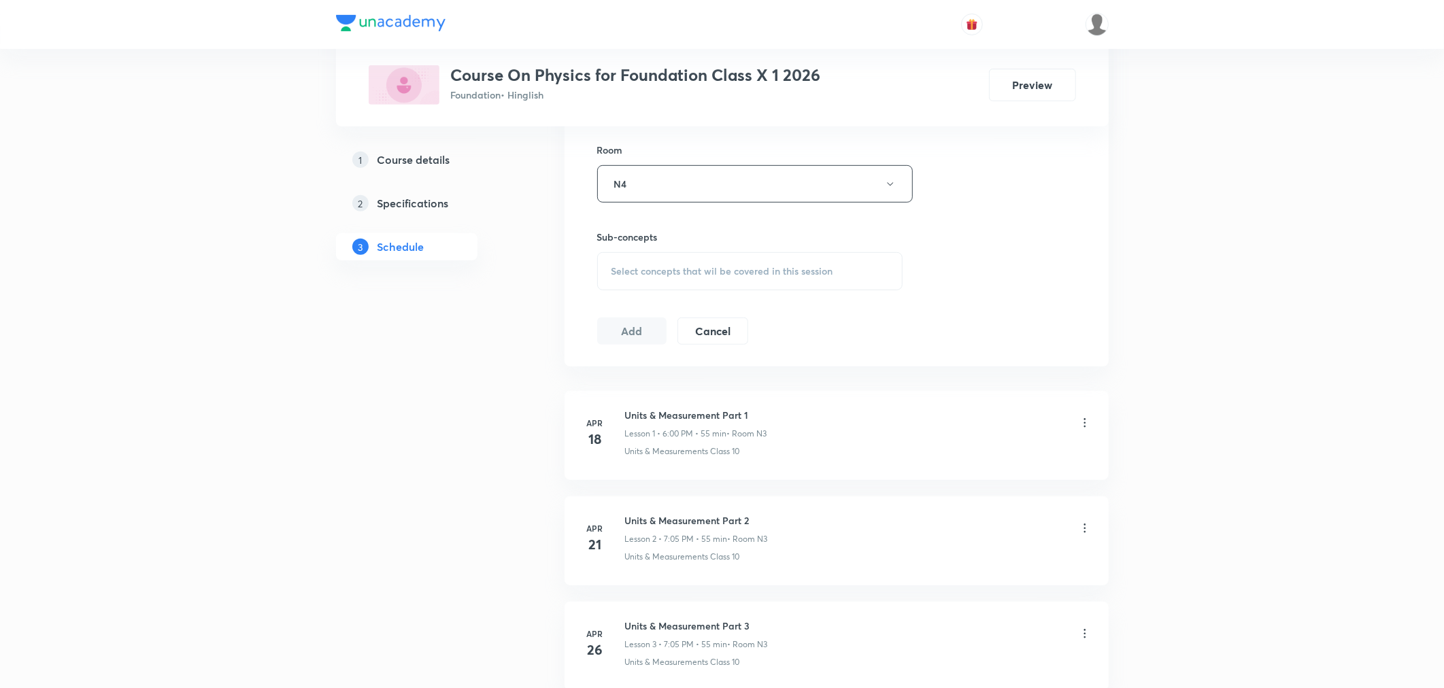
scroll to position [604, 0]
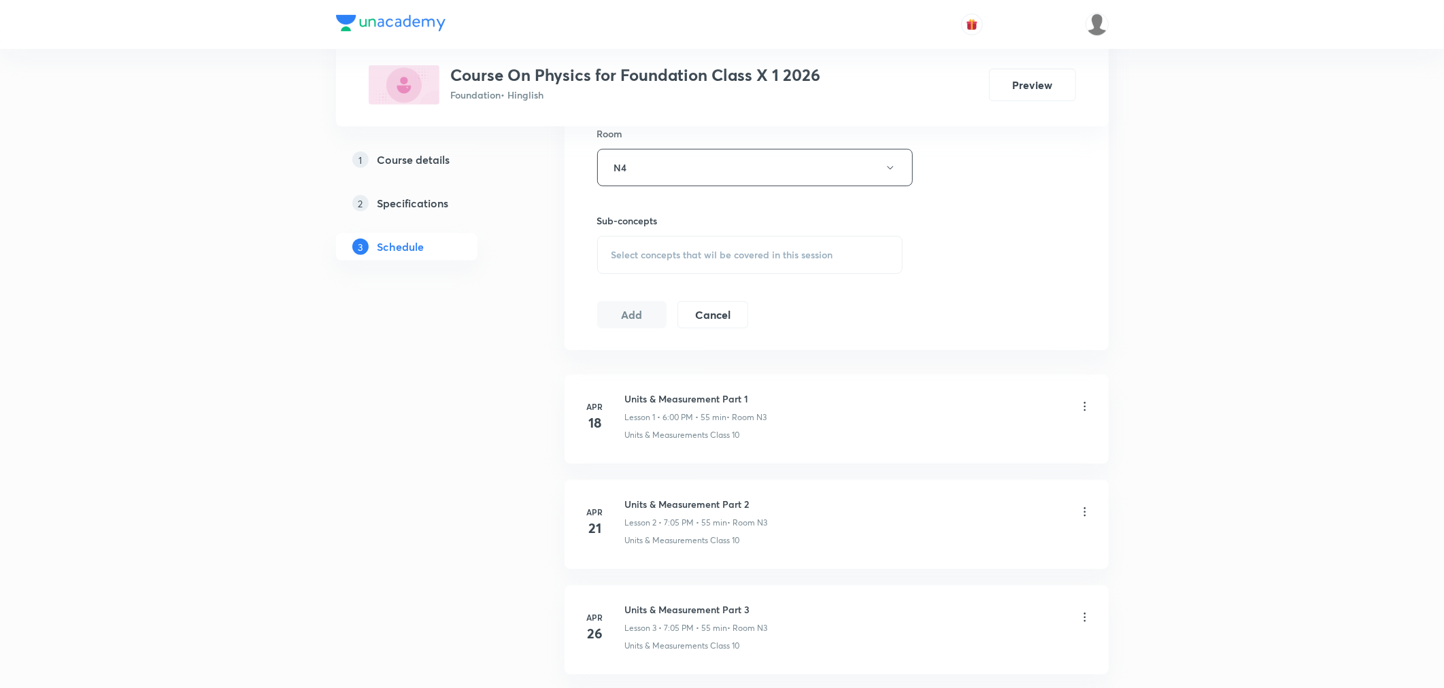
click at [655, 263] on div "Select concepts that wil be covered in this session" at bounding box center [750, 255] width 306 height 38
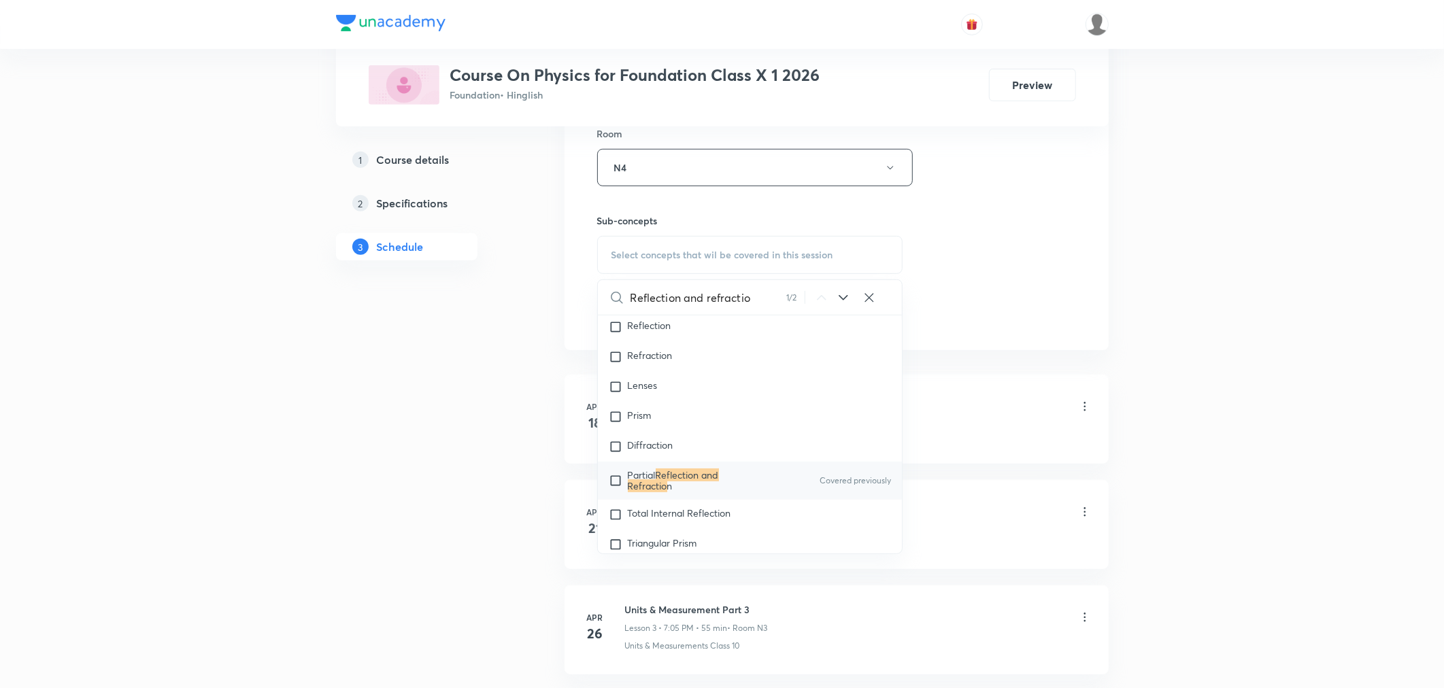
scroll to position [13334, 0]
type input "Reflection and refractio"
click at [684, 487] on mark "Reflection and Refractio" at bounding box center [673, 480] width 91 height 24
checkbox input "true"
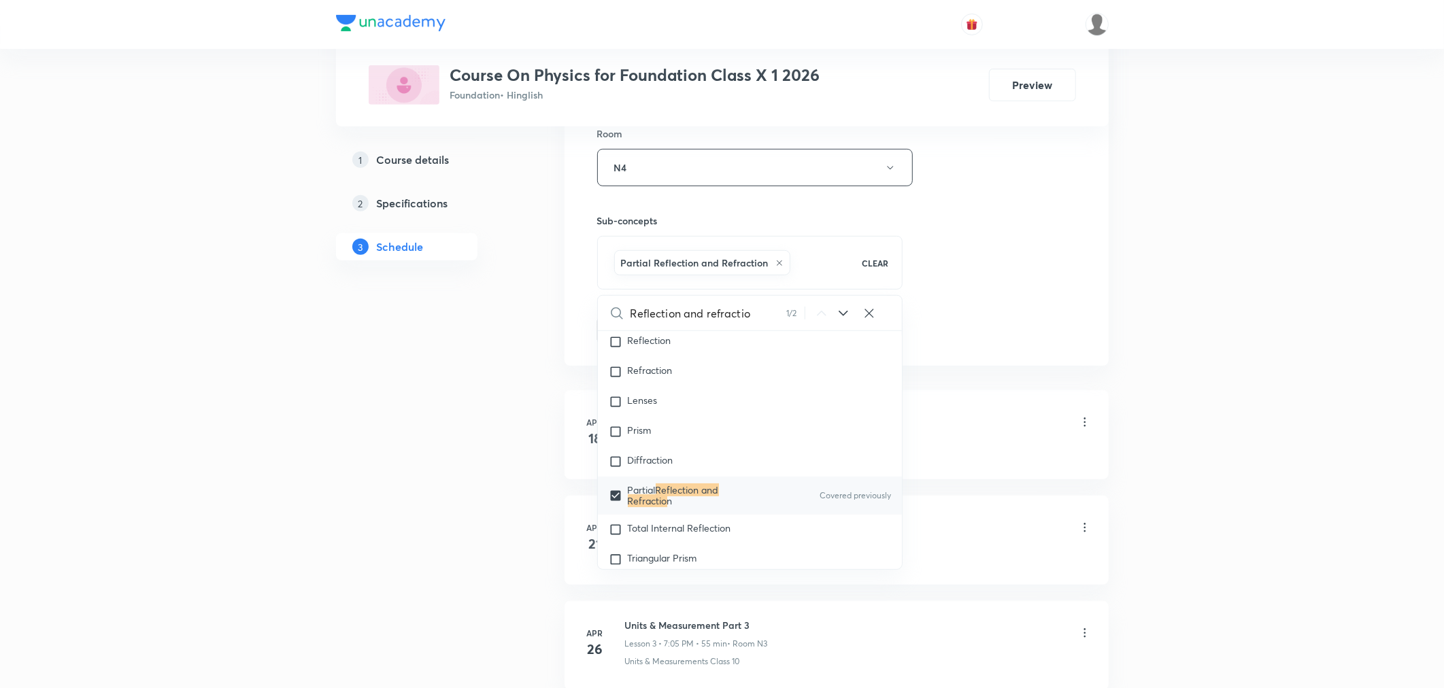
click at [1060, 294] on div "Session 34 Live class Session title 41/99 Reflection and refraction of light Pa…" at bounding box center [836, 17] width 479 height 654
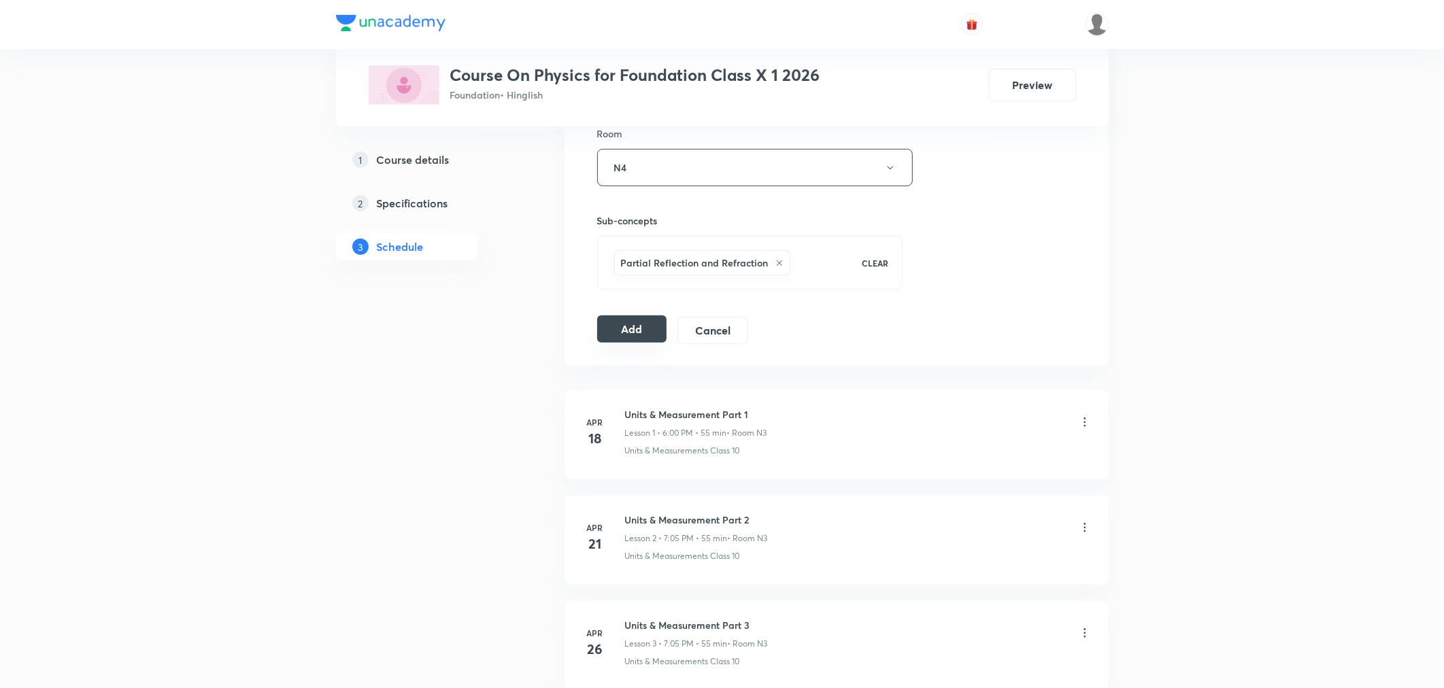
click at [630, 332] on button "Add" at bounding box center [632, 329] width 70 height 27
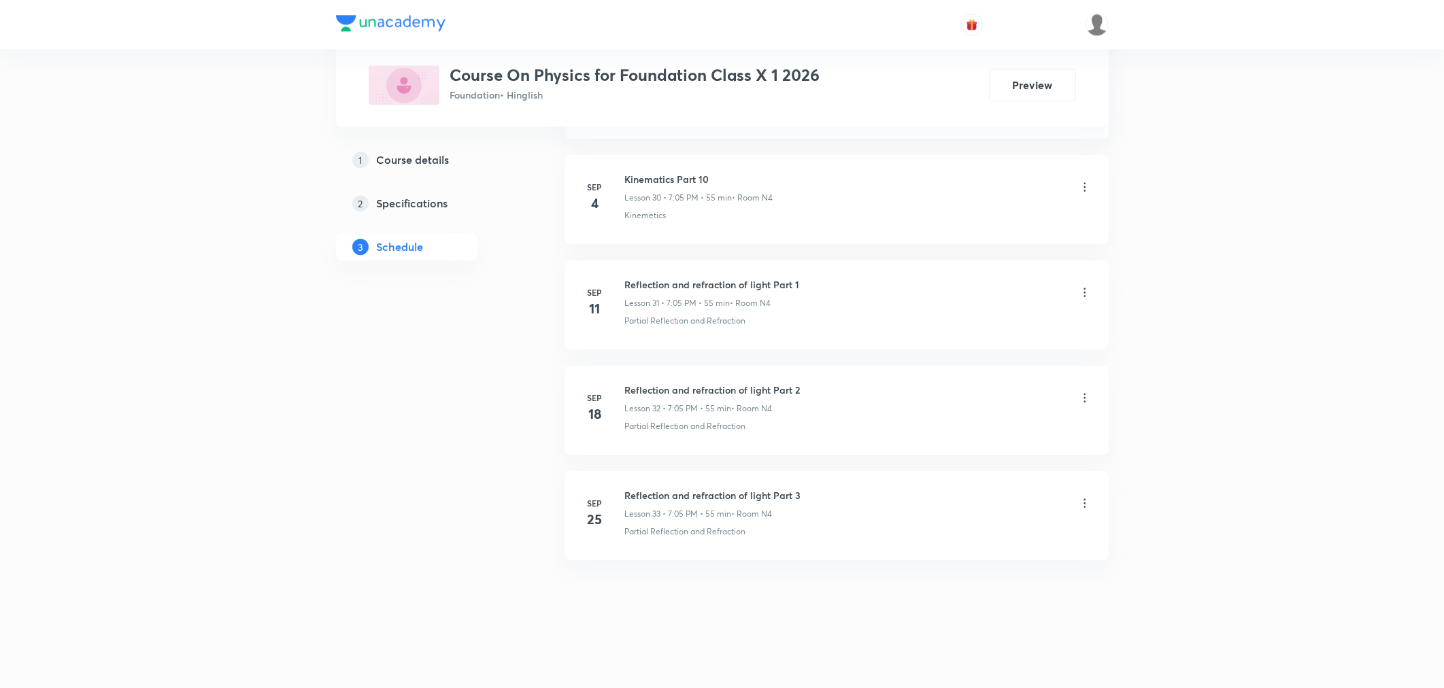
scroll to position [3260, 0]
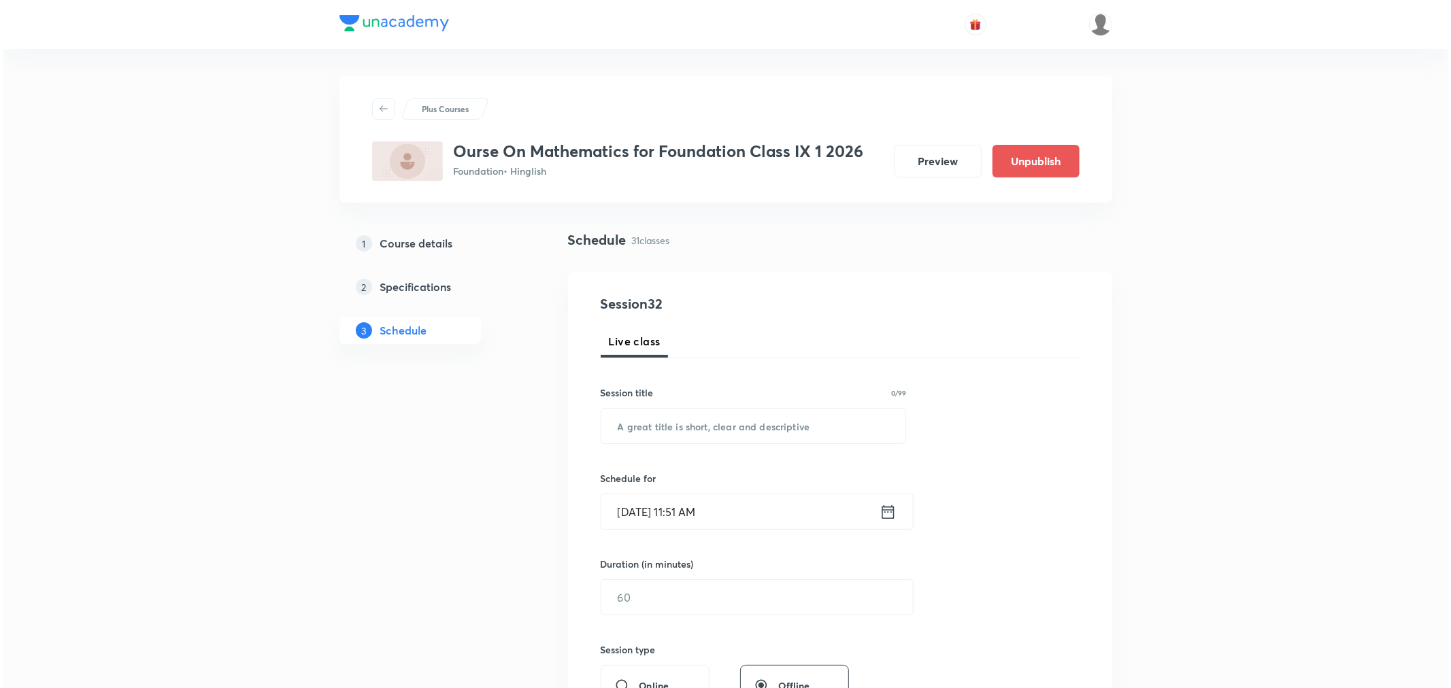
scroll to position [3674, 0]
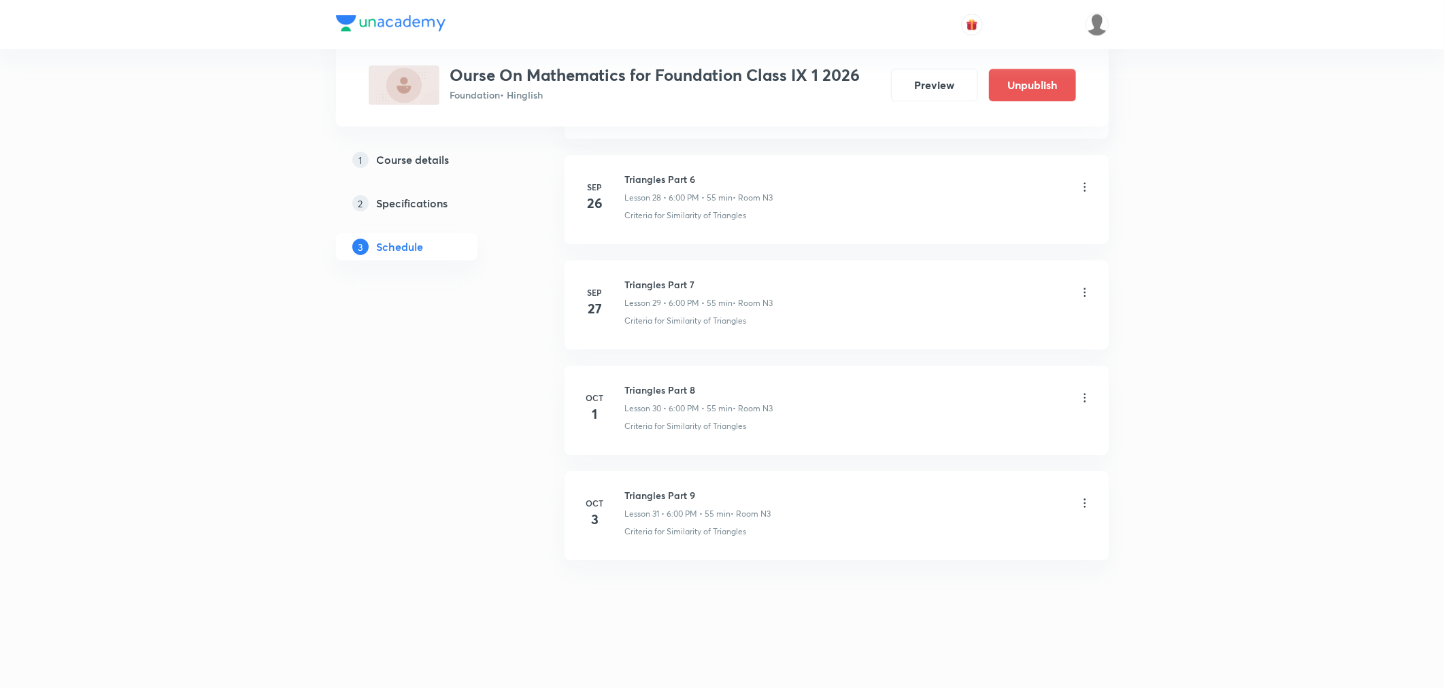
click at [1088, 500] on icon at bounding box center [1085, 503] width 14 height 14
click at [966, 535] on p "Edit" at bounding box center [958, 537] width 17 height 14
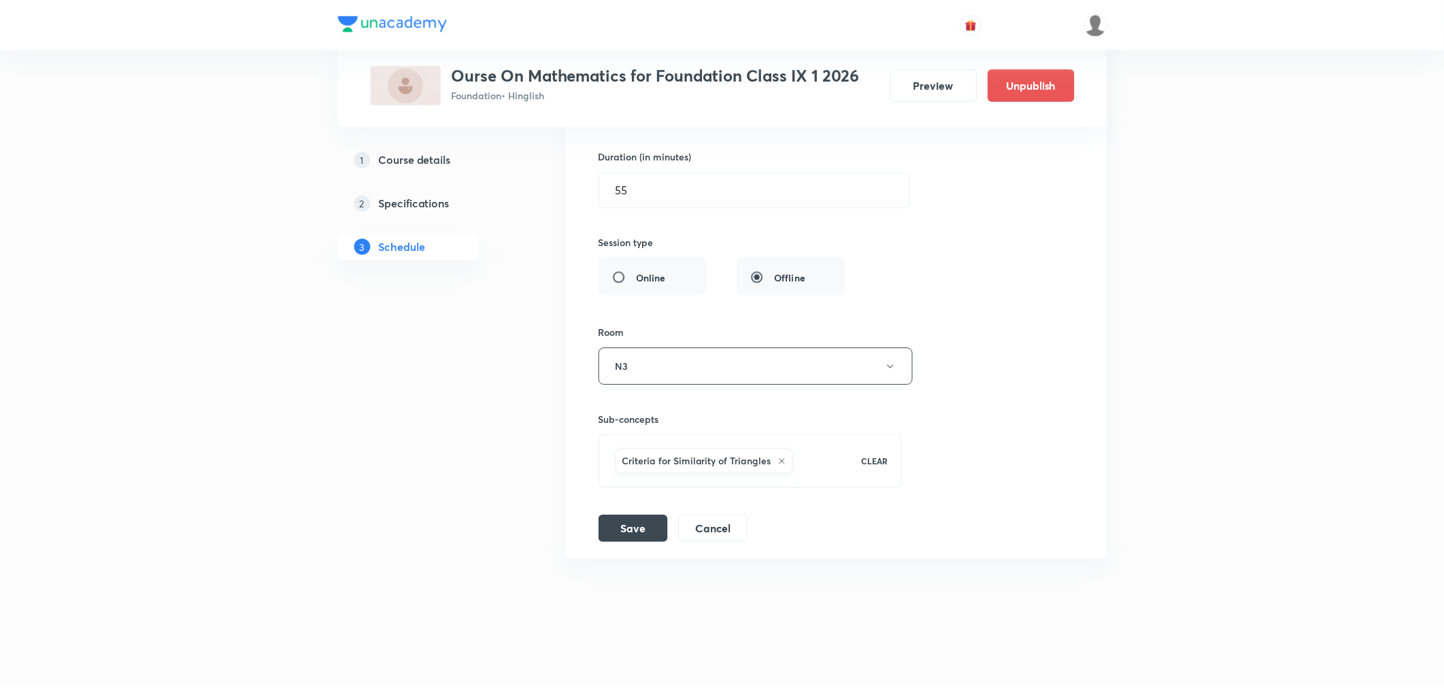
scroll to position [3572, 0]
click at [779, 464] on icon at bounding box center [781, 462] width 5 height 5
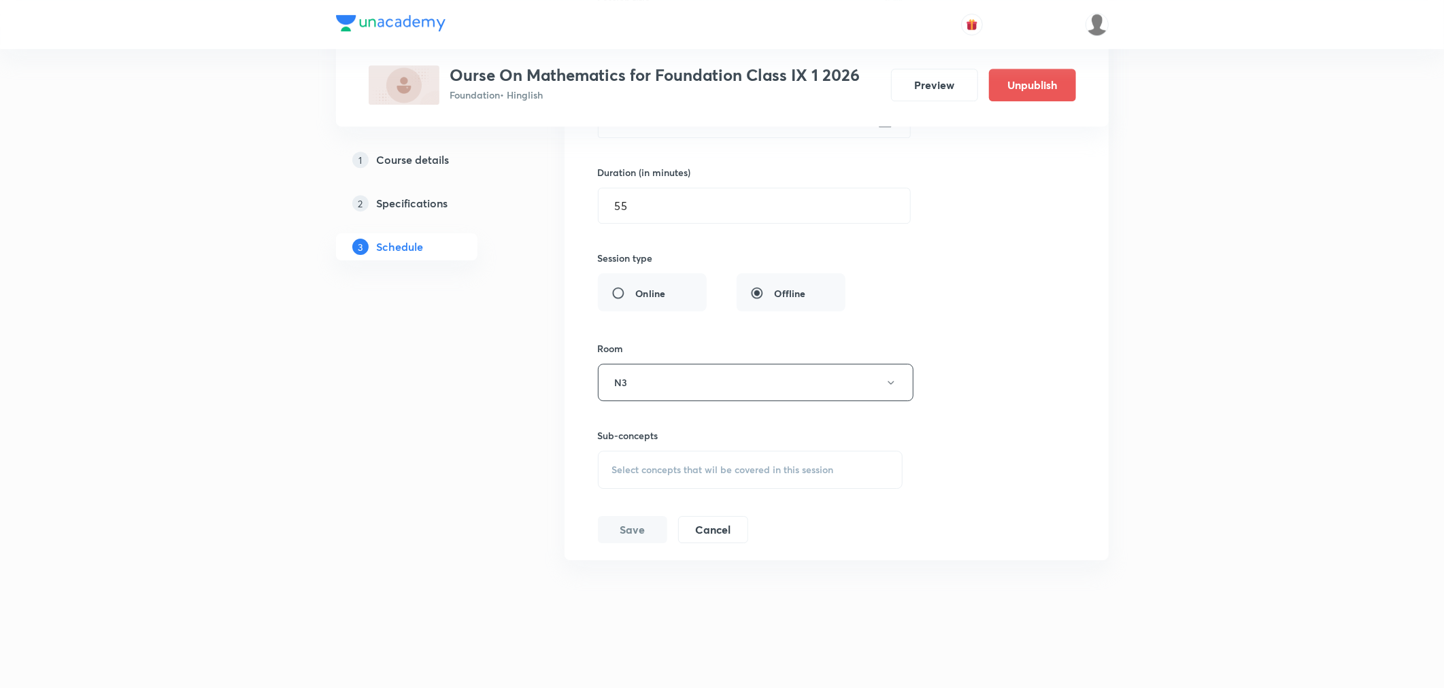
scroll to position [3556, 0]
click at [779, 465] on span "Select concepts that wil be covered in this session" at bounding box center [723, 470] width 222 height 11
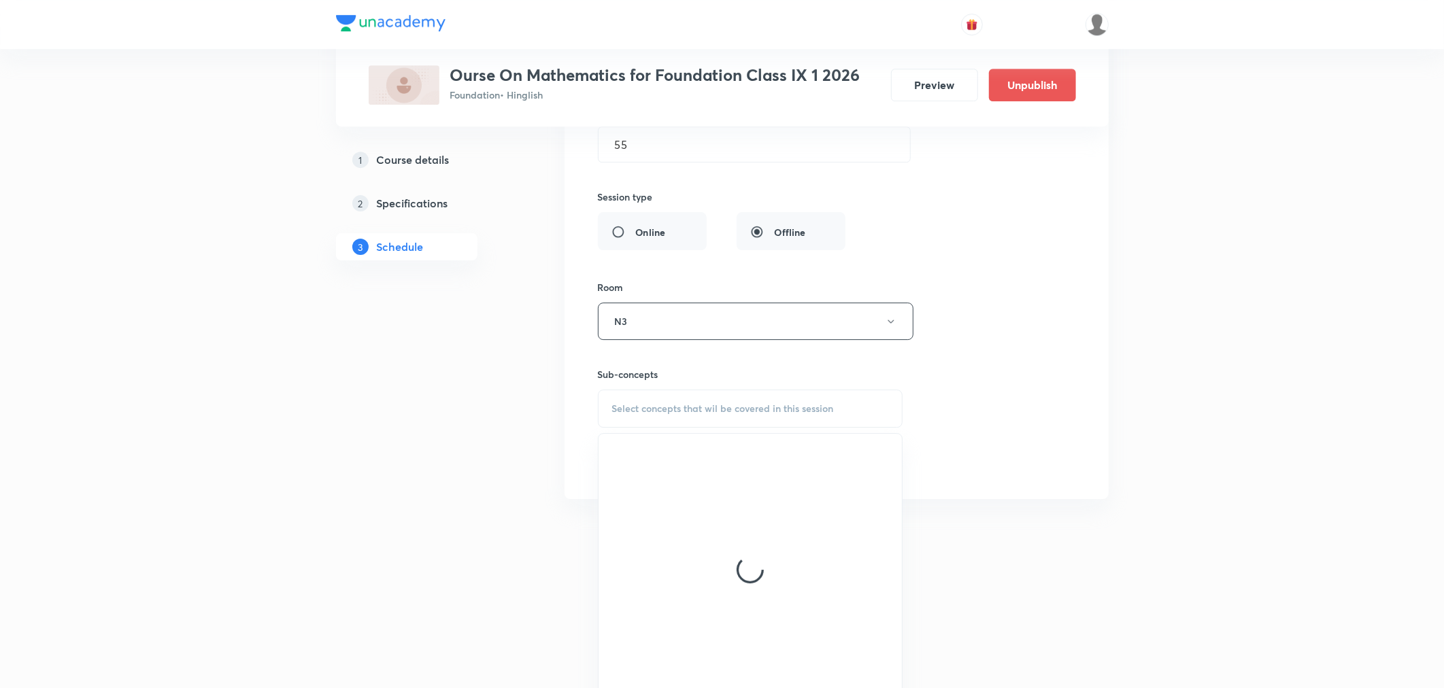
scroll to position [3635, 0]
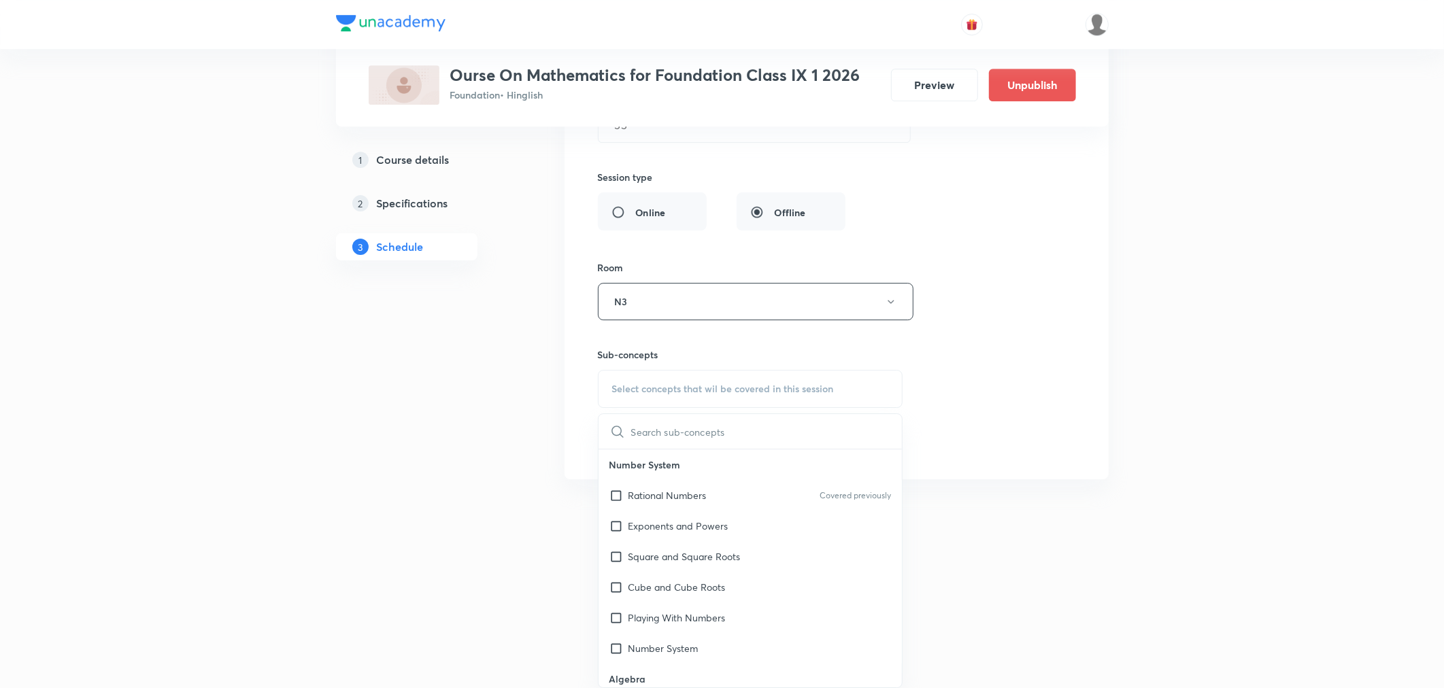
click at [689, 439] on input "text" at bounding box center [766, 431] width 271 height 35
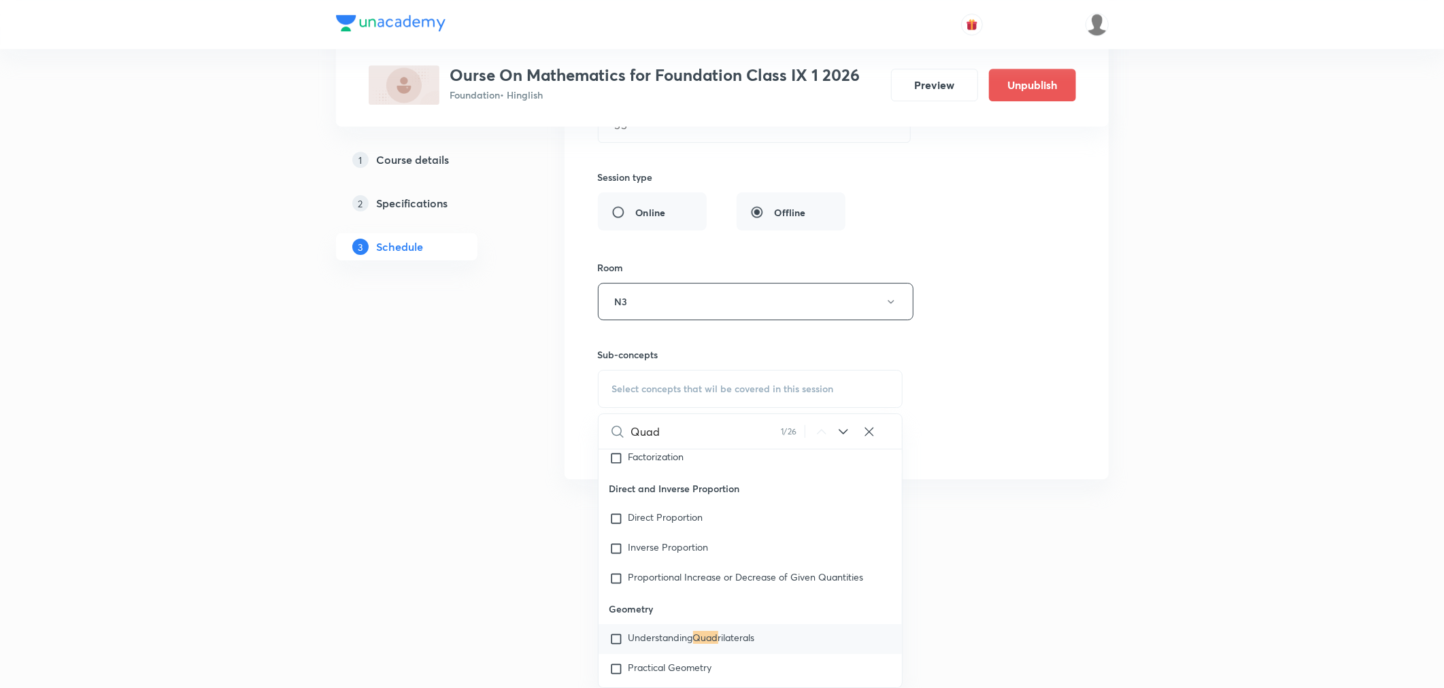
scroll to position [321, 0]
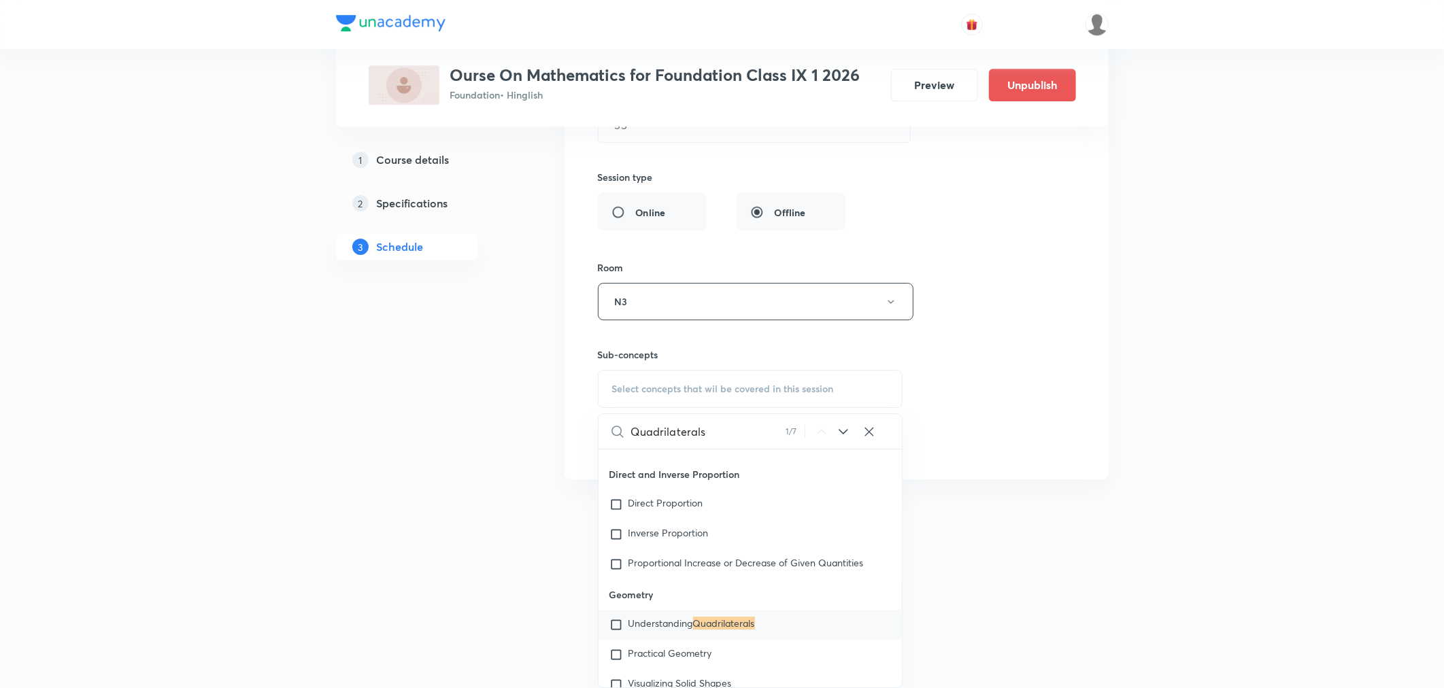
type input "Quadrilaterals"
click at [736, 629] on mark "Quadrilaterals" at bounding box center [724, 623] width 62 height 13
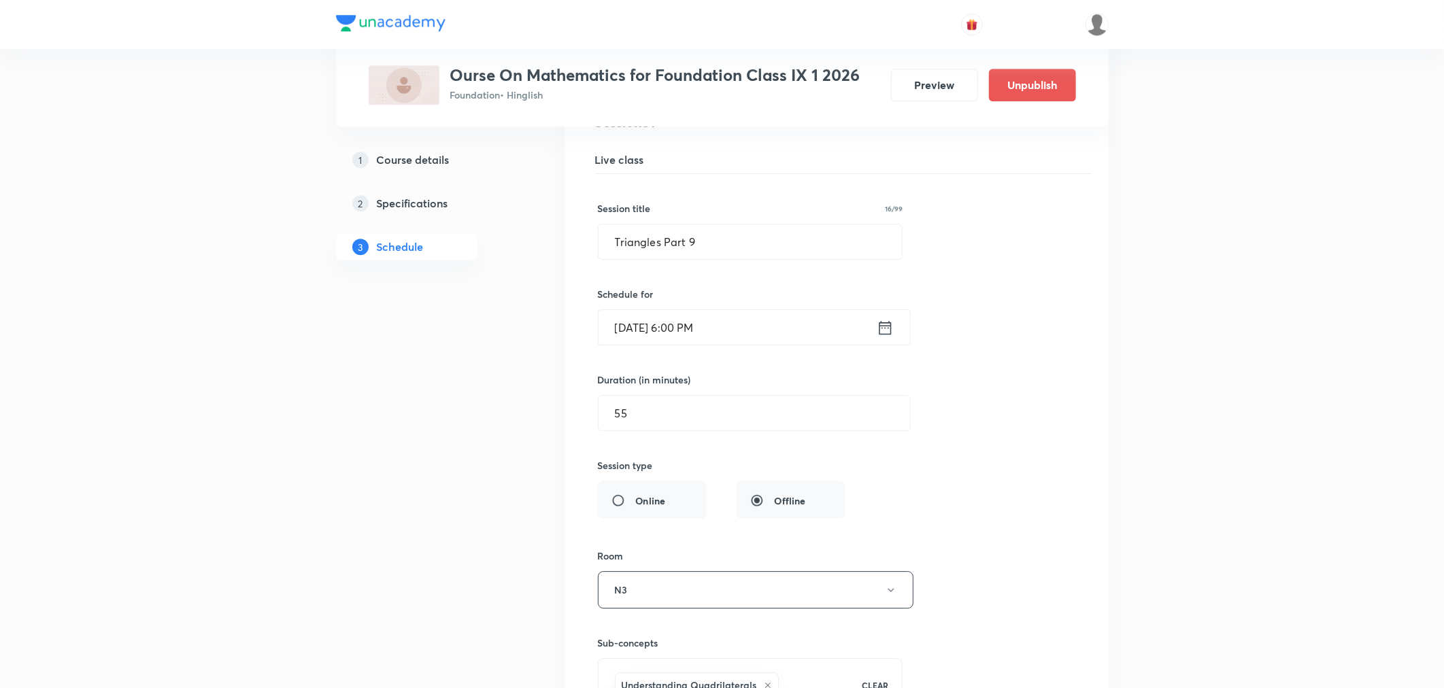
scroll to position [3269, 0]
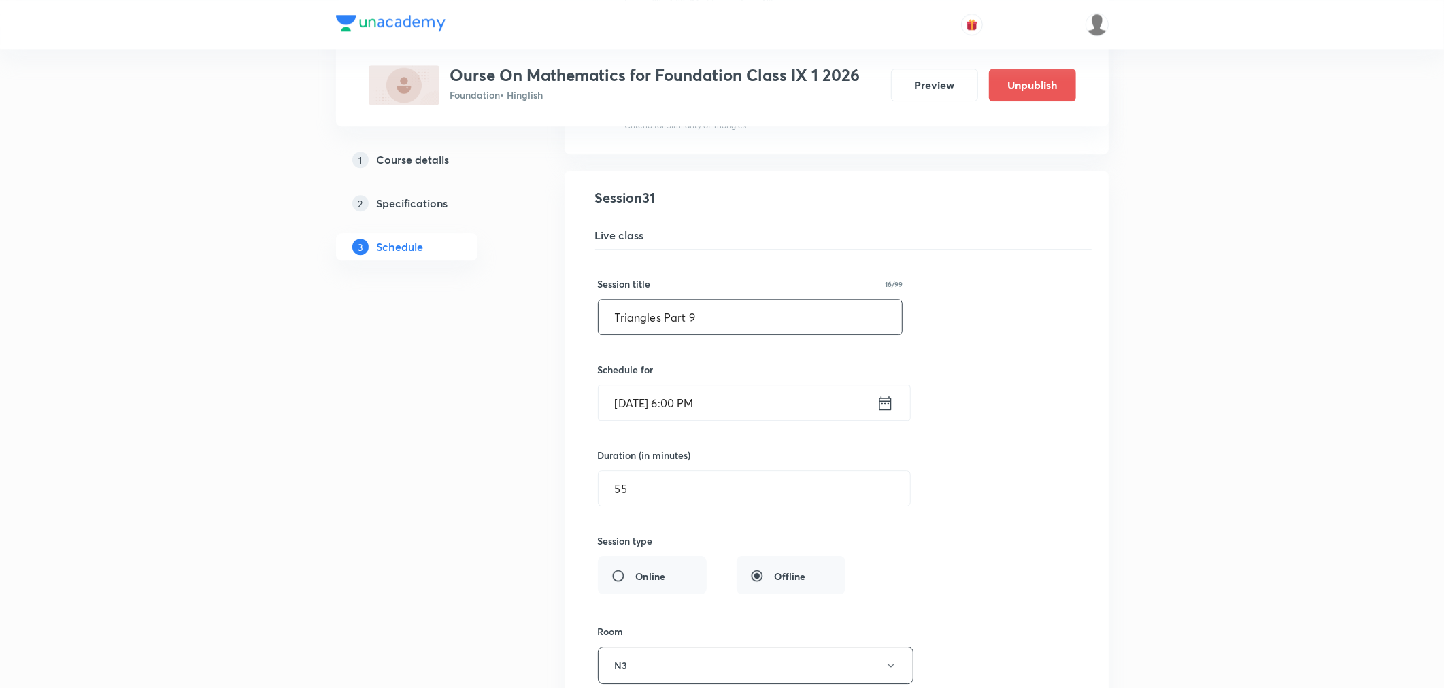
click at [710, 322] on input "Triangles Part 9" at bounding box center [751, 317] width 304 height 35
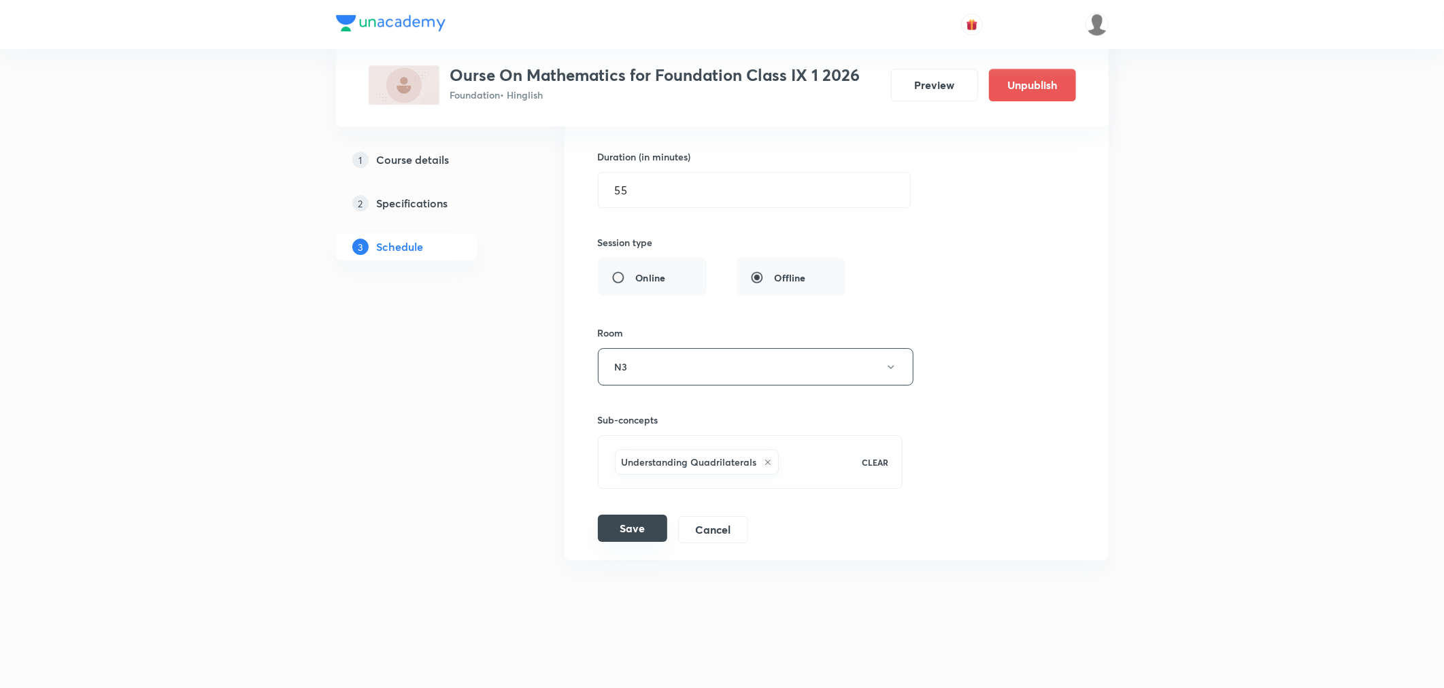
type input "Quadrilaterals Part 1"
click at [642, 537] on button "Save" at bounding box center [632, 528] width 69 height 27
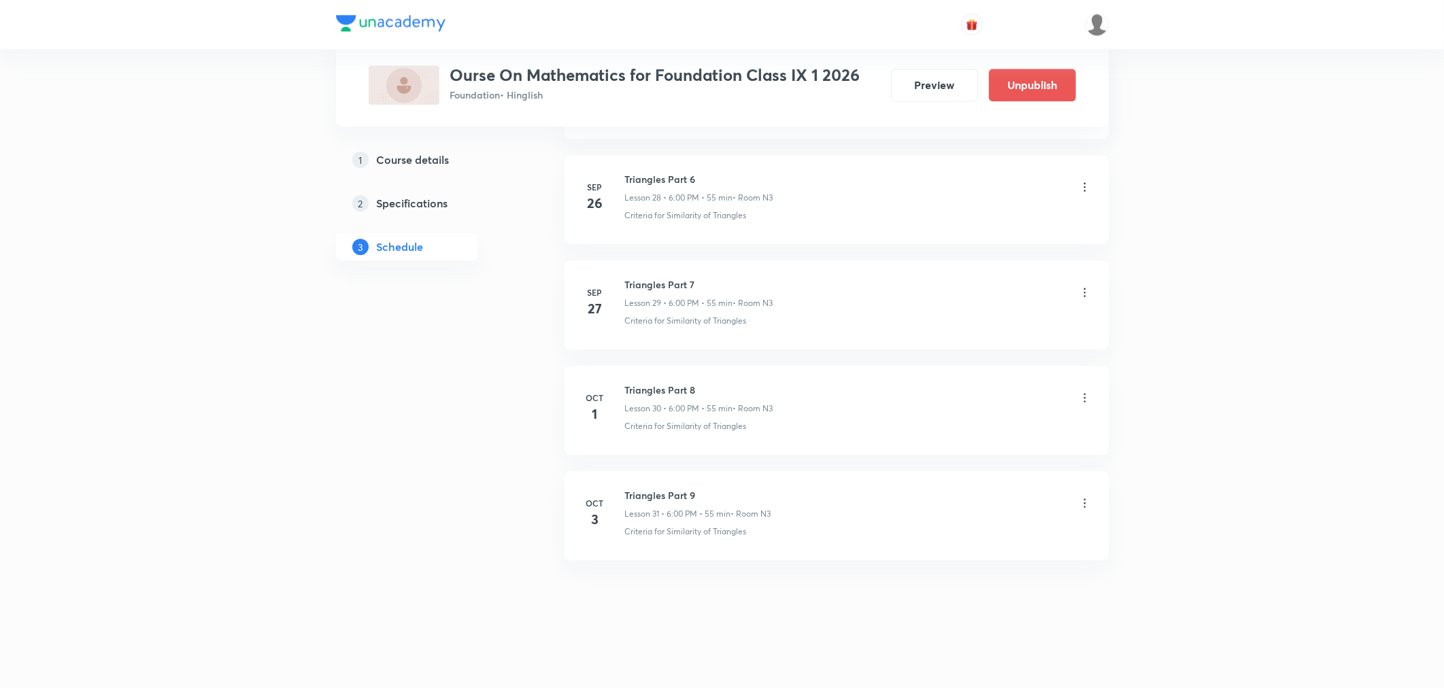
scroll to position [3048, 0]
